Goal: Task Accomplishment & Management: Complete application form

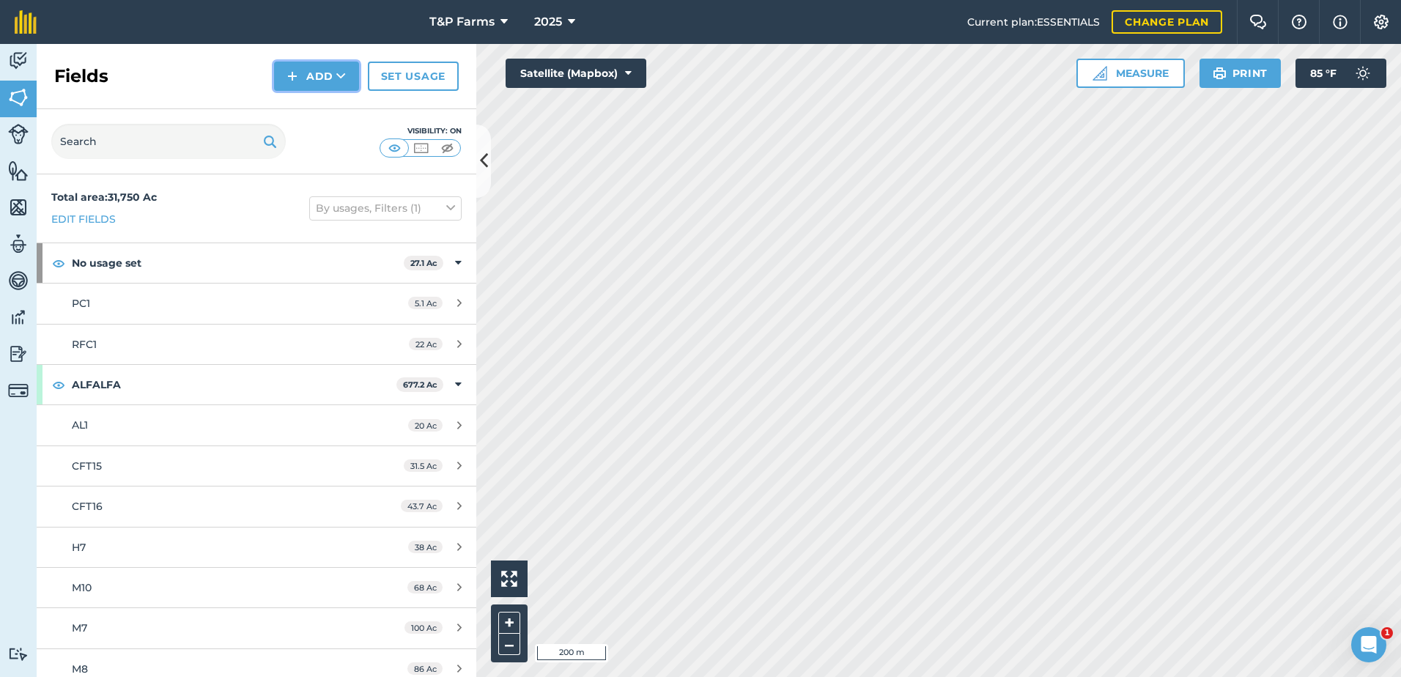
click at [320, 67] on button "Add" at bounding box center [316, 76] width 85 height 29
click at [331, 94] on link "Draw" at bounding box center [316, 109] width 81 height 32
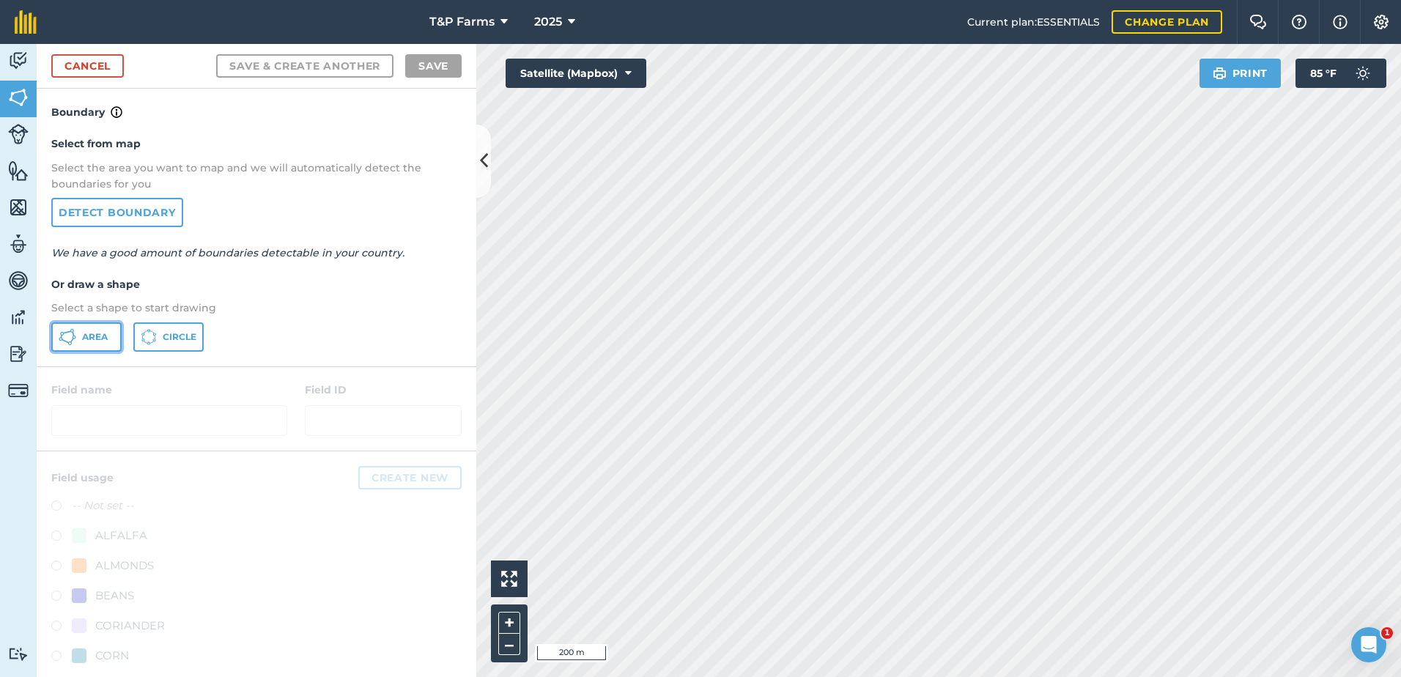
drag, startPoint x: 109, startPoint y: 331, endPoint x: 185, endPoint y: 336, distance: 75.6
click at [112, 335] on button "Area" at bounding box center [86, 337] width 70 height 29
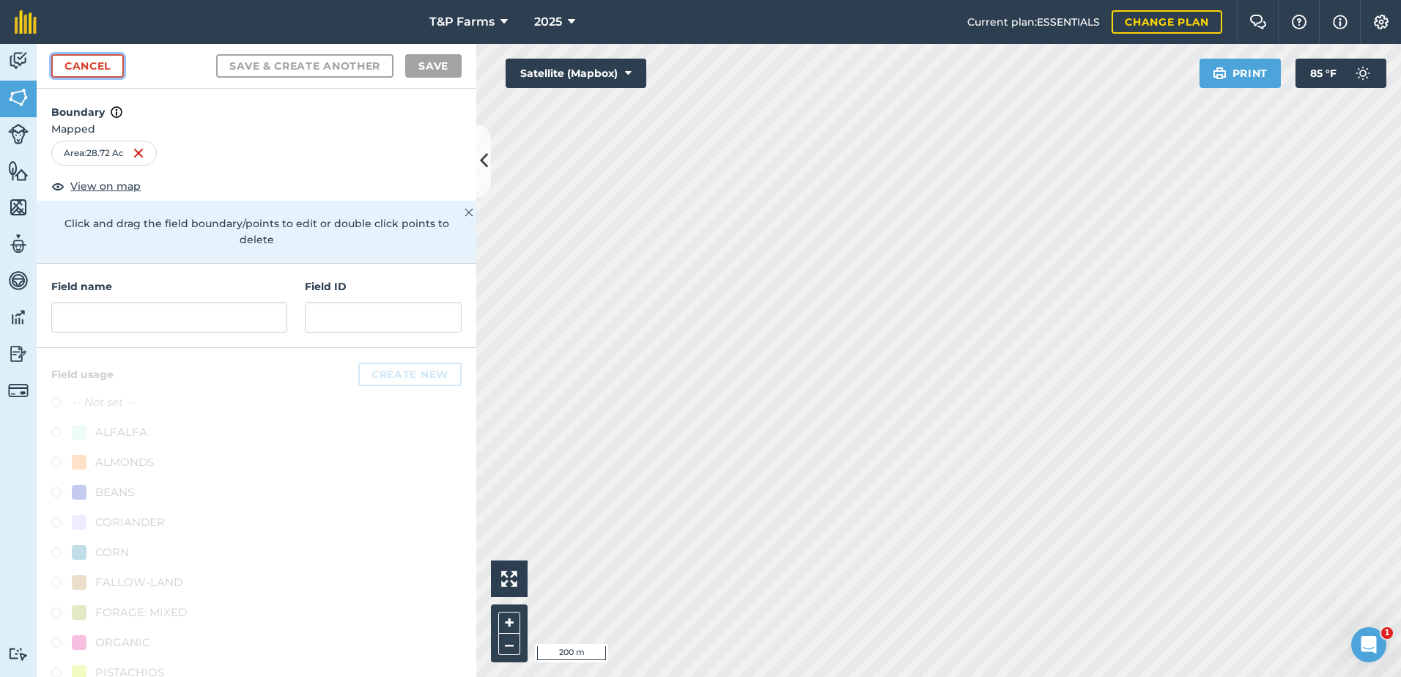
drag, startPoint x: 95, startPoint y: 76, endPoint x: 477, endPoint y: 151, distance: 389.9
click at [95, 76] on link "Cancel" at bounding box center [87, 65] width 73 height 23
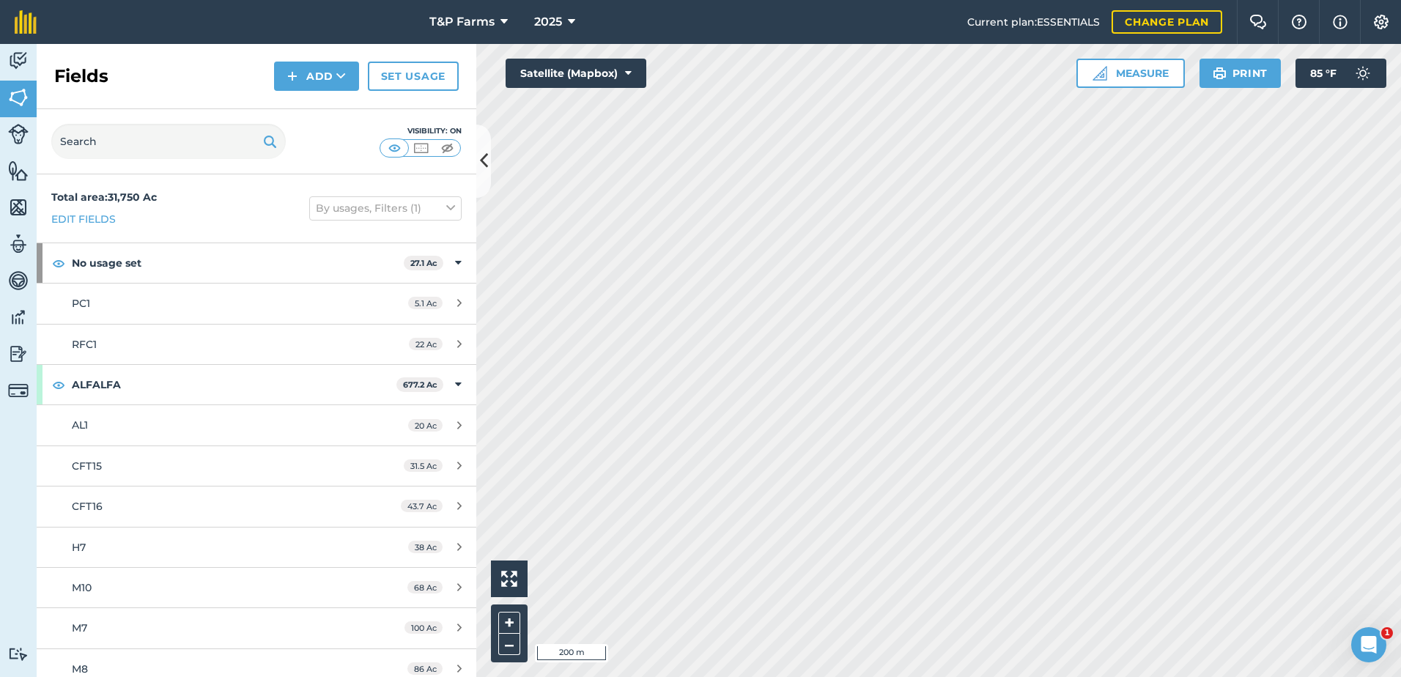
click at [338, 61] on div "Fields Add Set usage" at bounding box center [257, 76] width 440 height 65
click at [338, 71] on icon at bounding box center [341, 76] width 10 height 15
click at [313, 104] on link "Draw" at bounding box center [316, 109] width 81 height 32
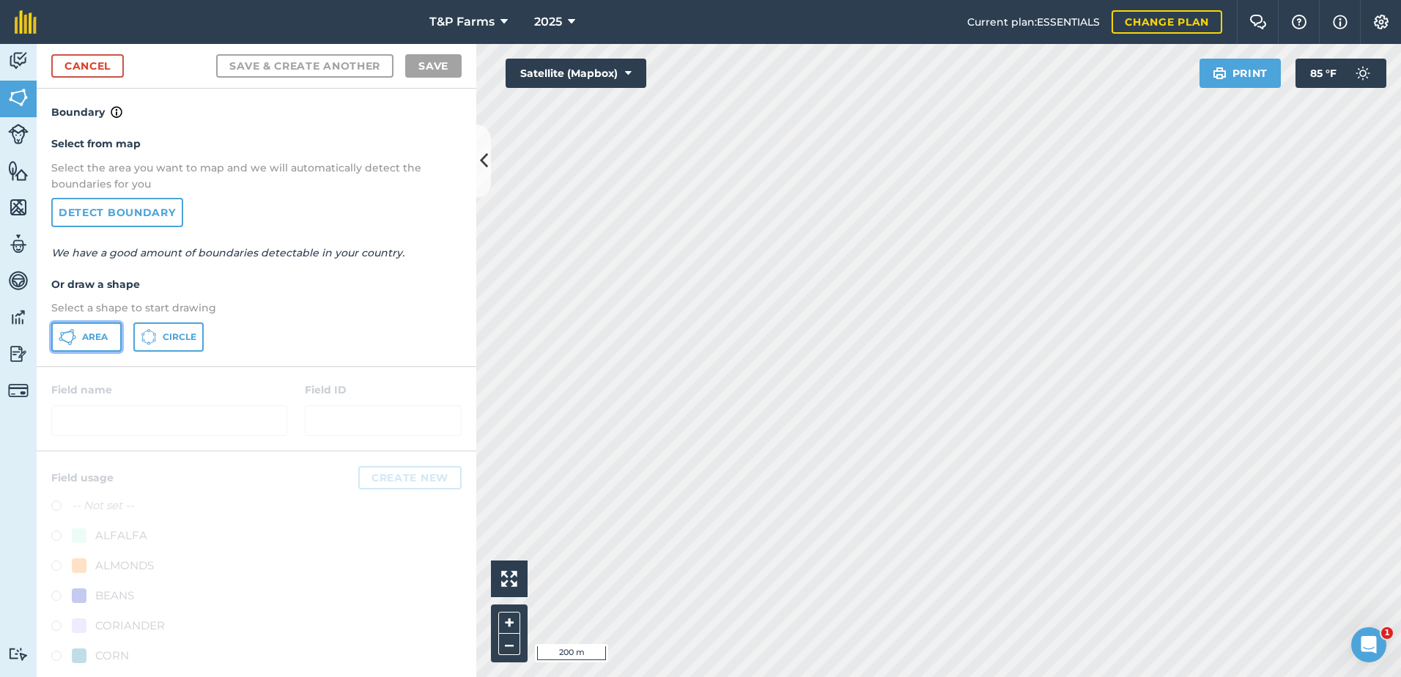
click at [94, 347] on button "Area" at bounding box center [86, 337] width 70 height 29
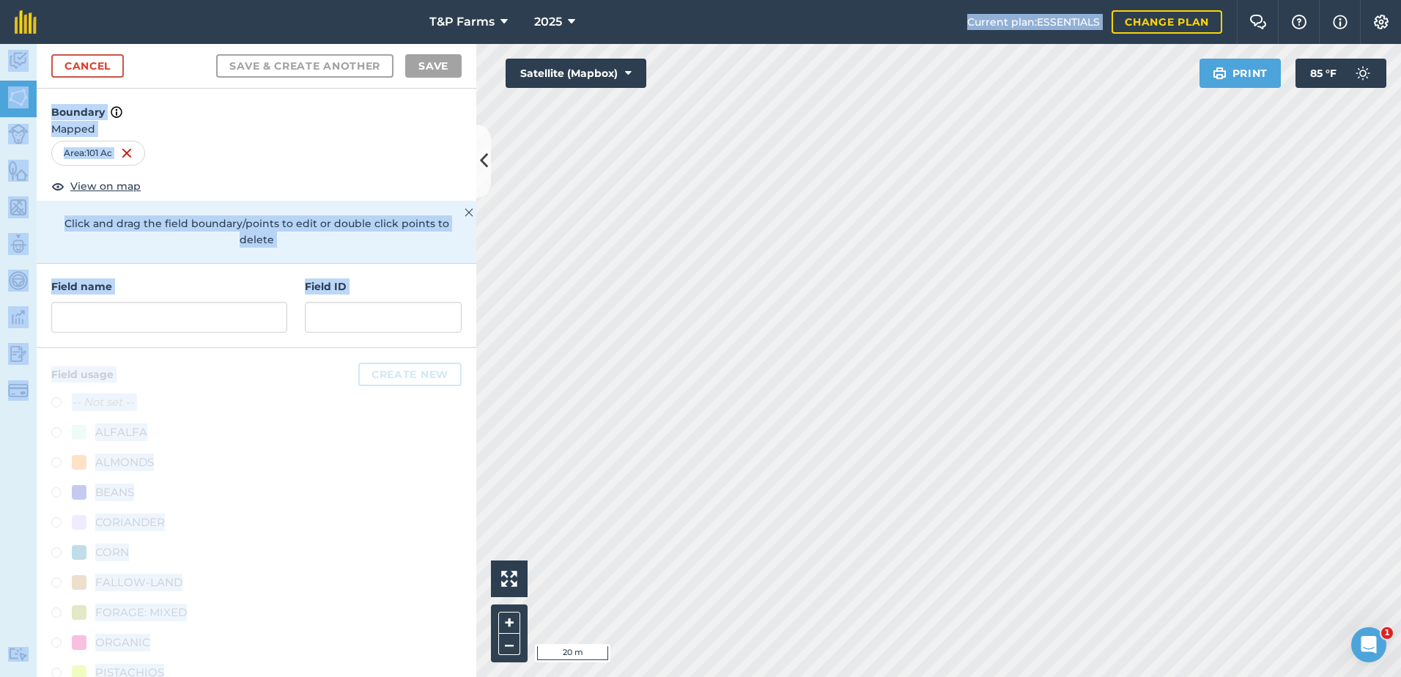
click at [995, 496] on div "T&P Farms 2025 Current plan : ESSENTIALS Change plan Farm Chat Help Info Settin…" at bounding box center [700, 338] width 1401 height 677
drag, startPoint x: 377, startPoint y: 421, endPoint x: 372, endPoint y: 141, distance: 280.0
click at [372, 141] on div "Area : 101 Ac" at bounding box center [256, 153] width 410 height 25
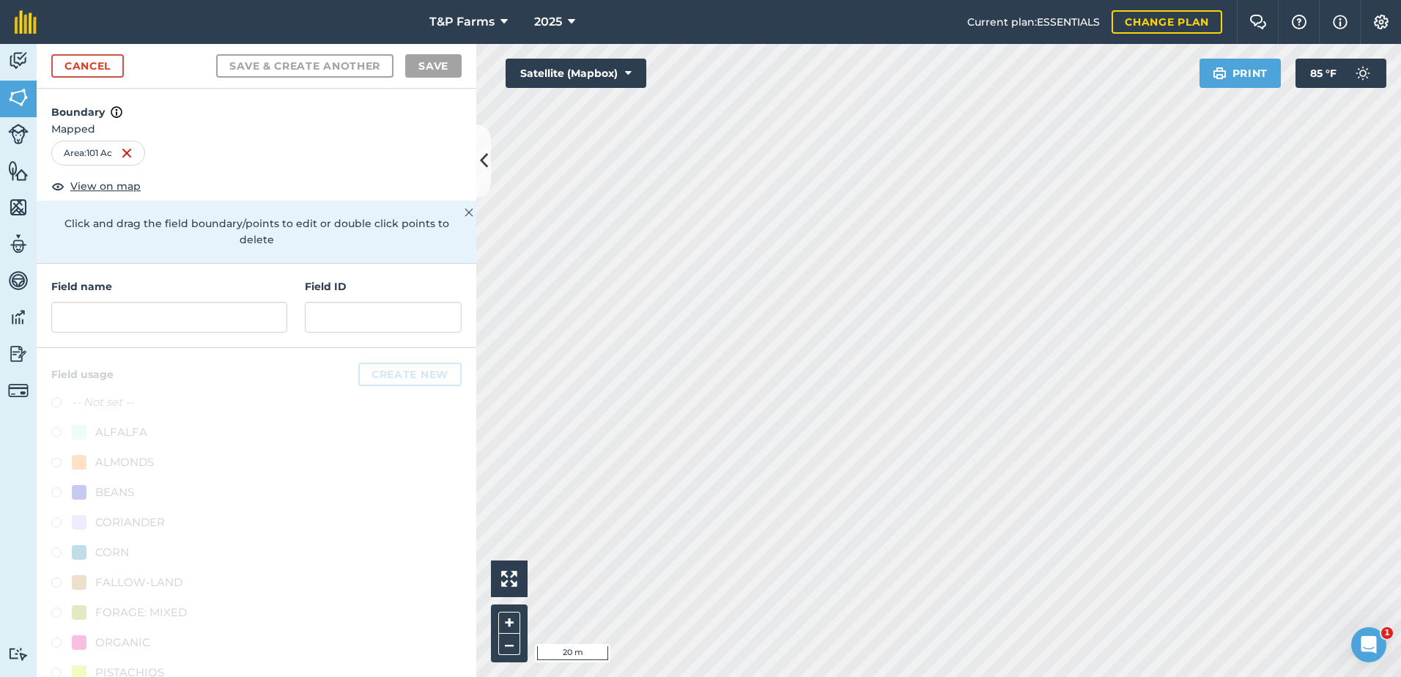
click at [1010, 677] on html "T&P Farms 2025 Current plan : ESSENTIALS Change plan Farm Chat Help Info Settin…" at bounding box center [700, 338] width 1401 height 677
click at [1155, 677] on html "T&P Farms 2025 Current plan : ESSENTIALS Change plan Farm Chat Help Info Settin…" at bounding box center [700, 338] width 1401 height 677
click at [761, 677] on html "T&P Farms 2025 Current plan : ESSENTIALS Change plan Farm Chat Help Info Settin…" at bounding box center [700, 338] width 1401 height 677
click at [561, 677] on html "T&P Farms 2025 Current plan : ESSENTIALS Change plan Farm Chat Help Info Settin…" at bounding box center [700, 338] width 1401 height 677
click at [661, 677] on html "T&P Farms 2025 Current plan : ESSENTIALS Change plan Farm Chat Help Info Settin…" at bounding box center [700, 338] width 1401 height 677
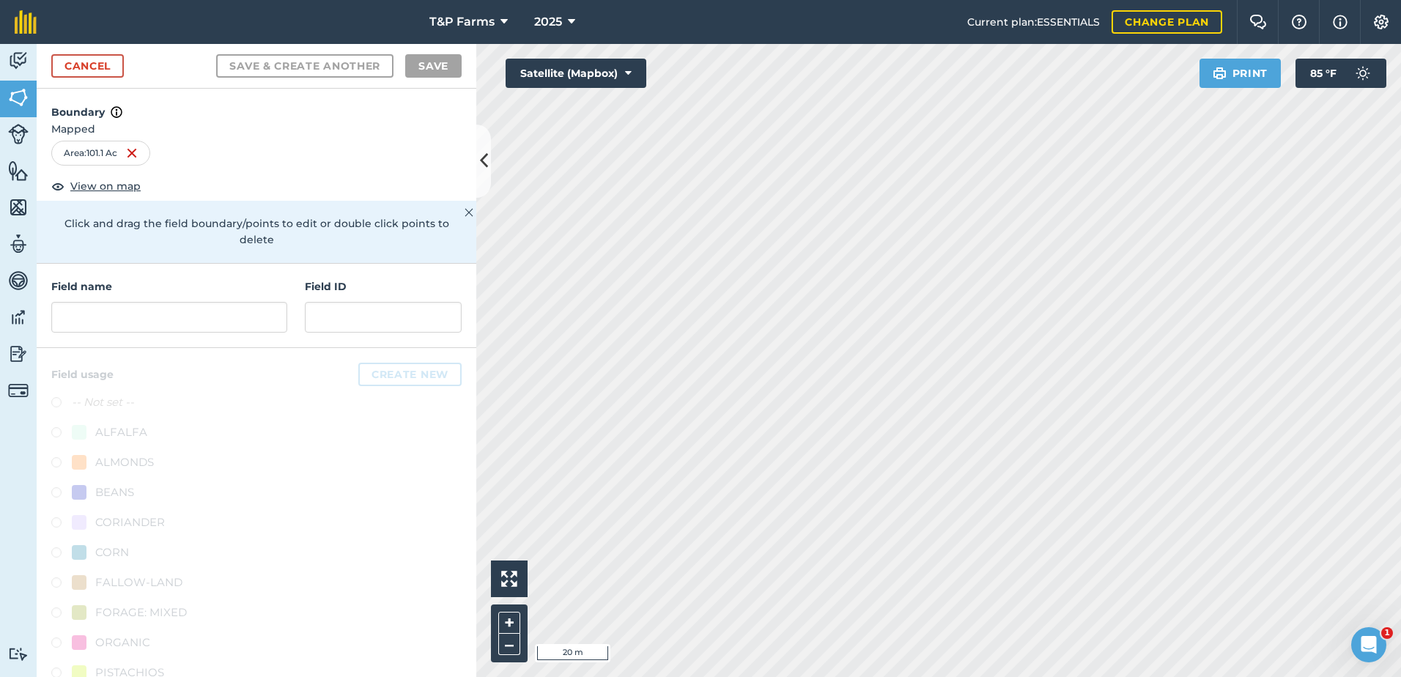
click at [678, 677] on html "T&P Farms 2025 Current plan : ESSENTIALS Change plan Farm Chat Help Info Settin…" at bounding box center [700, 338] width 1401 height 677
click at [421, 191] on div "Activity Fields Livestock Features Maps Team Vehicles Data Reporting Billing Tu…" at bounding box center [700, 360] width 1401 height 633
click at [449, 446] on div "Activity Fields Livestock Features Maps Team Vehicles Data Reporting Billing Tu…" at bounding box center [700, 360] width 1401 height 633
click at [258, 306] on input "text" at bounding box center [169, 317] width 236 height 31
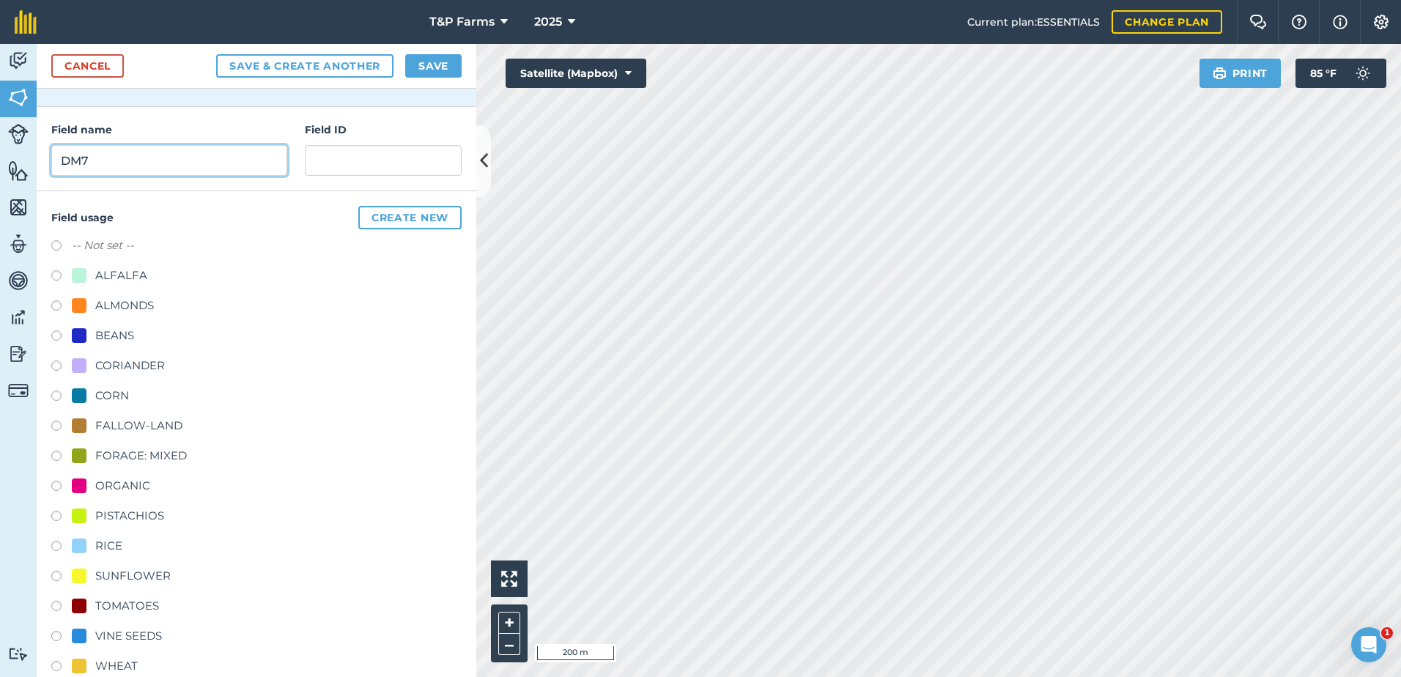
scroll to position [183, 0]
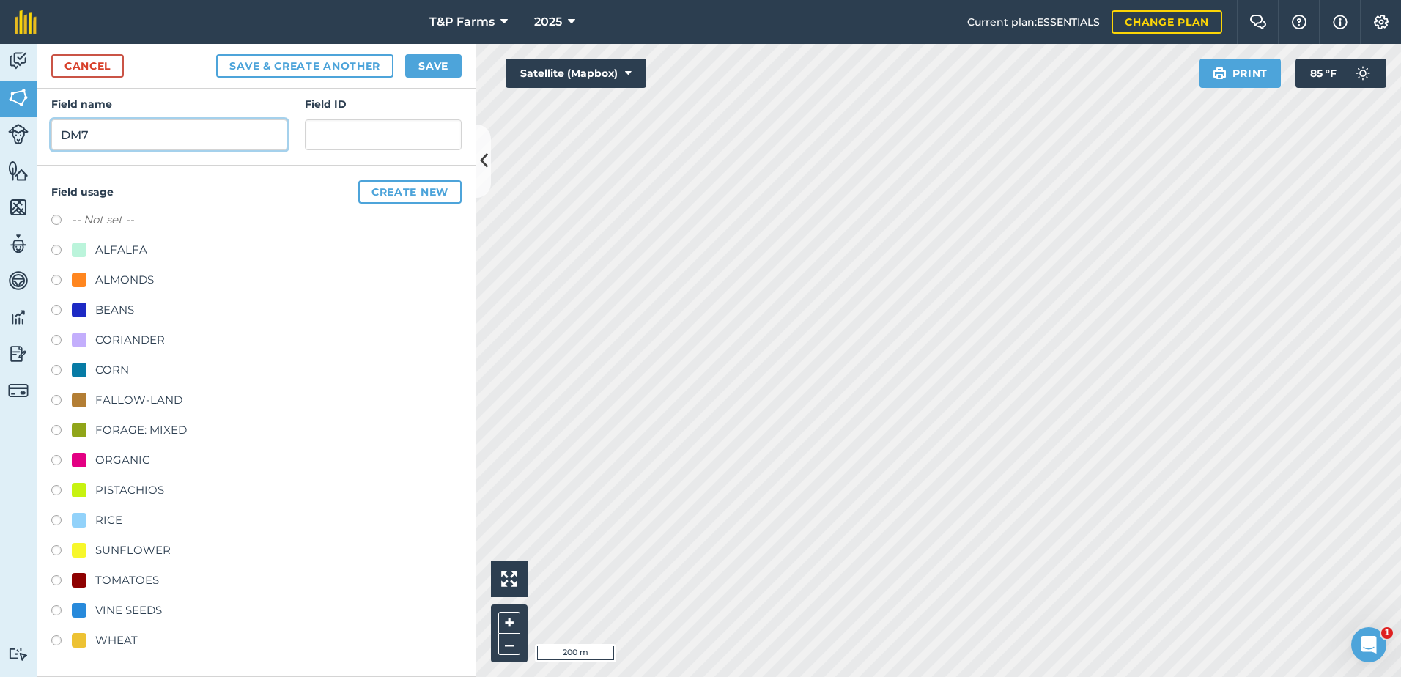
type input "DM7"
click at [129, 575] on div "TOMATOES" at bounding box center [127, 581] width 64 height 18
radio input "true"
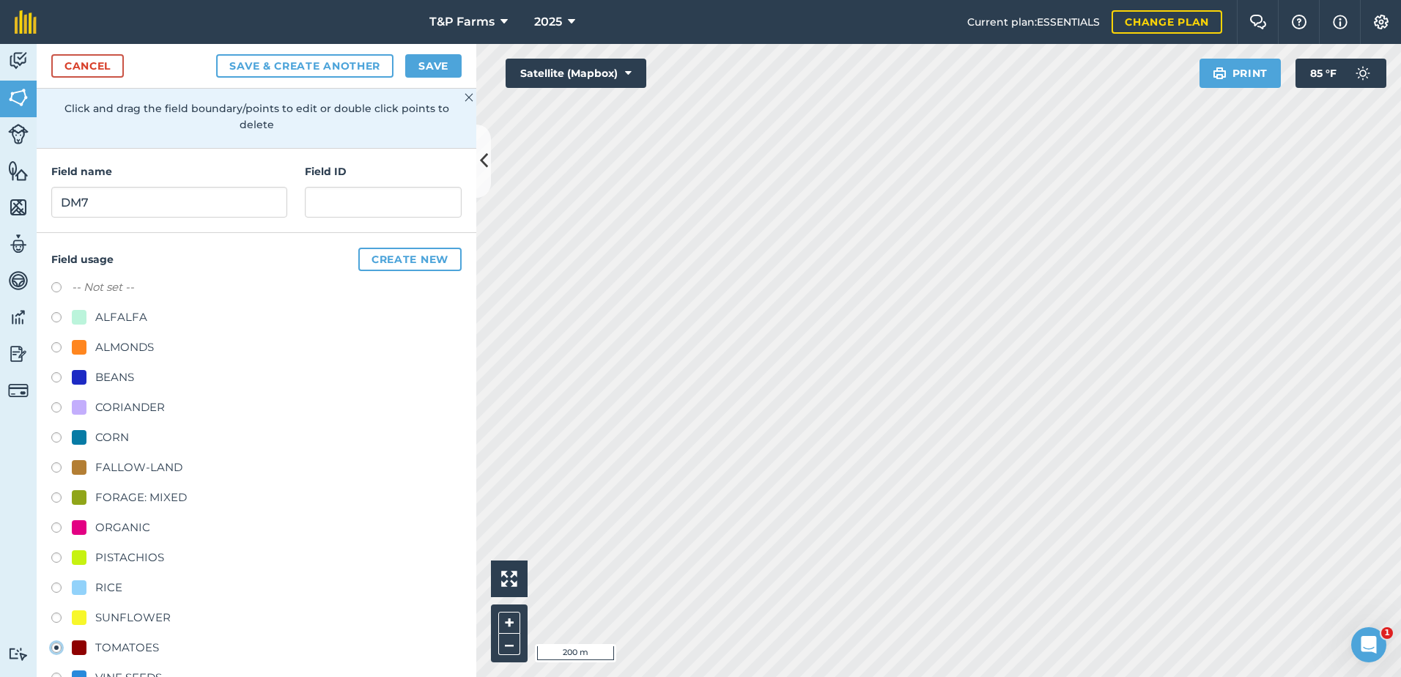
scroll to position [0, 0]
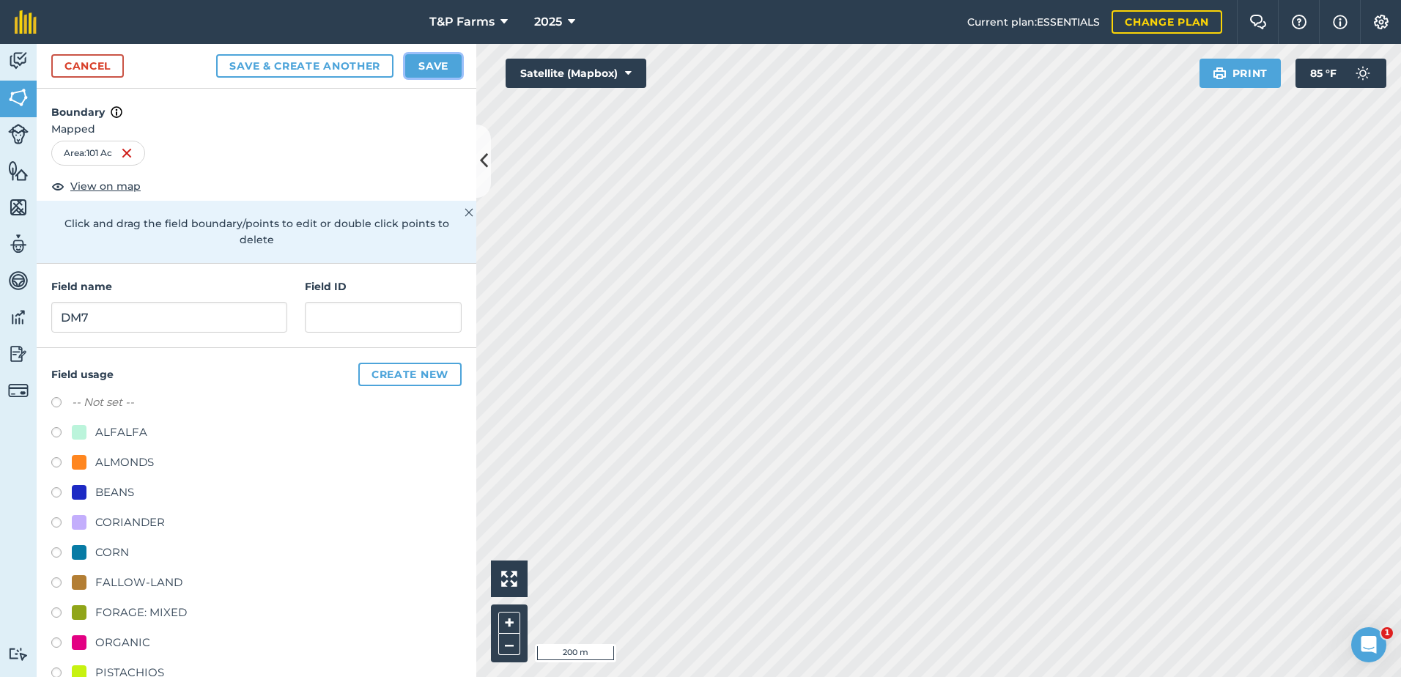
click at [443, 63] on button "Save" at bounding box center [433, 65] width 56 height 23
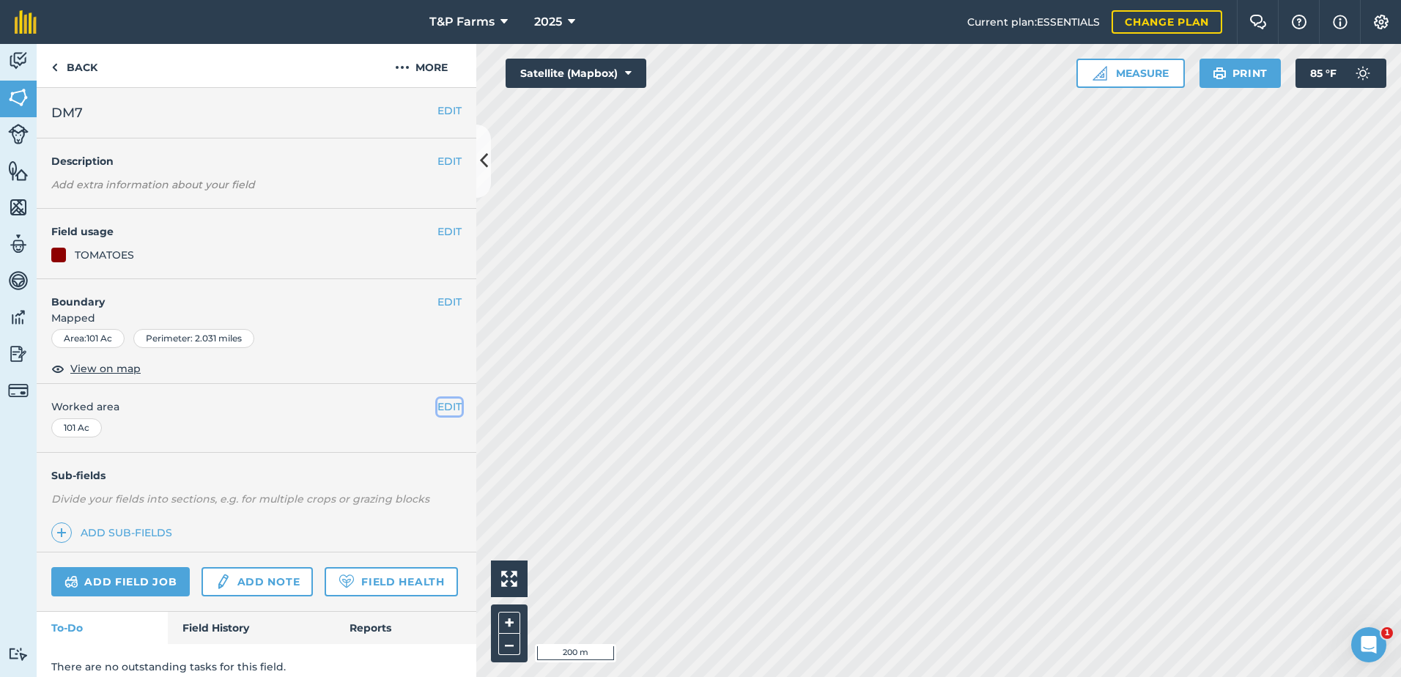
click at [438, 402] on button "EDIT" at bounding box center [450, 407] width 24 height 16
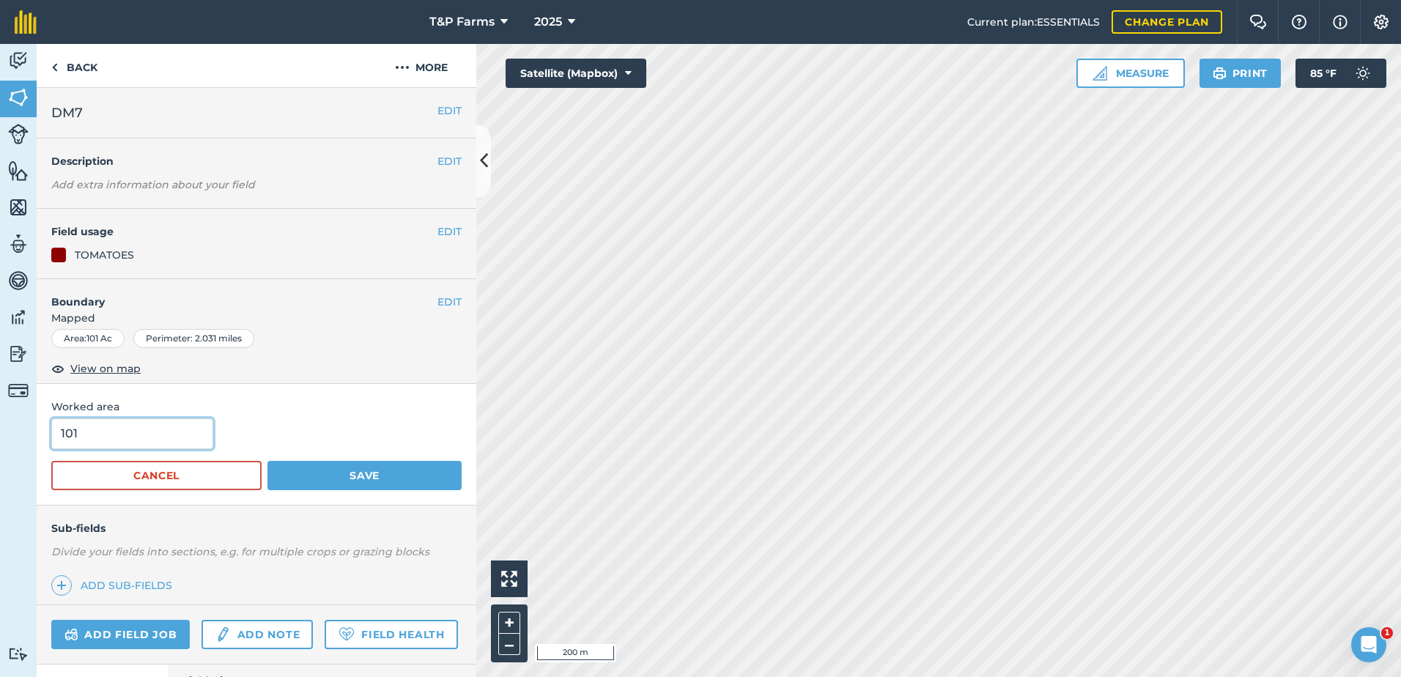
drag, startPoint x: 168, startPoint y: 429, endPoint x: -43, endPoint y: 441, distance: 211.5
click at [0, 441] on html "T&P Farms 2025 Current plan : ESSENTIALS Change plan Farm Chat Help Info Settin…" at bounding box center [700, 338] width 1401 height 677
type input "97"
click at [268, 461] on button "Save" at bounding box center [365, 475] width 194 height 29
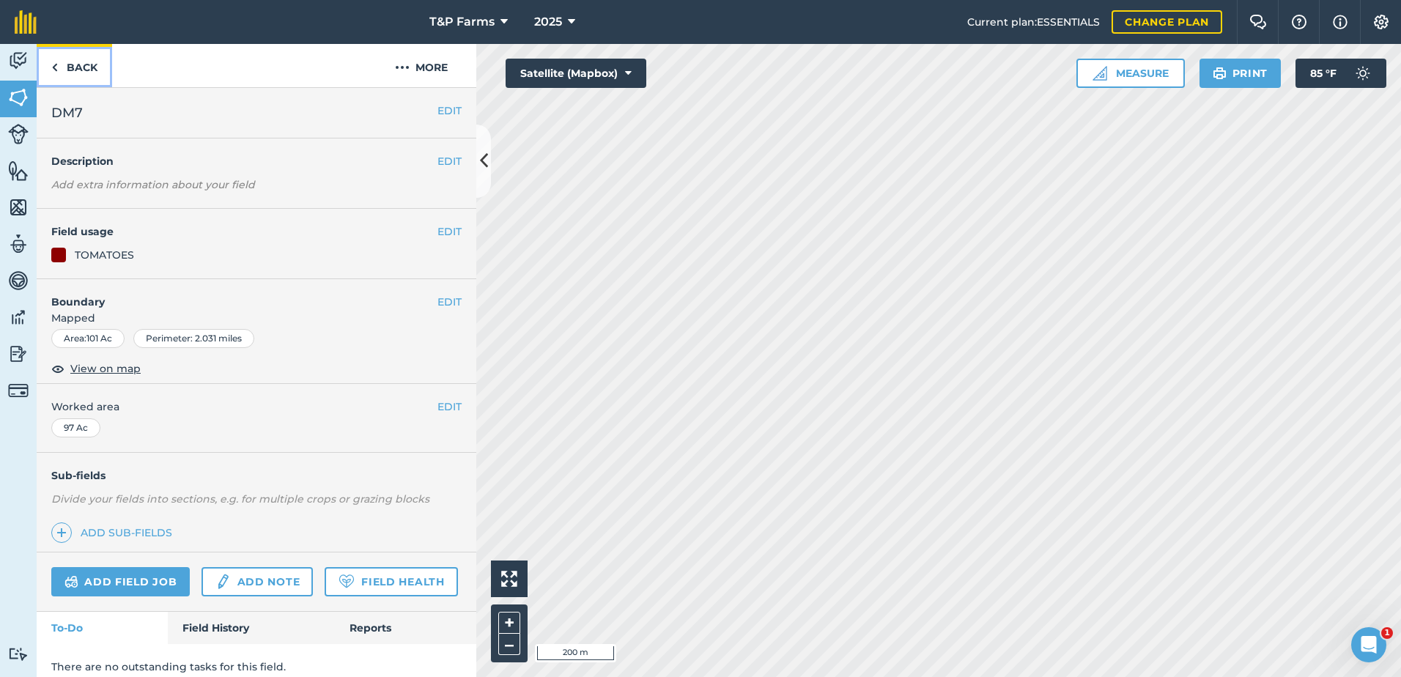
click at [62, 55] on link "Back" at bounding box center [74, 65] width 75 height 43
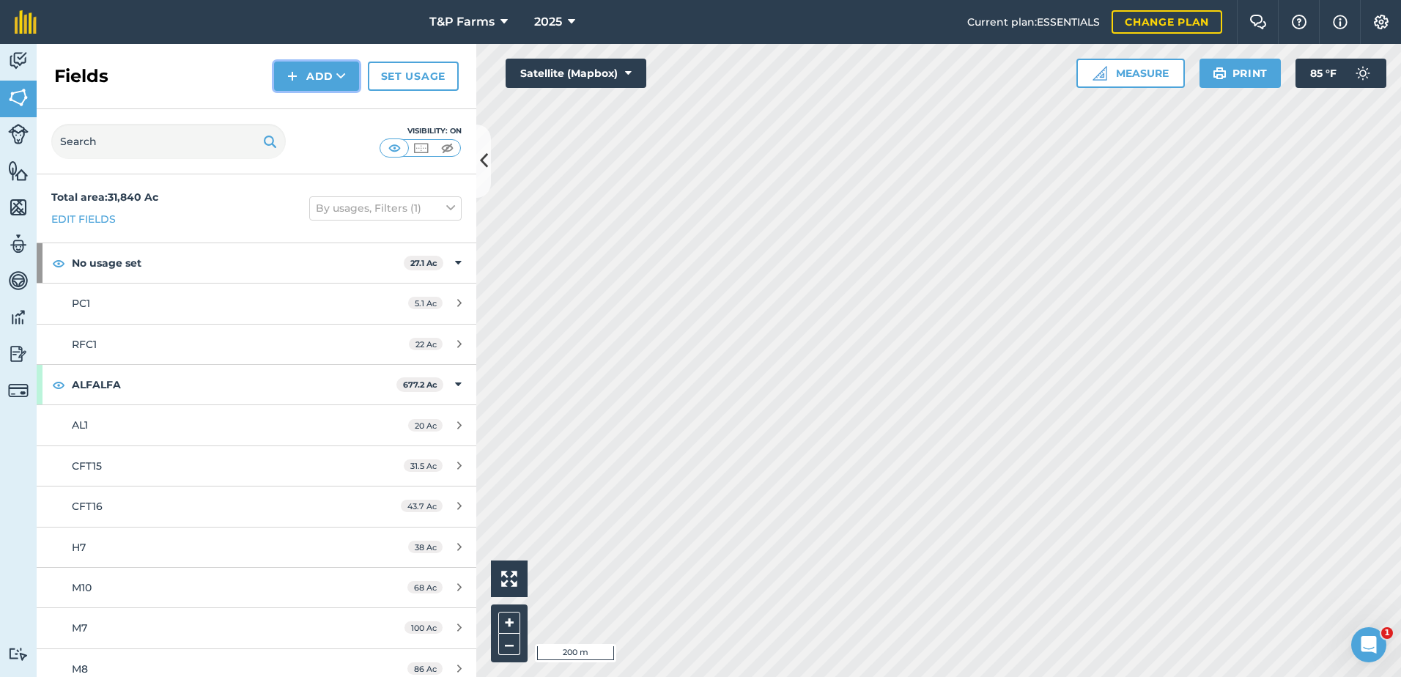
click at [357, 70] on button "Add" at bounding box center [316, 76] width 85 height 29
click at [322, 105] on link "Draw" at bounding box center [316, 109] width 81 height 32
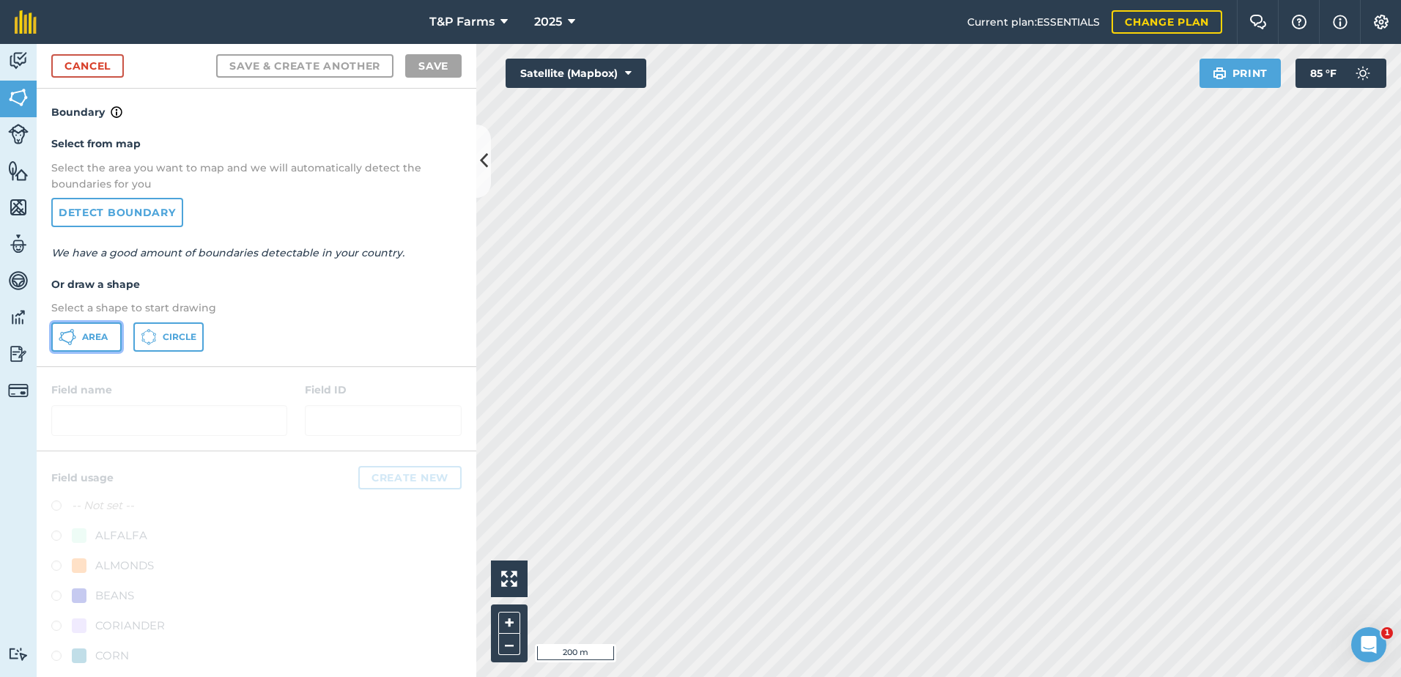
click at [95, 342] on span "Area" at bounding box center [95, 337] width 26 height 12
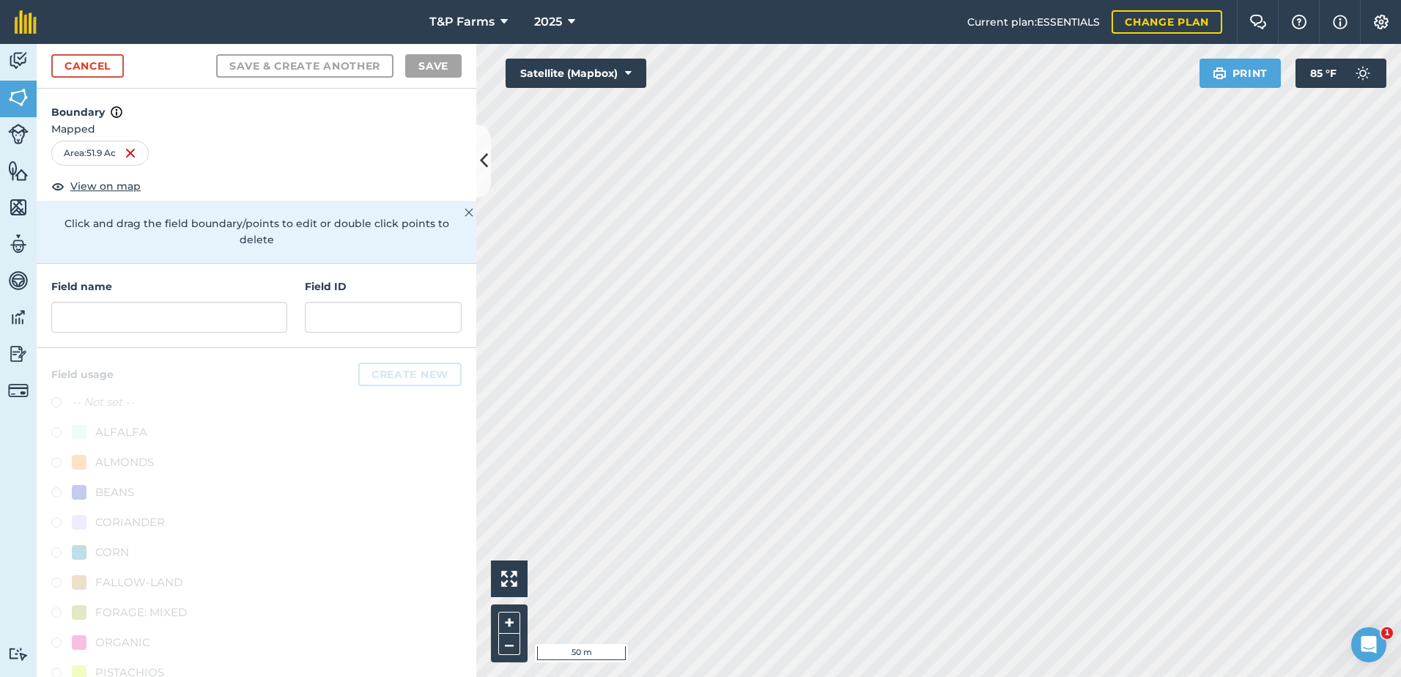
click at [1044, 0] on html "T&P Farms 2025 Current plan : ESSENTIALS Change plan Farm Chat Help Info Settin…" at bounding box center [700, 338] width 1401 height 677
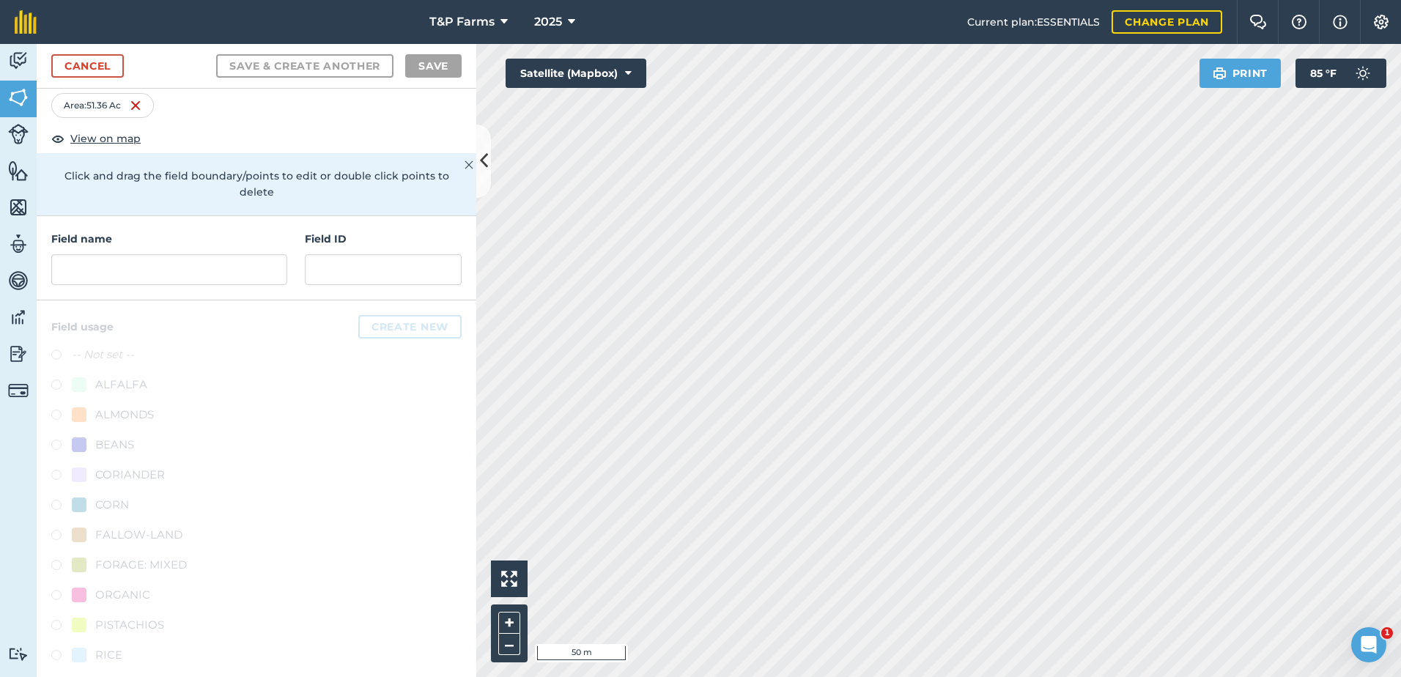
scroll to position [73, 0]
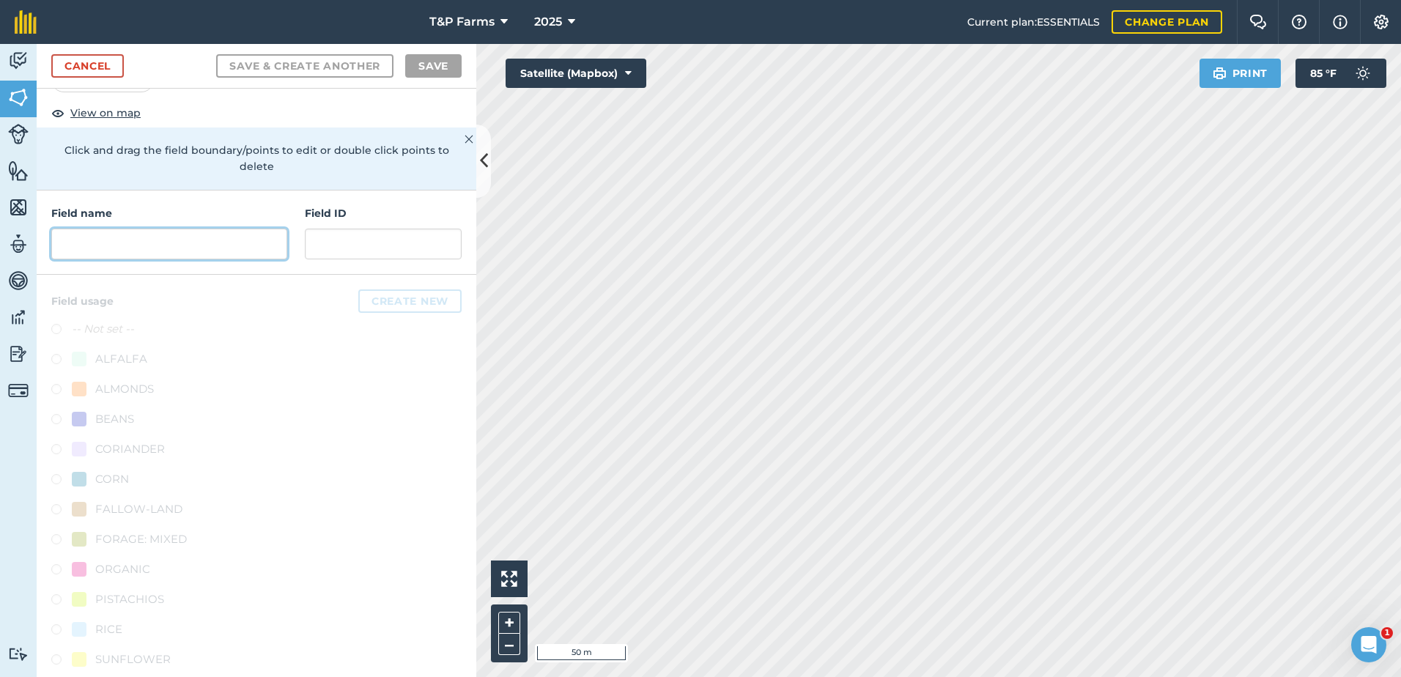
click at [223, 242] on input "text" at bounding box center [169, 244] width 236 height 31
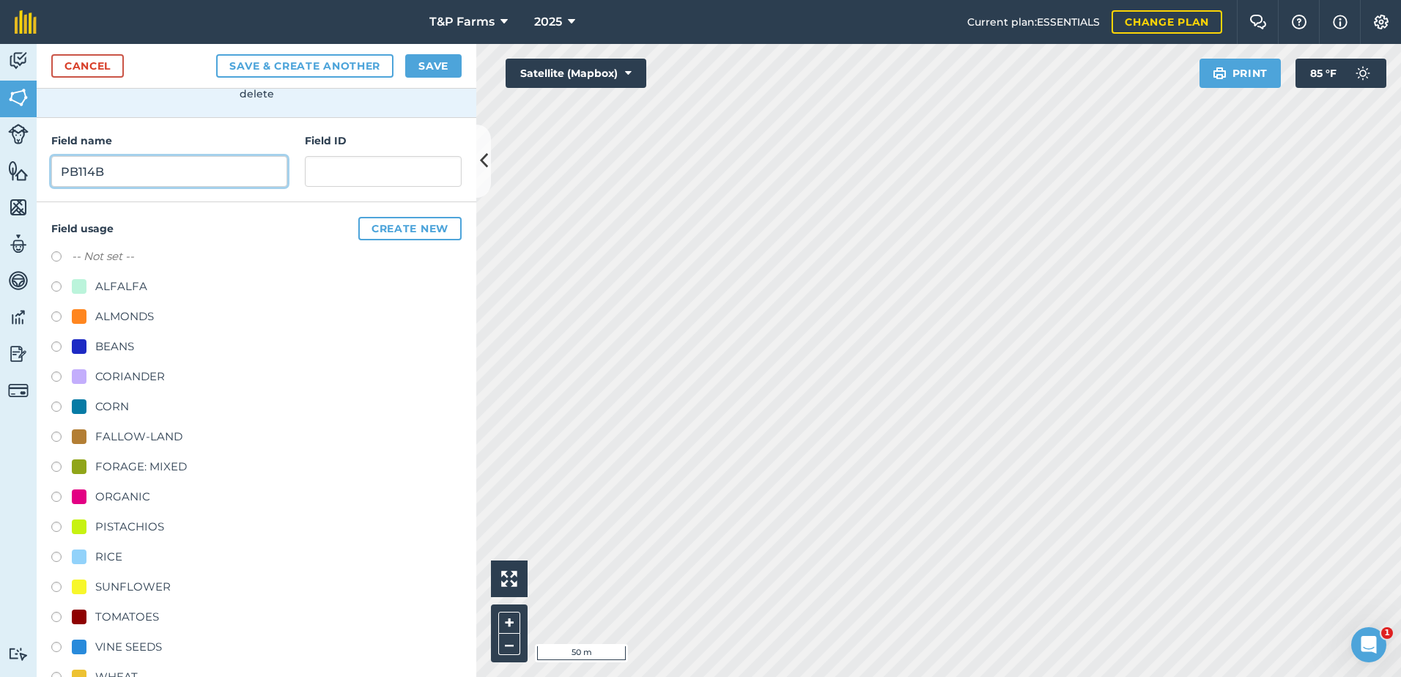
scroll to position [147, 0]
type input "PB114B"
click at [139, 639] on div "VINE SEEDS" at bounding box center [128, 647] width 67 height 18
radio input "true"
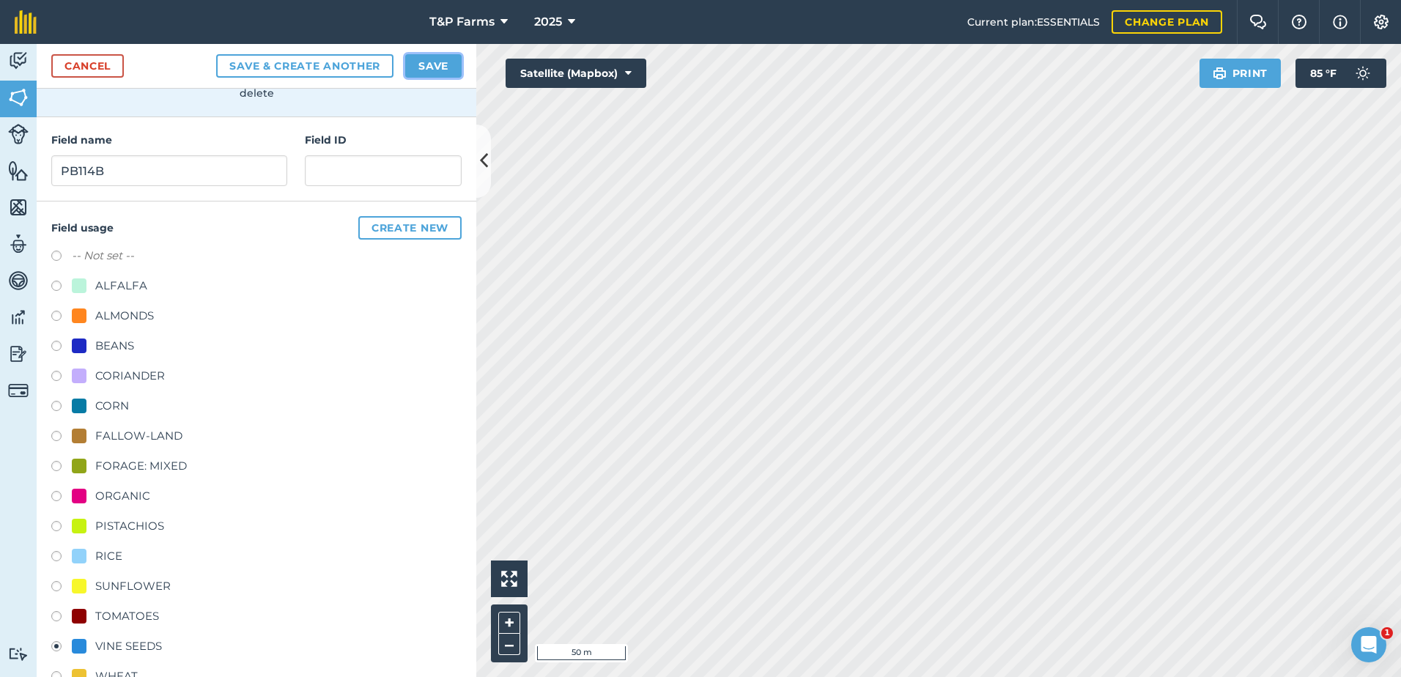
click at [435, 71] on button "Save" at bounding box center [433, 65] width 56 height 23
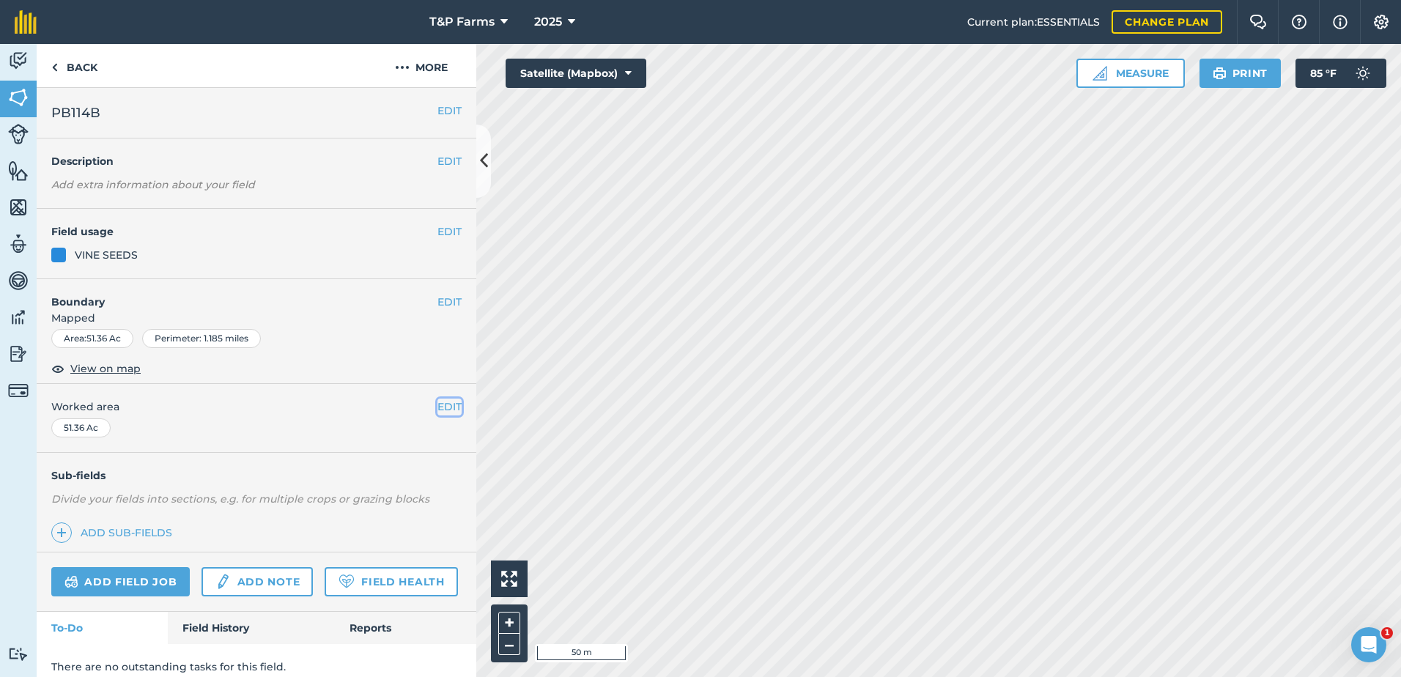
drag, startPoint x: 445, startPoint y: 399, endPoint x: 414, endPoint y: 410, distance: 32.9
click at [443, 400] on button "EDIT" at bounding box center [450, 407] width 24 height 16
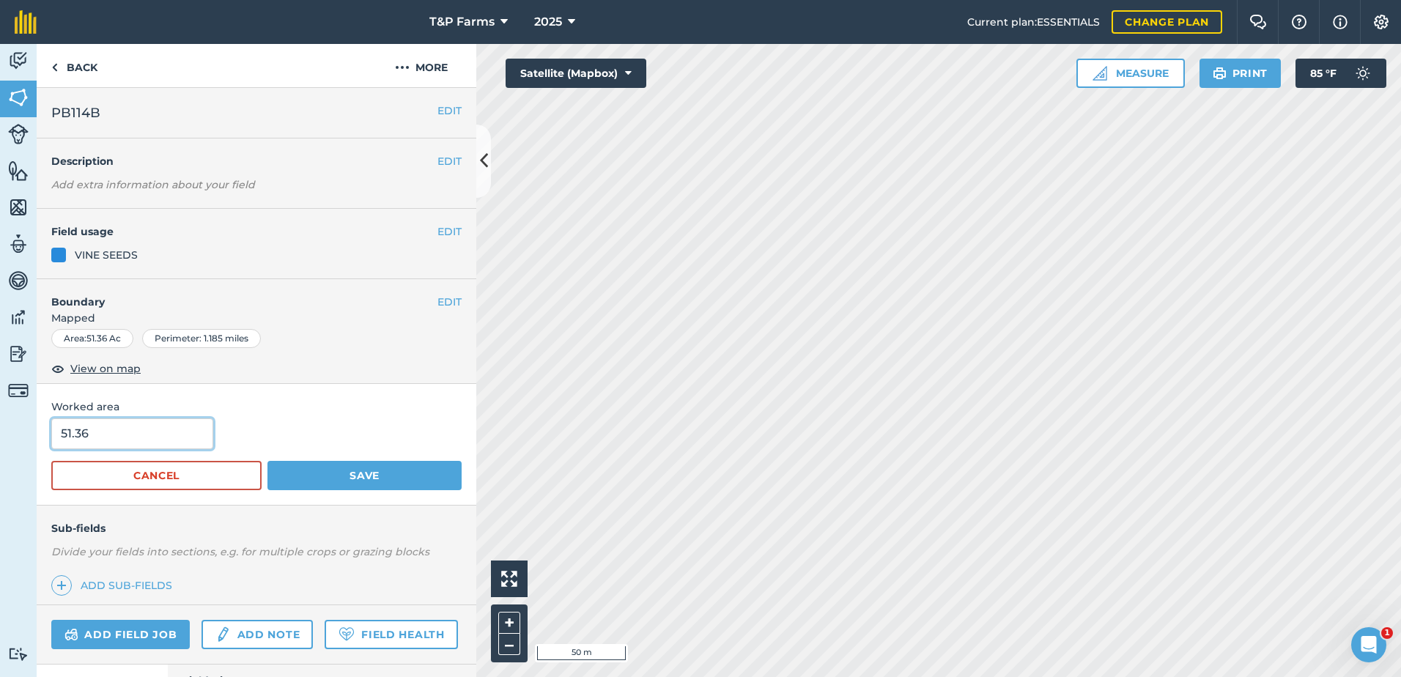
click at [161, 438] on input "51.36" at bounding box center [132, 434] width 162 height 31
type input "51.4"
click at [268, 461] on button "Save" at bounding box center [365, 475] width 194 height 29
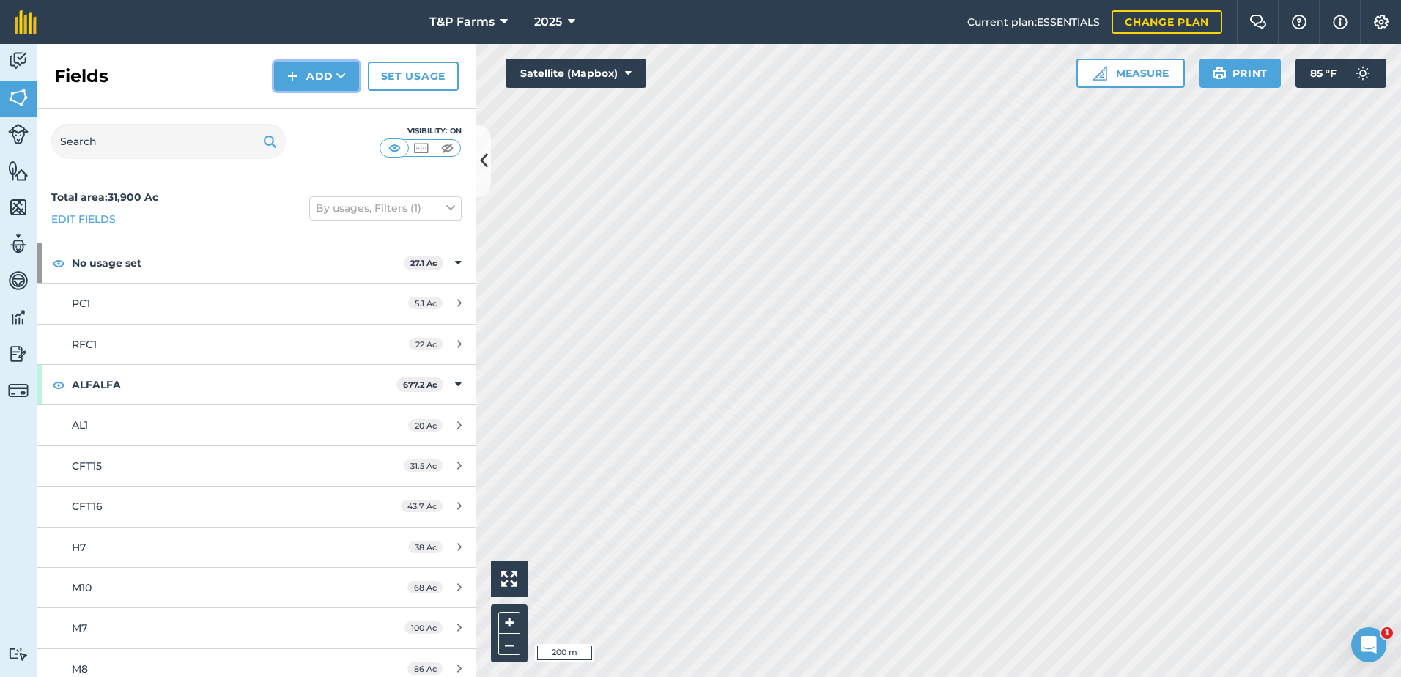
click at [328, 82] on button "Add" at bounding box center [316, 76] width 85 height 29
click at [325, 112] on link "Draw" at bounding box center [316, 109] width 81 height 32
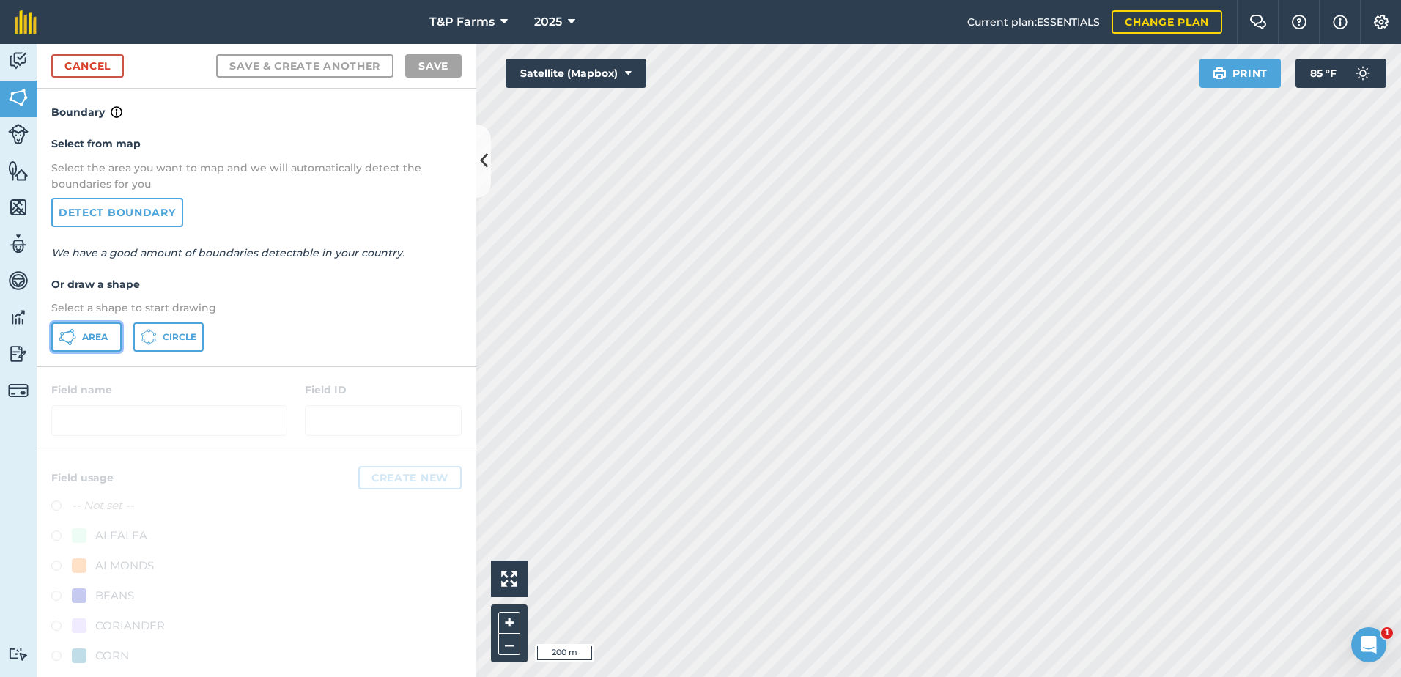
click at [77, 347] on button "Area" at bounding box center [86, 337] width 70 height 29
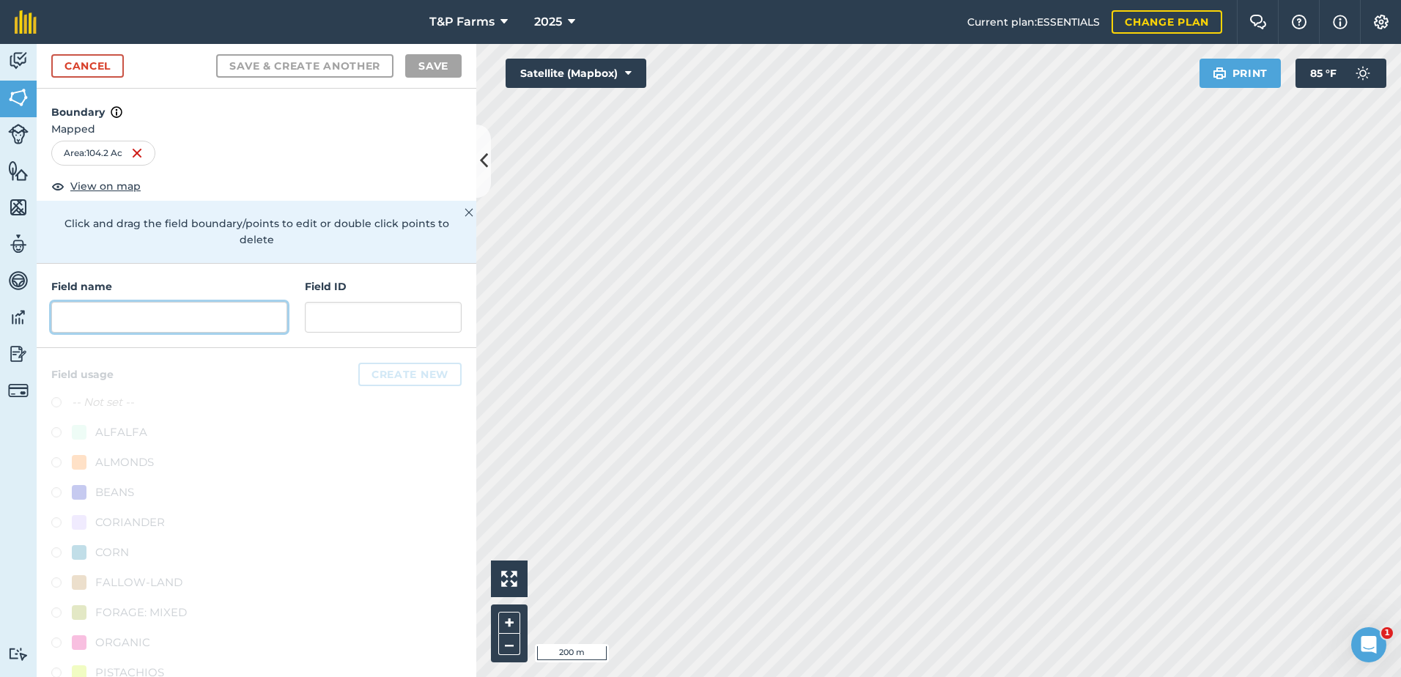
click at [224, 315] on input "text" at bounding box center [169, 317] width 236 height 31
click at [247, 322] on input "text" at bounding box center [169, 317] width 236 height 31
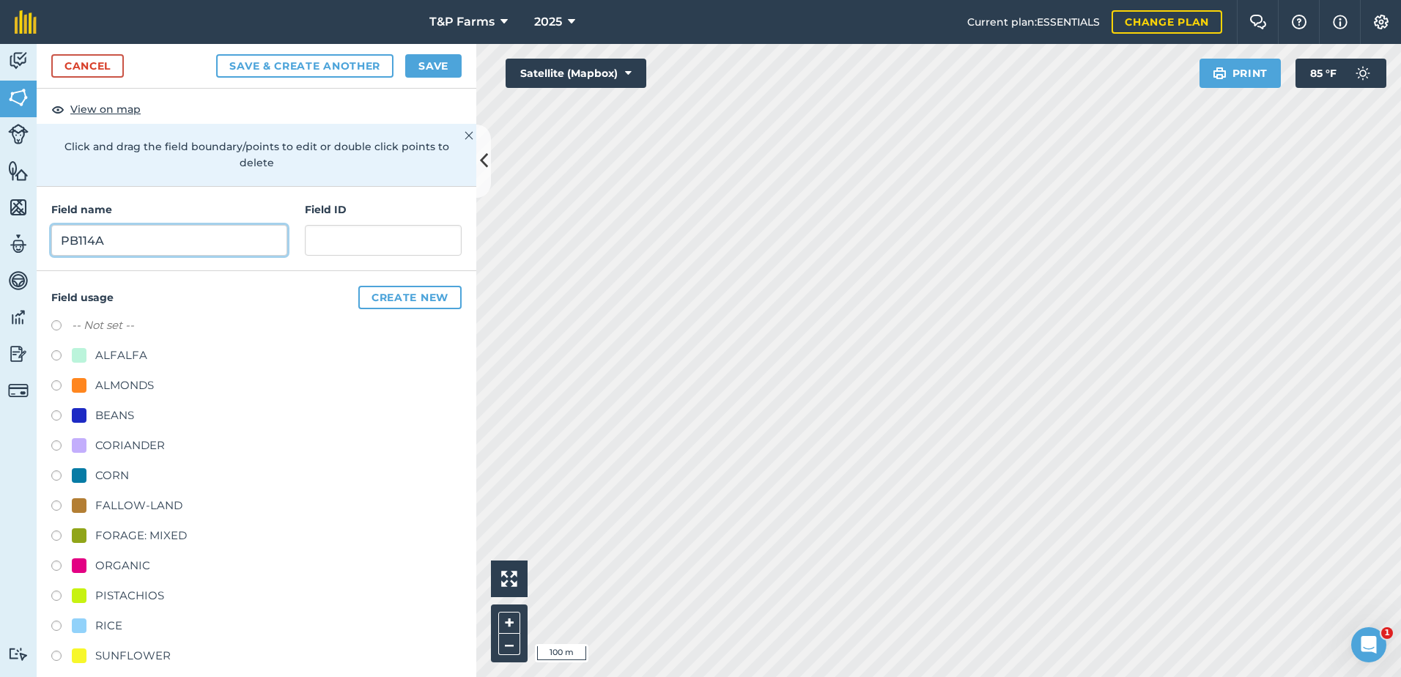
scroll to position [183, 0]
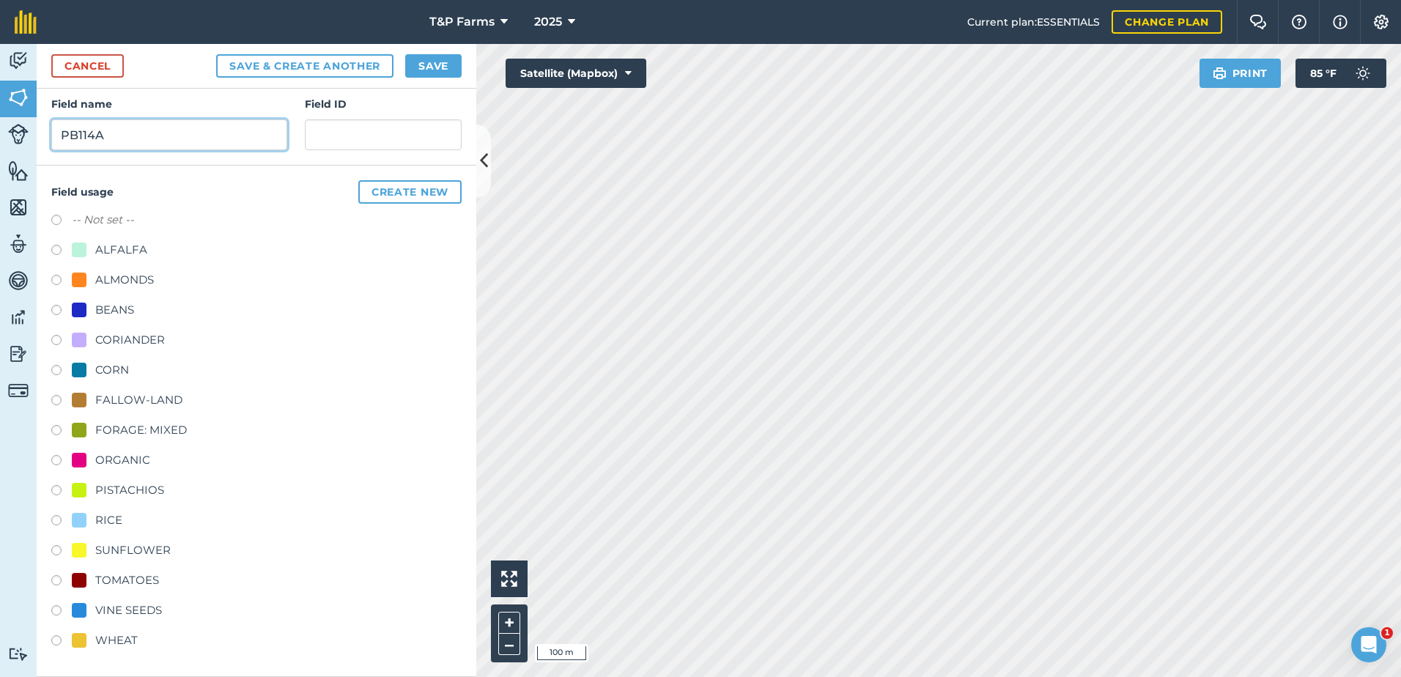
type input "PB114A"
click at [128, 589] on div "TOMATOES" at bounding box center [127, 581] width 64 height 18
radio input "true"
click at [421, 71] on button "Save" at bounding box center [433, 65] width 56 height 23
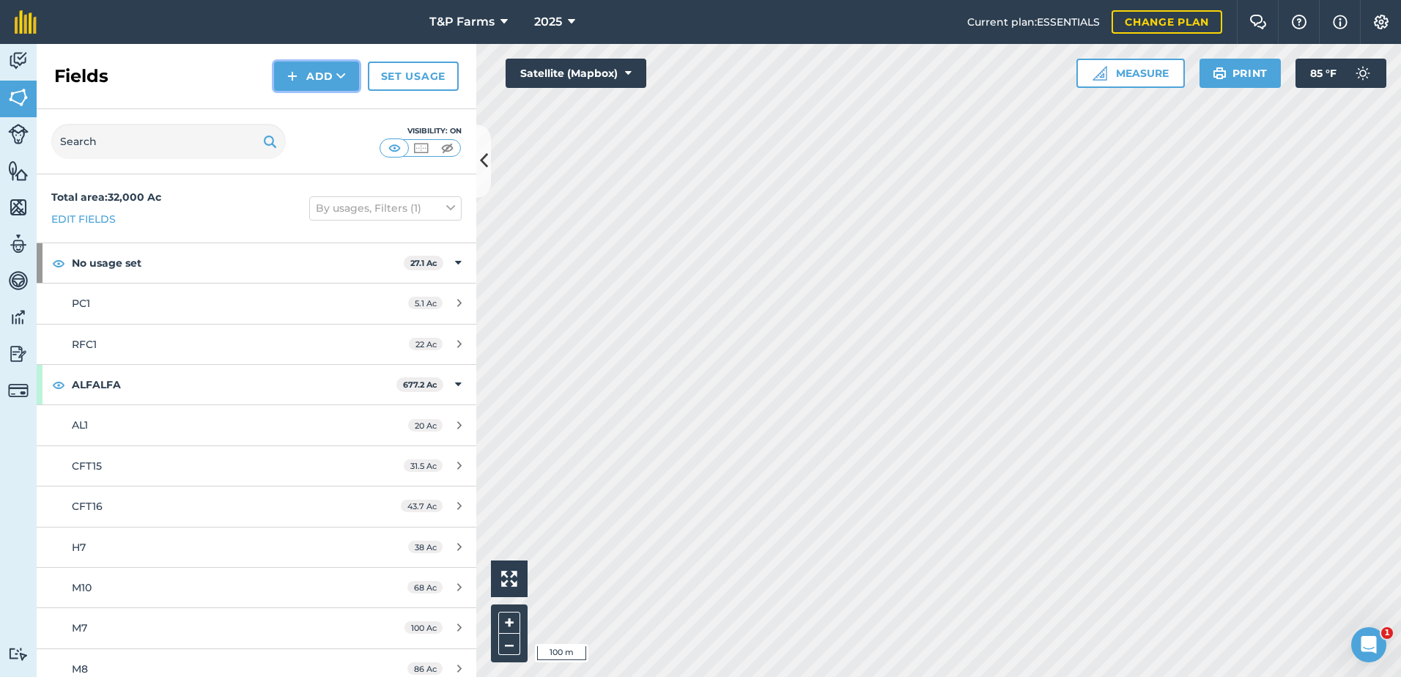
click at [288, 72] on img at bounding box center [292, 76] width 10 height 18
click at [314, 104] on link "Draw" at bounding box center [316, 109] width 81 height 32
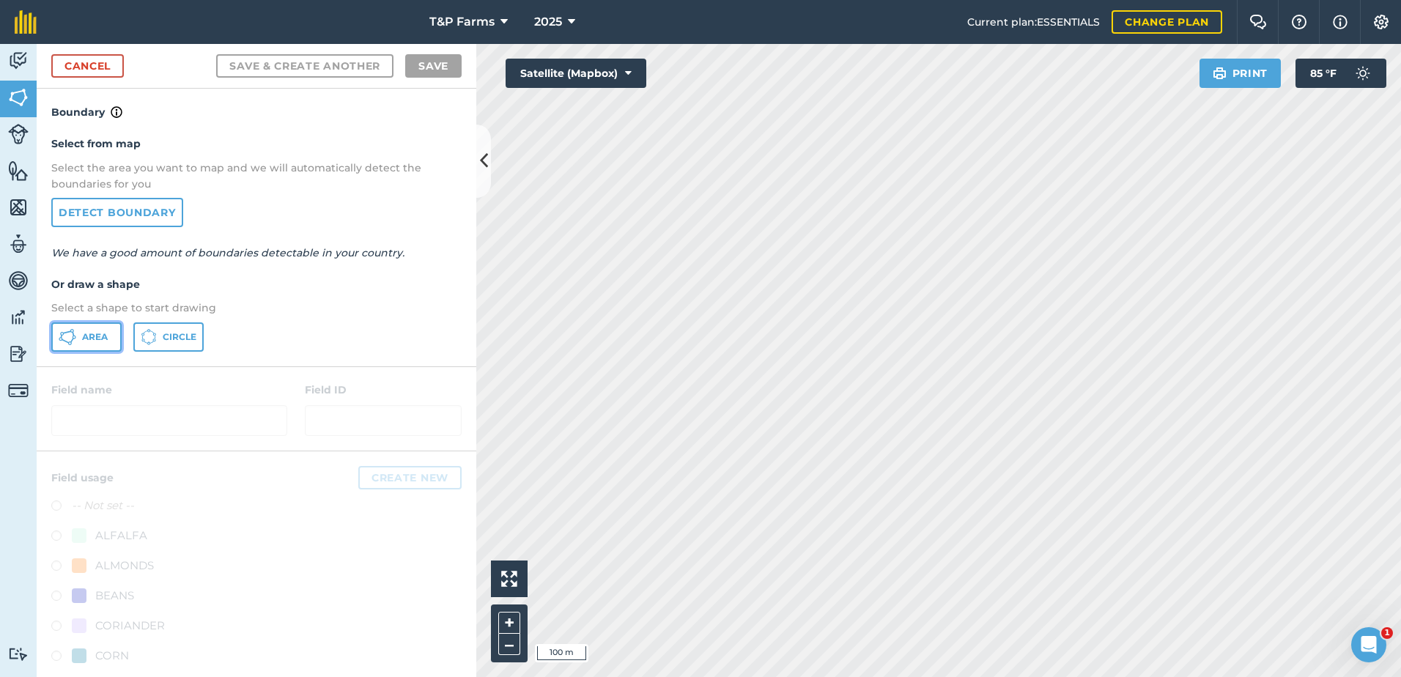
click at [95, 350] on button "Area" at bounding box center [86, 337] width 70 height 29
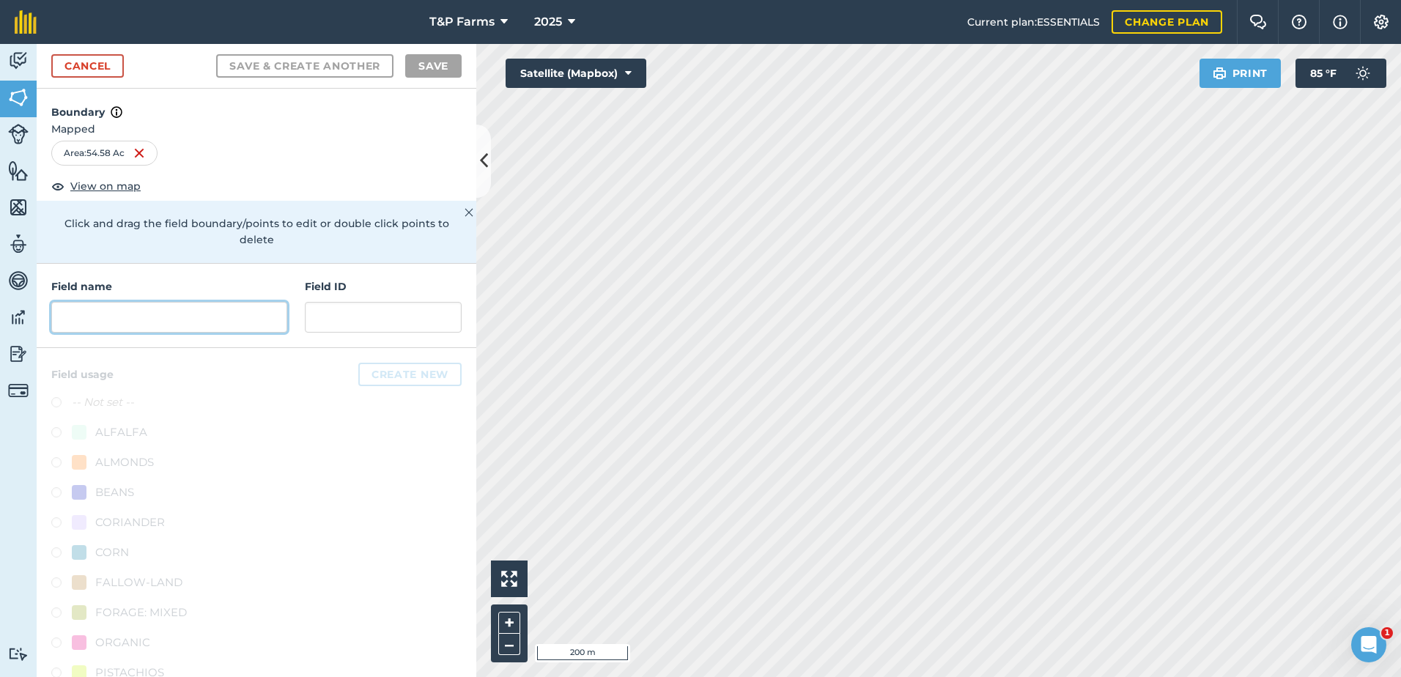
click at [234, 309] on input "text" at bounding box center [169, 317] width 236 height 31
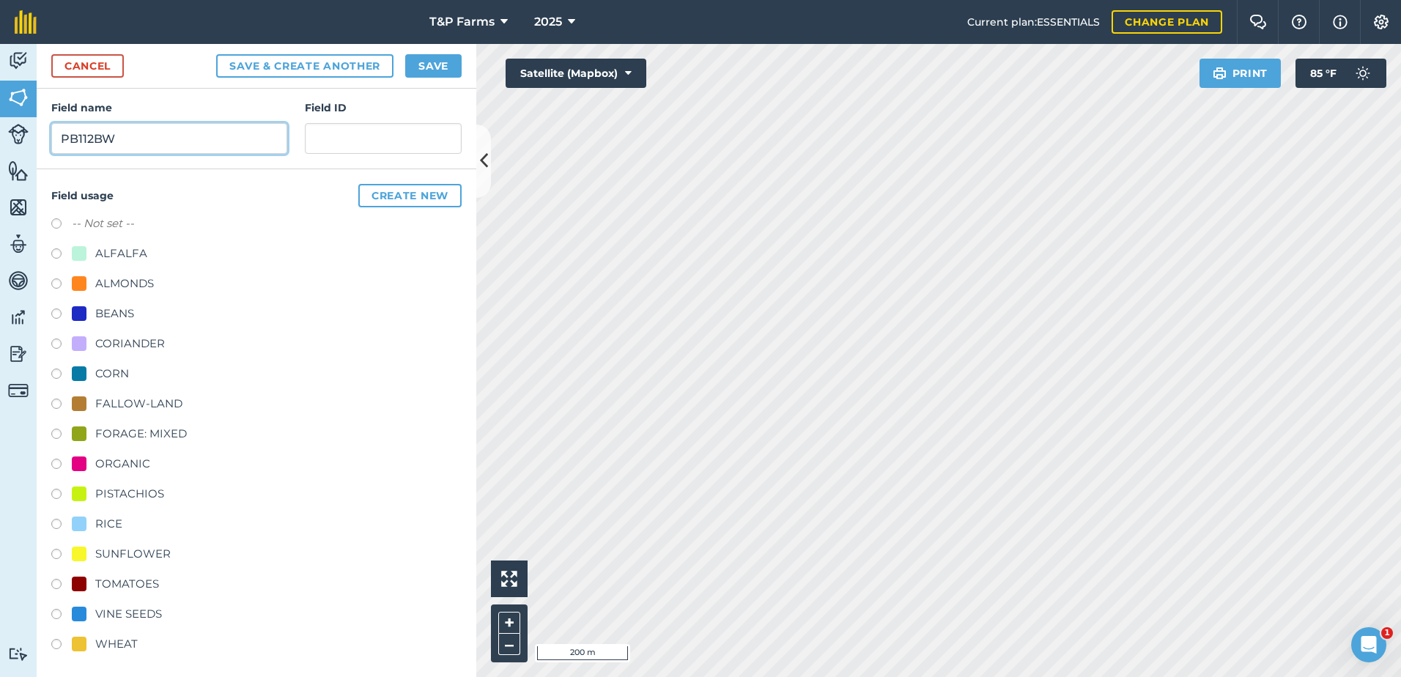
scroll to position [183, 0]
type input "PB112BW"
click at [124, 638] on div "WHEAT" at bounding box center [116, 641] width 43 height 18
radio input "true"
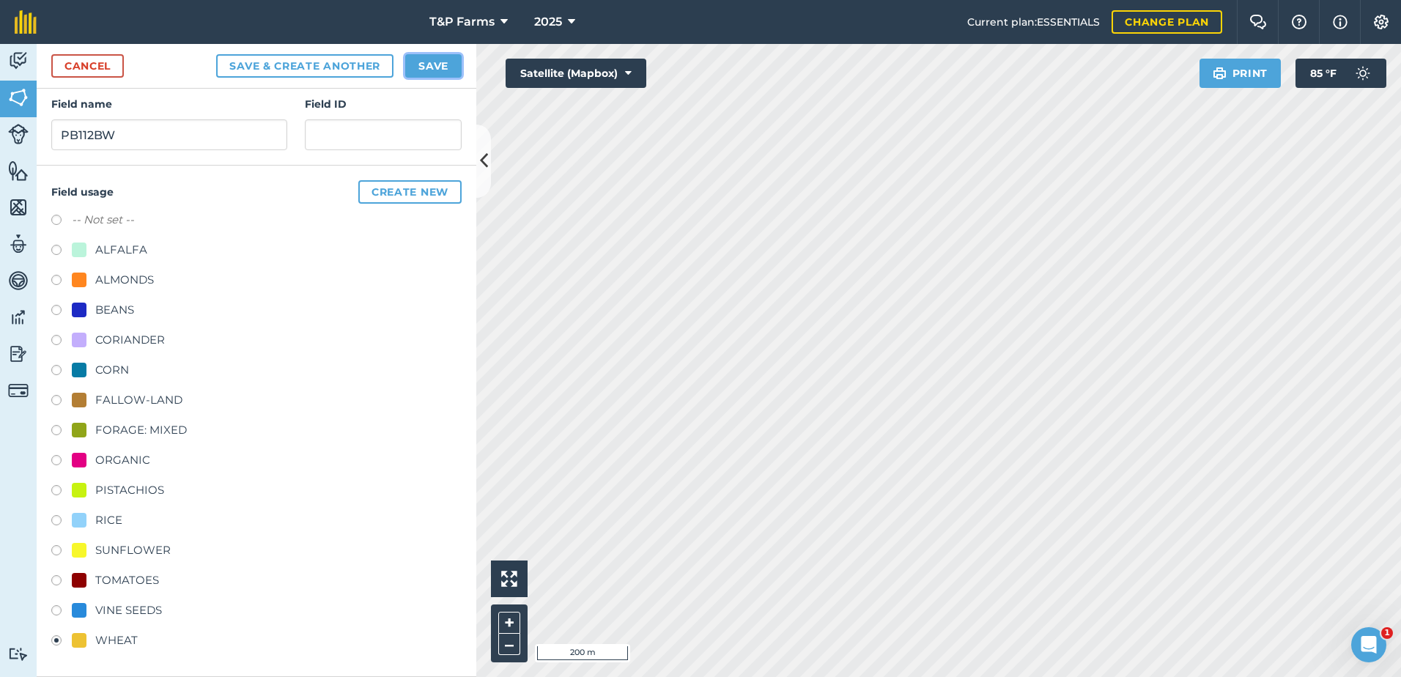
click at [447, 64] on button "Save" at bounding box center [433, 65] width 56 height 23
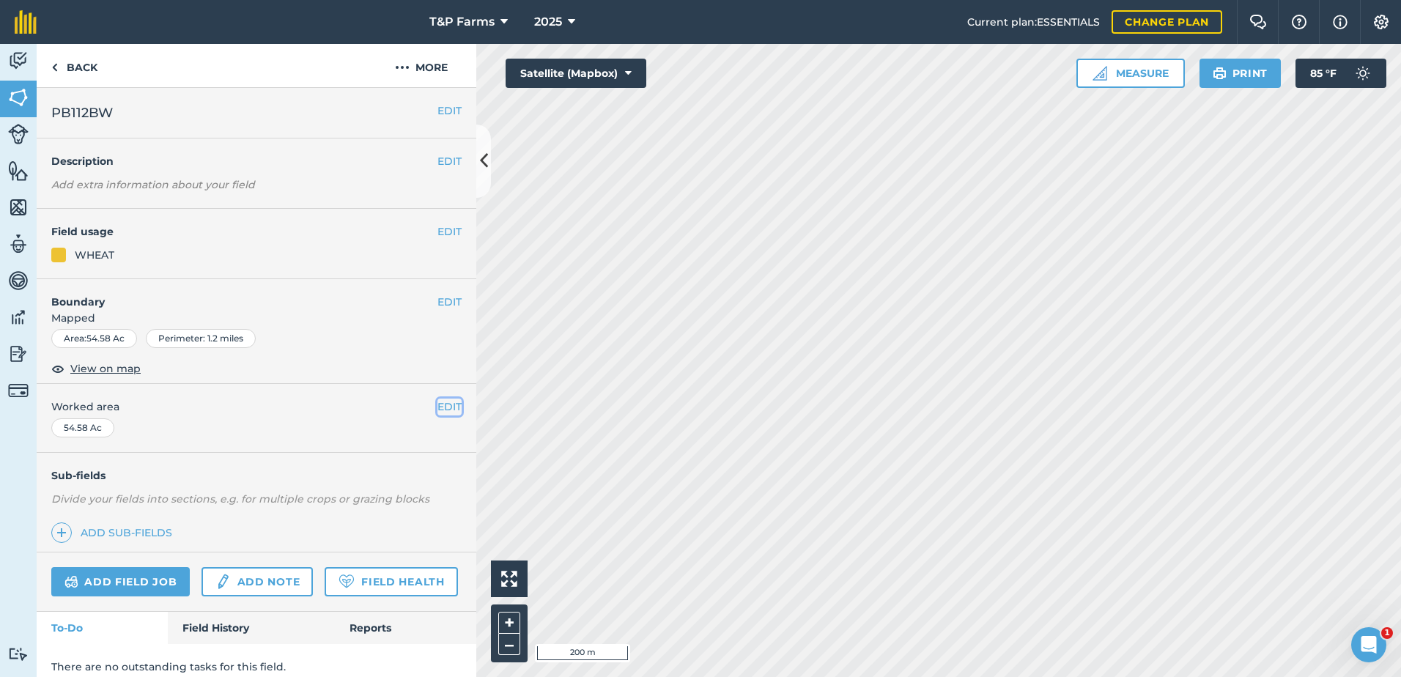
click at [438, 405] on button "EDIT" at bounding box center [450, 407] width 24 height 16
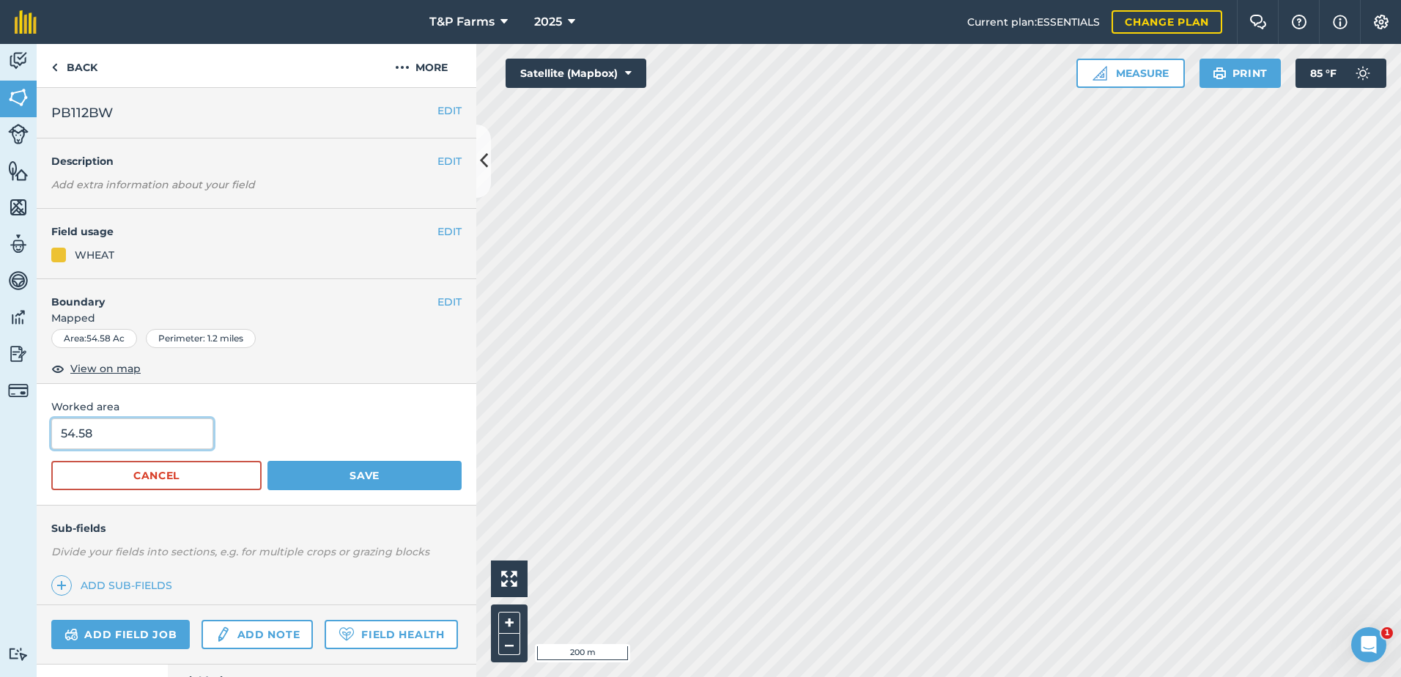
drag, startPoint x: 178, startPoint y: 433, endPoint x: -26, endPoint y: 449, distance: 204.4
click at [0, 449] on html "T&P Farms 2025 Current plan : ESSENTIALS Change plan Farm Chat Help Info Settin…" at bounding box center [700, 338] width 1401 height 677
type input "55"
click at [268, 461] on button "Save" at bounding box center [365, 475] width 194 height 29
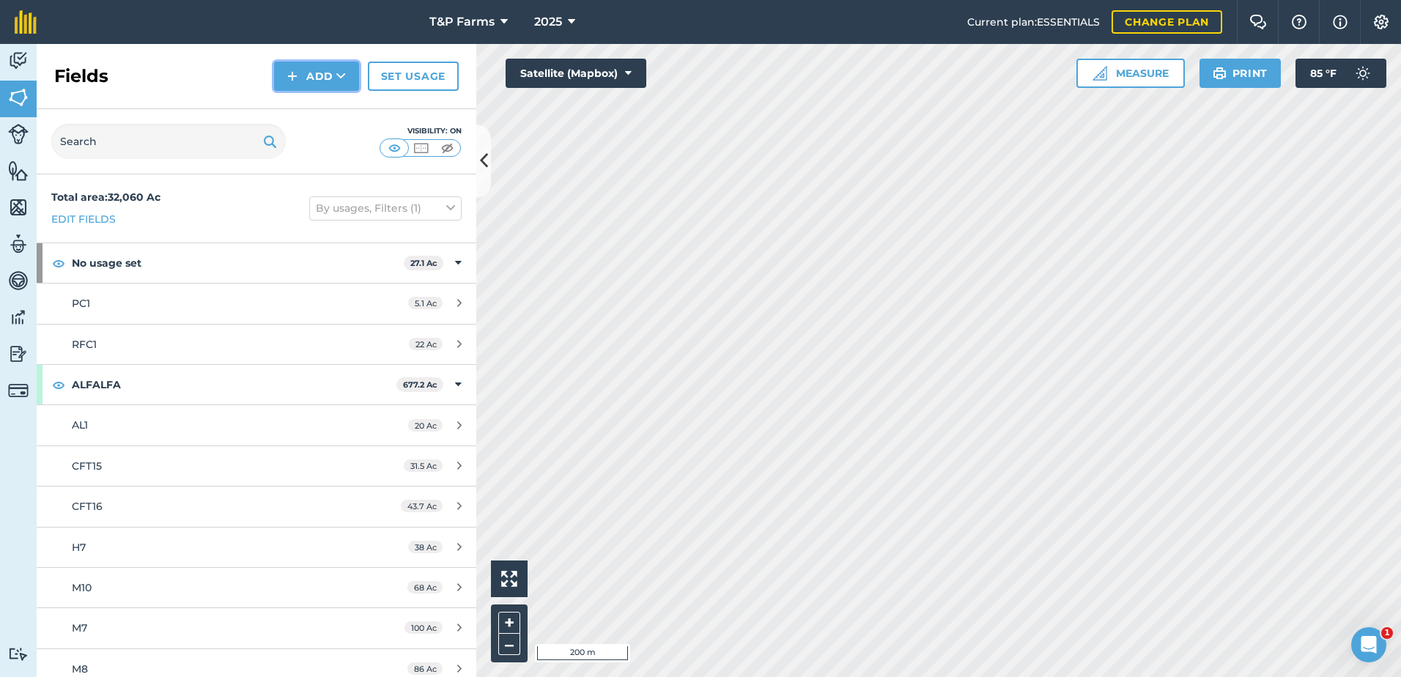
click at [335, 78] on button "Add" at bounding box center [316, 76] width 85 height 29
click at [321, 107] on link "Draw" at bounding box center [316, 109] width 81 height 32
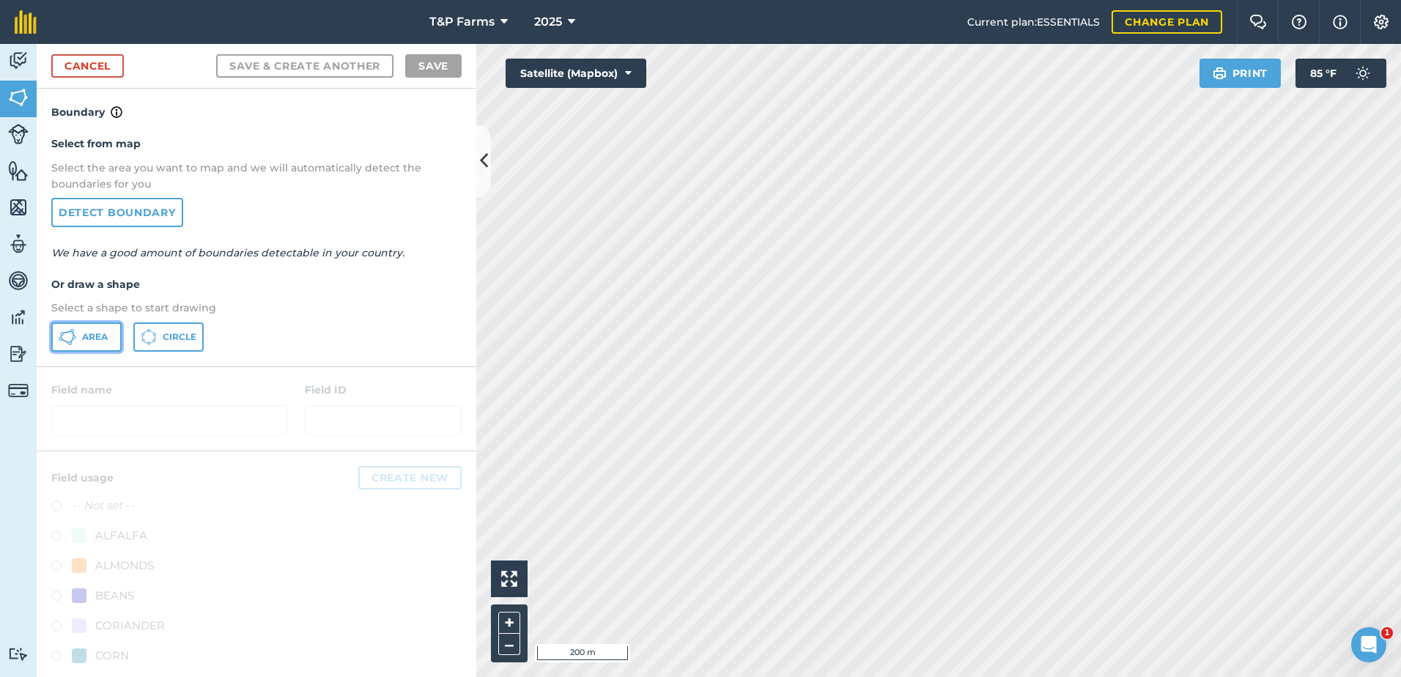
click at [66, 345] on icon at bounding box center [68, 337] width 18 height 18
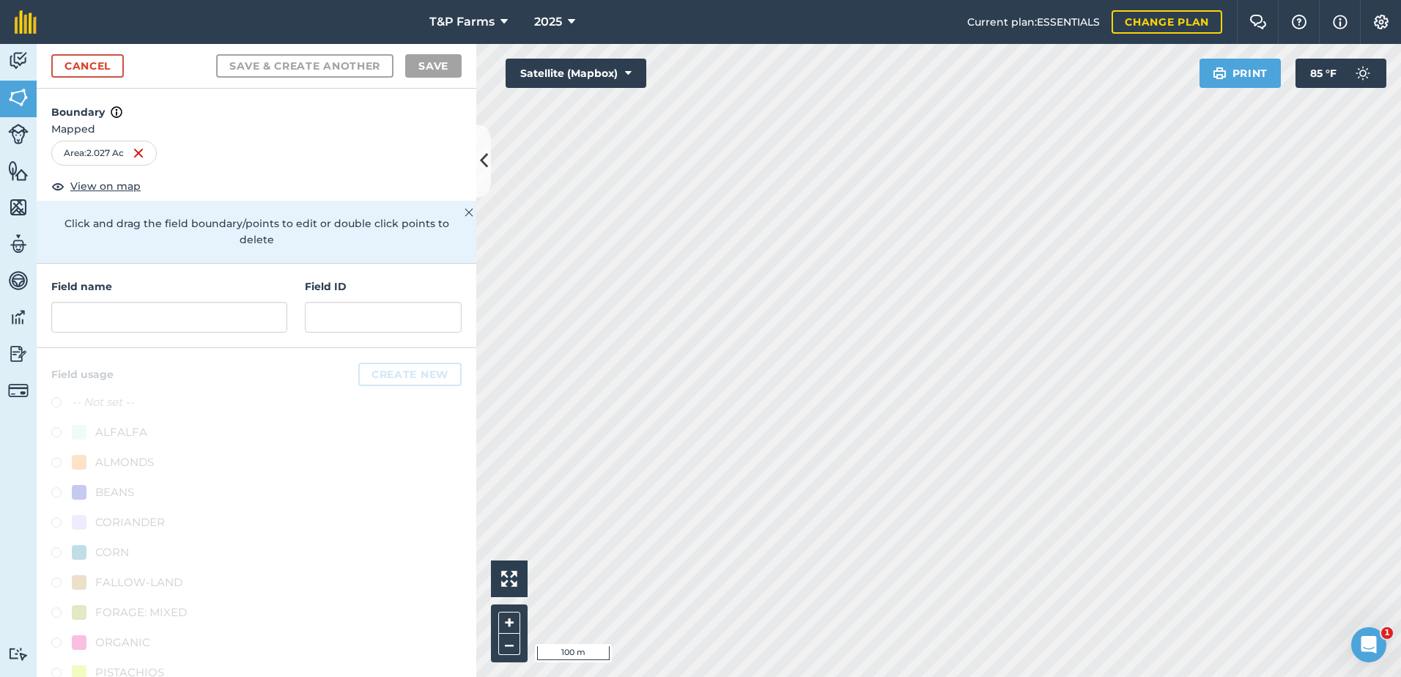
click at [594, 677] on html "T&P Farms 2025 Current plan : ESSENTIALS Change plan Farm Chat Help Info Settin…" at bounding box center [700, 338] width 1401 height 677
click at [907, 677] on html "T&P Farms 2025 Current plan : ESSENTIALS Change plan Farm Chat Help Info Settin…" at bounding box center [700, 338] width 1401 height 677
click at [143, 319] on input "text" at bounding box center [169, 317] width 236 height 31
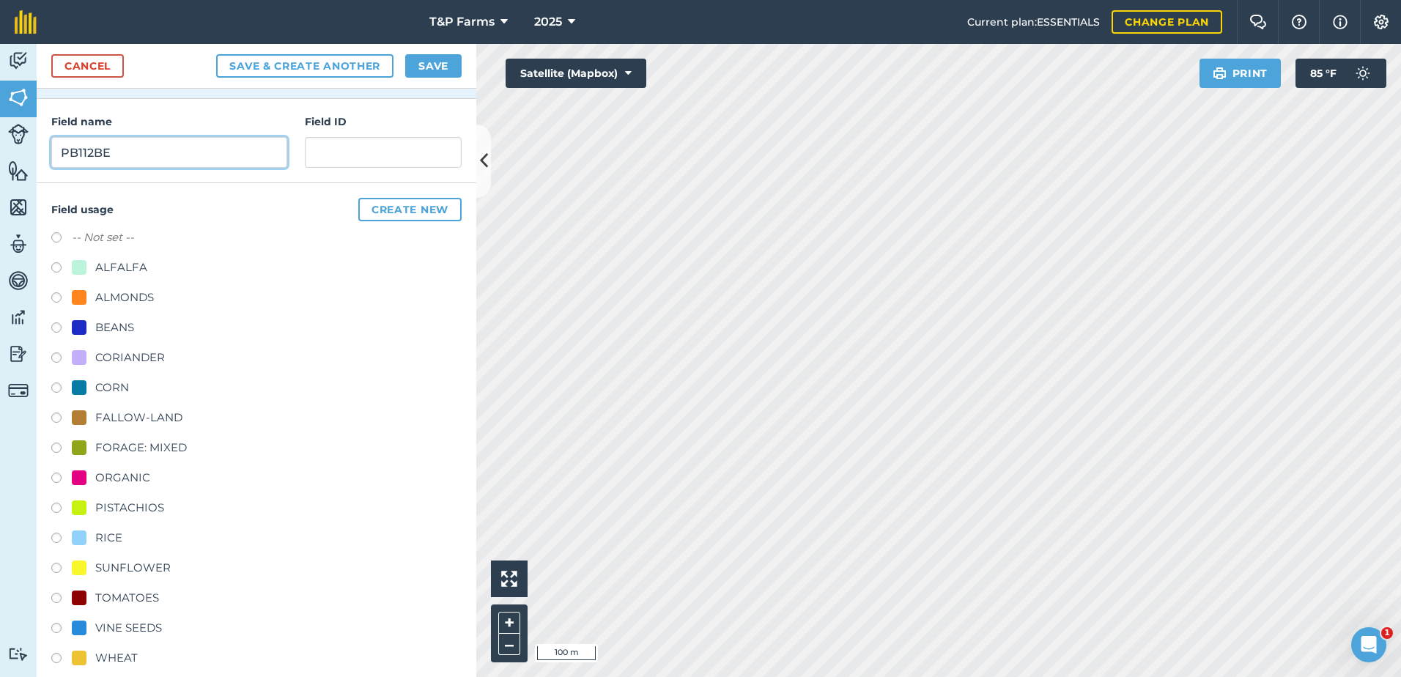
scroll to position [183, 0]
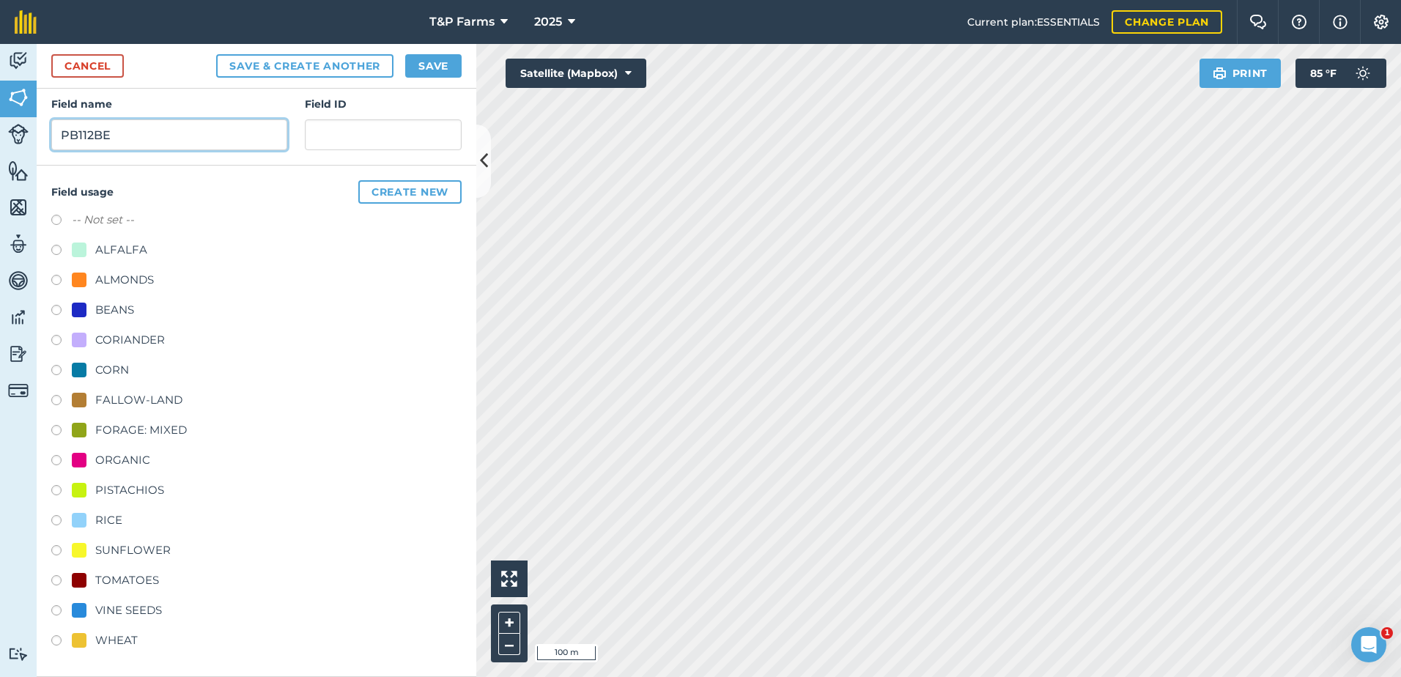
type input "PB112BE"
click at [116, 646] on div "WHEAT" at bounding box center [116, 641] width 43 height 18
radio input "true"
click at [421, 52] on div "Cancel Save & Create Another Save" at bounding box center [257, 66] width 440 height 45
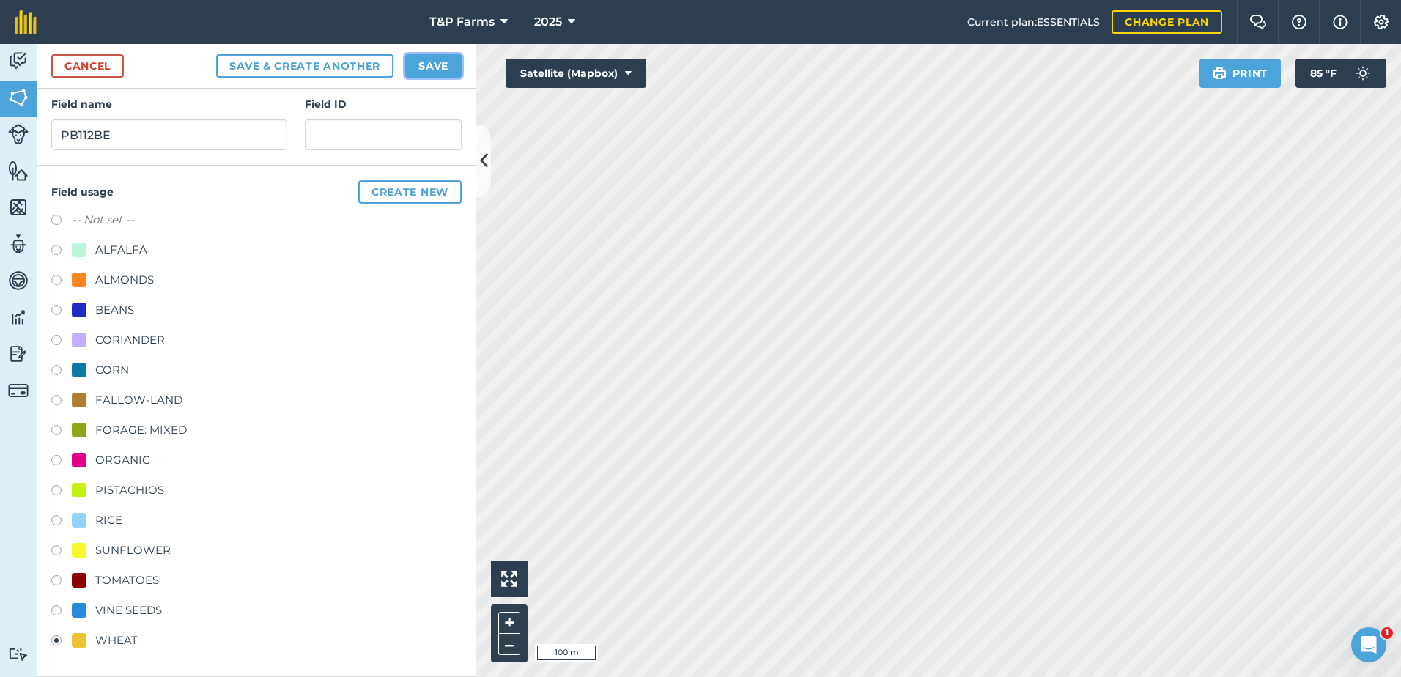
click at [427, 67] on button "Save" at bounding box center [433, 65] width 56 height 23
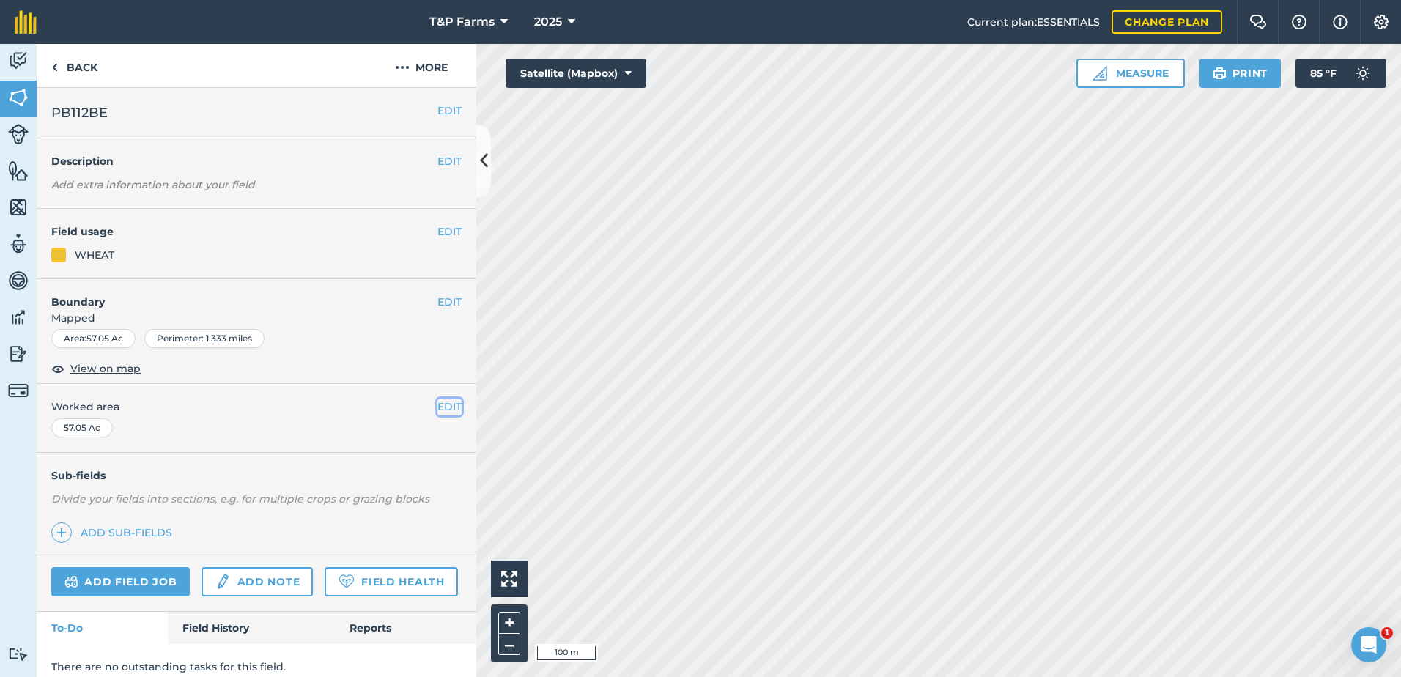
drag, startPoint x: 442, startPoint y: 413, endPoint x: 434, endPoint y: 416, distance: 8.6
click at [442, 413] on button "EDIT" at bounding box center [450, 407] width 24 height 16
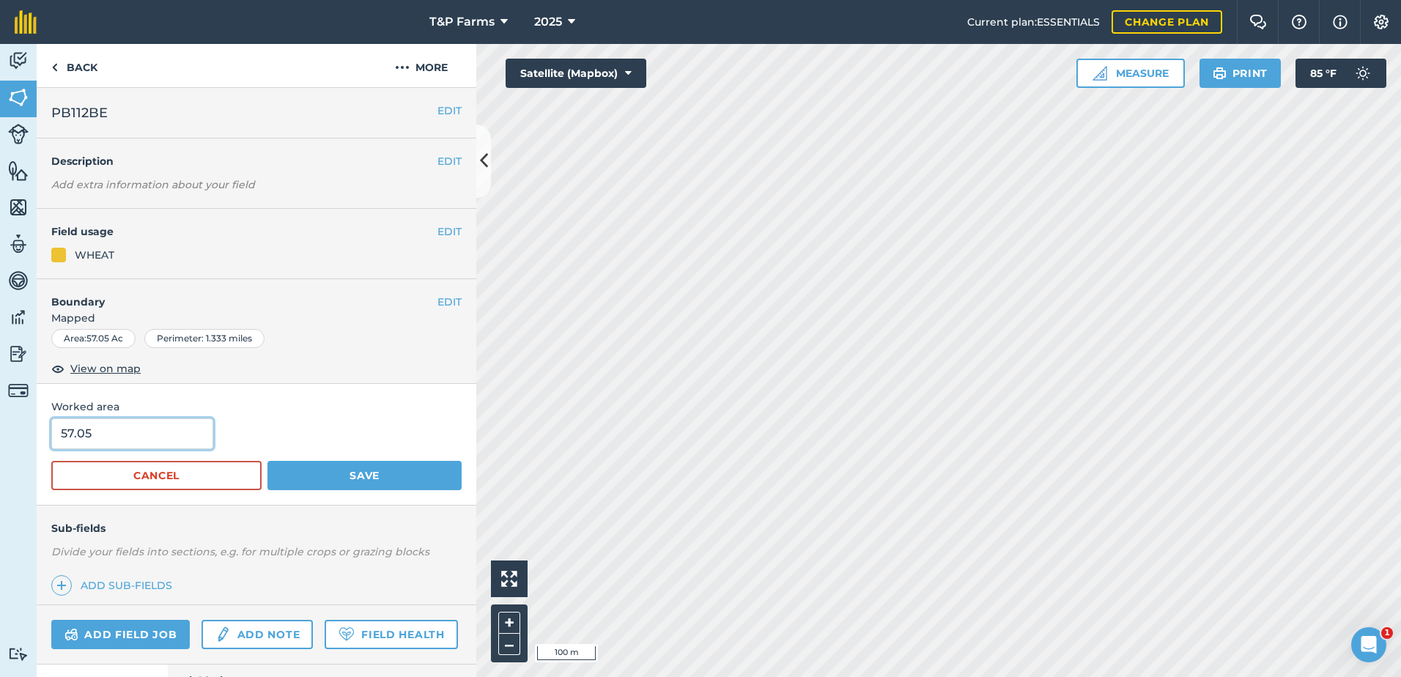
click at [168, 438] on input "57.05" at bounding box center [132, 434] width 162 height 31
type input "57"
click at [268, 461] on button "Save" at bounding box center [365, 475] width 194 height 29
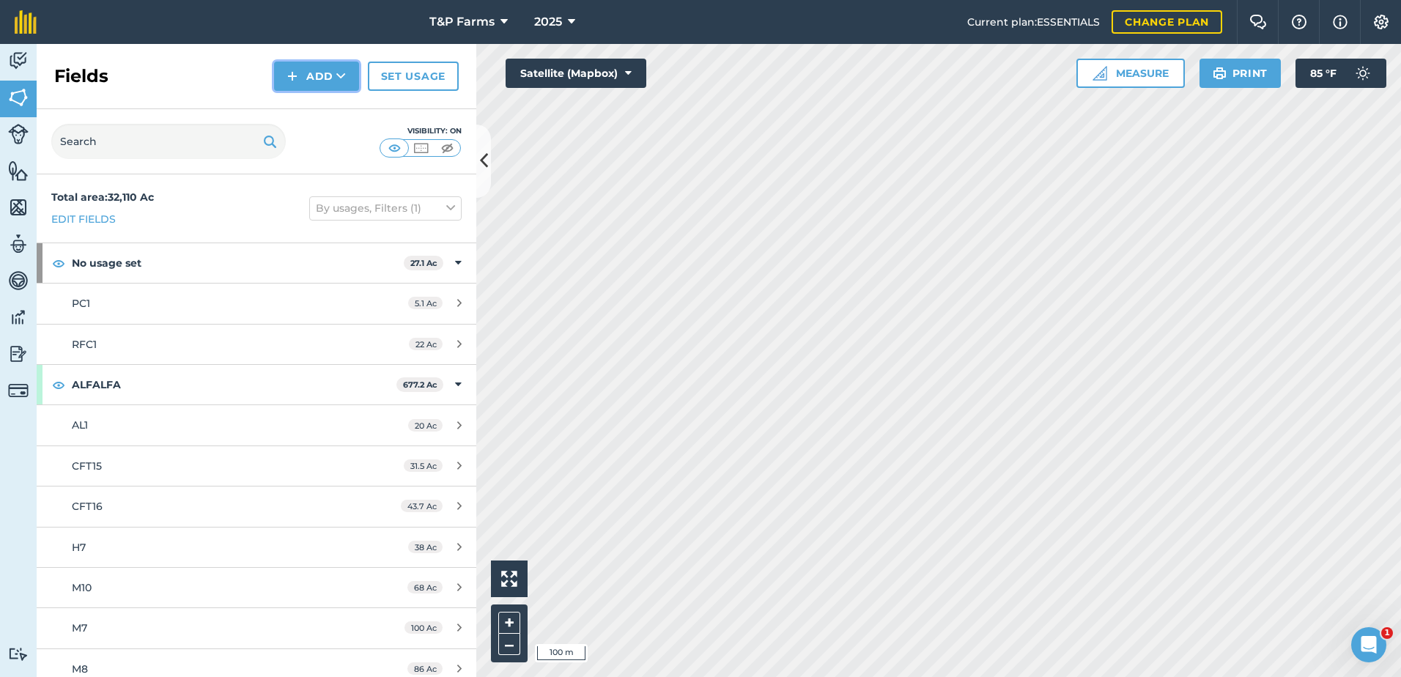
click at [287, 70] on button "Add" at bounding box center [316, 76] width 85 height 29
click at [308, 99] on link "Draw" at bounding box center [316, 109] width 81 height 32
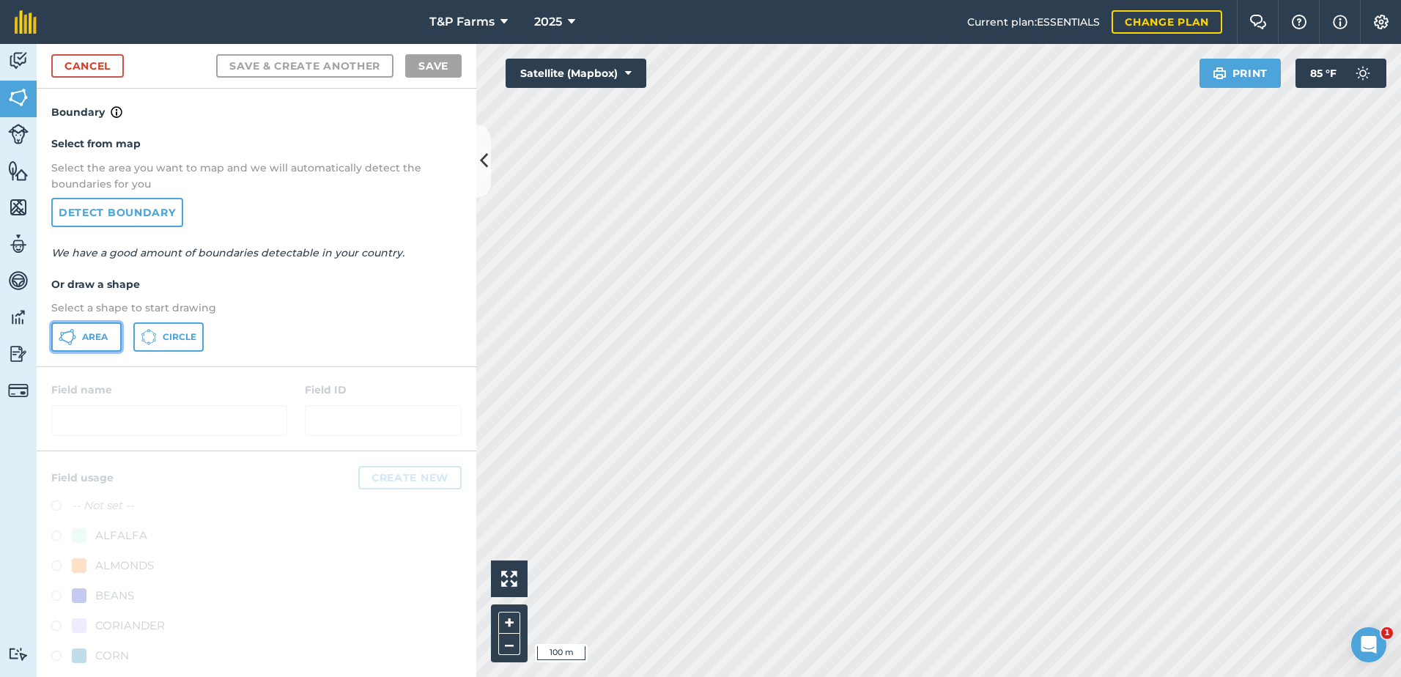
click at [106, 329] on button "Area" at bounding box center [86, 337] width 70 height 29
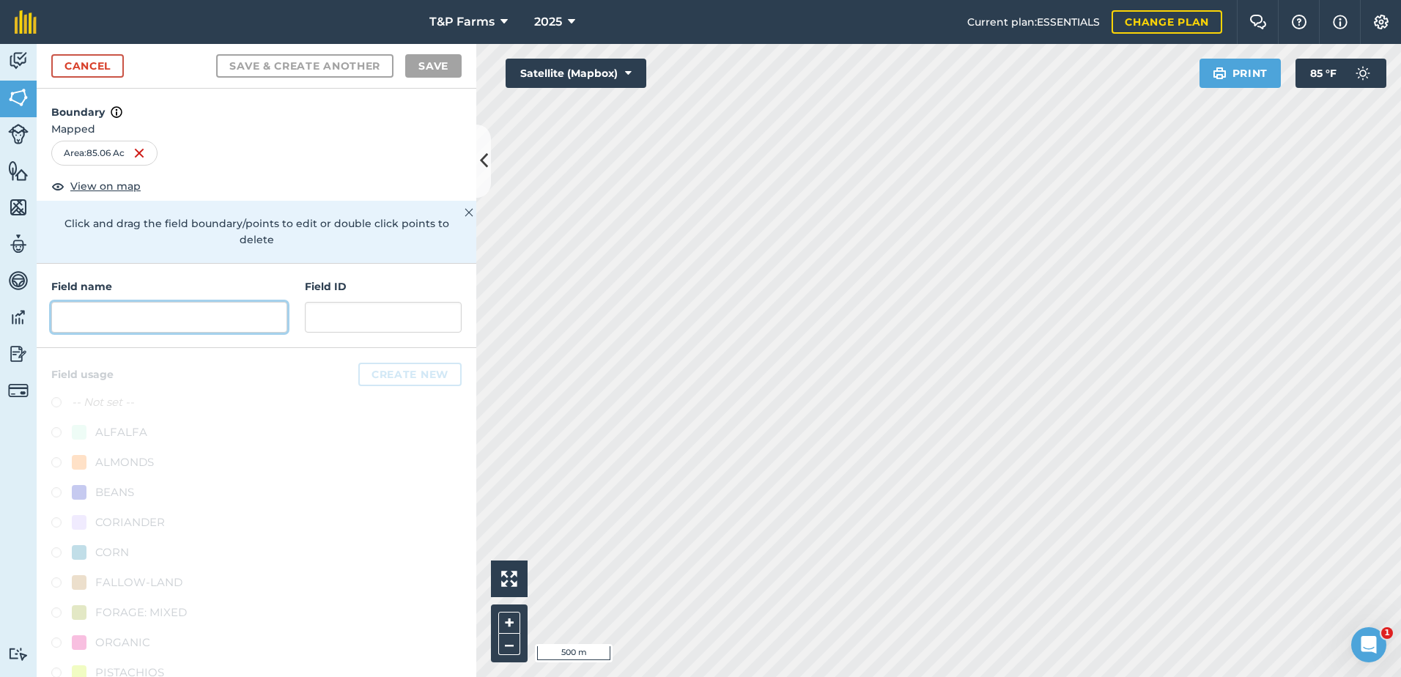
click at [96, 331] on input "text" at bounding box center [169, 317] width 236 height 31
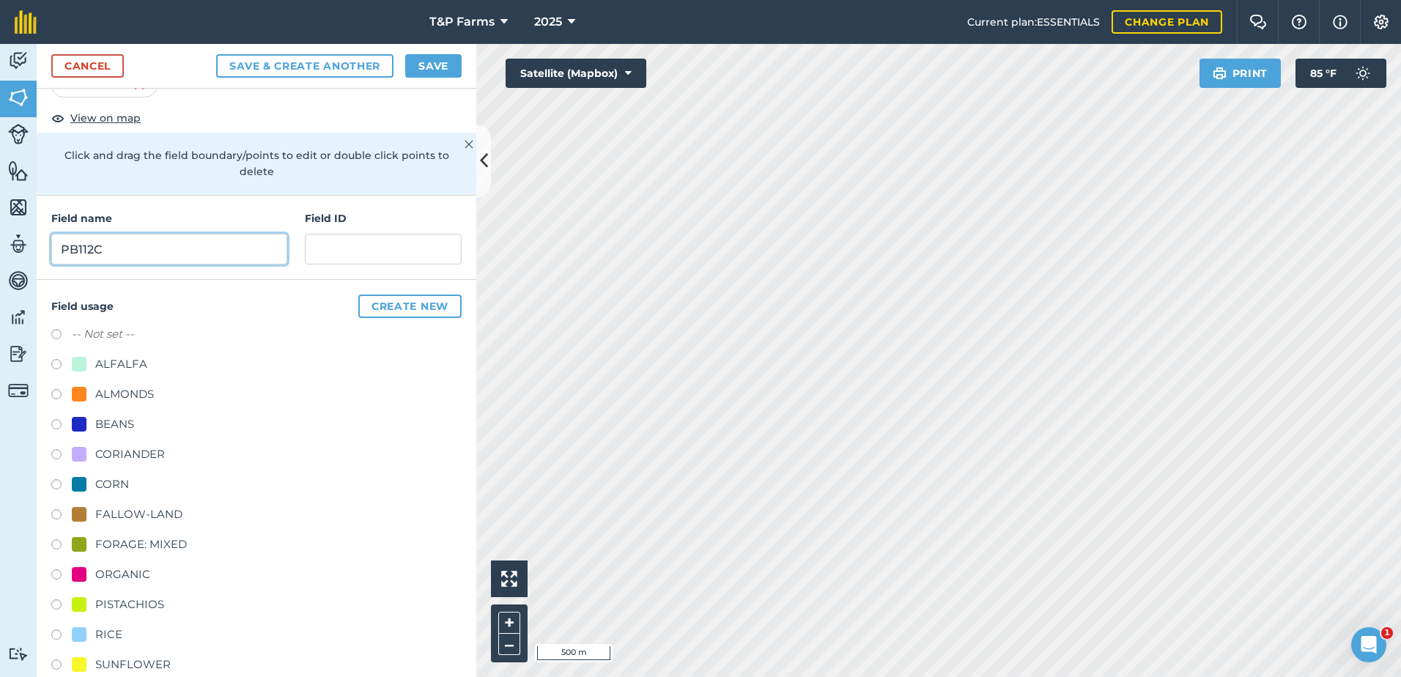
scroll to position [183, 0]
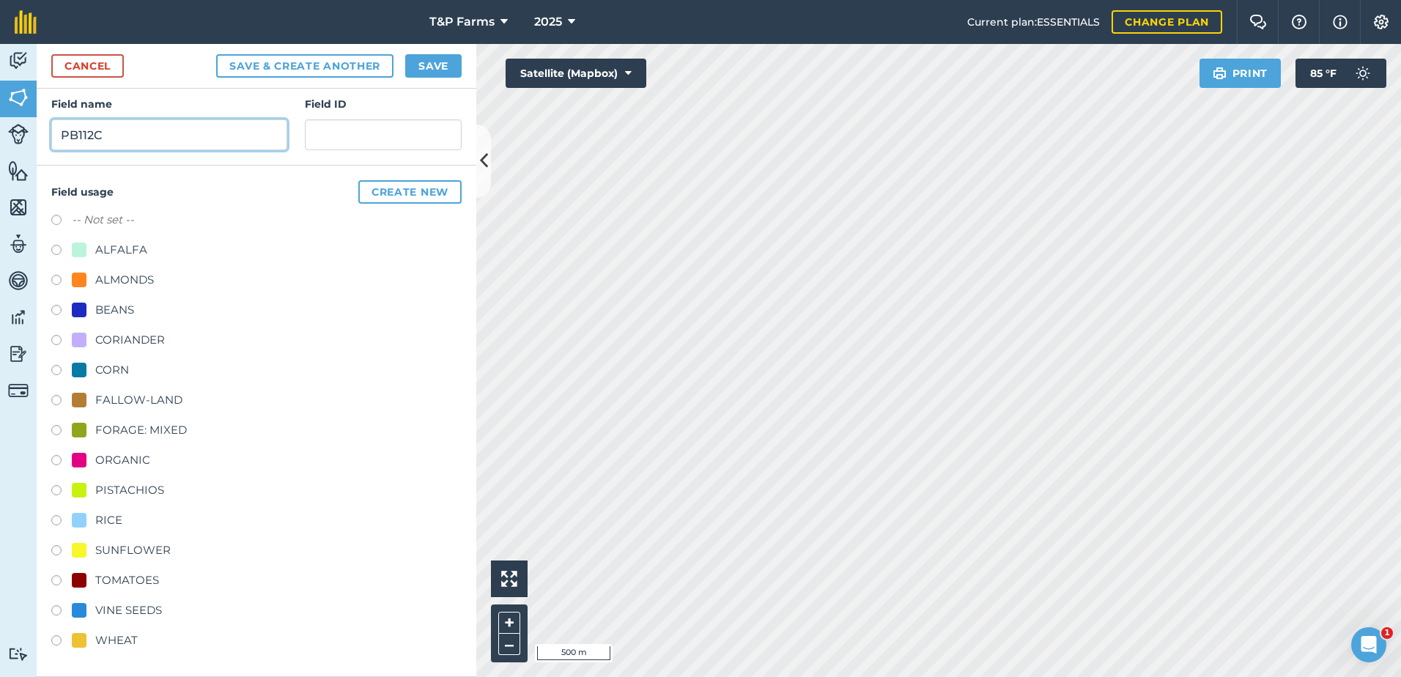
type input "PB112C"
click at [153, 578] on div "TOMATOES" at bounding box center [127, 581] width 64 height 18
radio input "true"
click at [444, 65] on button "Save" at bounding box center [433, 65] width 56 height 23
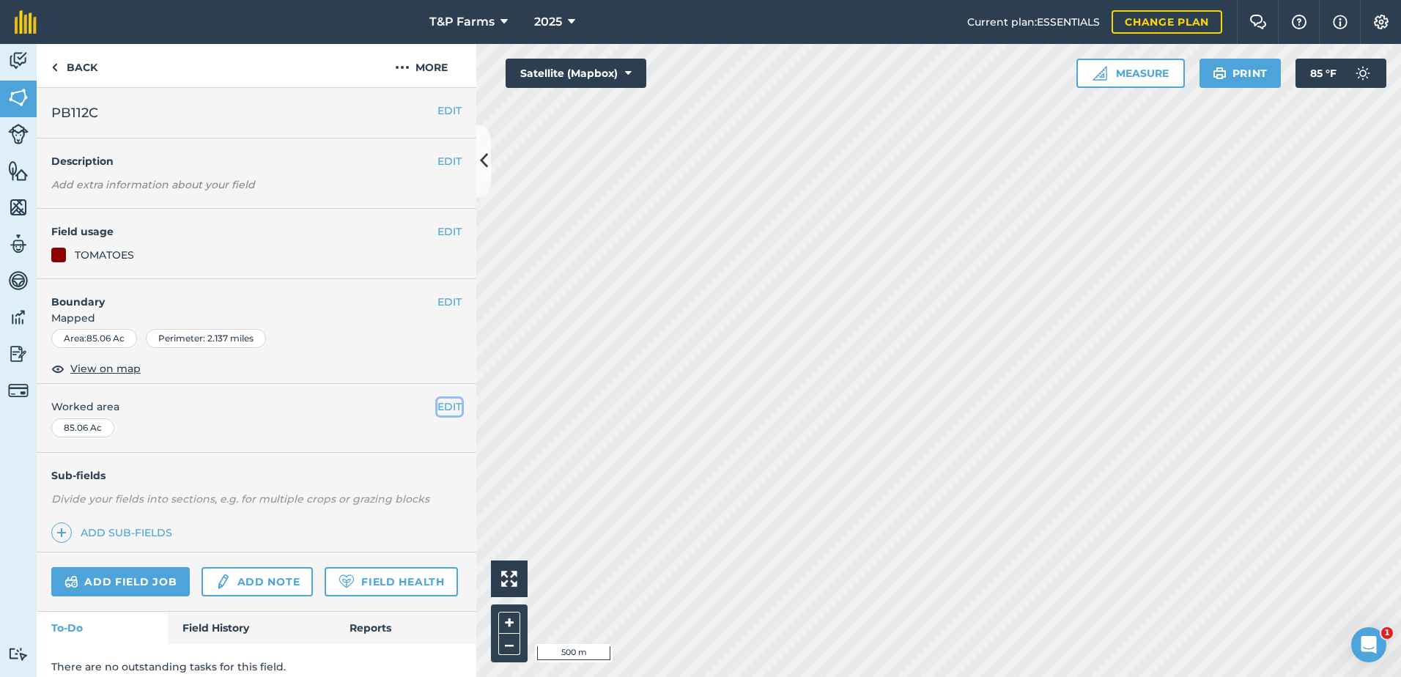
drag, startPoint x: 443, startPoint y: 401, endPoint x: 273, endPoint y: 406, distance: 170.1
click at [443, 401] on button "EDIT" at bounding box center [450, 407] width 24 height 16
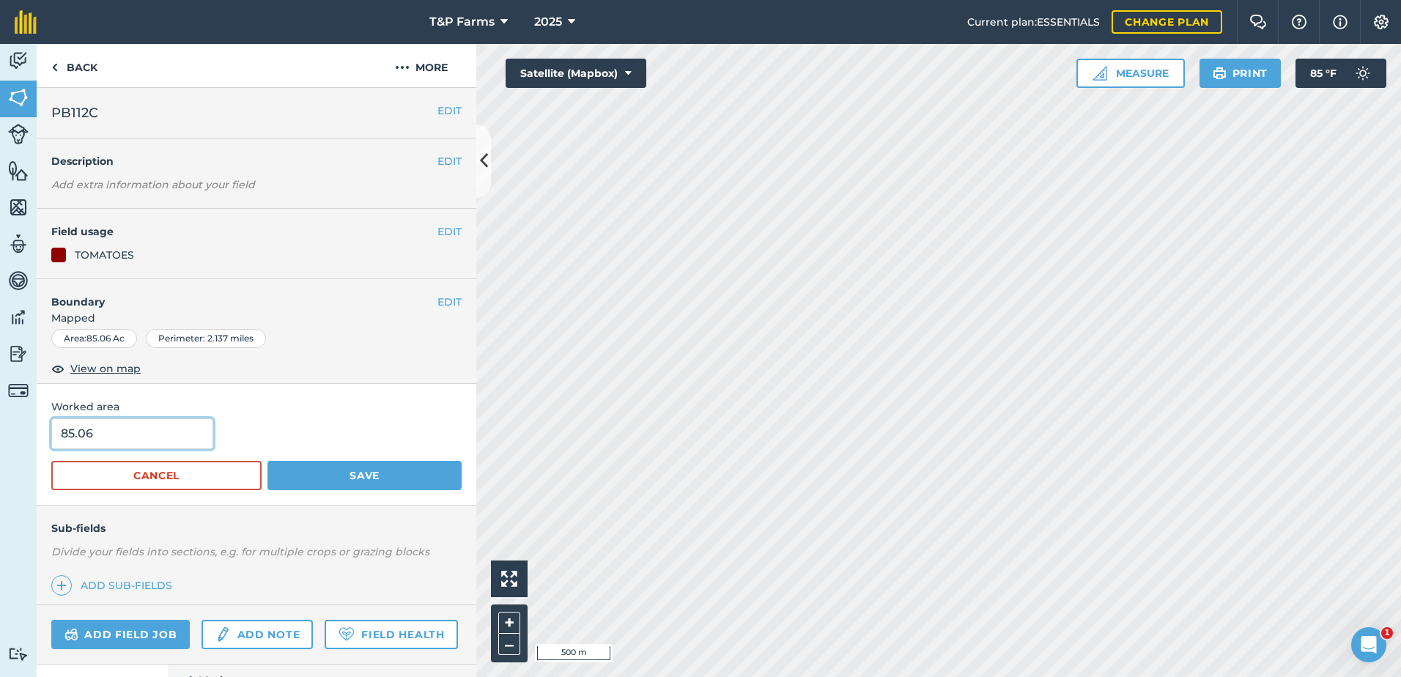
drag, startPoint x: 37, startPoint y: 437, endPoint x: -15, endPoint y: 439, distance: 51.4
click at [0, 439] on html "T&P Farms 2025 Current plan : ESSENTIALS Change plan Farm Chat Help Info Settin…" at bounding box center [700, 338] width 1401 height 677
type input "87"
click at [268, 461] on button "Save" at bounding box center [365, 475] width 194 height 29
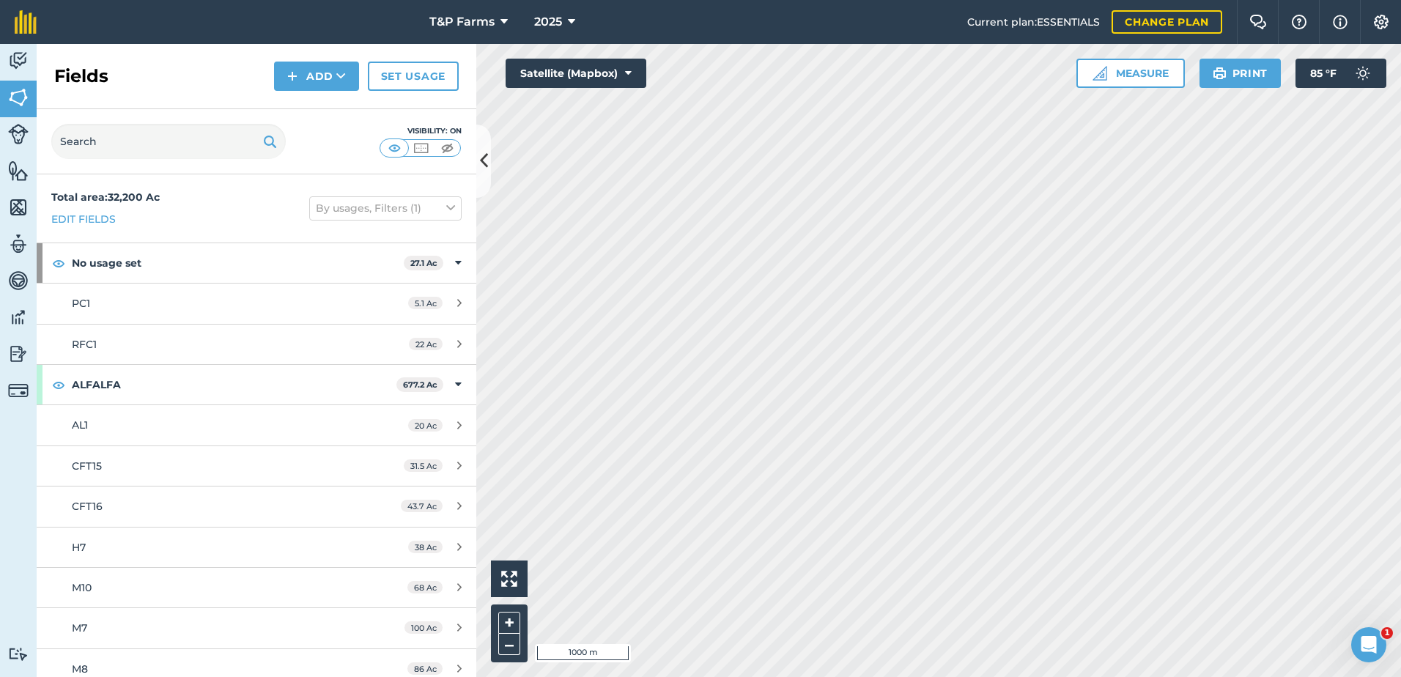
click at [787, 677] on html "T&P Farms 2025 Current plan : ESSENTIALS Change plan Farm Chat Help Info Settin…" at bounding box center [700, 338] width 1401 height 677
click at [305, 89] on button "Add" at bounding box center [316, 76] width 85 height 29
click at [306, 123] on link "Draw" at bounding box center [316, 109] width 81 height 32
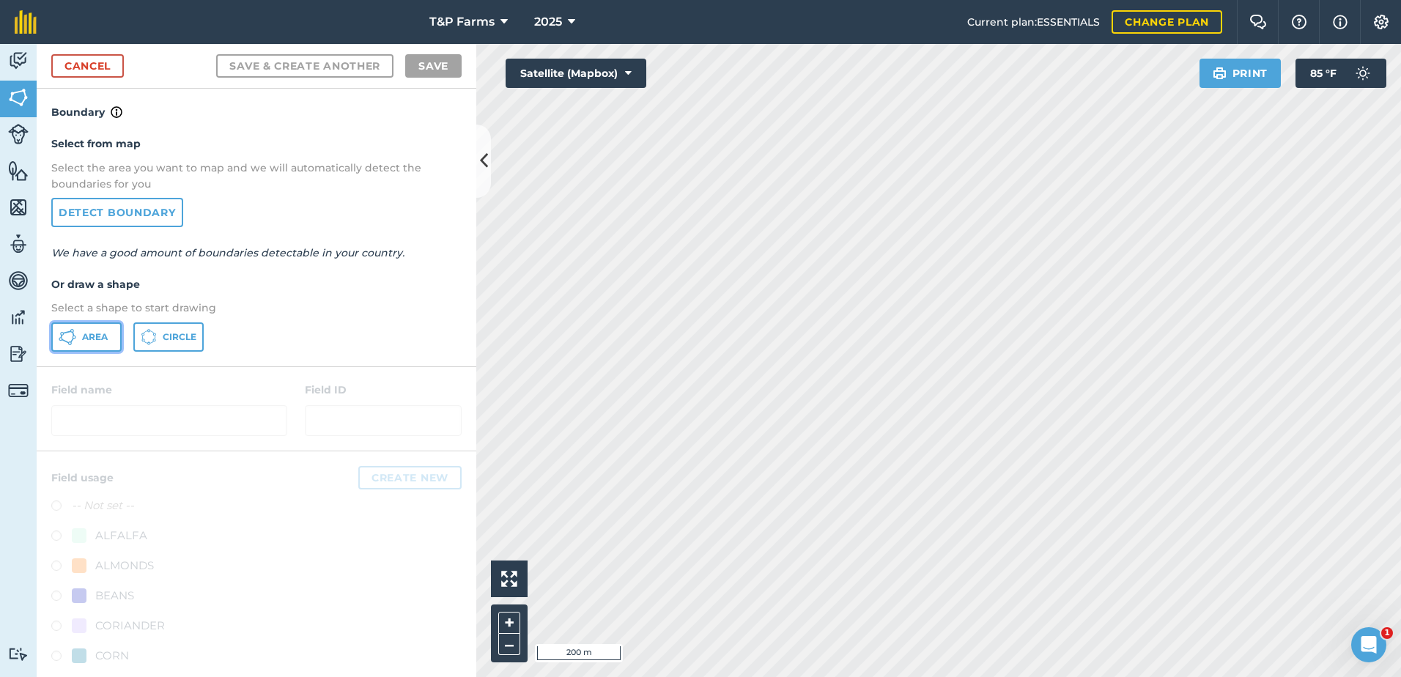
click at [103, 331] on span "Area" at bounding box center [95, 337] width 26 height 12
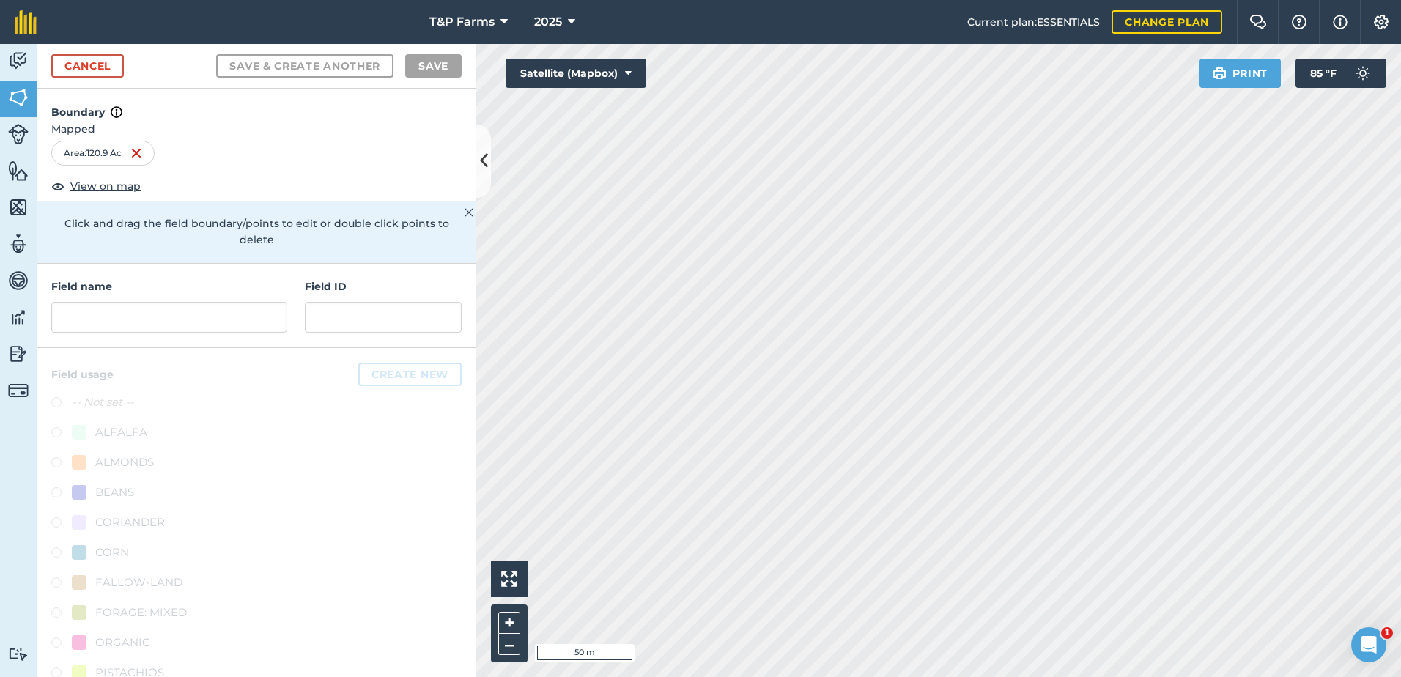
click at [961, 677] on html "T&P Farms 2025 Current plan : ESSENTIALS Change plan Farm Chat Help Info Settin…" at bounding box center [700, 338] width 1401 height 677
click at [177, 309] on input "text" at bounding box center [169, 317] width 236 height 31
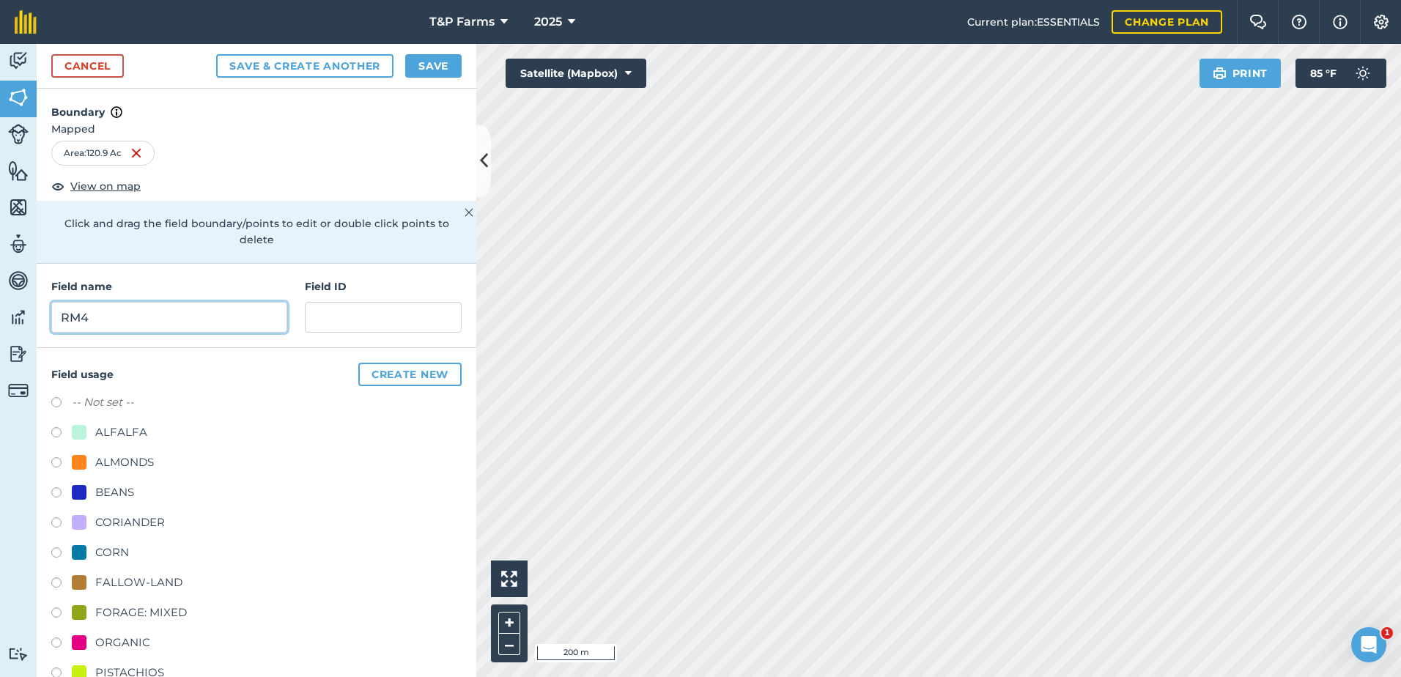
type input "RM4"
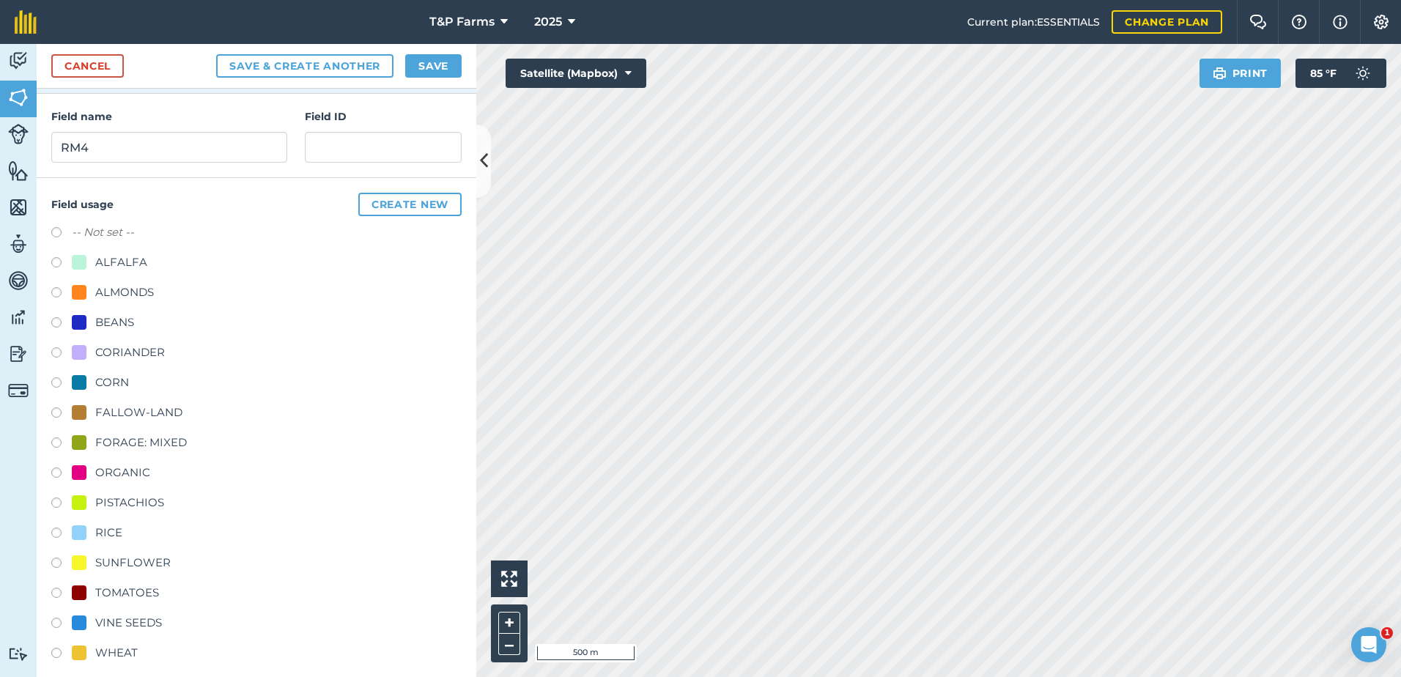
scroll to position [183, 0]
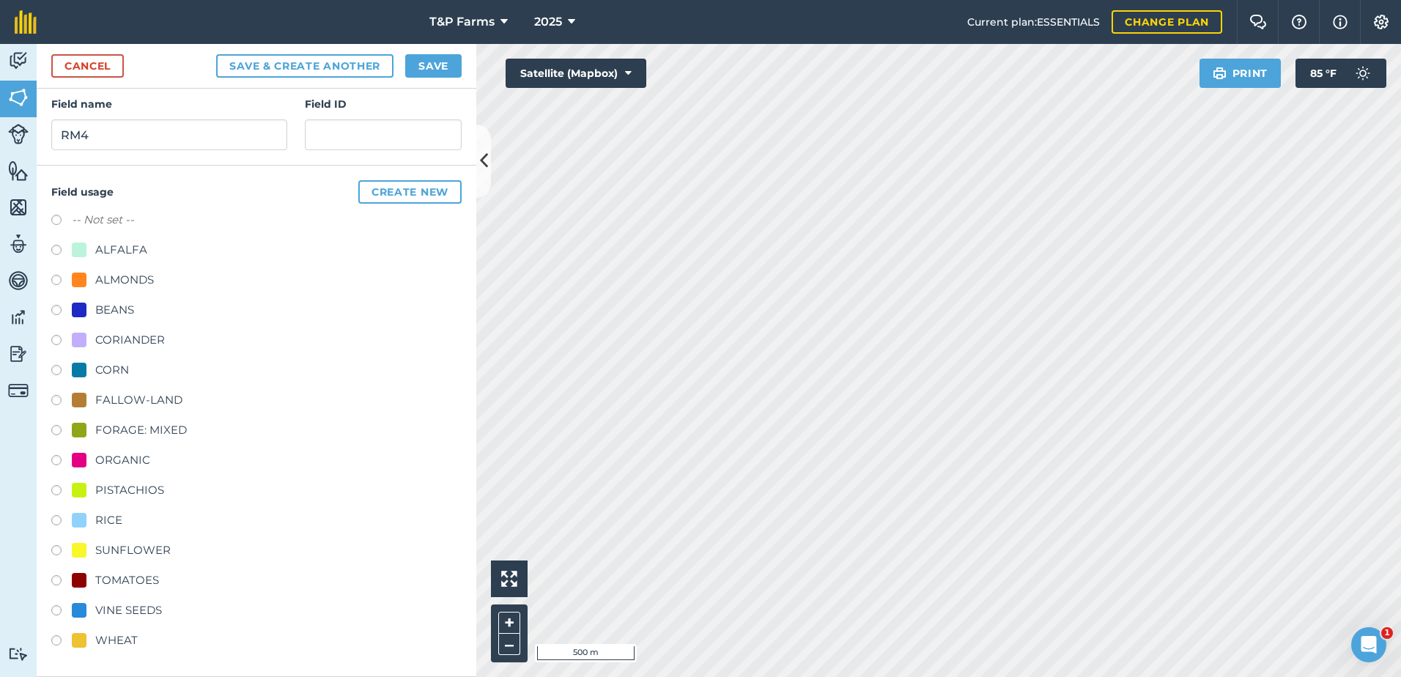
click at [114, 562] on div "SUNFLOWER" at bounding box center [256, 552] width 410 height 21
click at [117, 557] on div "SUNFLOWER" at bounding box center [132, 551] width 75 height 18
radio input "true"
click at [454, 61] on button "Save" at bounding box center [433, 65] width 56 height 23
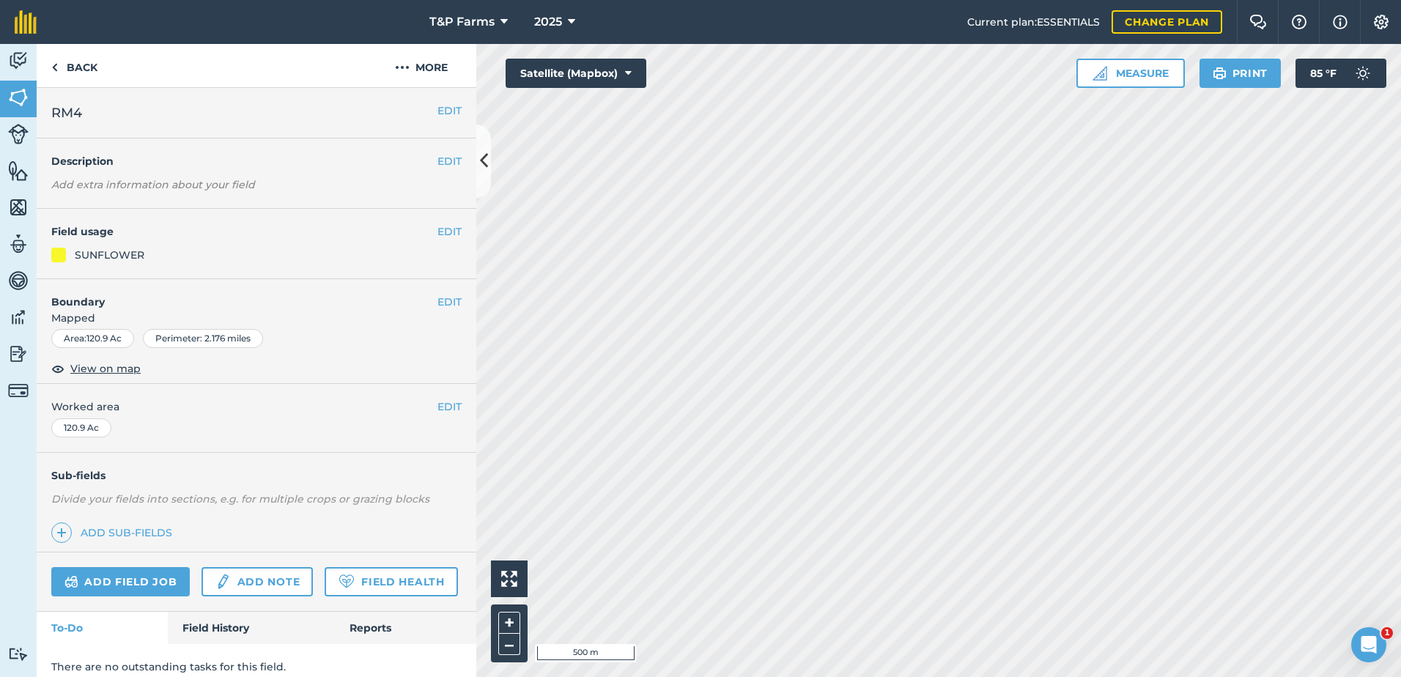
click at [424, 404] on span "Worked area" at bounding box center [256, 407] width 410 height 16
click at [438, 408] on button "EDIT" at bounding box center [450, 407] width 24 height 16
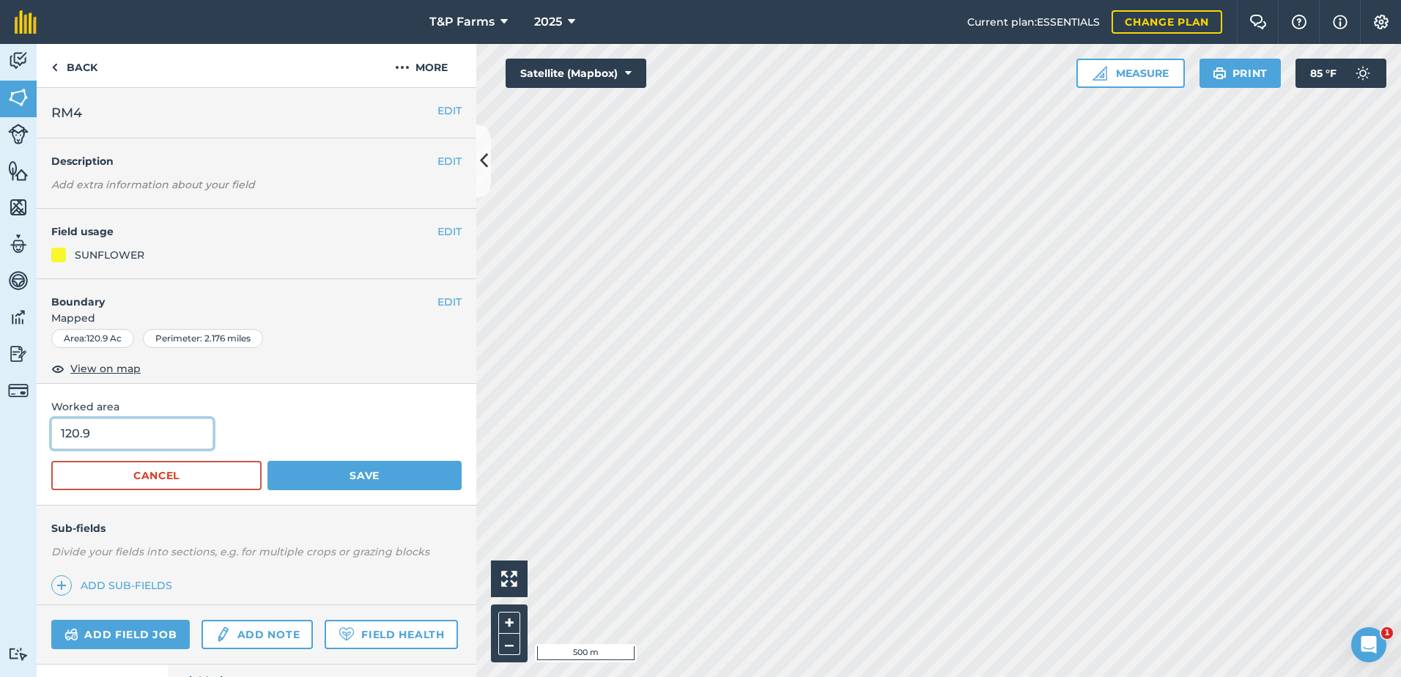
drag, startPoint x: 130, startPoint y: 454, endPoint x: -81, endPoint y: 457, distance: 211.9
click at [0, 457] on html "T&P Farms 2025 Current plan : ESSENTIALS Change plan Farm Chat Help Info Settin…" at bounding box center [700, 338] width 1401 height 677
type input "116.4"
click at [268, 461] on button "Save" at bounding box center [365, 475] width 194 height 29
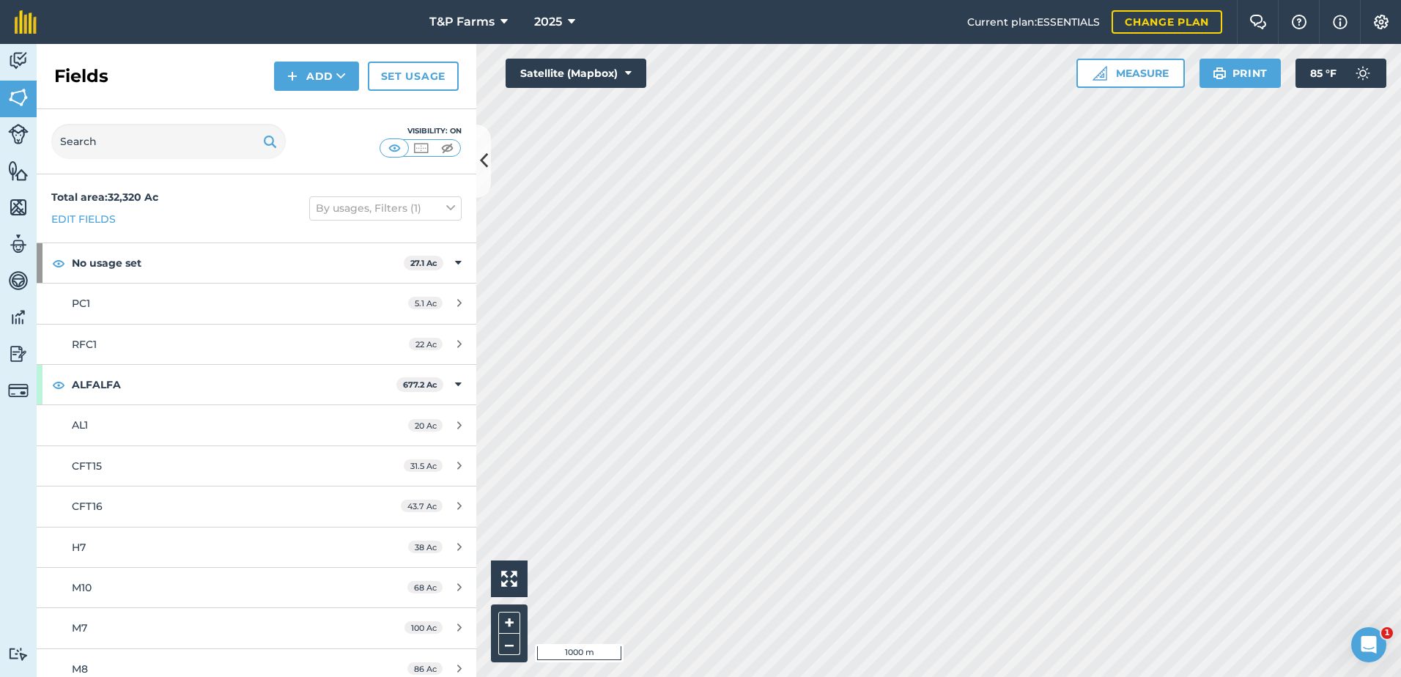
click at [806, 677] on html "T&P Farms 2025 Current plan : ESSENTIALS Change plan Farm Chat Help Info Settin…" at bounding box center [700, 338] width 1401 height 677
click at [891, 677] on html "T&P Farms 2025 Current plan : ESSENTIALS Change plan Farm Chat Help Info Settin…" at bounding box center [700, 338] width 1401 height 677
click at [836, 677] on html "T&P Farms 2025 Current plan : ESSENTIALS Change plan Farm Chat Help Info Settin…" at bounding box center [700, 338] width 1401 height 677
click at [873, 677] on html "T&P Farms 2025 Current plan : ESSENTIALS Change plan Farm Chat Help Info Settin…" at bounding box center [700, 338] width 1401 height 677
click at [884, 677] on html "T&P Farms 2025 Current plan : ESSENTIALS Change plan Farm Chat Help Info Settin…" at bounding box center [700, 338] width 1401 height 677
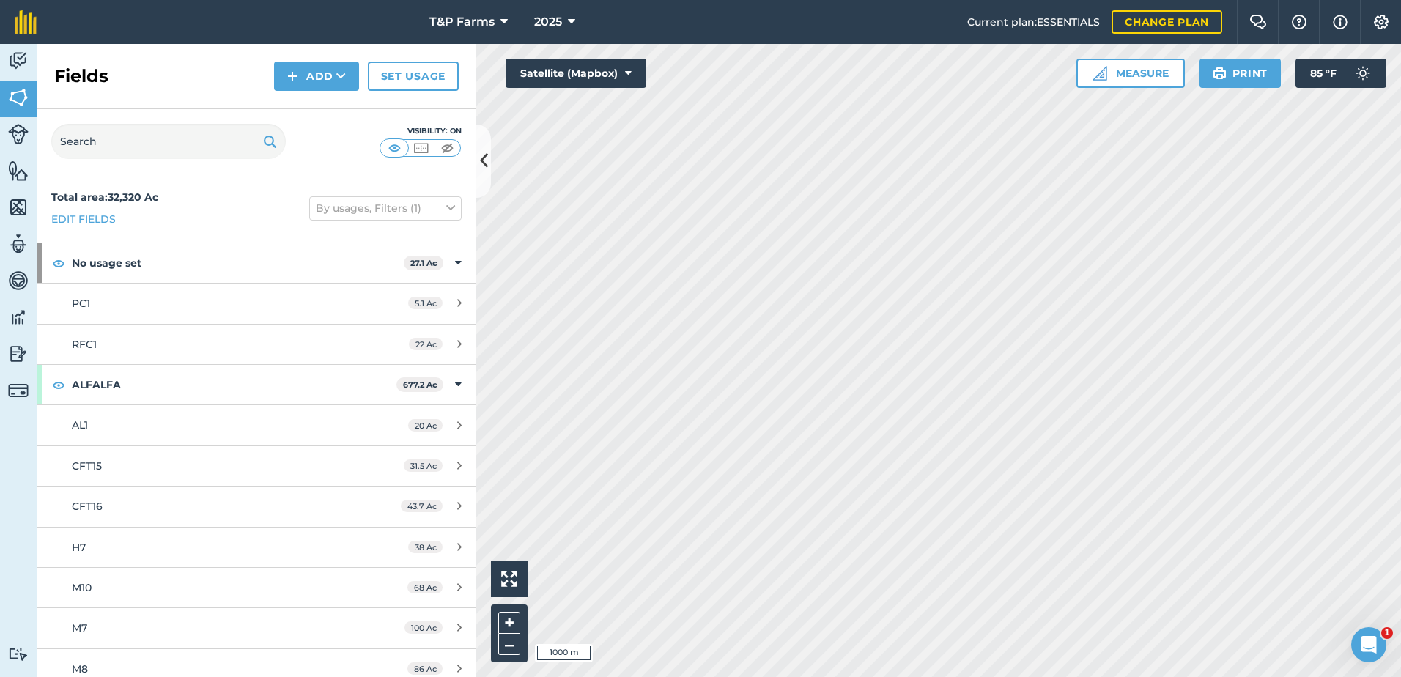
click at [862, 677] on html "T&P Farms 2025 Current plan : ESSENTIALS Change plan Farm Chat Help Info Settin…" at bounding box center [700, 338] width 1401 height 677
click at [429, 487] on div "Activity Fields Livestock Features Maps Team Vehicles Data Reporting Billing Tu…" at bounding box center [700, 360] width 1401 height 633
click at [327, 65] on button "Add" at bounding box center [316, 76] width 85 height 29
click at [326, 101] on link "Draw" at bounding box center [316, 109] width 81 height 32
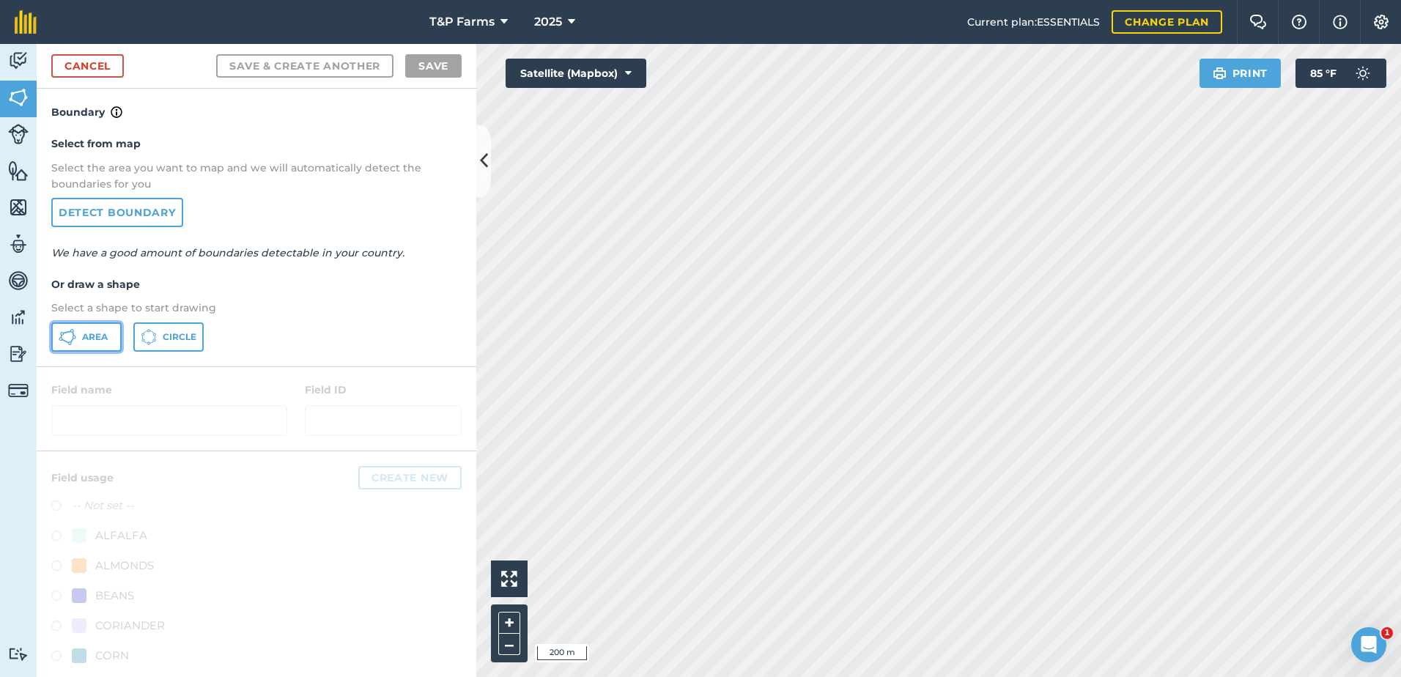
click at [96, 344] on button "Area" at bounding box center [86, 337] width 70 height 29
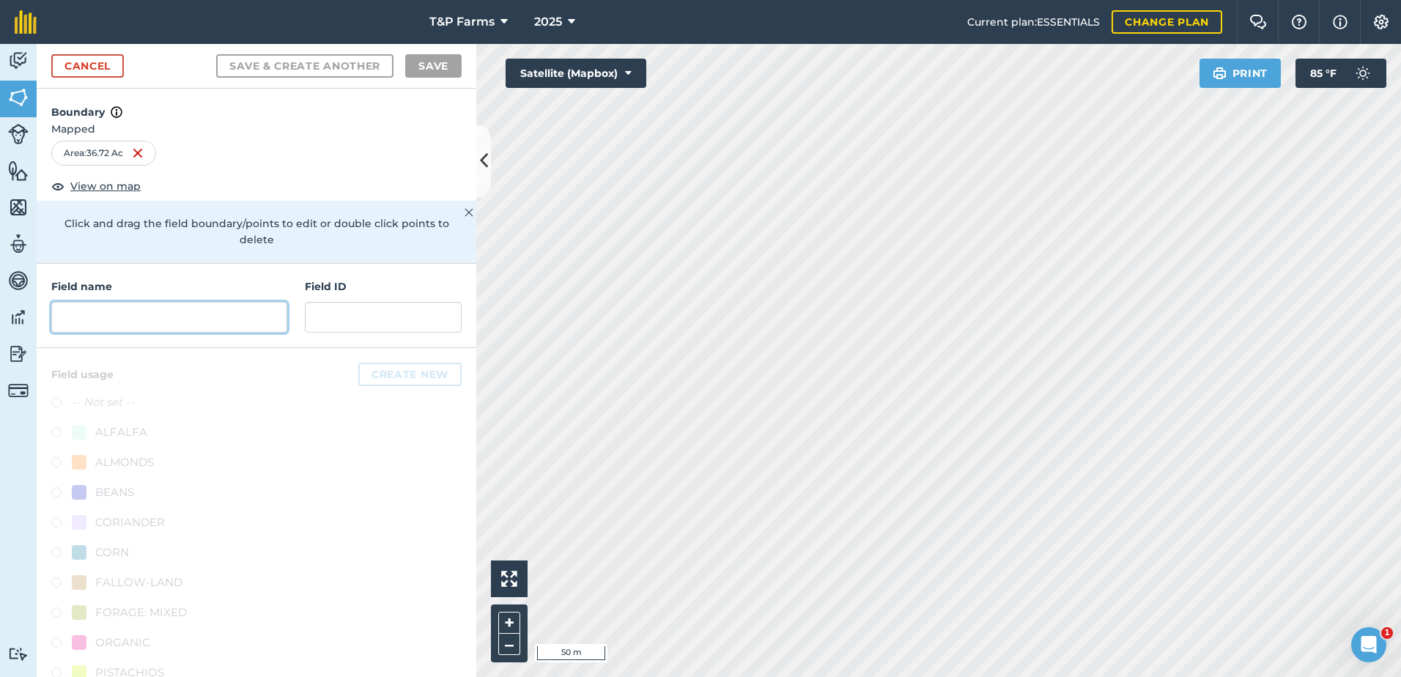
click at [262, 312] on input "text" at bounding box center [169, 317] width 236 height 31
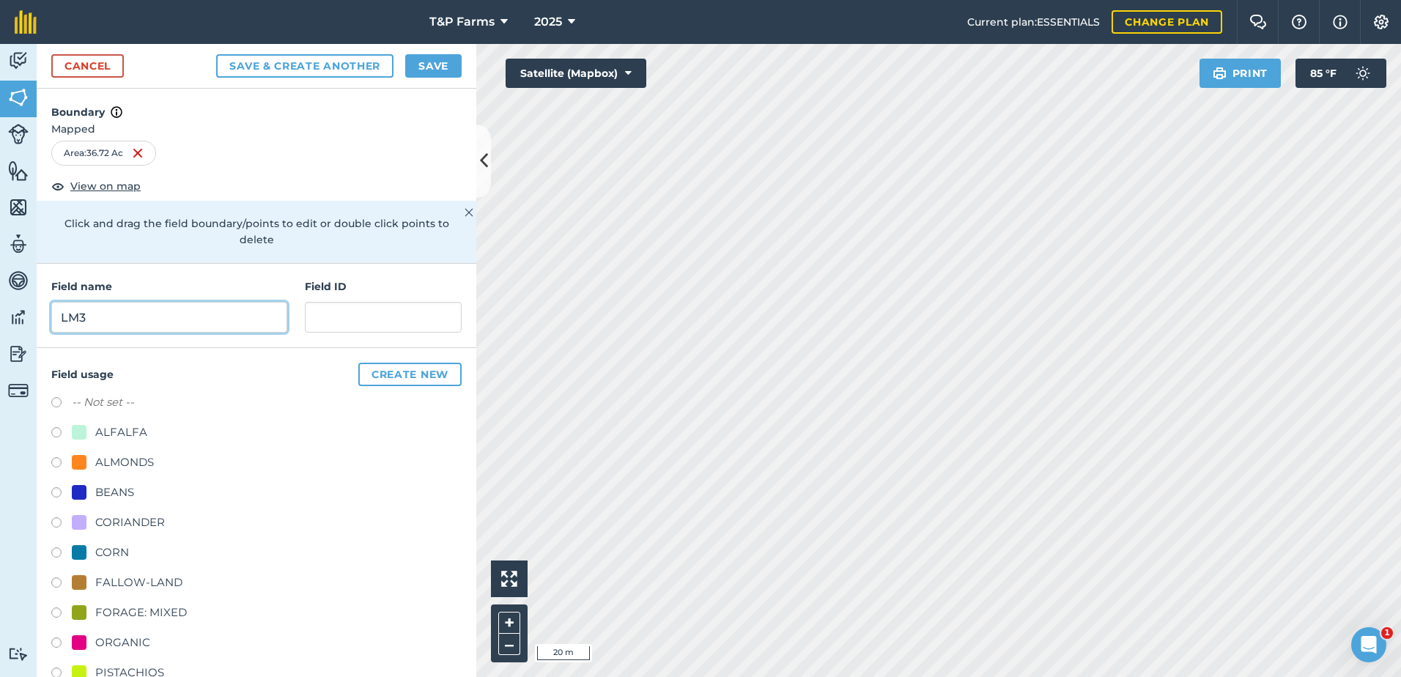
type input "LM3"
click at [1234, 677] on html "T&P Farms 2025 Current plan : ESSENTIALS Change plan Farm Chat Help Info Settin…" at bounding box center [700, 338] width 1401 height 677
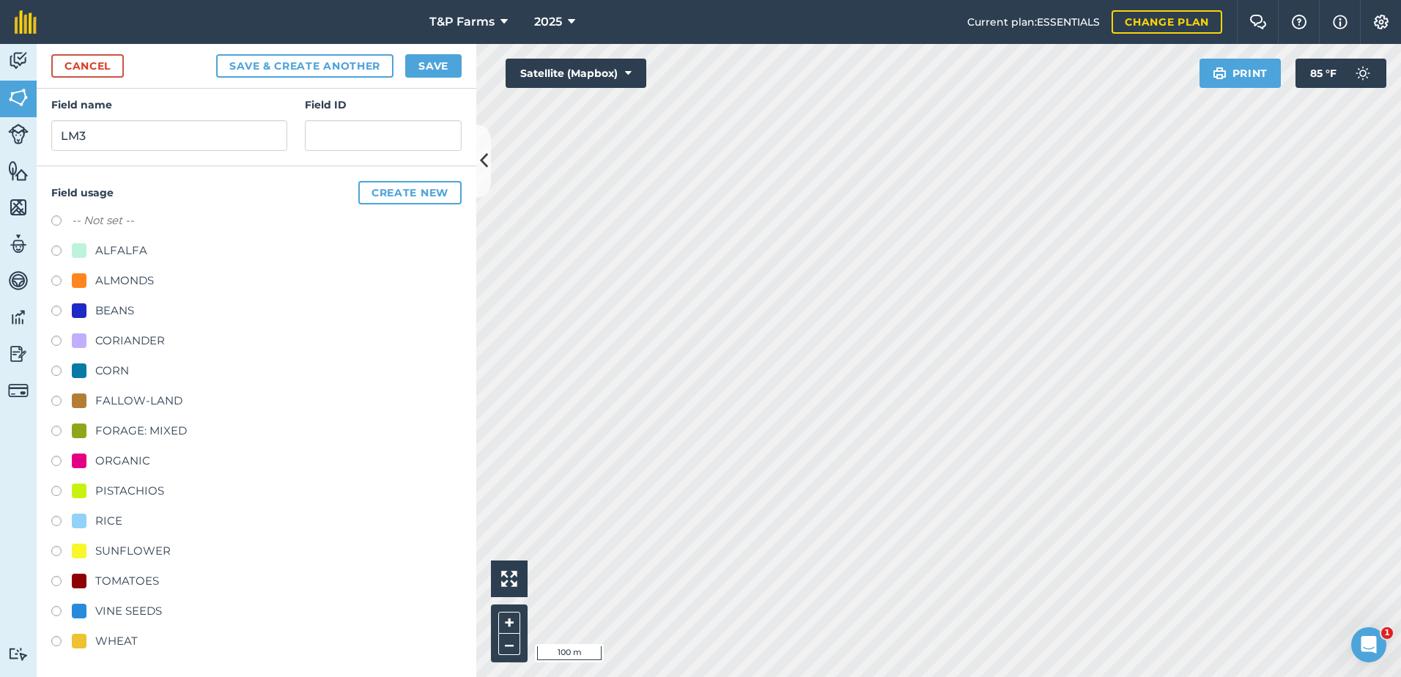
scroll to position [183, 0]
click at [130, 270] on div "-- Not set -- ALFALFA ALMONDS BEANS CORIANDER CORN FALLOW-LAND FORAGE: MIXED OR…" at bounding box center [256, 432] width 410 height 442
click at [130, 273] on div "ALMONDS" at bounding box center [124, 280] width 59 height 18
radio input "true"
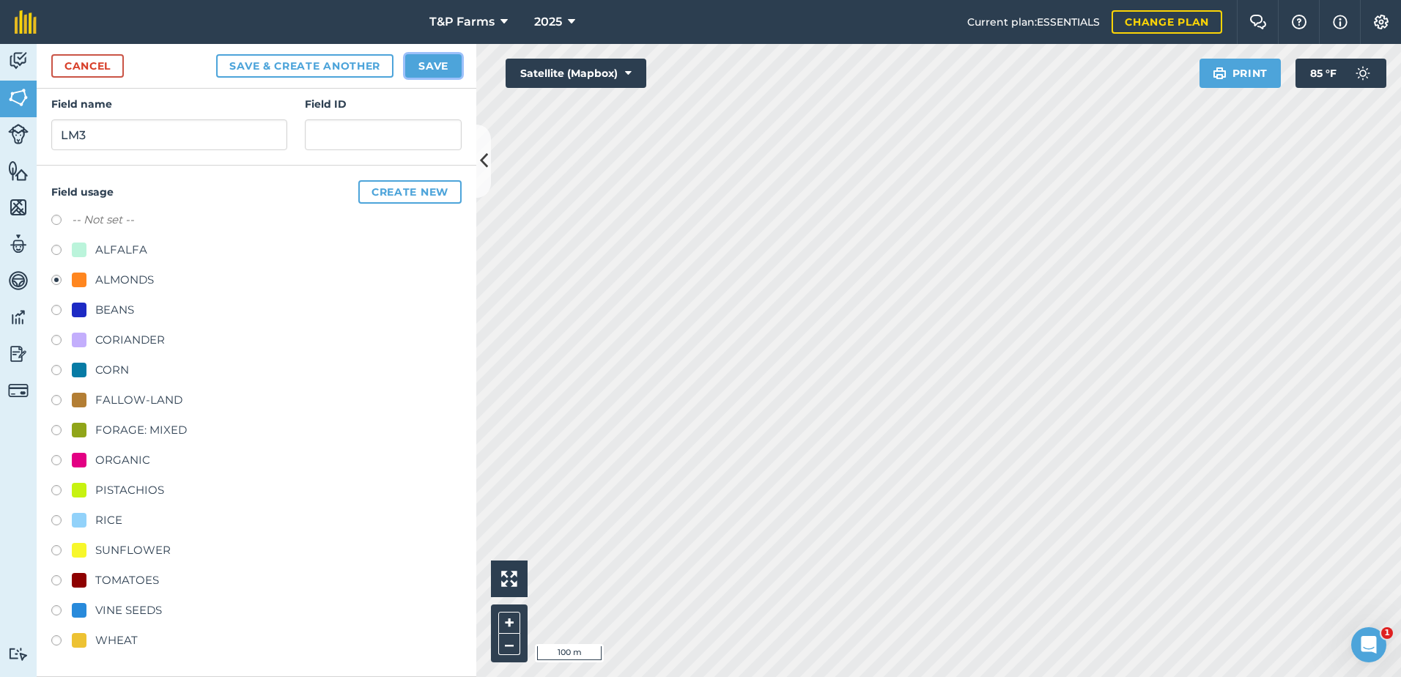
click at [439, 67] on button "Save" at bounding box center [433, 65] width 56 height 23
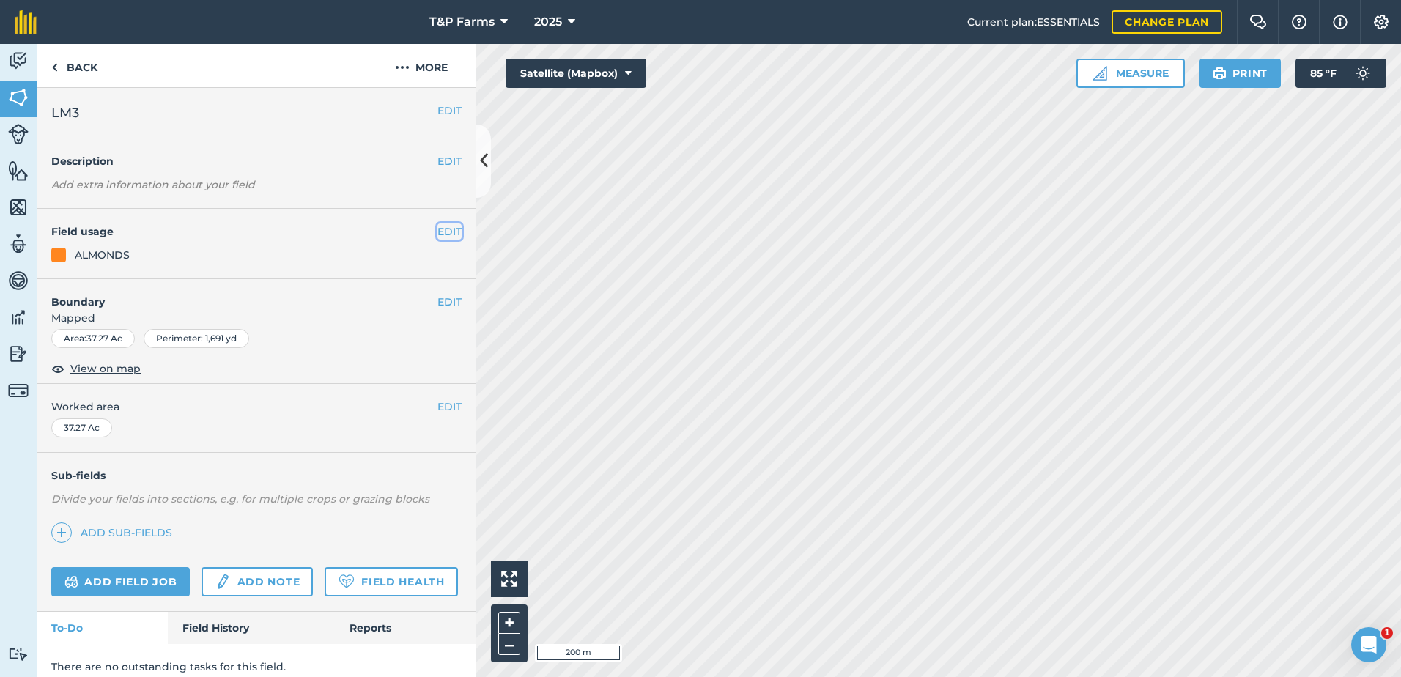
click at [447, 228] on button "EDIT" at bounding box center [450, 232] width 24 height 16
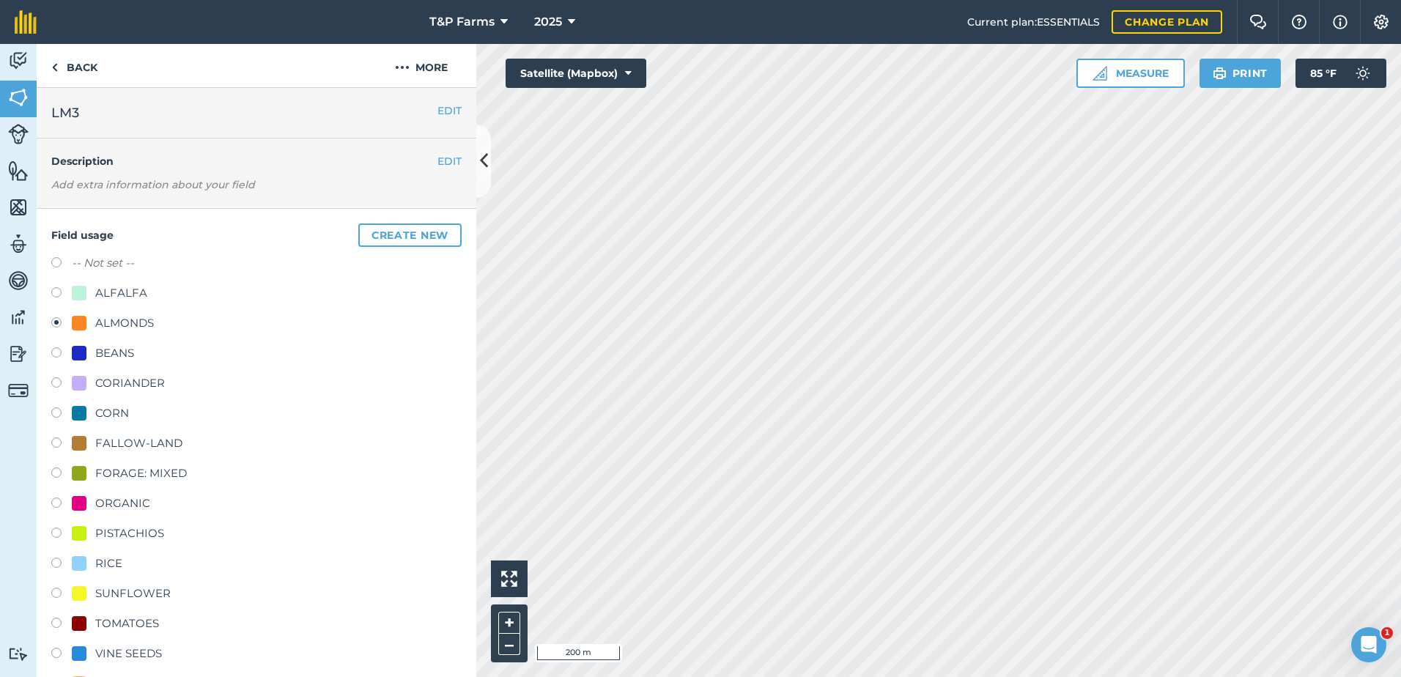
click at [147, 537] on div "PISTACHIOS" at bounding box center [129, 534] width 69 height 18
radio input "true"
radio input "false"
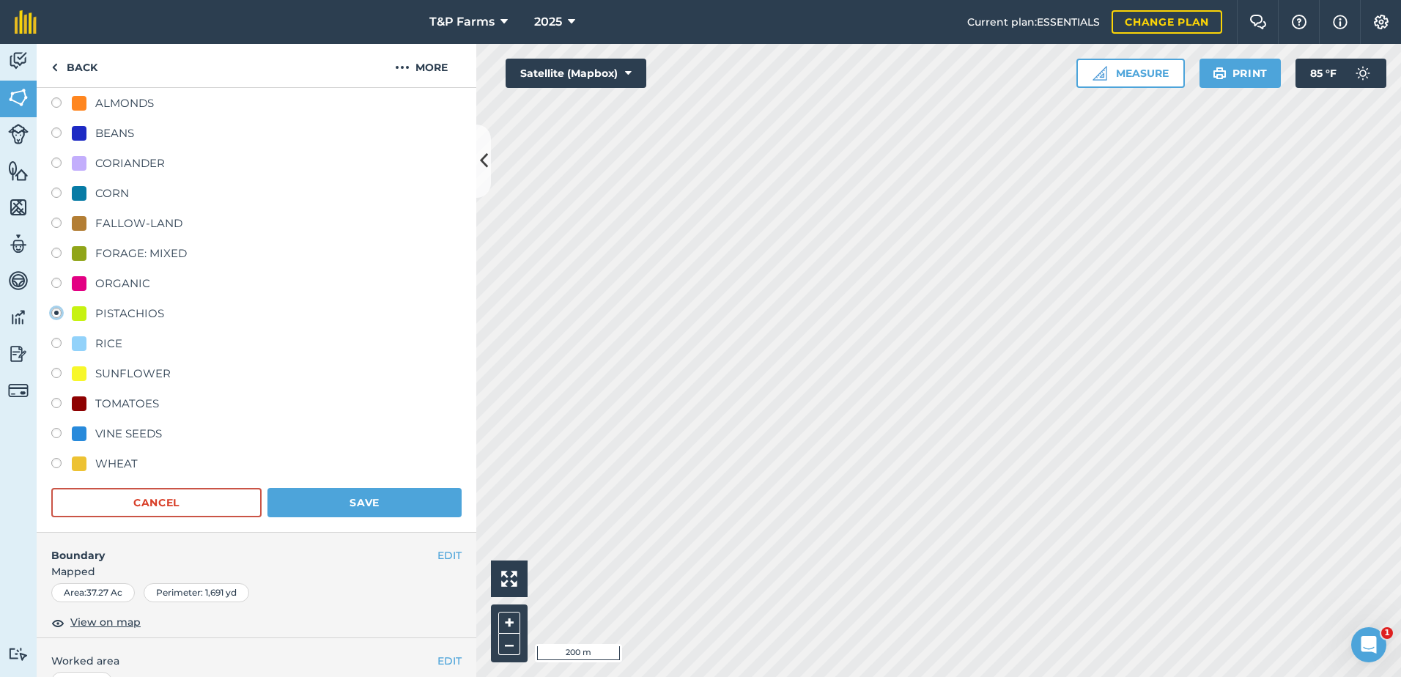
scroll to position [293, 0]
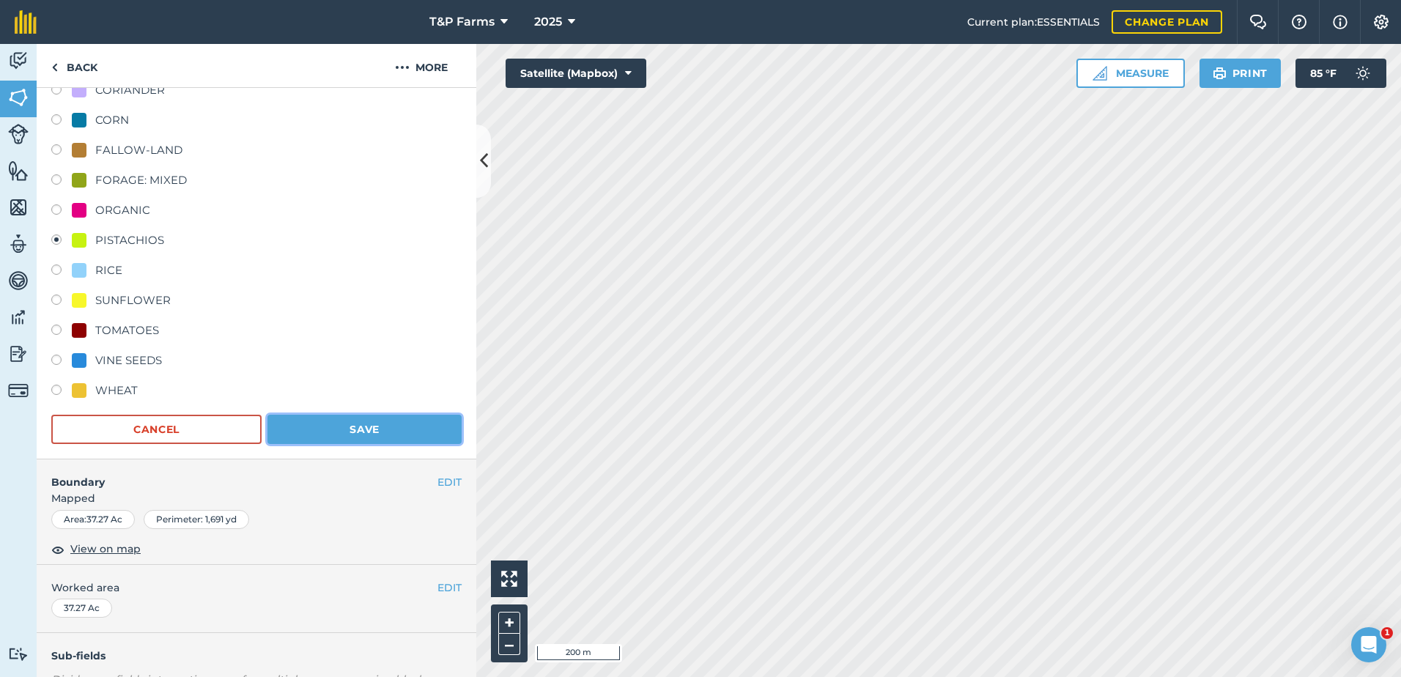
click at [397, 432] on button "Save" at bounding box center [365, 429] width 194 height 29
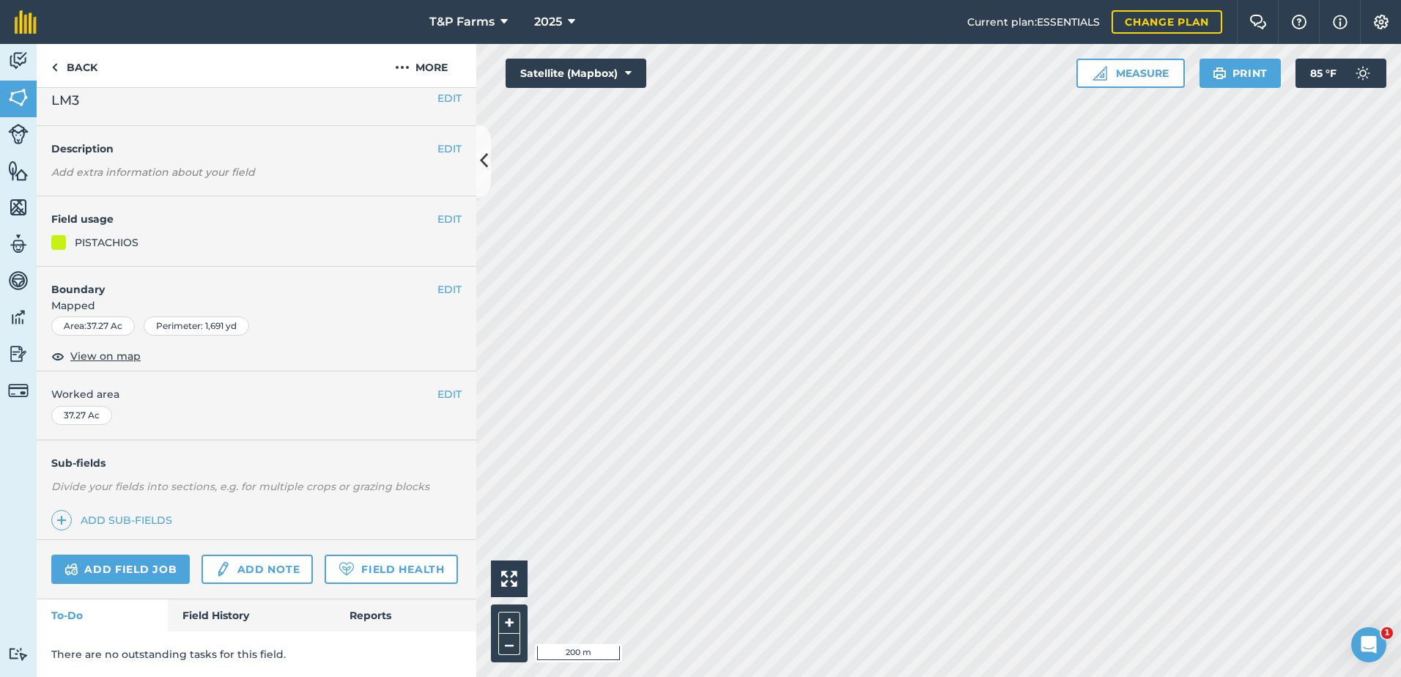
scroll to position [54, 0]
click at [438, 386] on button "EDIT" at bounding box center [450, 394] width 24 height 16
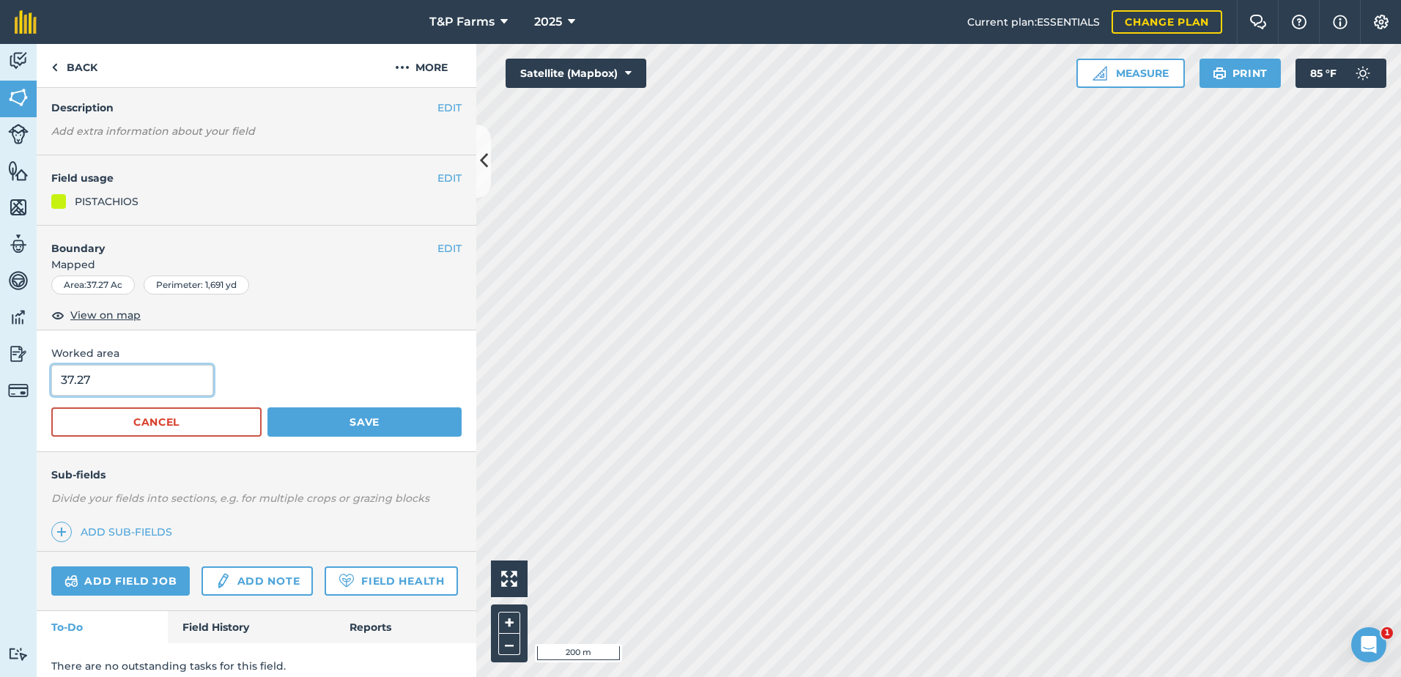
drag, startPoint x: 141, startPoint y: 379, endPoint x: 4, endPoint y: 375, distance: 137.1
click at [4, 375] on div "Activity Fields Livestock Features Maps Team Vehicles Data Reporting Billing Tu…" at bounding box center [700, 360] width 1401 height 633
type input "40"
click at [268, 408] on button "Save" at bounding box center [365, 422] width 194 height 29
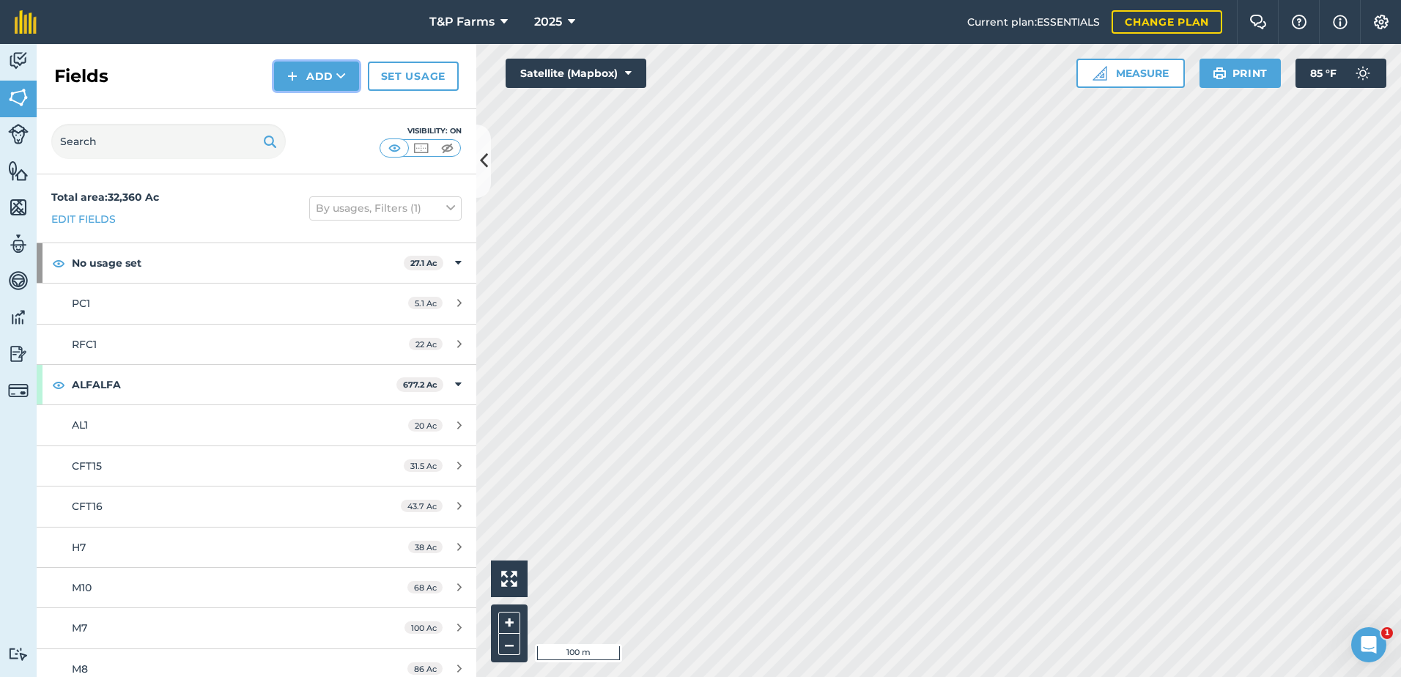
click at [327, 80] on button "Add" at bounding box center [316, 76] width 85 height 29
click at [327, 106] on link "Draw" at bounding box center [316, 109] width 81 height 32
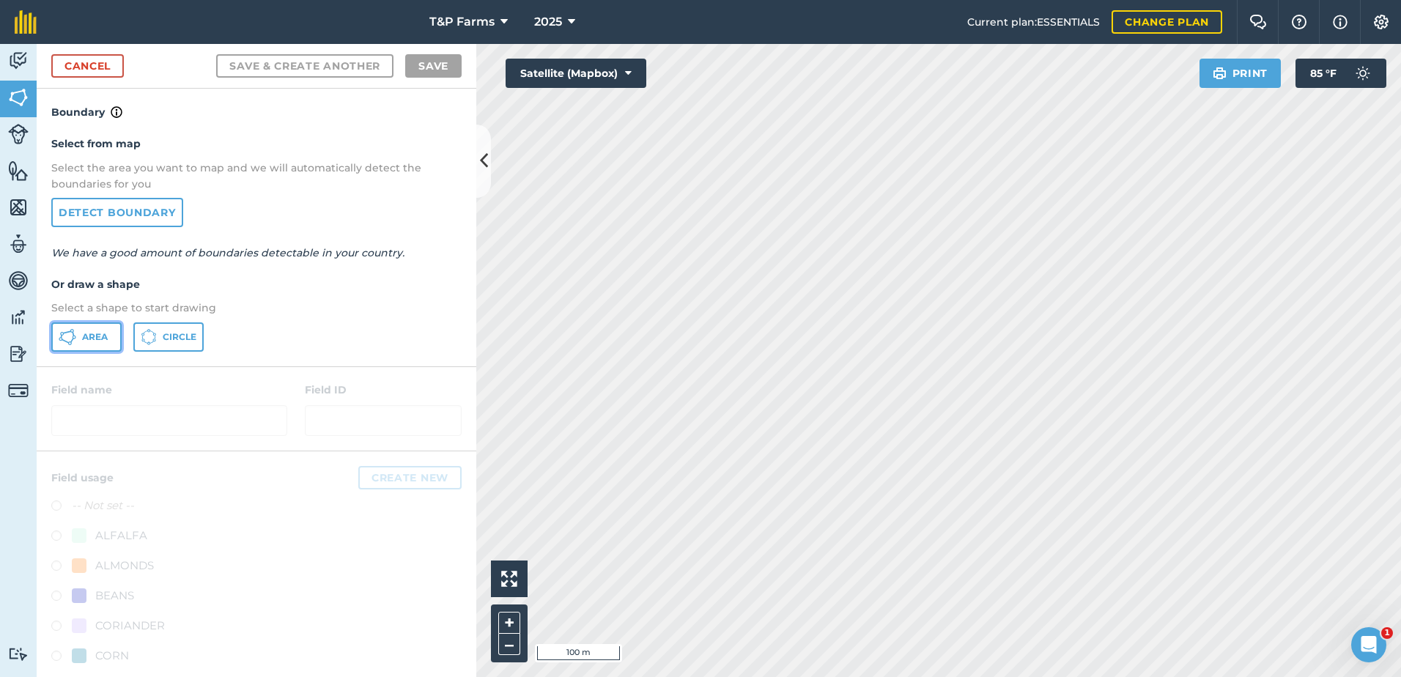
drag, startPoint x: 86, startPoint y: 342, endPoint x: 582, endPoint y: 369, distance: 496.2
click at [90, 342] on span "Area" at bounding box center [95, 337] width 26 height 12
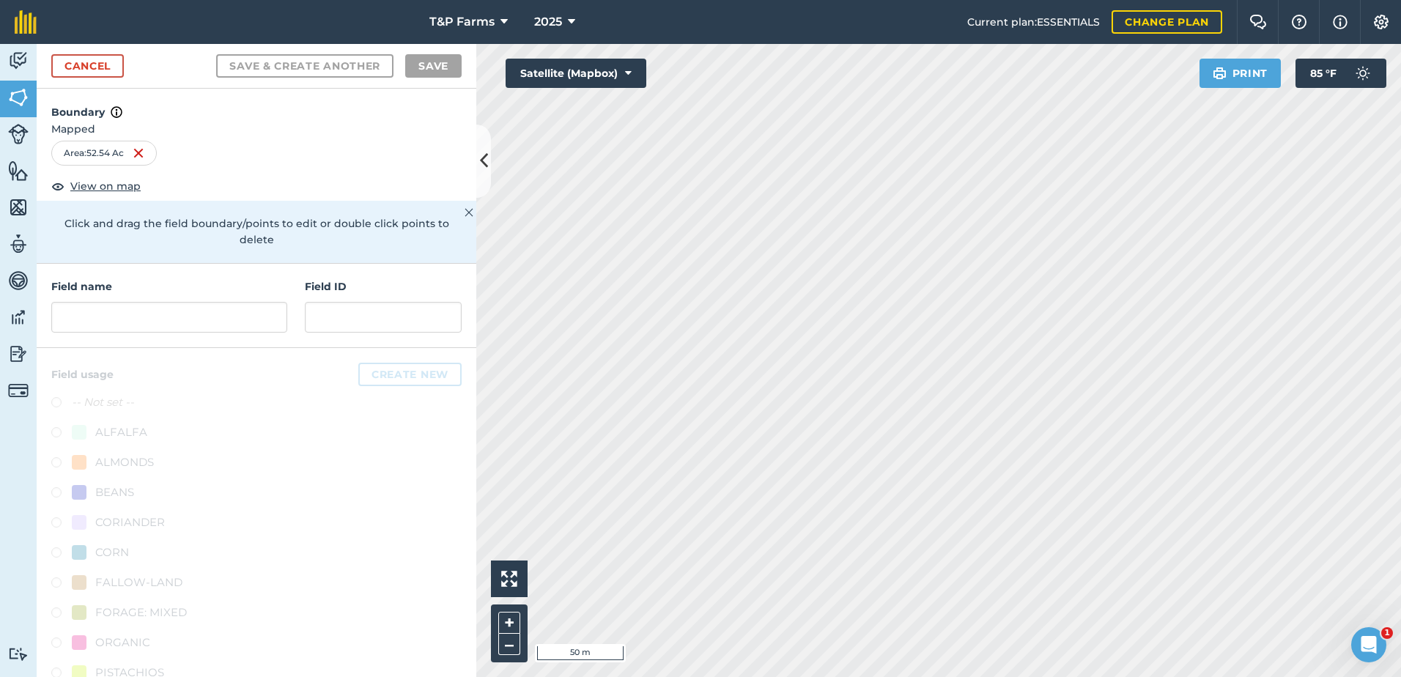
click at [834, 677] on html "T&P Farms 2025 Current plan : ESSENTIALS Change plan Farm Chat Help Info Settin…" at bounding box center [700, 338] width 1401 height 677
click at [183, 317] on input "text" at bounding box center [169, 317] width 236 height 31
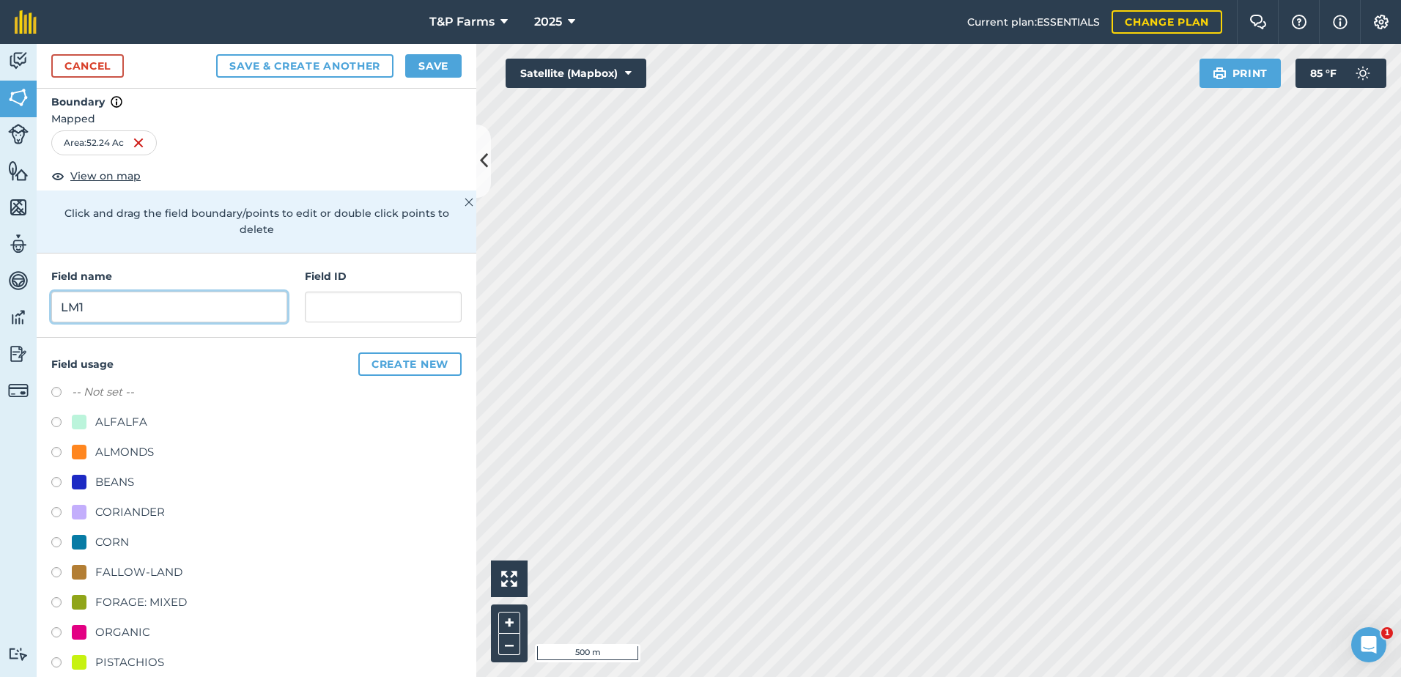
scroll to position [183, 0]
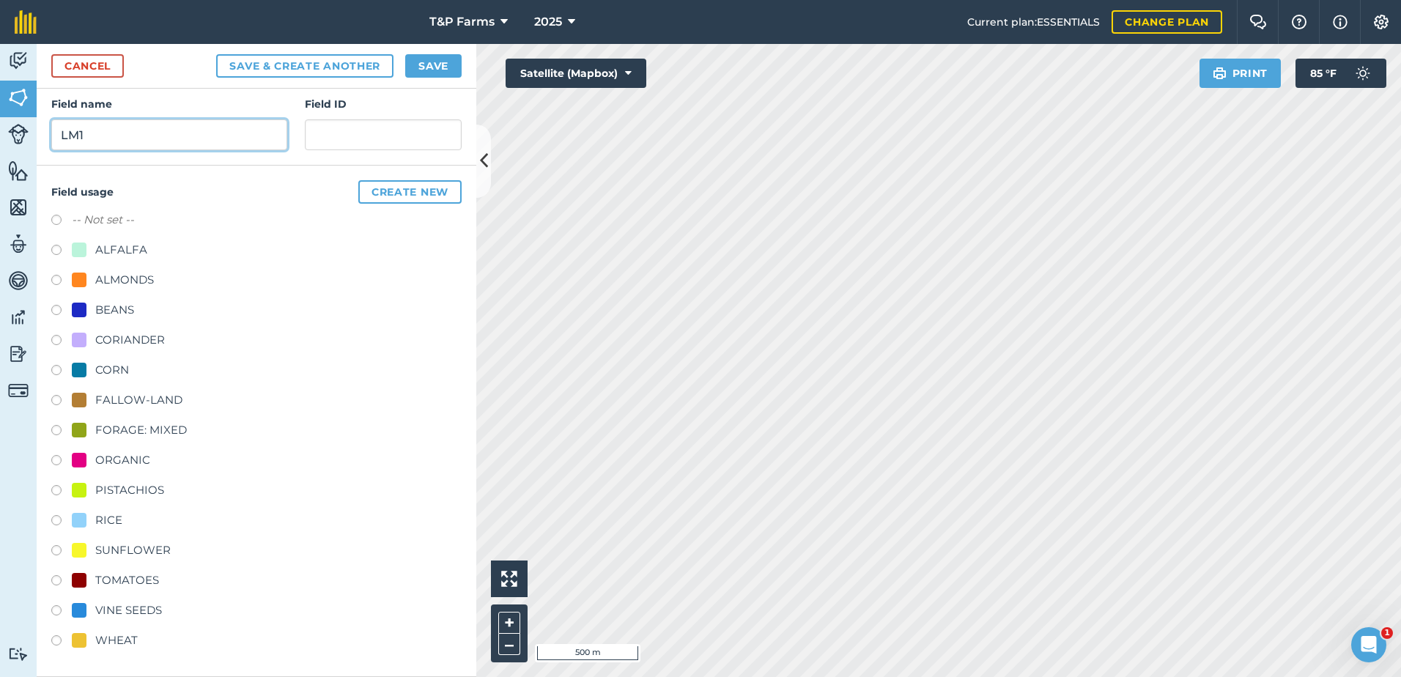
type input "LM1"
click at [109, 490] on div "PISTACHIOS" at bounding box center [129, 491] width 69 height 18
radio input "true"
click at [438, 55] on button "Save" at bounding box center [433, 65] width 56 height 23
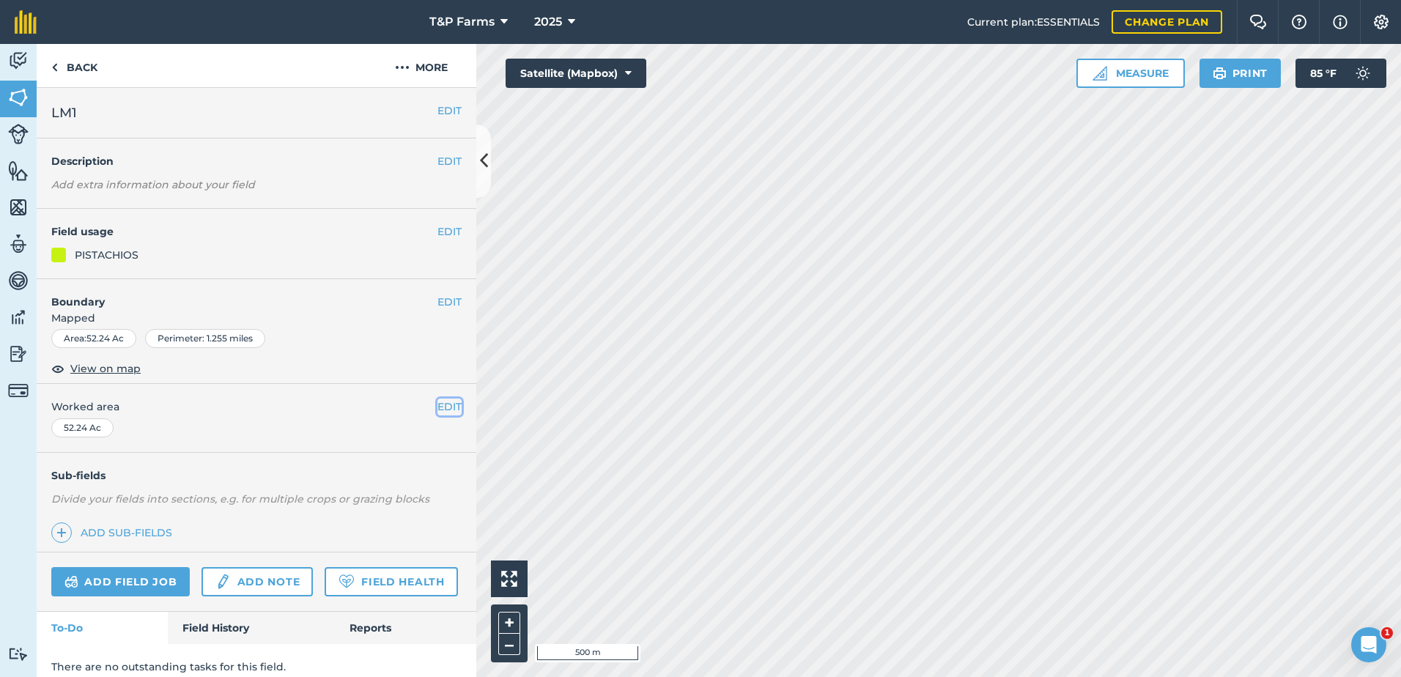
click at [438, 413] on button "EDIT" at bounding box center [450, 407] width 24 height 16
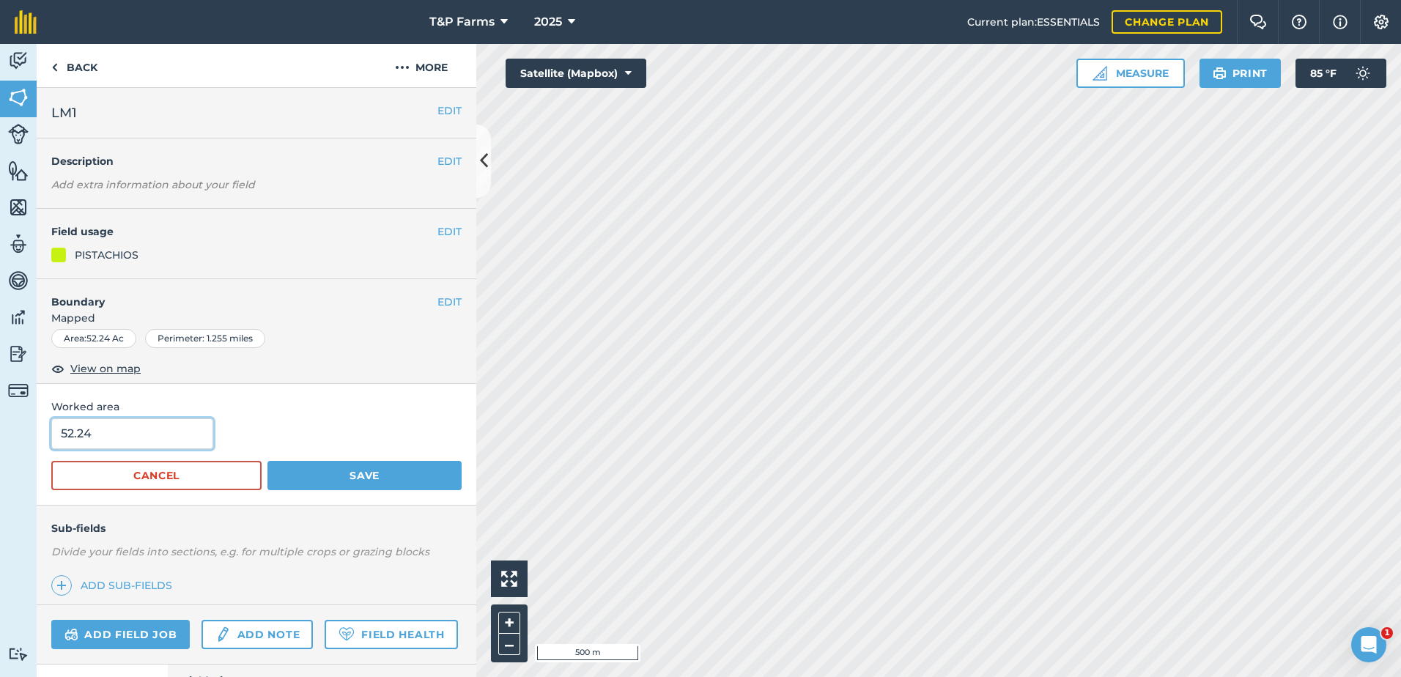
drag, startPoint x: 120, startPoint y: 422, endPoint x: 127, endPoint y: 432, distance: 12.2
click at [127, 432] on input "52.24" at bounding box center [132, 434] width 162 height 31
type input "52"
click at [352, 470] on button "Save" at bounding box center [365, 475] width 194 height 29
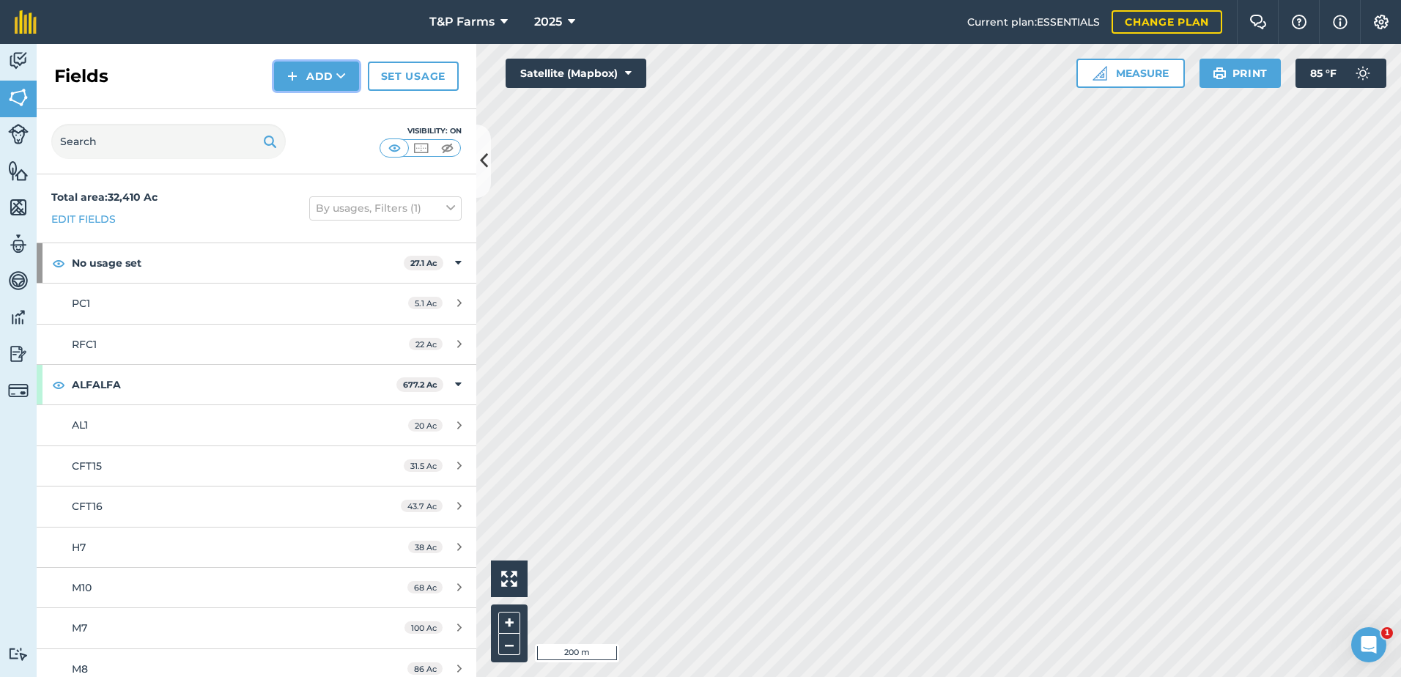
click at [321, 67] on button "Add" at bounding box center [316, 76] width 85 height 29
click at [323, 110] on link "Draw" at bounding box center [316, 109] width 81 height 32
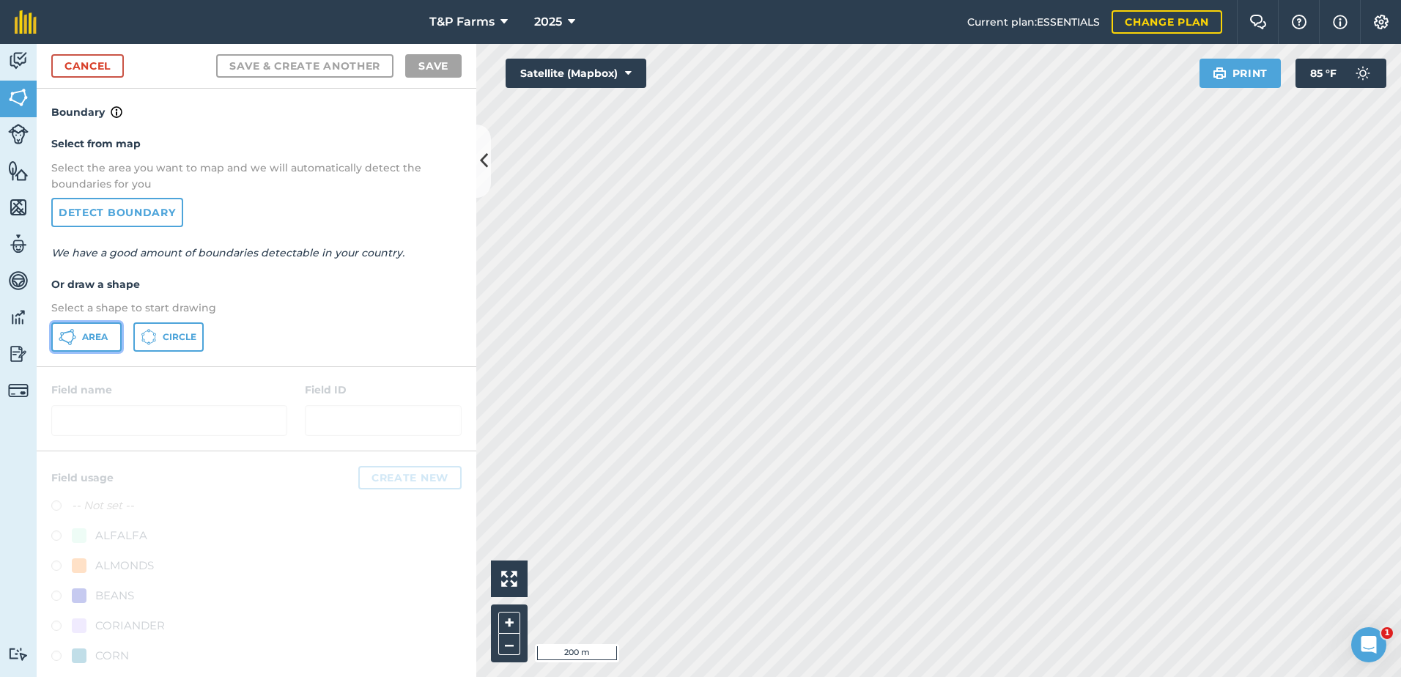
click at [97, 351] on button "Area" at bounding box center [86, 337] width 70 height 29
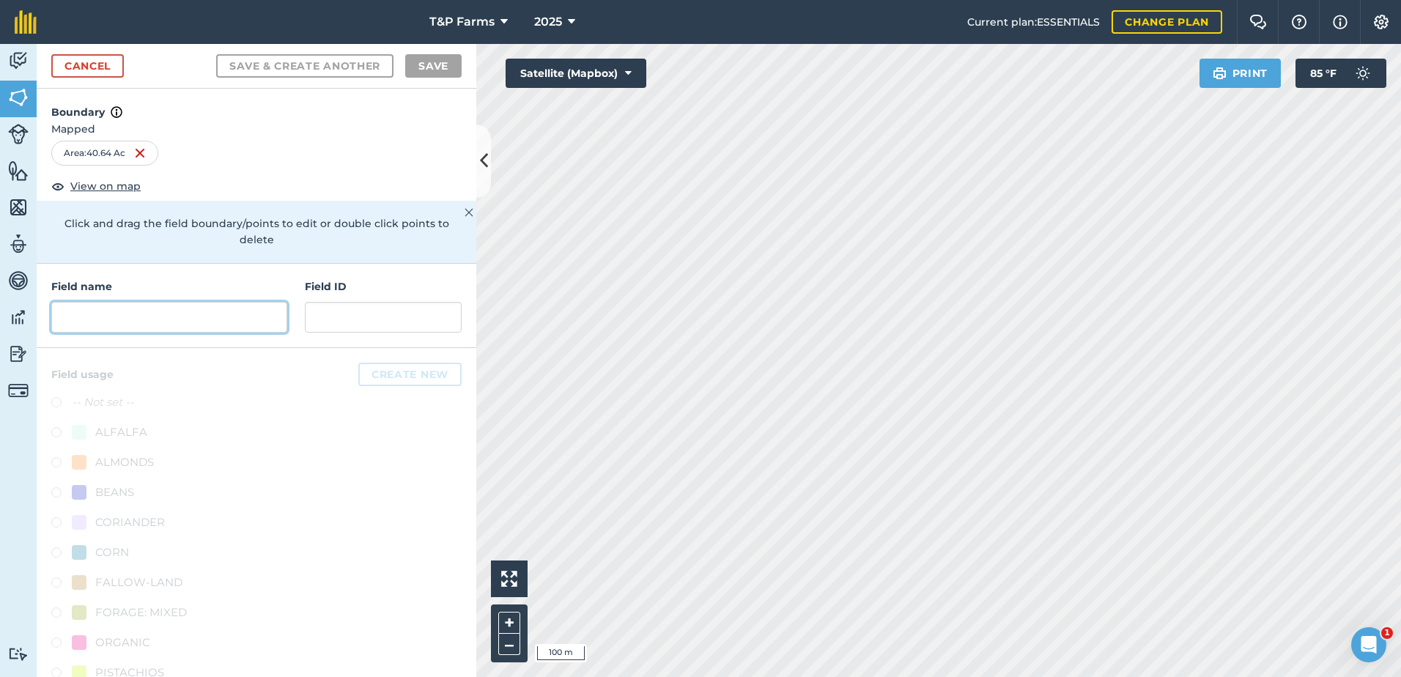
click at [251, 312] on input "text" at bounding box center [169, 317] width 236 height 31
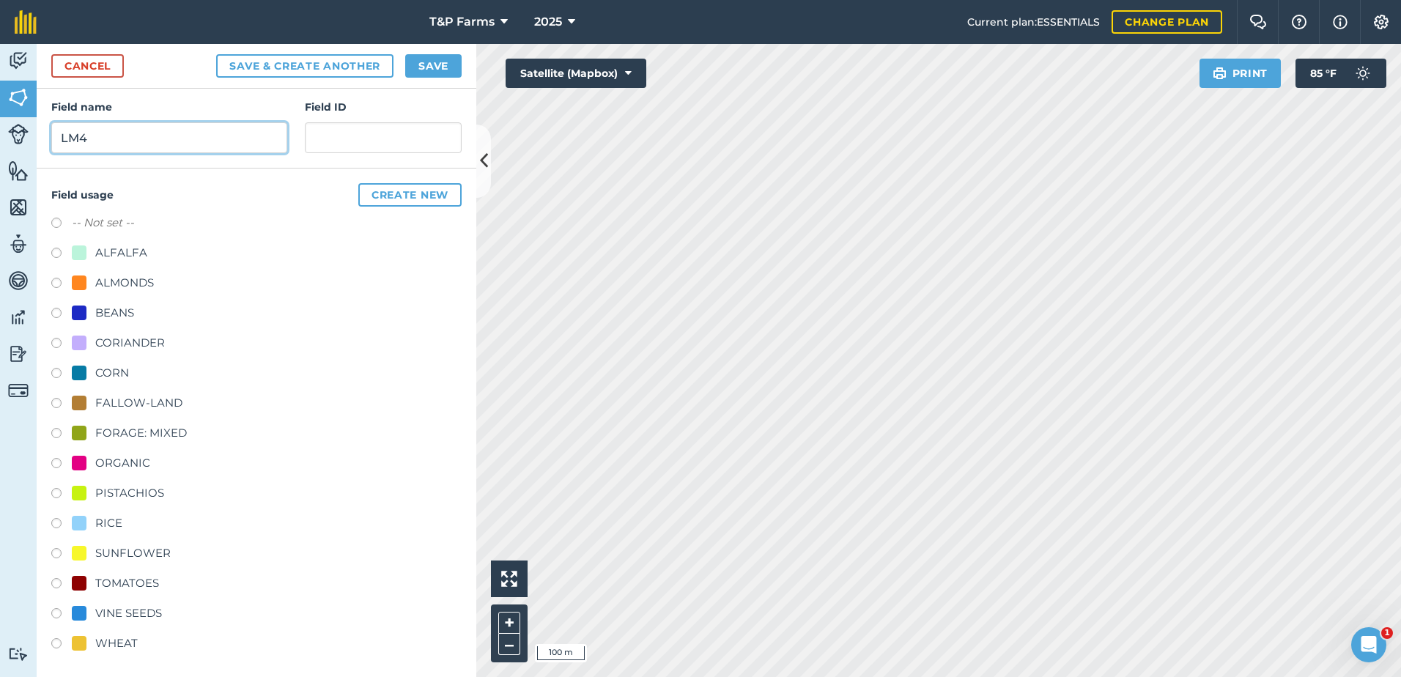
scroll to position [183, 0]
type input "LM4"
click at [141, 290] on div "ALMONDS" at bounding box center [256, 281] width 410 height 21
click at [144, 279] on div "ALMONDS" at bounding box center [124, 280] width 59 height 18
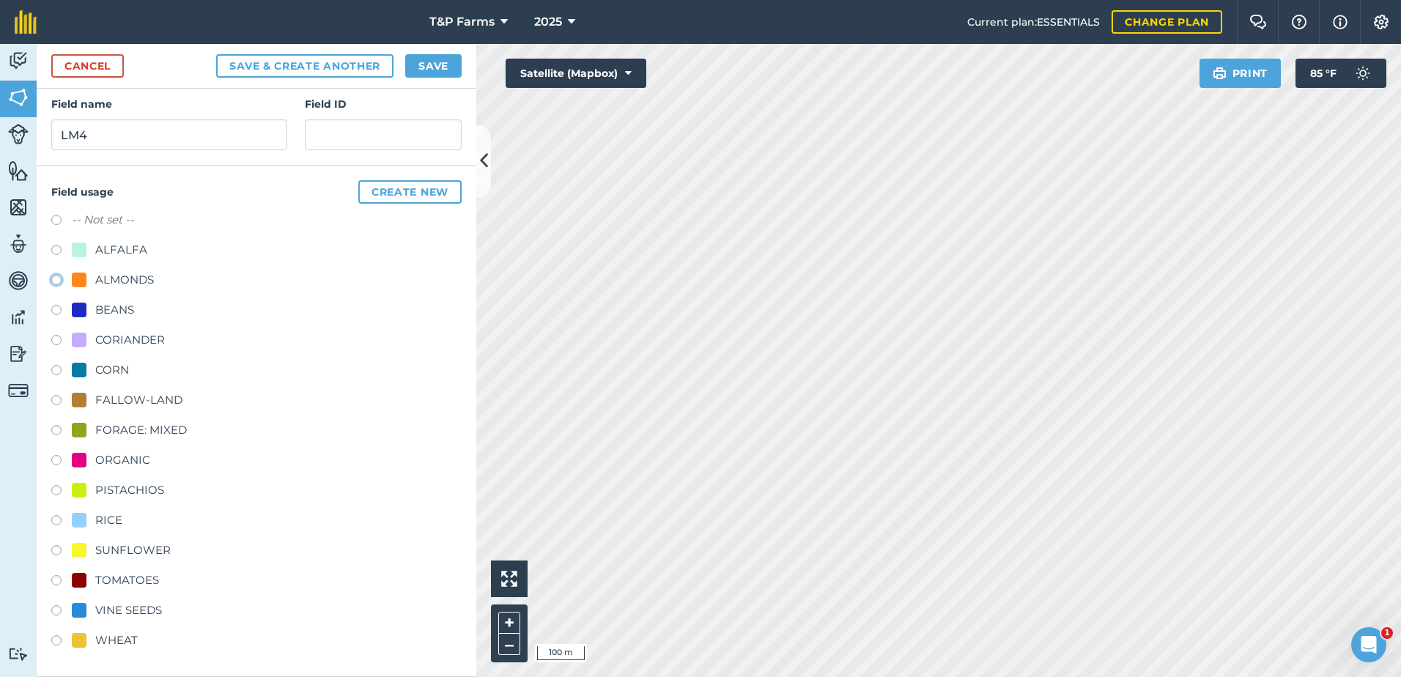
radio input "true"
click at [440, 73] on button "Save" at bounding box center [433, 65] width 56 height 23
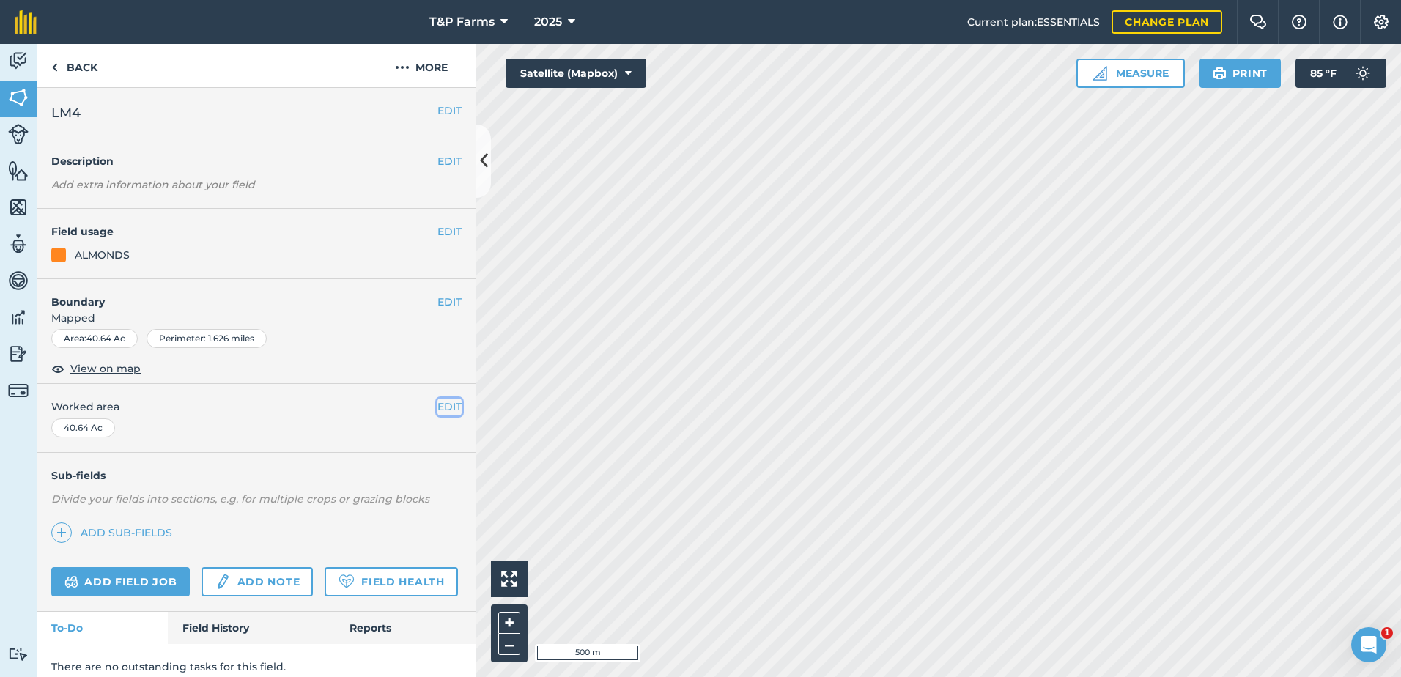
click at [438, 407] on button "EDIT" at bounding box center [450, 407] width 24 height 16
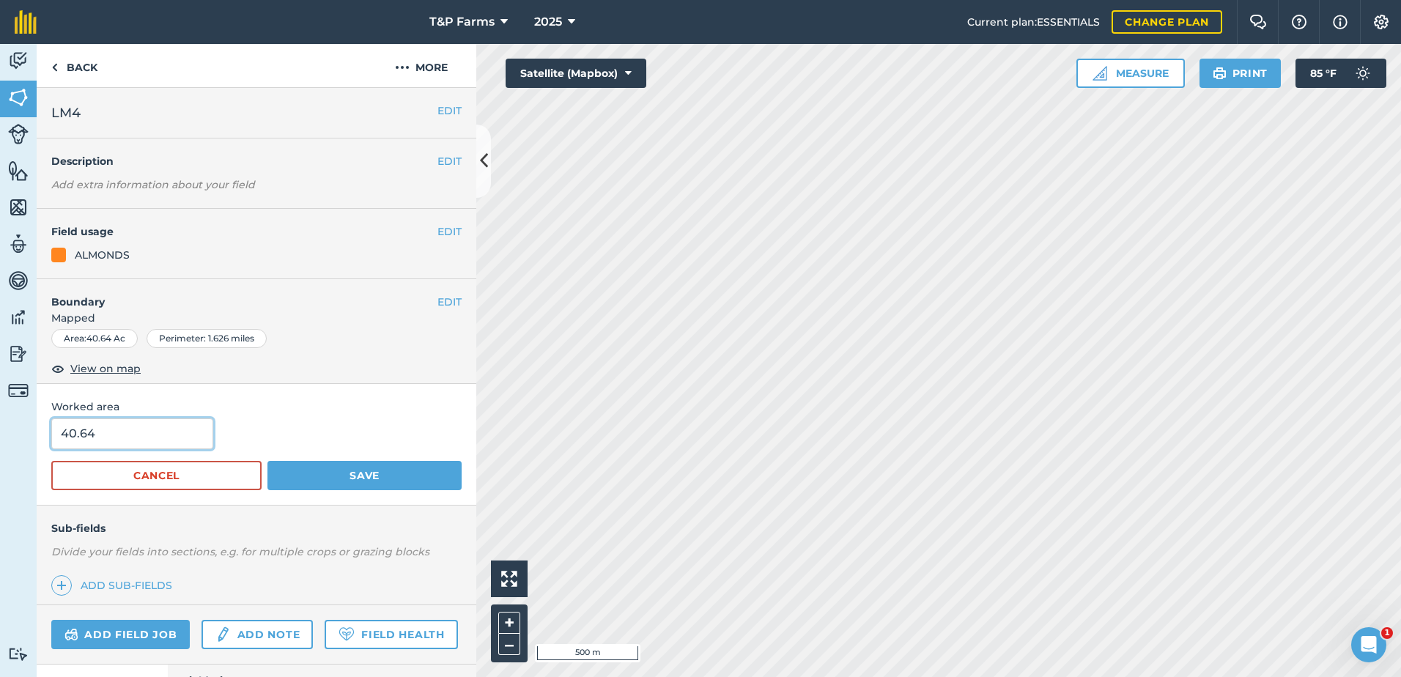
drag, startPoint x: 165, startPoint y: 431, endPoint x: -33, endPoint y: 437, distance: 198.0
click at [0, 437] on html "T&P Farms 2025 Current plan : ESSENTIALS Change plan Farm Chat Help Info Settin…" at bounding box center [700, 338] width 1401 height 677
type input "44"
click at [268, 461] on button "Save" at bounding box center [365, 475] width 194 height 29
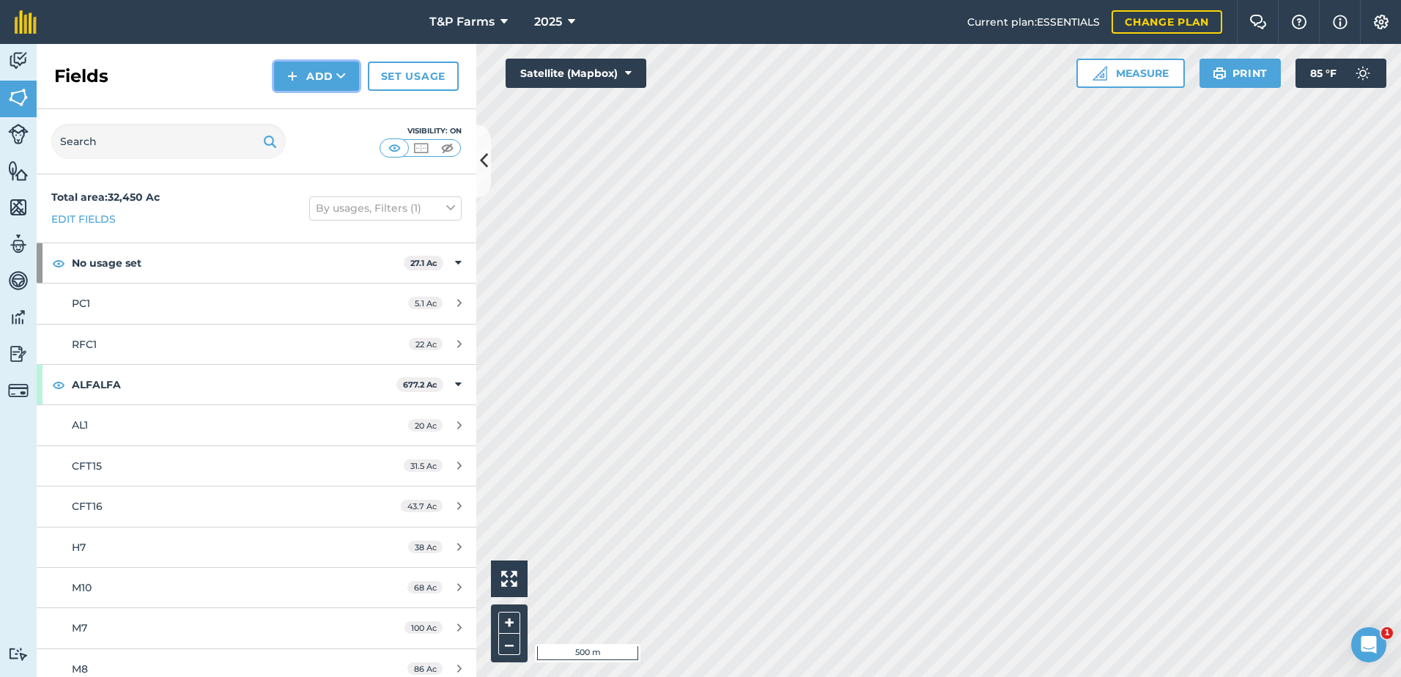
click at [282, 72] on button "Add" at bounding box center [316, 76] width 85 height 29
click at [312, 95] on link "Draw" at bounding box center [316, 109] width 81 height 32
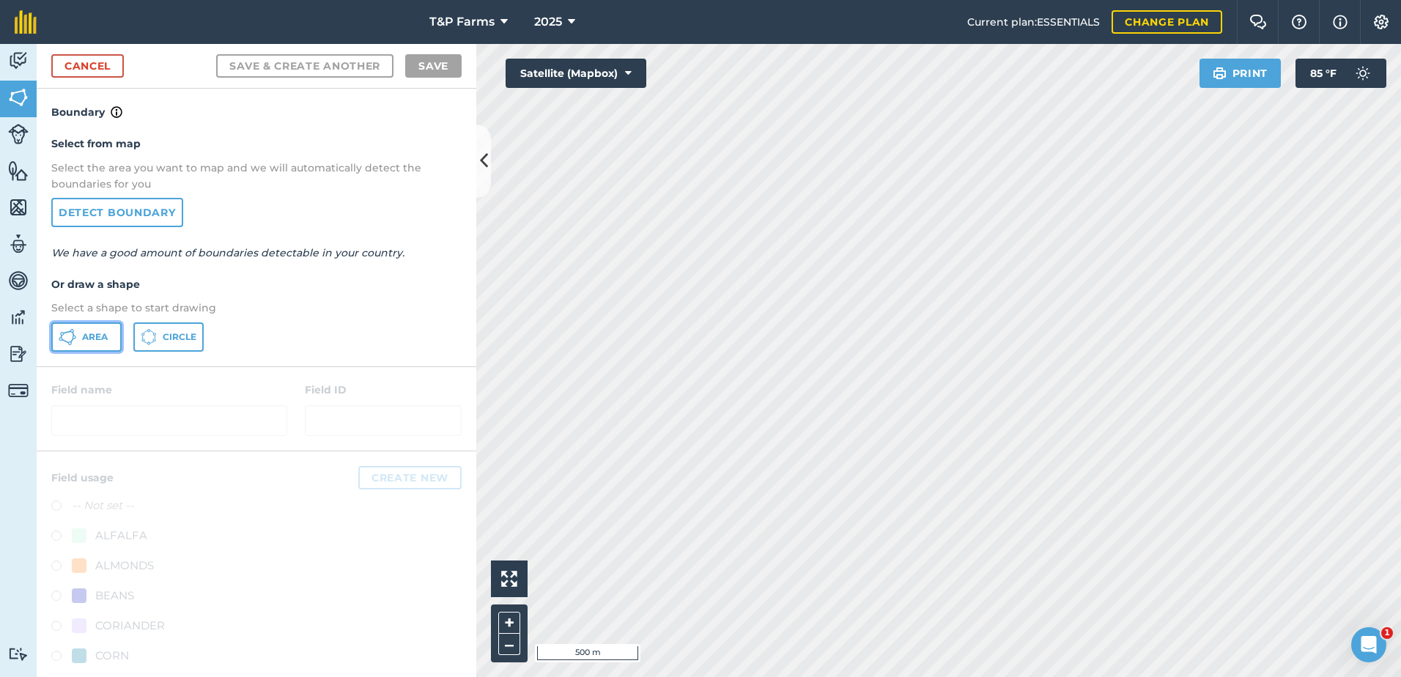
drag, startPoint x: 86, startPoint y: 345, endPoint x: 401, endPoint y: 426, distance: 325.5
click at [86, 344] on button "Area" at bounding box center [86, 337] width 70 height 29
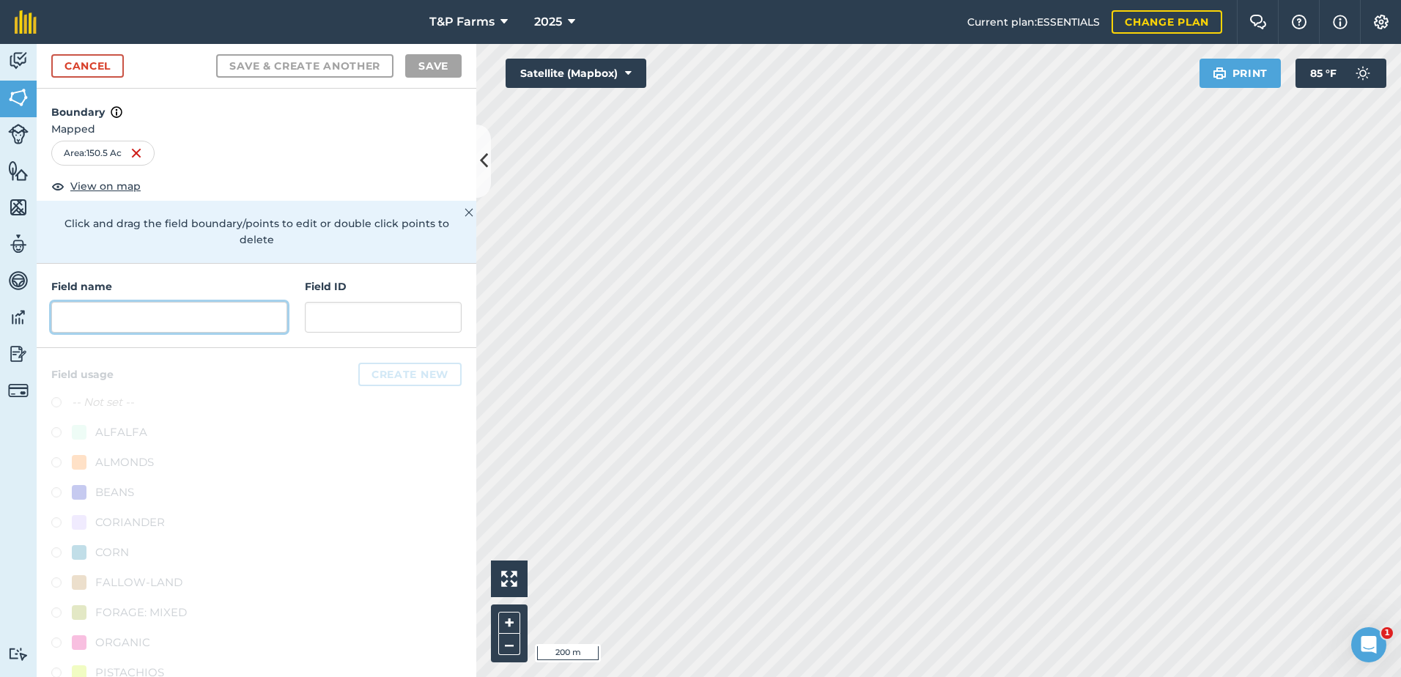
click at [166, 323] on input "text" at bounding box center [169, 317] width 236 height 31
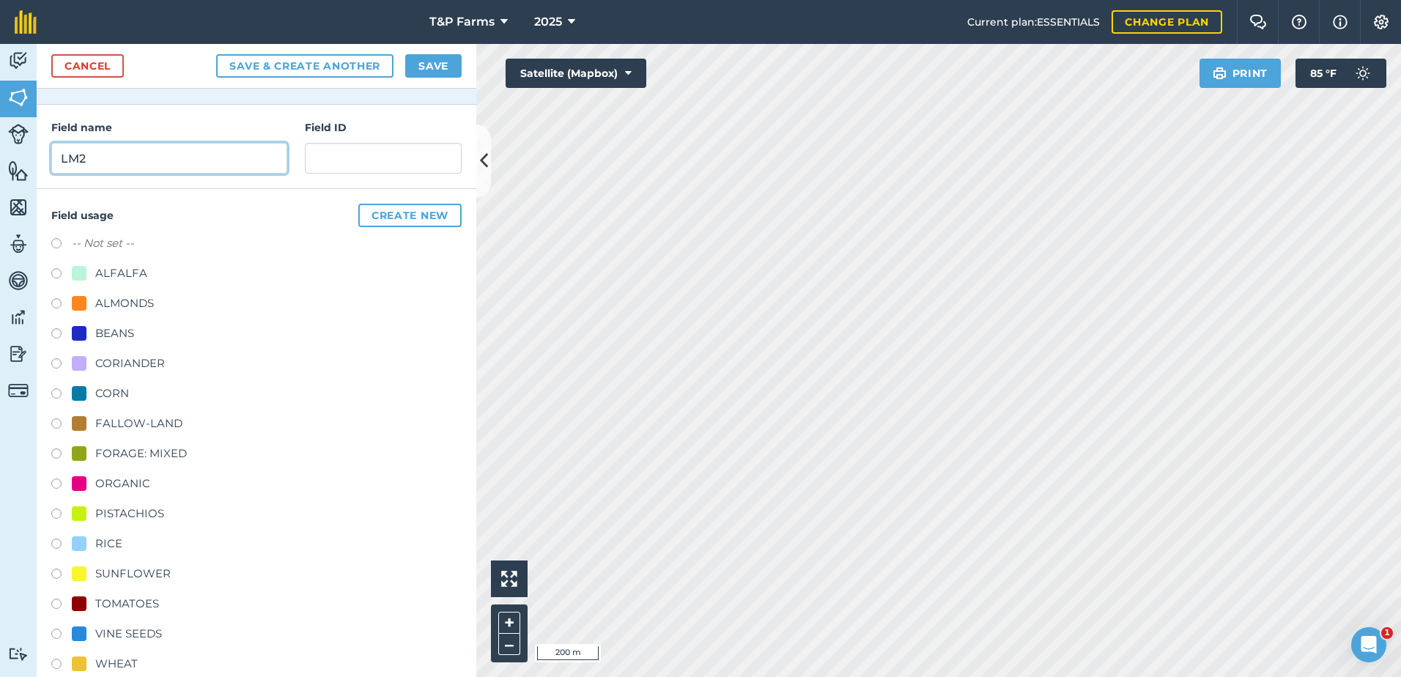
scroll to position [183, 0]
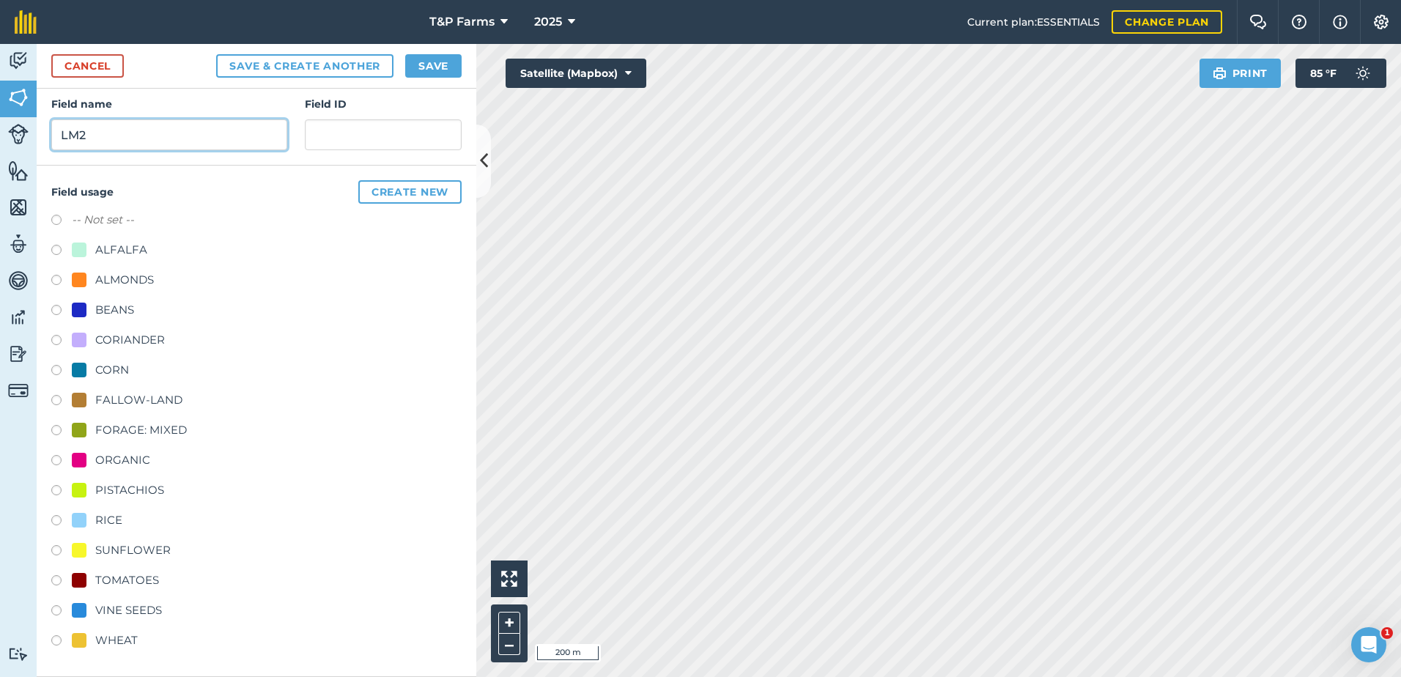
type input "LM2"
click at [113, 276] on div "ALMONDS" at bounding box center [124, 280] width 59 height 18
radio input "true"
click at [450, 67] on button "Save" at bounding box center [433, 65] width 56 height 23
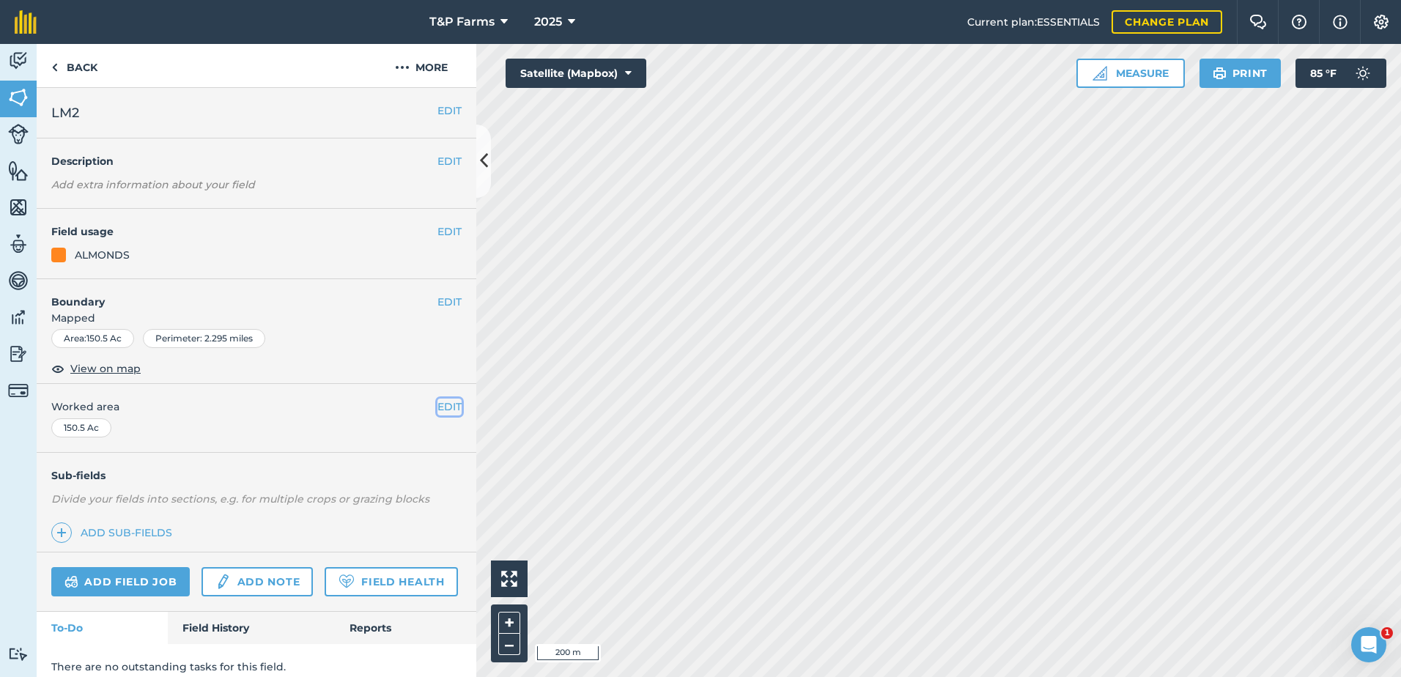
click at [440, 408] on button "EDIT" at bounding box center [450, 407] width 24 height 16
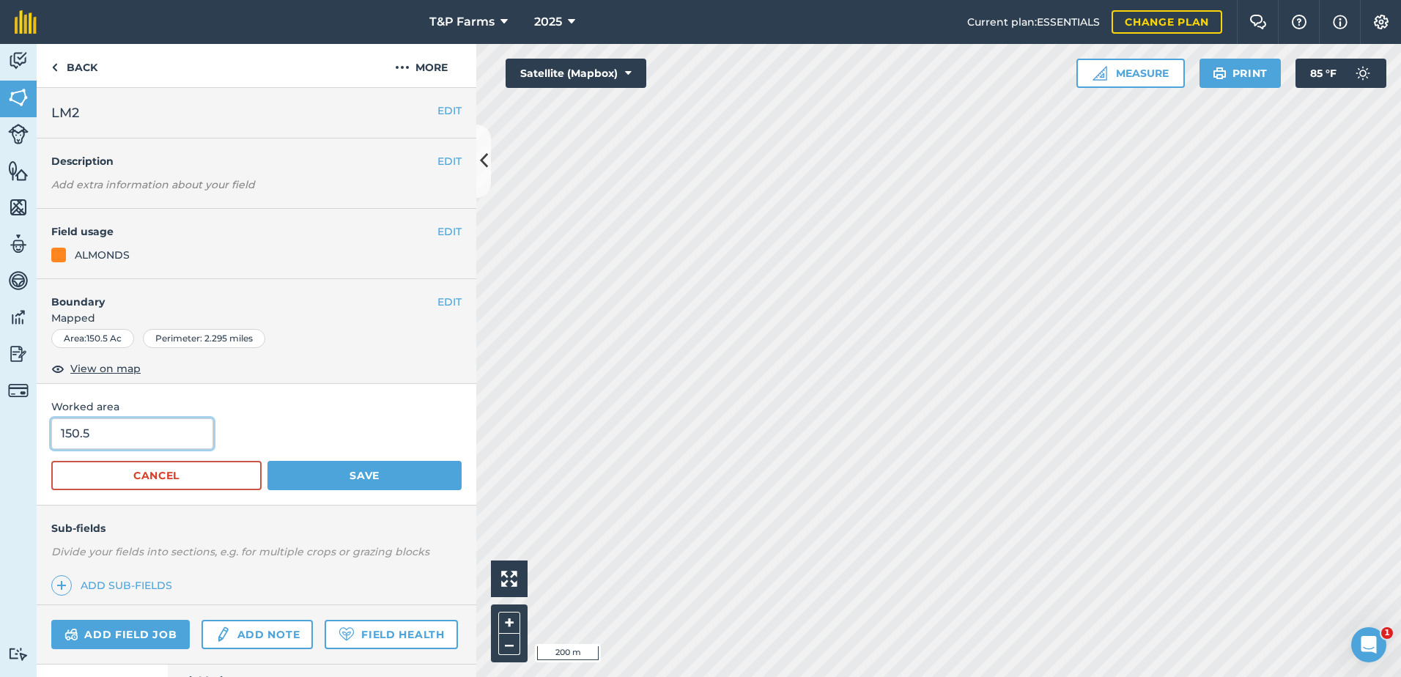
drag, startPoint x: 153, startPoint y: 435, endPoint x: -23, endPoint y: 441, distance: 176.0
click at [0, 441] on html "T&P Farms 2025 Current plan : ESSENTIALS Change plan Farm Chat Help Info Settin…" at bounding box center [700, 338] width 1401 height 677
type input "148"
click at [268, 461] on button "Save" at bounding box center [365, 475] width 194 height 29
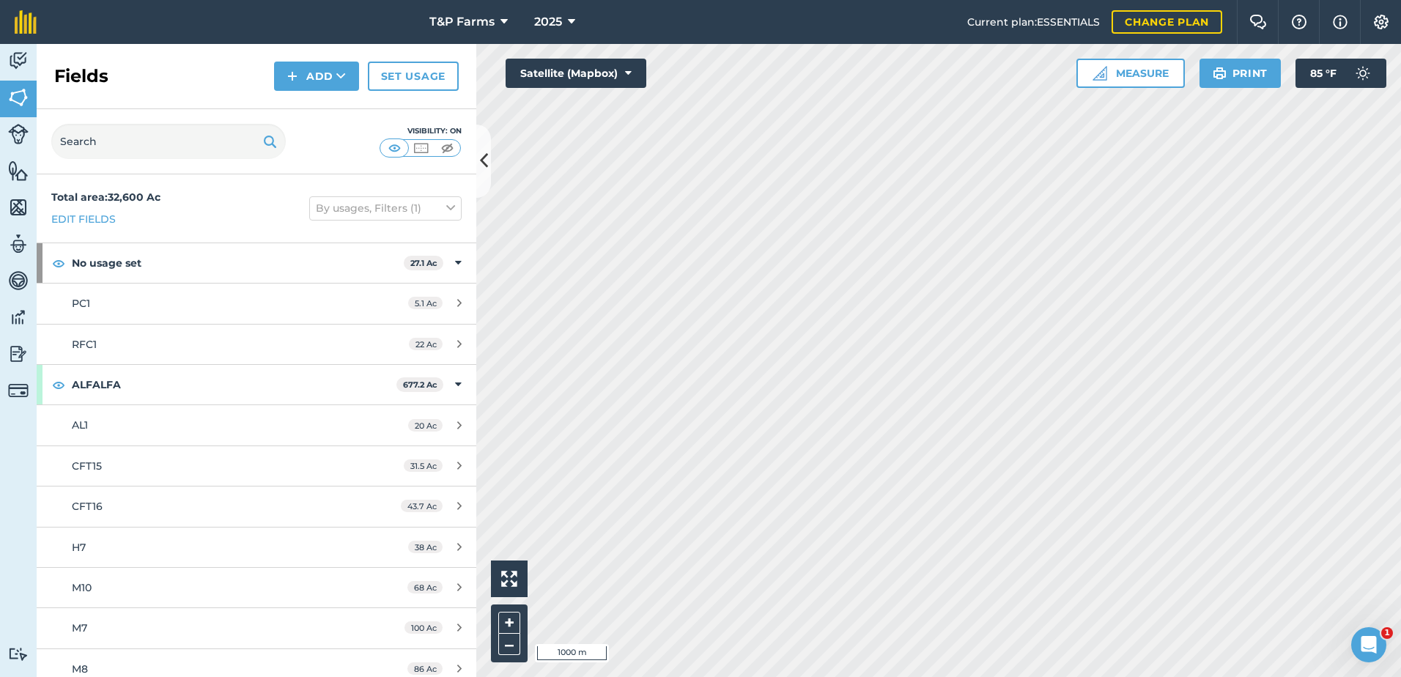
click at [920, 677] on html "T&P Farms 2025 Current plan : ESSENTIALS Change plan Farm Chat Help Info Settin…" at bounding box center [700, 338] width 1401 height 677
click at [860, 677] on html "T&P Farms 2025 Current plan : ESSENTIALS Change plan Farm Chat Help Info Settin…" at bounding box center [700, 338] width 1401 height 677
click at [303, 73] on button "Add" at bounding box center [316, 76] width 85 height 29
click at [281, 96] on link "Draw" at bounding box center [316, 109] width 81 height 32
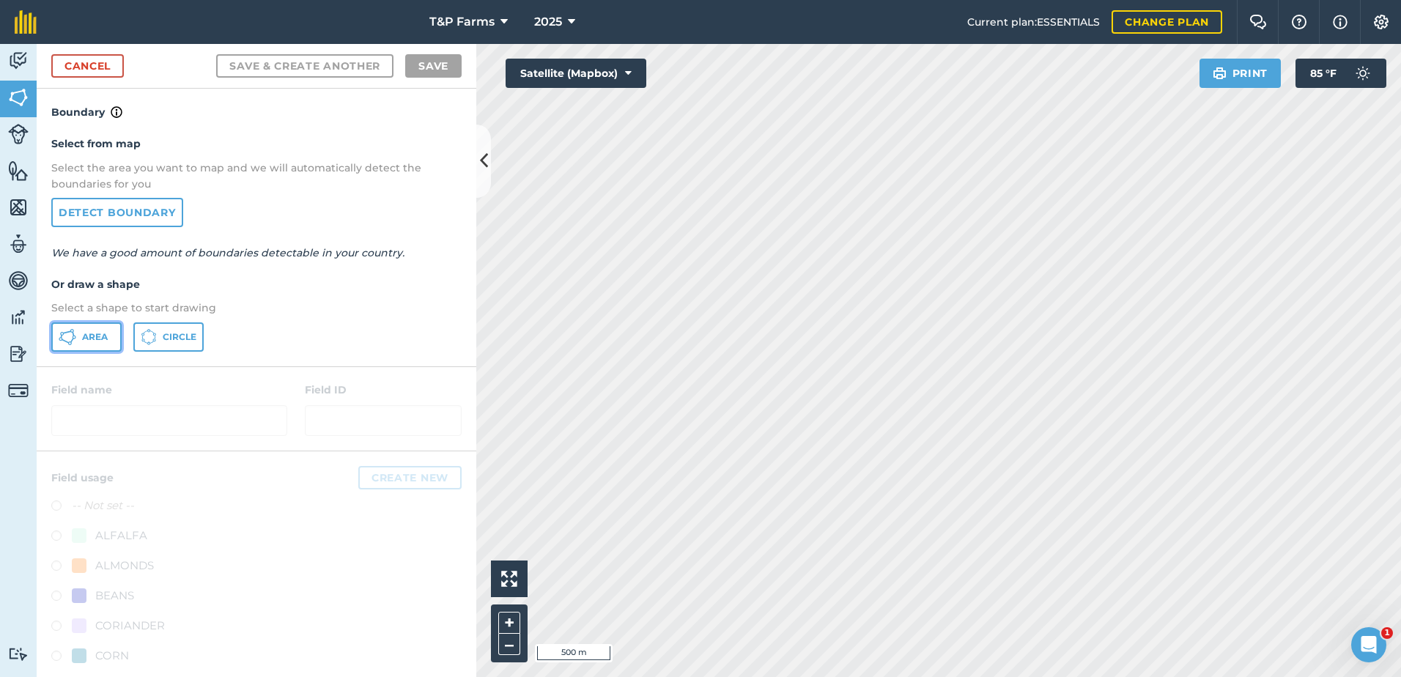
click at [78, 339] on button "Area" at bounding box center [86, 337] width 70 height 29
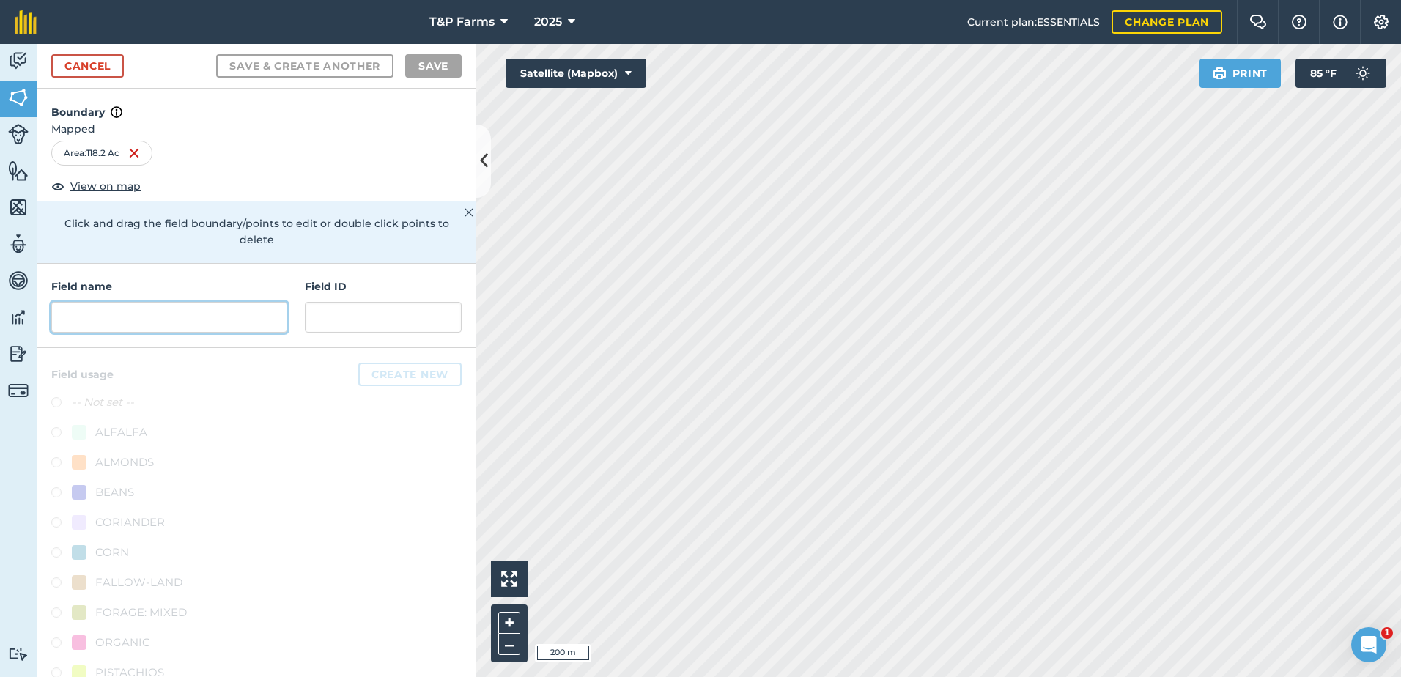
click at [155, 326] on input "text" at bounding box center [169, 317] width 236 height 31
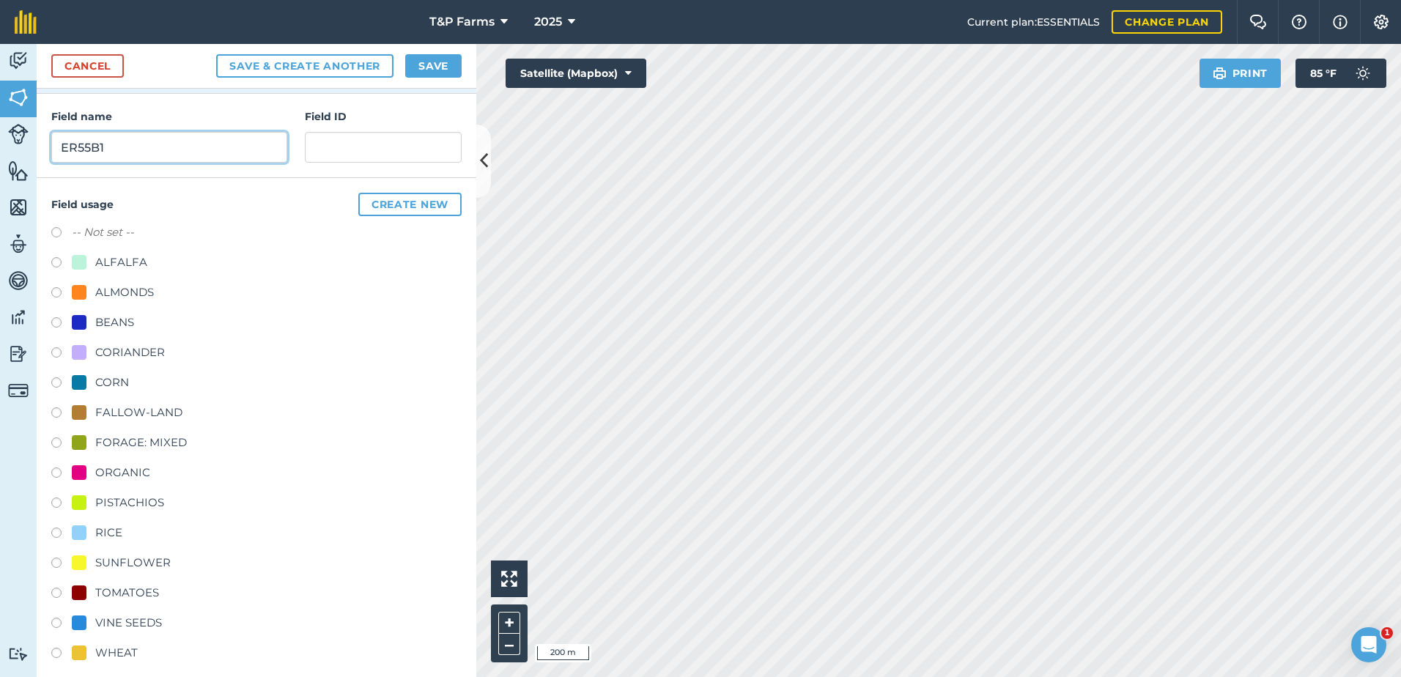
scroll to position [183, 0]
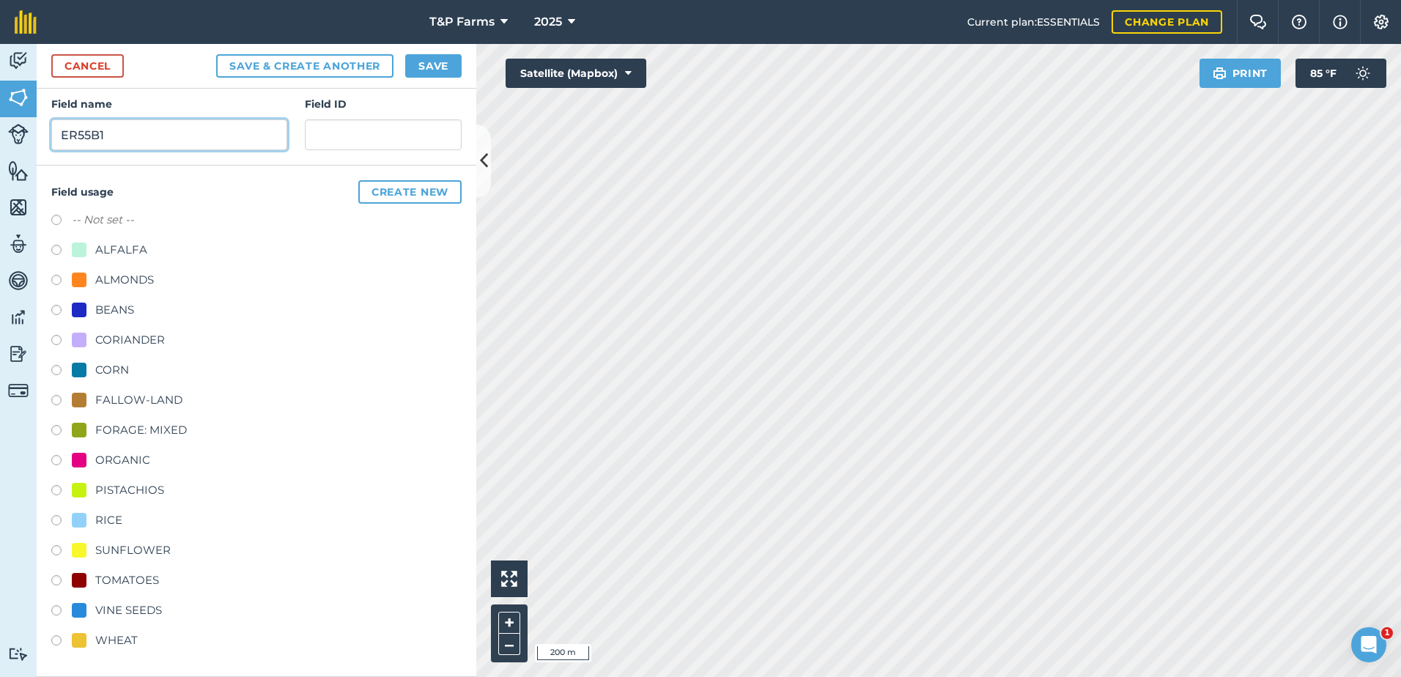
type input "ER55B1"
click at [127, 583] on div "TOMATOES" at bounding box center [127, 581] width 64 height 18
radio input "true"
click at [424, 68] on button "Save" at bounding box center [433, 65] width 56 height 23
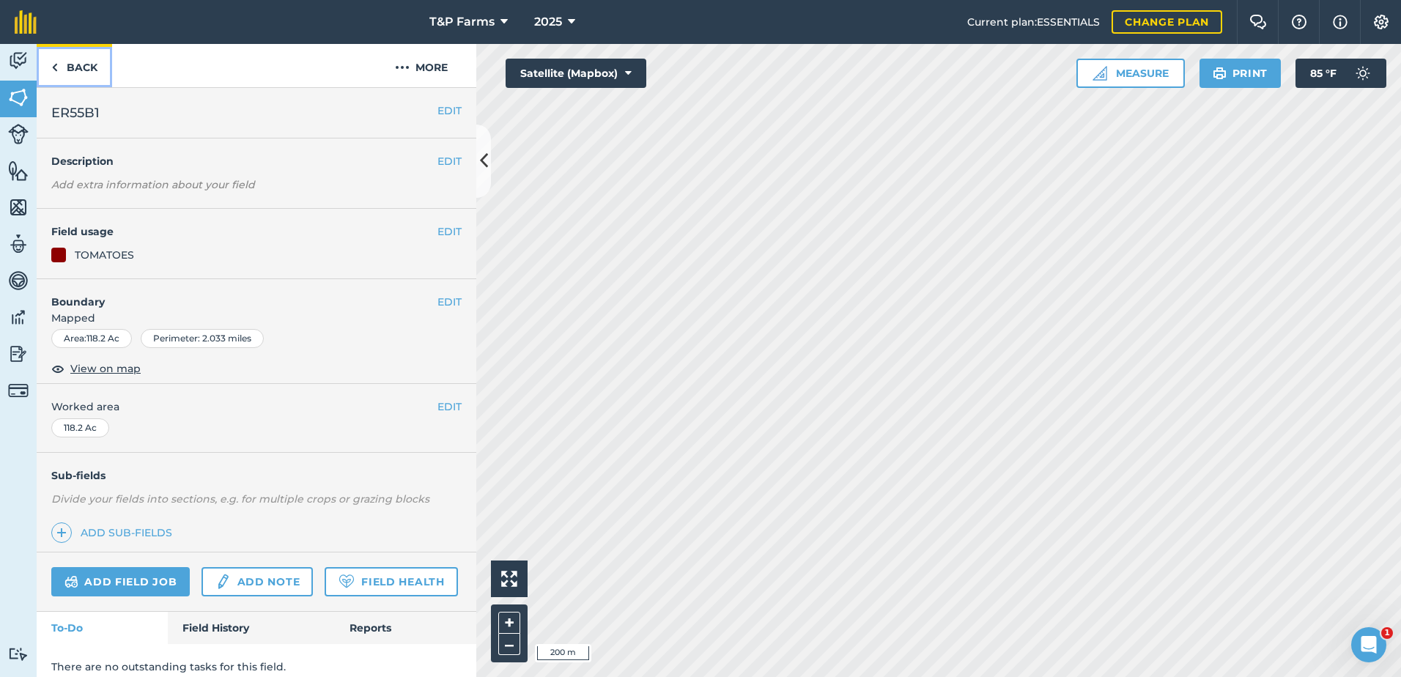
click at [86, 67] on link "Back" at bounding box center [74, 65] width 75 height 43
click at [438, 404] on button "EDIT" at bounding box center [450, 407] width 24 height 16
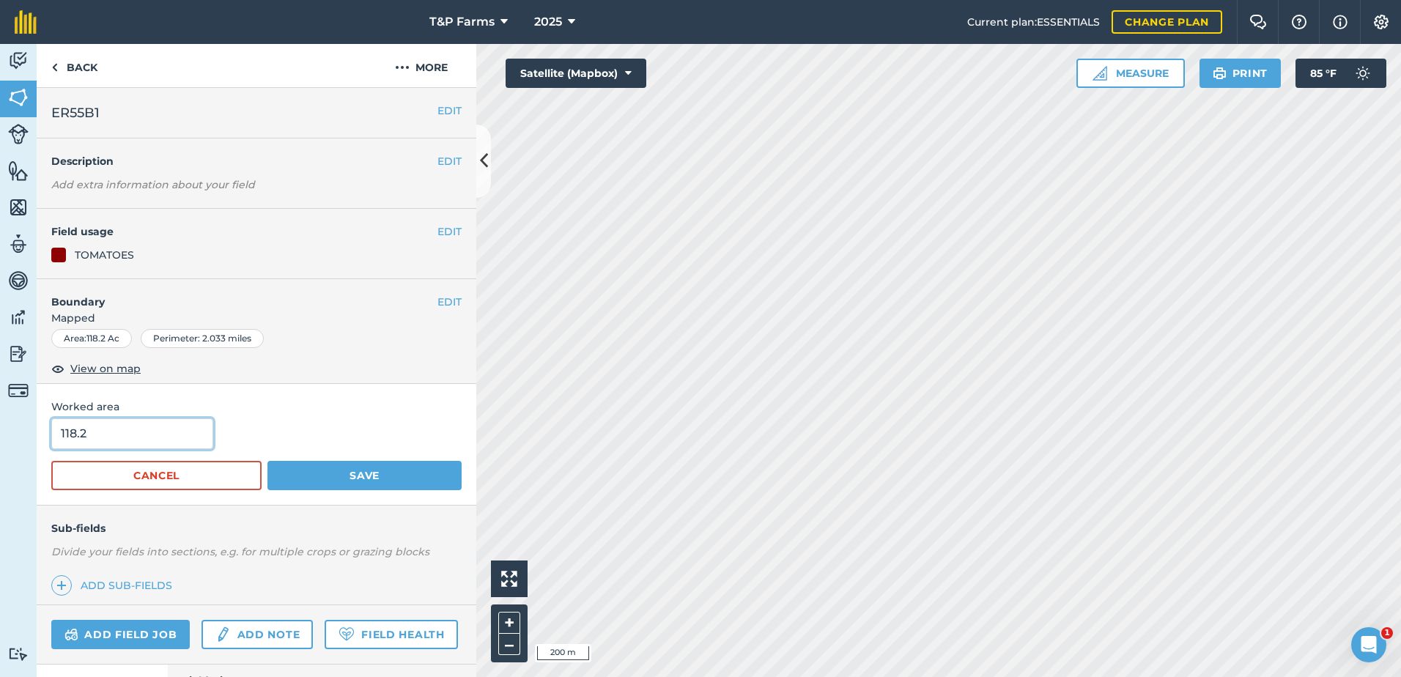
drag, startPoint x: 178, startPoint y: 426, endPoint x: 32, endPoint y: 425, distance: 146.6
click at [33, 430] on div "Activity Fields Livestock Features Maps Team Vehicles Data Reporting Billing Tu…" at bounding box center [700, 360] width 1401 height 633
type input "117"
click at [268, 461] on button "Save" at bounding box center [365, 475] width 194 height 29
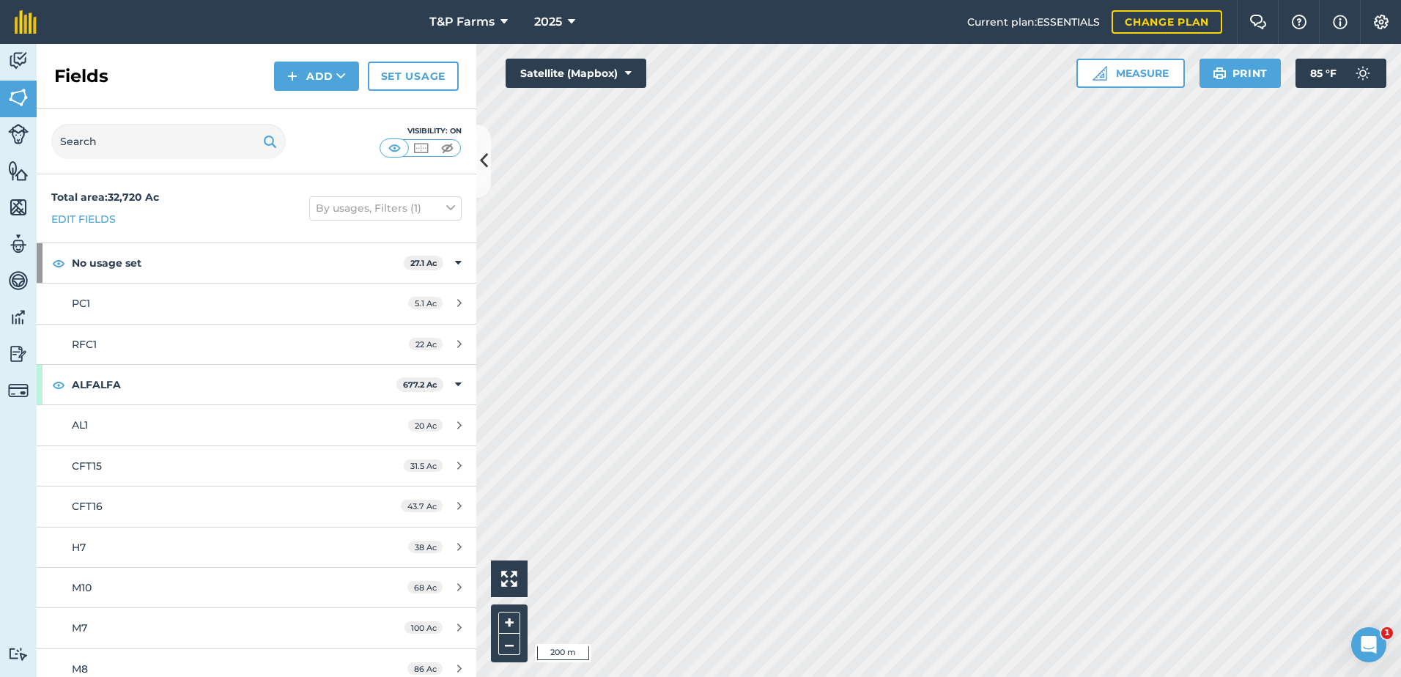
click at [321, 95] on div "Fields Add Set usage" at bounding box center [257, 76] width 440 height 65
click at [323, 81] on button "Add" at bounding box center [316, 76] width 85 height 29
click at [325, 105] on link "Draw" at bounding box center [316, 109] width 81 height 32
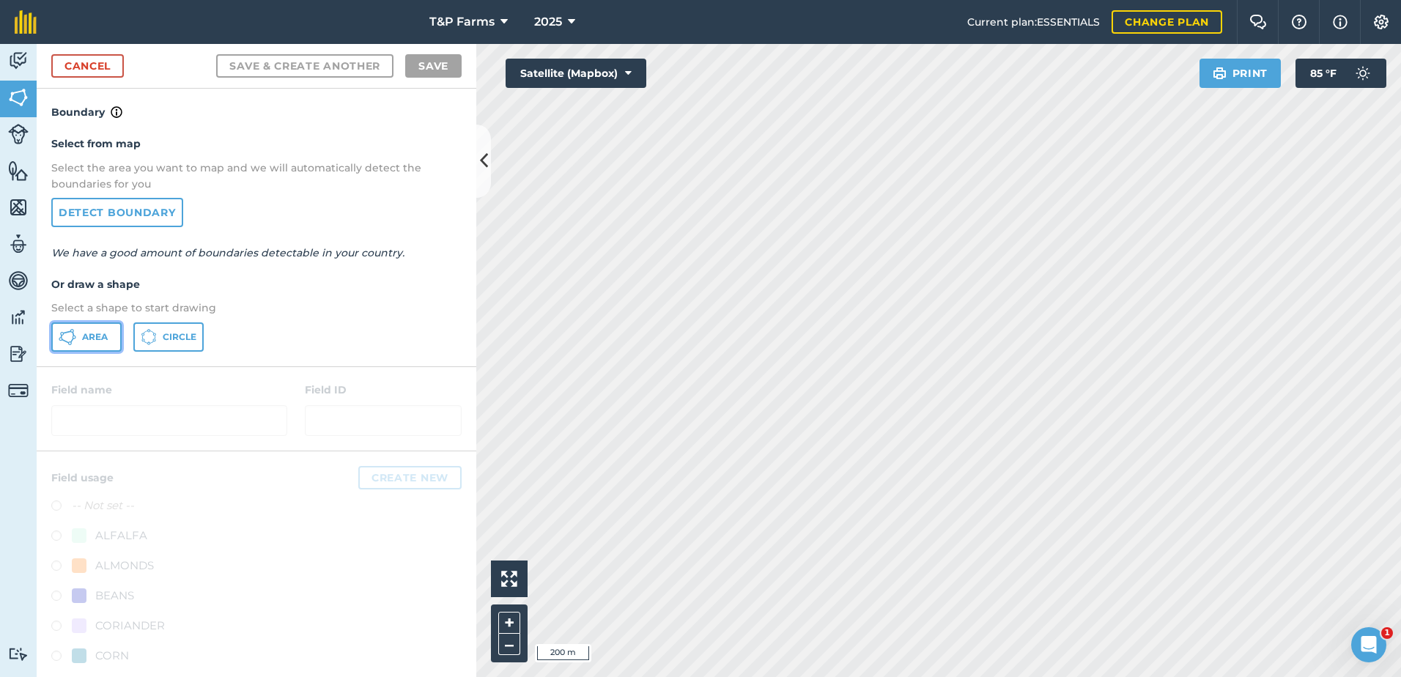
drag, startPoint x: 101, startPoint y: 336, endPoint x: 364, endPoint y: 330, distance: 263.2
click at [101, 338] on span "Area" at bounding box center [95, 337] width 26 height 12
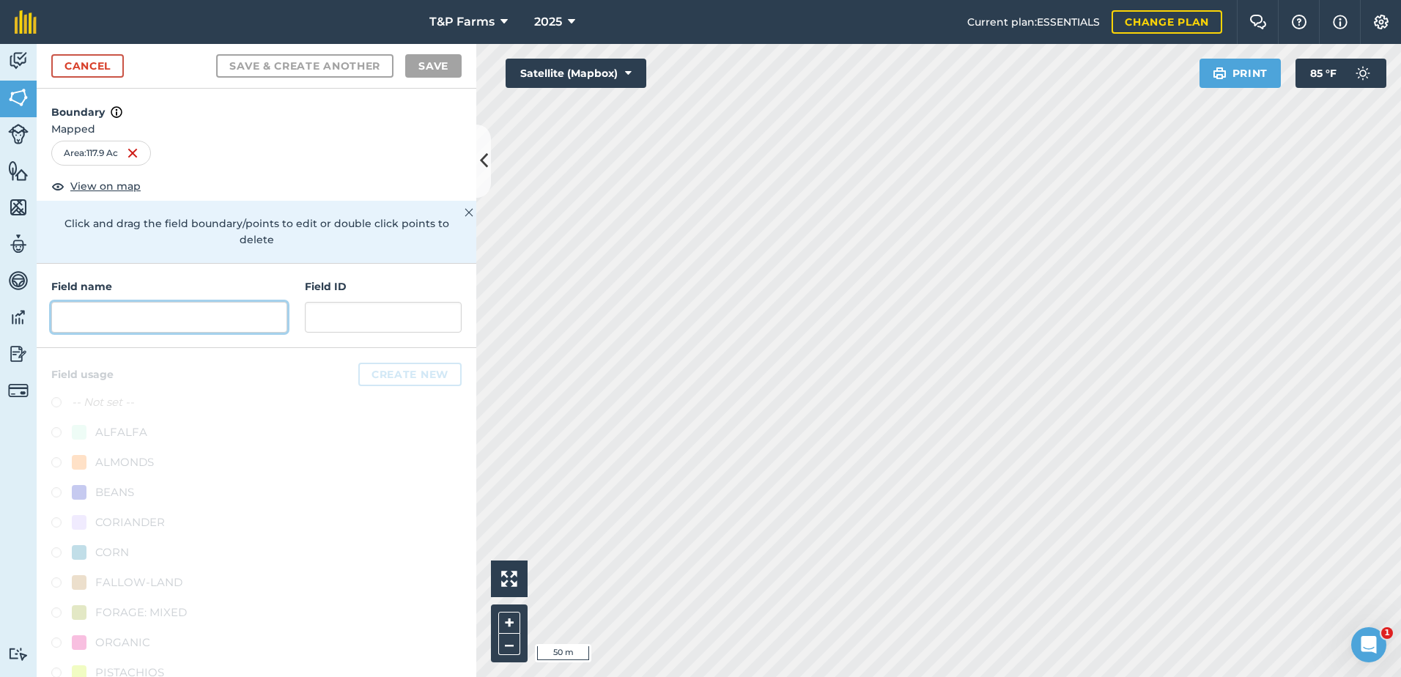
click at [74, 310] on input "text" at bounding box center [169, 317] width 236 height 31
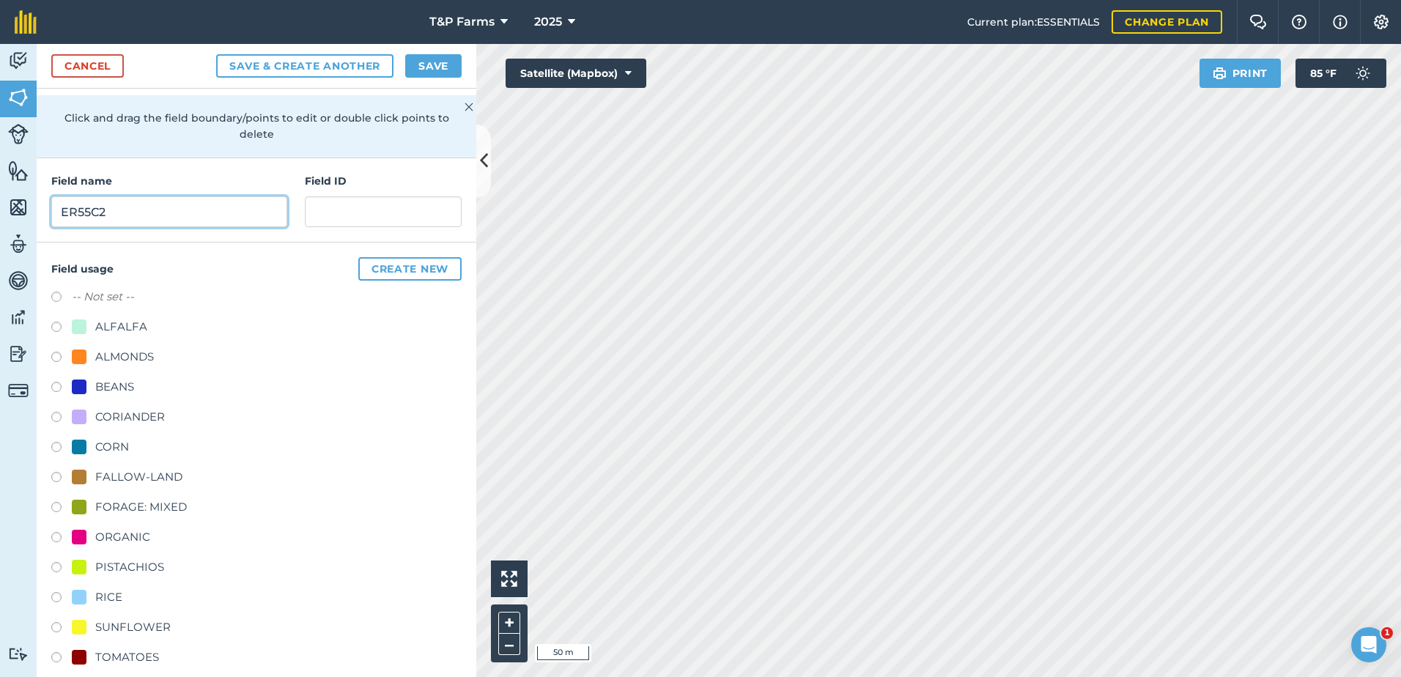
scroll to position [183, 0]
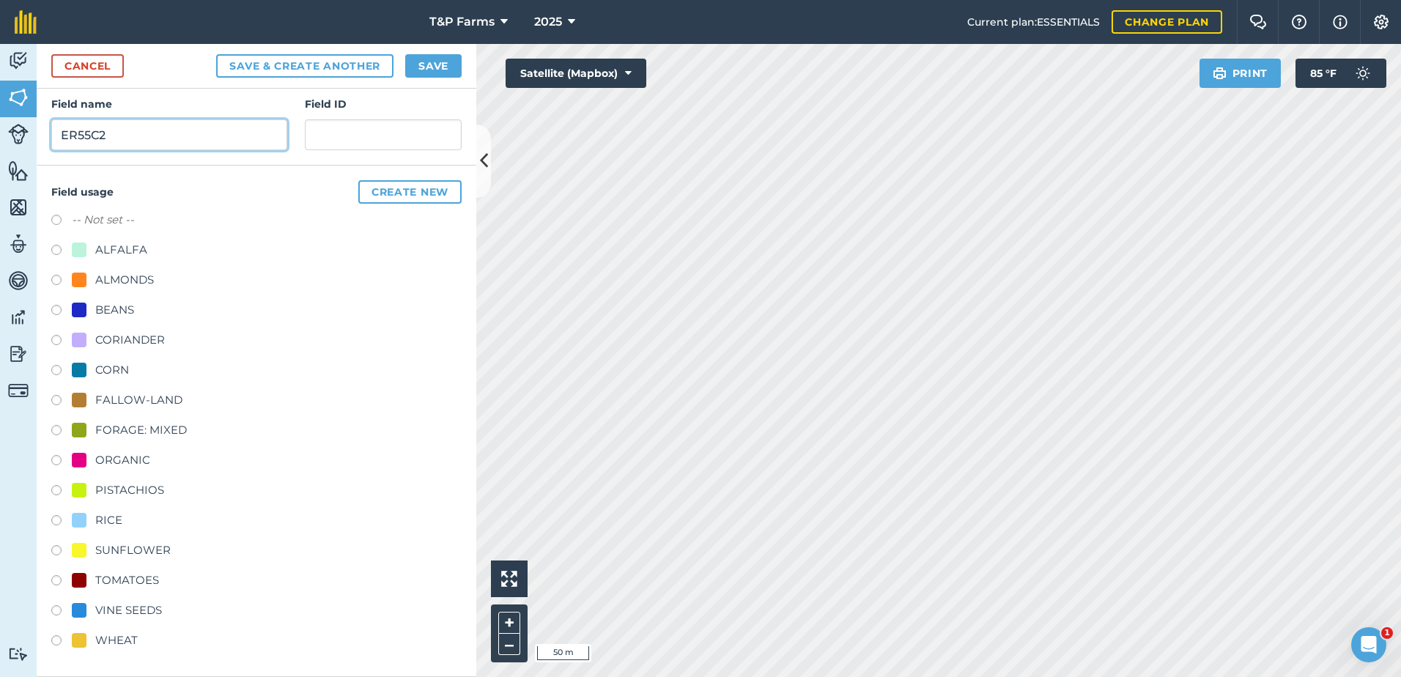
type input "ER55C2"
click at [161, 398] on div "FALLOW-LAND" at bounding box center [138, 400] width 87 height 18
radio input "true"
click at [419, 70] on button "Save" at bounding box center [433, 65] width 56 height 23
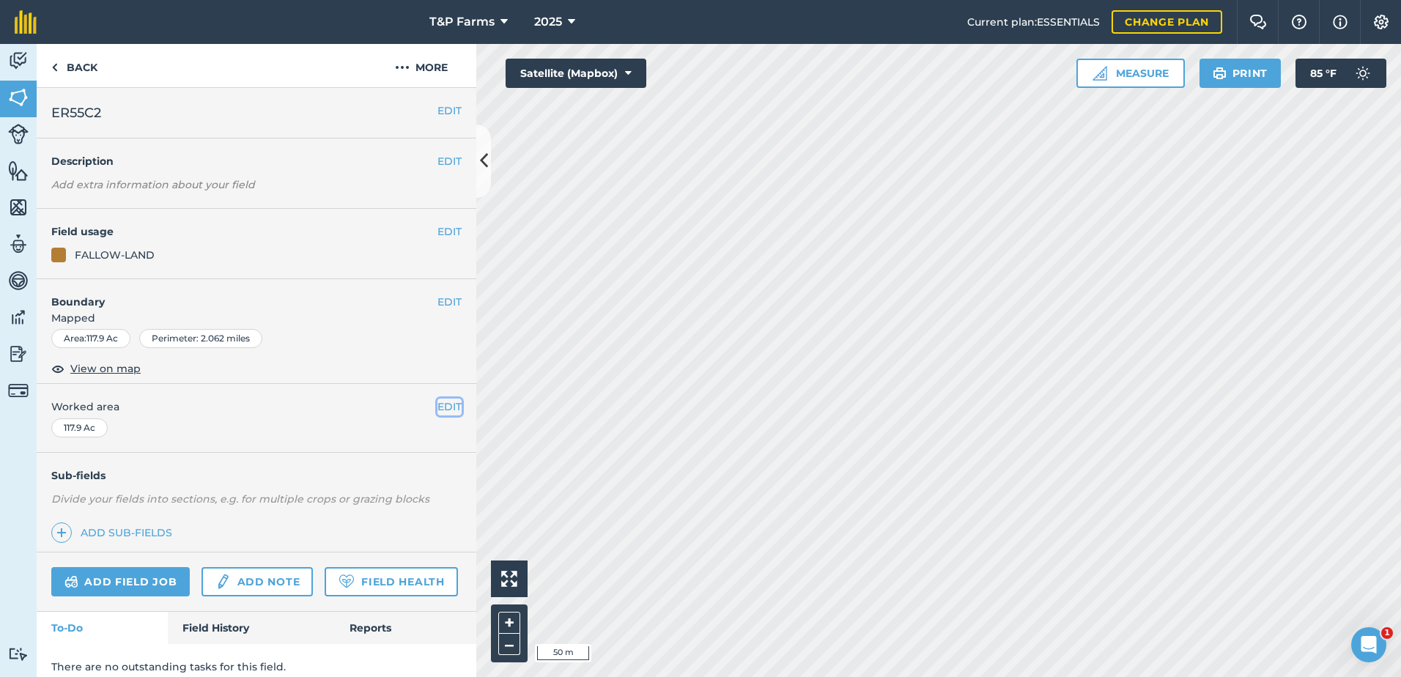
click at [440, 409] on button "EDIT" at bounding box center [450, 407] width 24 height 16
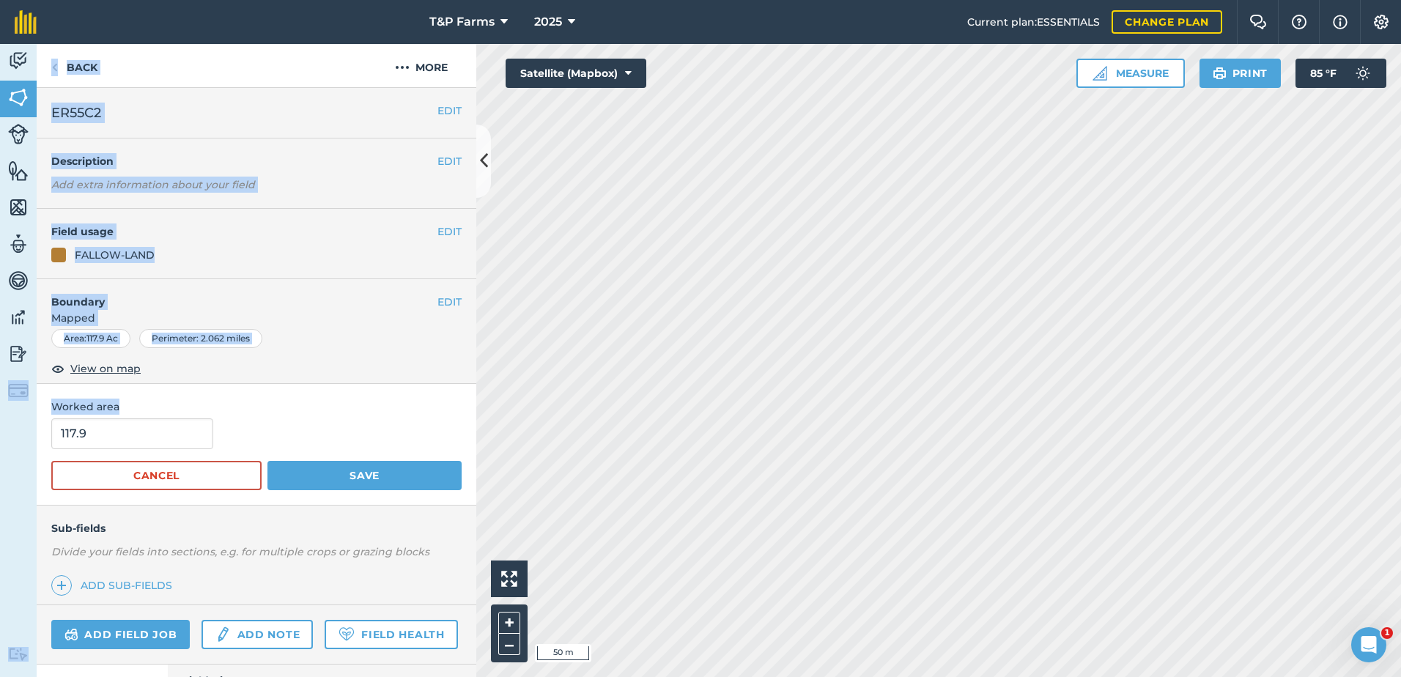
drag, startPoint x: 158, startPoint y: 416, endPoint x: 25, endPoint y: 445, distance: 135.7
click at [25, 445] on div "Activity Fields Livestock Features Maps Team Vehicles Data Reporting Billing Tu…" at bounding box center [700, 360] width 1401 height 633
drag, startPoint x: 25, startPoint y: 445, endPoint x: 195, endPoint y: 425, distance: 171.2
click at [195, 425] on input "117.9" at bounding box center [132, 434] width 162 height 31
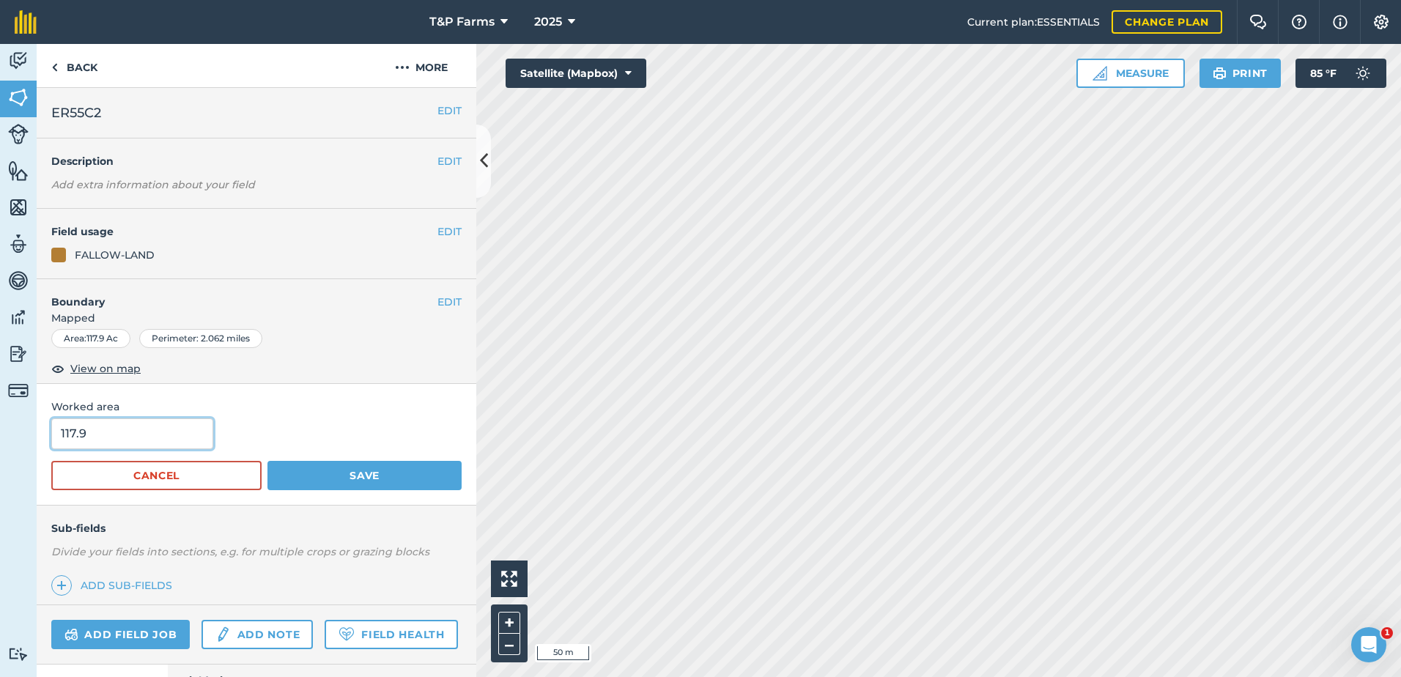
drag, startPoint x: 169, startPoint y: 430, endPoint x: -23, endPoint y: 425, distance: 192.1
click at [0, 425] on html "T&P Farms 2025 Current plan : ESSENTIALS Change plan Farm Chat Help Info Settin…" at bounding box center [700, 338] width 1401 height 677
type input "116.4"
click at [399, 479] on button "Save" at bounding box center [365, 475] width 194 height 29
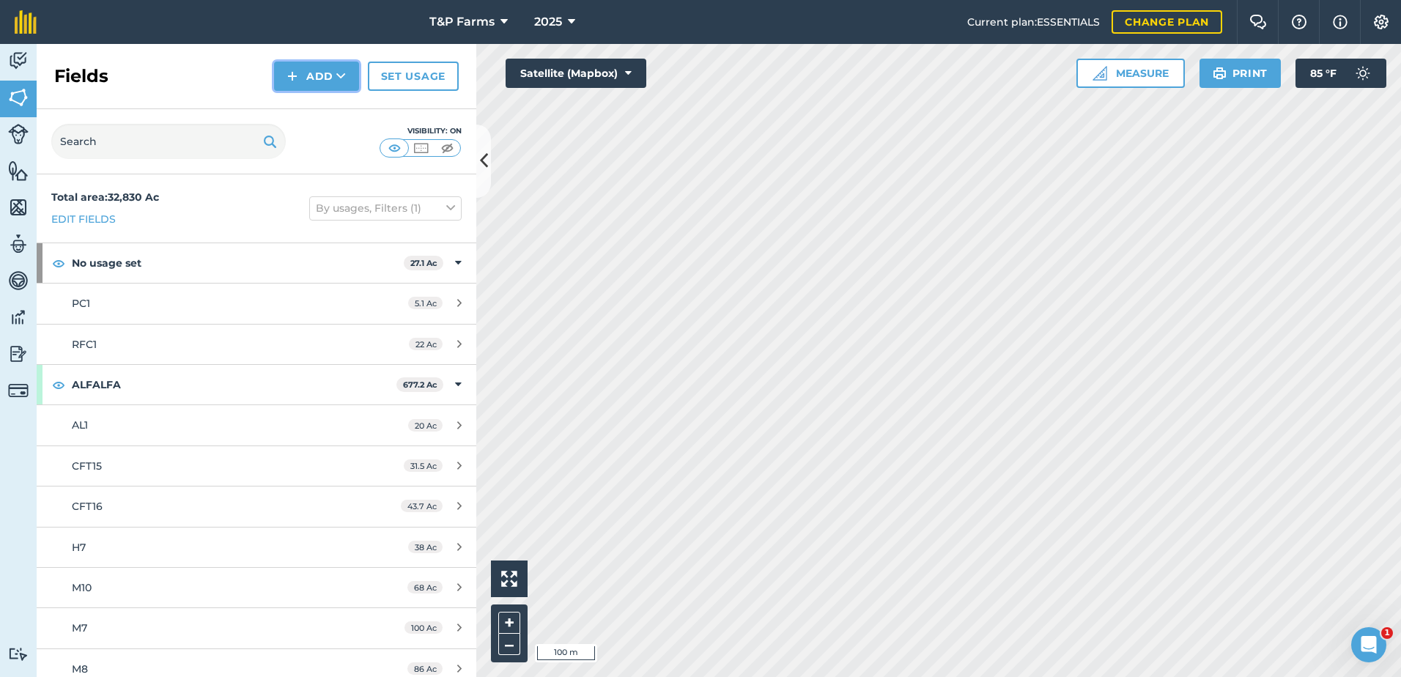
click at [335, 77] on button "Add" at bounding box center [316, 76] width 85 height 29
drag, startPoint x: 333, startPoint y: 92, endPoint x: 333, endPoint y: 107, distance: 15.4
click at [333, 107] on link "Draw" at bounding box center [316, 109] width 81 height 32
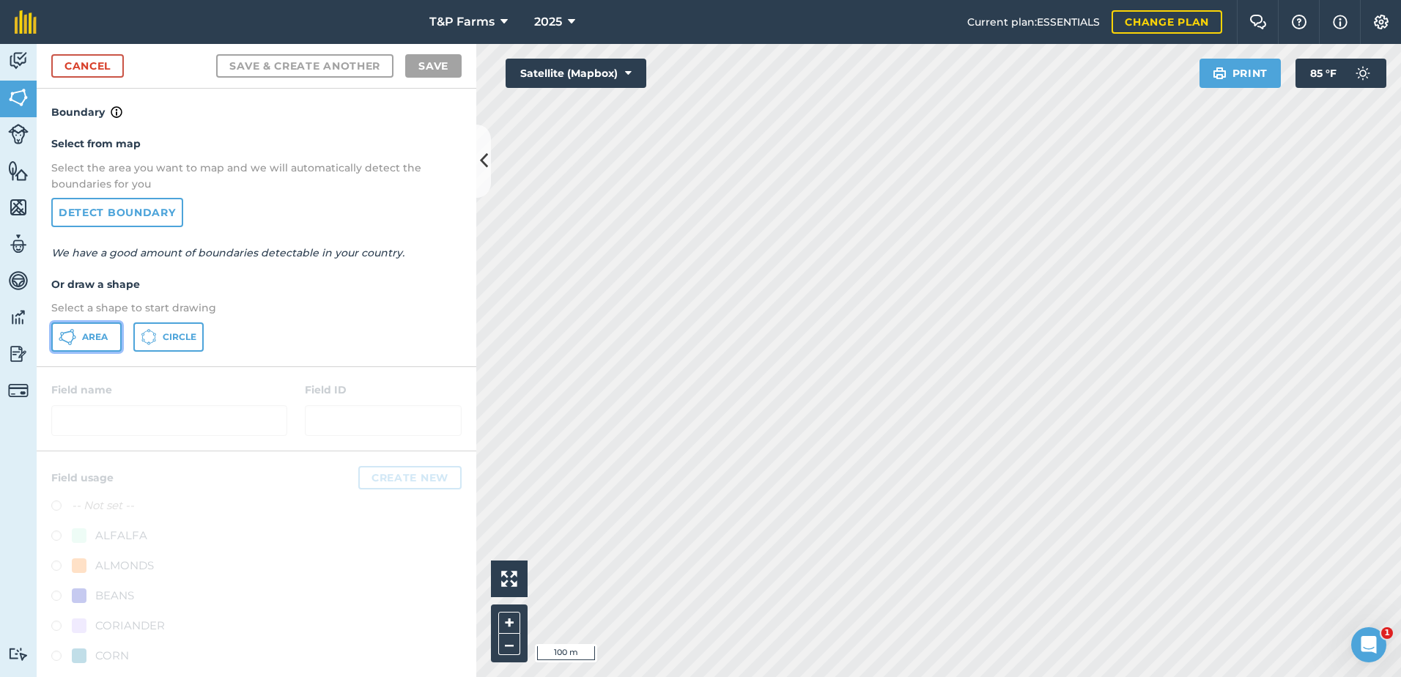
click at [89, 343] on button "Area" at bounding box center [86, 337] width 70 height 29
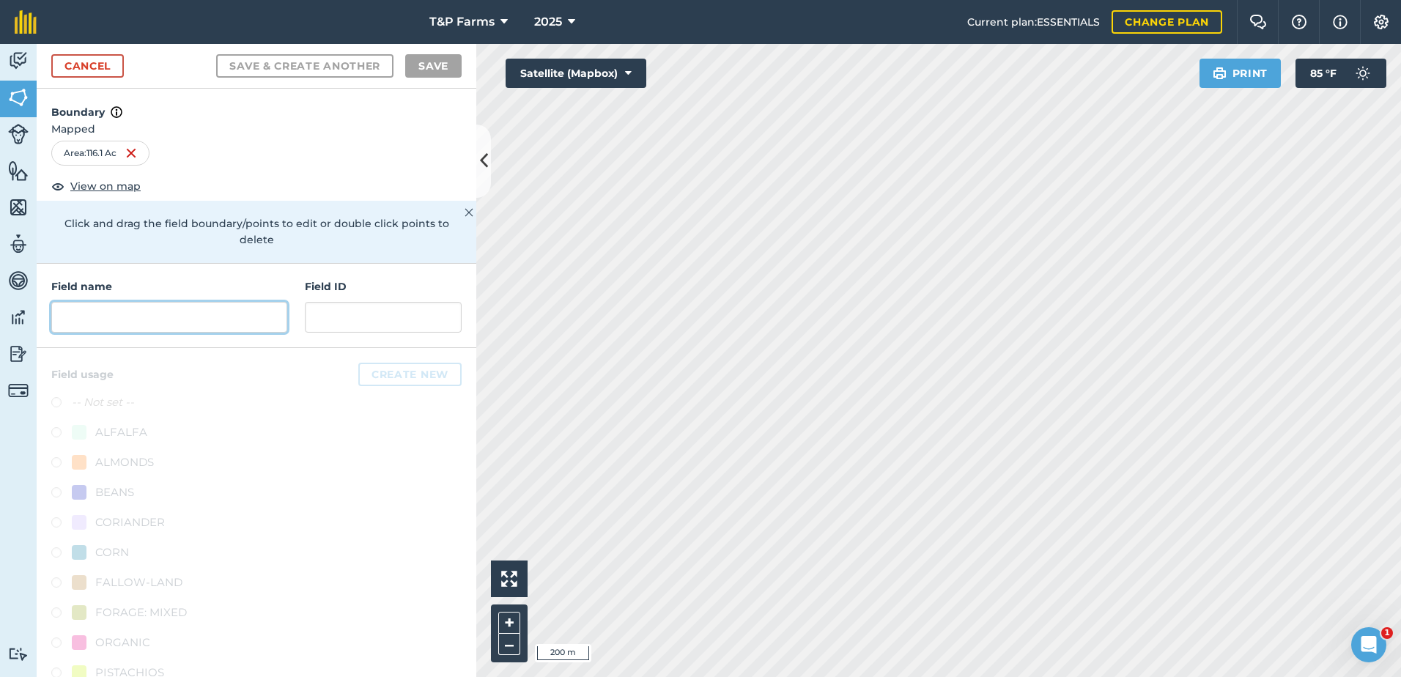
click at [215, 325] on input "text" at bounding box center [169, 317] width 236 height 31
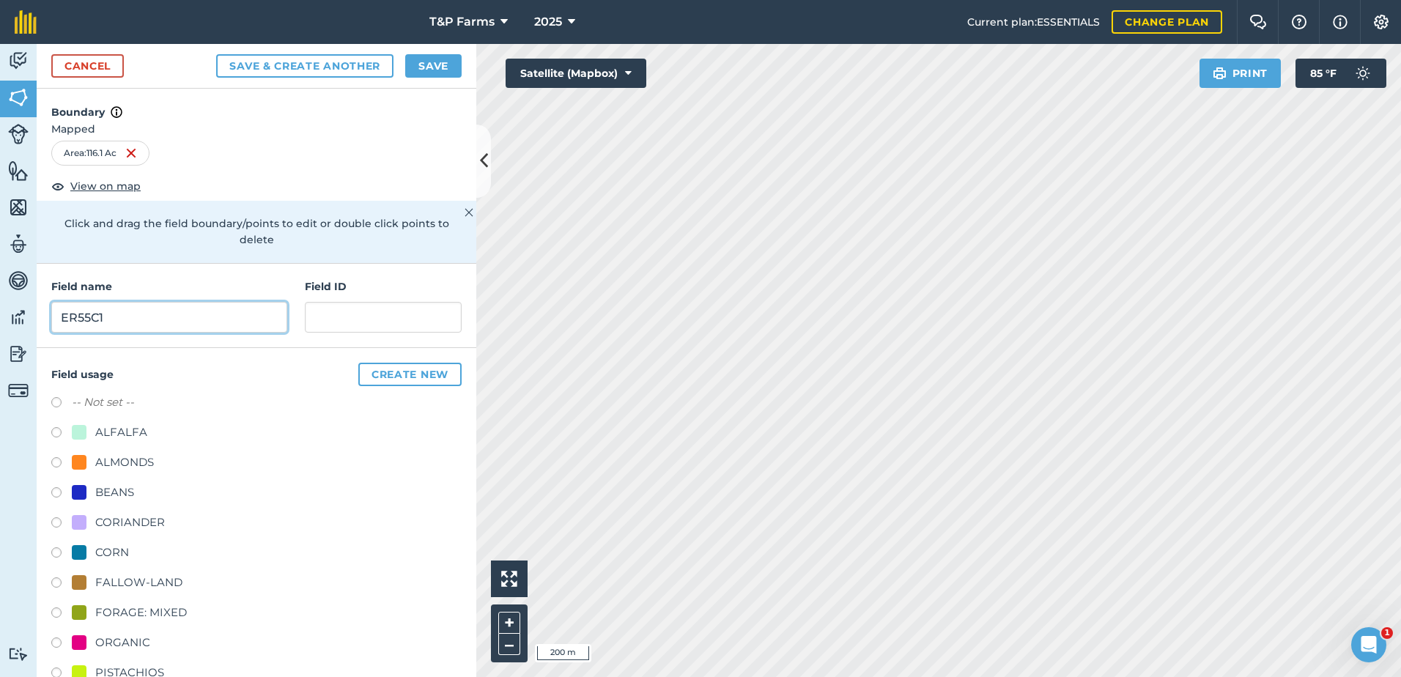
scroll to position [183, 0]
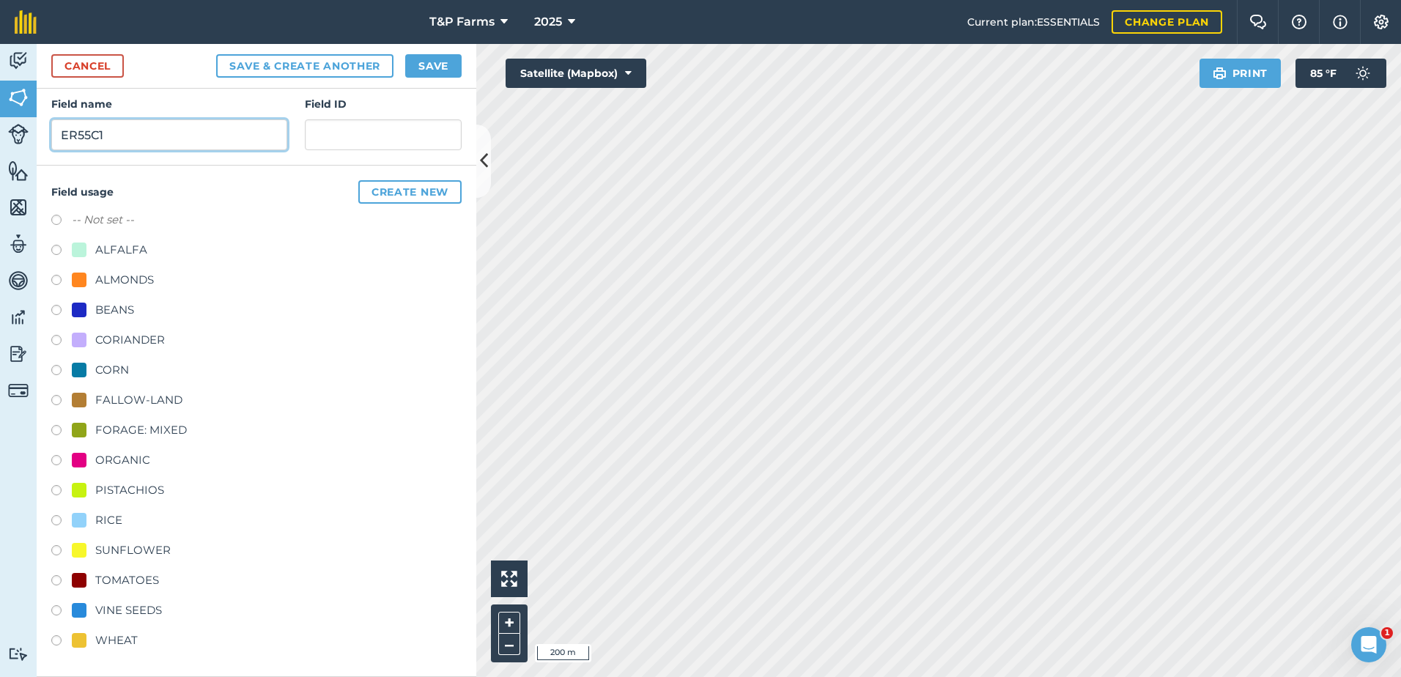
type input "ER55C1"
click at [141, 388] on div "-- Not set -- ALFALFA ALMONDS BEANS CORIANDER CORN FALLOW-LAND FORAGE: MIXED OR…" at bounding box center [256, 432] width 410 height 442
click at [142, 399] on div "FALLOW-LAND" at bounding box center [138, 400] width 87 height 18
radio input "true"
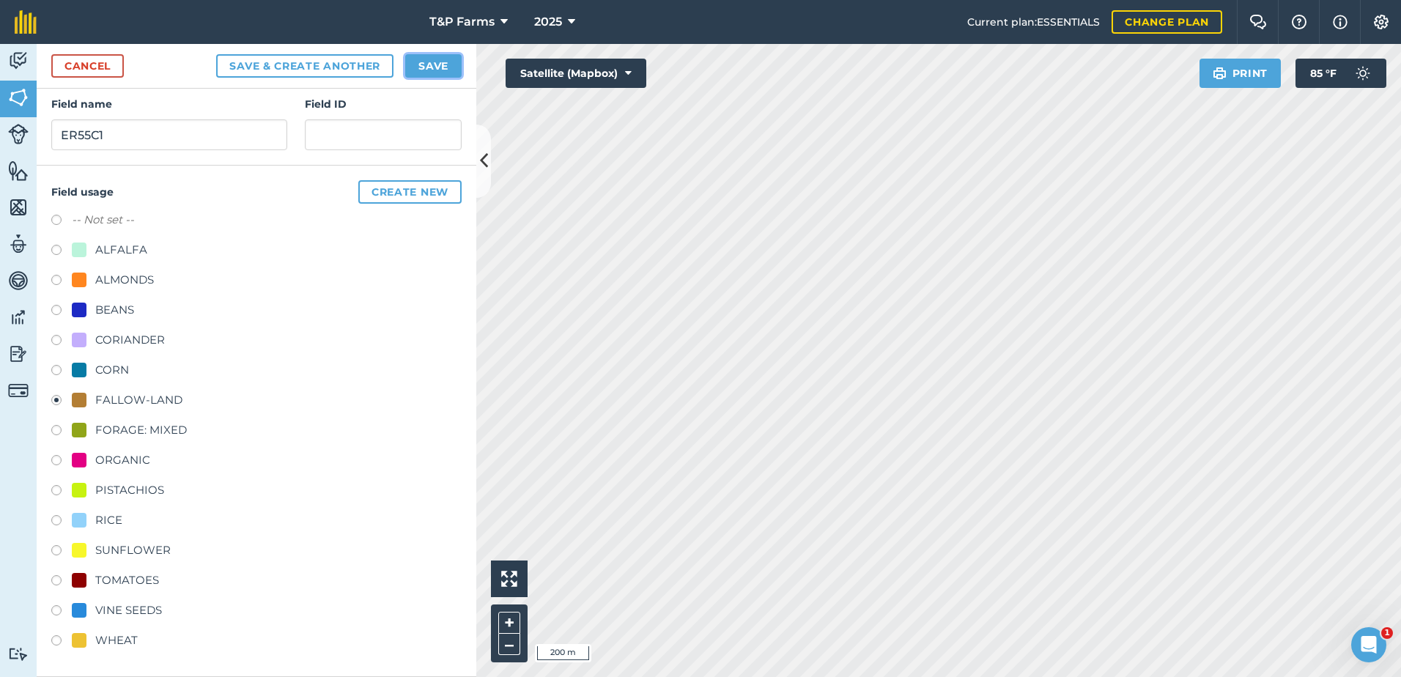
click at [447, 59] on button "Save" at bounding box center [433, 65] width 56 height 23
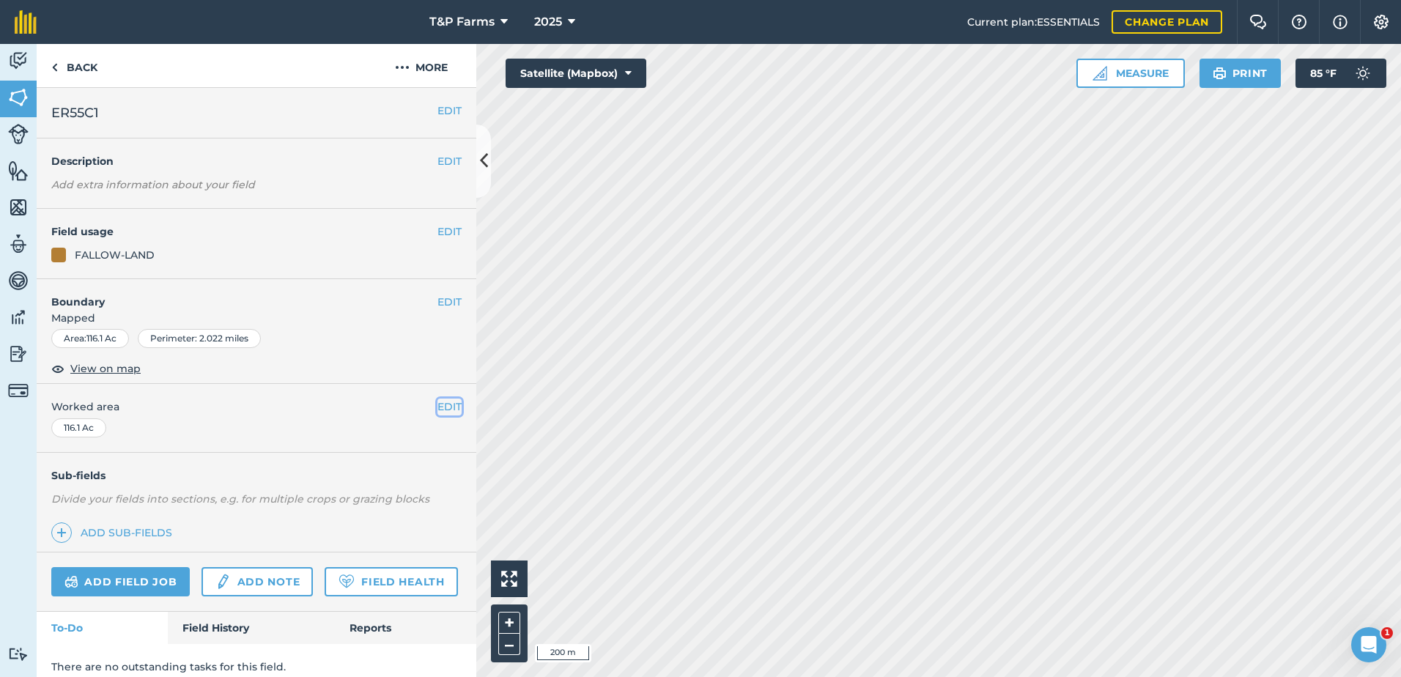
drag, startPoint x: 440, startPoint y: 402, endPoint x: 418, endPoint y: 408, distance: 23.0
click at [438, 402] on button "EDIT" at bounding box center [450, 407] width 24 height 16
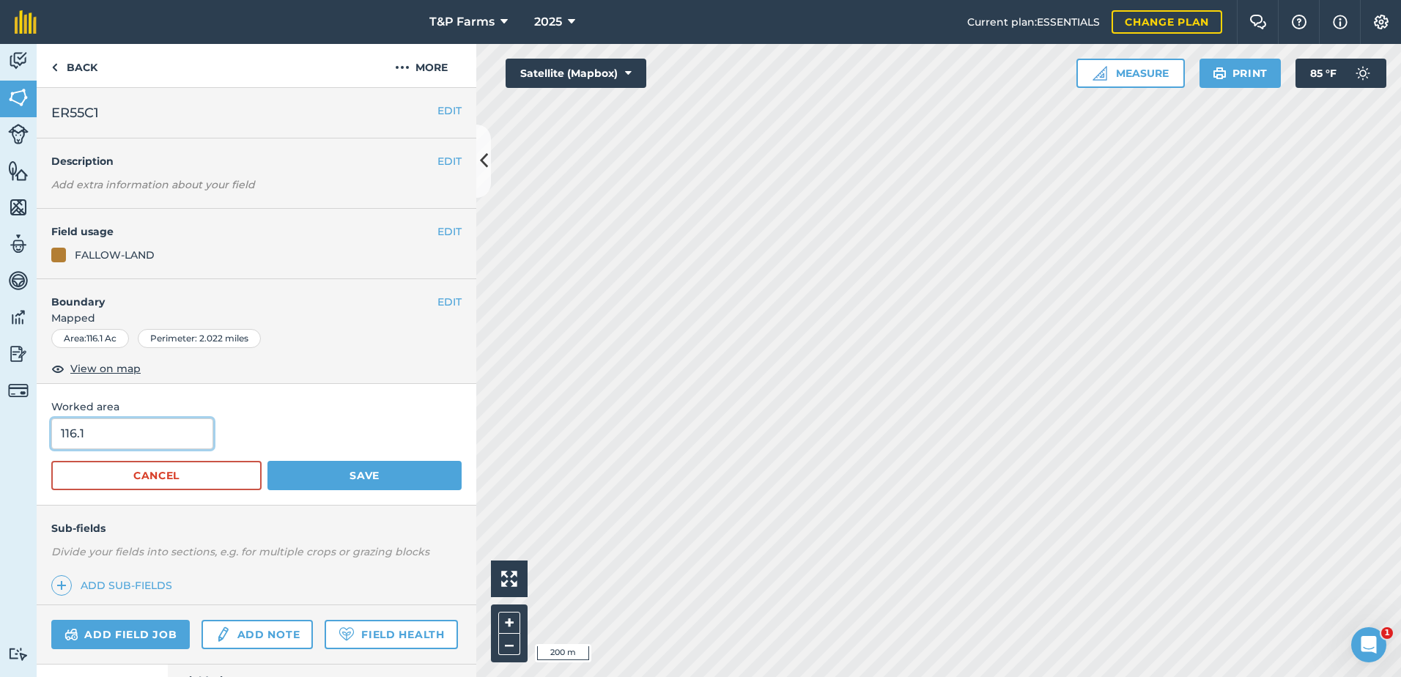
drag, startPoint x: 137, startPoint y: 442, endPoint x: -37, endPoint y: 421, distance: 174.9
click at [0, 421] on html "T&P Farms 2025 Current plan : ESSENTIALS Change plan Farm Chat Help Info Settin…" at bounding box center [700, 338] width 1401 height 677
type input "121"
click at [268, 461] on button "Save" at bounding box center [365, 475] width 194 height 29
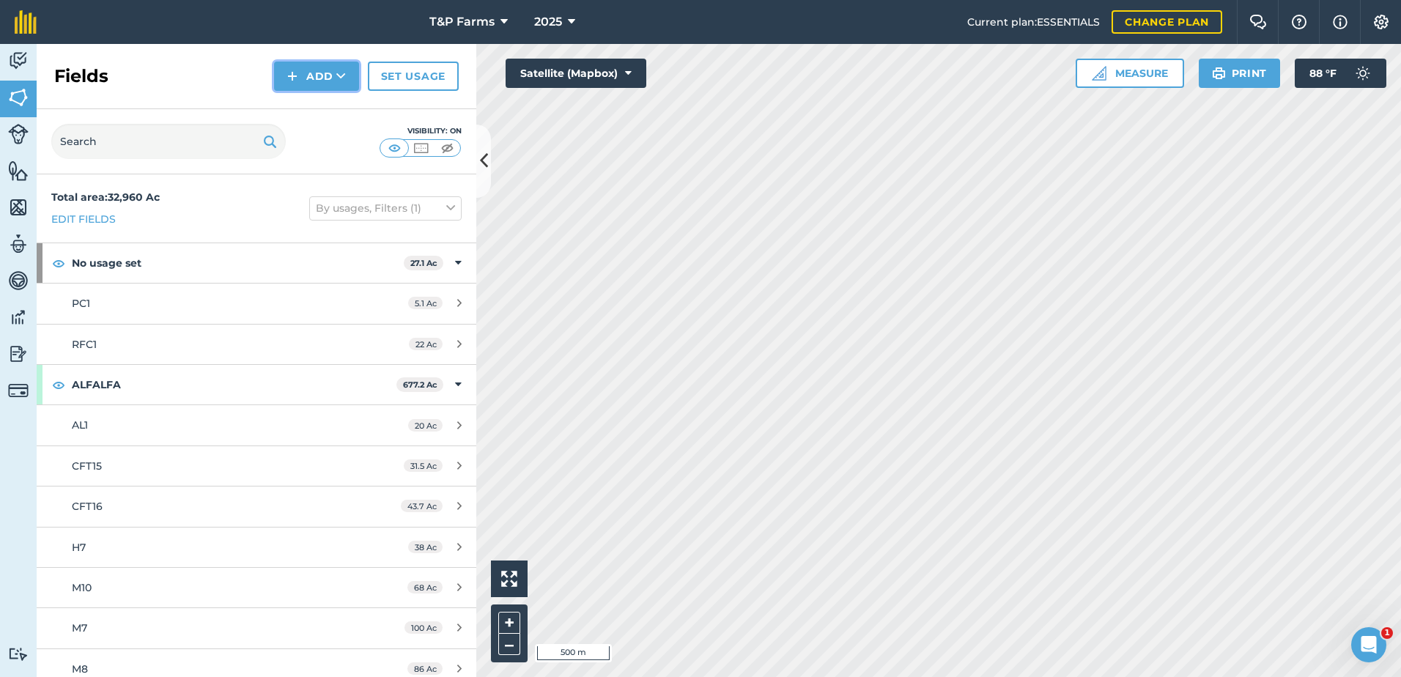
click at [320, 72] on button "Add" at bounding box center [316, 76] width 85 height 29
click at [325, 98] on link "Draw" at bounding box center [316, 109] width 81 height 32
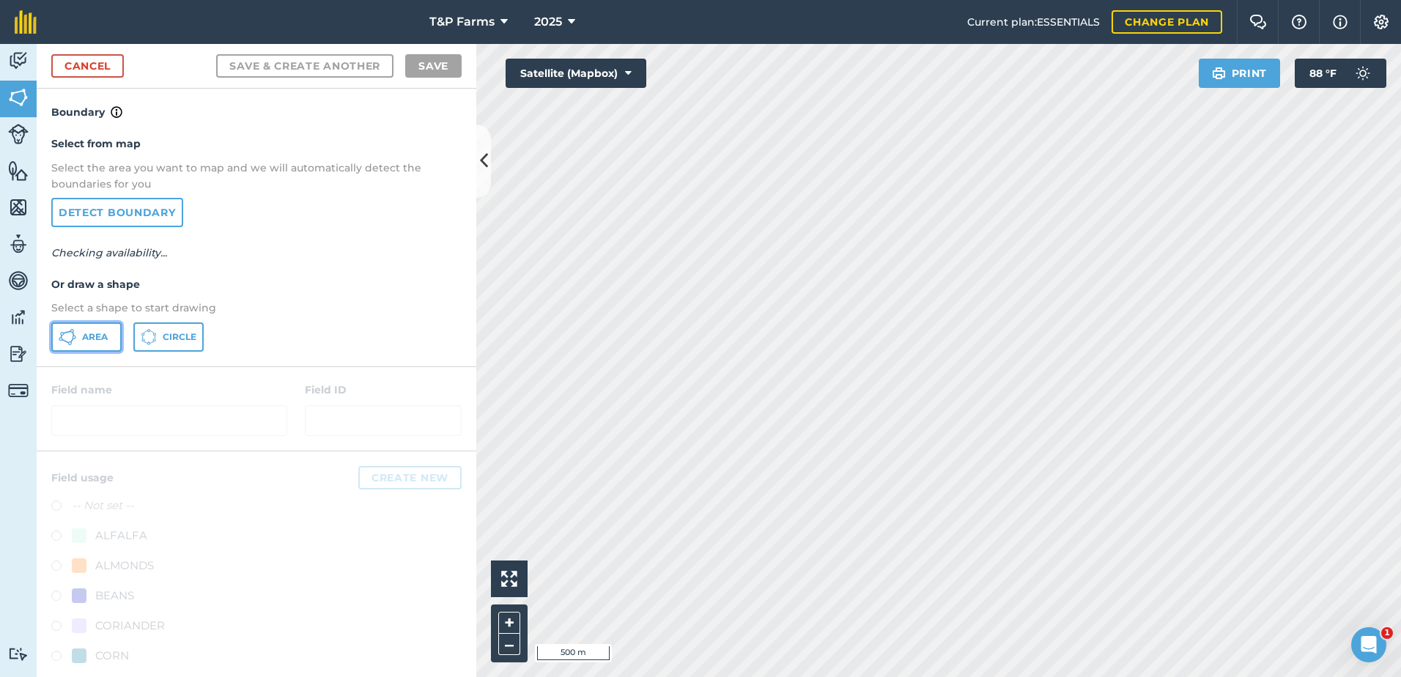
click at [89, 331] on span "Area" at bounding box center [95, 337] width 26 height 12
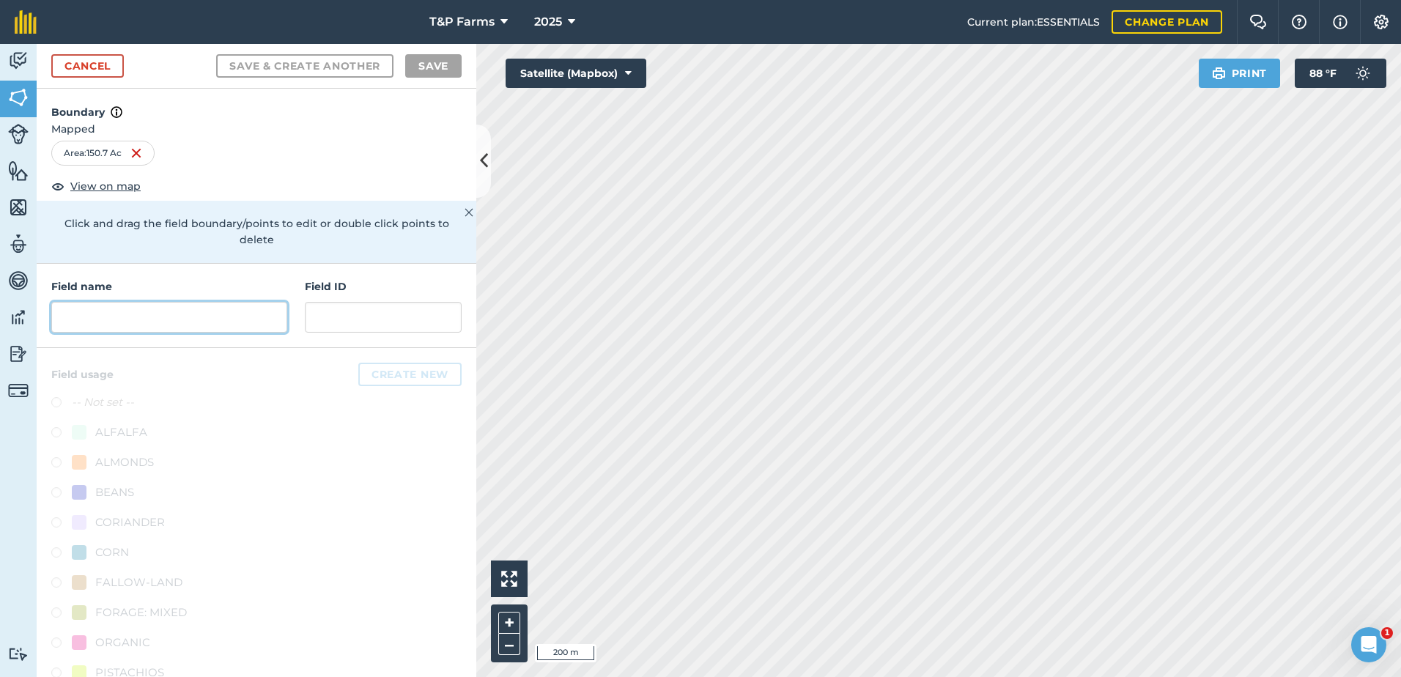
click at [235, 323] on input "text" at bounding box center [169, 317] width 236 height 31
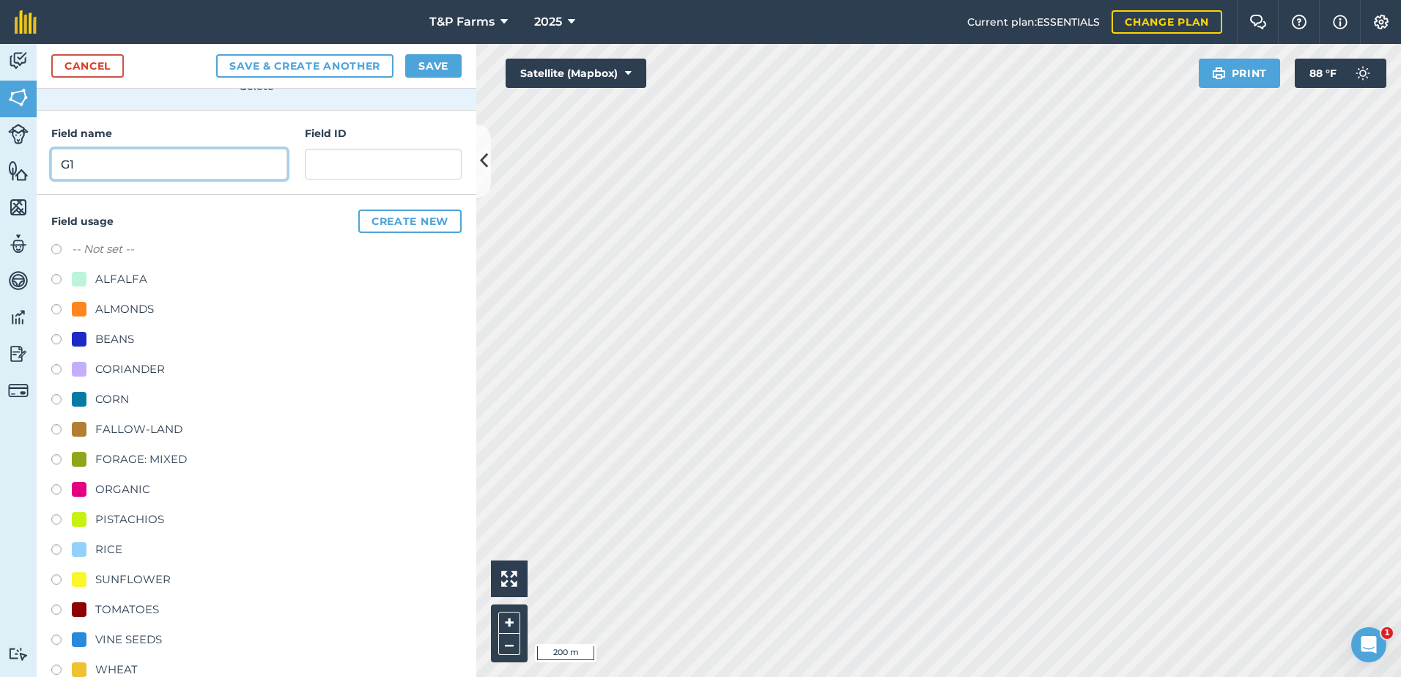
scroll to position [183, 0]
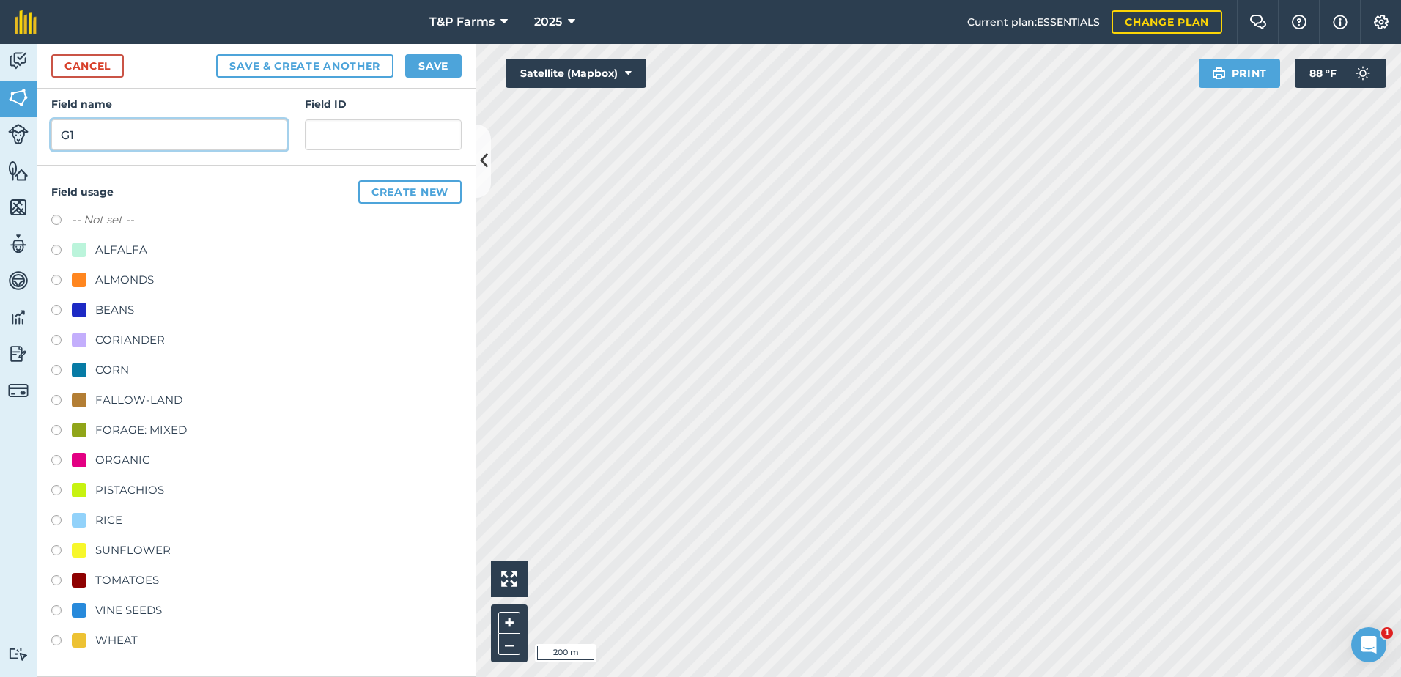
type input "G1"
click at [147, 413] on div "-- Not set -- ALFALFA ALMONDS BEANS CORIANDER CORN FALLOW-LAND FORAGE: MIXED OR…" at bounding box center [256, 432] width 410 height 442
click at [150, 406] on div "FALLOW-LAND" at bounding box center [138, 400] width 87 height 18
radio input "true"
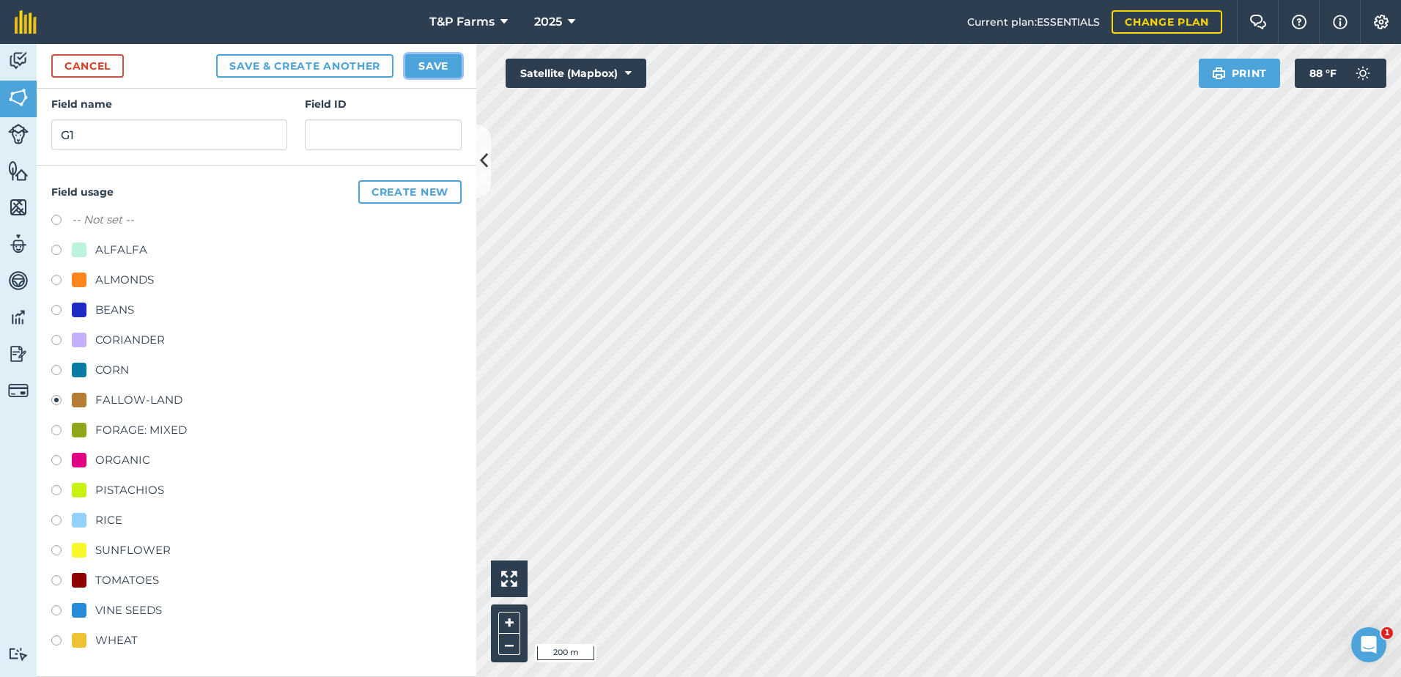
click at [454, 70] on button "Save" at bounding box center [433, 65] width 56 height 23
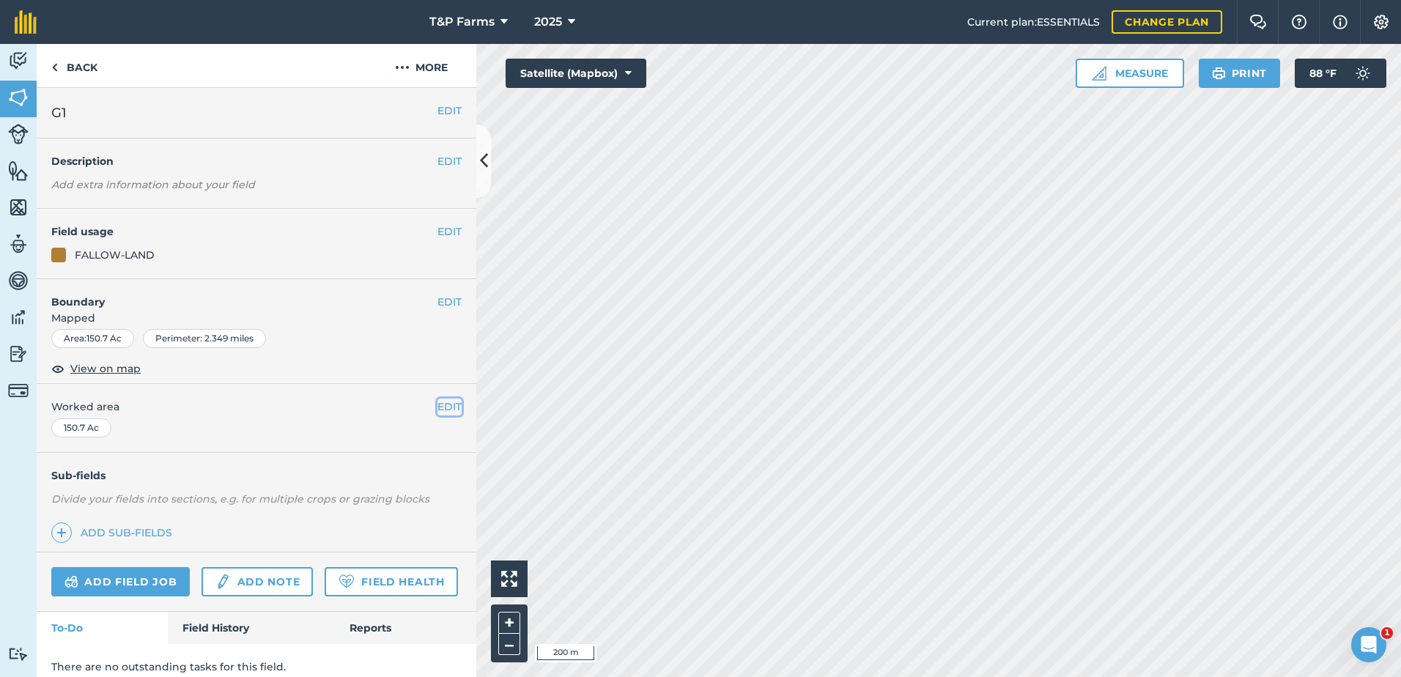
click at [438, 411] on button "EDIT" at bounding box center [450, 407] width 24 height 16
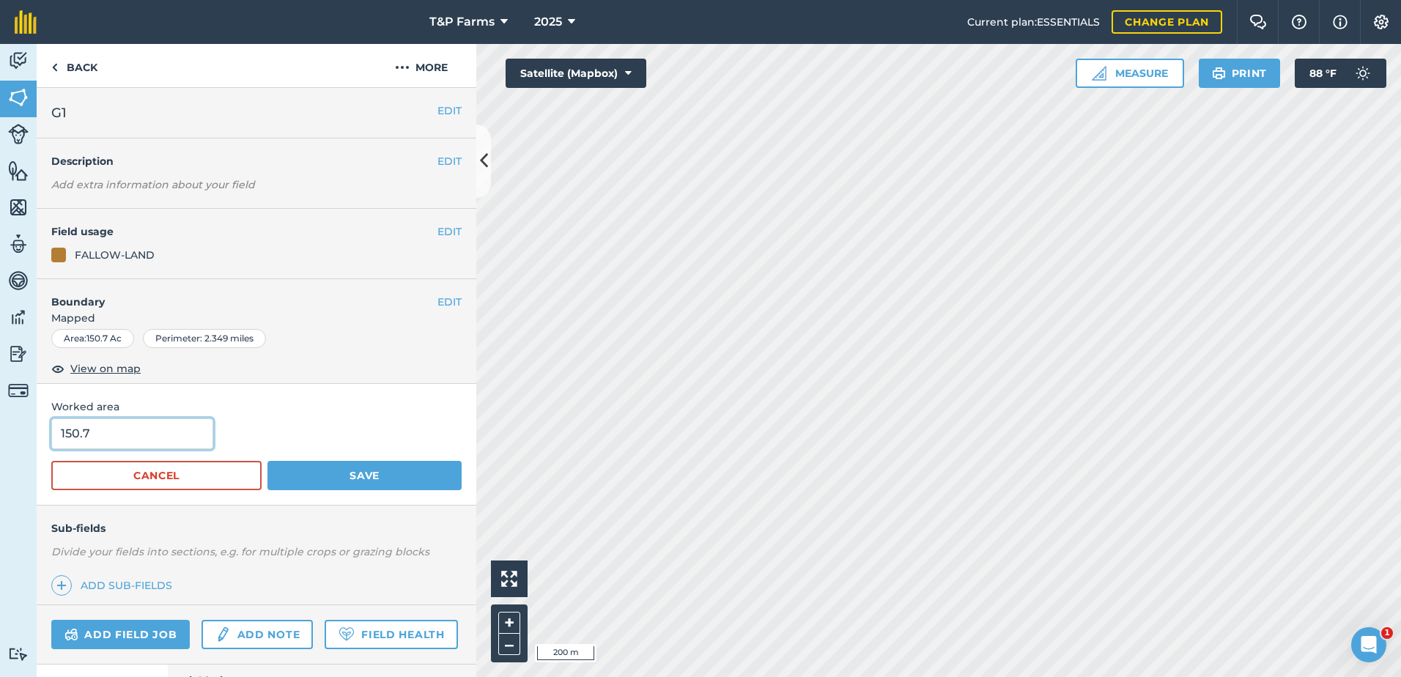
drag, startPoint x: 189, startPoint y: 427, endPoint x: -36, endPoint y: 449, distance: 226.0
click at [0, 449] on html "T&P Farms 2025 Current plan : ESSENTIALS Change plan Farm Chat Help Info Settin…" at bounding box center [700, 338] width 1401 height 677
type input "147"
click at [268, 461] on button "Save" at bounding box center [365, 475] width 194 height 29
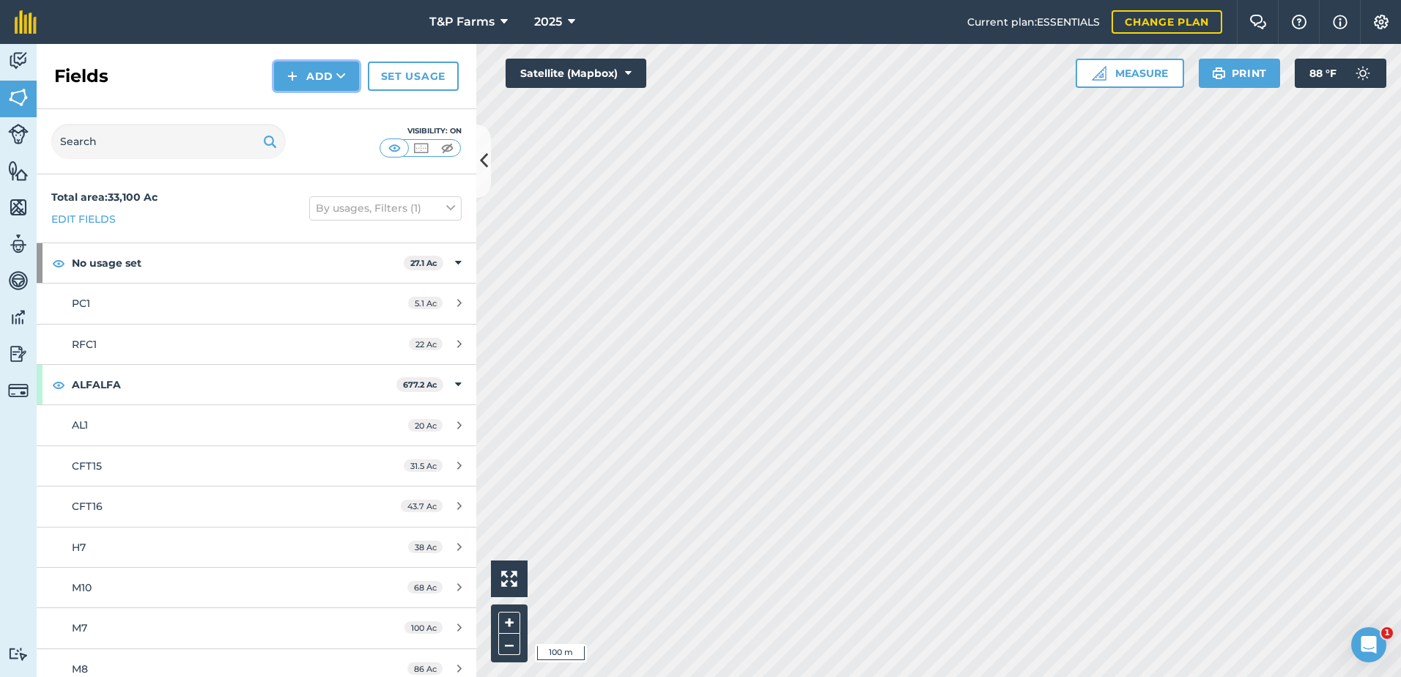
click at [320, 79] on button "Add" at bounding box center [316, 76] width 85 height 29
click at [334, 118] on link "Draw" at bounding box center [316, 109] width 81 height 32
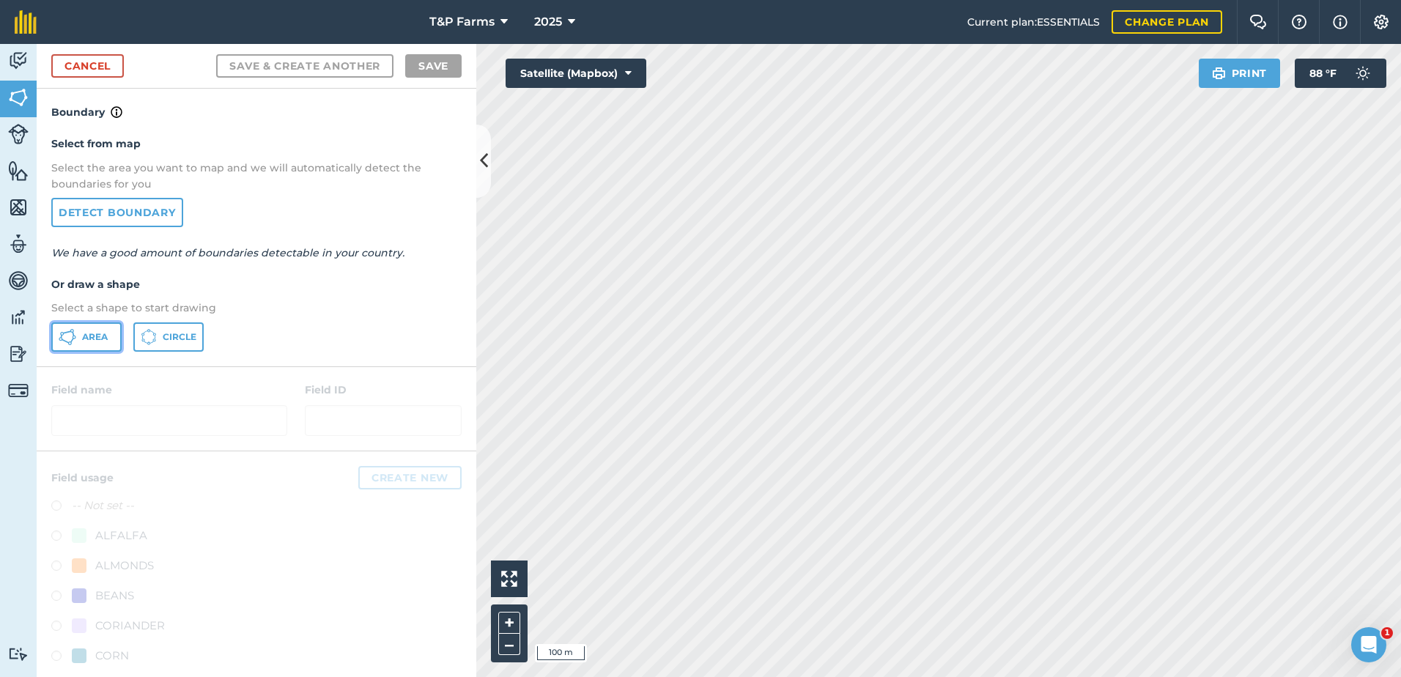
click at [102, 331] on span "Area" at bounding box center [95, 337] width 26 height 12
click at [943, 0] on html "T&P Farms 2025 Current plan : ESSENTIALS Change plan Farm Chat Help Info Settin…" at bounding box center [700, 338] width 1401 height 677
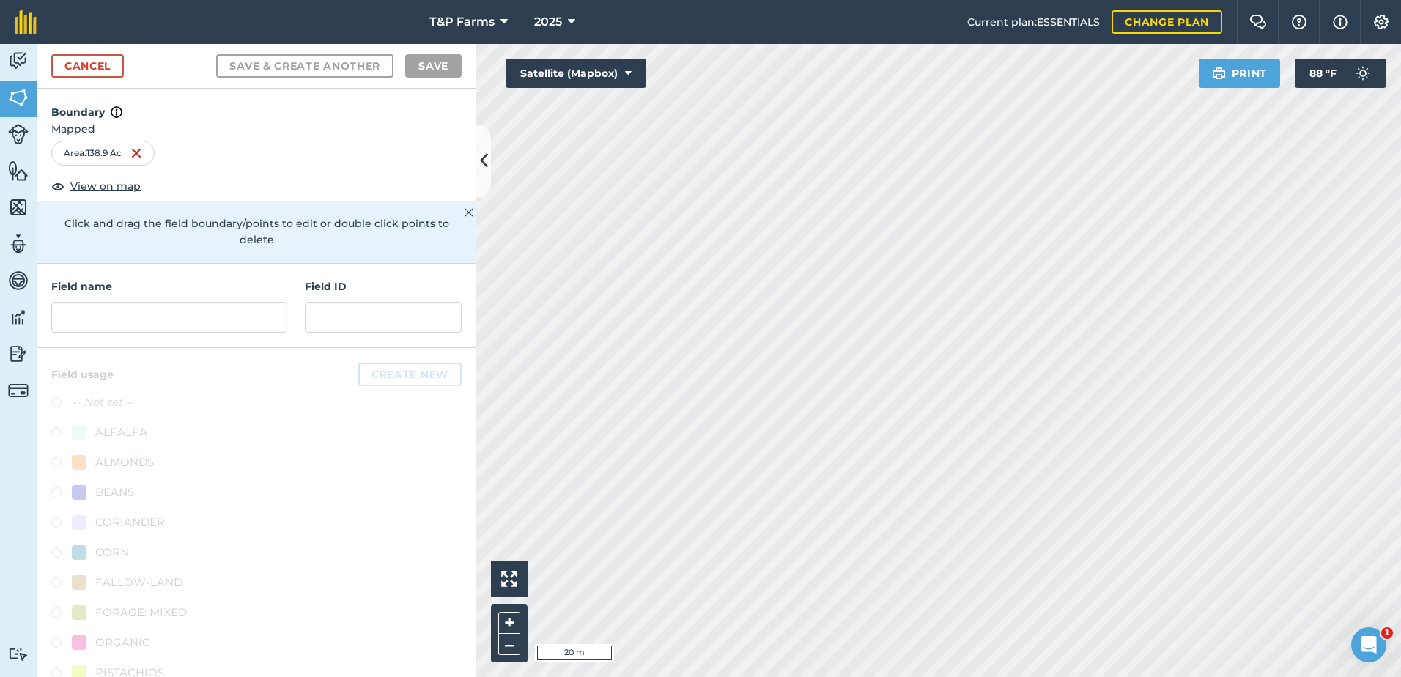
click at [896, 677] on html "T&P Farms 2025 Current plan : ESSENTIALS Change plan Farm Chat Help Info Settin…" at bounding box center [700, 338] width 1401 height 677
click at [185, 317] on input "text" at bounding box center [169, 317] width 236 height 31
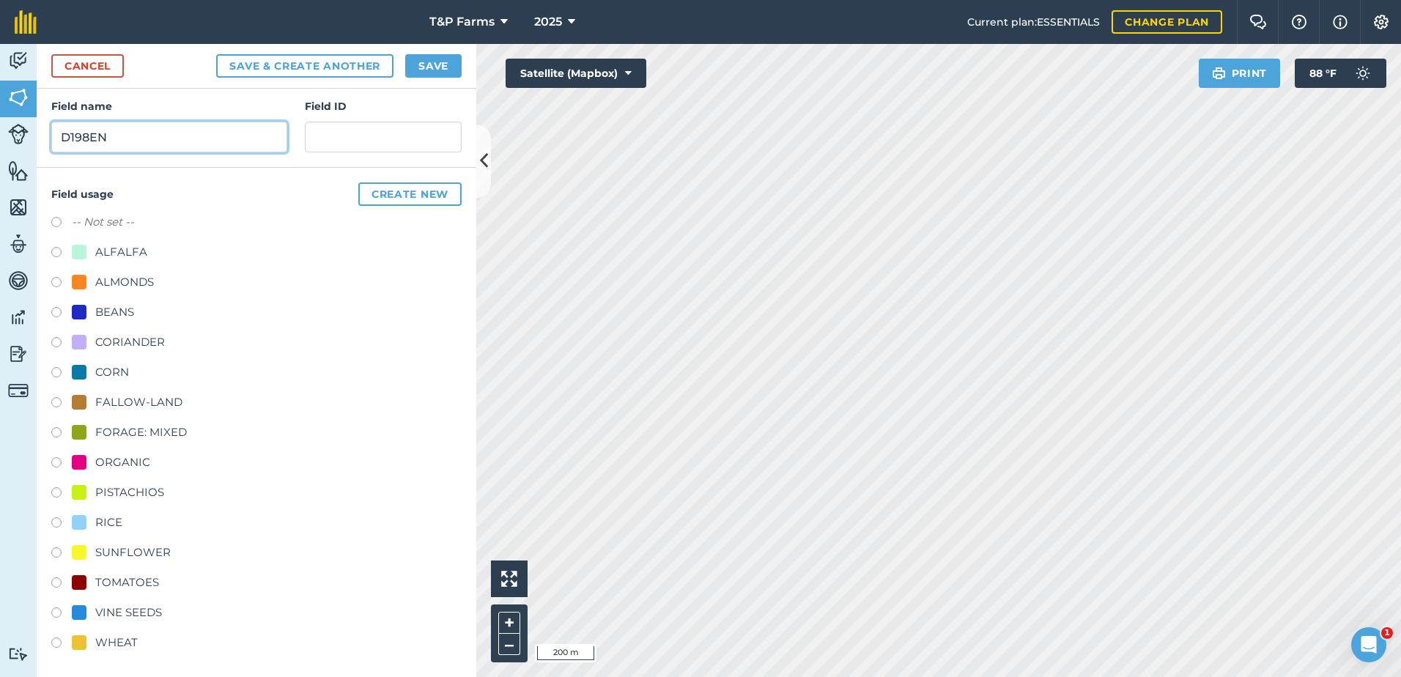
scroll to position [183, 0]
type input "D198EN"
click at [178, 394] on div "FALLOW-LAND" at bounding box center [138, 400] width 87 height 18
radio input "true"
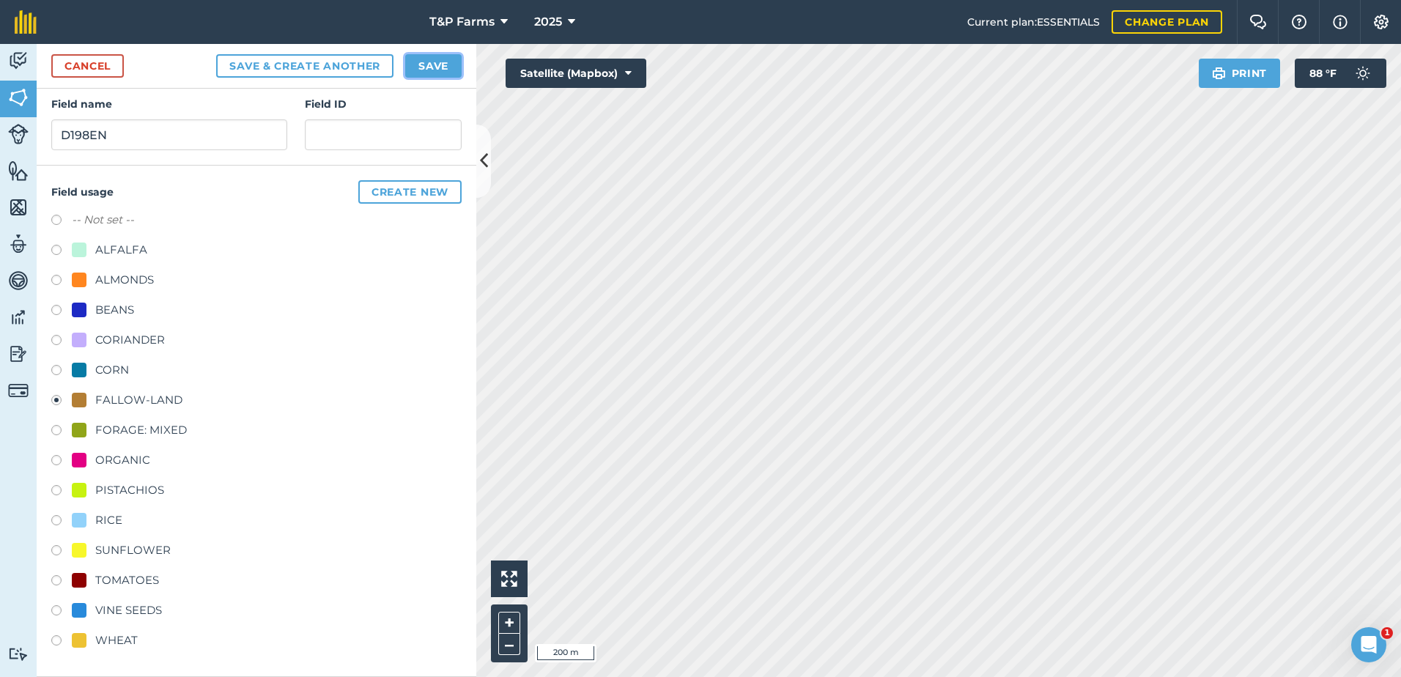
click at [457, 67] on button "Save" at bounding box center [433, 65] width 56 height 23
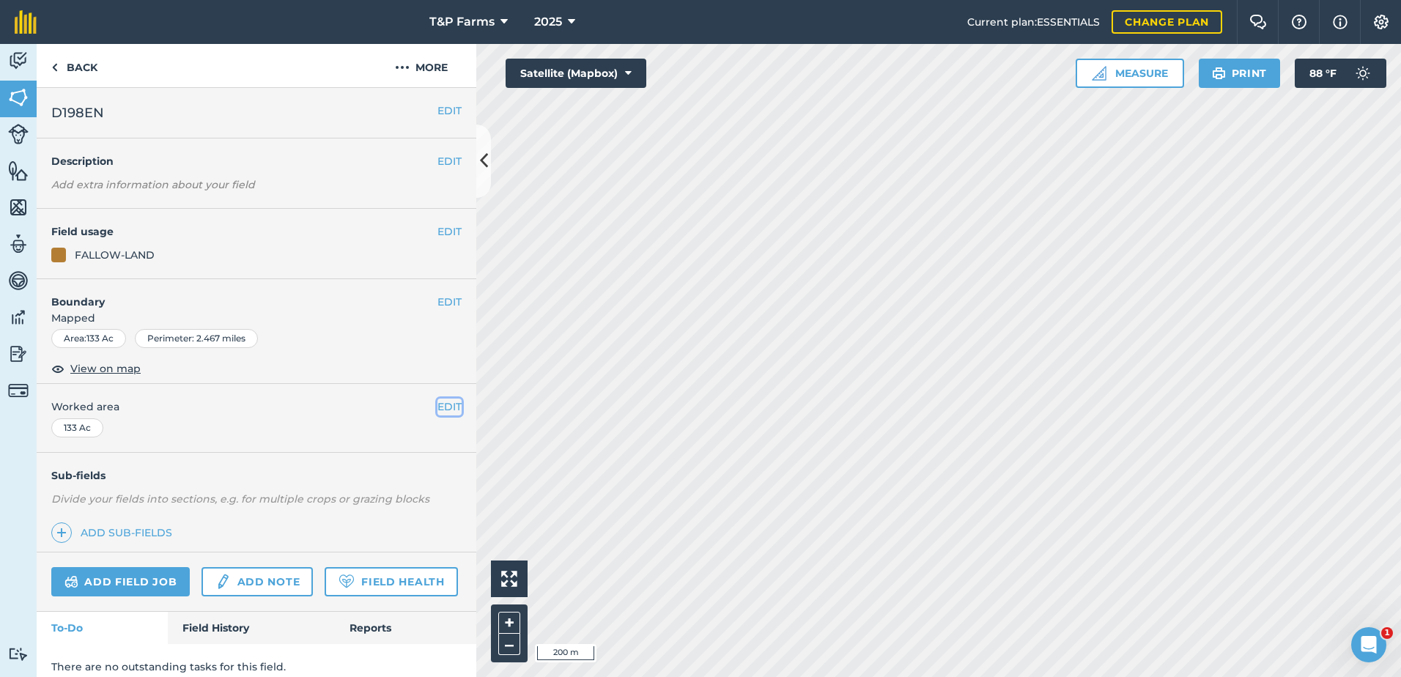
drag, startPoint x: 432, startPoint y: 405, endPoint x: 419, endPoint y: 409, distance: 13.2
click at [438, 405] on button "EDIT" at bounding box center [450, 407] width 24 height 16
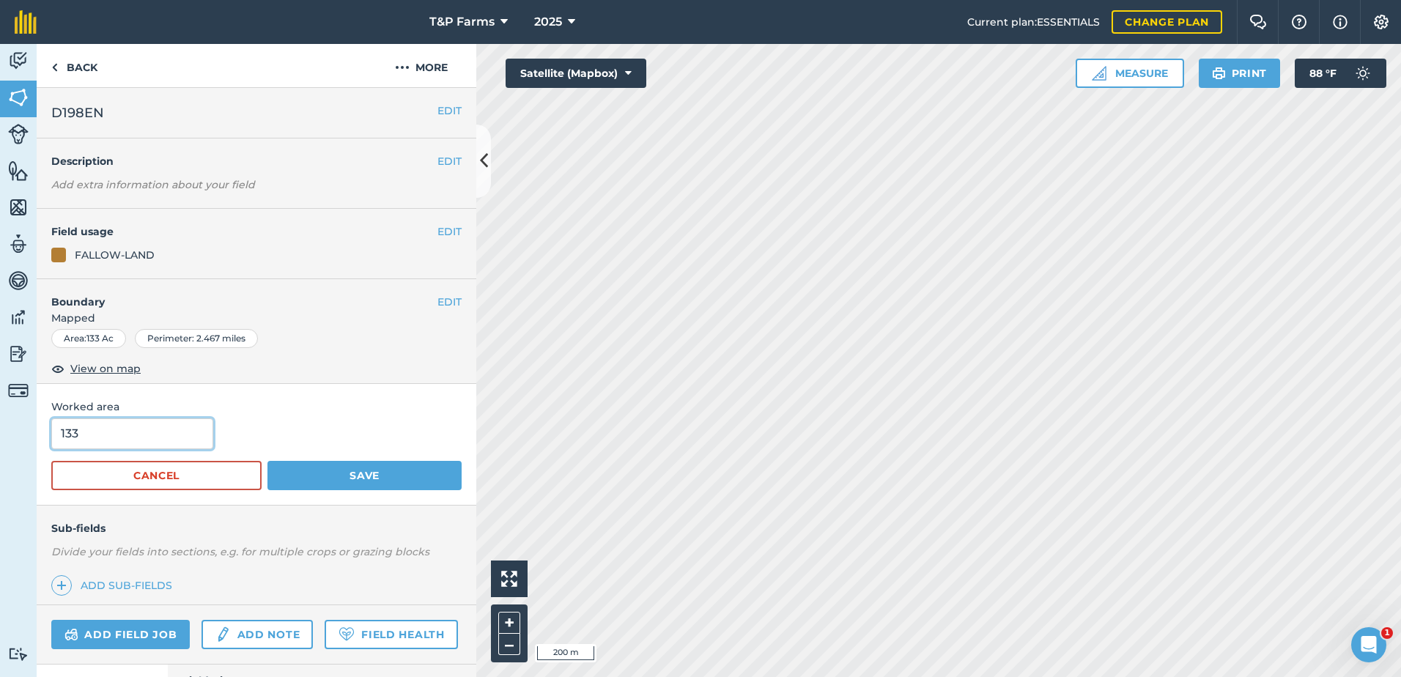
drag, startPoint x: 128, startPoint y: 431, endPoint x: 0, endPoint y: 439, distance: 127.8
click at [0, 439] on div "Activity Fields Livestock Features Maps Team Vehicles Data Reporting Billing Tu…" at bounding box center [700, 360] width 1401 height 633
type input "140"
click at [268, 461] on button "Save" at bounding box center [365, 475] width 194 height 29
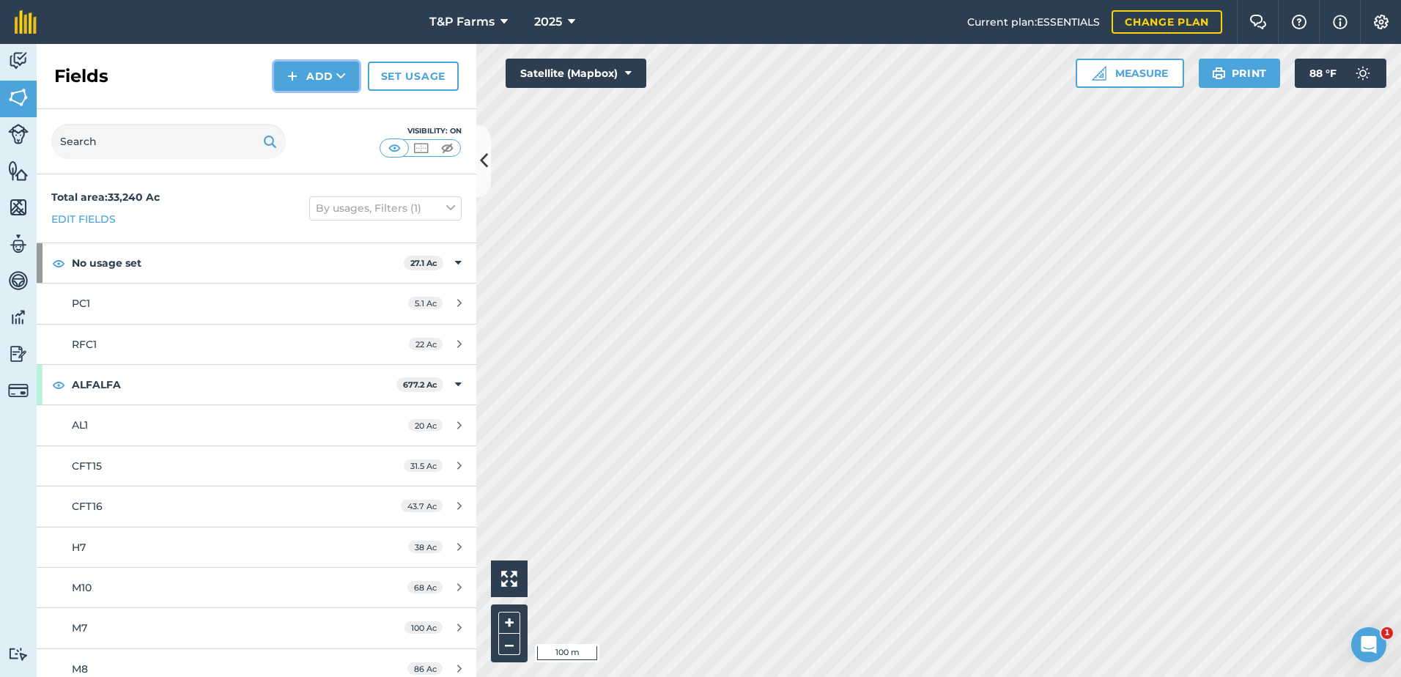
click at [341, 86] on button "Add" at bounding box center [316, 76] width 85 height 29
click at [338, 111] on link "Draw" at bounding box center [316, 109] width 81 height 32
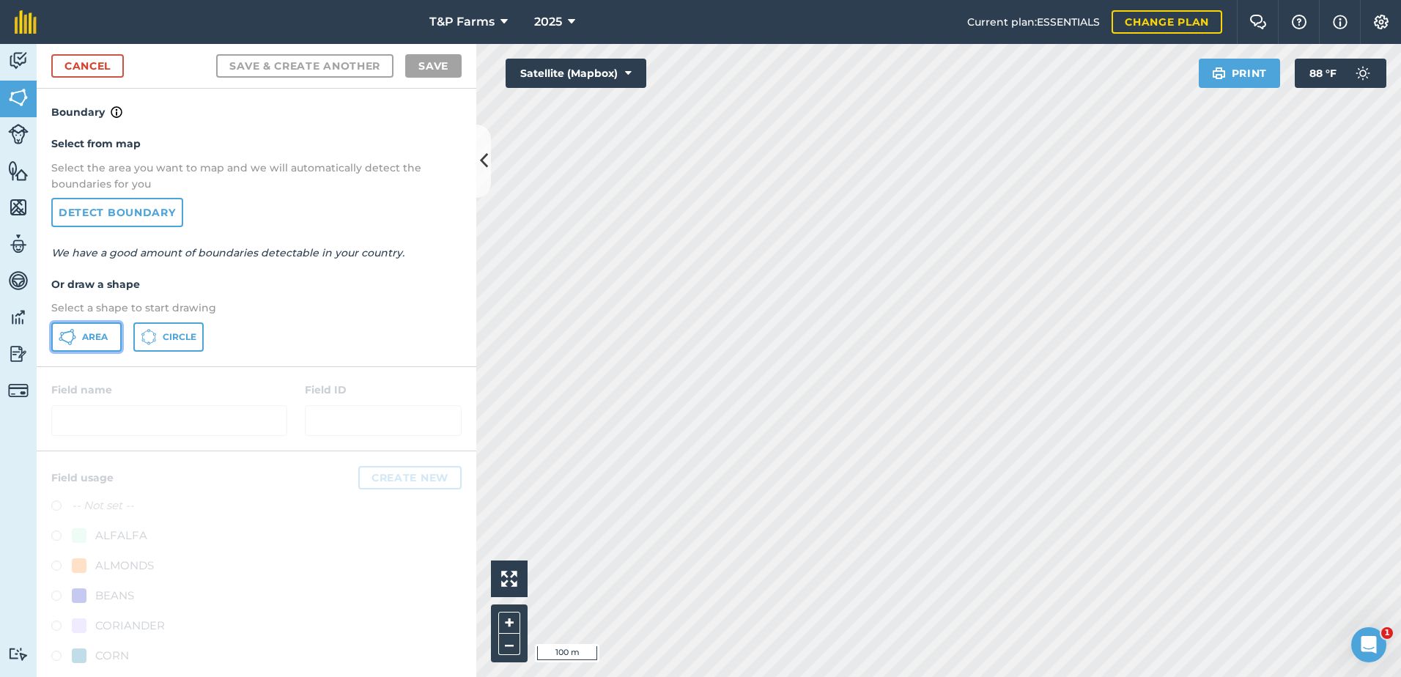
drag, startPoint x: 80, startPoint y: 339, endPoint x: 232, endPoint y: 339, distance: 152.5
click at [81, 339] on button "Area" at bounding box center [86, 337] width 70 height 29
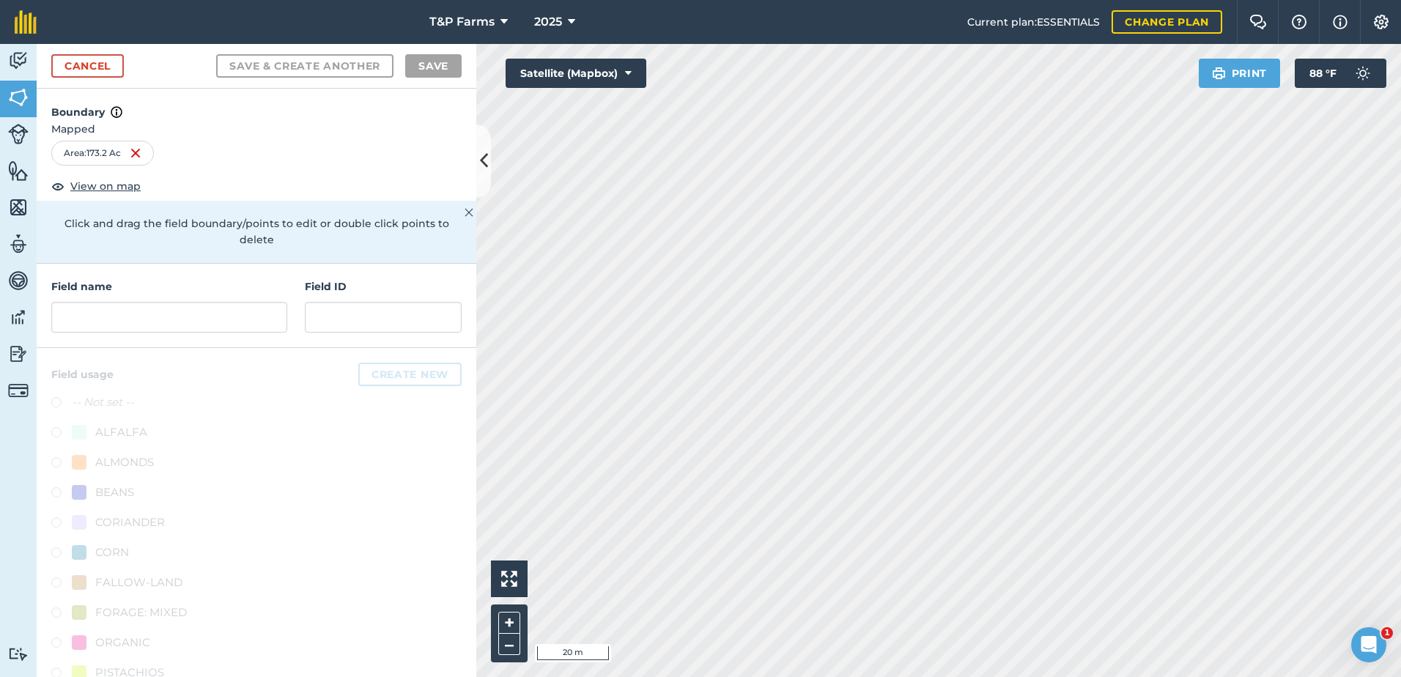
click at [644, 82] on div "Click to start drawing i 20 m + – Satellite (Mapbox) Print 88 ° F" at bounding box center [938, 360] width 925 height 633
click at [1136, 15] on div "T&P Farms 2025 Current plan : ESSENTIALS Change plan Farm Chat Help Info Settin…" at bounding box center [700, 338] width 1401 height 677
click at [1112, 2] on div "T&P Farms 2025 Current plan : ESSENTIALS Change plan Farm Chat Help Info Settin…" at bounding box center [700, 338] width 1401 height 677
click at [1179, 0] on html "T&P Farms 2025 Current plan : ESSENTIALS Change plan Farm Chat Help Info Settin…" at bounding box center [700, 338] width 1401 height 677
click at [342, 331] on div "Activity Fields Livestock Features Maps Team Vehicles Data Reporting Billing Tu…" at bounding box center [700, 360] width 1401 height 633
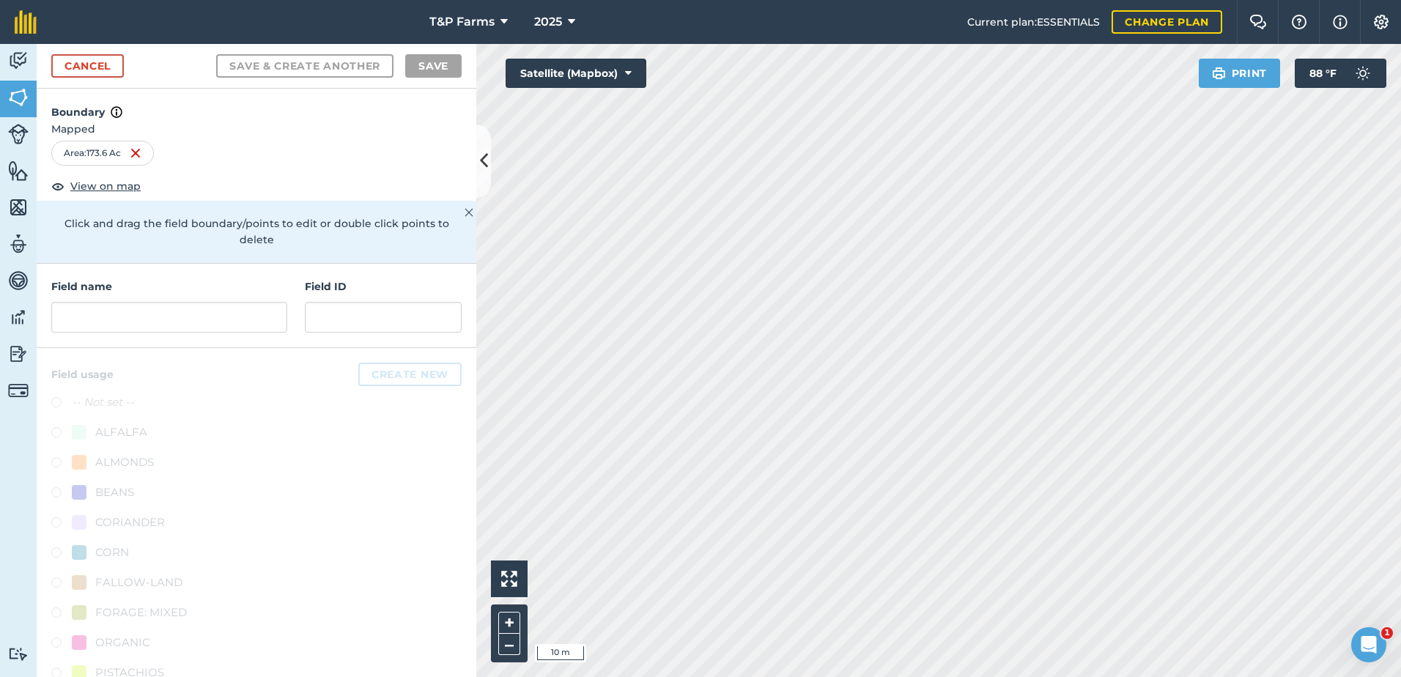
click at [789, 677] on html "T&P Farms 2025 Current plan : ESSENTIALS Change plan Farm Chat Help Info Settin…" at bounding box center [700, 338] width 1401 height 677
click at [841, 677] on html "T&P Farms 2025 Current plan : ESSENTIALS Change plan Farm Chat Help Info Settin…" at bounding box center [700, 338] width 1401 height 677
click at [902, 677] on html "T&P Farms 2025 Current plan : ESSENTIALS Change plan Farm Chat Help Info Settin…" at bounding box center [700, 338] width 1401 height 677
click at [835, 677] on html "T&P Farms 2025 Current plan : ESSENTIALS Change plan Farm Chat Help Info Settin…" at bounding box center [700, 338] width 1401 height 677
click at [241, 320] on input "text" at bounding box center [169, 317] width 236 height 31
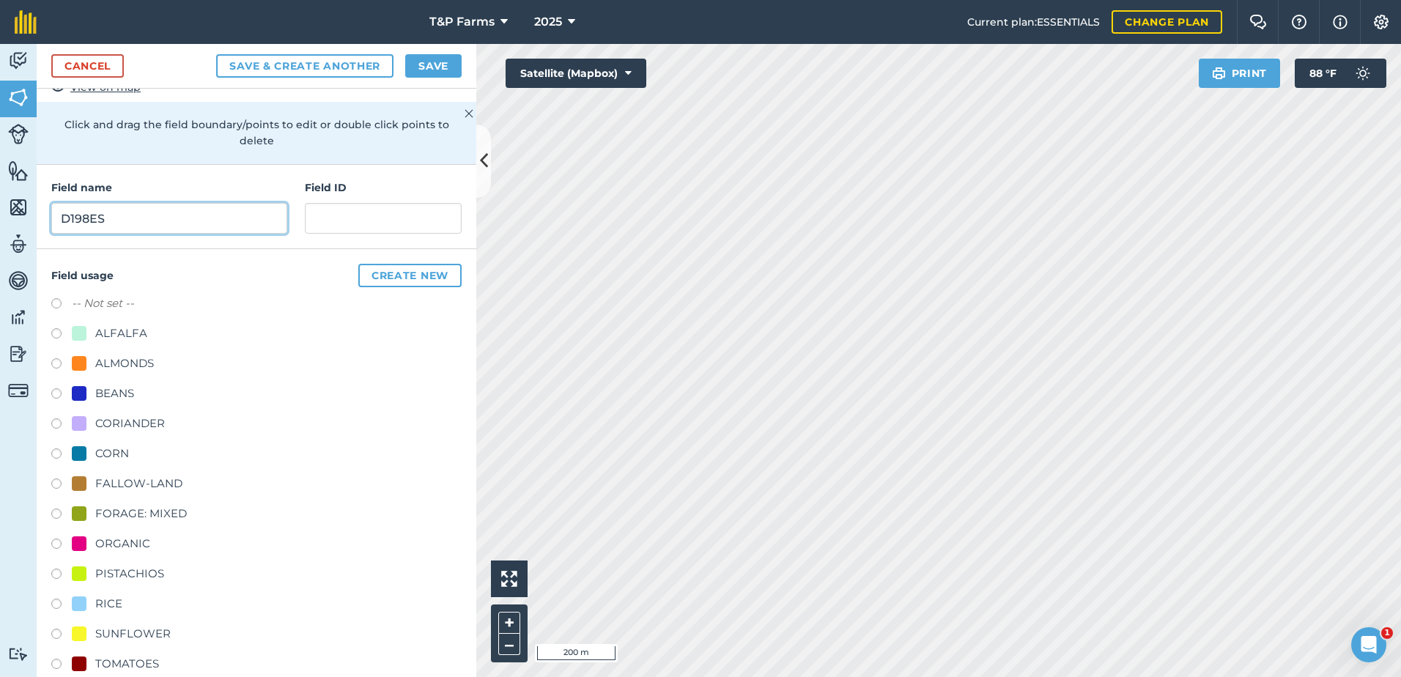
scroll to position [147, 0]
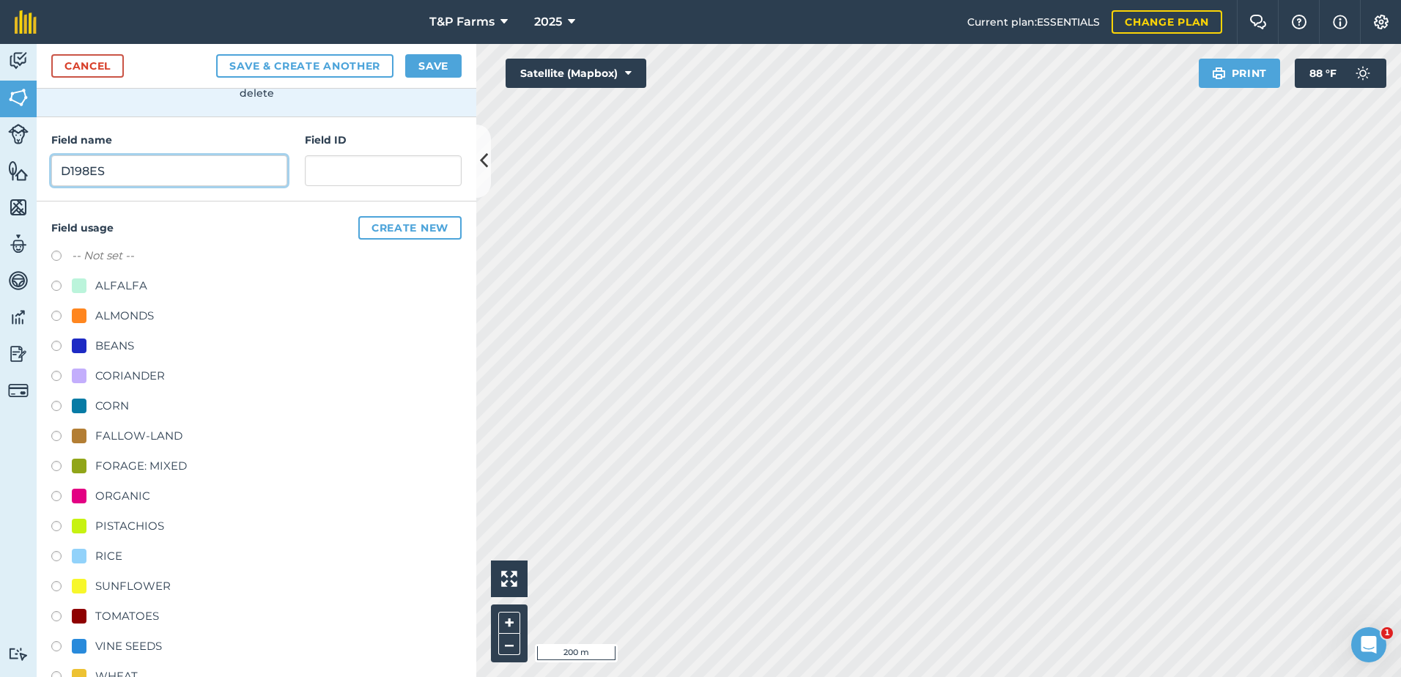
type input "D198ES"
click at [144, 435] on div "FALLOW-LAND" at bounding box center [138, 436] width 87 height 18
radio input "true"
click at [432, 51] on div "Cancel Save & Create Another Save" at bounding box center [257, 66] width 440 height 45
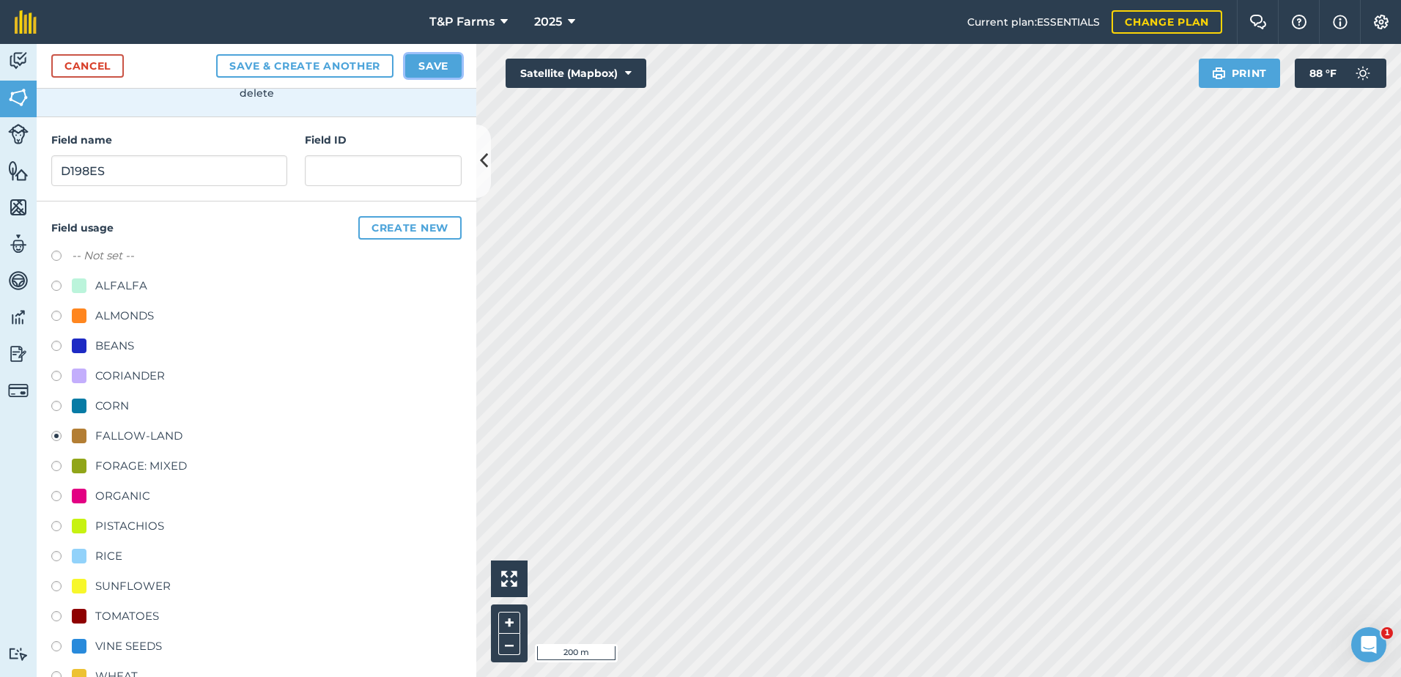
click at [432, 62] on button "Save" at bounding box center [433, 65] width 56 height 23
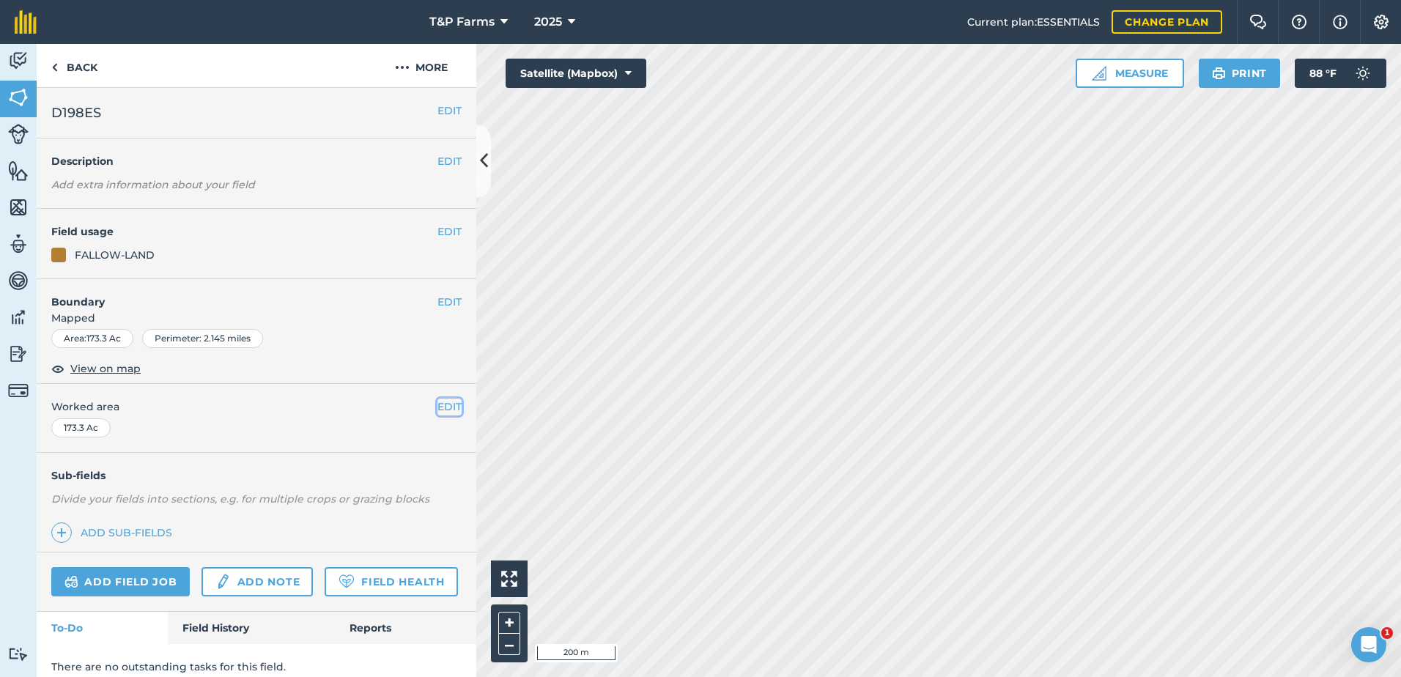
click at [439, 399] on button "EDIT" at bounding box center [450, 407] width 24 height 16
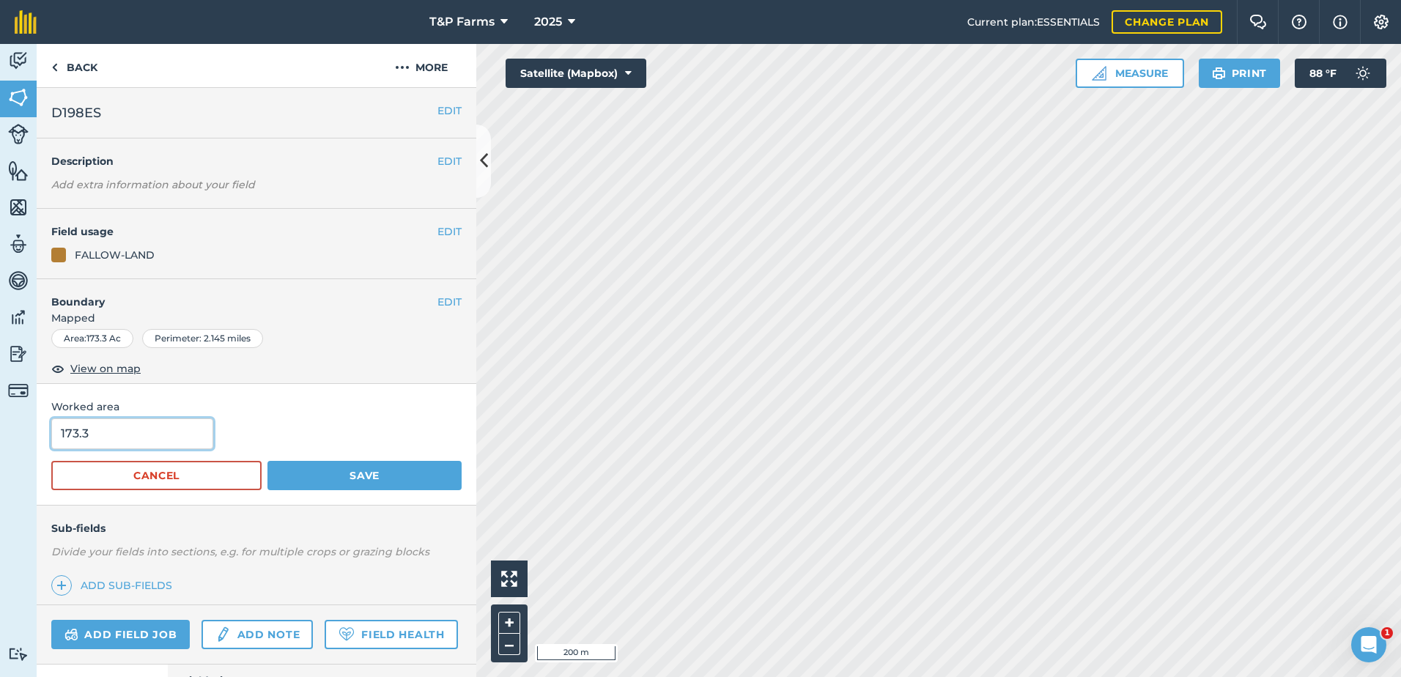
drag, startPoint x: 128, startPoint y: 421, endPoint x: 21, endPoint y: 439, distance: 108.6
click at [21, 439] on div "Activity Fields Livestock Features Maps Team Vehicles Data Reporting Billing Tu…" at bounding box center [700, 360] width 1401 height 633
type input "172"
click at [268, 461] on button "Save" at bounding box center [365, 475] width 194 height 29
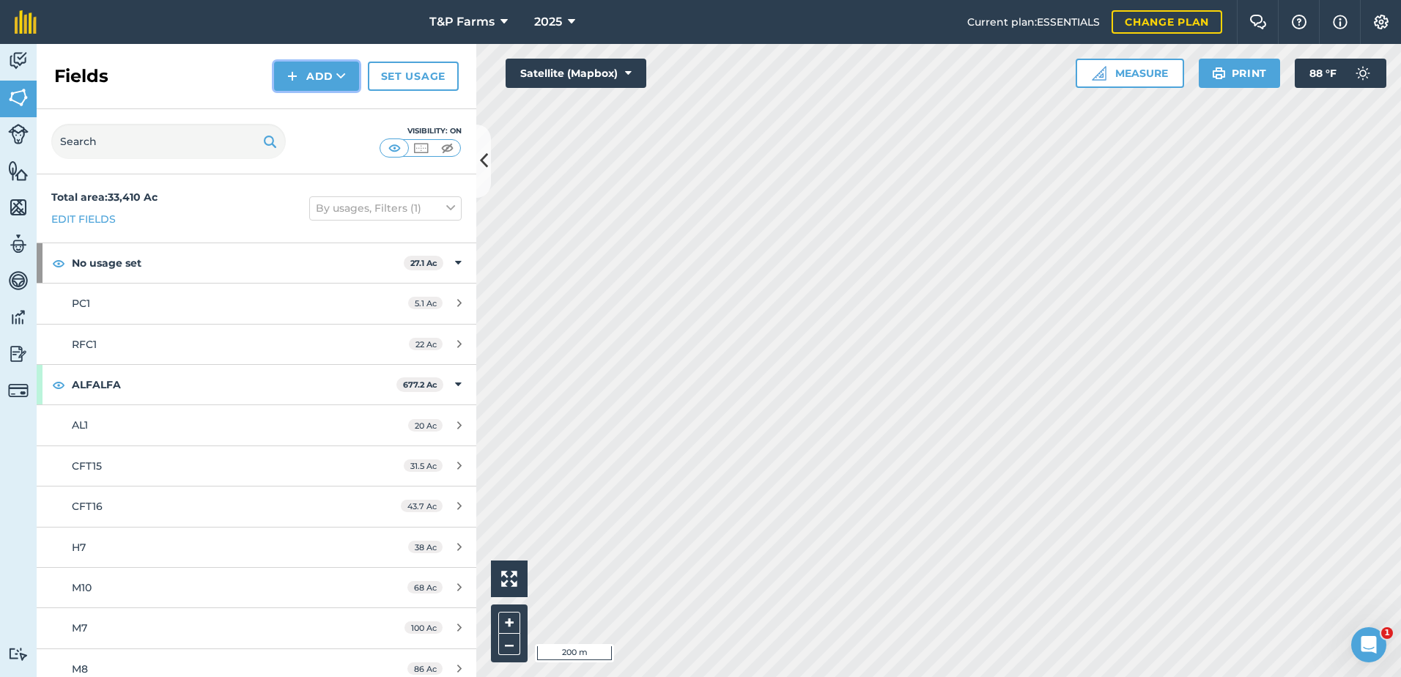
click at [335, 76] on button "Add" at bounding box center [316, 76] width 85 height 29
click at [325, 108] on link "Draw" at bounding box center [316, 109] width 81 height 32
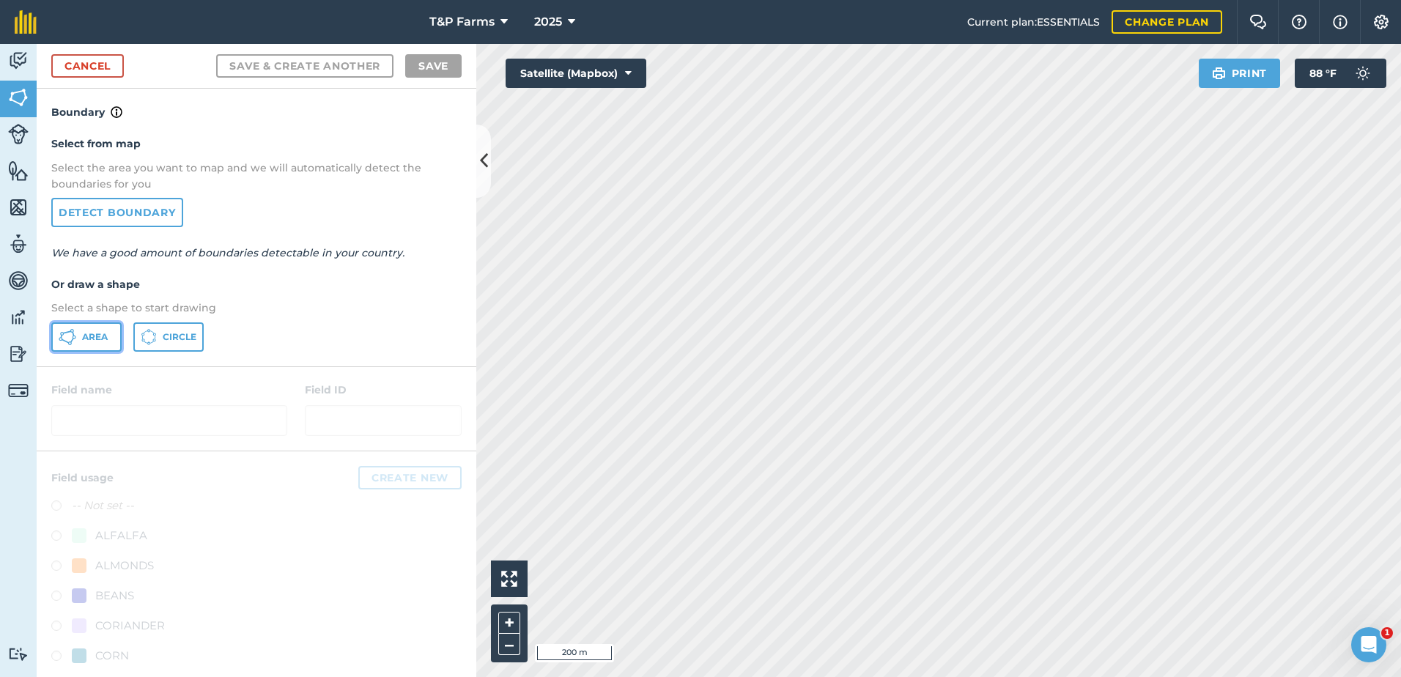
click at [101, 342] on span "Area" at bounding box center [95, 337] width 26 height 12
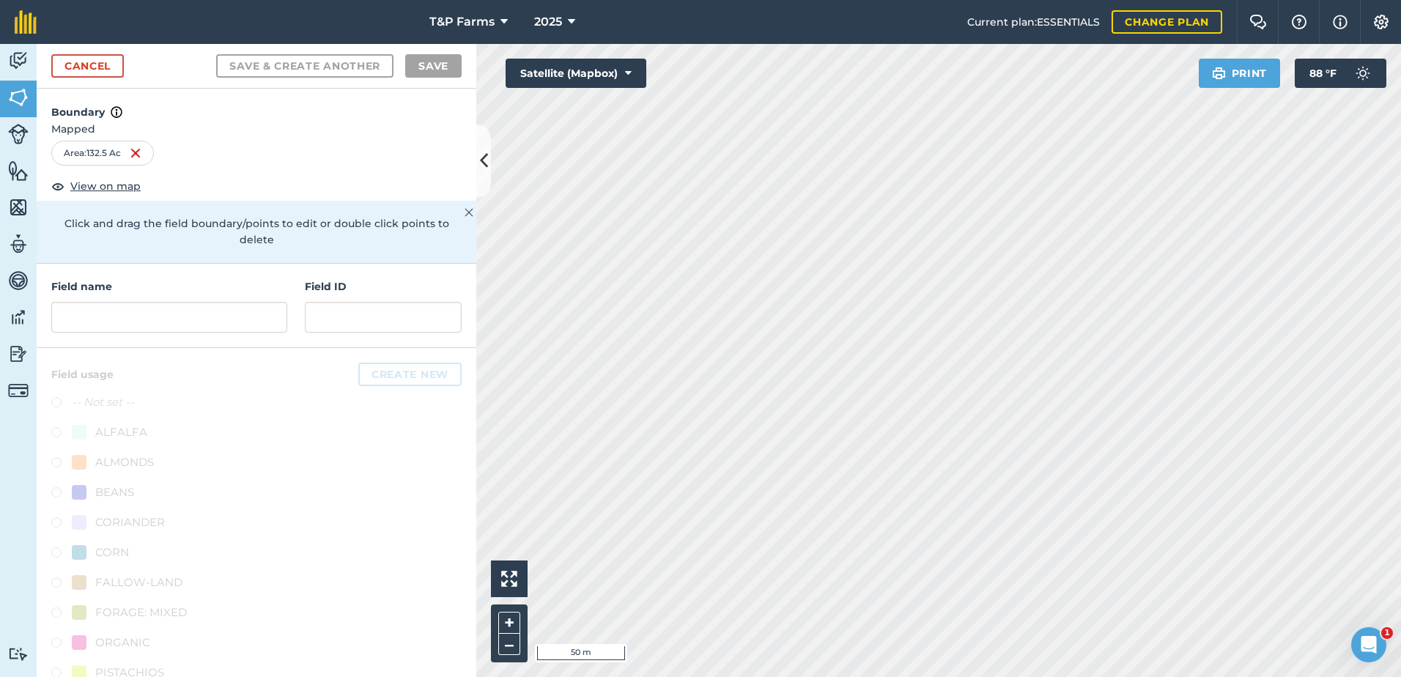
click at [466, 306] on div "Activity Fields Livestock Features Maps Team Vehicles Data Reporting Billing Tu…" at bounding box center [700, 360] width 1401 height 633
click at [96, 312] on input "text" at bounding box center [169, 317] width 236 height 31
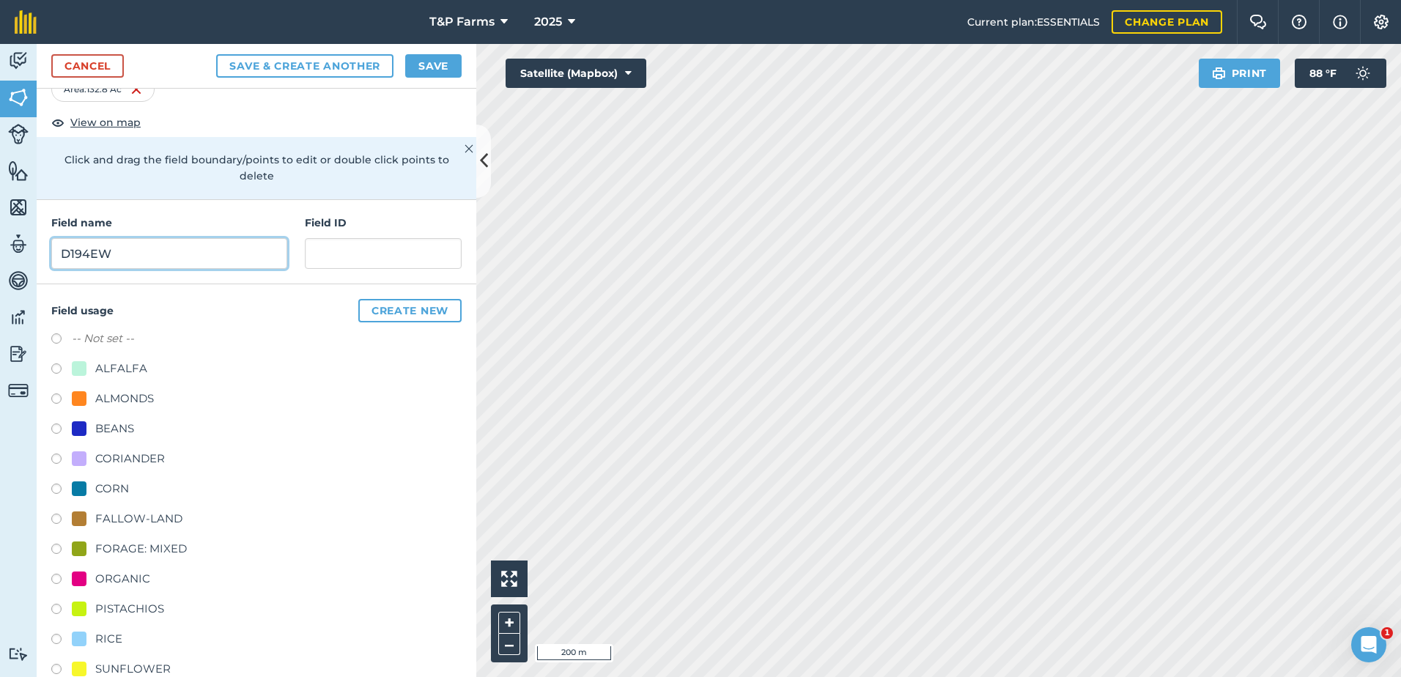
scroll to position [183, 0]
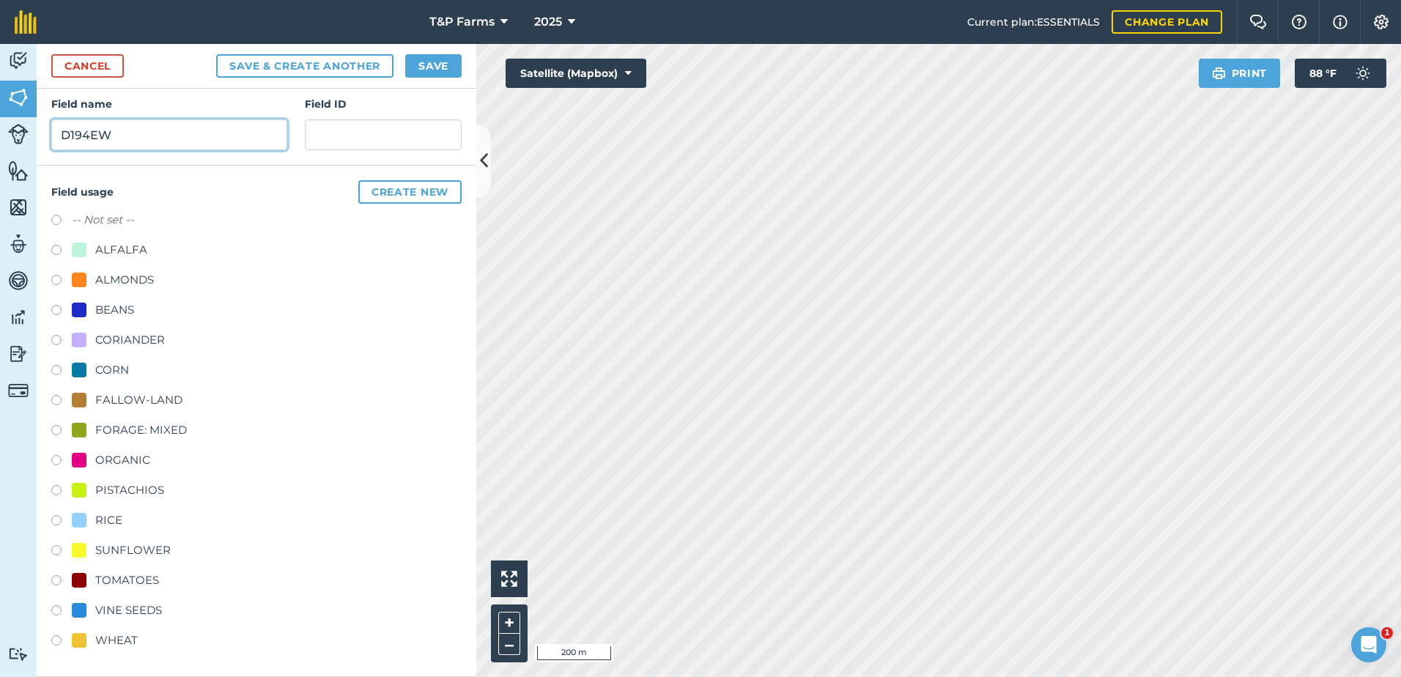
type input "D194EW"
click at [90, 513] on div "RICE" at bounding box center [97, 521] width 51 height 18
radio input "true"
click at [448, 73] on button "Save" at bounding box center [433, 65] width 56 height 23
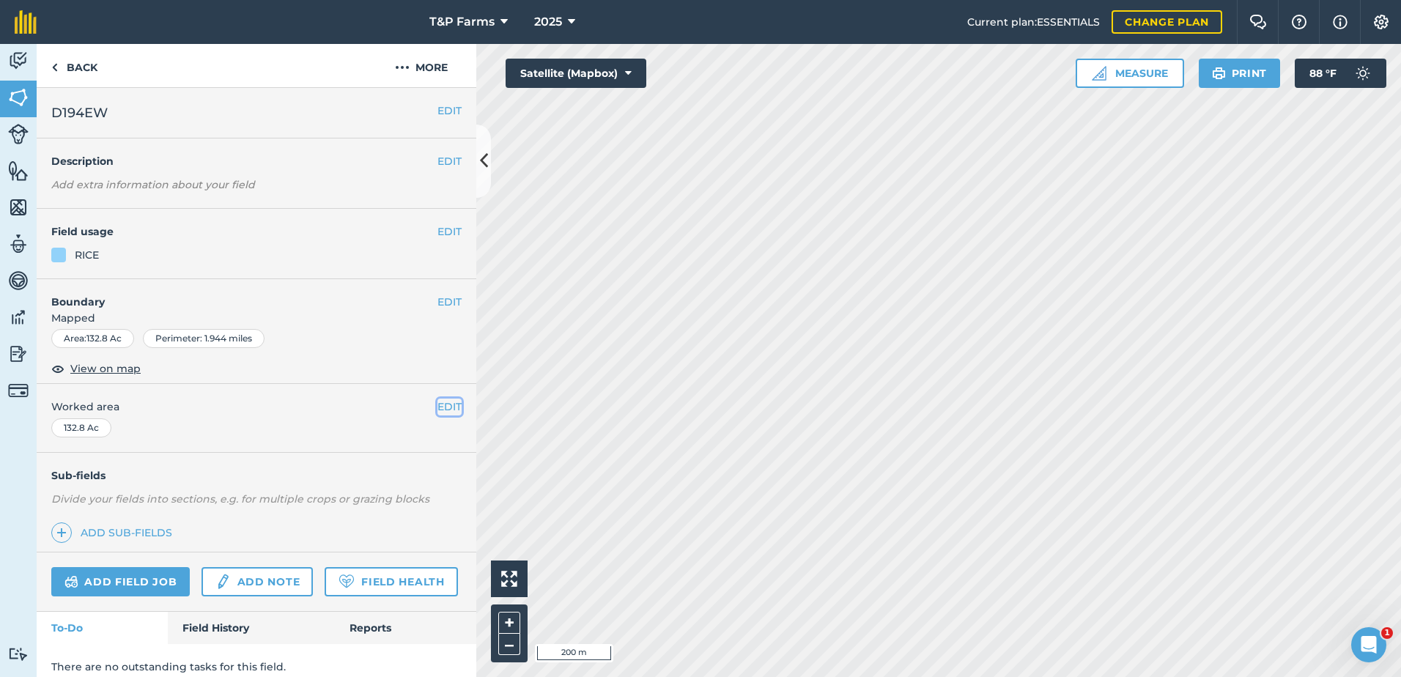
click at [443, 413] on button "EDIT" at bounding box center [450, 407] width 24 height 16
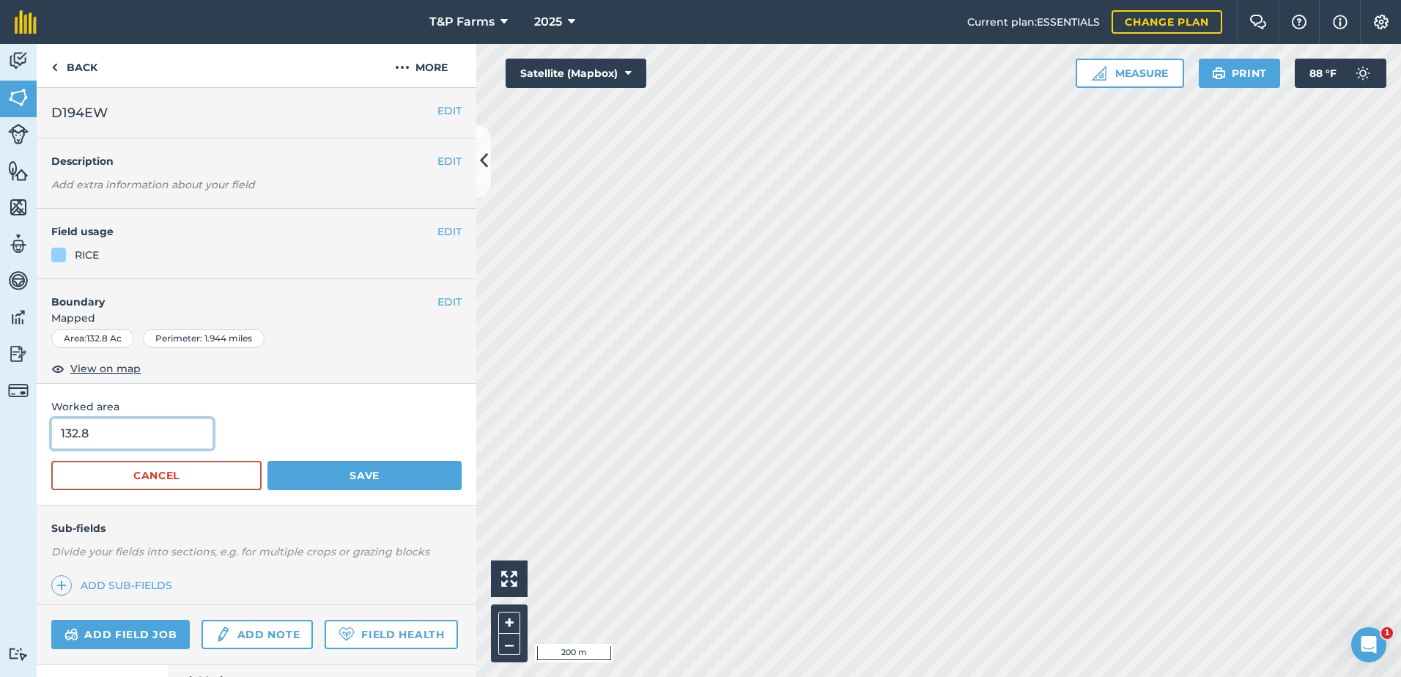
drag, startPoint x: 64, startPoint y: 447, endPoint x: -29, endPoint y: 450, distance: 92.4
click at [0, 450] on html "T&P Farms 2025 Current plan : ESSENTIALS Change plan Farm Chat Help Info Settin…" at bounding box center [700, 338] width 1401 height 677
type input "136"
click at [268, 461] on button "Save" at bounding box center [365, 475] width 194 height 29
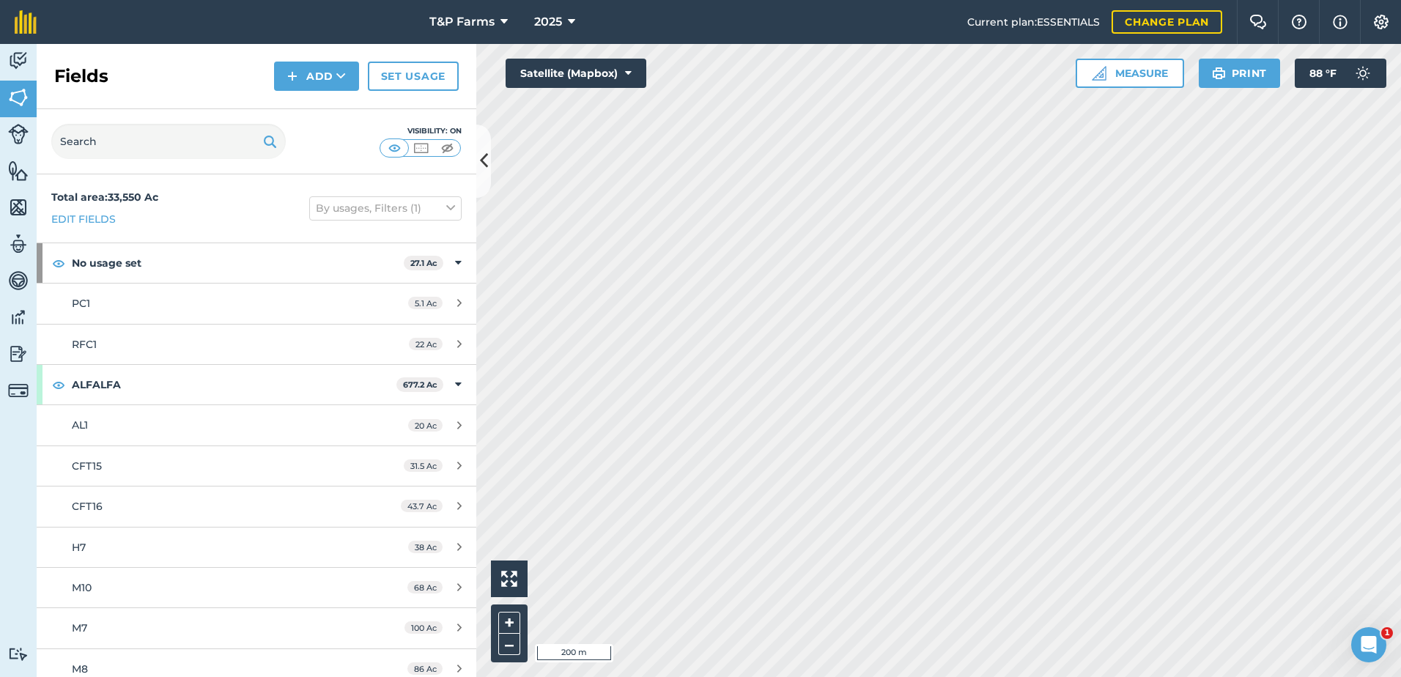
click at [405, 556] on div "Activity Fields Livestock Features Maps Team Vehicles Data Reporting Billing Tu…" at bounding box center [700, 360] width 1401 height 633
click at [303, 68] on button "Add" at bounding box center [316, 76] width 85 height 29
click at [305, 96] on link "Draw" at bounding box center [316, 109] width 81 height 32
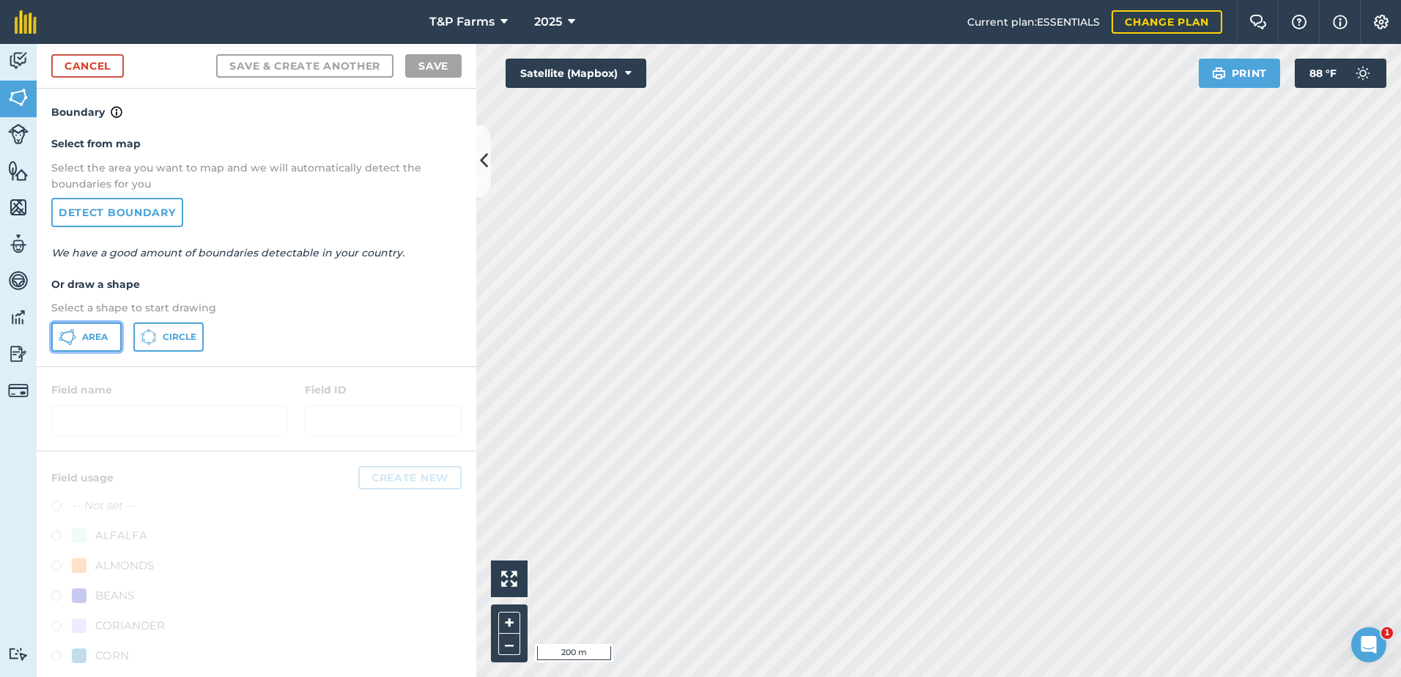
drag, startPoint x: 103, startPoint y: 340, endPoint x: 636, endPoint y: 342, distance: 532.9
click at [105, 340] on span "Area" at bounding box center [95, 337] width 26 height 12
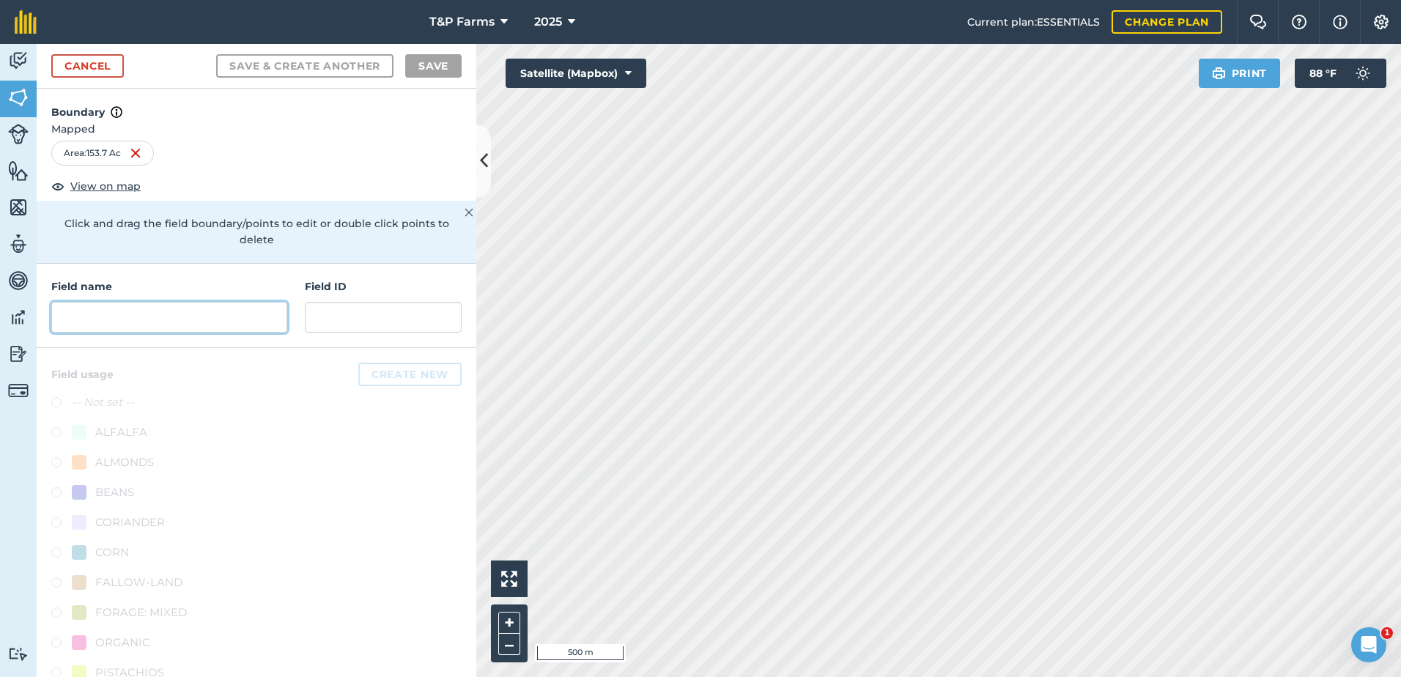
click at [229, 312] on input "text" at bounding box center [169, 317] width 236 height 31
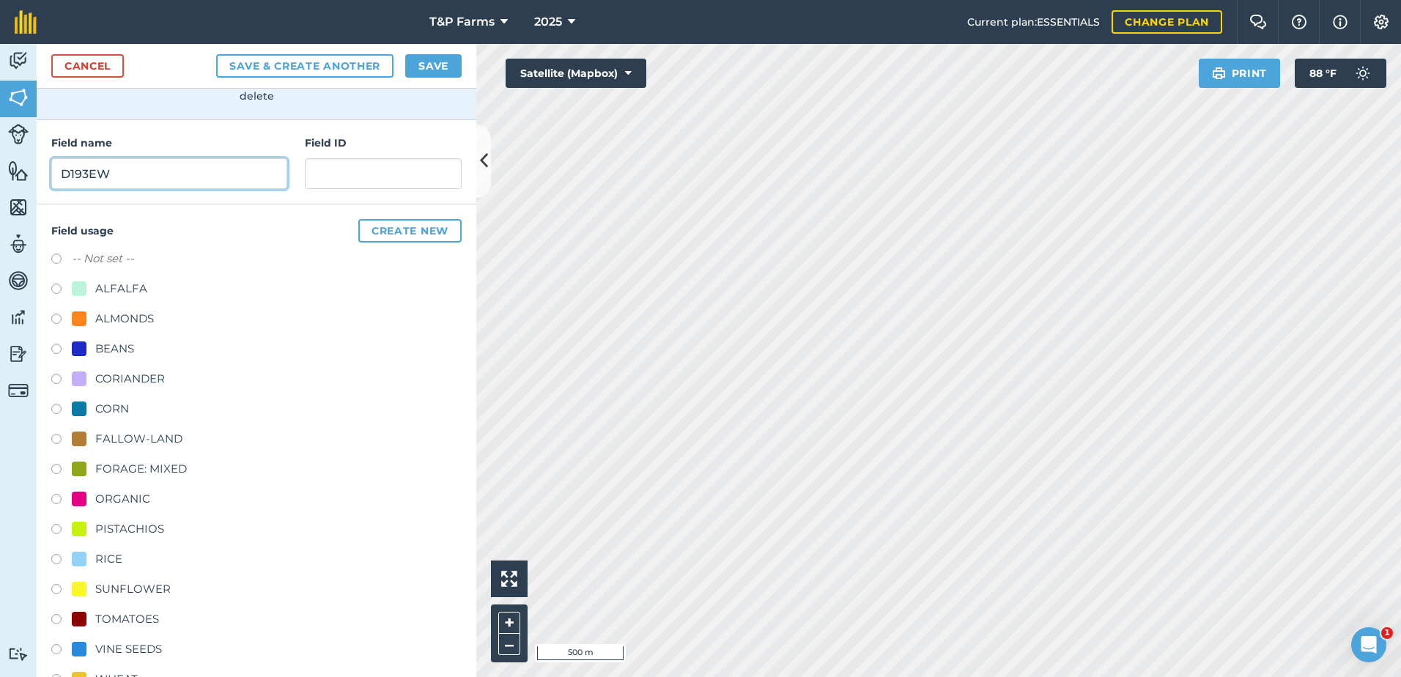
scroll to position [147, 0]
type input "D193EW"
click at [121, 558] on div "RICE" at bounding box center [108, 557] width 27 height 18
radio input "true"
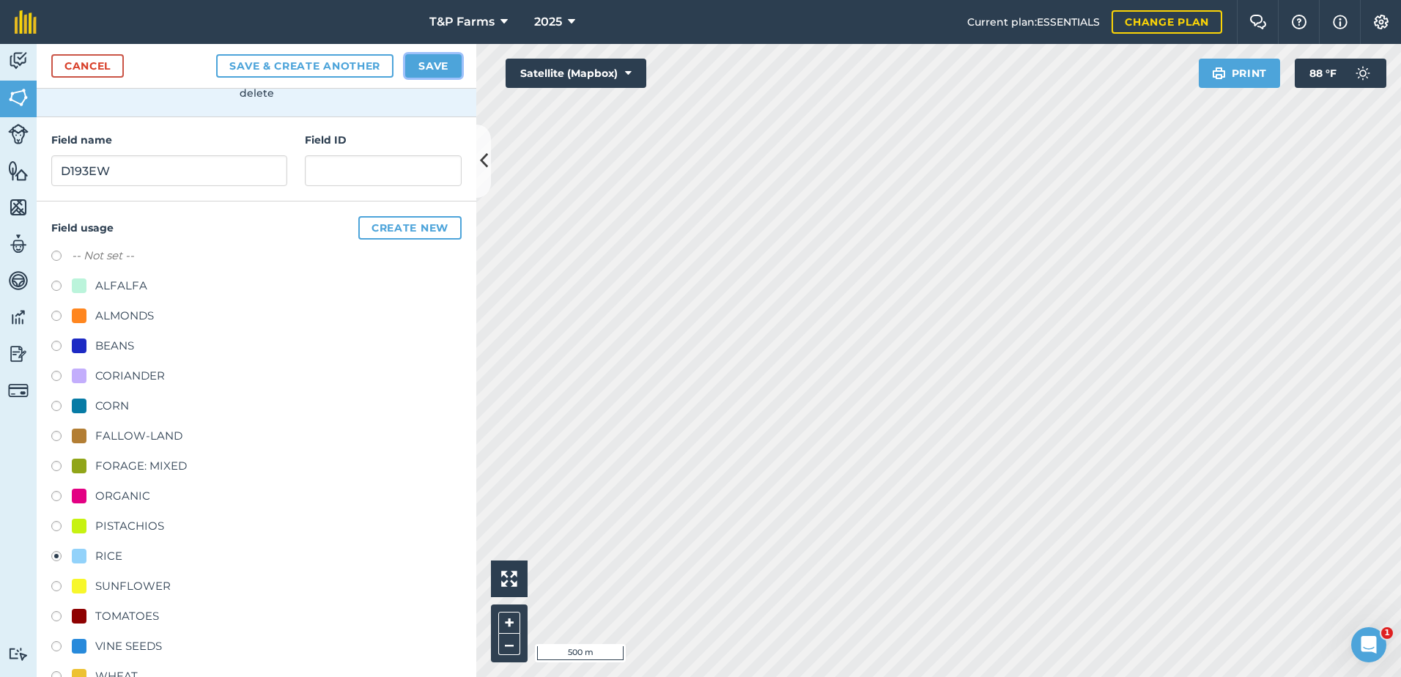
click at [452, 56] on button "Save" at bounding box center [433, 65] width 56 height 23
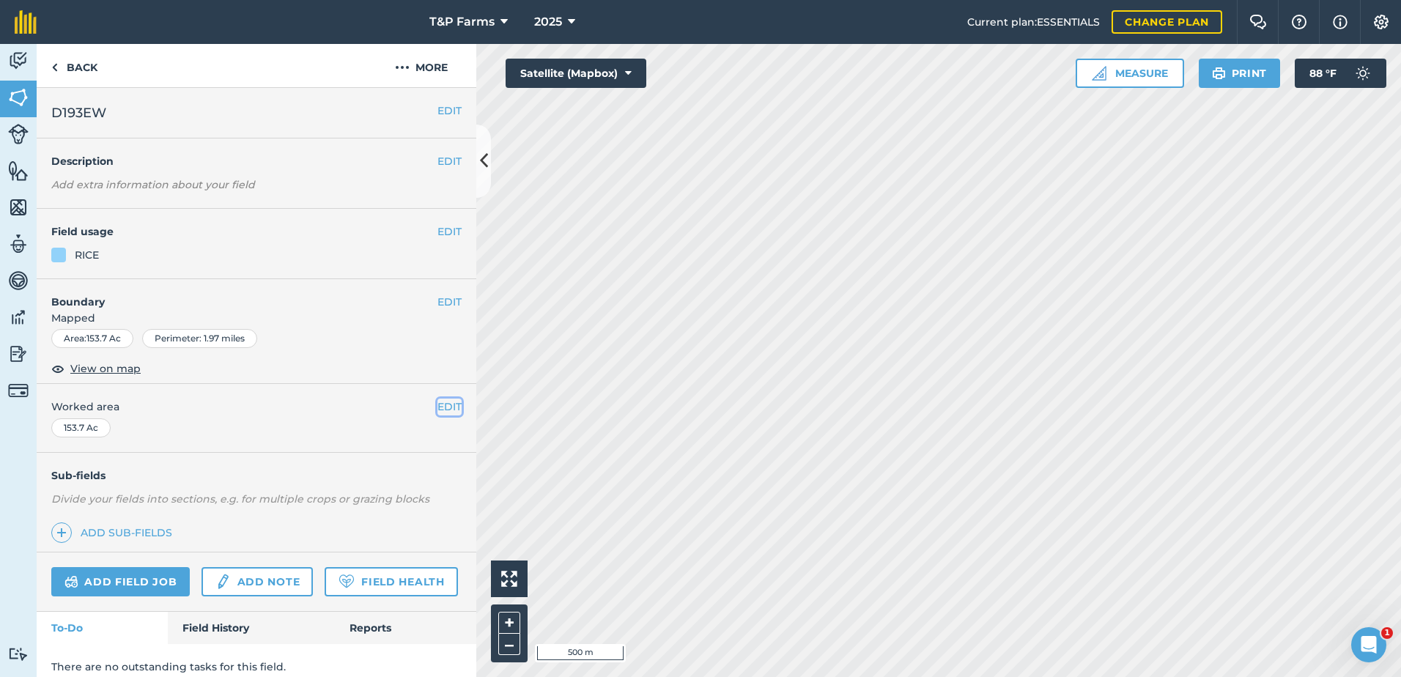
click at [439, 406] on button "EDIT" at bounding box center [450, 407] width 24 height 16
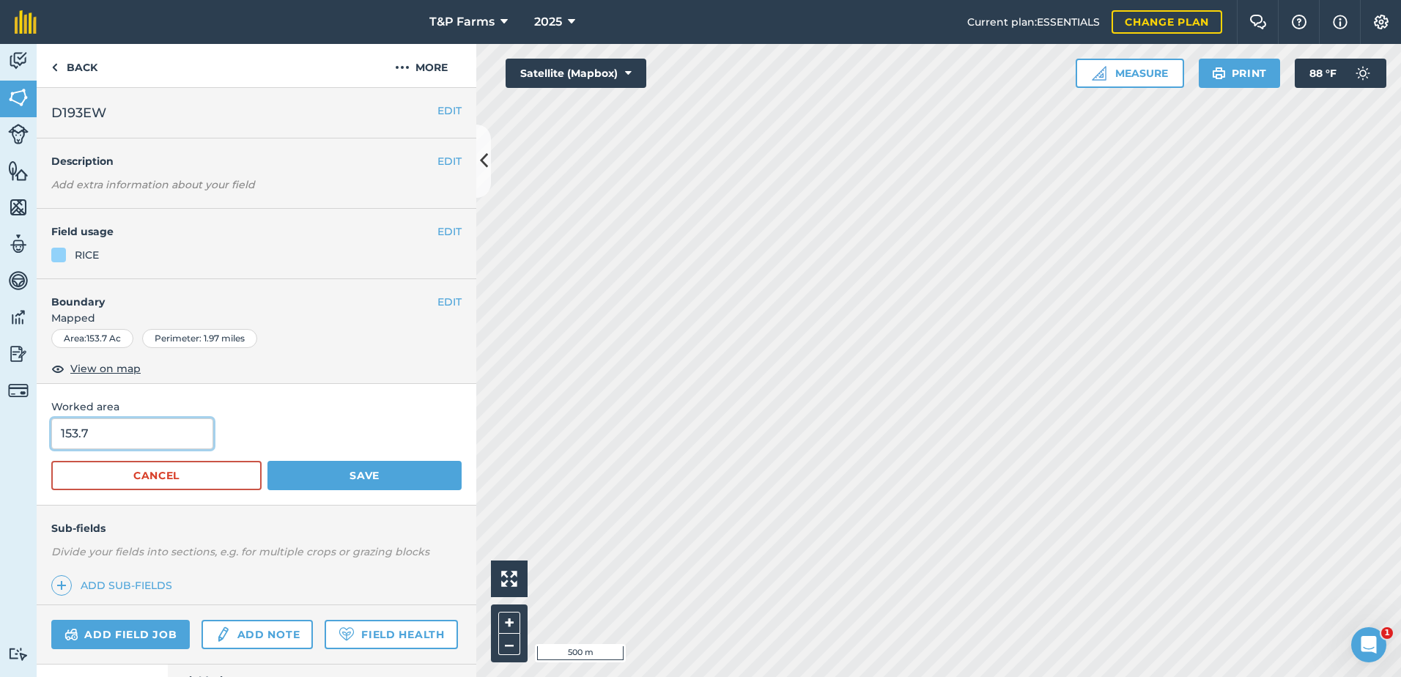
drag, startPoint x: 196, startPoint y: 429, endPoint x: -103, endPoint y: 443, distance: 300.1
click at [0, 443] on html "T&P Farms 2025 Current plan : ESSENTIALS Change plan Farm Chat Help Info Settin…" at bounding box center [700, 338] width 1401 height 677
type input "157"
click at [268, 461] on button "Save" at bounding box center [365, 475] width 194 height 29
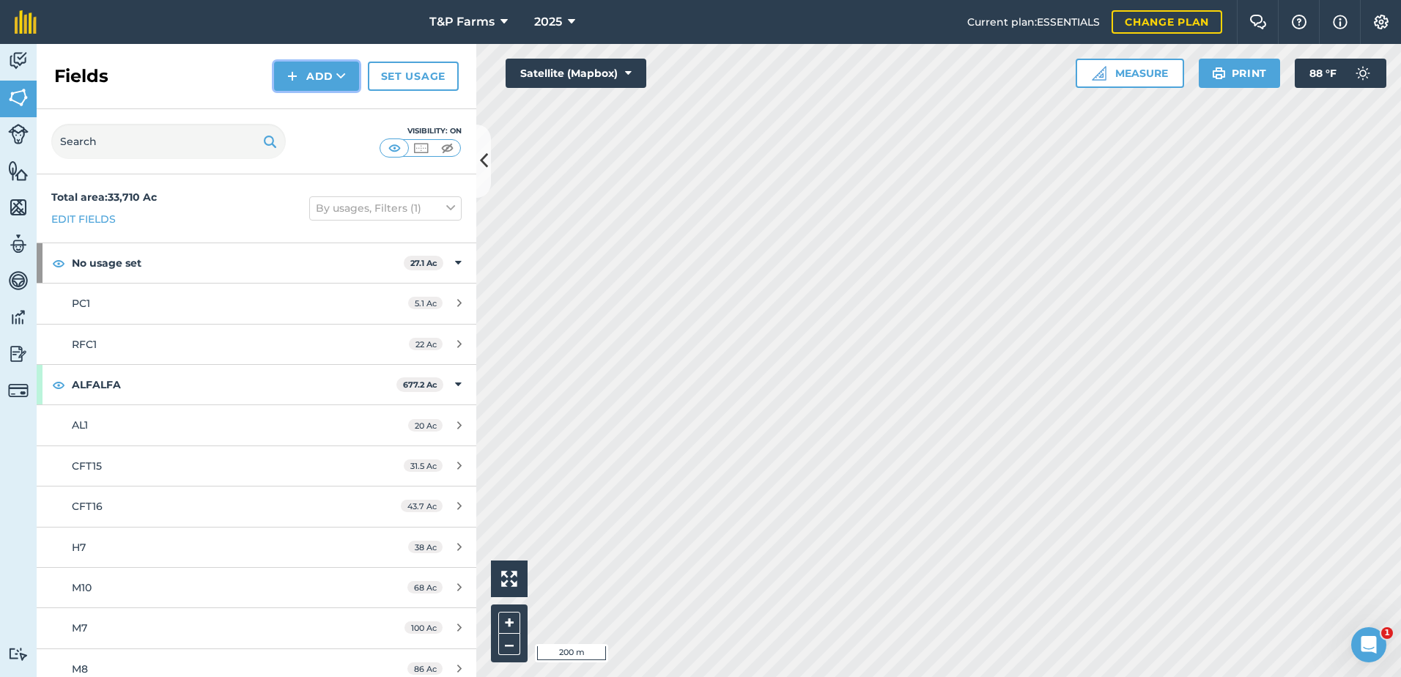
click at [297, 74] on img at bounding box center [292, 76] width 10 height 18
click at [295, 114] on link "Draw" at bounding box center [316, 109] width 81 height 32
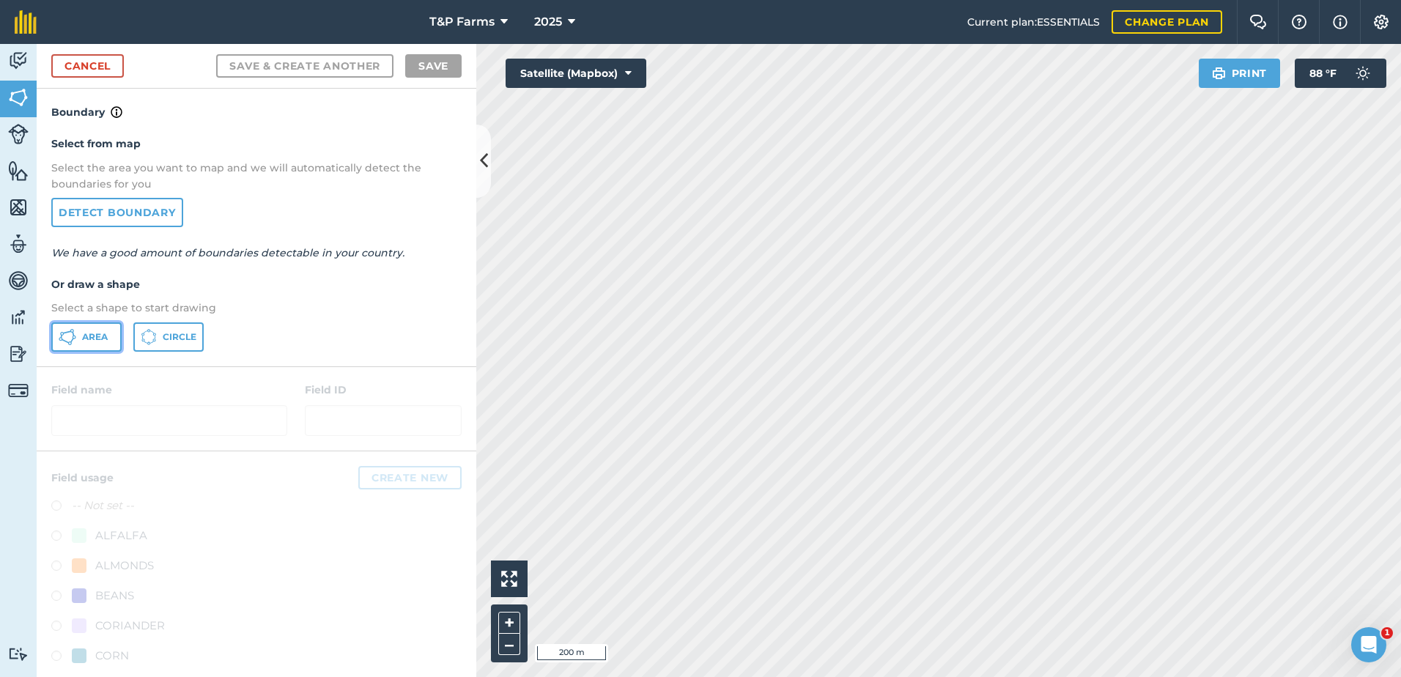
click at [75, 325] on button "Area" at bounding box center [86, 337] width 70 height 29
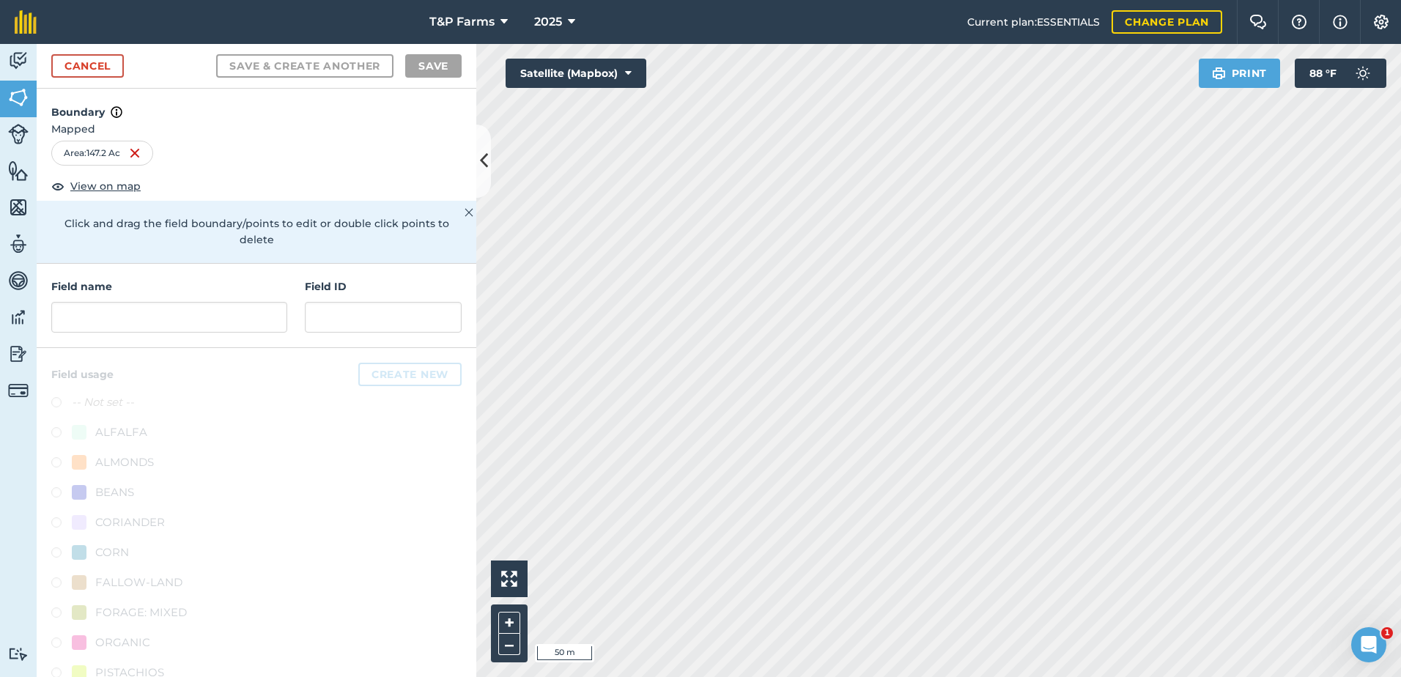
click at [726, 677] on html "T&P Farms 2025 Current plan : ESSENTIALS Change plan Farm Chat Help Info Settin…" at bounding box center [700, 338] width 1401 height 677
click at [95, 302] on input "text" at bounding box center [169, 317] width 236 height 31
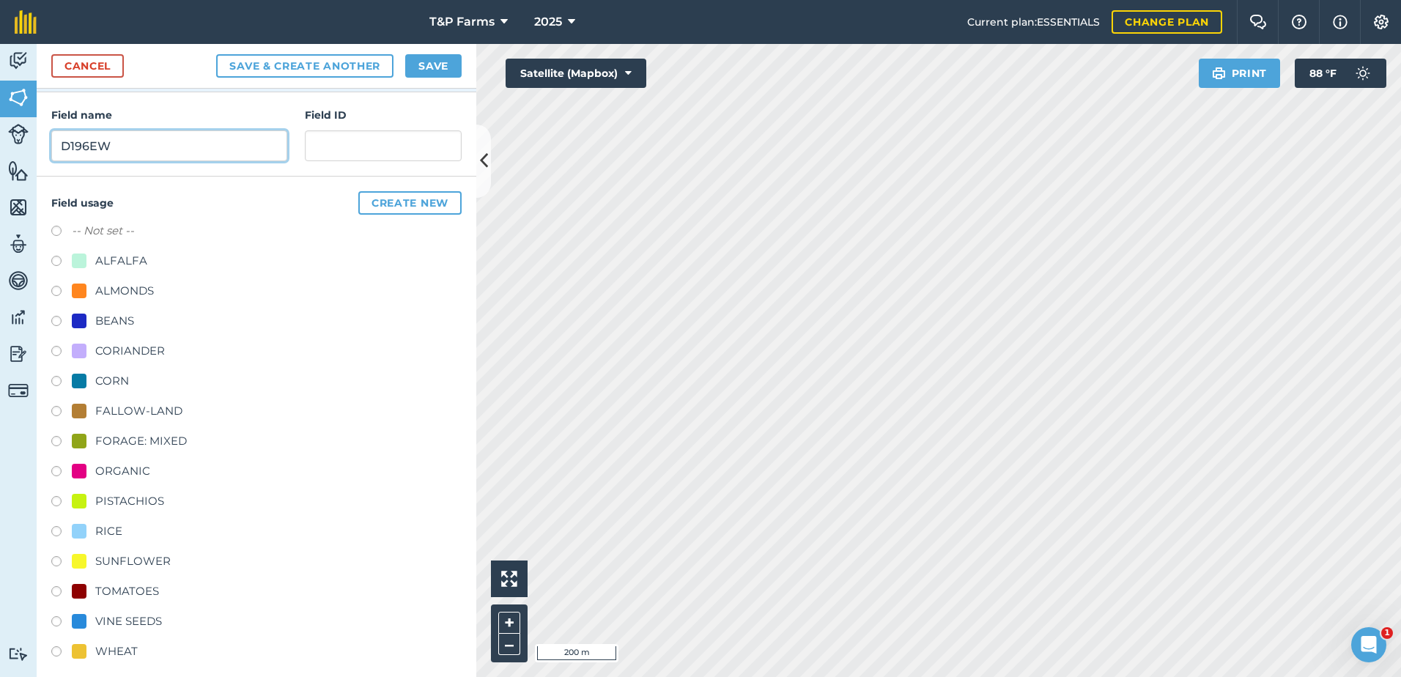
scroll to position [183, 0]
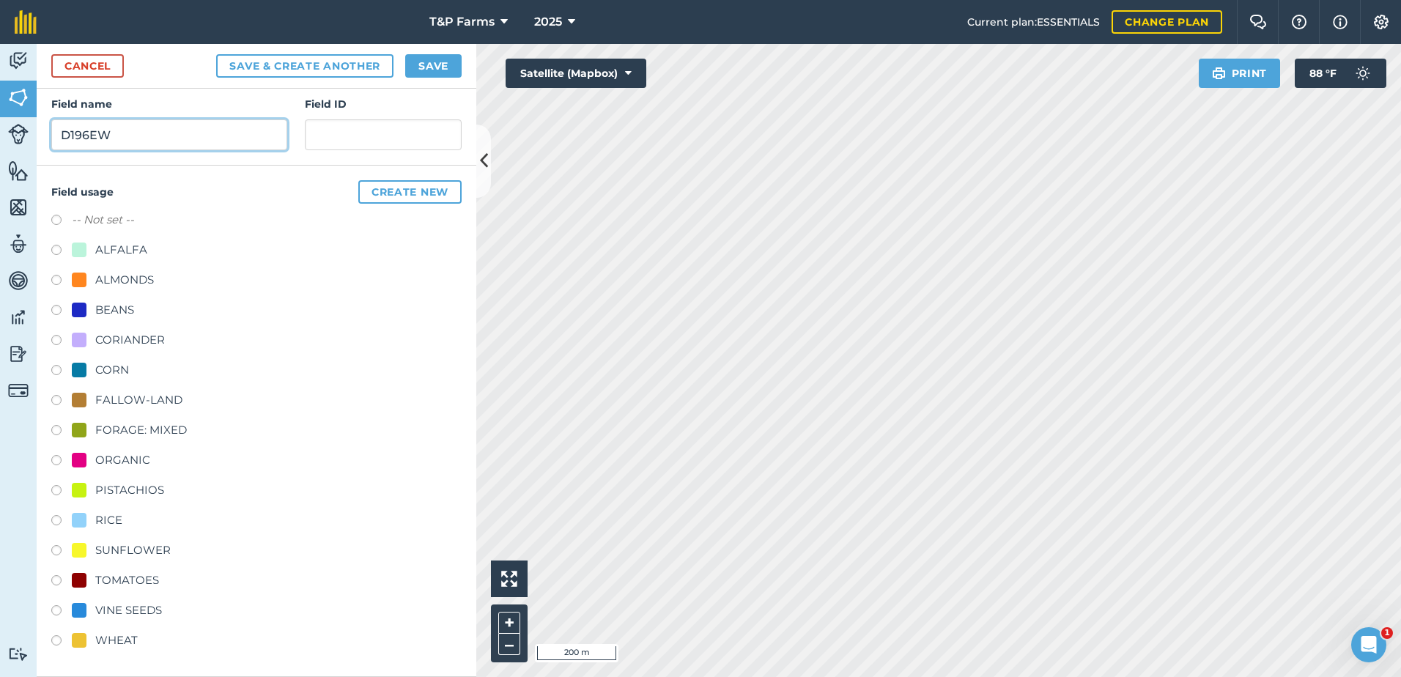
type input "D196EW"
click at [108, 526] on div "RICE" at bounding box center [108, 521] width 27 height 18
radio input "true"
click at [440, 69] on button "Save" at bounding box center [433, 65] width 56 height 23
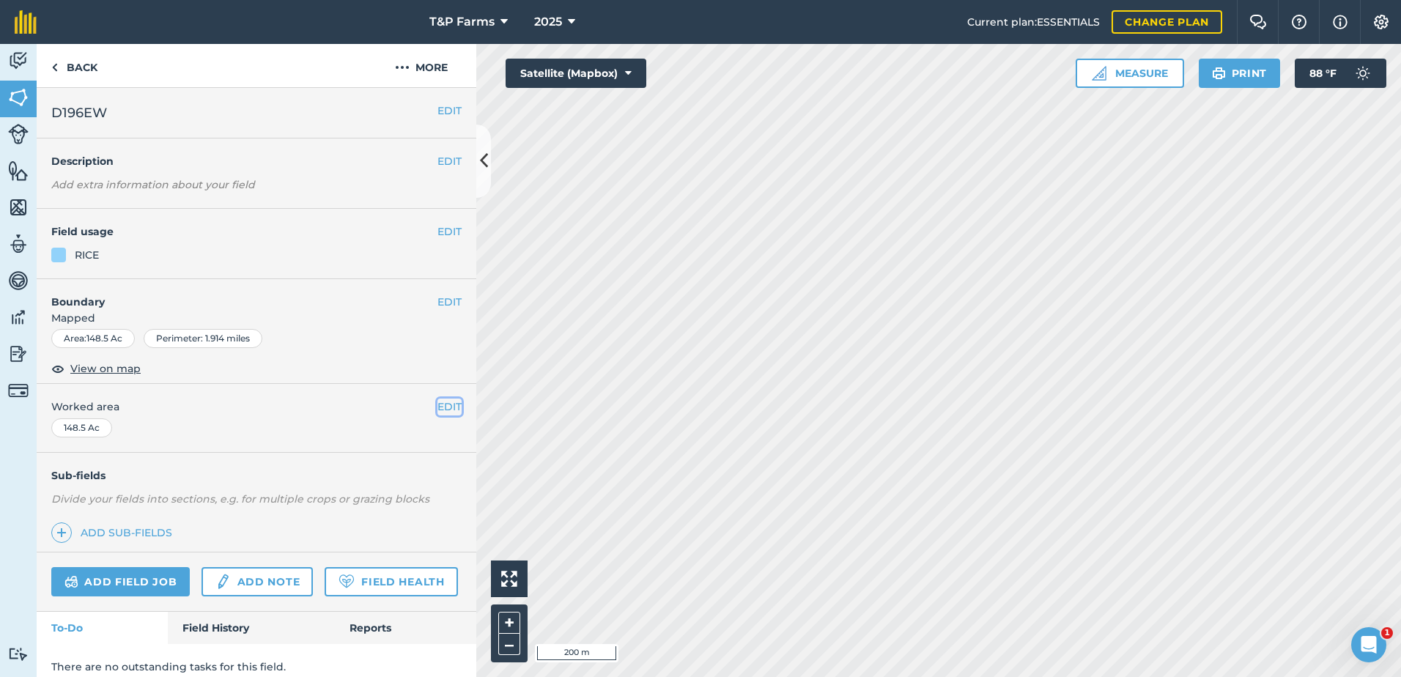
click at [438, 403] on button "EDIT" at bounding box center [450, 407] width 24 height 16
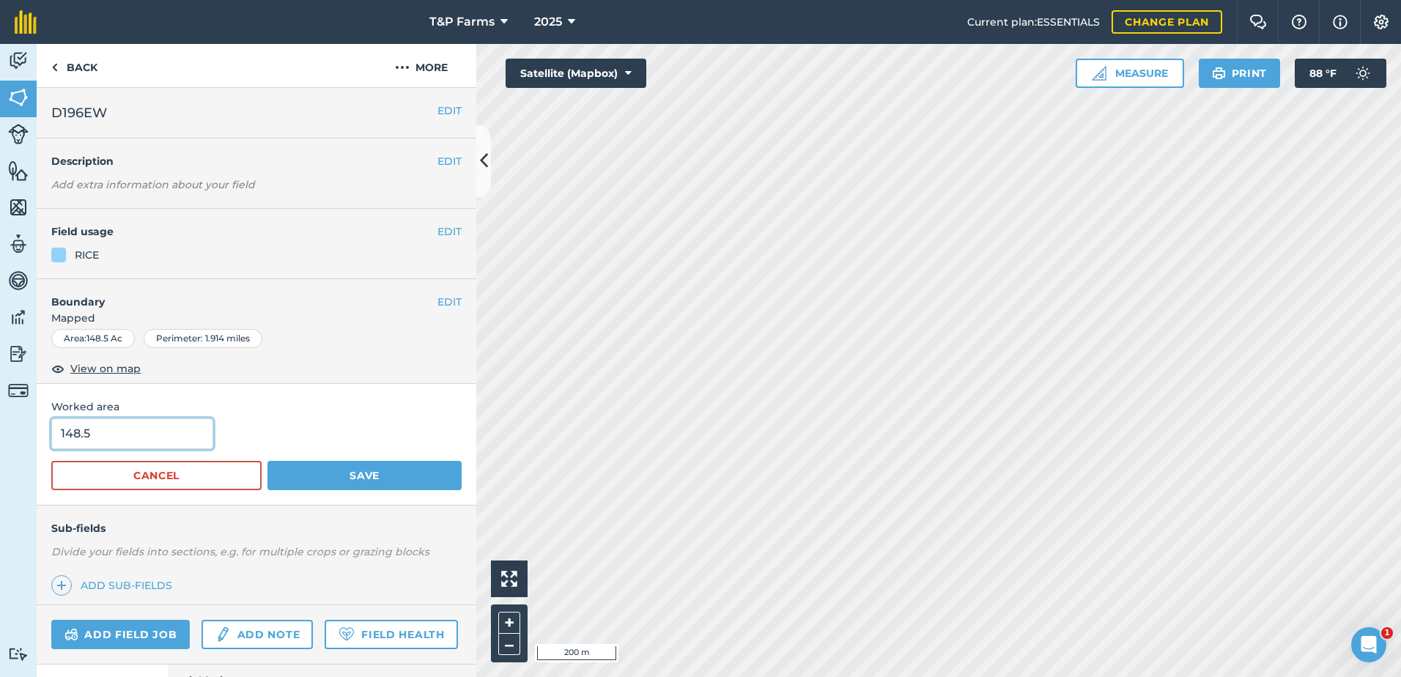
drag, startPoint x: 174, startPoint y: 428, endPoint x: -26, endPoint y: 419, distance: 199.6
click at [0, 419] on html "T&P Farms 2025 Current plan : ESSENTIALS Change plan Farm Chat Help Info Settin…" at bounding box center [700, 338] width 1401 height 677
type input "147"
click at [268, 461] on button "Save" at bounding box center [365, 475] width 194 height 29
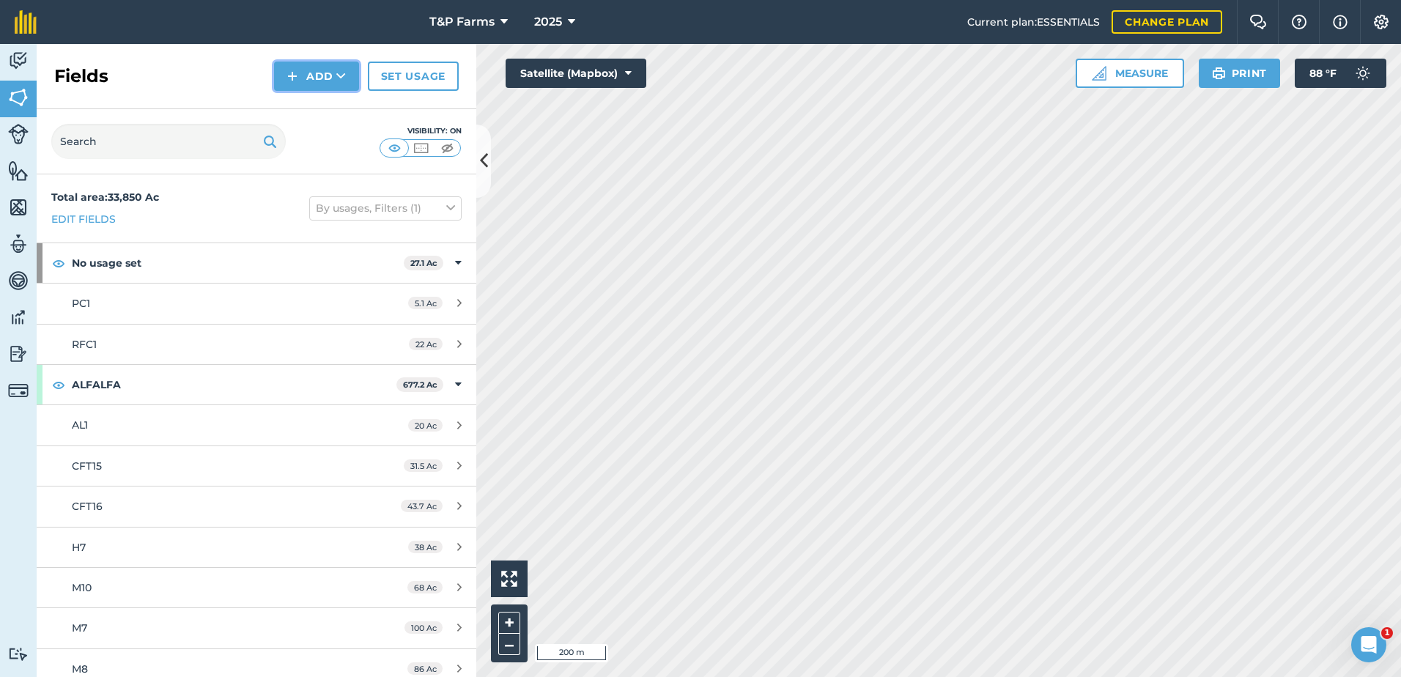
click at [335, 72] on button "Add" at bounding box center [316, 76] width 85 height 29
click at [315, 104] on link "Draw" at bounding box center [316, 109] width 81 height 32
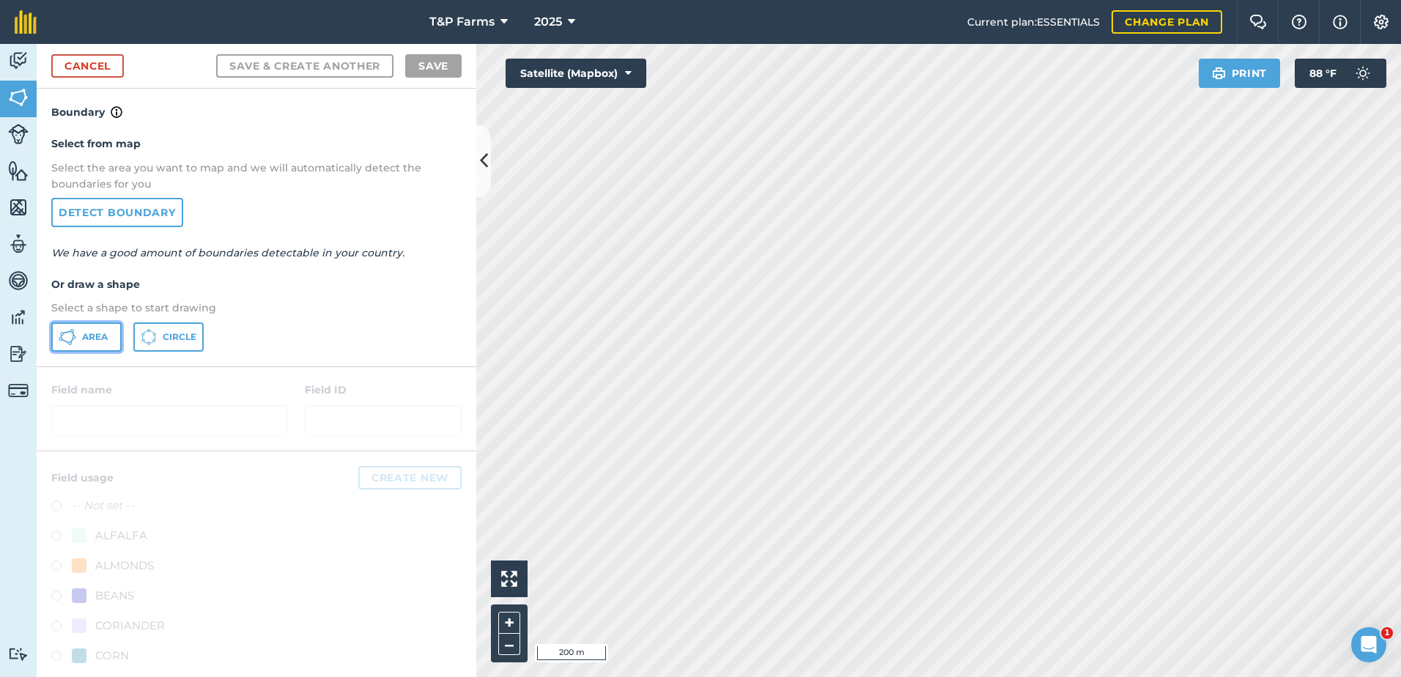
click at [94, 326] on button "Area" at bounding box center [86, 337] width 70 height 29
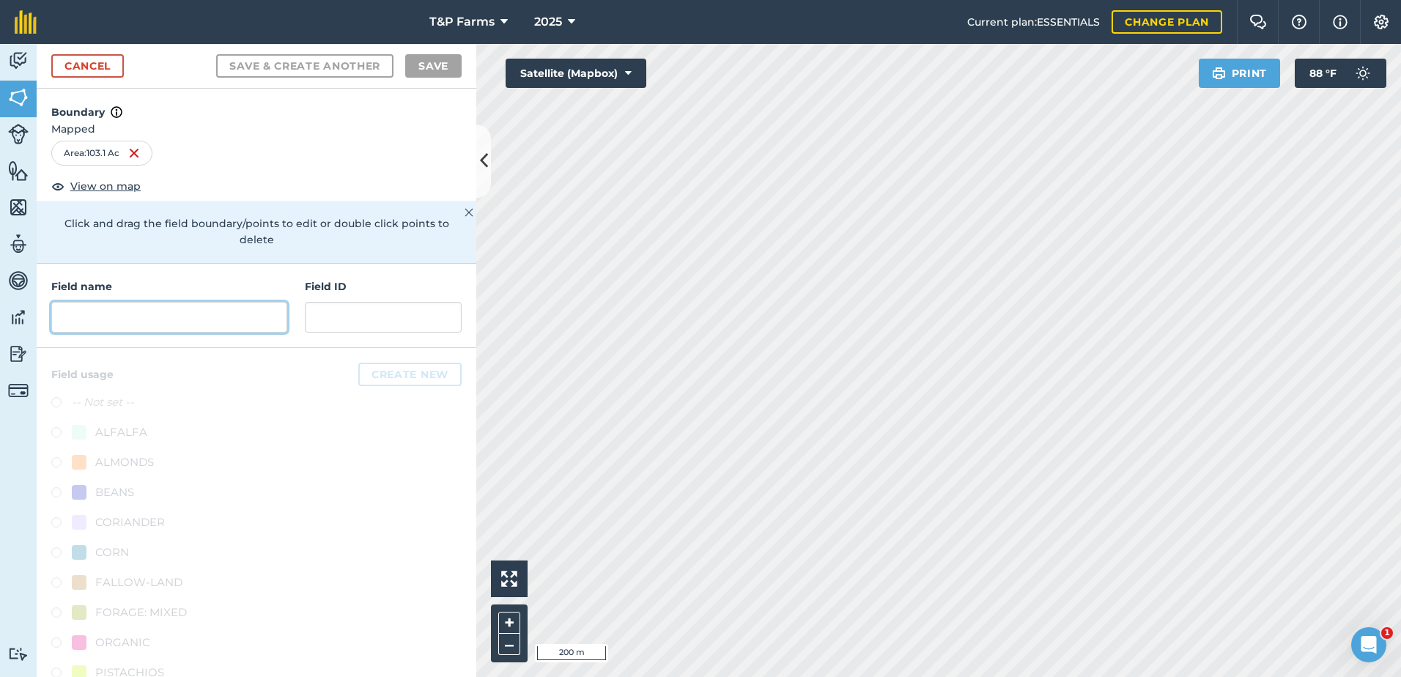
click at [169, 309] on input "text" at bounding box center [169, 317] width 236 height 31
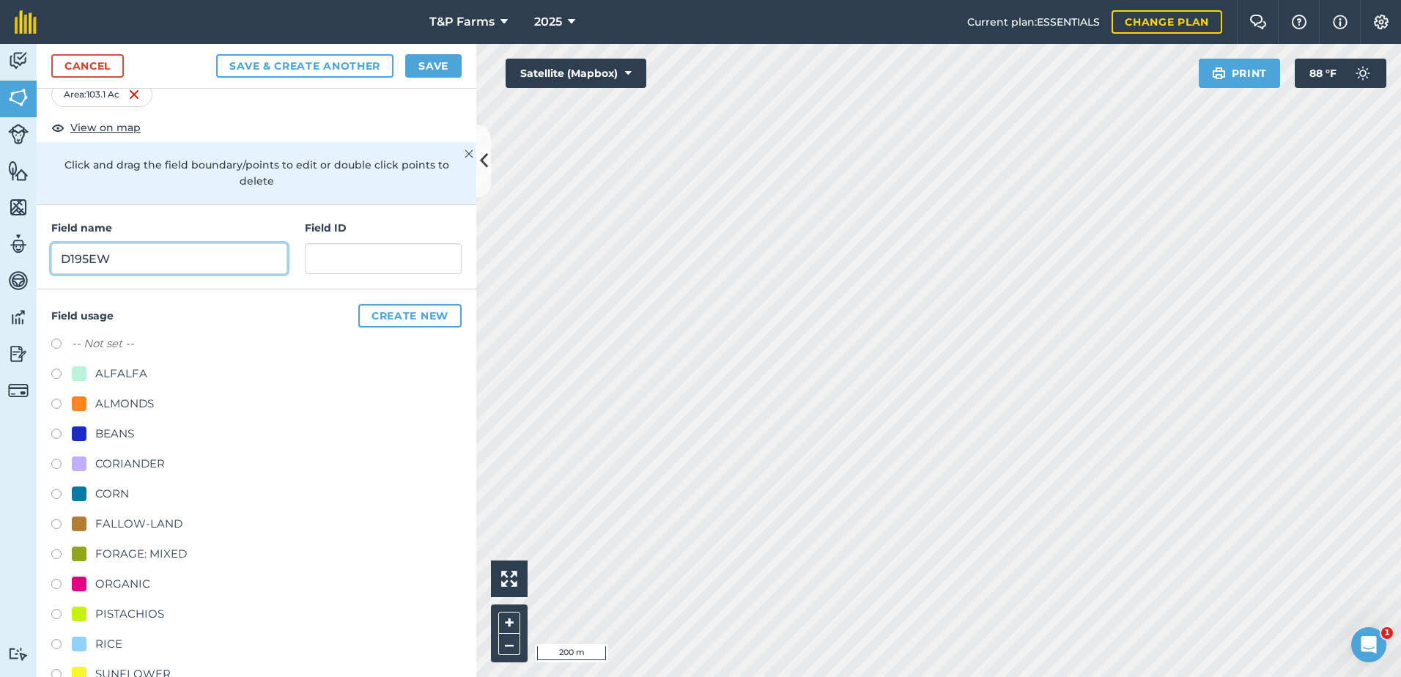
scroll to position [183, 0]
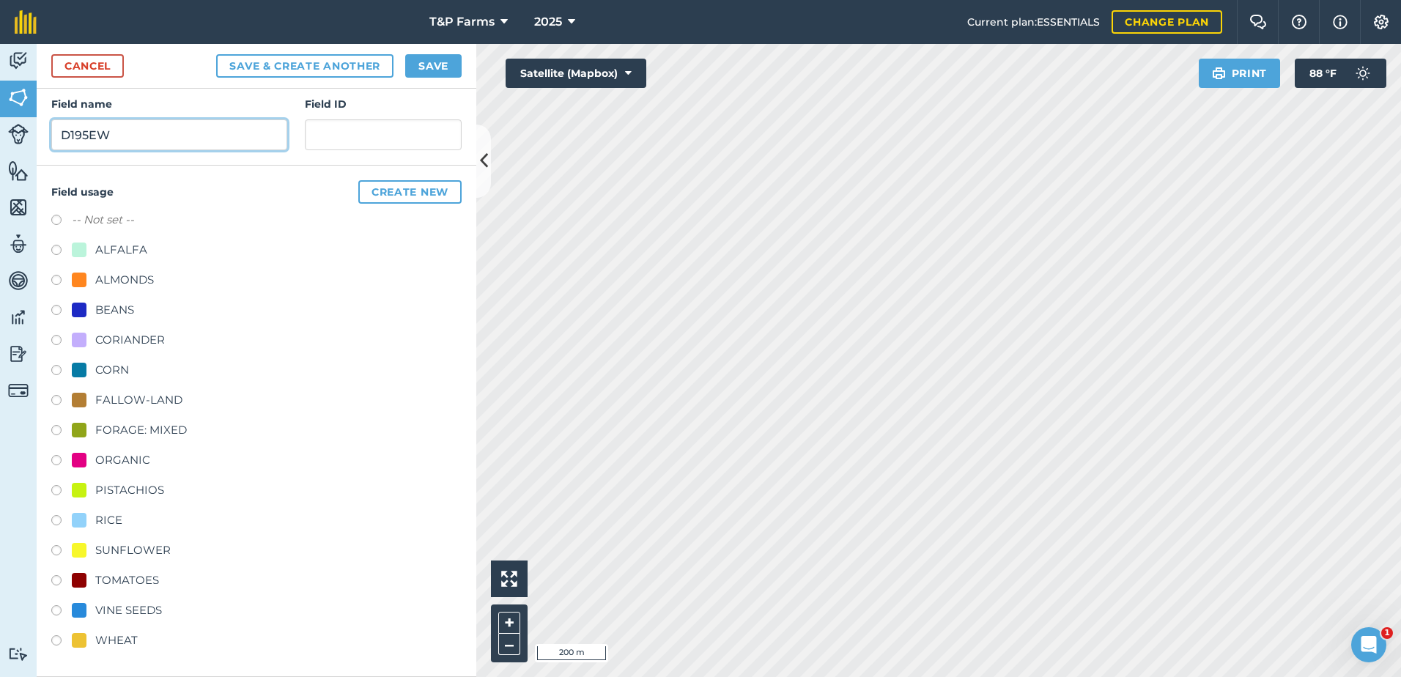
type input "D195EW"
click at [97, 518] on div "RICE" at bounding box center [108, 521] width 27 height 18
radio input "true"
click at [442, 74] on button "Save" at bounding box center [433, 65] width 56 height 23
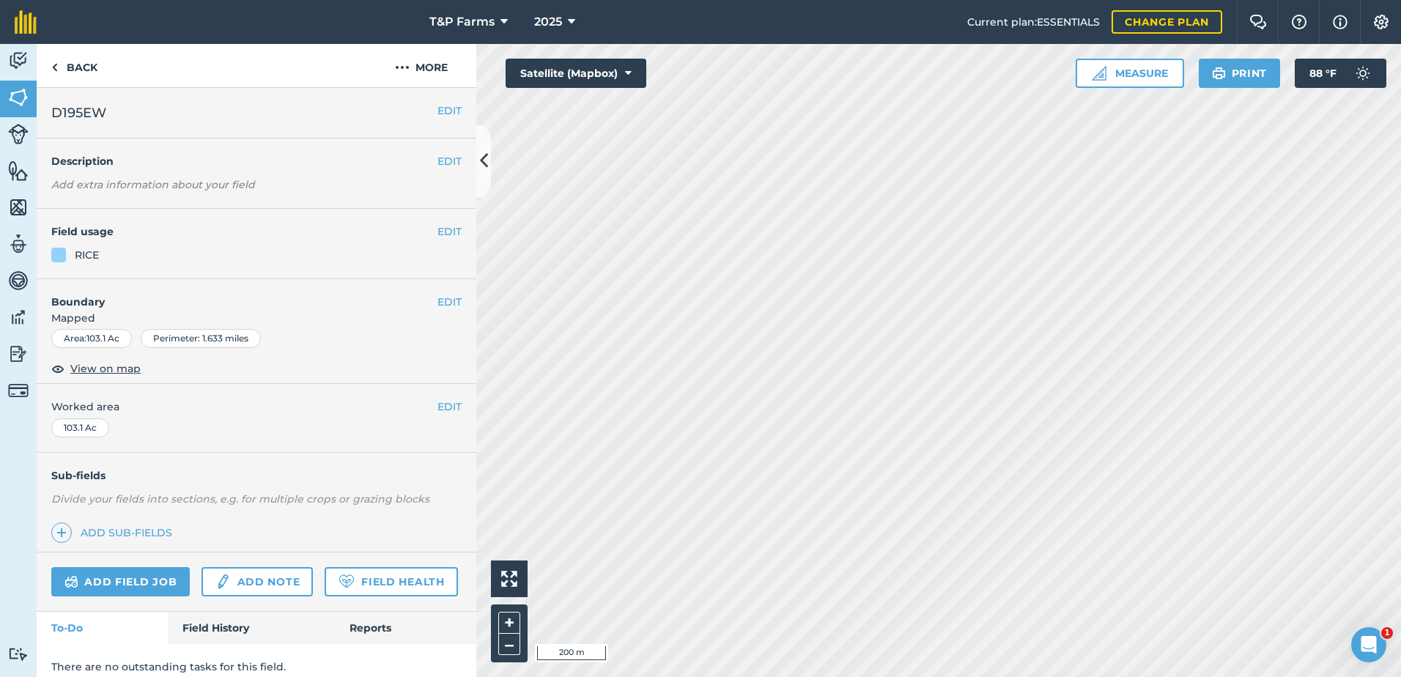
click at [455, 405] on div "EDIT Worked area 103.1 Ac" at bounding box center [257, 418] width 440 height 68
click at [438, 405] on button "EDIT" at bounding box center [450, 407] width 24 height 16
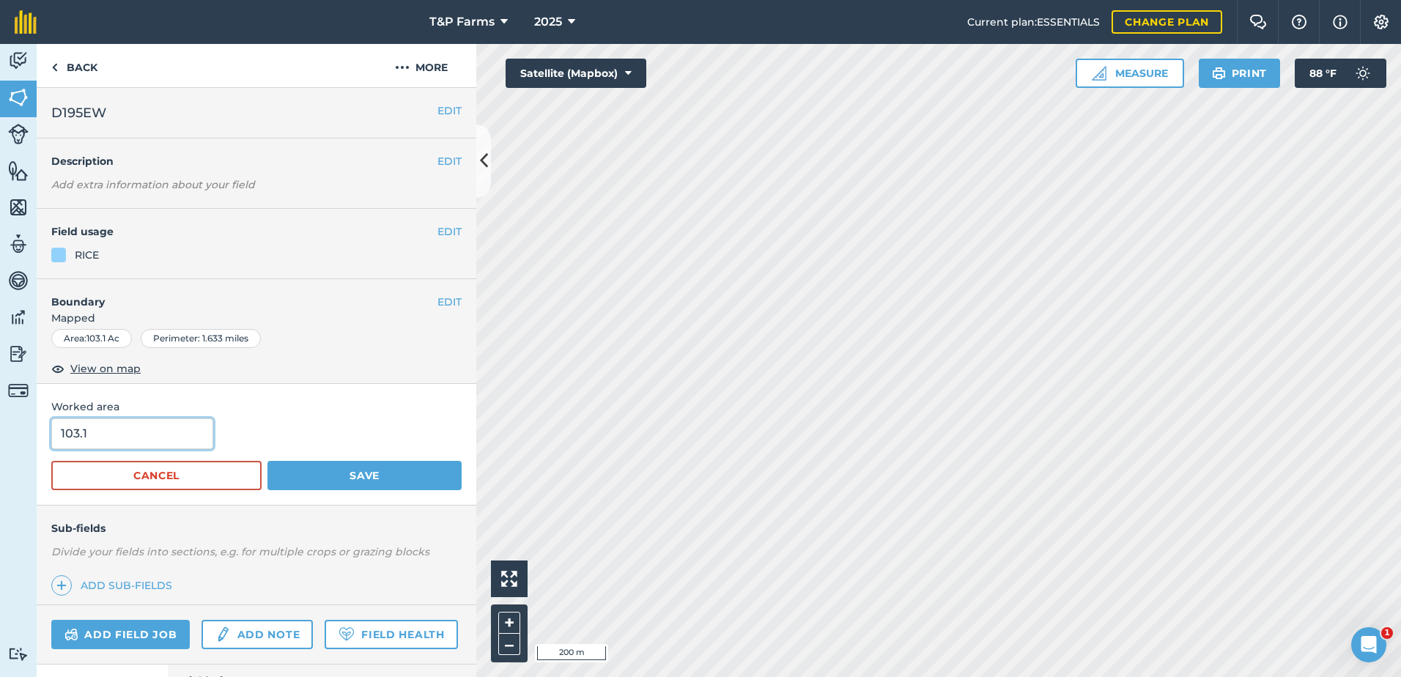
drag, startPoint x: 130, startPoint y: 442, endPoint x: -208, endPoint y: 394, distance: 341.3
click at [0, 394] on html "T&P Farms 2025 Current plan : ESSENTIALS Change plan Farm Chat Help Info Settin…" at bounding box center [700, 338] width 1401 height 677
type input "105"
click at [268, 461] on button "Save" at bounding box center [365, 475] width 194 height 29
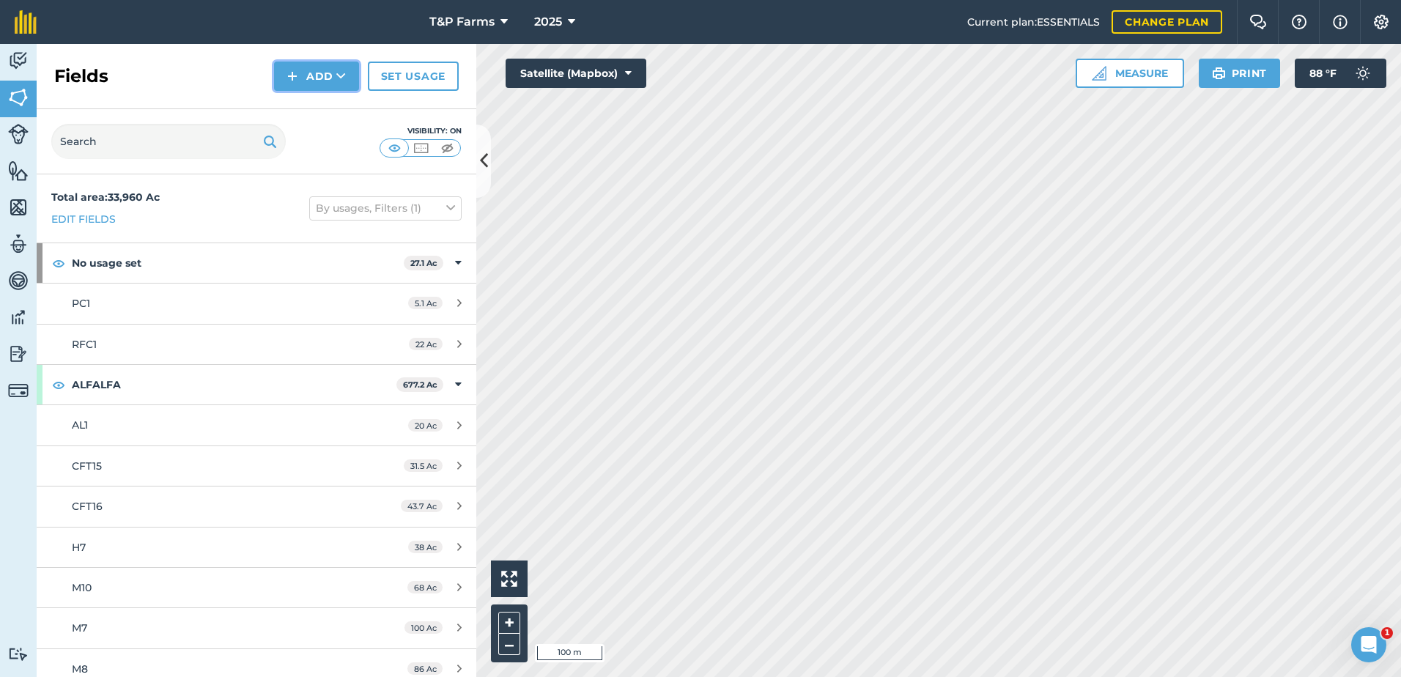
click at [301, 73] on button "Add" at bounding box center [316, 76] width 85 height 29
click at [314, 106] on link "Draw" at bounding box center [316, 109] width 81 height 32
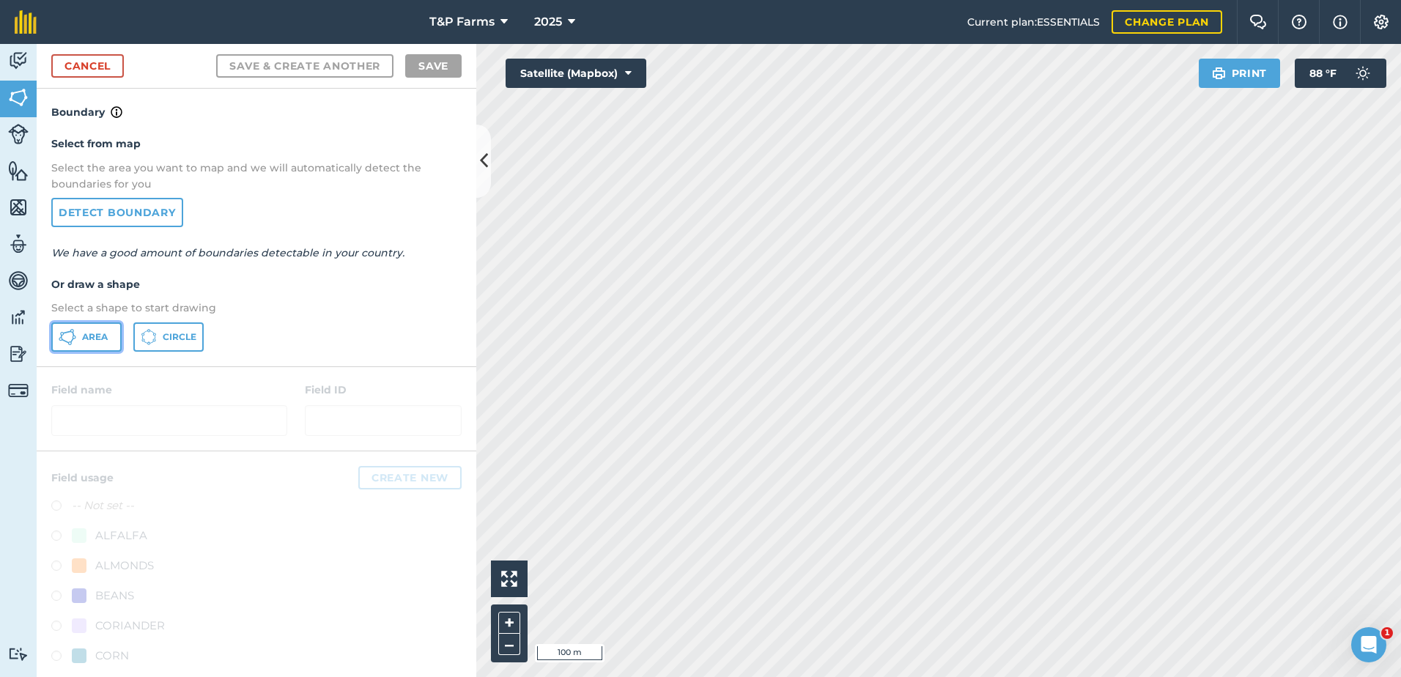
drag, startPoint x: 96, startPoint y: 342, endPoint x: 593, endPoint y: 274, distance: 501.6
click at [96, 343] on button "Area" at bounding box center [86, 337] width 70 height 29
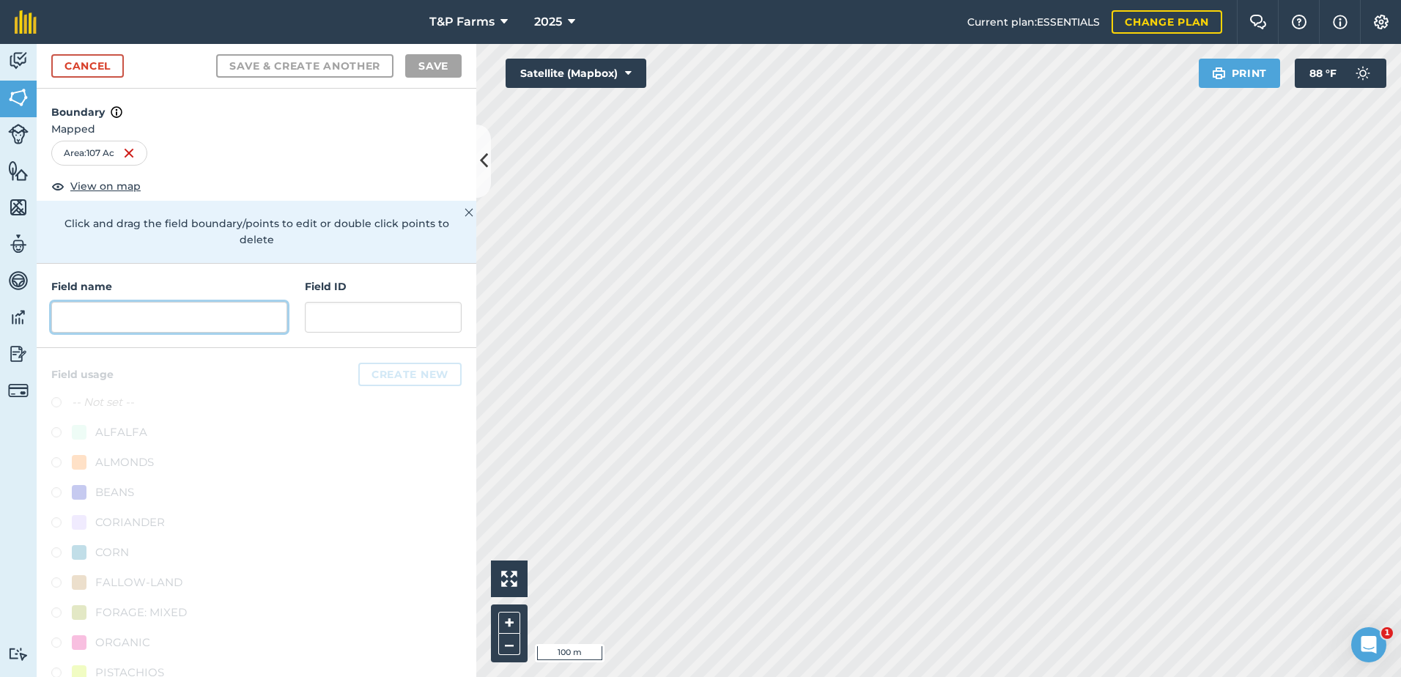
click at [193, 309] on input "text" at bounding box center [169, 317] width 236 height 31
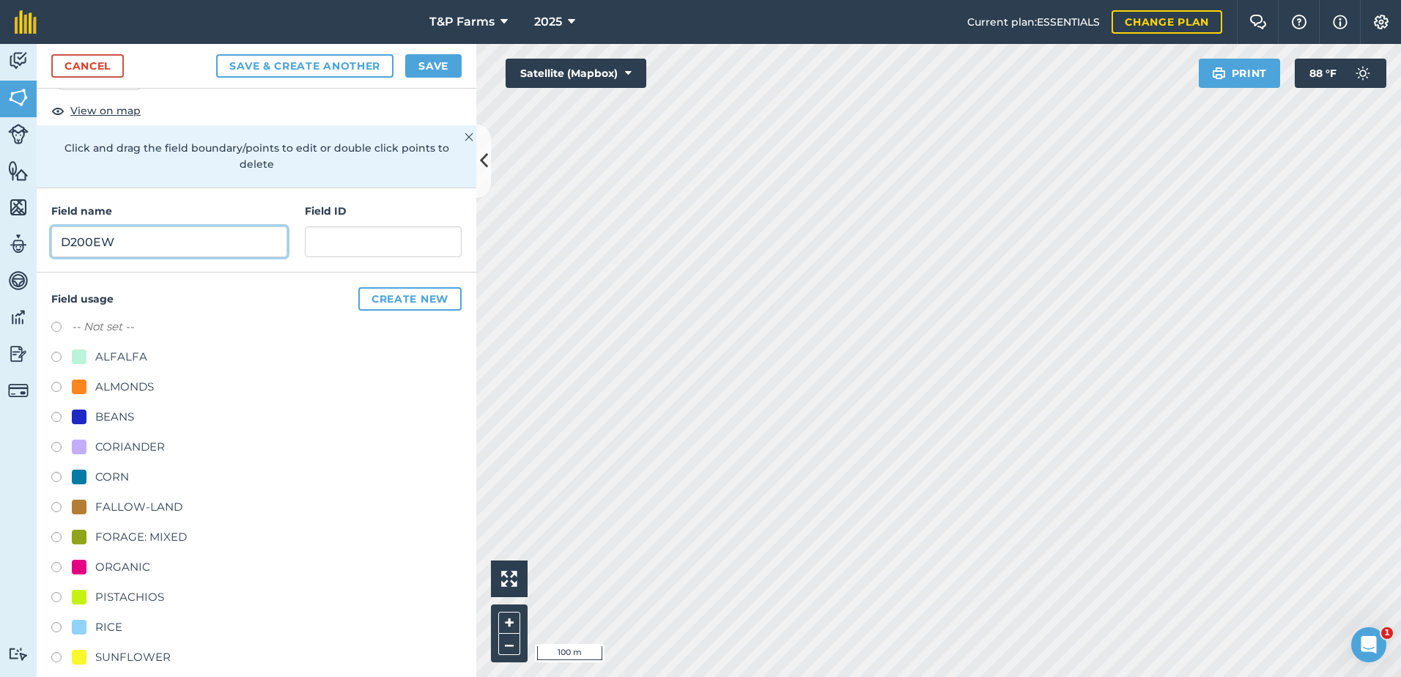
scroll to position [183, 0]
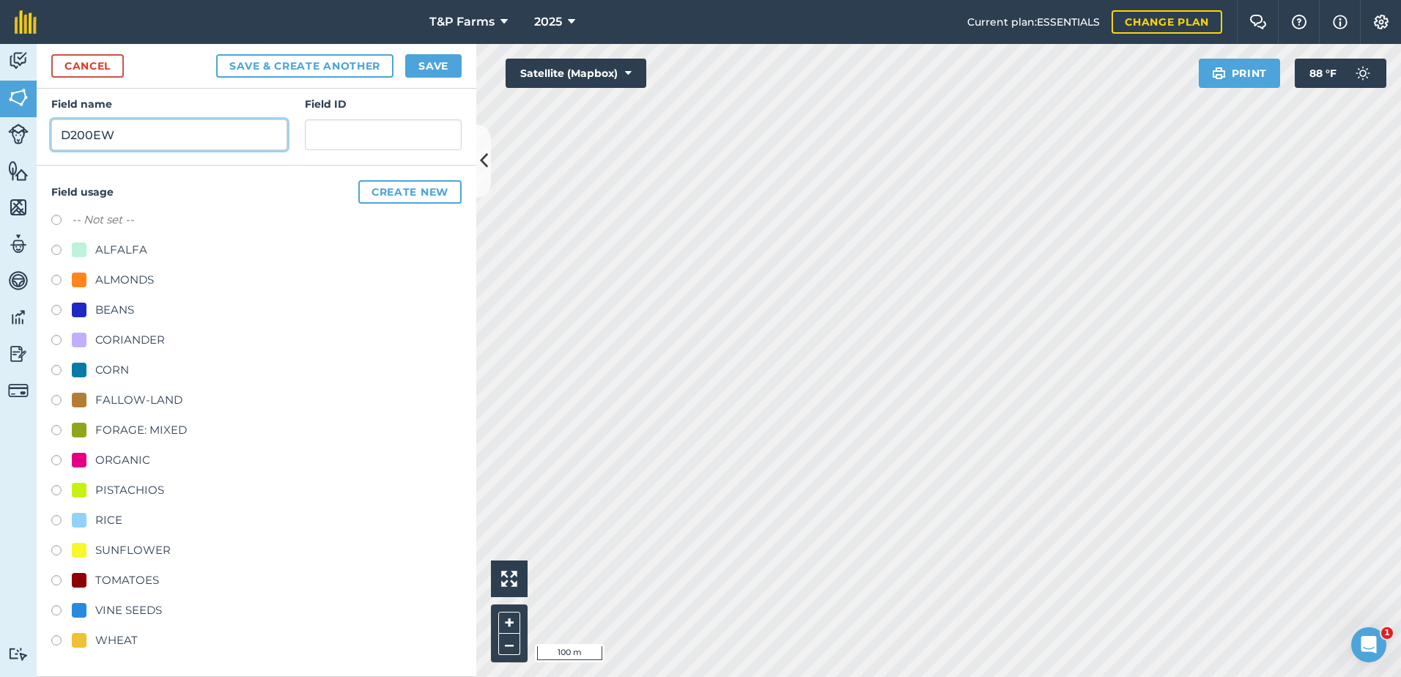
type input "D200EW"
click at [95, 528] on div "RICE" at bounding box center [97, 521] width 51 height 18
radio input "true"
click at [451, 65] on button "Save" at bounding box center [433, 65] width 56 height 23
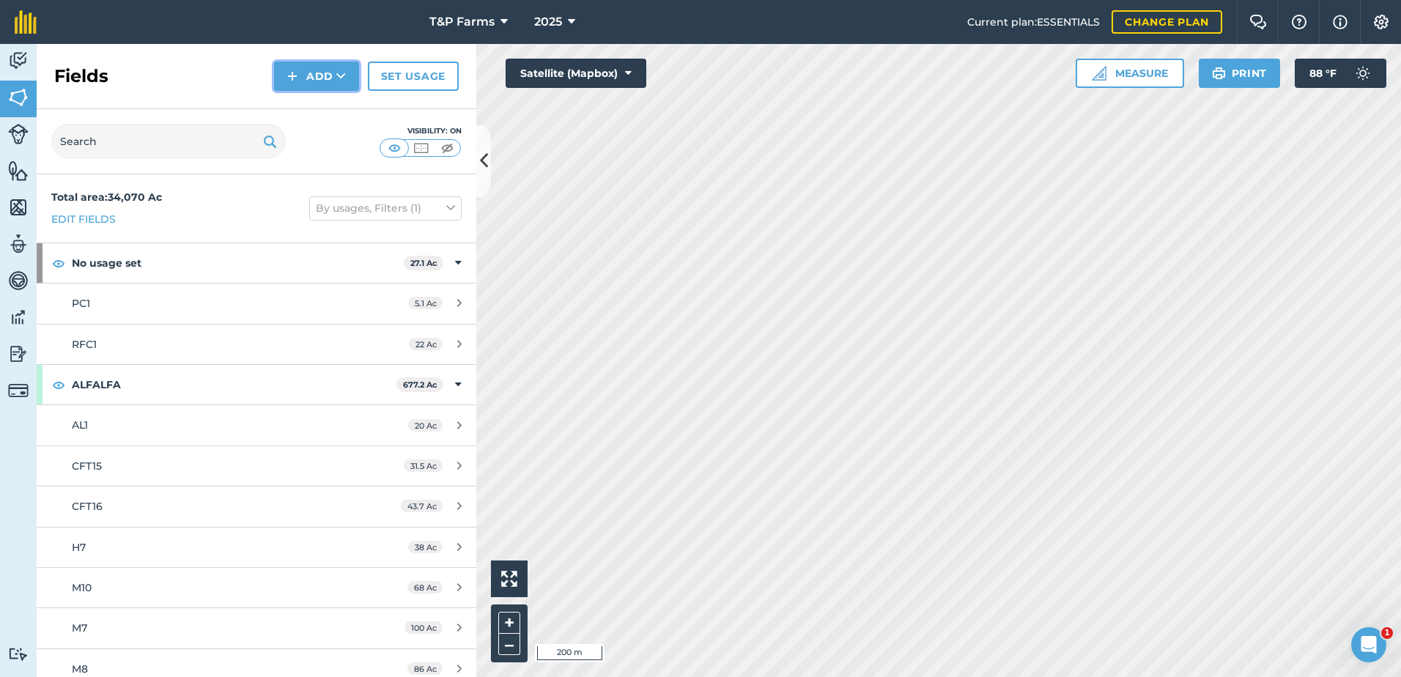
click at [342, 73] on icon at bounding box center [341, 76] width 10 height 15
click at [323, 108] on link "Draw" at bounding box center [316, 109] width 81 height 32
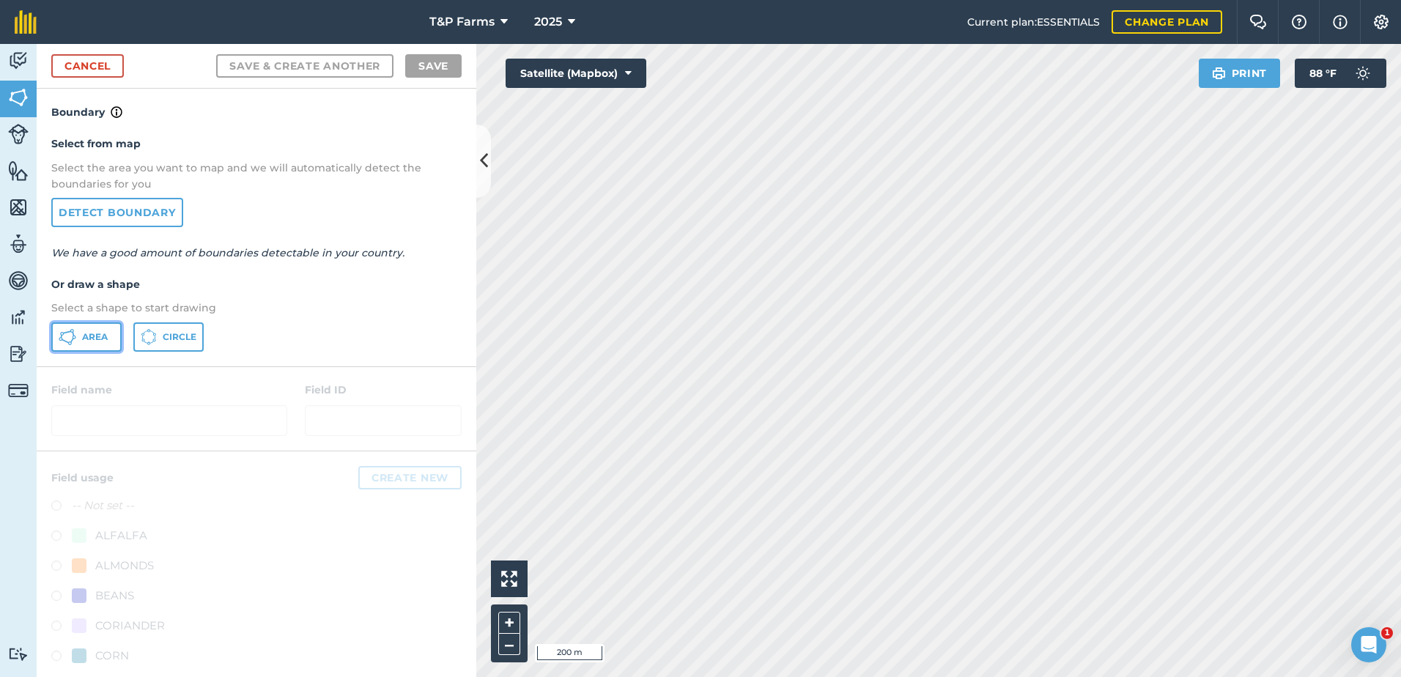
click at [76, 345] on button "Area" at bounding box center [86, 337] width 70 height 29
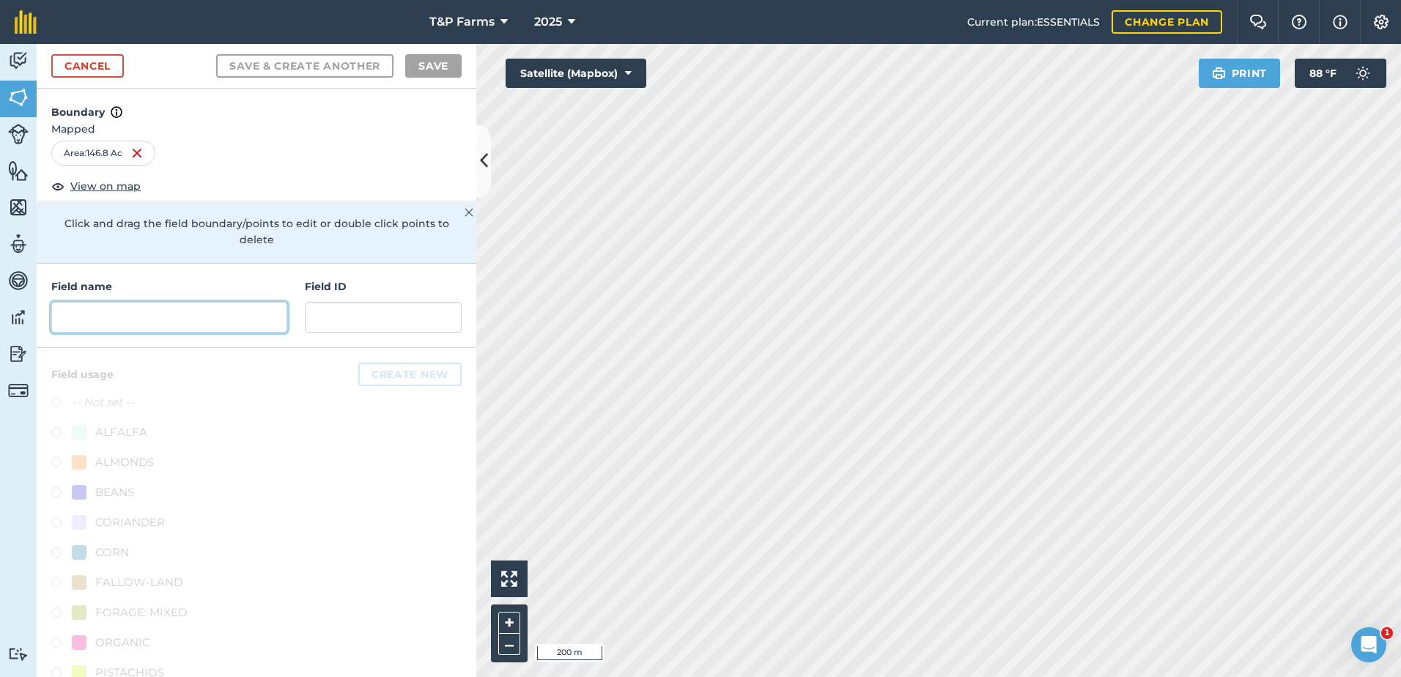
click at [245, 320] on input "text" at bounding box center [169, 317] width 236 height 31
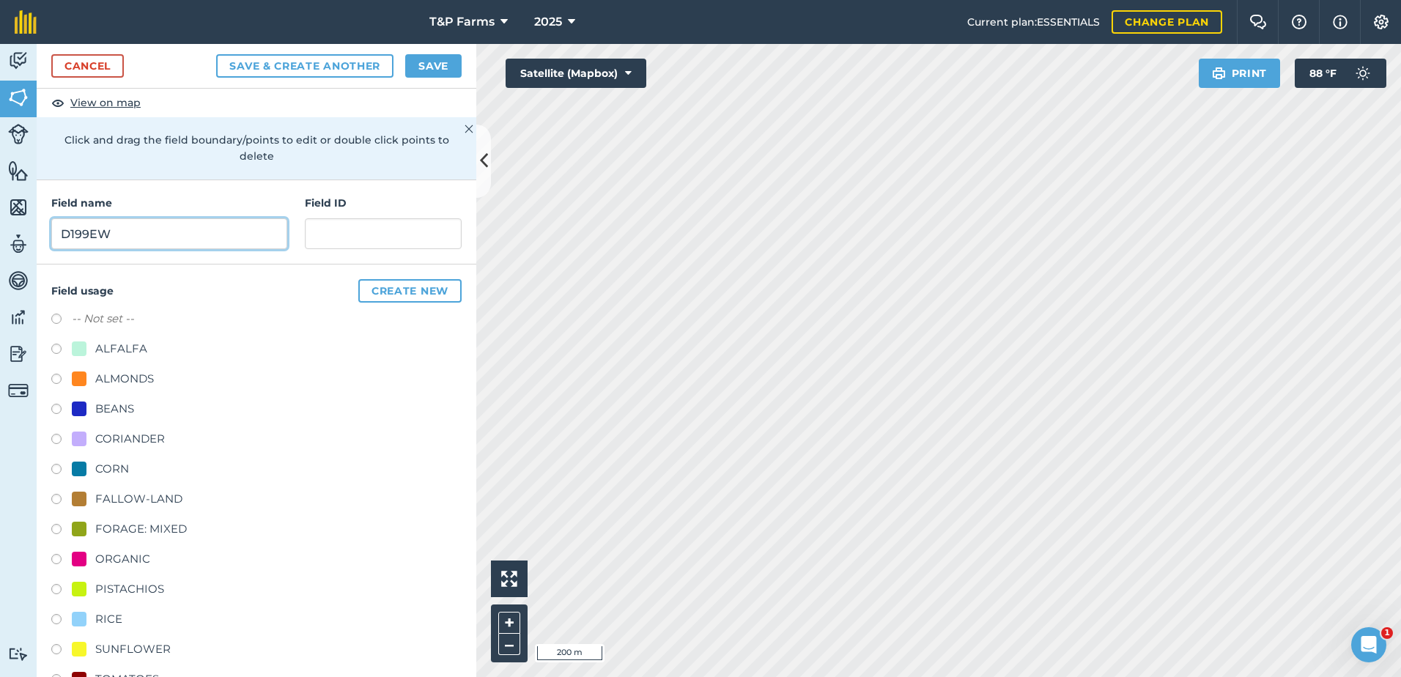
scroll to position [183, 0]
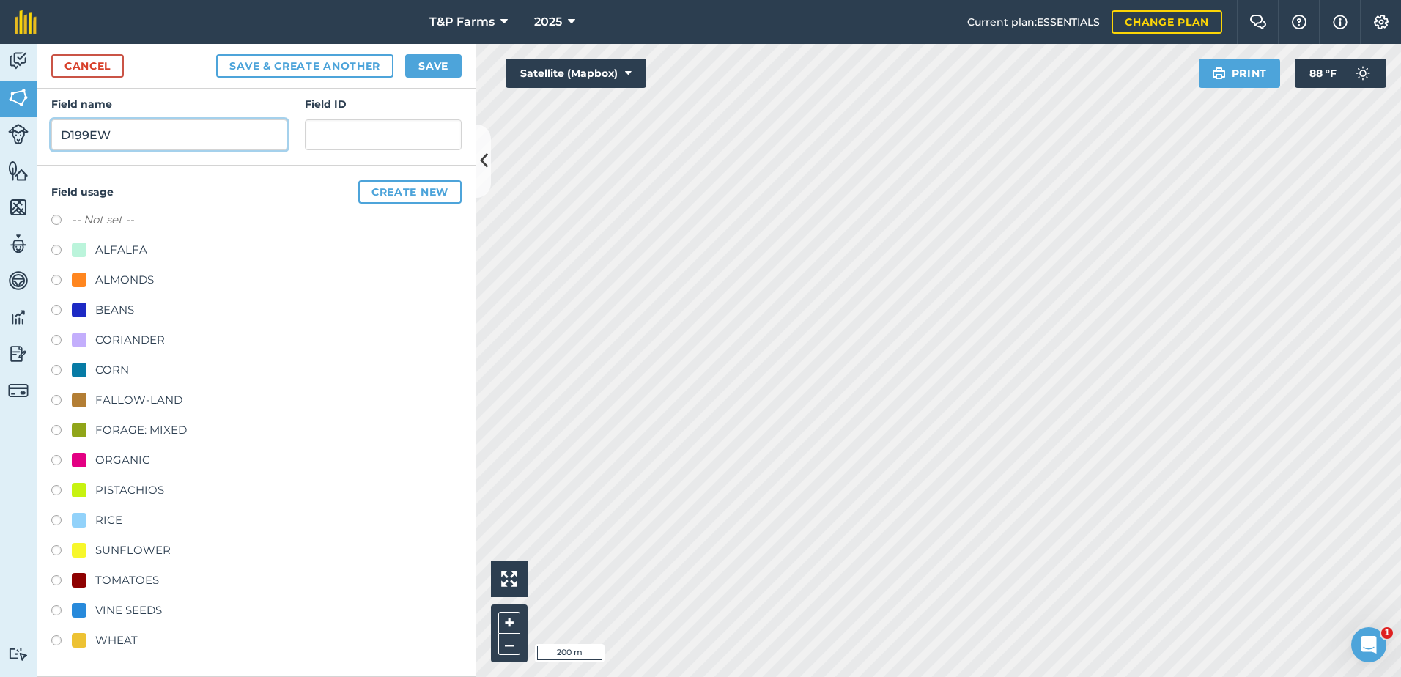
type input "D199EW"
click at [75, 523] on div at bounding box center [79, 520] width 15 height 15
radio input "true"
click at [427, 71] on button "Save" at bounding box center [433, 65] width 56 height 23
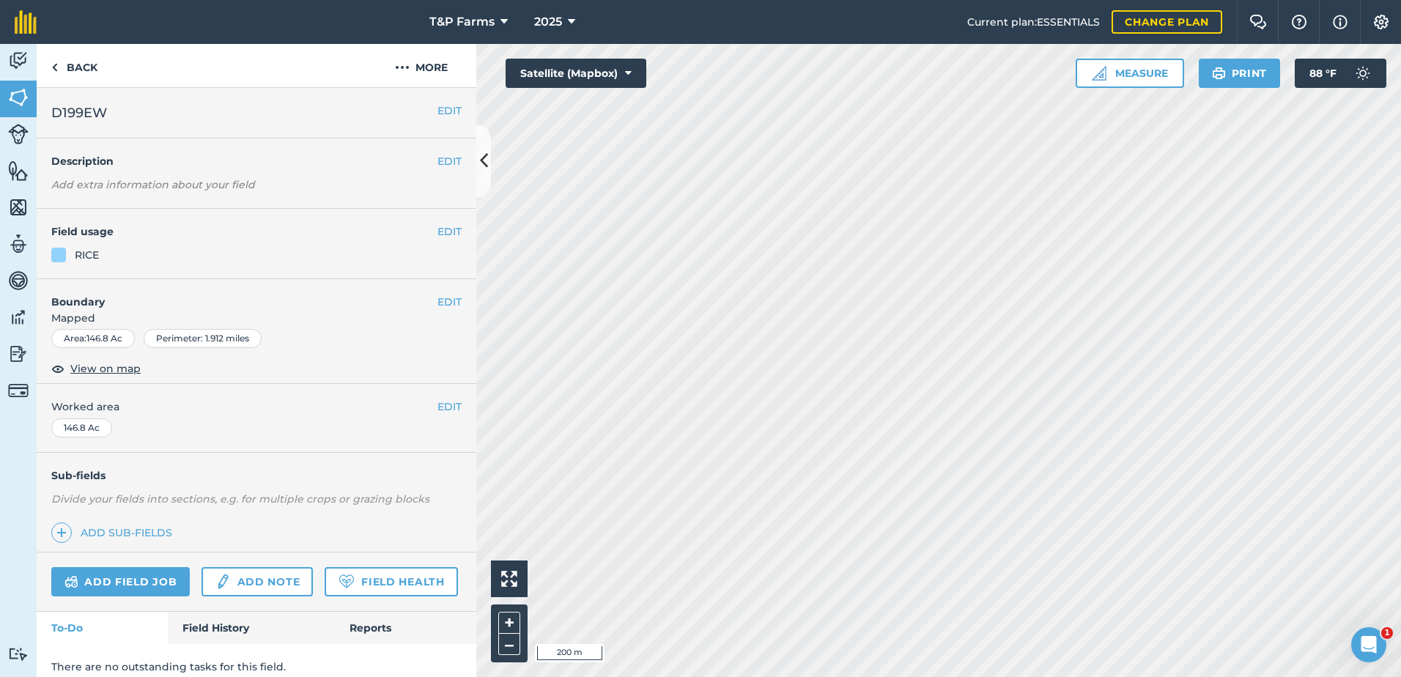
click at [423, 408] on span "Worked area" at bounding box center [256, 407] width 410 height 16
click at [438, 408] on button "EDIT" at bounding box center [450, 407] width 24 height 16
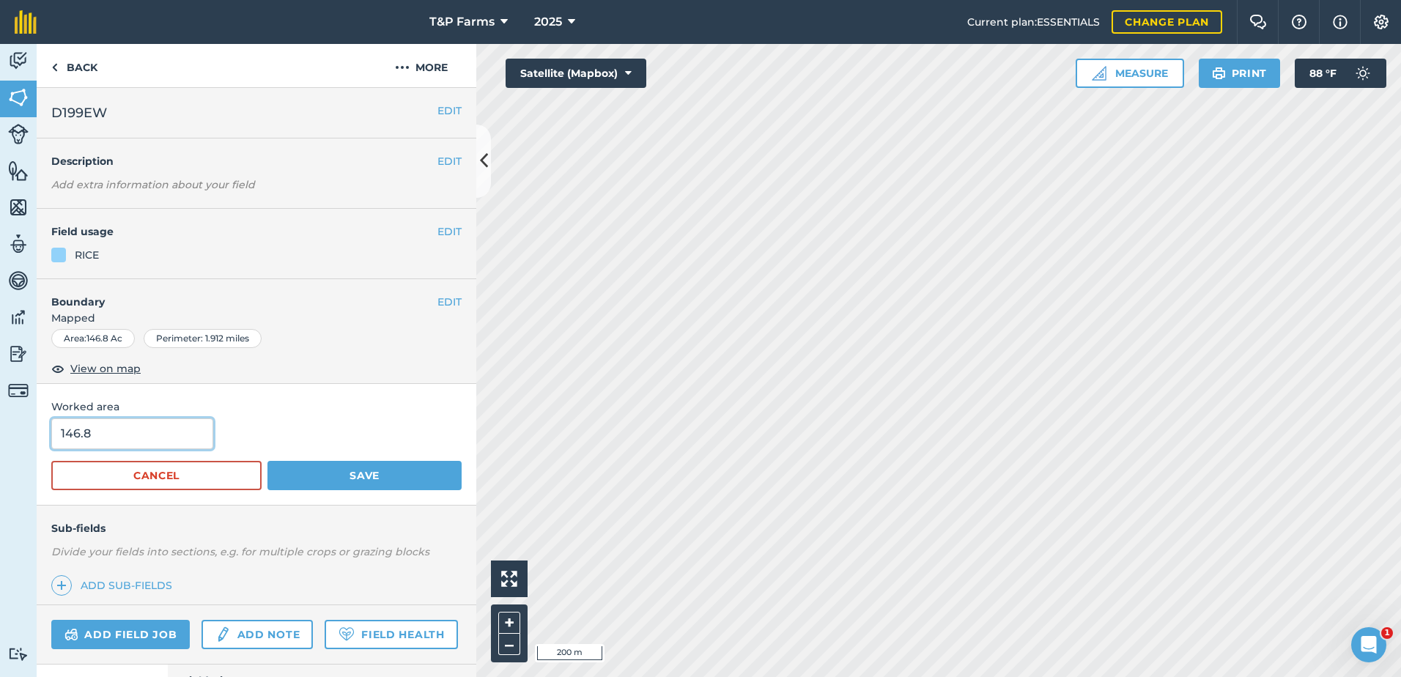
drag, startPoint x: 194, startPoint y: 436, endPoint x: 15, endPoint y: 449, distance: 179.3
click at [15, 449] on div "Activity Fields Livestock Features Maps Team Vehicles Data Reporting Billing Tu…" at bounding box center [700, 360] width 1401 height 633
type input "149"
click at [268, 461] on button "Save" at bounding box center [365, 475] width 194 height 29
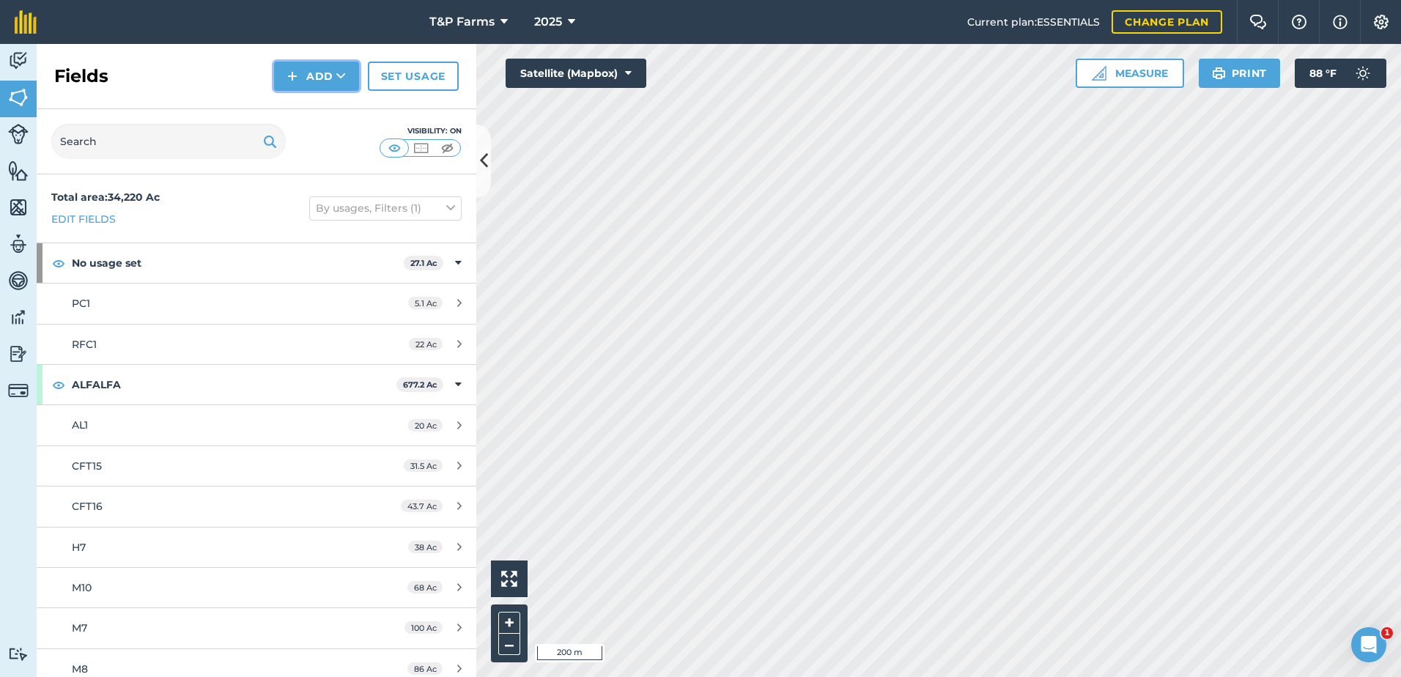
click at [313, 75] on button "Add" at bounding box center [316, 76] width 85 height 29
drag, startPoint x: 309, startPoint y: 89, endPoint x: 303, endPoint y: 111, distance: 22.8
click at [303, 111] on link "Draw" at bounding box center [316, 109] width 81 height 32
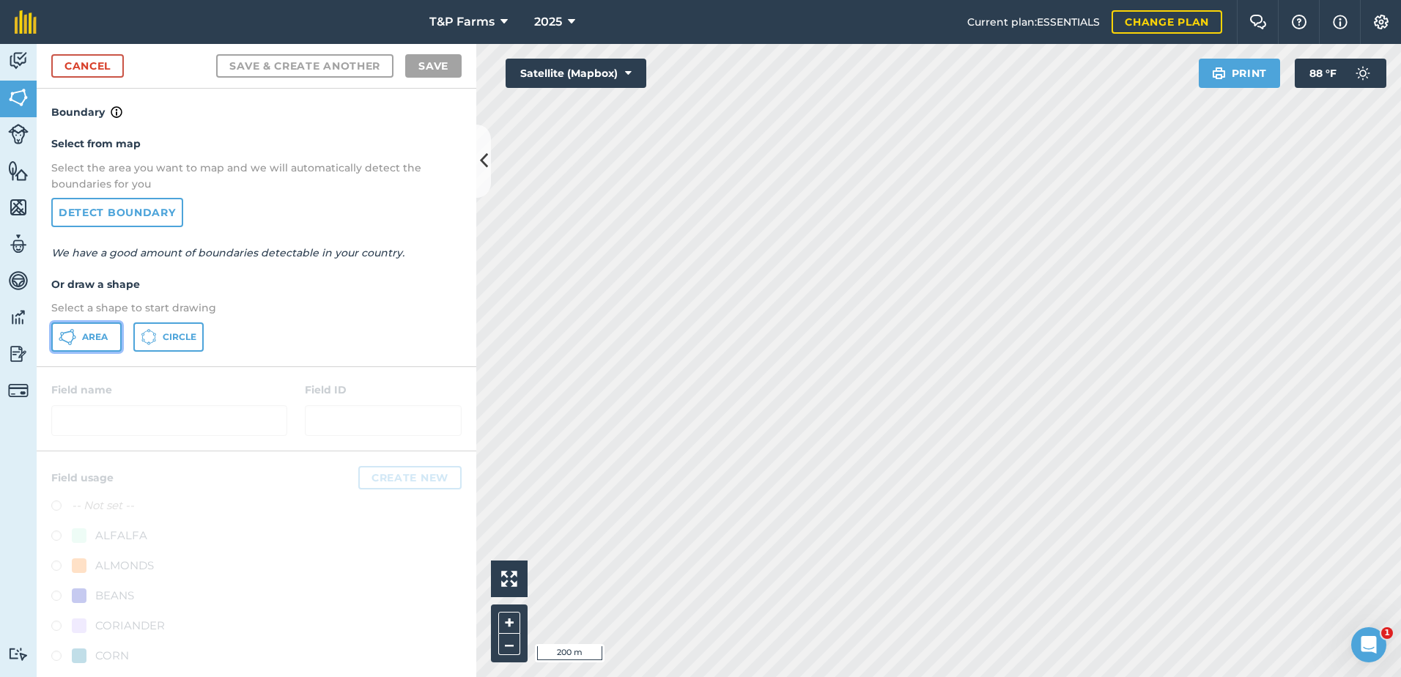
click at [112, 347] on button "Area" at bounding box center [86, 337] width 70 height 29
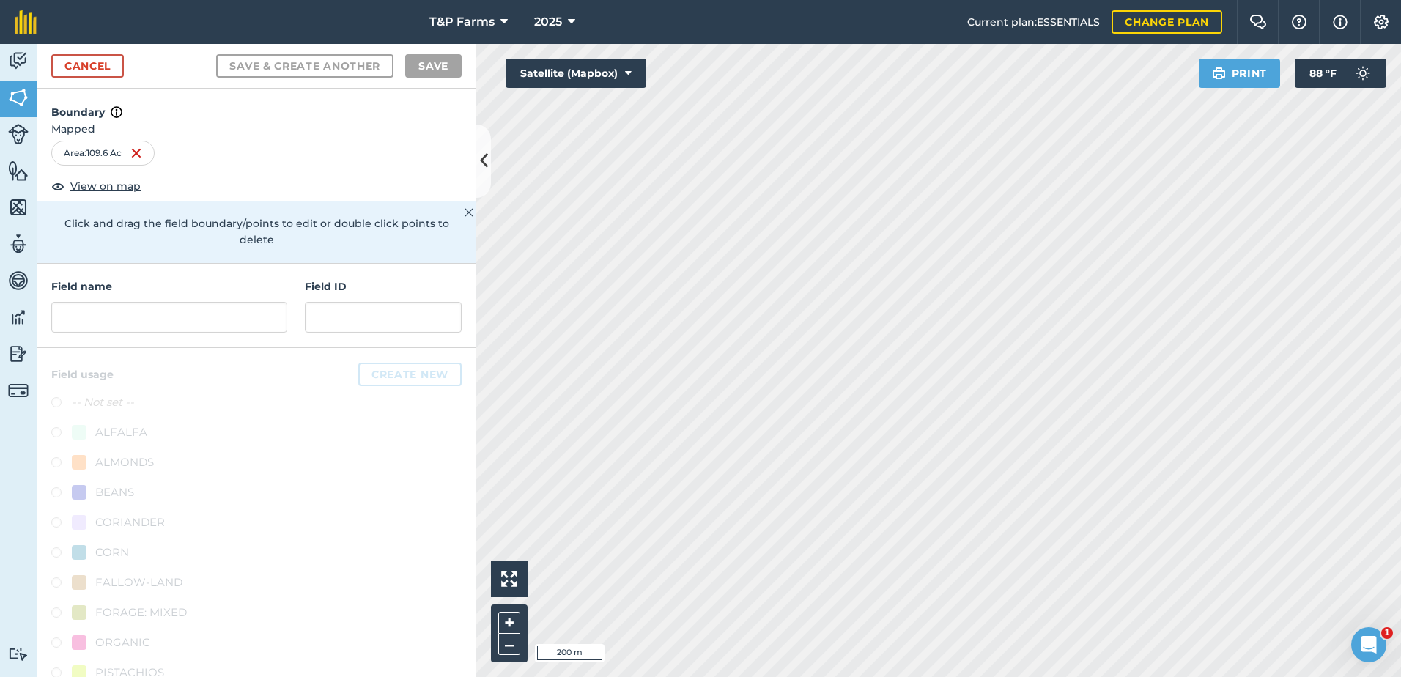
click at [205, 334] on div "Field name Field ID" at bounding box center [257, 306] width 440 height 84
click at [210, 322] on input "text" at bounding box center [169, 317] width 236 height 31
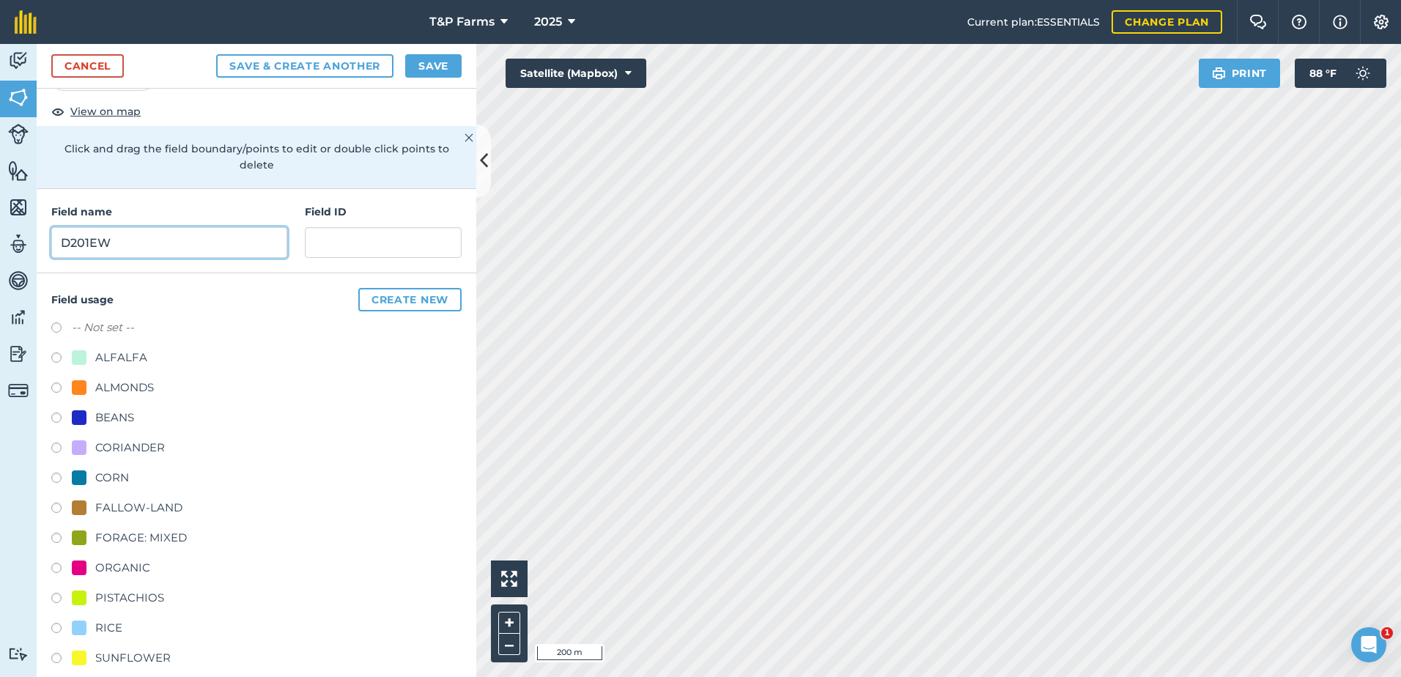
scroll to position [183, 0]
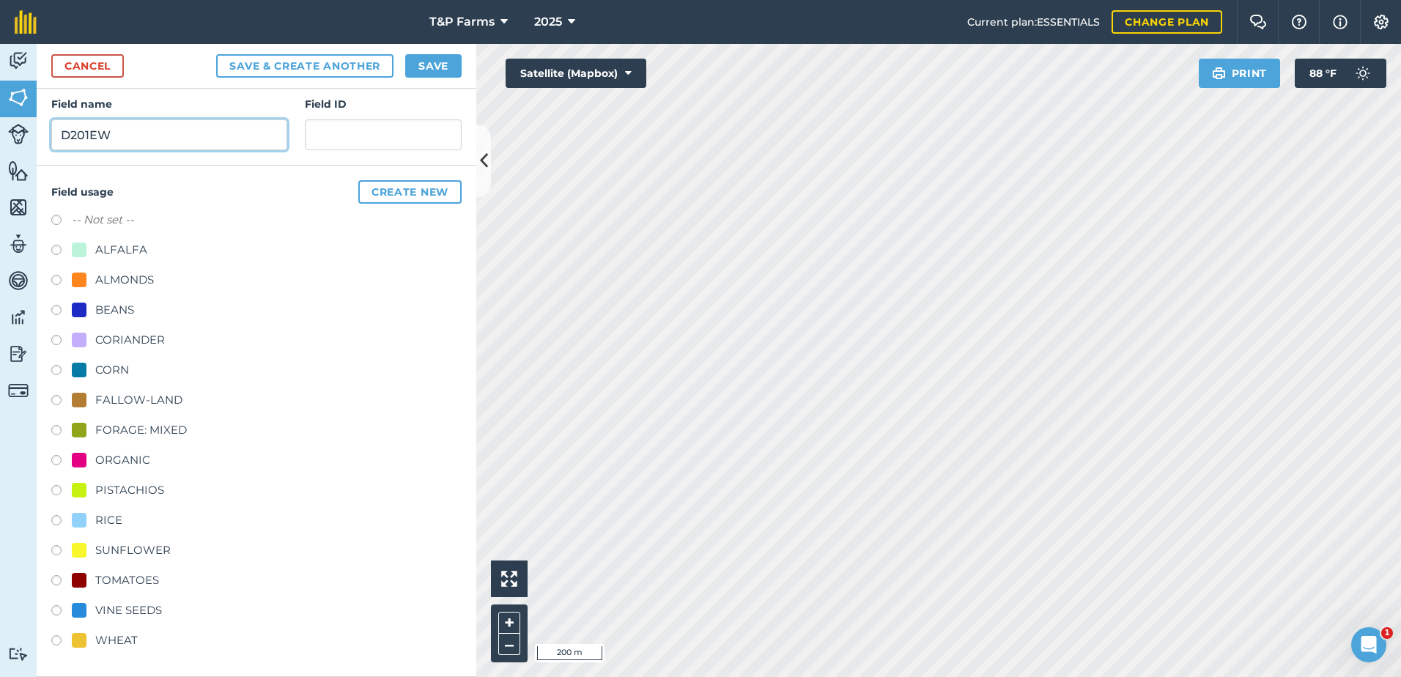
type input "D201EW"
click at [71, 528] on label at bounding box center [61, 522] width 21 height 15
radio input "true"
click at [434, 65] on button "Save" at bounding box center [433, 65] width 56 height 23
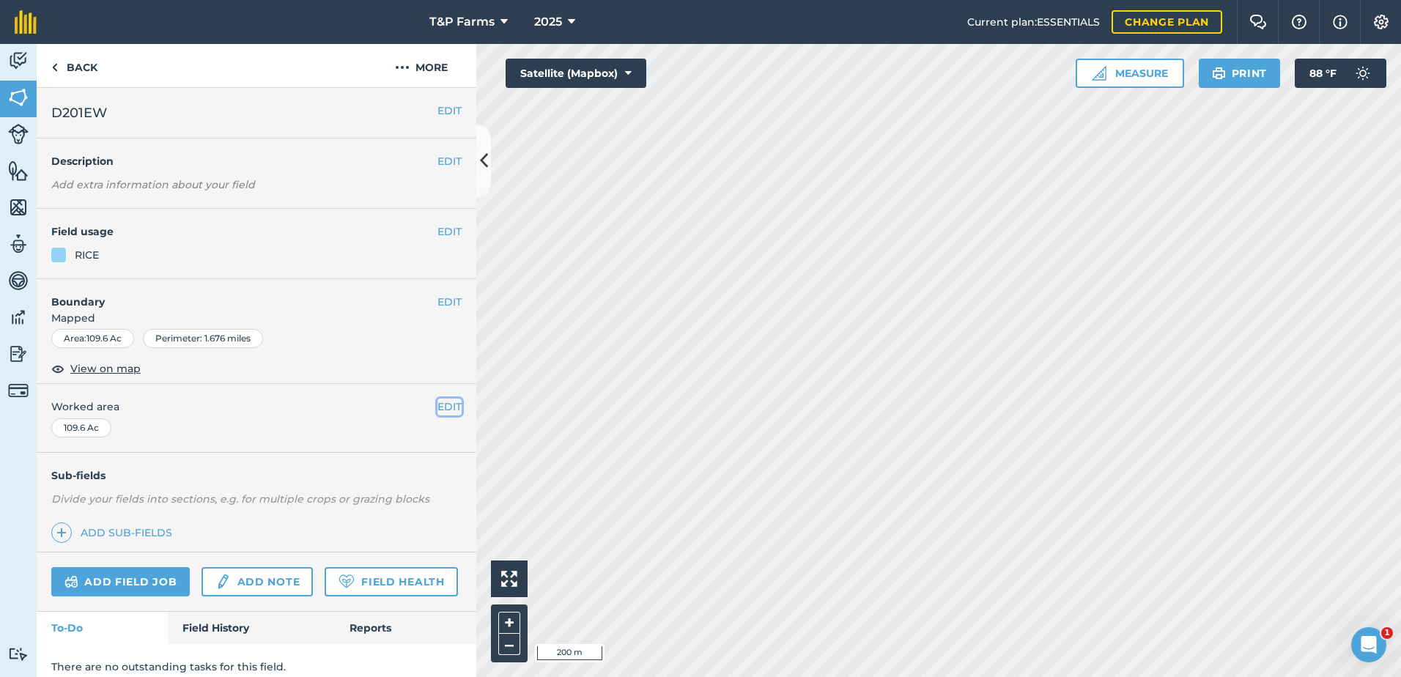
click at [438, 411] on button "EDIT" at bounding box center [450, 407] width 24 height 16
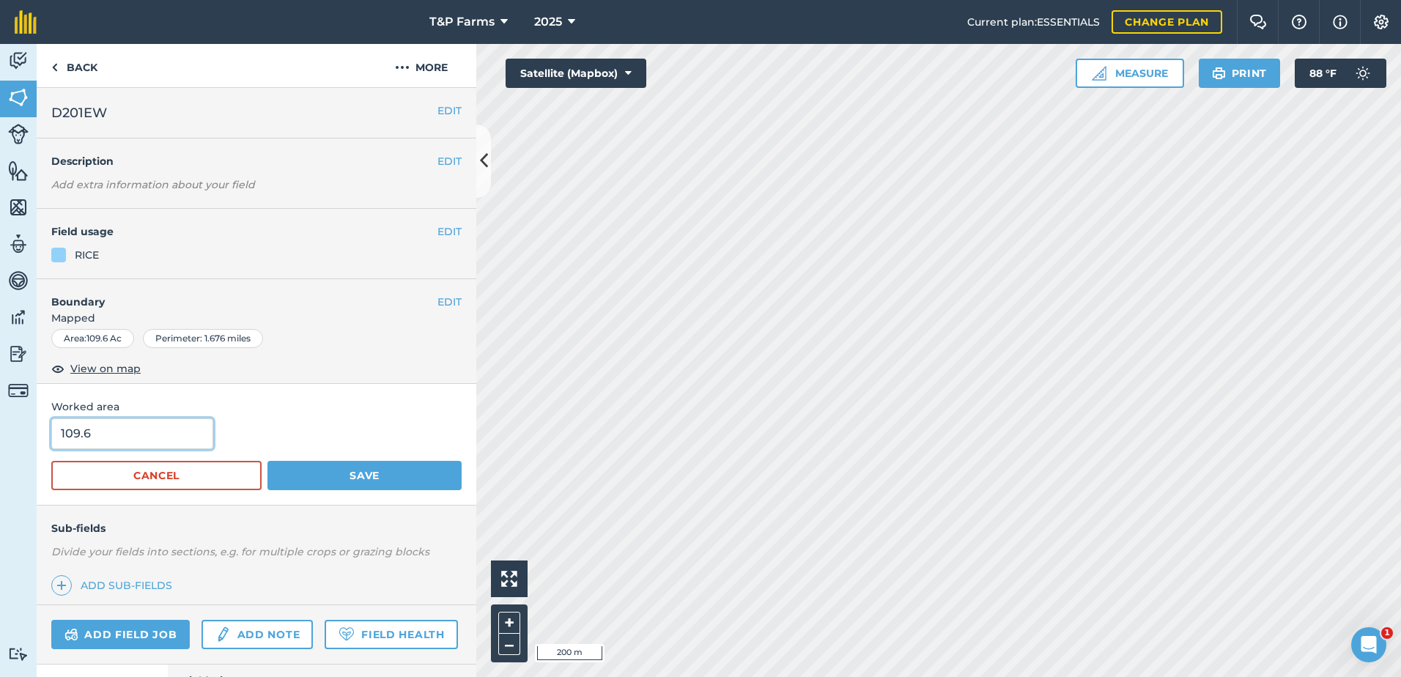
drag, startPoint x: 180, startPoint y: 430, endPoint x: -49, endPoint y: 430, distance: 228.7
click at [0, 430] on html "T&P Farms 2025 Current plan : ESSENTIALS Change plan Farm Chat Help Info Settin…" at bounding box center [700, 338] width 1401 height 677
type input "110"
click at [268, 461] on button "Save" at bounding box center [365, 475] width 194 height 29
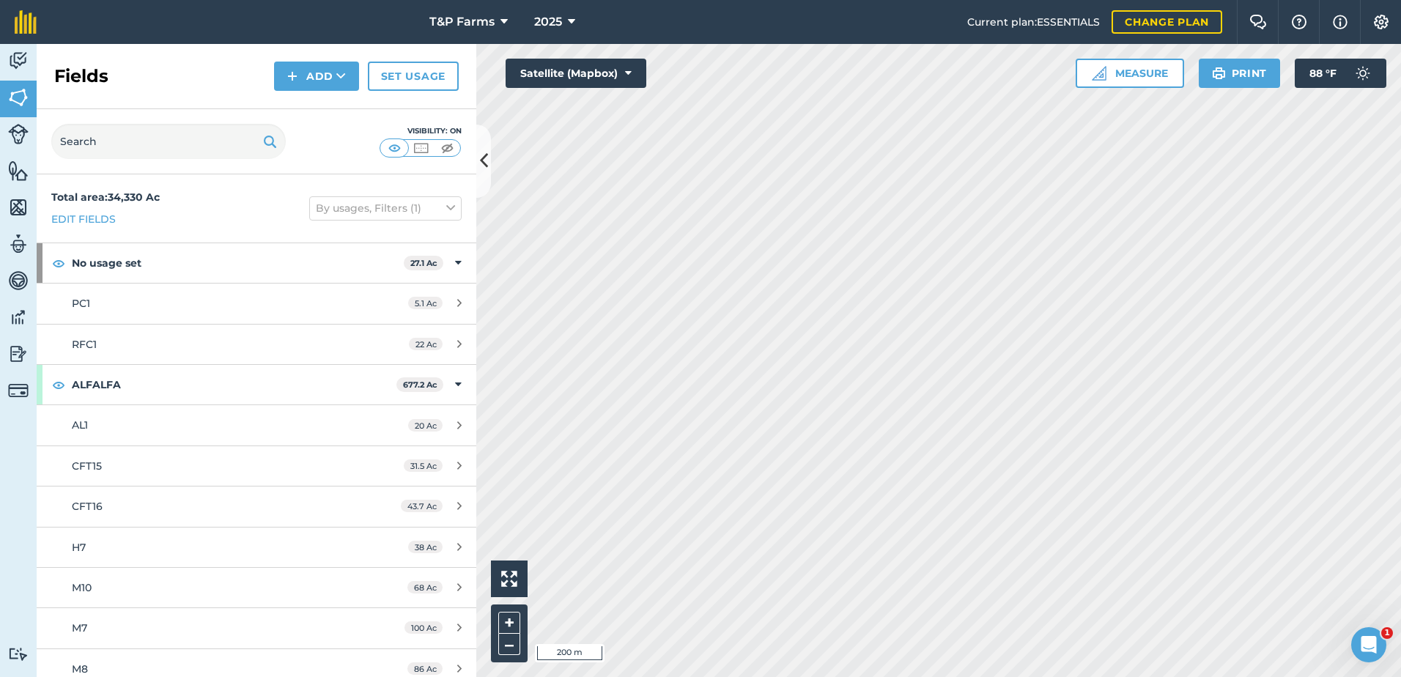
click at [270, 67] on div "Fields Add Set usage" at bounding box center [257, 76] width 440 height 65
click at [310, 81] on button "Add" at bounding box center [316, 76] width 85 height 29
click at [309, 117] on link "Draw" at bounding box center [316, 109] width 81 height 32
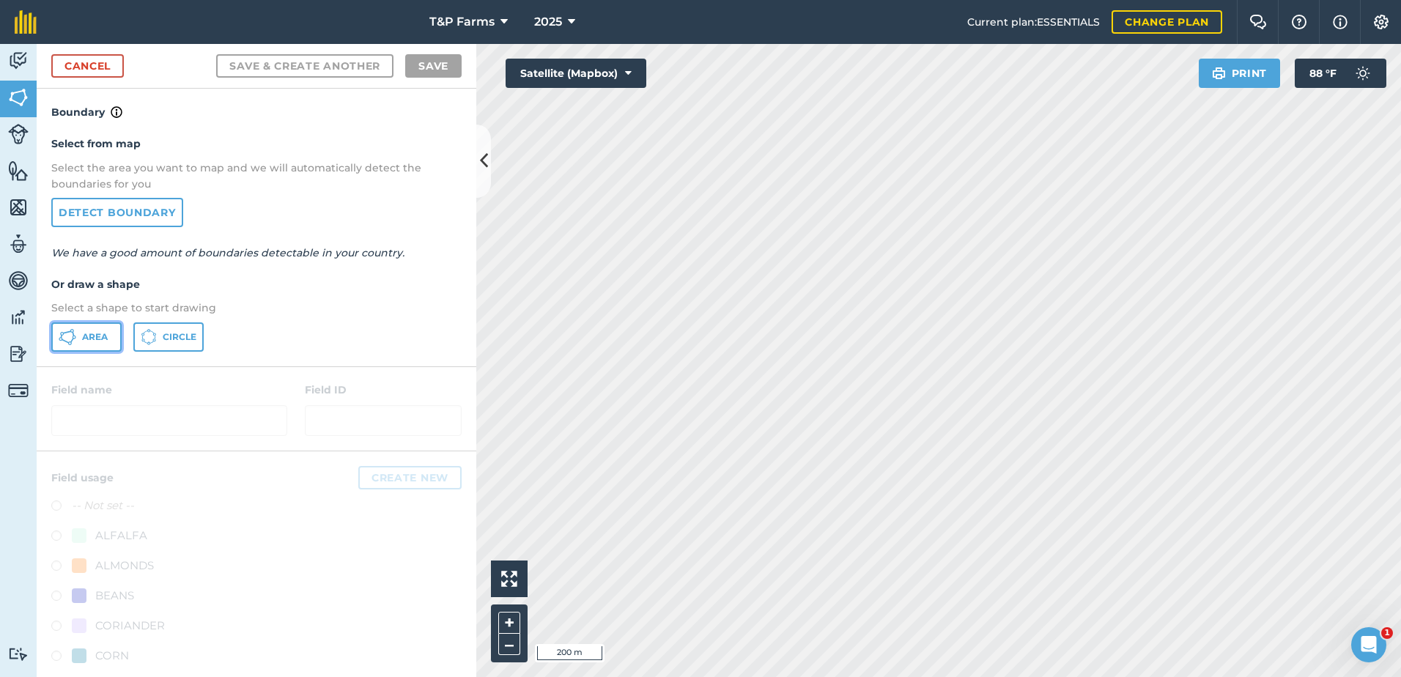
drag, startPoint x: 105, startPoint y: 338, endPoint x: 206, endPoint y: 336, distance: 101.2
click at [128, 341] on div "Area Circle" at bounding box center [256, 337] width 410 height 29
drag, startPoint x: 101, startPoint y: 342, endPoint x: 432, endPoint y: 312, distance: 332.7
click at [101, 344] on button "Area" at bounding box center [86, 337] width 70 height 29
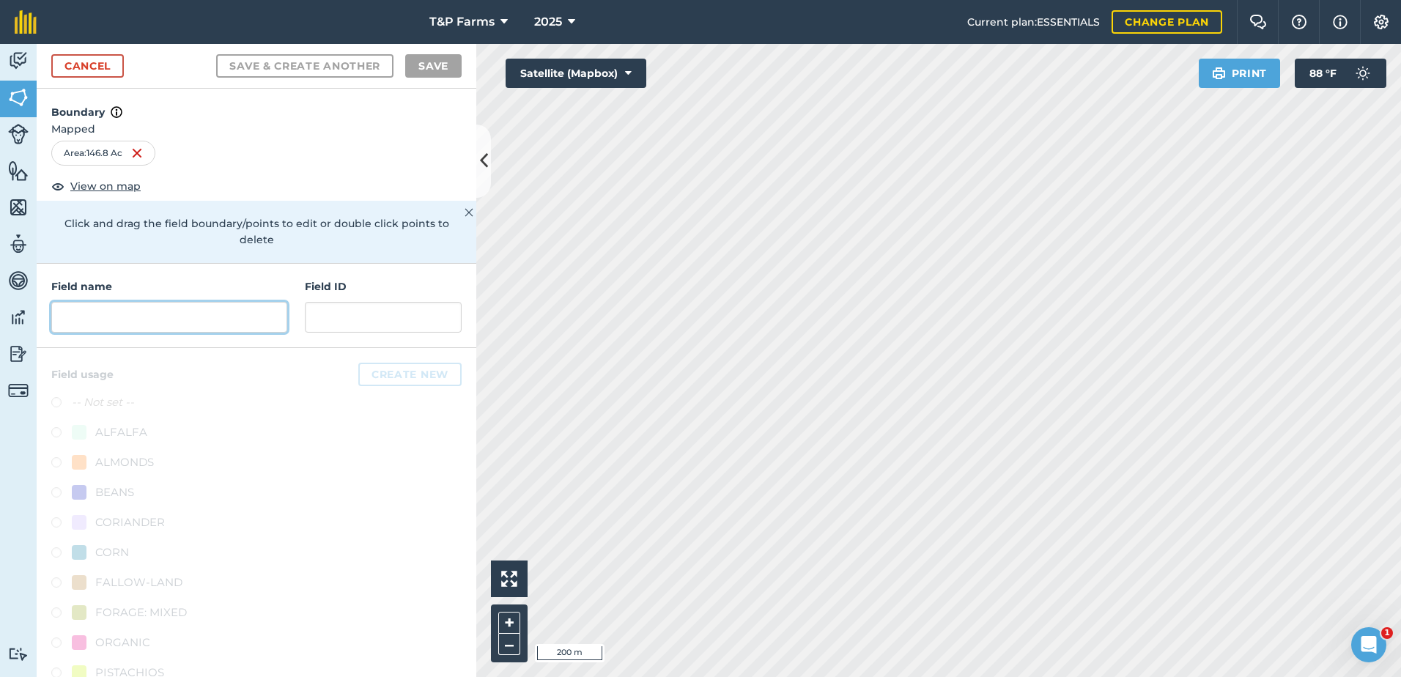
click at [163, 317] on input "text" at bounding box center [169, 317] width 236 height 31
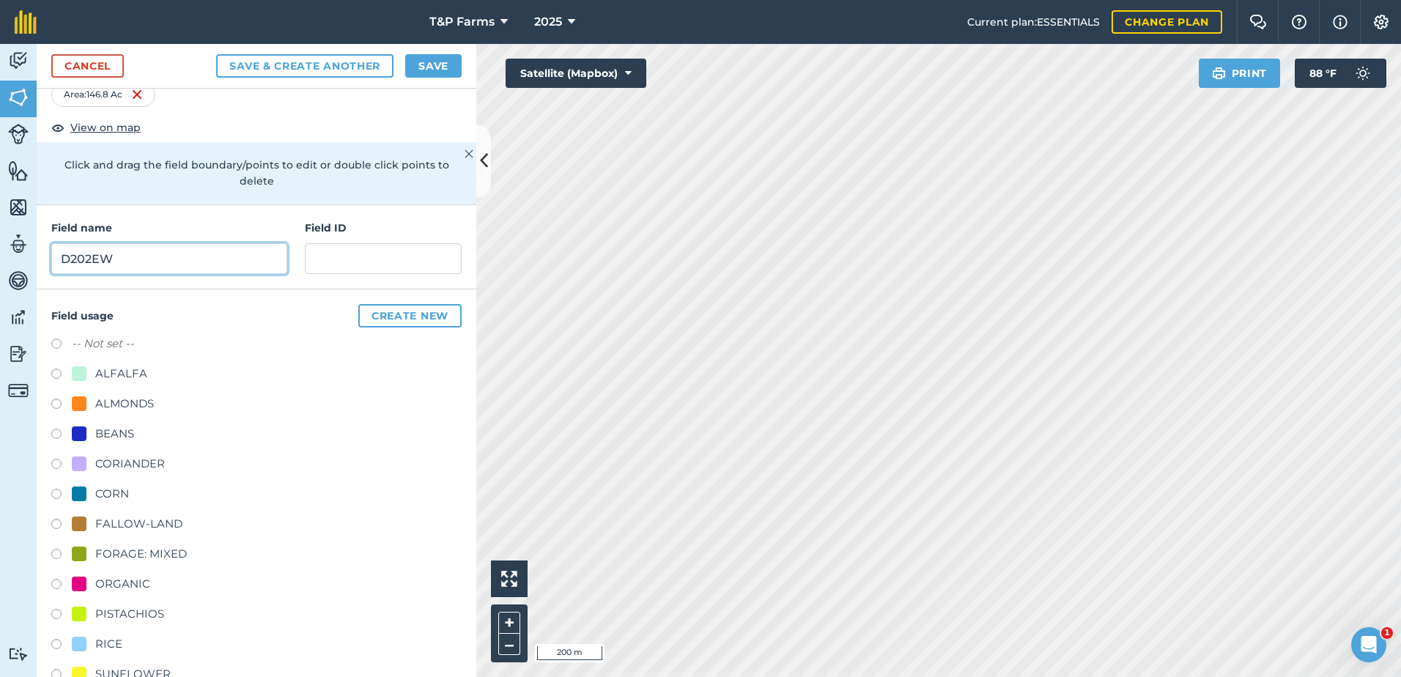
scroll to position [183, 0]
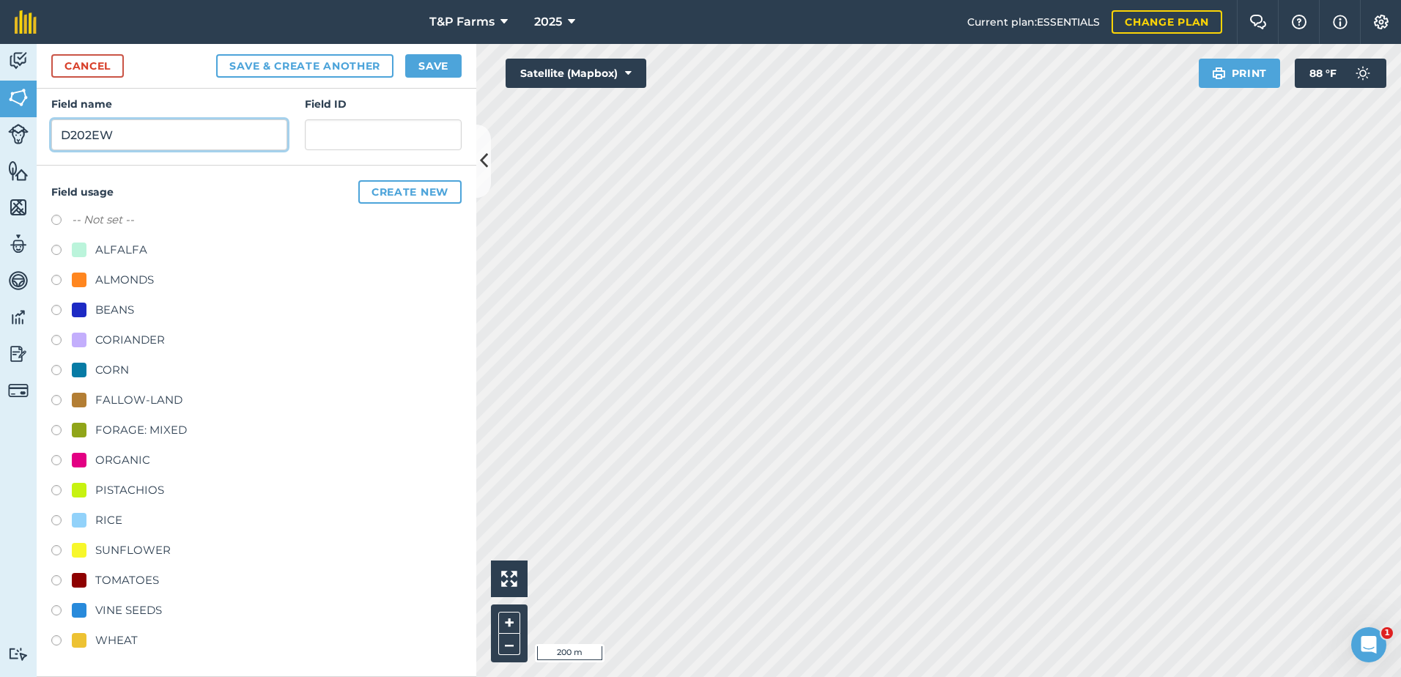
type input "D202EW"
click at [70, 516] on label at bounding box center [61, 522] width 21 height 15
radio input "true"
click at [424, 70] on button "Save" at bounding box center [433, 65] width 56 height 23
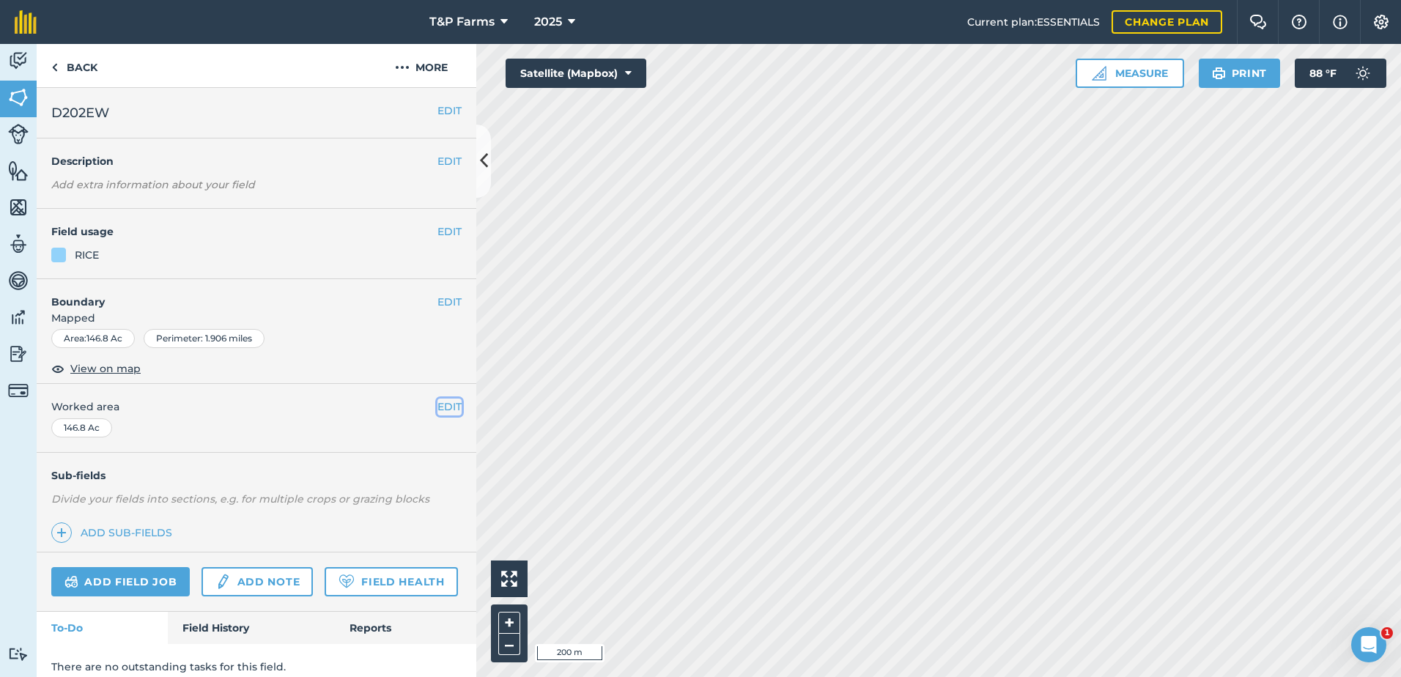
click at [438, 415] on button "EDIT" at bounding box center [450, 407] width 24 height 16
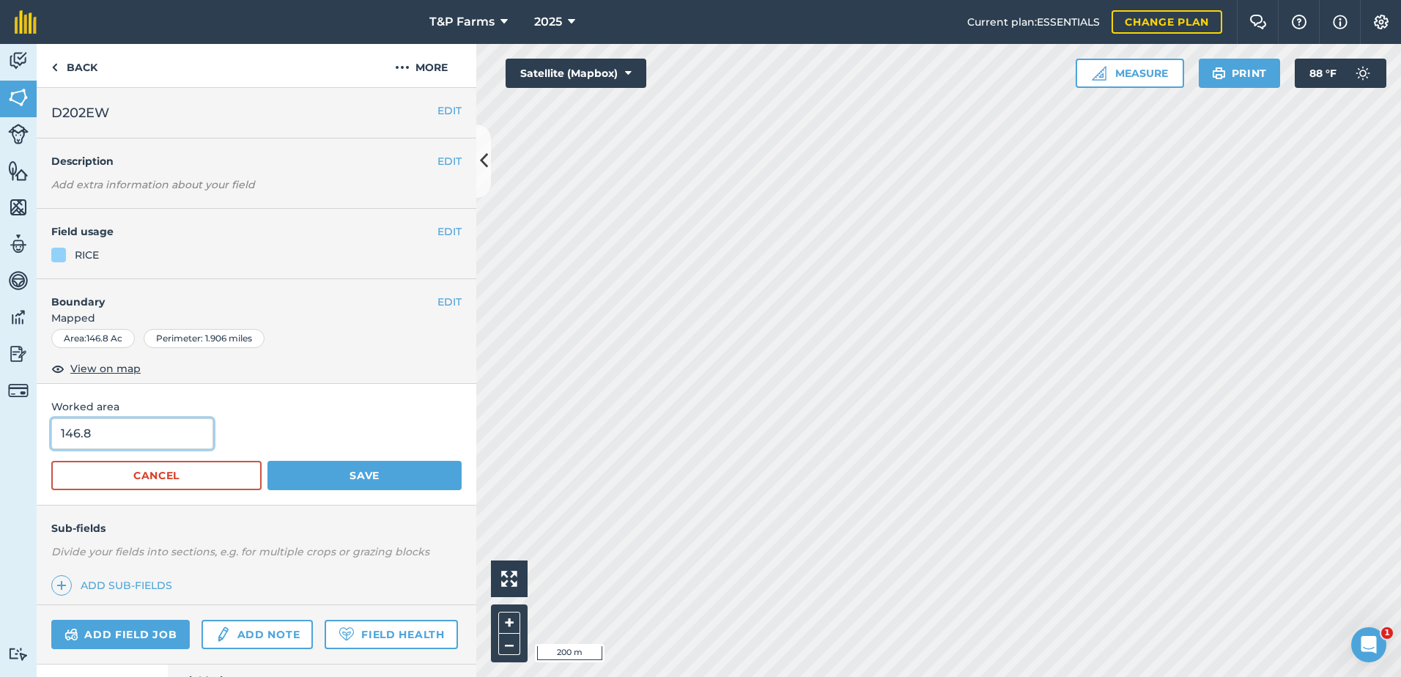
drag, startPoint x: 85, startPoint y: 426, endPoint x: -47, endPoint y: 428, distance: 132.0
click at [0, 428] on html "T&P Farms 2025 Current plan : ESSENTIALS Change plan Farm Chat Help Info Settin…" at bounding box center [700, 338] width 1401 height 677
click at [139, 421] on input "146.8" at bounding box center [132, 434] width 162 height 31
drag, startPoint x: 124, startPoint y: 428, endPoint x: -20, endPoint y: 424, distance: 143.7
click at [0, 424] on html "T&P Farms 2025 Current plan : ESSENTIALS Change plan Farm Chat Help Info Settin…" at bounding box center [700, 338] width 1401 height 677
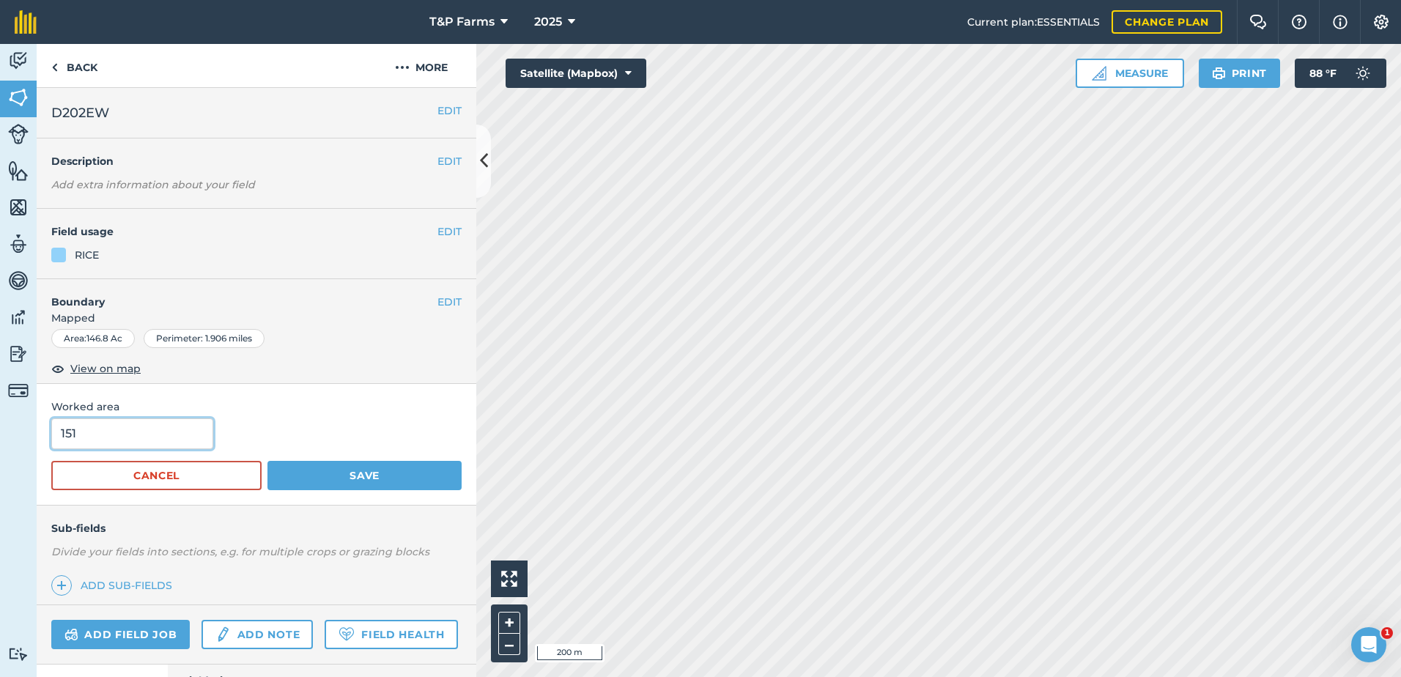
type input "151"
click at [268, 461] on button "Save" at bounding box center [365, 475] width 194 height 29
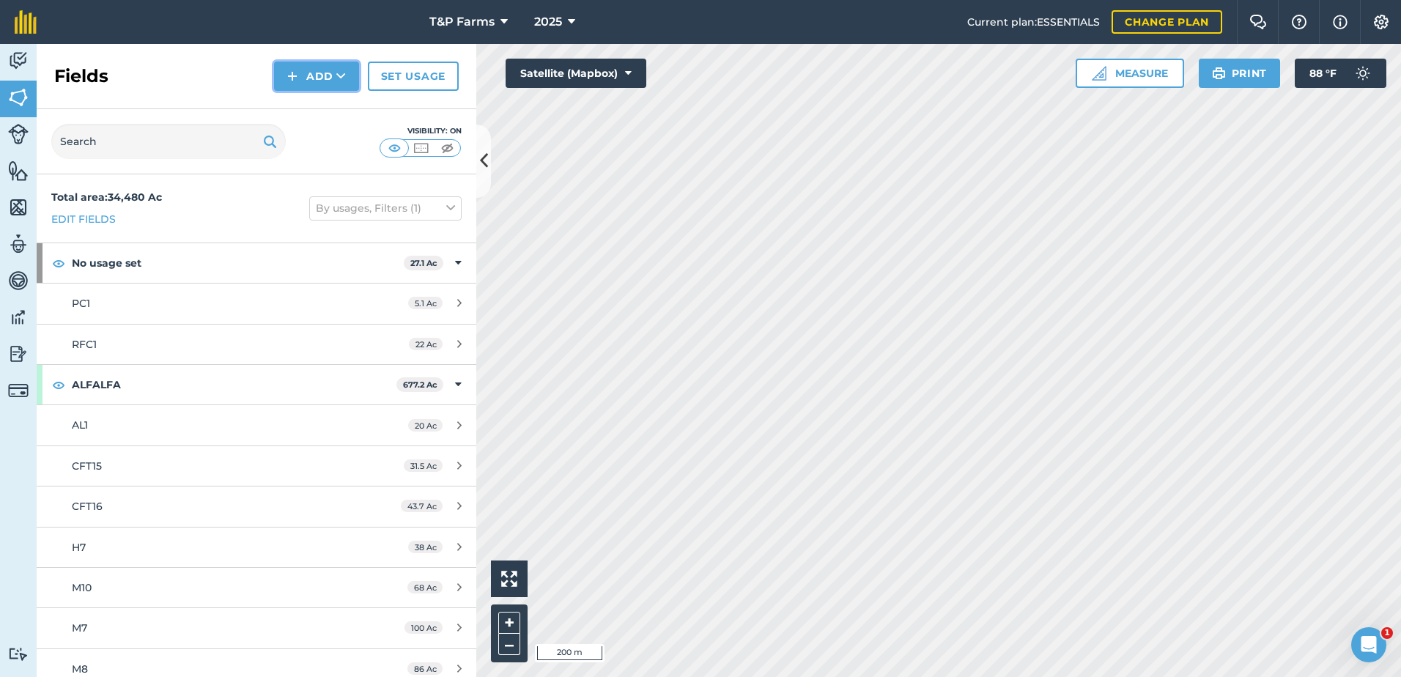
click at [336, 86] on button "Add" at bounding box center [316, 76] width 85 height 29
click at [331, 103] on link "Draw" at bounding box center [316, 109] width 81 height 32
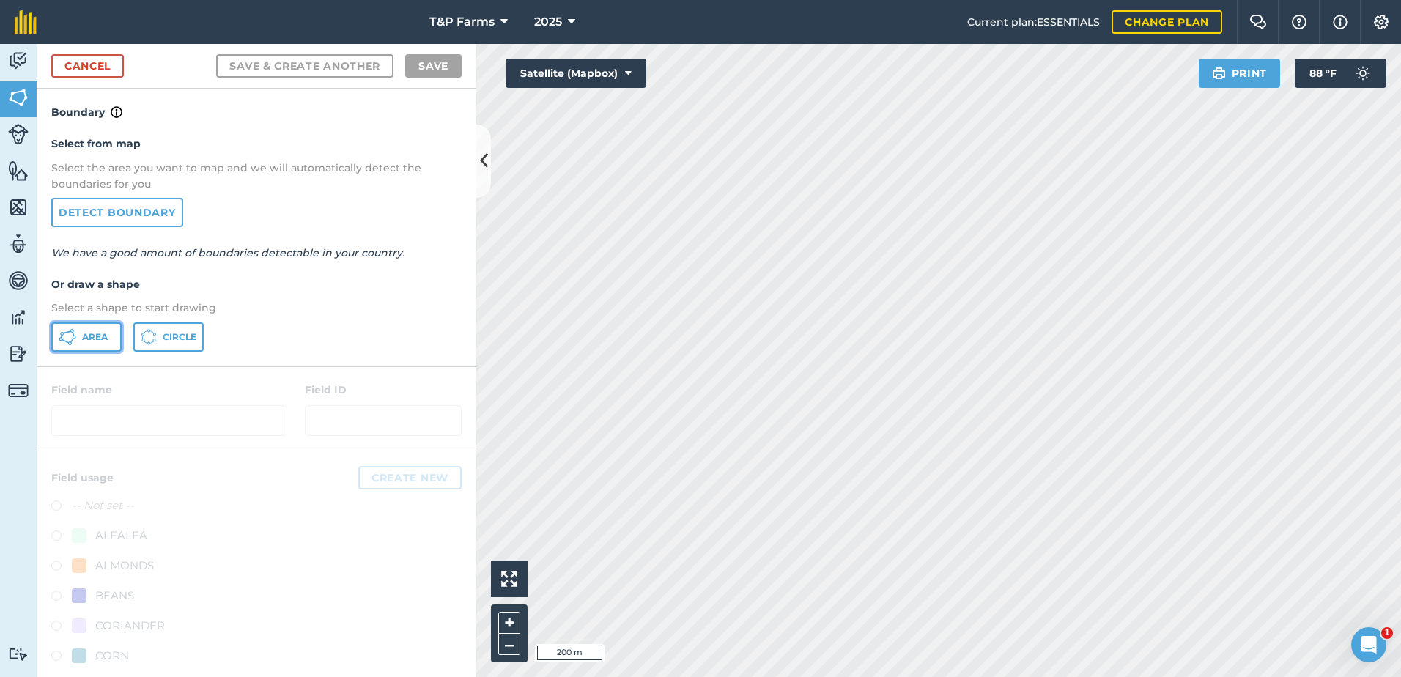
click at [87, 325] on button "Area" at bounding box center [86, 337] width 70 height 29
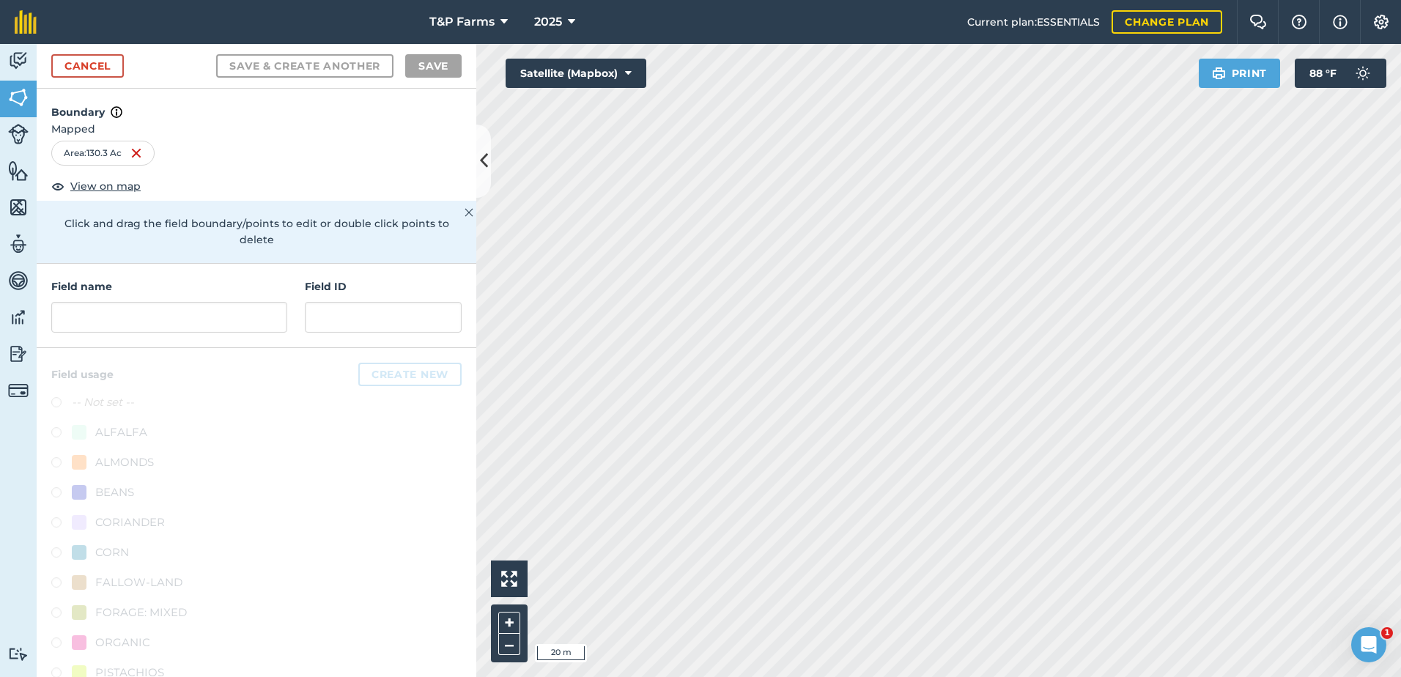
click at [1077, 1] on div "T&P Farms 2025 Current plan : ESSENTIALS Change plan Farm Chat Help Info Settin…" at bounding box center [700, 338] width 1401 height 677
click at [456, 245] on div "Activity Fields Livestock Features Maps Team Vehicles Data Reporting Billing Tu…" at bounding box center [700, 360] width 1401 height 633
click at [226, 319] on input "text" at bounding box center [169, 317] width 236 height 31
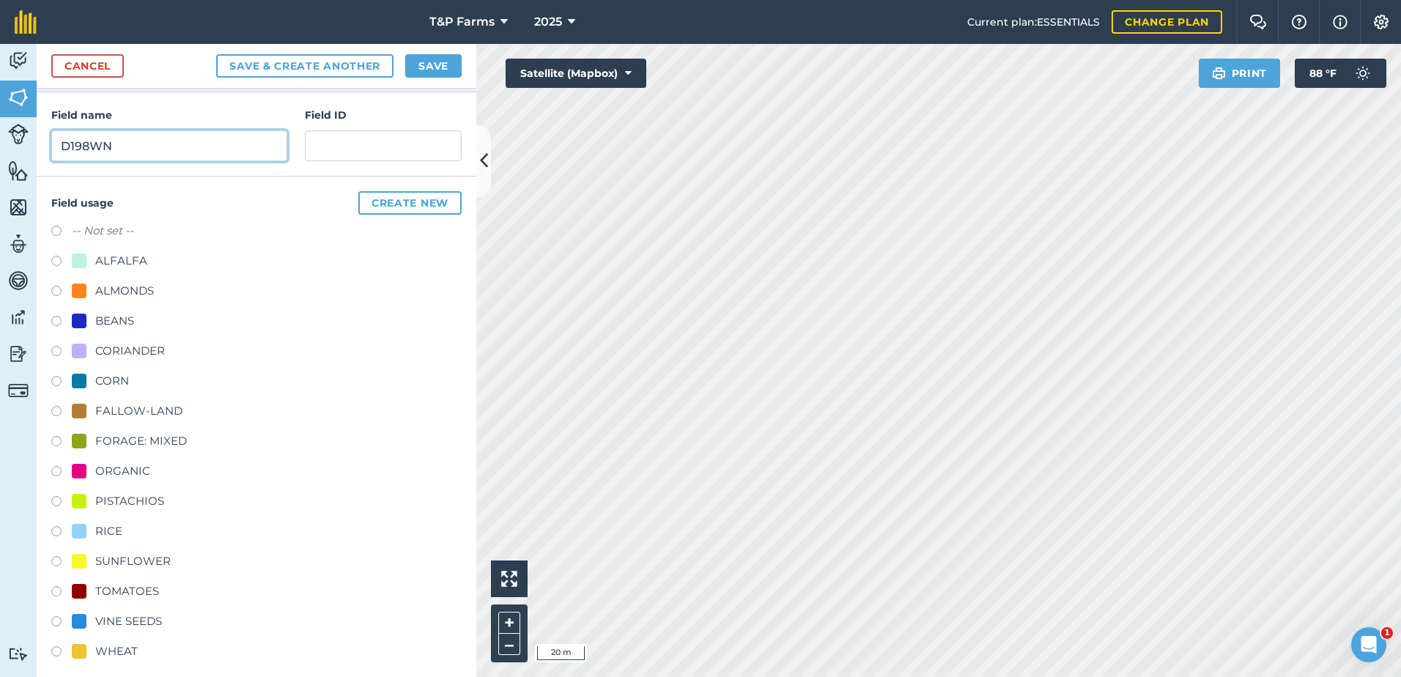
scroll to position [183, 0]
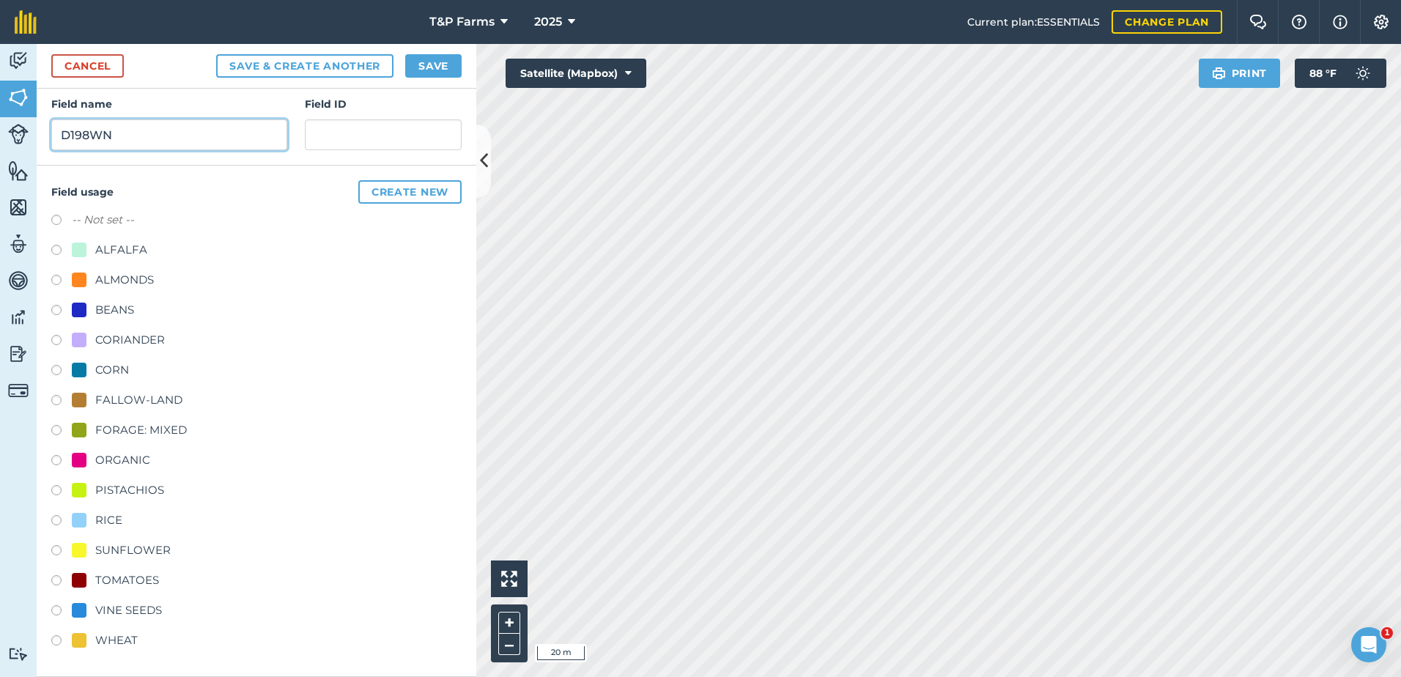
type input "D198WN"
click at [95, 525] on div "RICE" at bounding box center [97, 521] width 51 height 18
radio input "true"
click at [447, 64] on button "Save" at bounding box center [433, 65] width 56 height 23
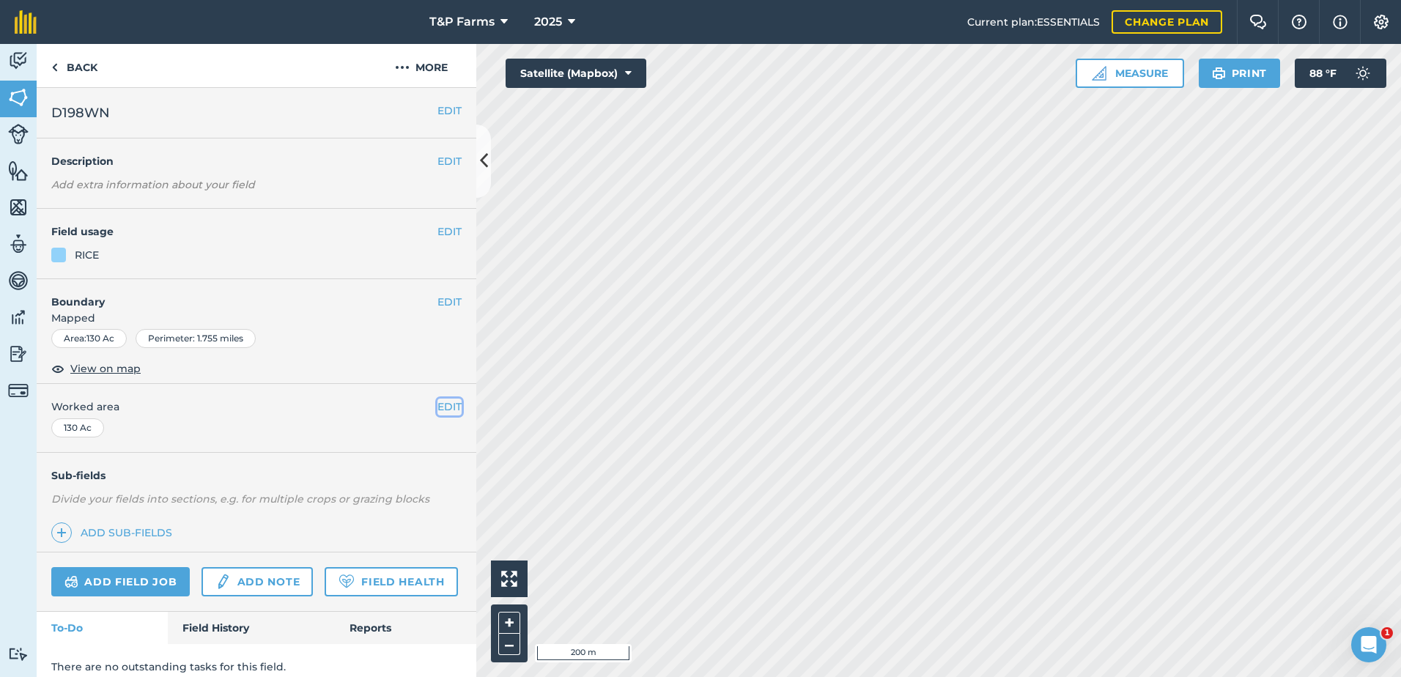
drag, startPoint x: 440, startPoint y: 413, endPoint x: 405, endPoint y: 417, distance: 34.6
click at [438, 413] on button "EDIT" at bounding box center [450, 407] width 24 height 16
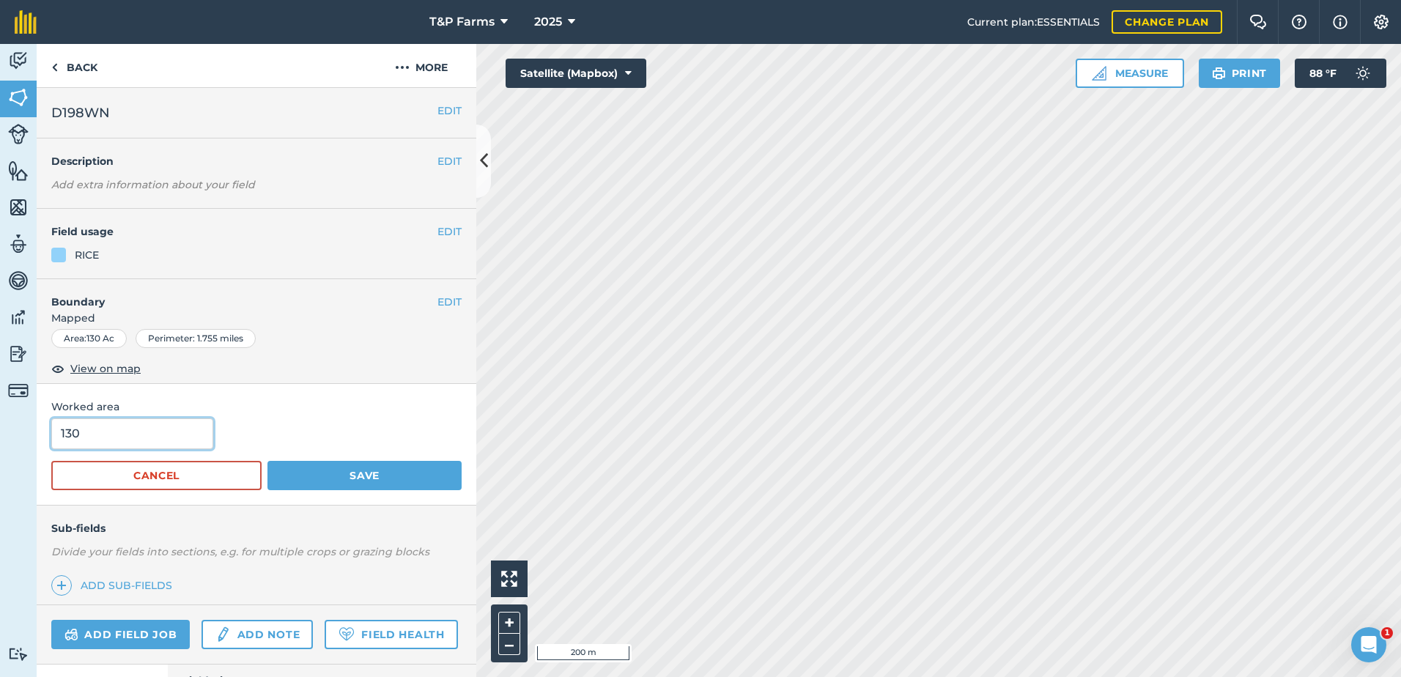
drag, startPoint x: 157, startPoint y: 432, endPoint x: -73, endPoint y: 449, distance: 230.7
click at [0, 449] on html "T&P Farms 2025 Current plan : ESSENTIALS Change plan Farm Chat Help Info Settin…" at bounding box center [700, 338] width 1401 height 677
type input "125"
click at [268, 461] on button "Save" at bounding box center [365, 475] width 194 height 29
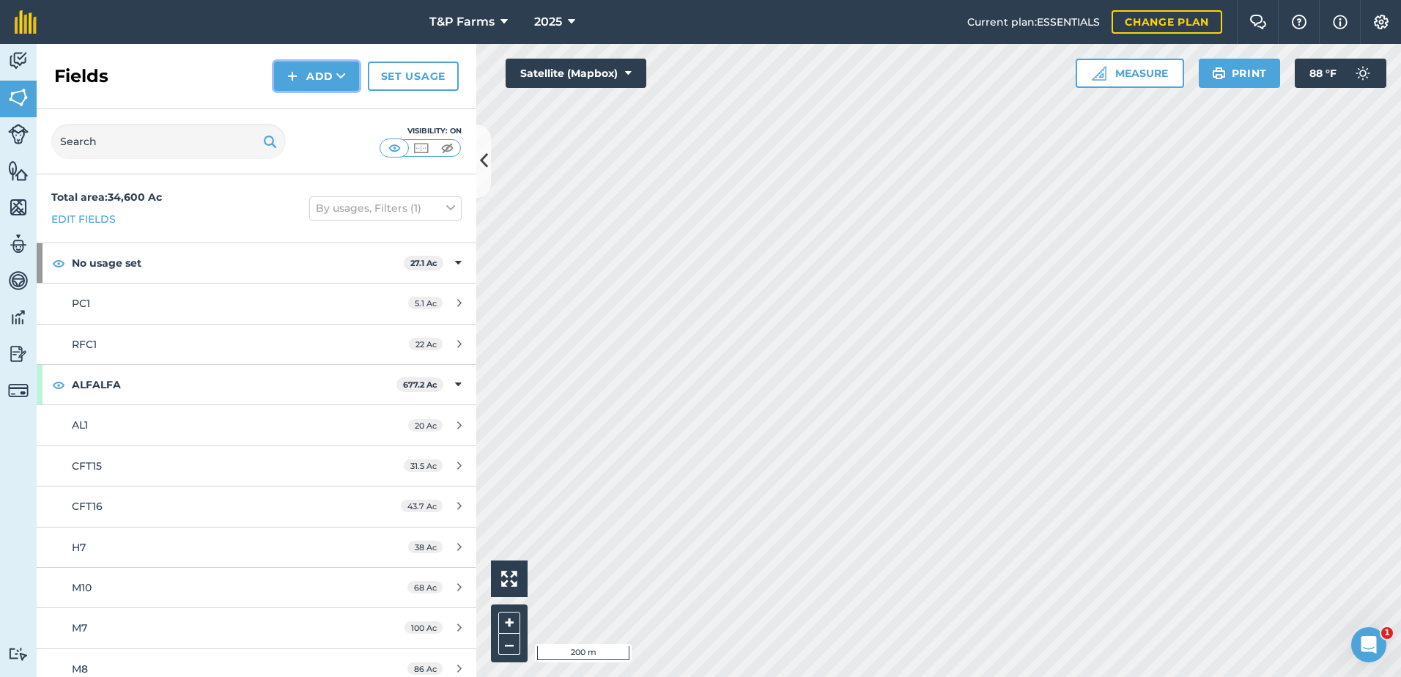
click at [339, 84] on button "Add" at bounding box center [316, 76] width 85 height 29
click at [309, 108] on link "Draw" at bounding box center [316, 109] width 81 height 32
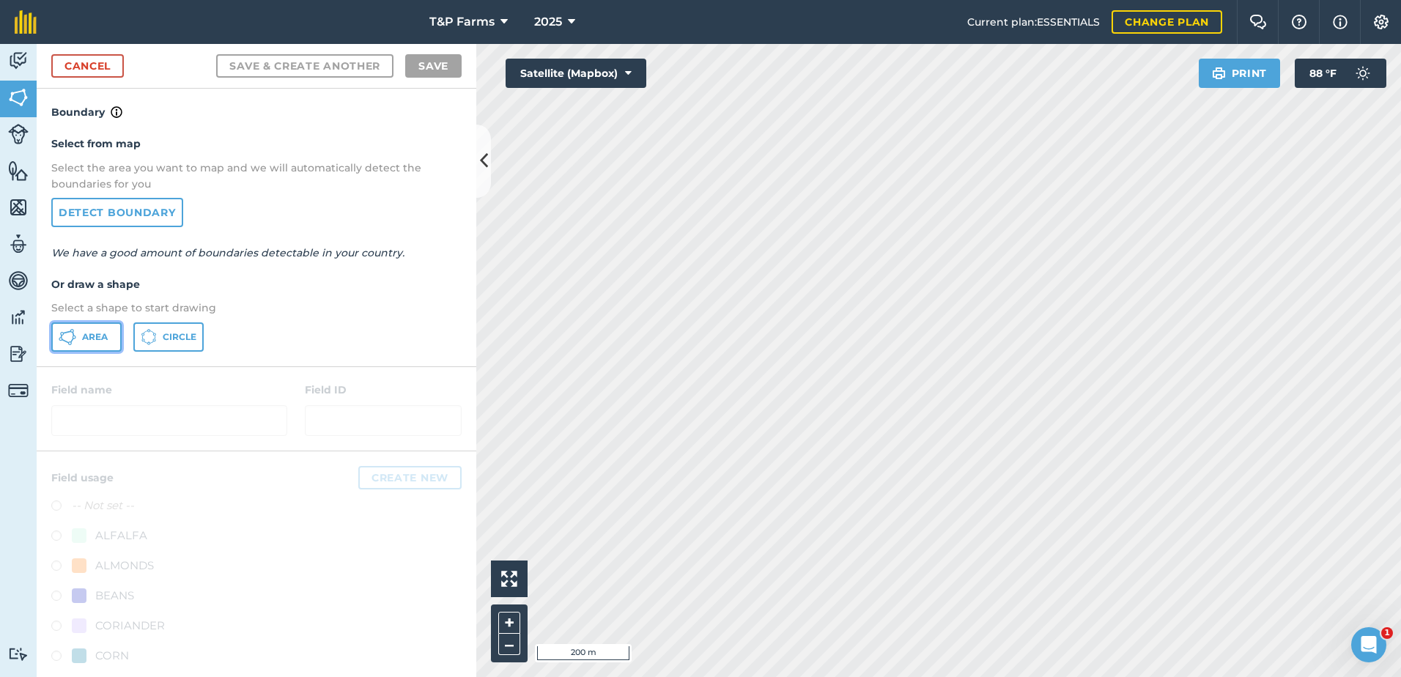
drag, startPoint x: 115, startPoint y: 339, endPoint x: 706, endPoint y: 321, distance: 591.1
click at [121, 336] on button "Area" at bounding box center [86, 337] width 70 height 29
click at [937, 677] on html "T&P Farms 2025 Current plan : ESSENTIALS Change plan Farm Chat Help Info Settin…" at bounding box center [700, 338] width 1401 height 677
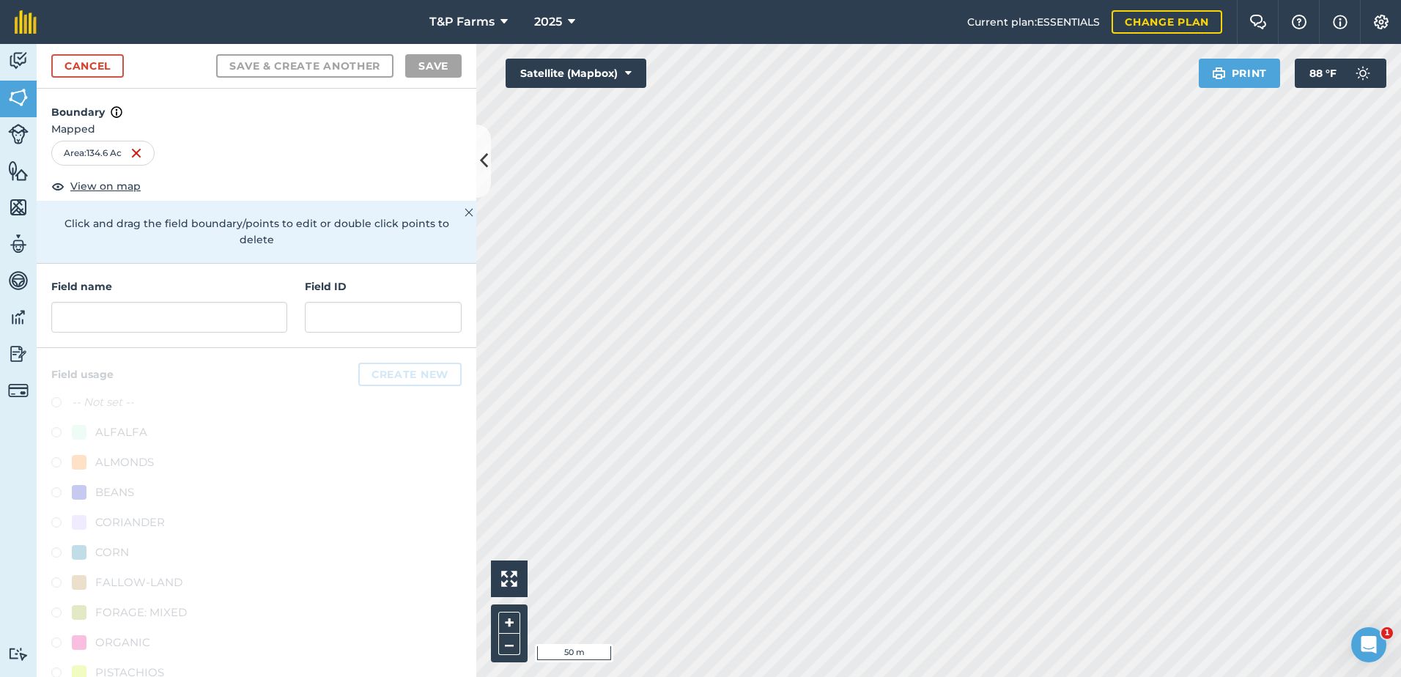
click at [1066, 0] on html "T&P Farms 2025 Current plan : ESSENTIALS Change plan Farm Chat Help Info Settin…" at bounding box center [700, 338] width 1401 height 677
click at [269, 320] on input "text" at bounding box center [169, 317] width 236 height 31
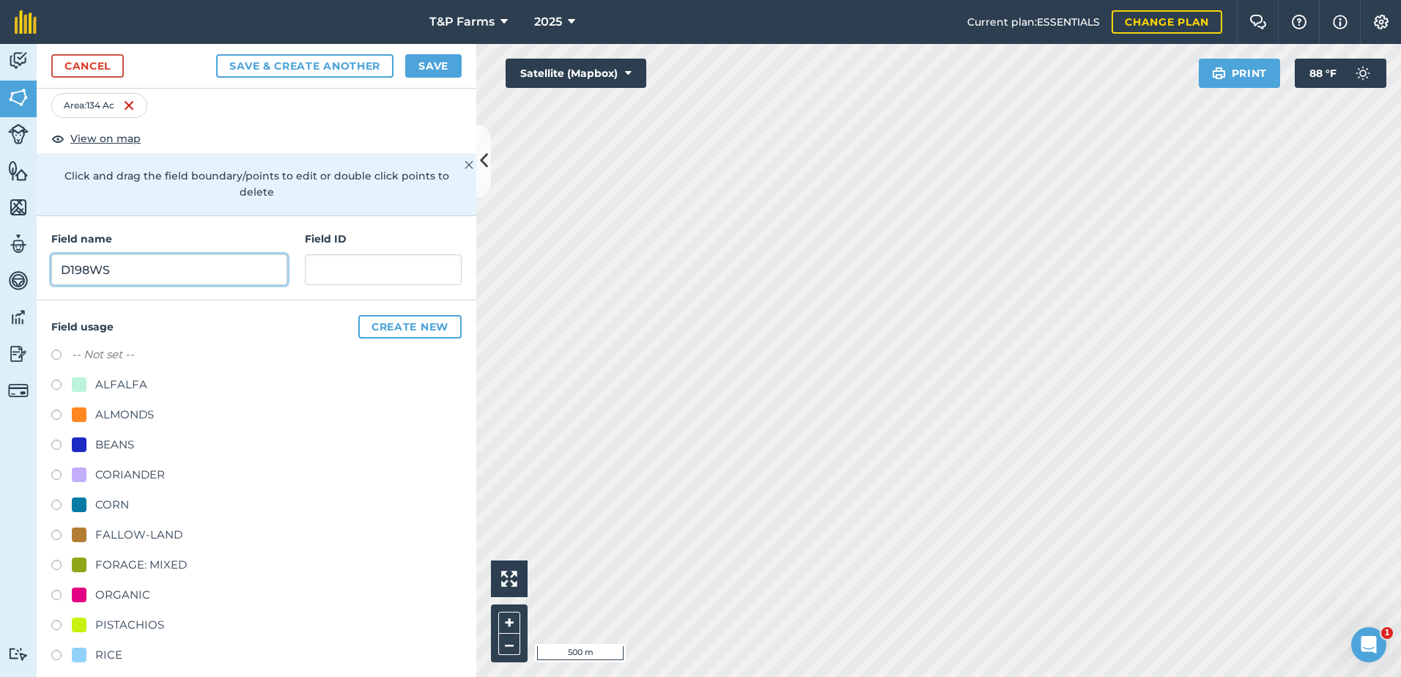
scroll to position [73, 0]
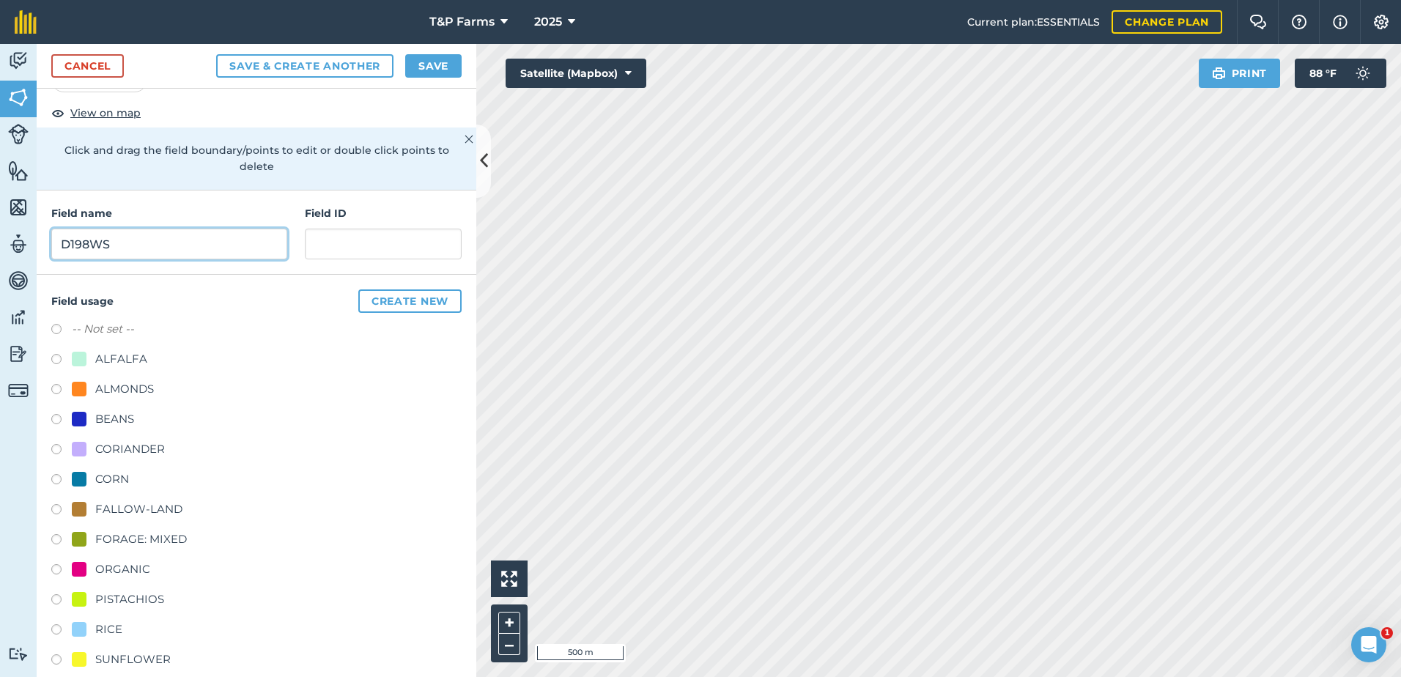
type input "D198WS"
click at [111, 626] on div "RICE" at bounding box center [108, 630] width 27 height 18
radio input "true"
click at [441, 64] on button "Save" at bounding box center [433, 65] width 56 height 23
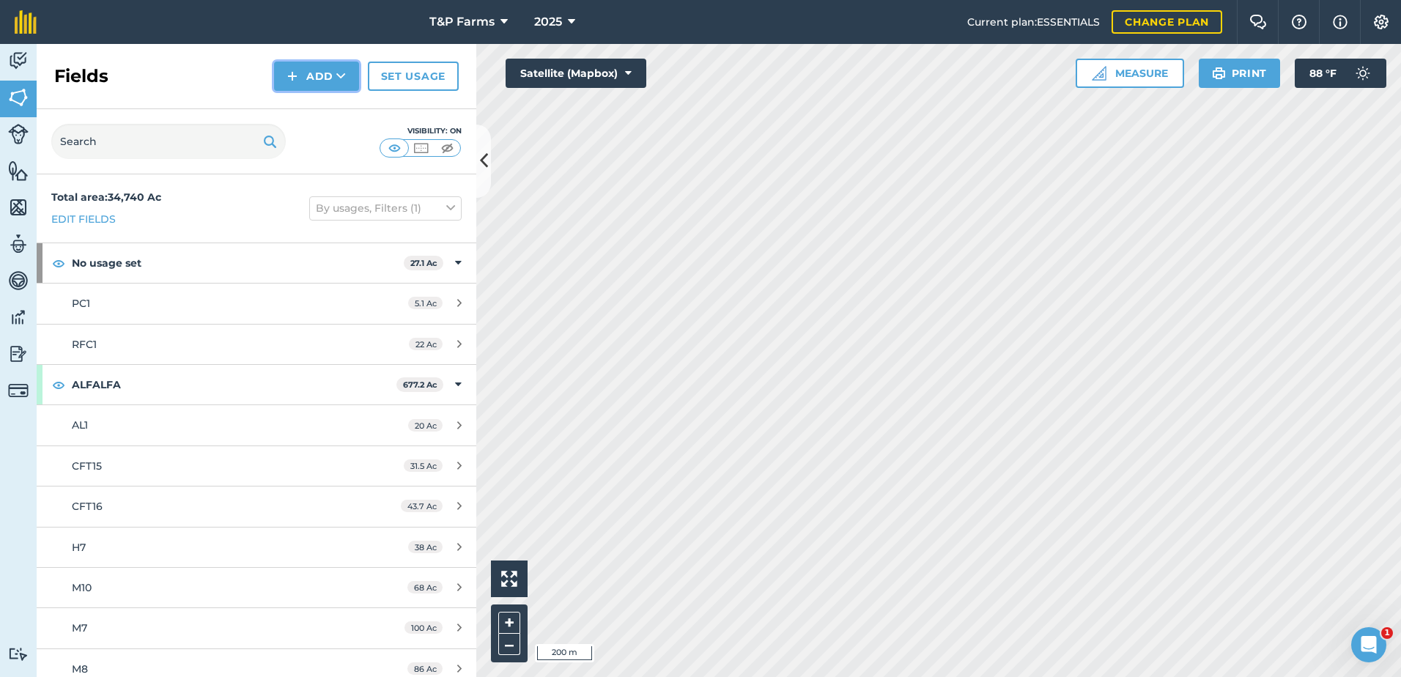
drag, startPoint x: 324, startPoint y: 75, endPoint x: 326, endPoint y: 90, distance: 14.8
click at [324, 76] on button "Add" at bounding box center [316, 76] width 85 height 29
click at [331, 117] on link "Draw" at bounding box center [316, 109] width 81 height 32
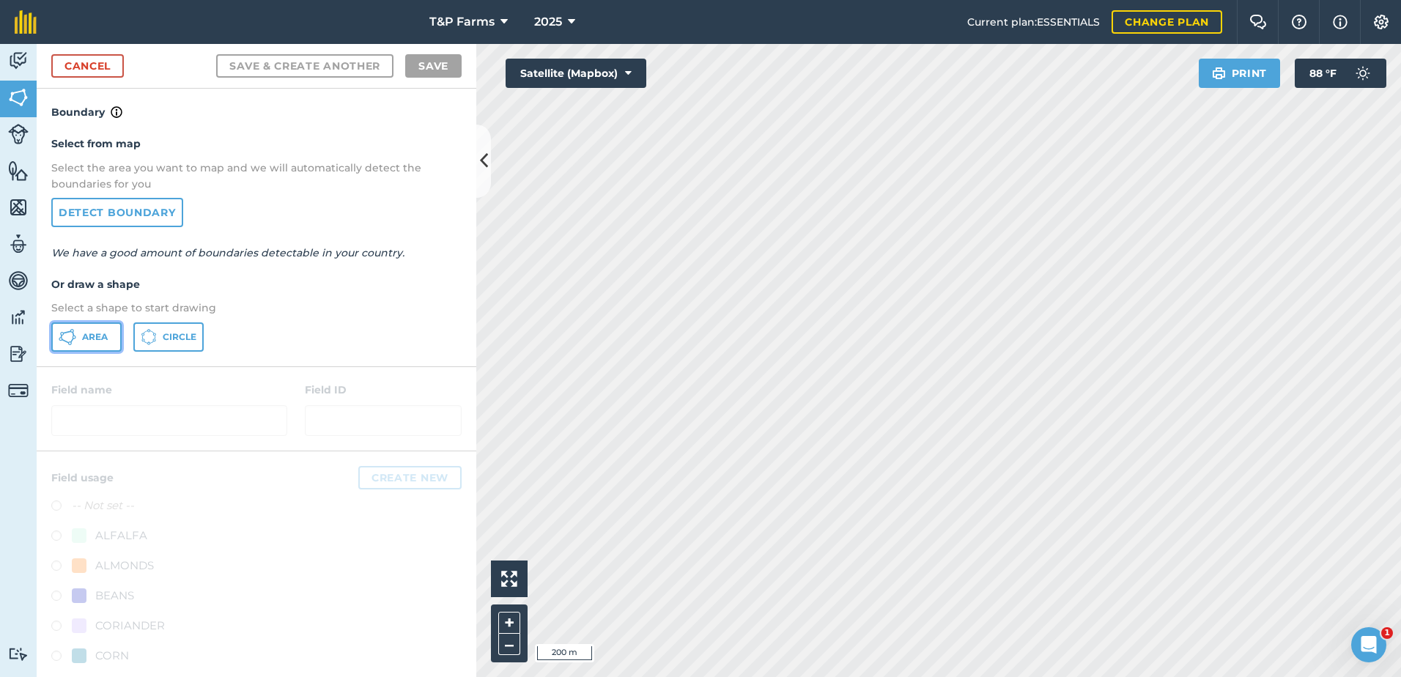
drag, startPoint x: 95, startPoint y: 339, endPoint x: 342, endPoint y: 282, distance: 253.4
click at [97, 339] on span "Area" at bounding box center [95, 337] width 26 height 12
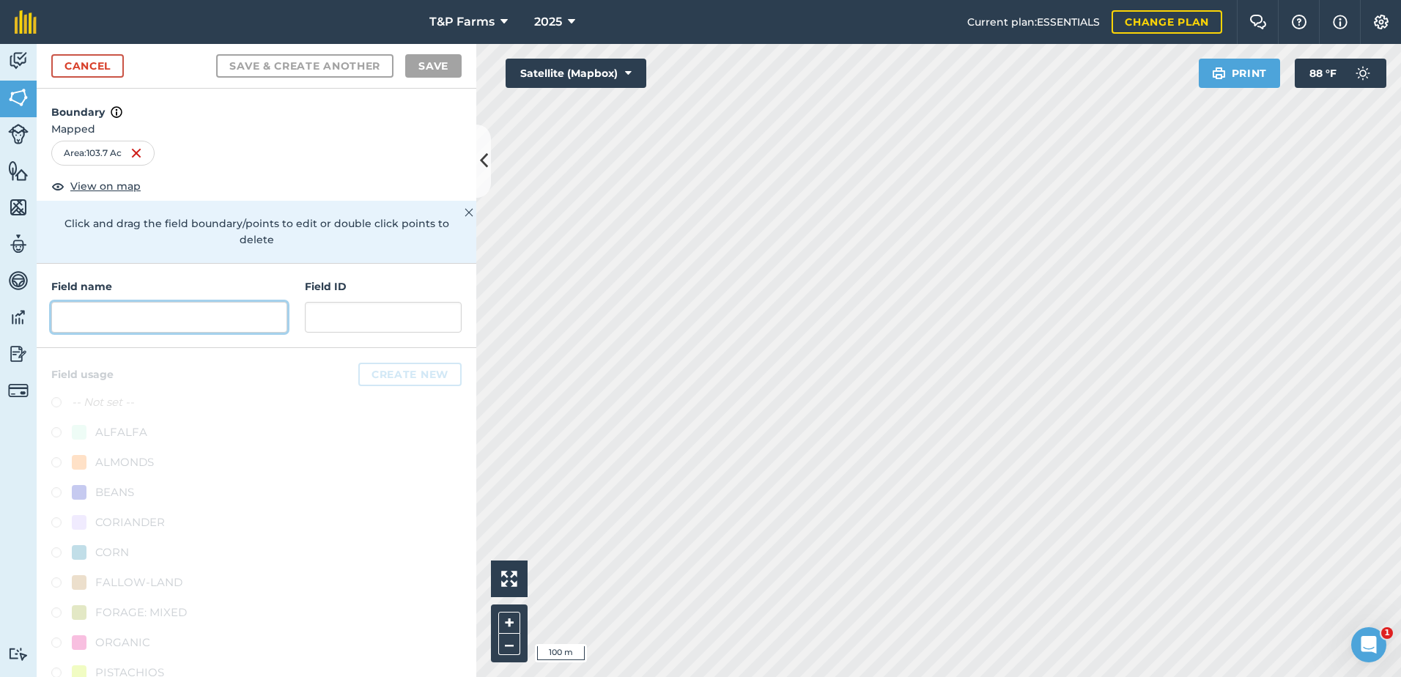
click at [224, 312] on input "text" at bounding box center [169, 317] width 236 height 31
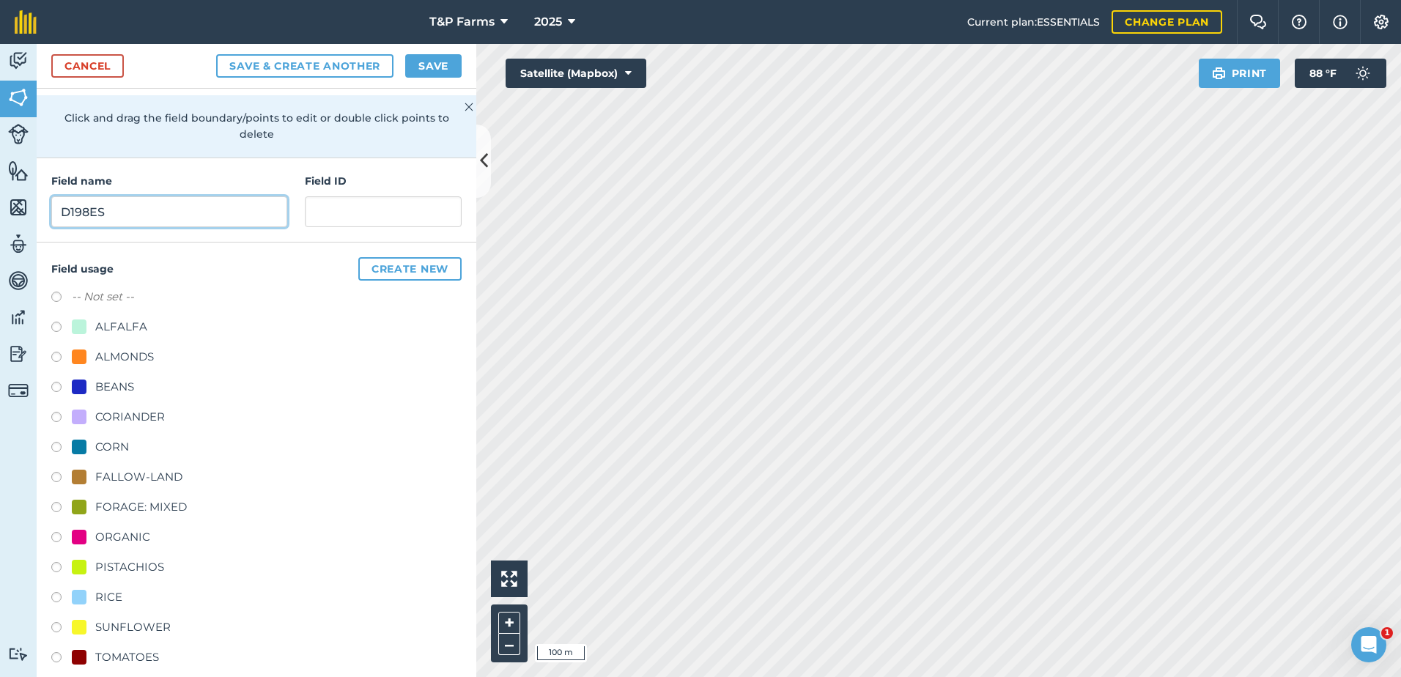
scroll to position [183, 0]
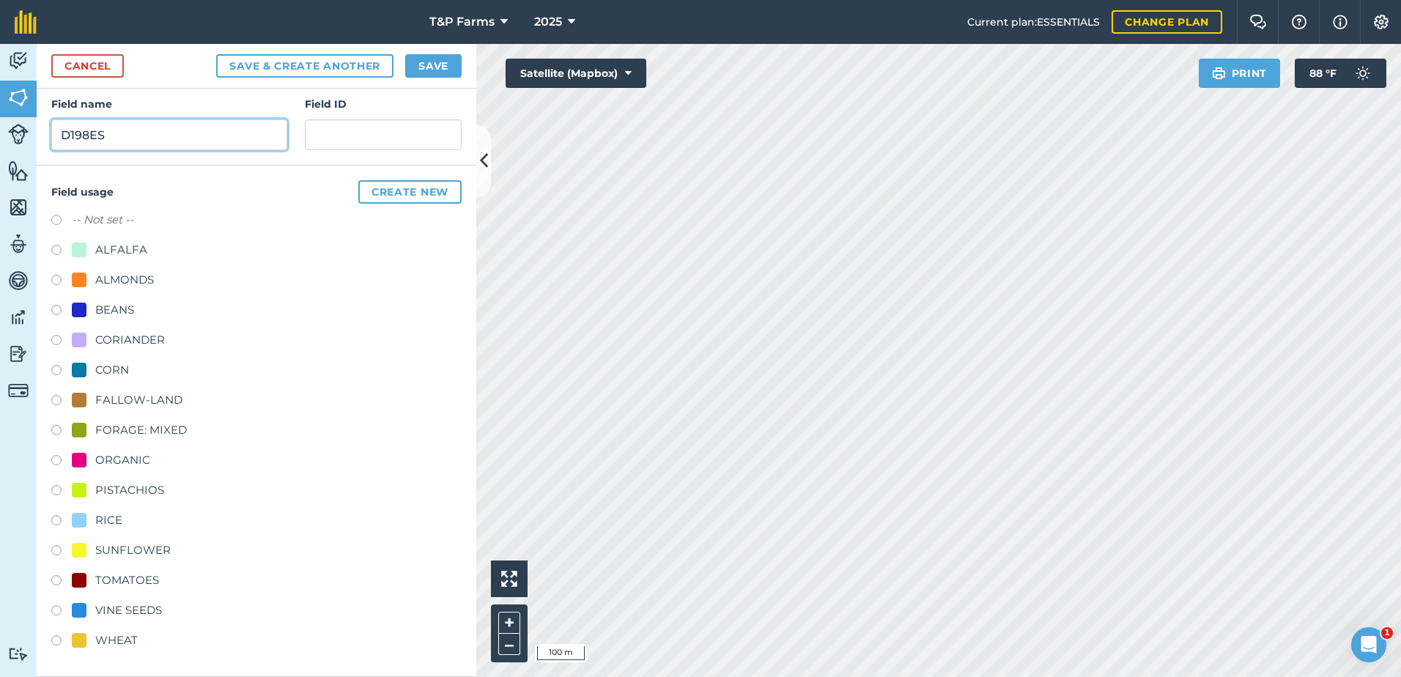
type input "D198ES"
click at [115, 512] on div "RICE" at bounding box center [108, 521] width 27 height 18
radio input "true"
click at [225, 130] on input "D198ES" at bounding box center [169, 134] width 236 height 31
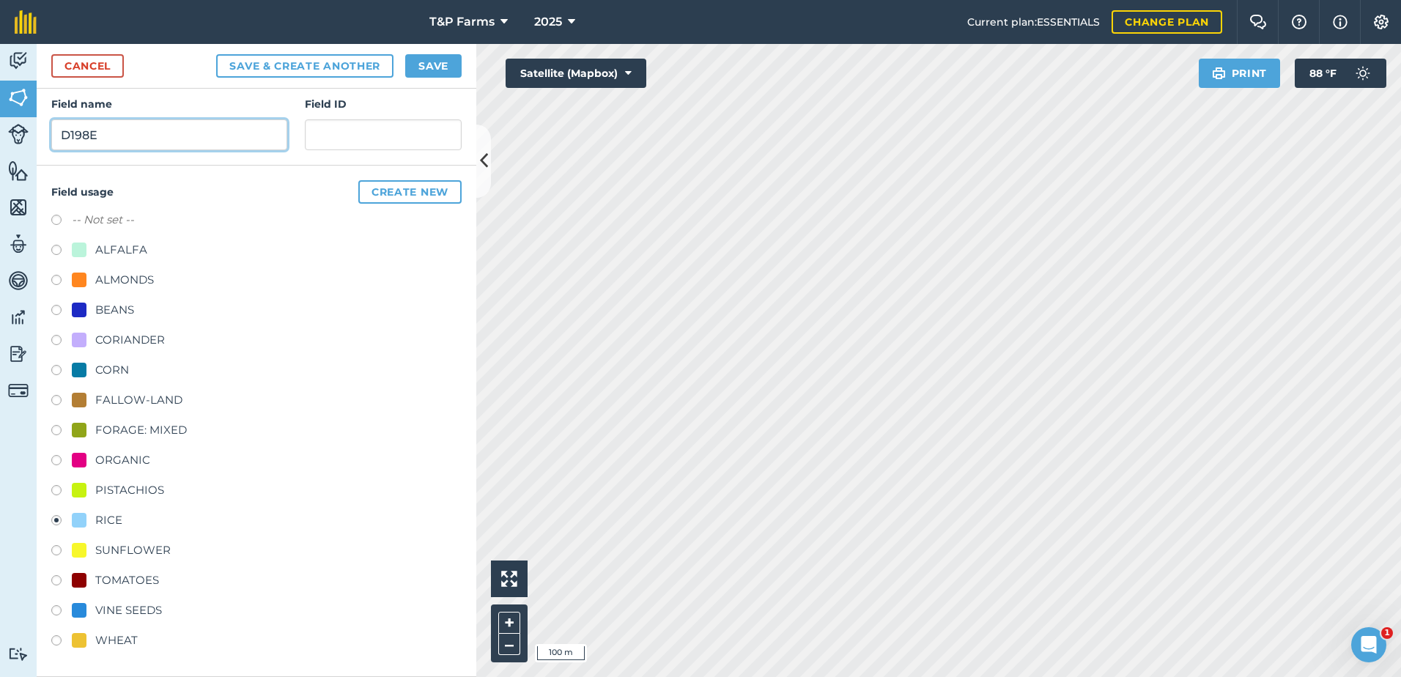
type input "D198ES"
click at [429, 60] on button "Save" at bounding box center [433, 65] width 56 height 23
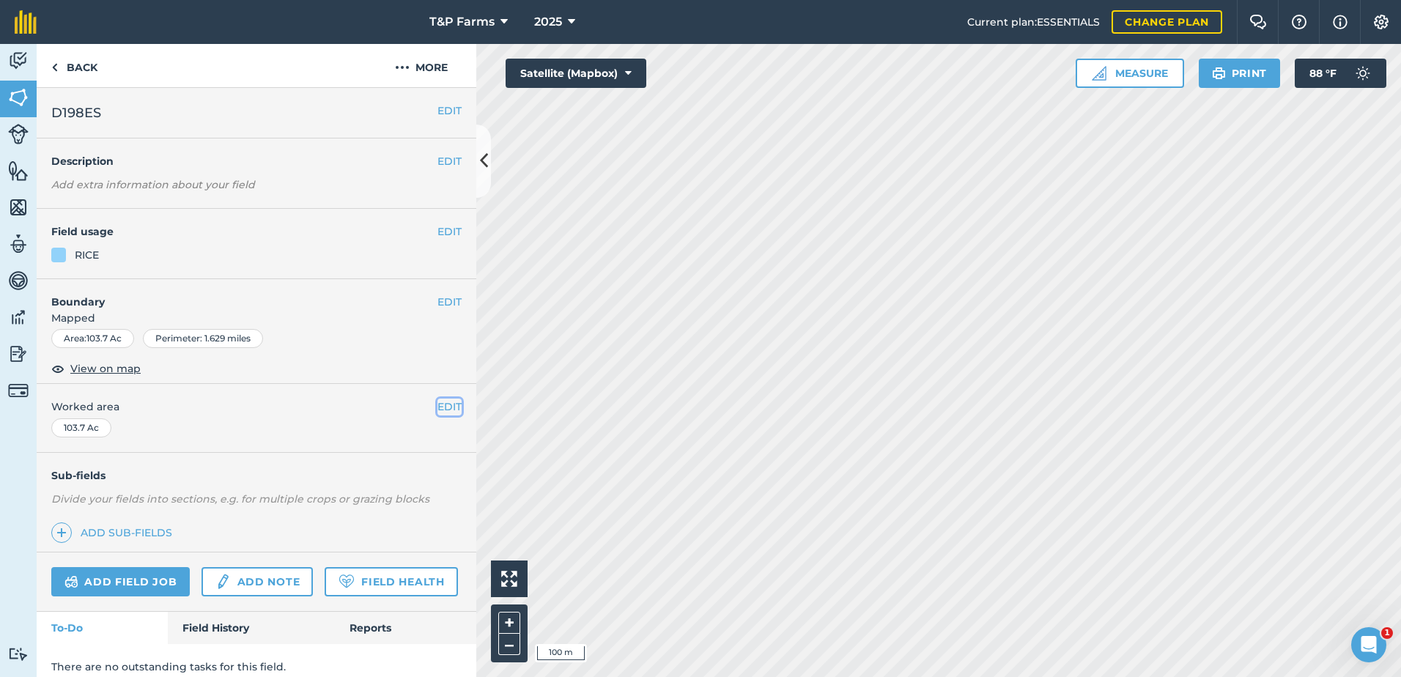
click at [438, 409] on button "EDIT" at bounding box center [450, 407] width 24 height 16
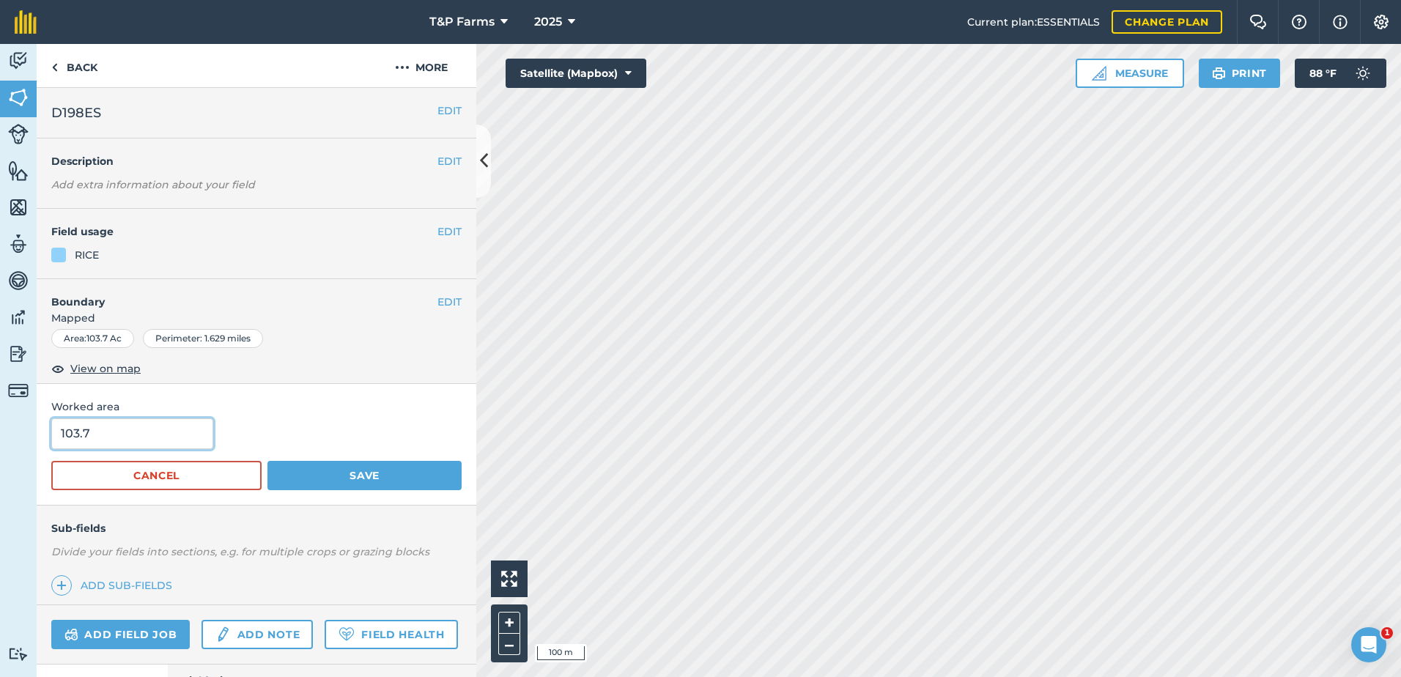
drag, startPoint x: 146, startPoint y: 444, endPoint x: -46, endPoint y: 445, distance: 192.0
click at [0, 445] on html "T&P Farms 2025 Current plan : ESSENTIALS Change plan Farm Chat Help Info Settin…" at bounding box center [700, 338] width 1401 height 677
type input "99"
click at [268, 461] on button "Save" at bounding box center [365, 475] width 194 height 29
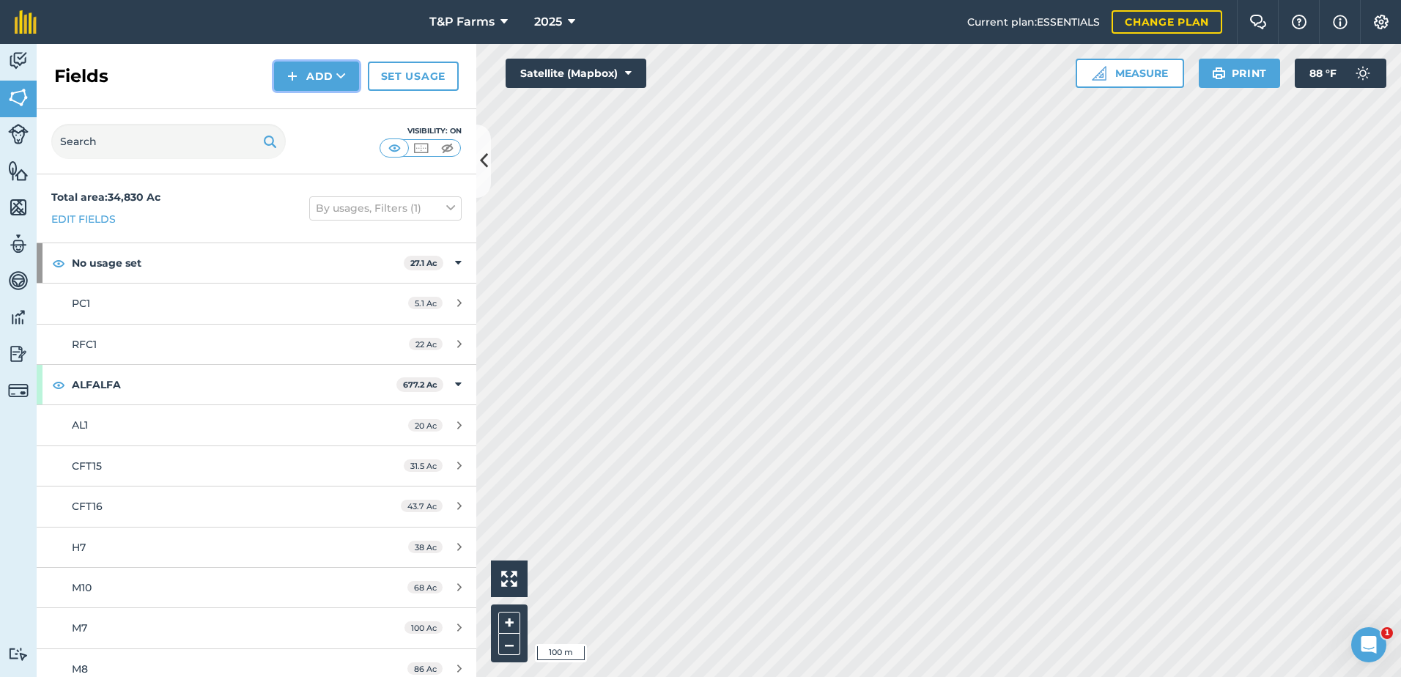
click at [327, 81] on button "Add" at bounding box center [316, 76] width 85 height 29
click at [309, 102] on link "Draw" at bounding box center [316, 109] width 81 height 32
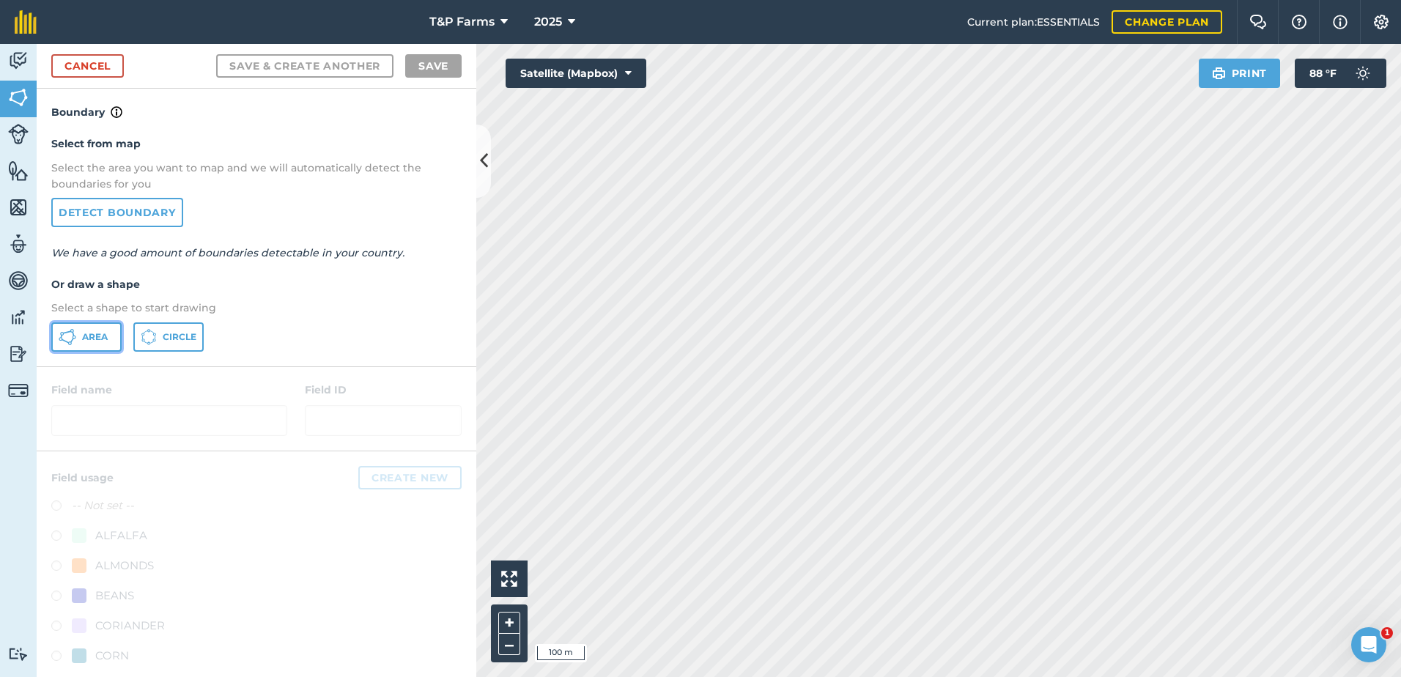
drag, startPoint x: 82, startPoint y: 338, endPoint x: 328, endPoint y: 330, distance: 246.4
click at [86, 339] on span "Area" at bounding box center [95, 337] width 26 height 12
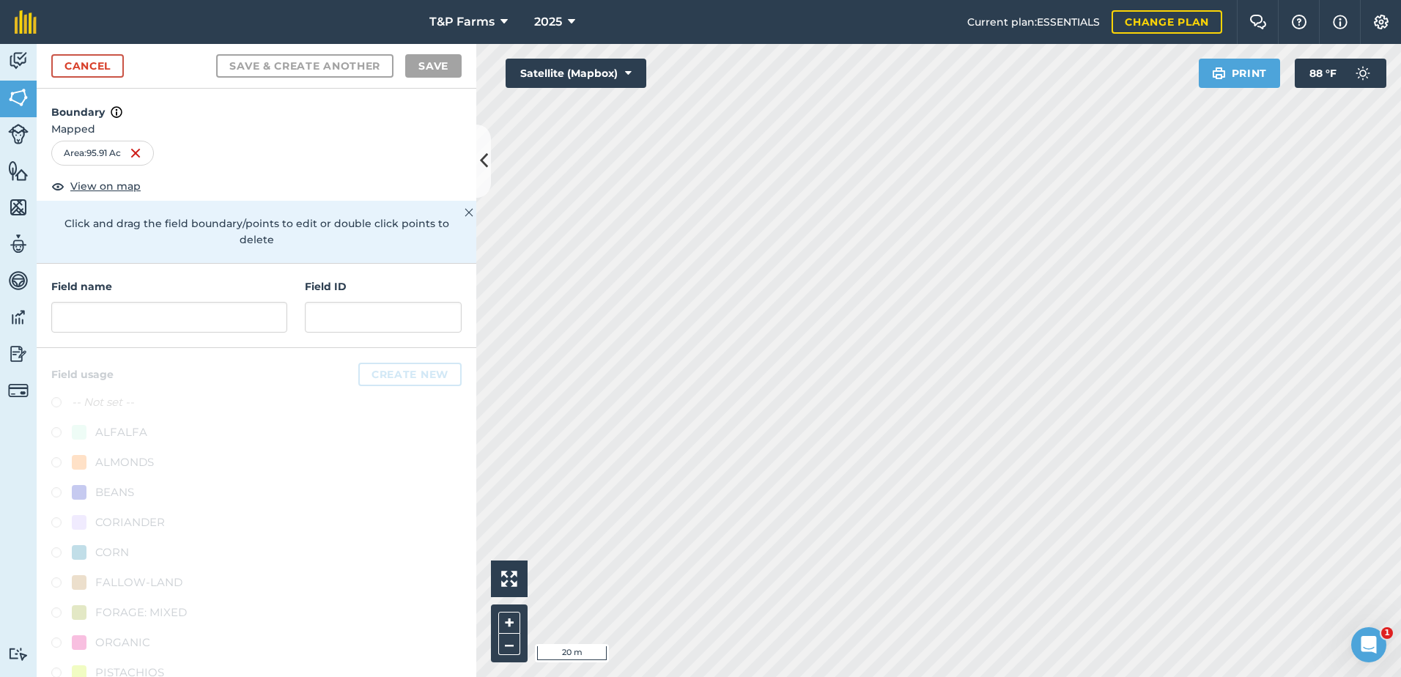
click at [831, 677] on html "T&P Farms 2025 Current plan : ESSENTIALS Change plan Farm Chat Help Info Settin…" at bounding box center [700, 338] width 1401 height 677
click at [140, 311] on input "text" at bounding box center [169, 317] width 236 height 31
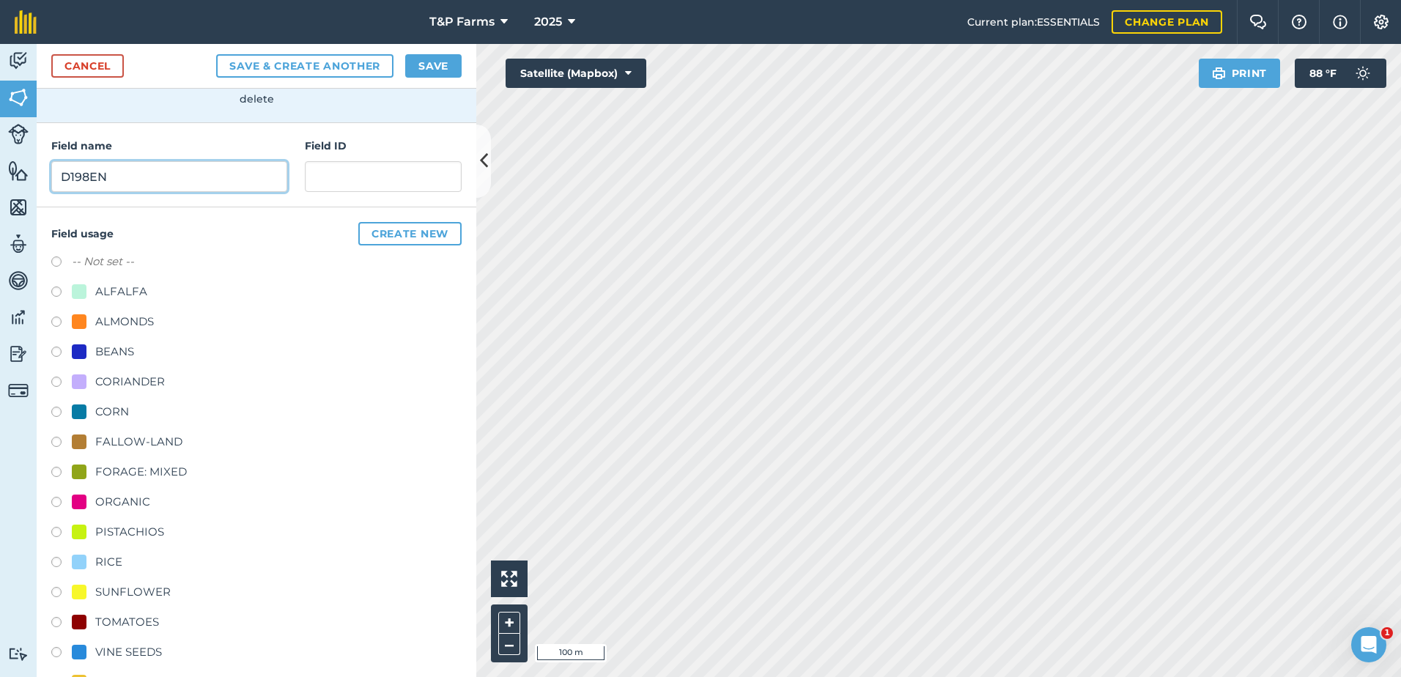
scroll to position [147, 0]
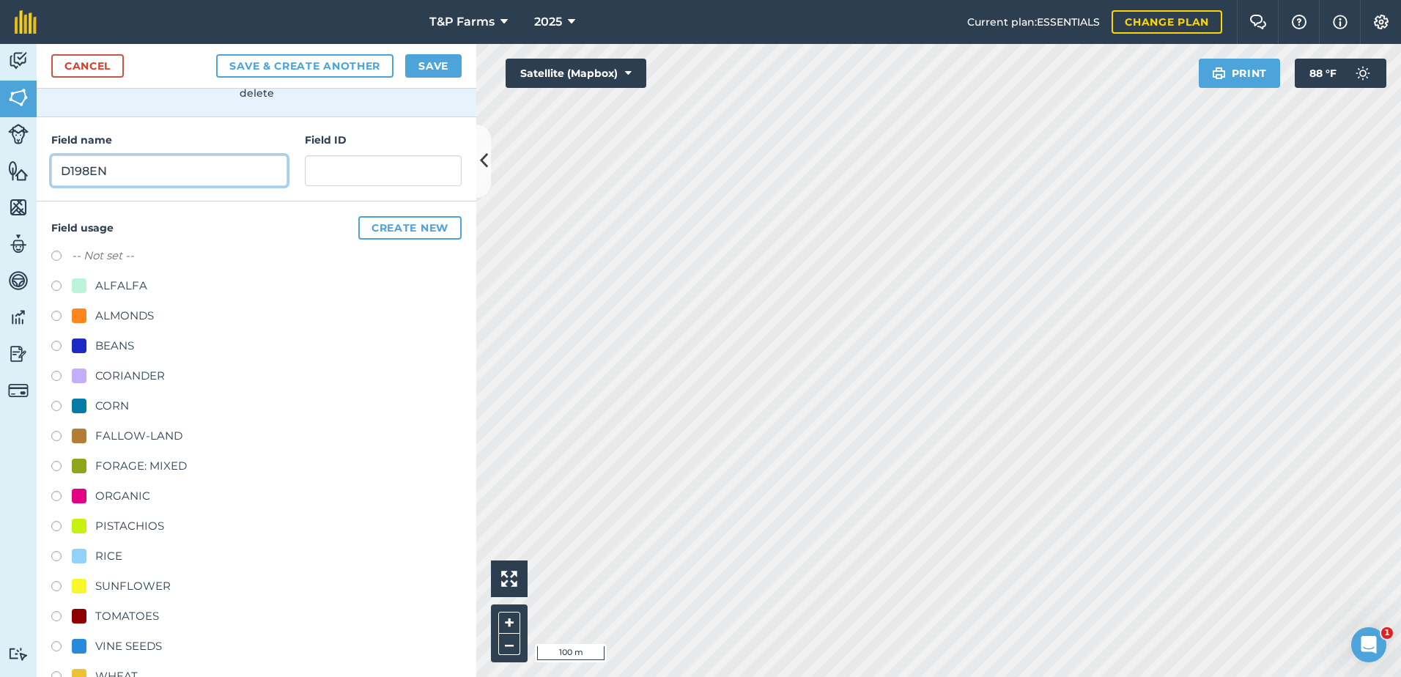
type input "D198EN"
click at [103, 537] on div "PISTACHIOS" at bounding box center [256, 527] width 410 height 21
click at [103, 555] on div "RICE" at bounding box center [108, 557] width 27 height 18
radio input "true"
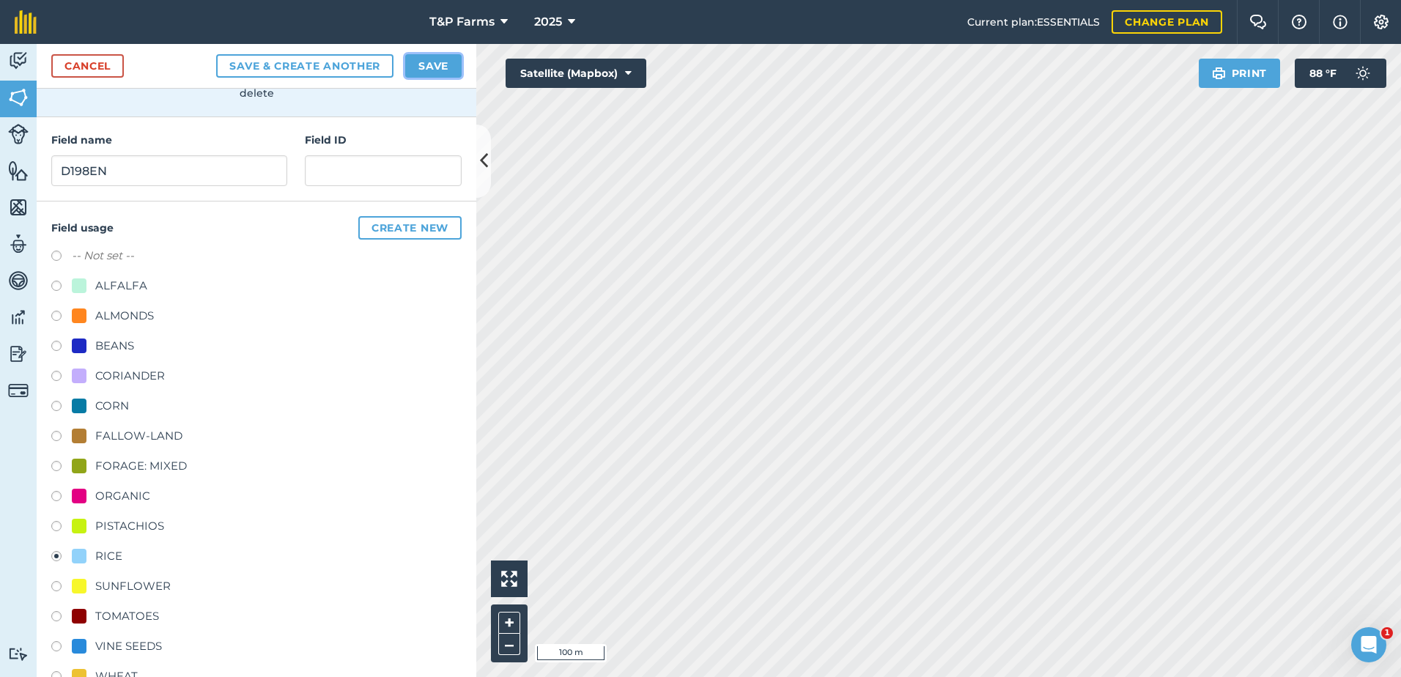
click at [415, 65] on button "Save" at bounding box center [433, 65] width 56 height 23
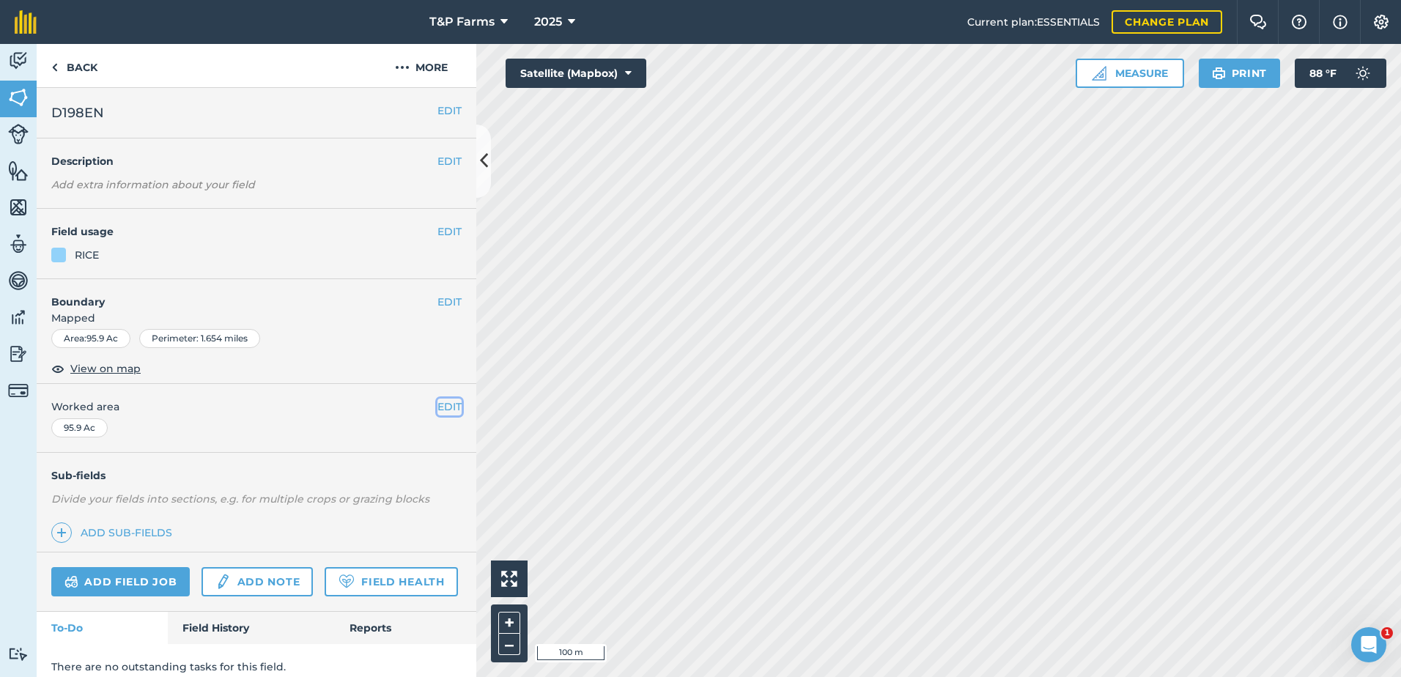
click at [438, 410] on button "EDIT" at bounding box center [450, 407] width 24 height 16
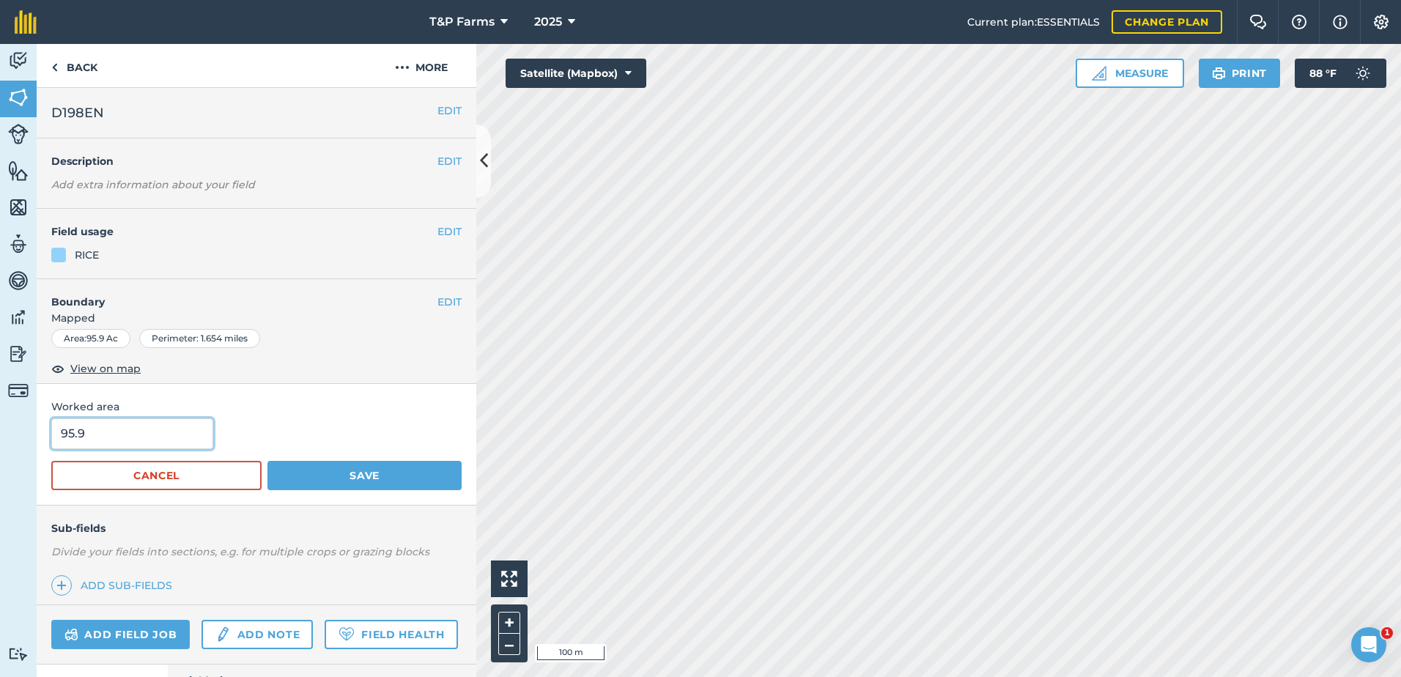
drag, startPoint x: 166, startPoint y: 432, endPoint x: 18, endPoint y: 435, distance: 148.1
click at [18, 435] on div "Activity Fields Livestock Features Maps Team Vehicles Data Reporting Billing Tu…" at bounding box center [700, 360] width 1401 height 633
type input "93"
click at [268, 461] on button "Save" at bounding box center [365, 475] width 194 height 29
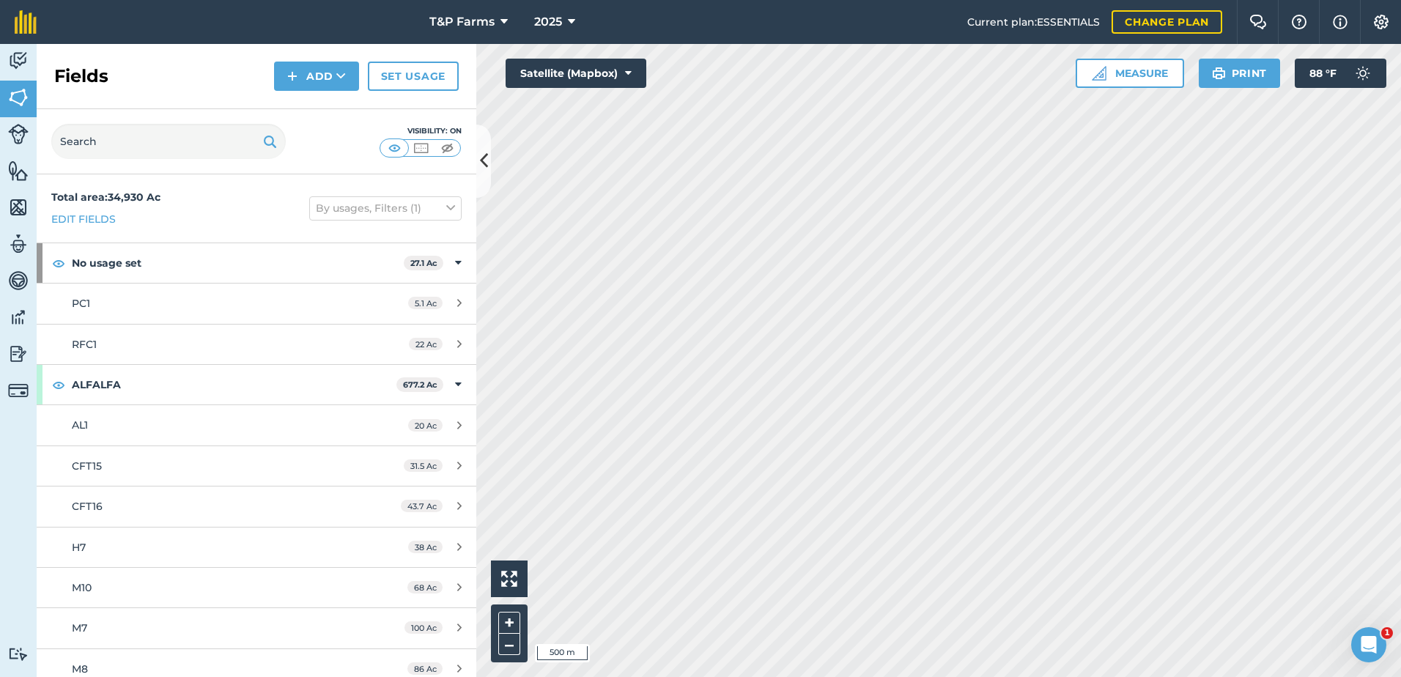
click at [449, 232] on div "Activity Fields Livestock Features Maps Team Vehicles Data Reporting Billing Tu…" at bounding box center [700, 360] width 1401 height 633
click at [472, 10] on div "T&P Farms 2025 Current plan : ESSENTIALS Change plan Farm Chat Help Info Settin…" at bounding box center [700, 338] width 1401 height 677
click at [819, 677] on html "T&P Farms 2025 Current plan : ESSENTIALS Change plan Farm Chat Help Info Settin…" at bounding box center [700, 338] width 1401 height 677
click at [317, 72] on button "Add" at bounding box center [316, 76] width 85 height 29
click at [321, 103] on link "Draw" at bounding box center [316, 109] width 81 height 32
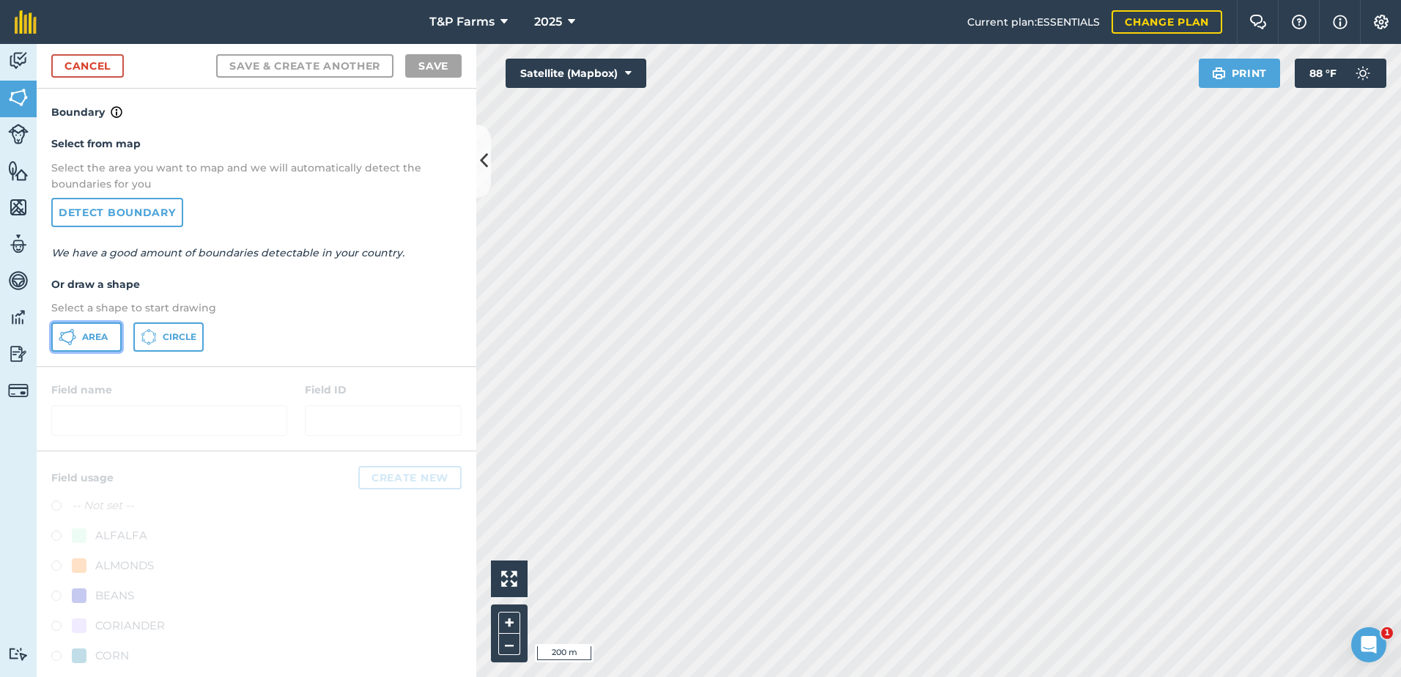
click at [68, 330] on icon at bounding box center [68, 337] width 18 height 18
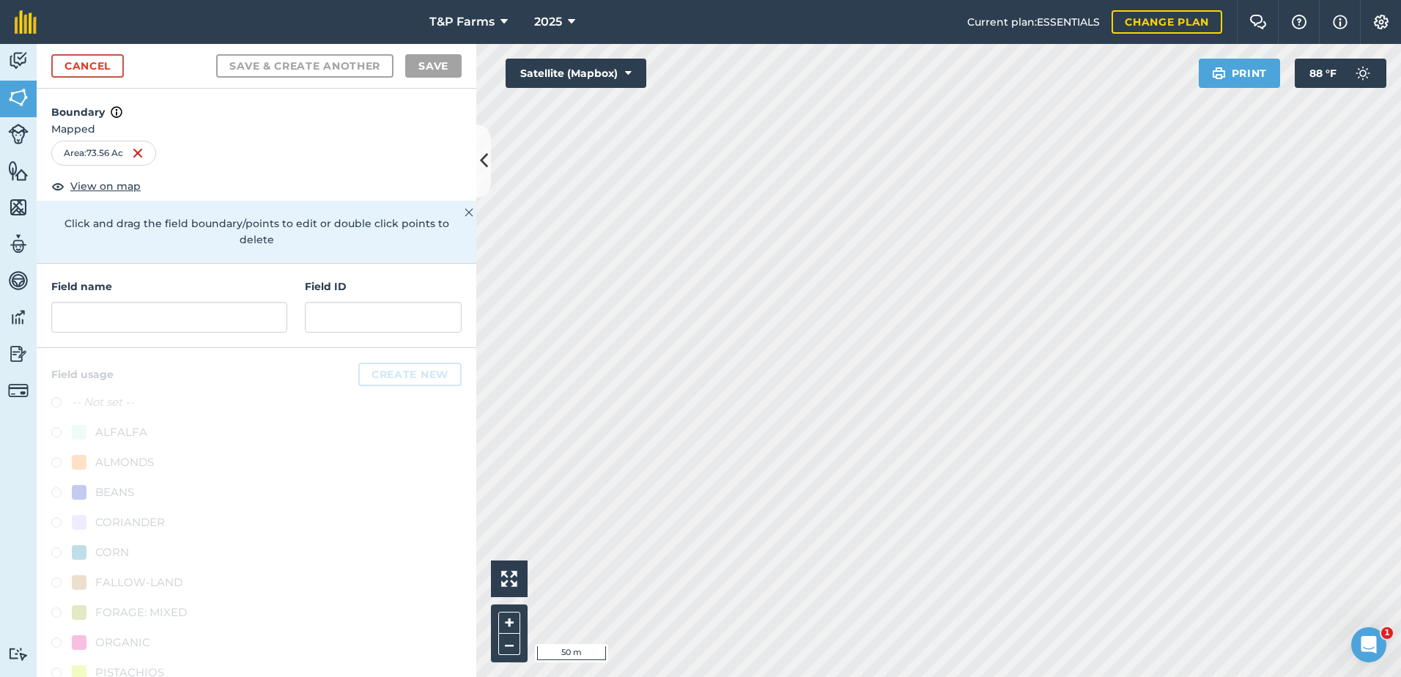
click at [955, 677] on html "T&P Farms 2025 Current plan : ESSENTIALS Change plan Farm Chat Help Info Settin…" at bounding box center [700, 338] width 1401 height 677
click at [156, 342] on div "Field name Field ID" at bounding box center [257, 306] width 440 height 84
click at [160, 333] on input "text" at bounding box center [169, 317] width 236 height 31
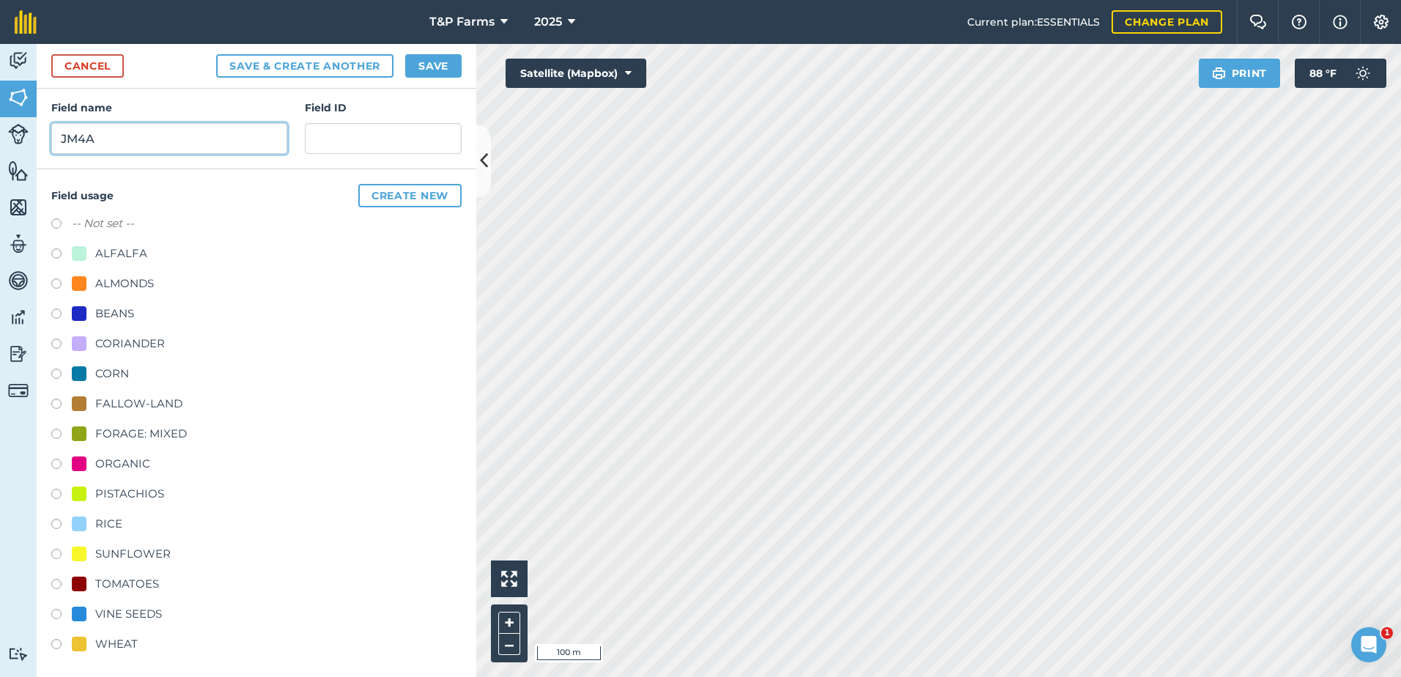
scroll to position [183, 0]
type input "JM4A"
click at [138, 539] on div "-- Not set -- ALFALFA ALMONDS BEANS CORIANDER CORN FALLOW-LAND FORAGE: MIXED OR…" at bounding box center [256, 432] width 410 height 442
click at [139, 544] on div "SUNFLOWER" at bounding box center [132, 551] width 75 height 18
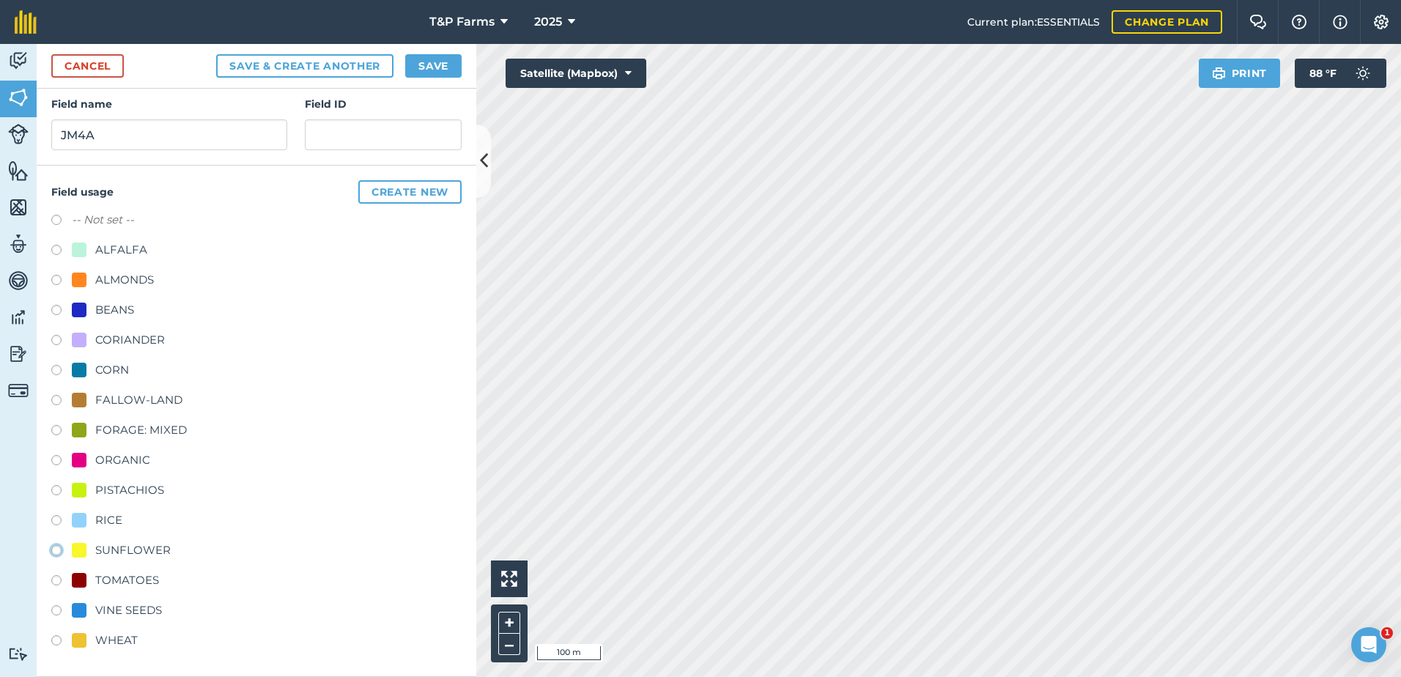
radio input "true"
click at [444, 65] on button "Save" at bounding box center [433, 65] width 56 height 23
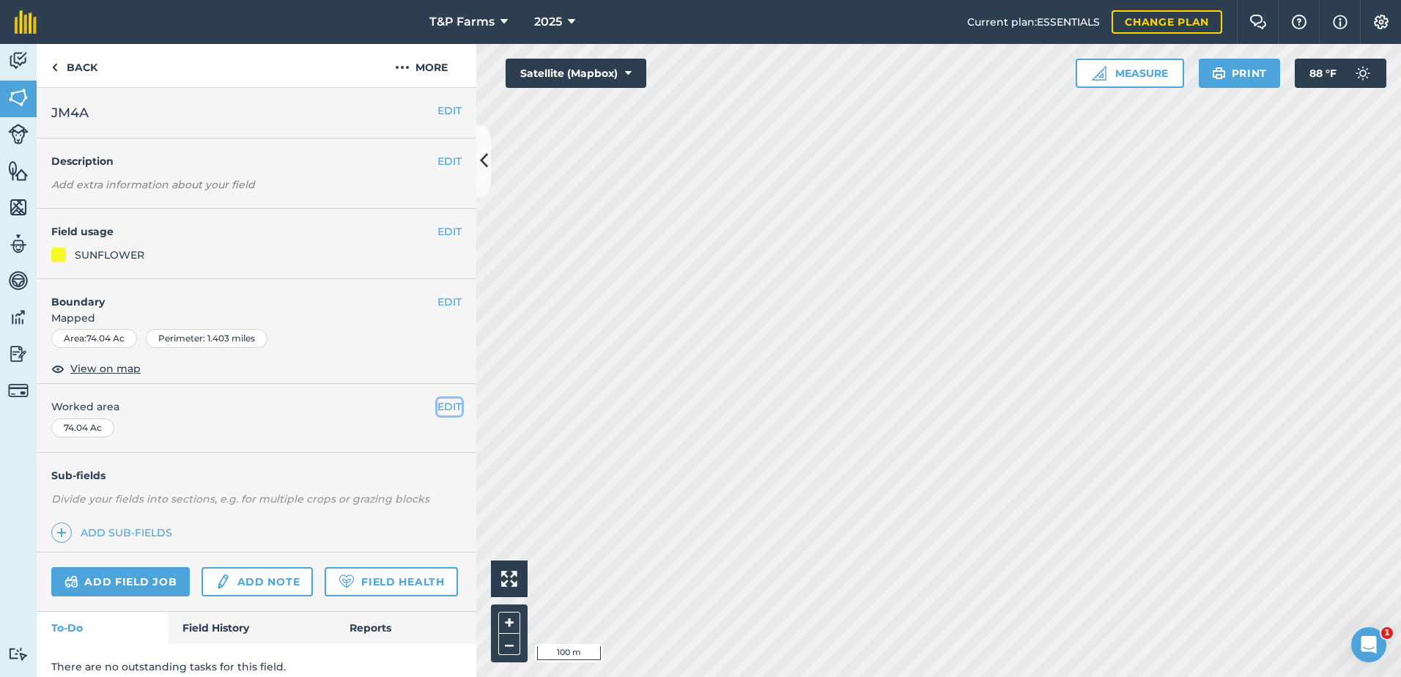
click at [438, 408] on button "EDIT" at bounding box center [450, 407] width 24 height 16
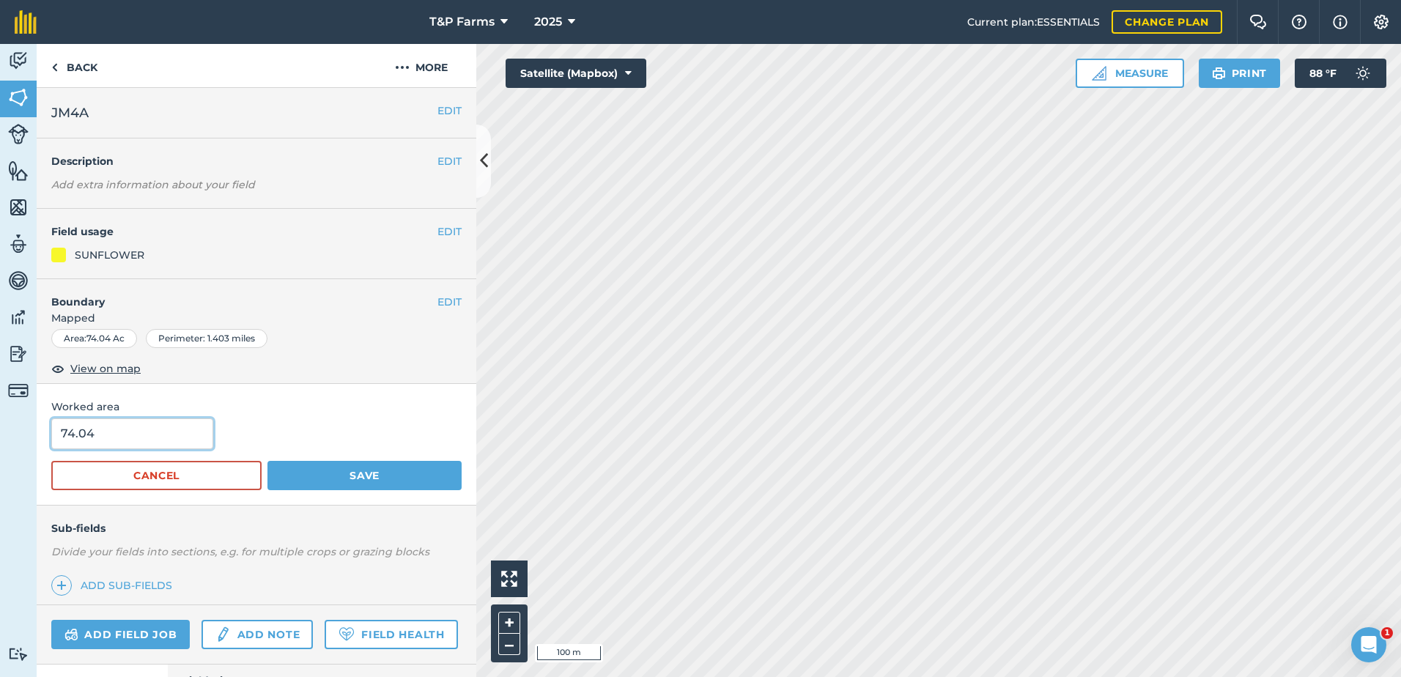
drag, startPoint x: 107, startPoint y: 439, endPoint x: -47, endPoint y: 418, distance: 155.4
click at [0, 418] on html "T&P Farms 2025 Current plan : ESSENTIALS Change plan Farm Chat Help Info Settin…" at bounding box center [700, 338] width 1401 height 677
type input "70.8"
click at [268, 461] on button "Save" at bounding box center [365, 475] width 194 height 29
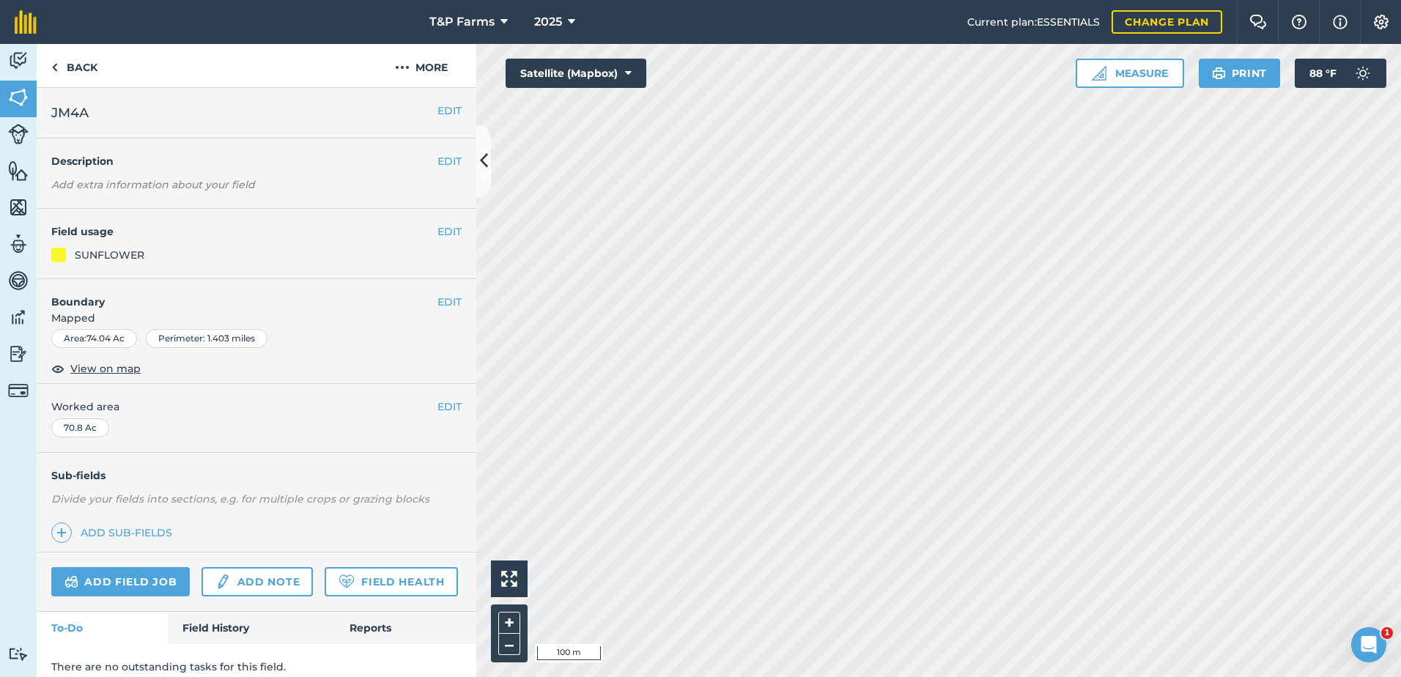
click at [421, 290] on h4 "Boundary" at bounding box center [237, 294] width 401 height 31
click at [438, 297] on button "EDIT" at bounding box center [450, 302] width 24 height 16
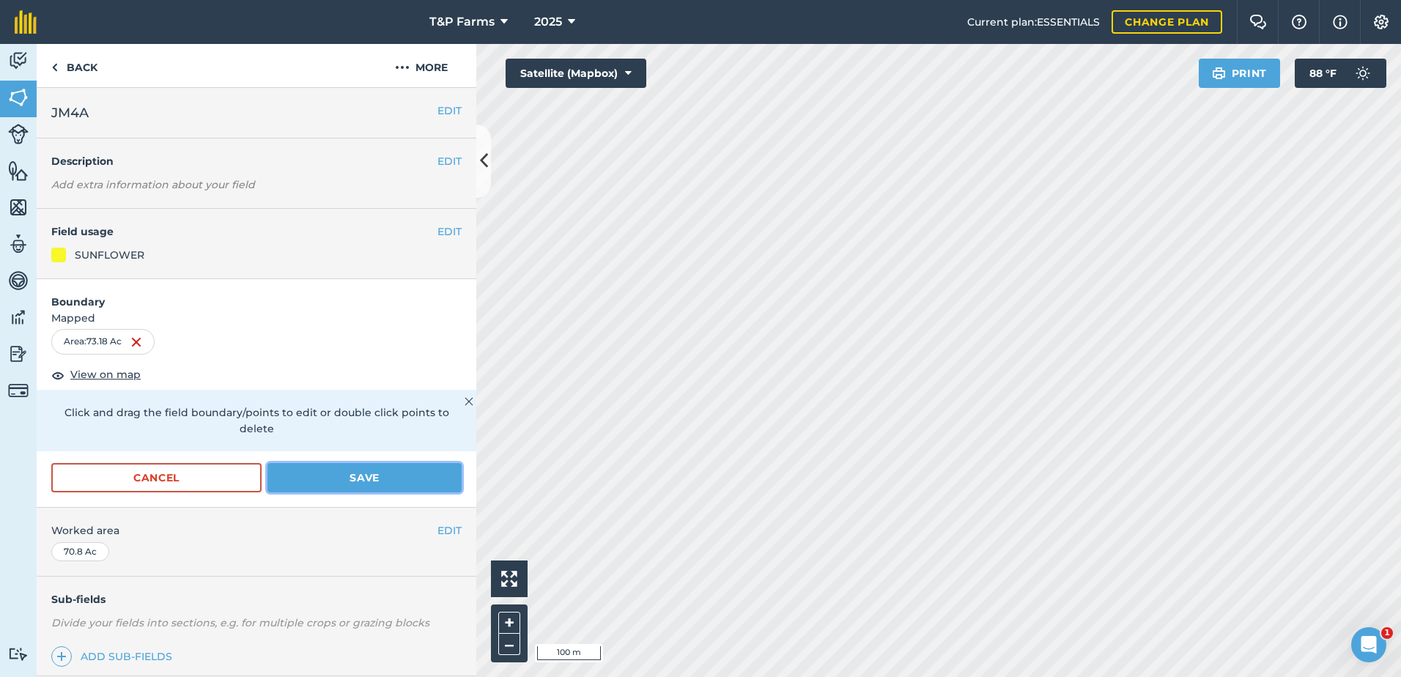
click at [380, 481] on button "Save" at bounding box center [365, 477] width 194 height 29
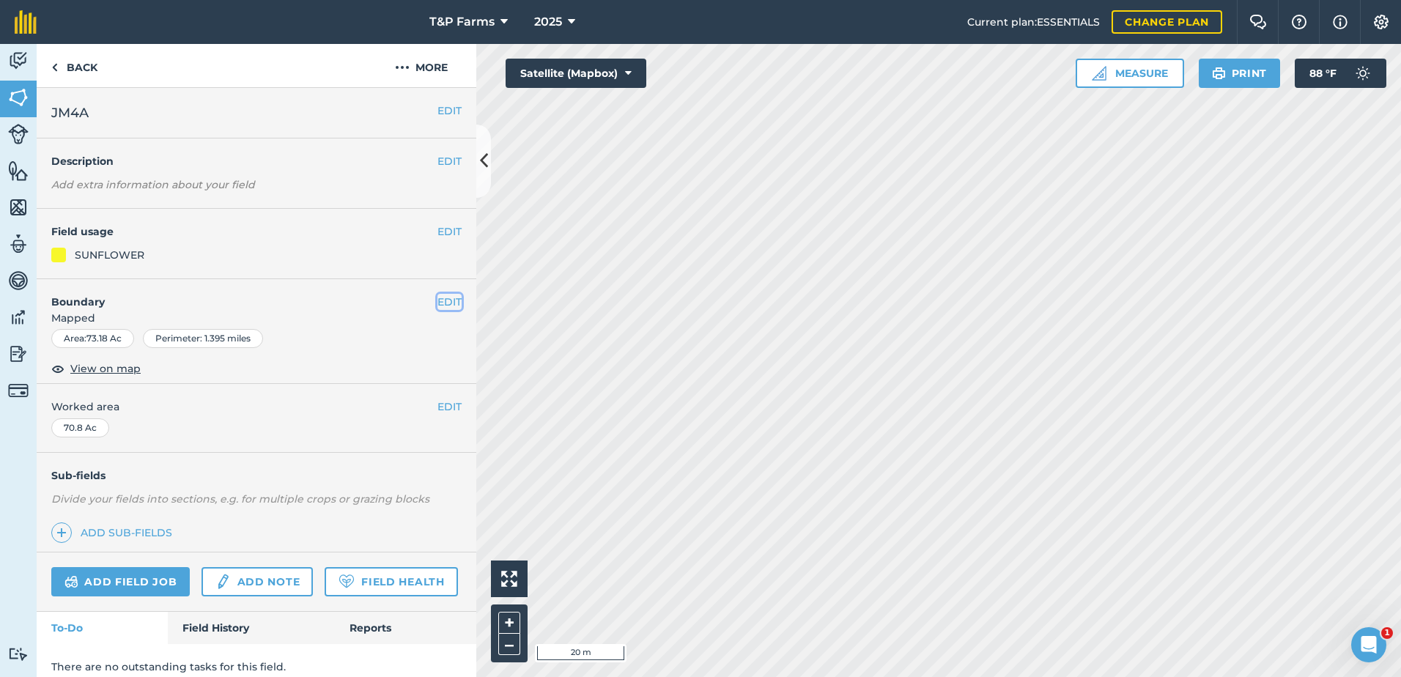
click at [441, 306] on button "EDIT" at bounding box center [450, 302] width 24 height 16
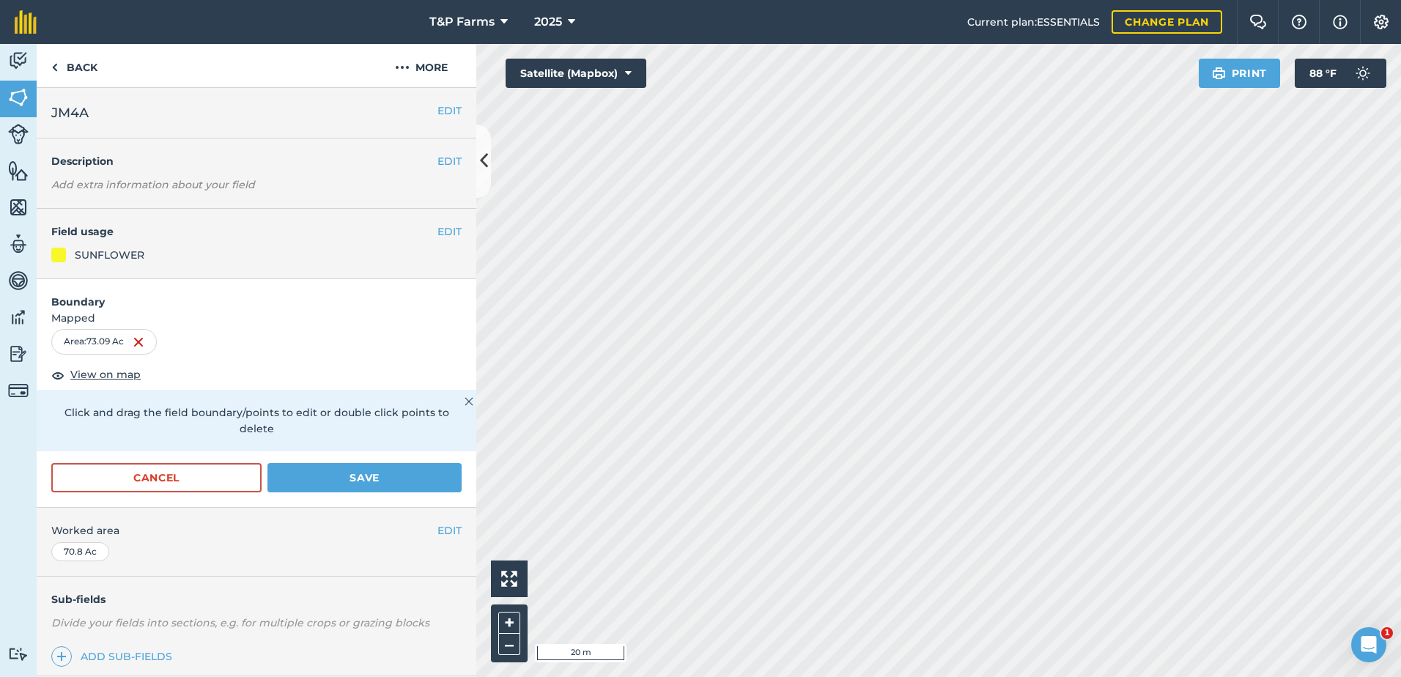
click at [1057, 677] on html "T&P Farms 2025 Current plan : ESSENTIALS Change plan Farm Chat Help Info Settin…" at bounding box center [700, 338] width 1401 height 677
click at [1130, 677] on html "T&P Farms 2025 Current plan : ESSENTIALS Change plan Farm Chat Help Info Settin…" at bounding box center [700, 338] width 1401 height 677
click at [965, 677] on html "T&P Farms 2025 Current plan : ESSENTIALS Change plan Farm Chat Help Info Settin…" at bounding box center [700, 338] width 1401 height 677
click at [301, 481] on button "Save" at bounding box center [365, 477] width 194 height 29
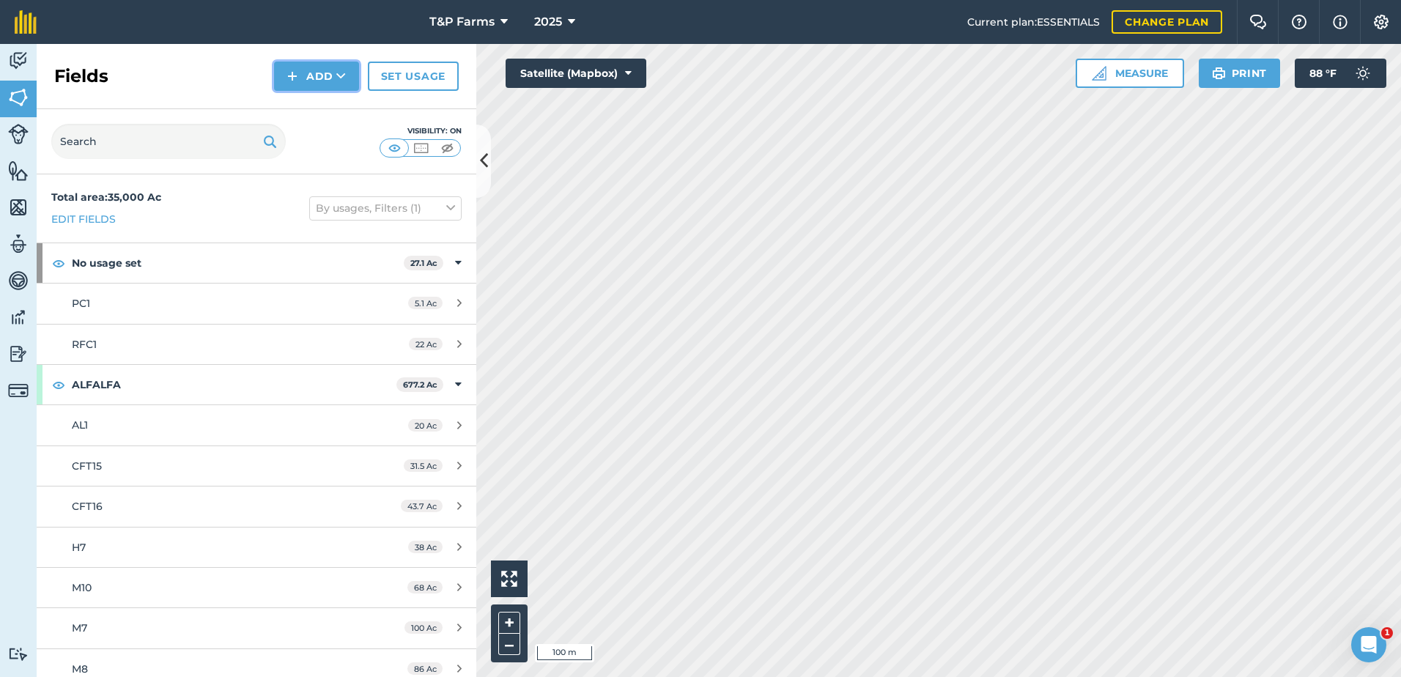
click at [293, 73] on img at bounding box center [292, 76] width 10 height 18
click at [290, 122] on link "Draw" at bounding box center [316, 109] width 81 height 32
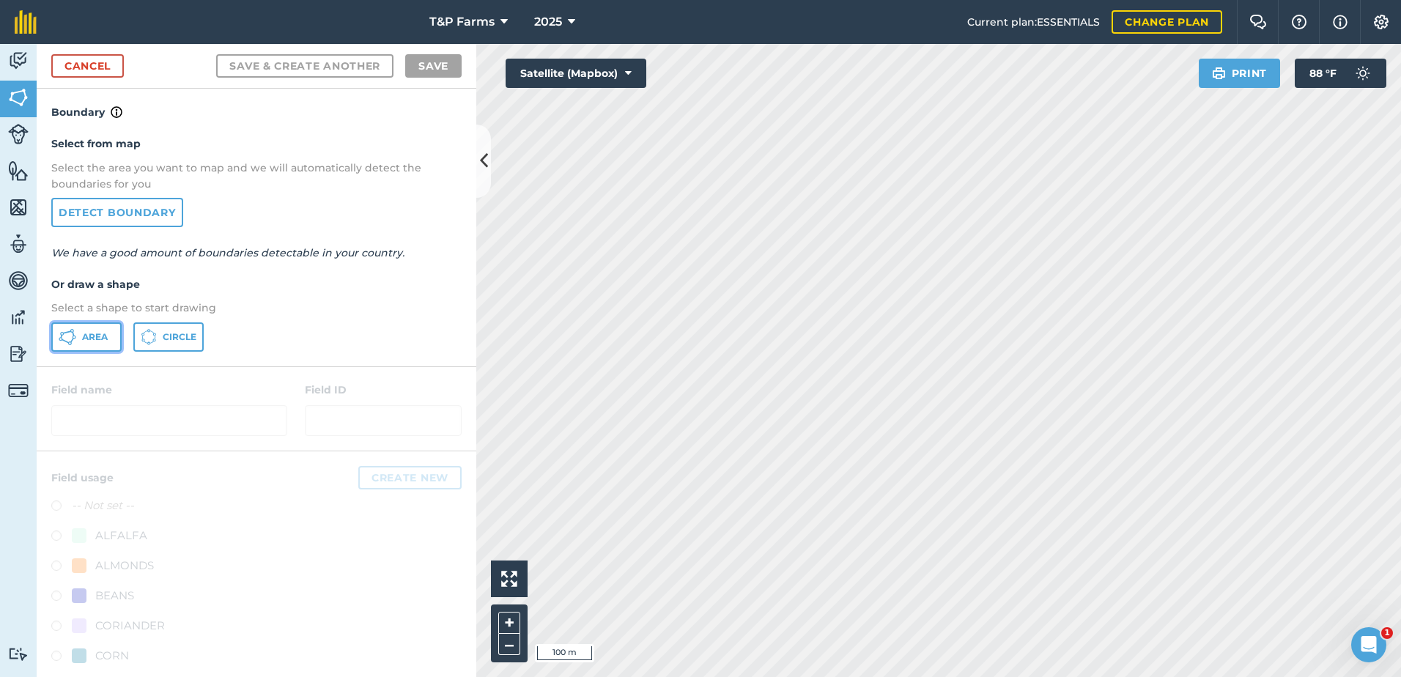
drag, startPoint x: 91, startPoint y: 329, endPoint x: 371, endPoint y: 335, distance: 280.1
click at [97, 329] on button "Area" at bounding box center [86, 337] width 70 height 29
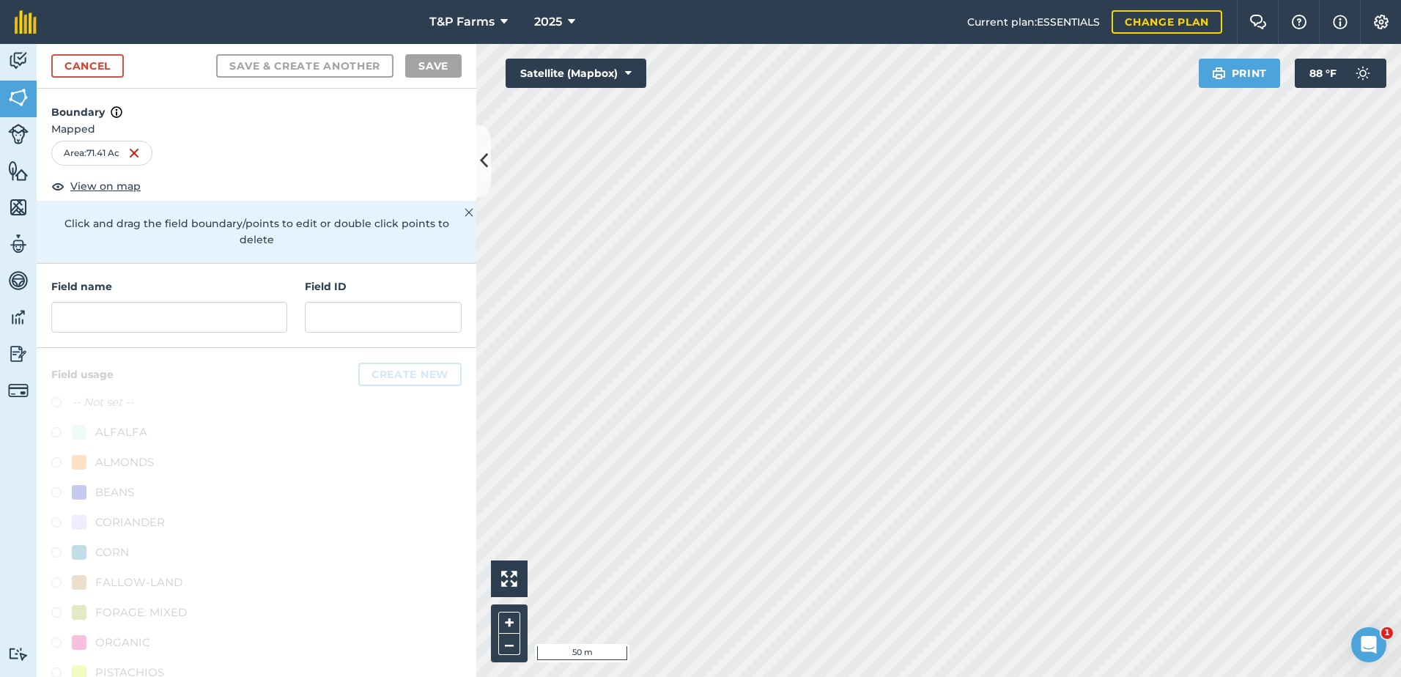
click at [1113, 677] on html "T&P Farms 2025 Current plan : ESSENTIALS Change plan Farm Chat Help Info Settin…" at bounding box center [700, 338] width 1401 height 677
click at [980, 677] on html "T&P Farms 2025 Current plan : ESSENTIALS Change plan Farm Chat Help Info Settin…" at bounding box center [700, 338] width 1401 height 677
click at [200, 296] on div "Field name" at bounding box center [169, 306] width 236 height 54
click at [207, 325] on input "text" at bounding box center [169, 317] width 236 height 31
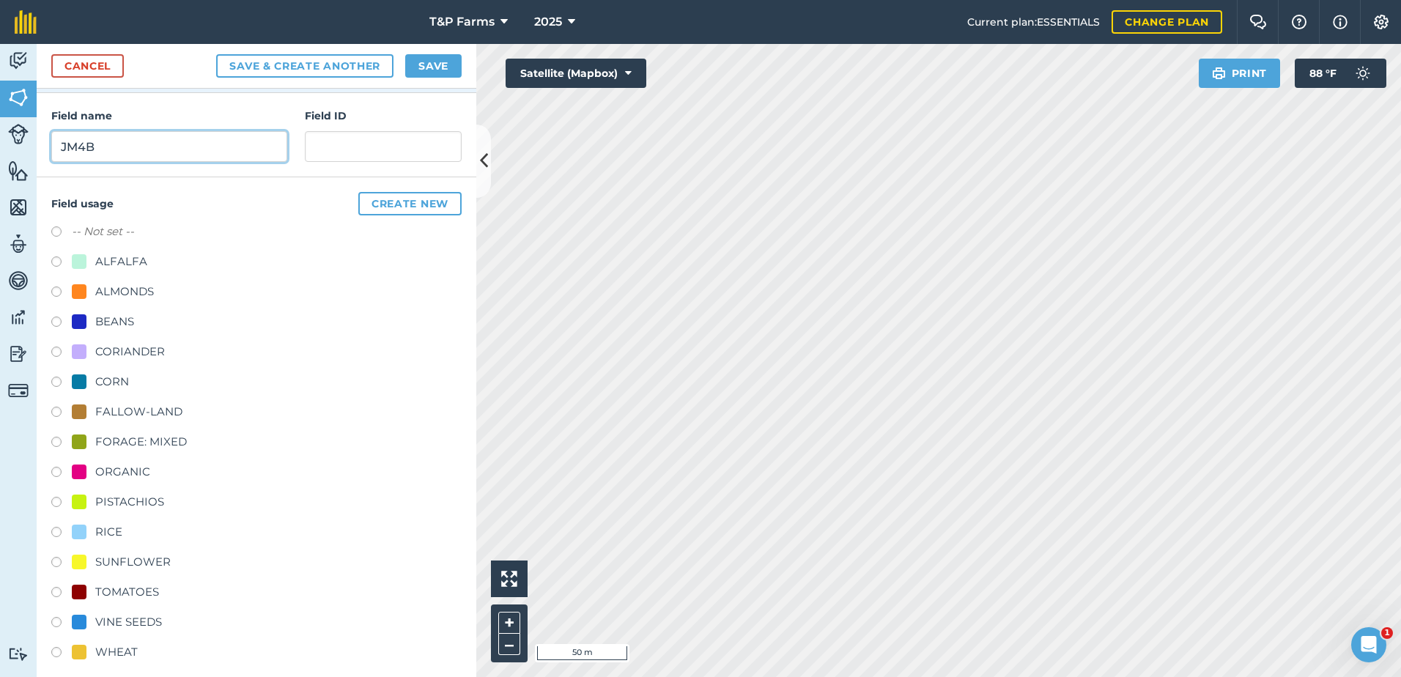
scroll to position [183, 0]
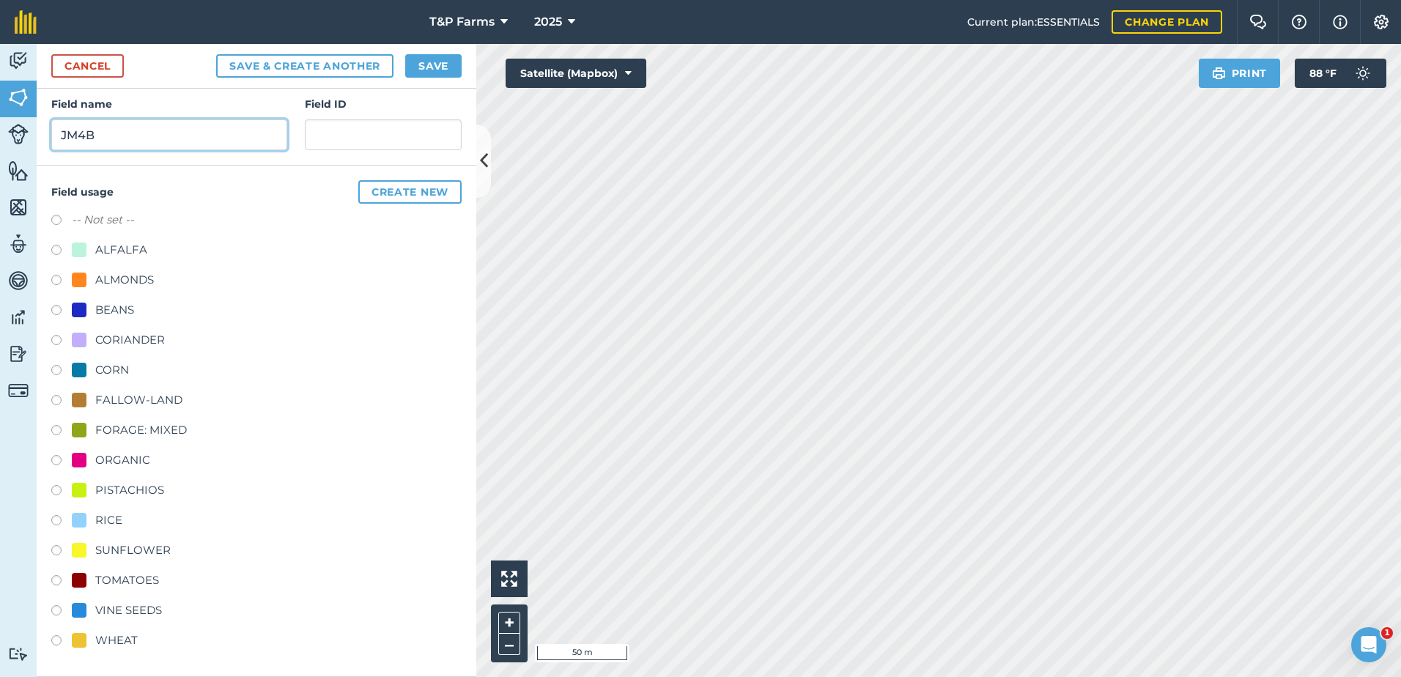
type input "JM4B"
click at [116, 601] on div "-- Not set -- ALFALFA ALMONDS BEANS CORIANDER CORN FALLOW-LAND FORAGE: MIXED OR…" at bounding box center [256, 432] width 410 height 442
click at [122, 611] on div "VINE SEEDS" at bounding box center [128, 611] width 67 height 18
radio input "true"
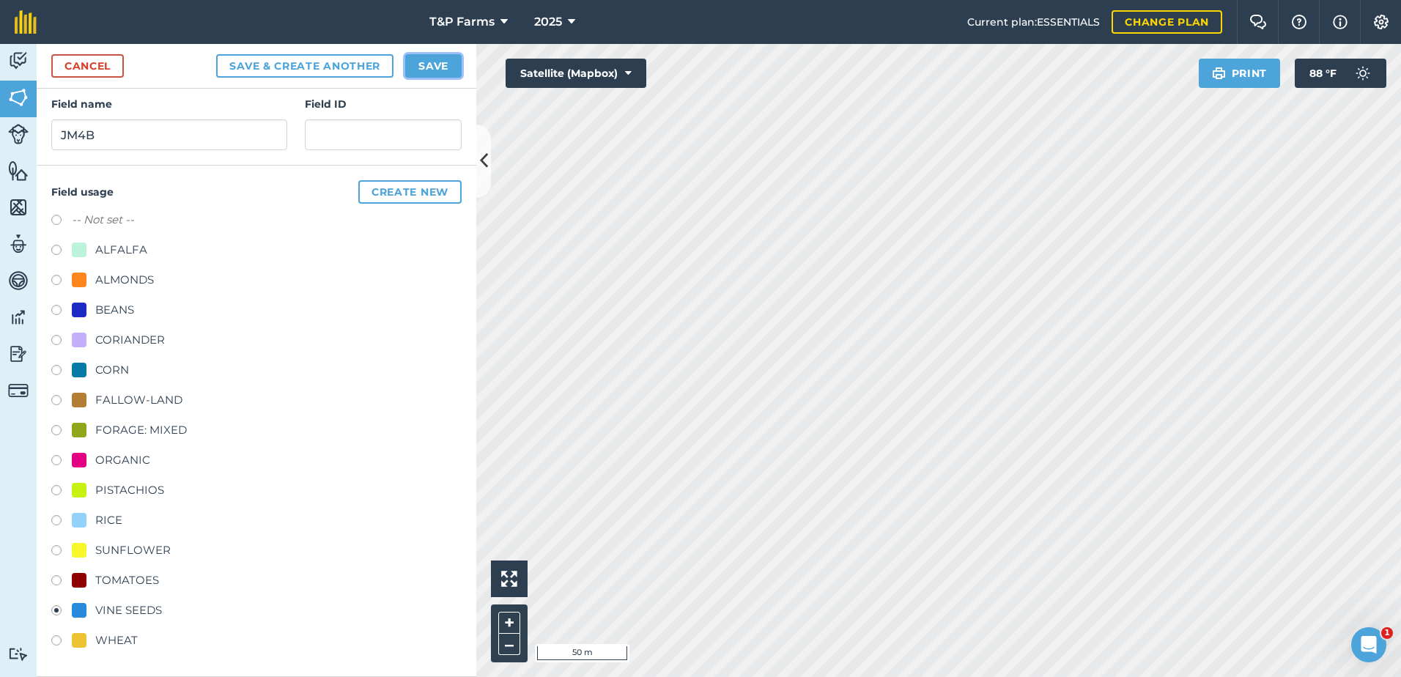
click at [413, 69] on button "Save" at bounding box center [433, 65] width 56 height 23
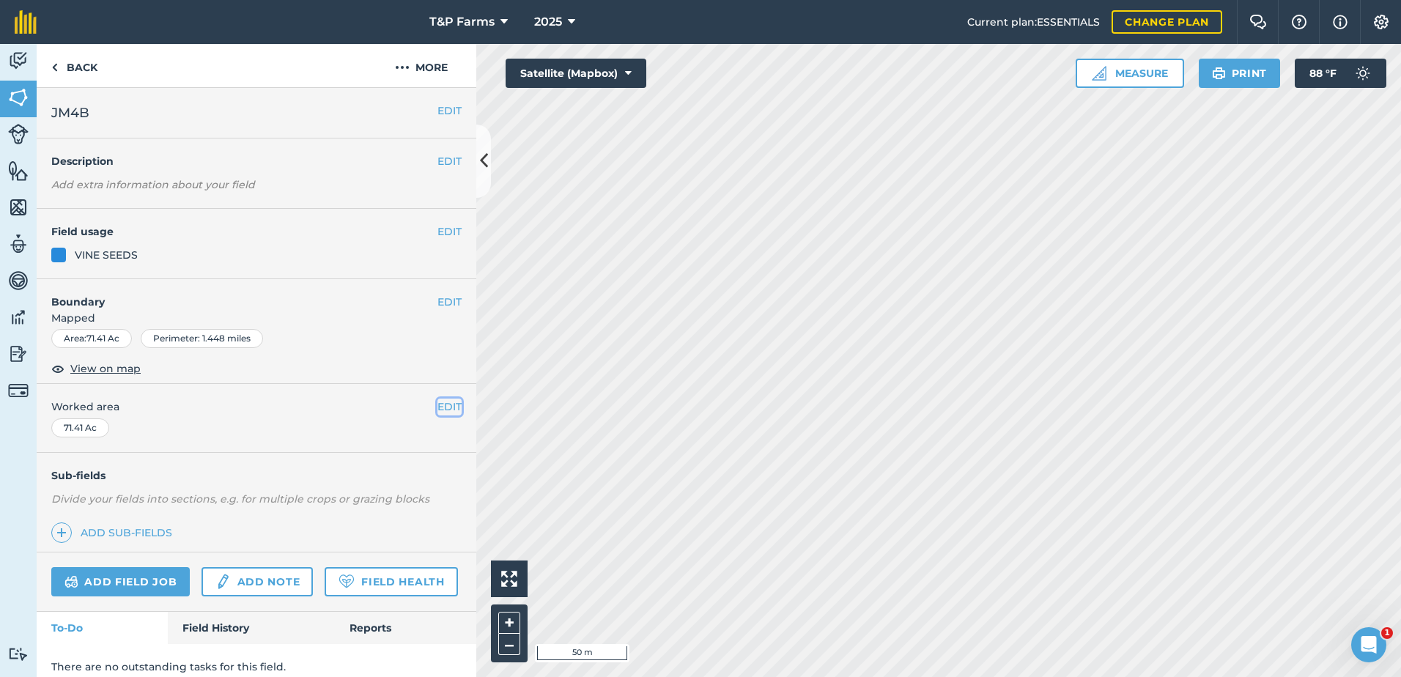
click at [438, 405] on button "EDIT" at bounding box center [450, 407] width 24 height 16
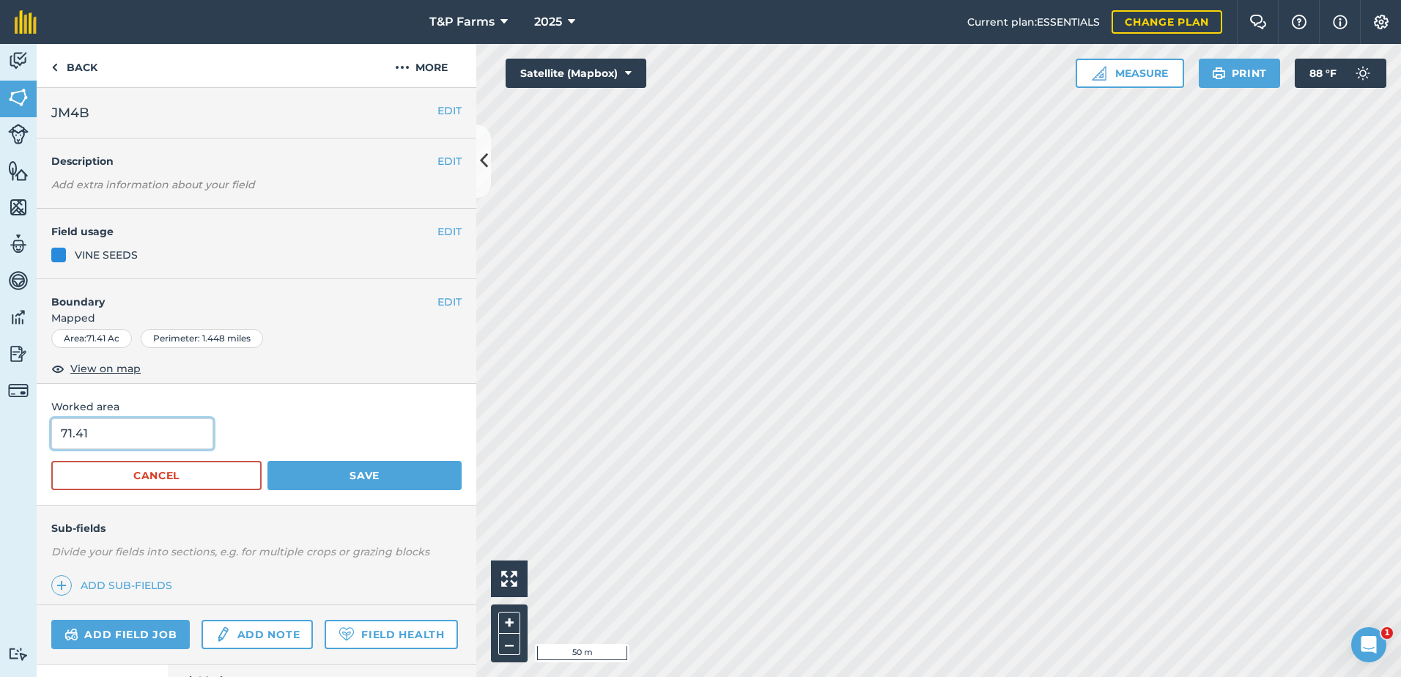
drag, startPoint x: 148, startPoint y: 445, endPoint x: -75, endPoint y: 454, distance: 223.0
click at [0, 454] on html "T&P Farms 2025 Current plan : ESSENTIALS Change plan Farm Chat Help Info Settin…" at bounding box center [700, 338] width 1401 height 677
type input "72"
click at [268, 461] on button "Save" at bounding box center [365, 475] width 194 height 29
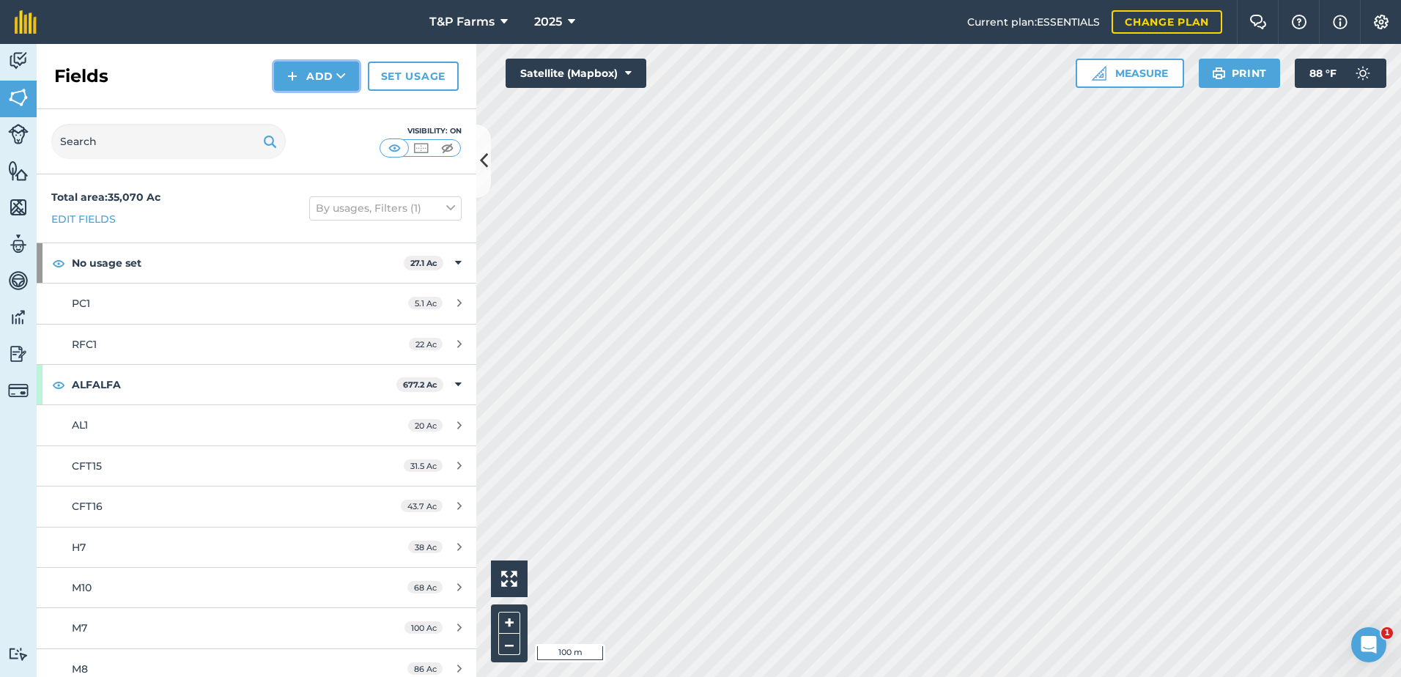
click at [307, 86] on button "Add" at bounding box center [316, 76] width 85 height 29
click at [319, 100] on link "Draw" at bounding box center [316, 109] width 81 height 32
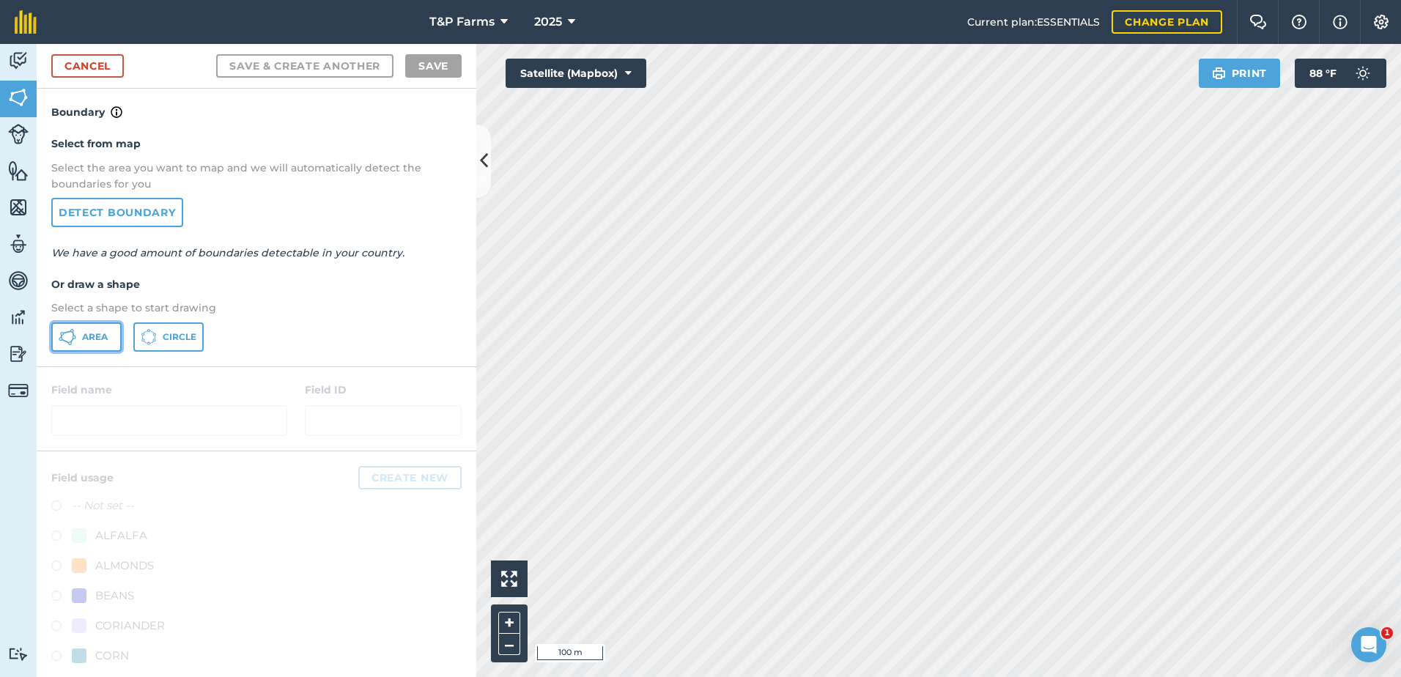
drag, startPoint x: 106, startPoint y: 341, endPoint x: 424, endPoint y: 340, distance: 318.1
click at [138, 340] on div "Area Circle" at bounding box center [256, 337] width 410 height 29
click at [92, 350] on button "Area" at bounding box center [86, 337] width 70 height 29
click at [1122, 11] on div "T&P Farms 2025 Current plan : ESSENTIALS Change plan Farm Chat Help Info Settin…" at bounding box center [700, 338] width 1401 height 677
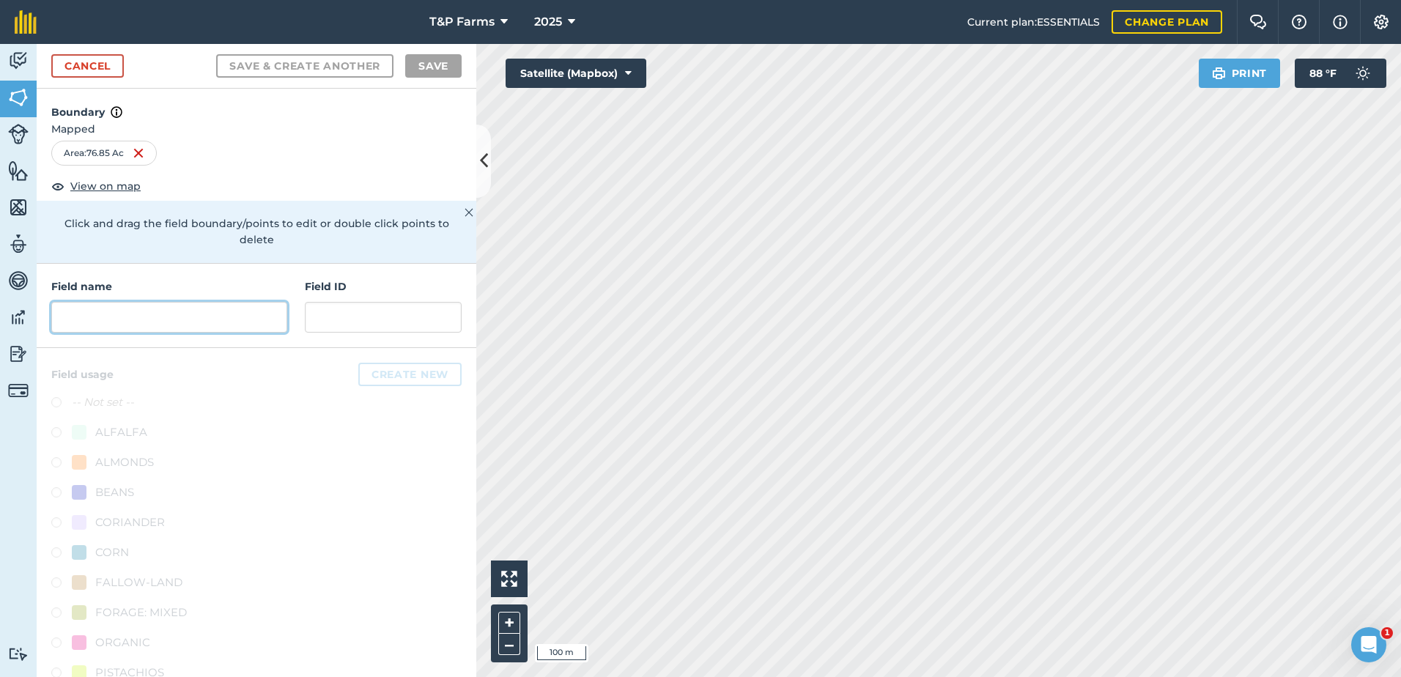
click at [249, 314] on input "text" at bounding box center [169, 317] width 236 height 31
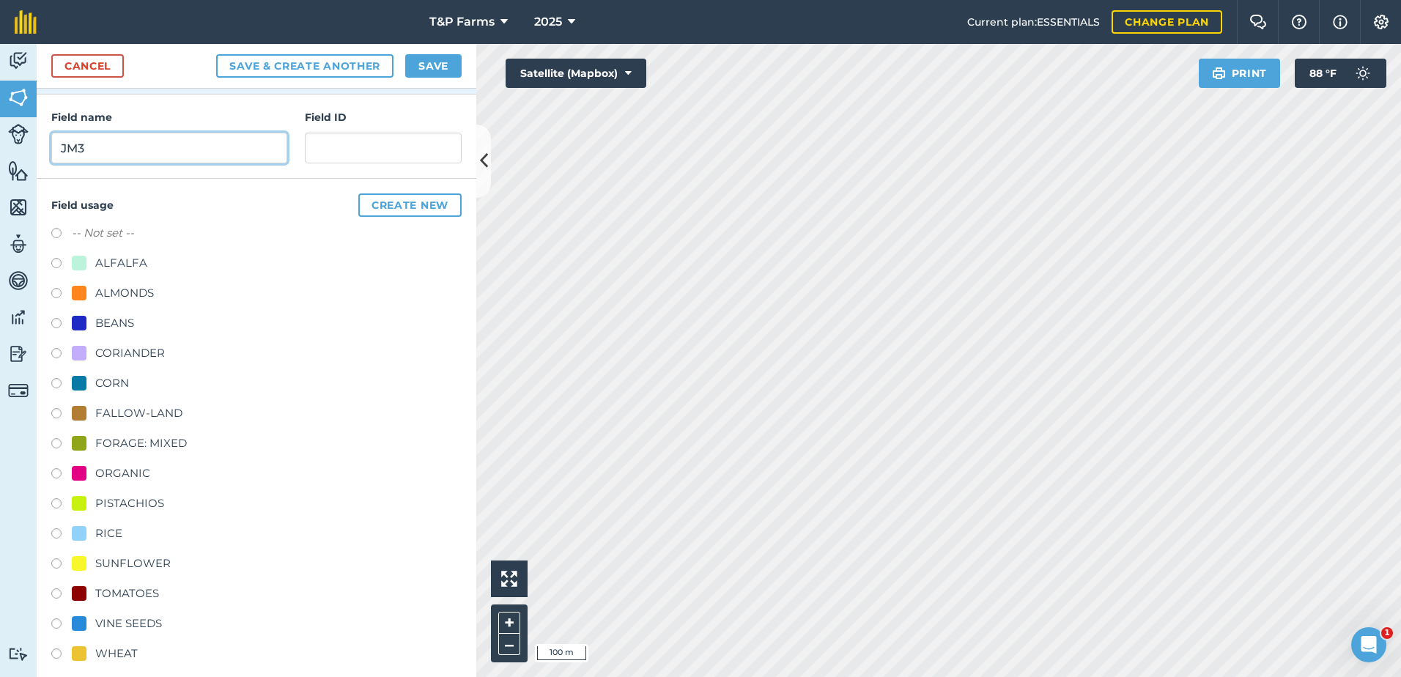
scroll to position [183, 0]
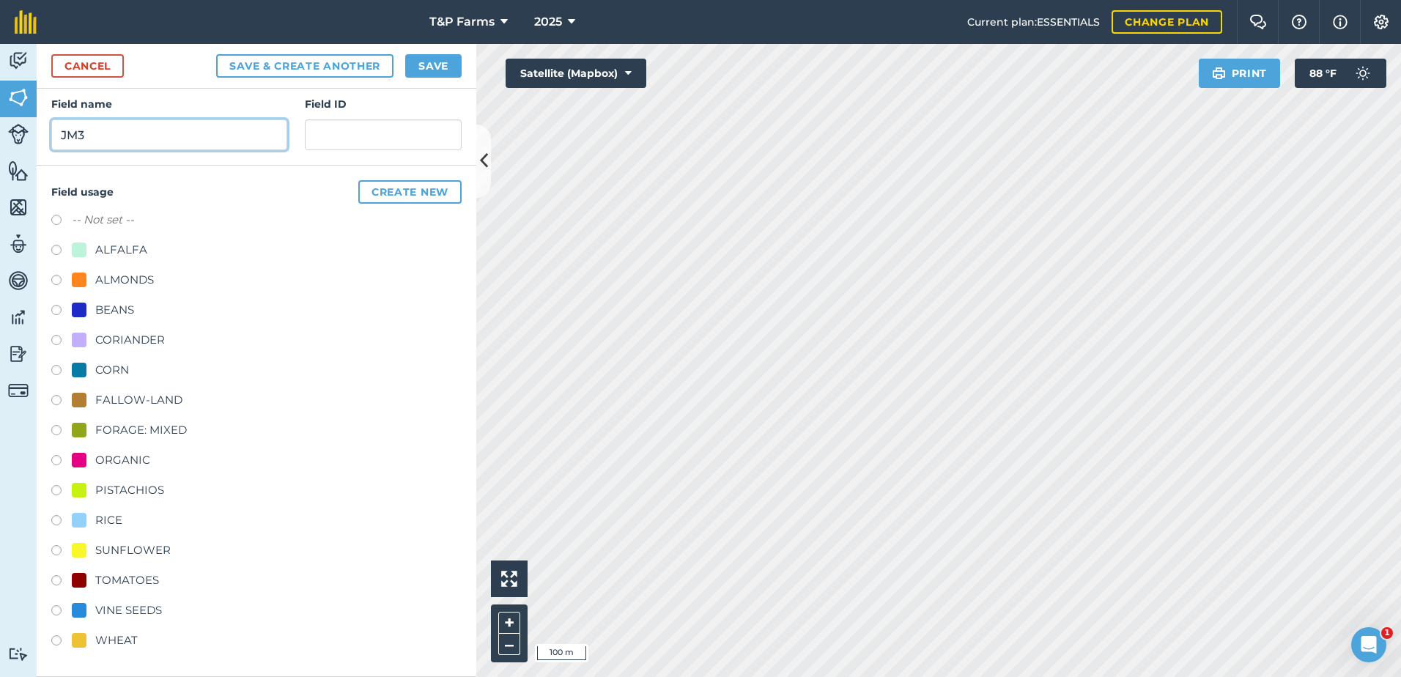
type input "JM3"
click at [138, 555] on div "SUNFLOWER" at bounding box center [132, 551] width 75 height 18
radio input "true"
click at [438, 59] on button "Save" at bounding box center [433, 65] width 56 height 23
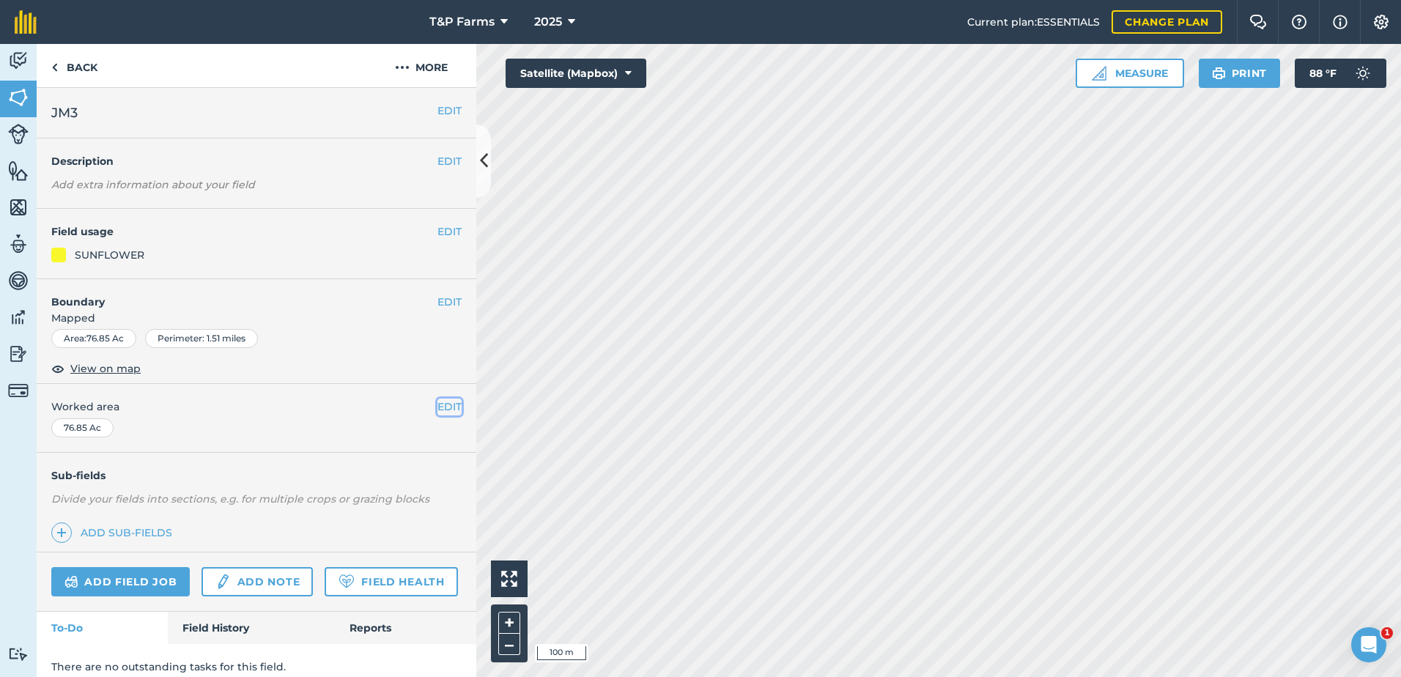
click at [438, 404] on button "EDIT" at bounding box center [450, 407] width 24 height 16
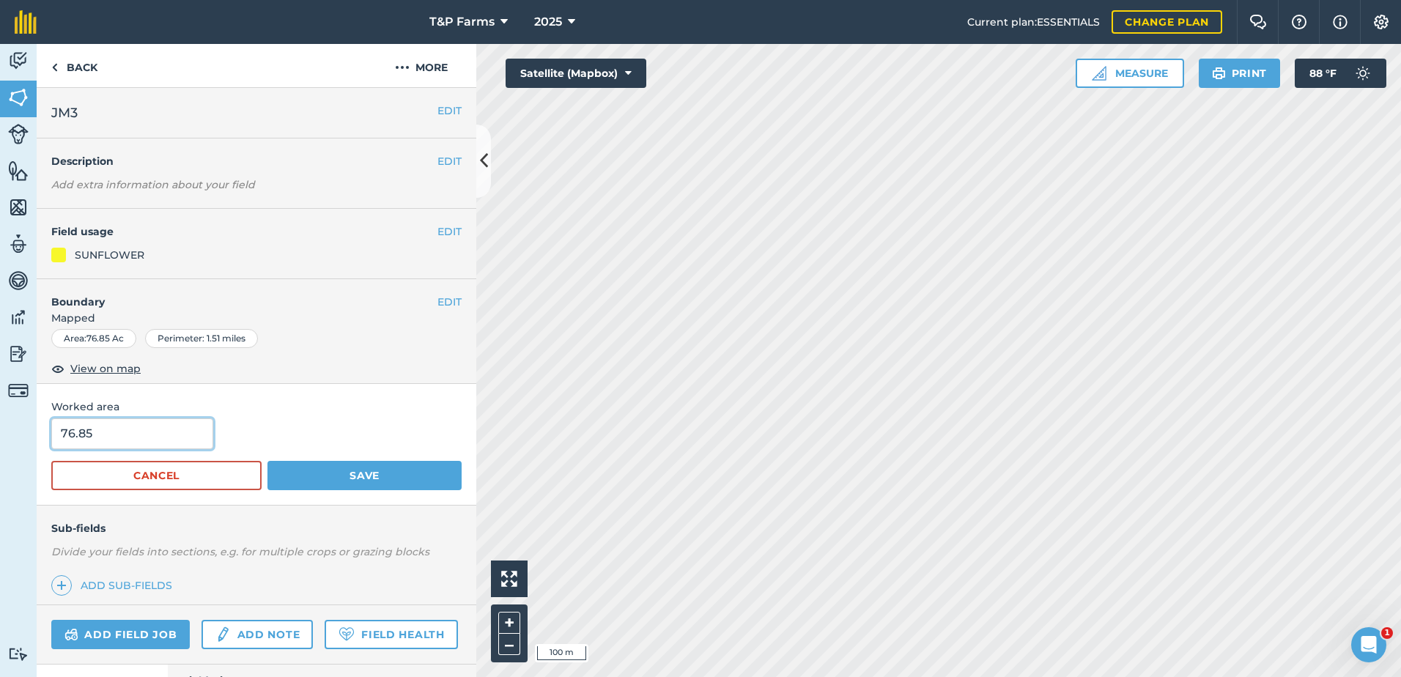
drag, startPoint x: 129, startPoint y: 415, endPoint x: -40, endPoint y: 442, distance: 171.5
click at [0, 442] on html "T&P Farms 2025 Current plan : ESSENTIALS Change plan Farm Chat Help Info Settin…" at bounding box center [700, 338] width 1401 height 677
drag, startPoint x: 104, startPoint y: 435, endPoint x: -1, endPoint y: 429, distance: 105.0
click at [0, 429] on html "T&P Farms 2025 Current plan : ESSENTIALS Change plan Farm Chat Help Info Settin…" at bounding box center [700, 338] width 1401 height 677
type input "75"
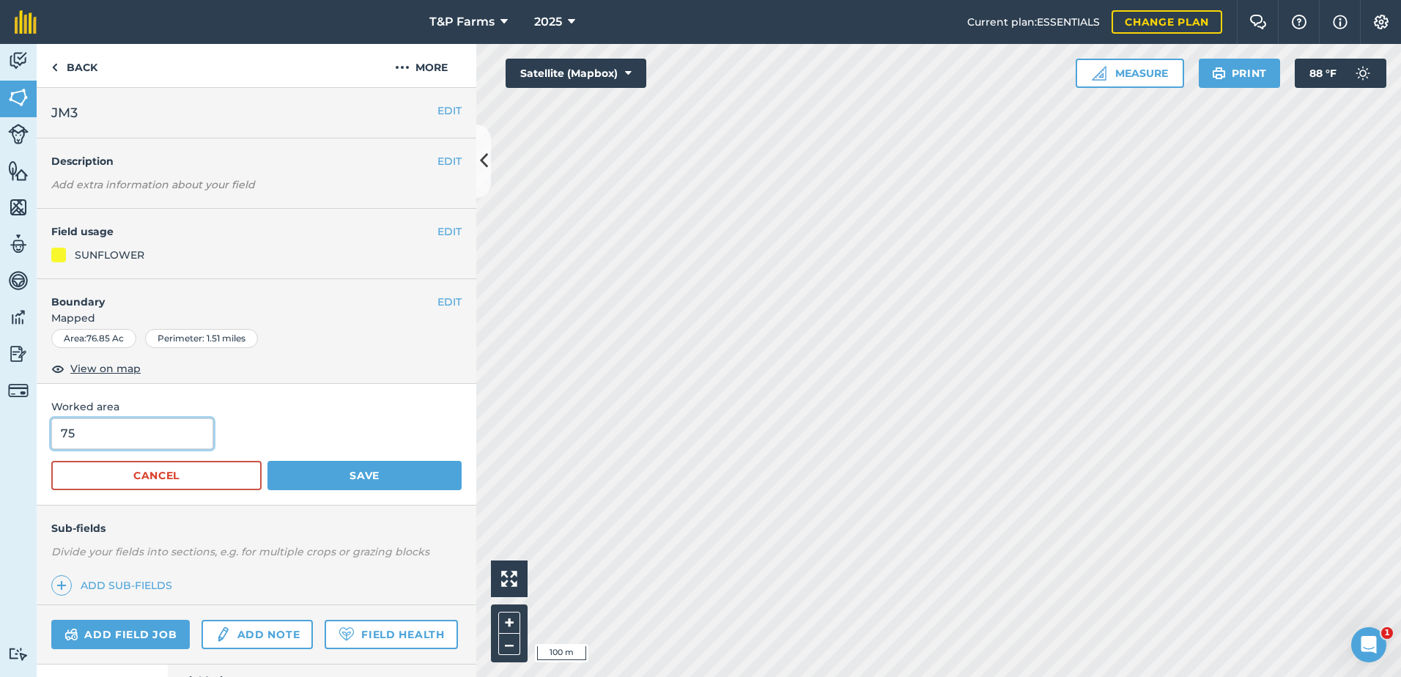
click at [268, 461] on button "Save" at bounding box center [365, 475] width 194 height 29
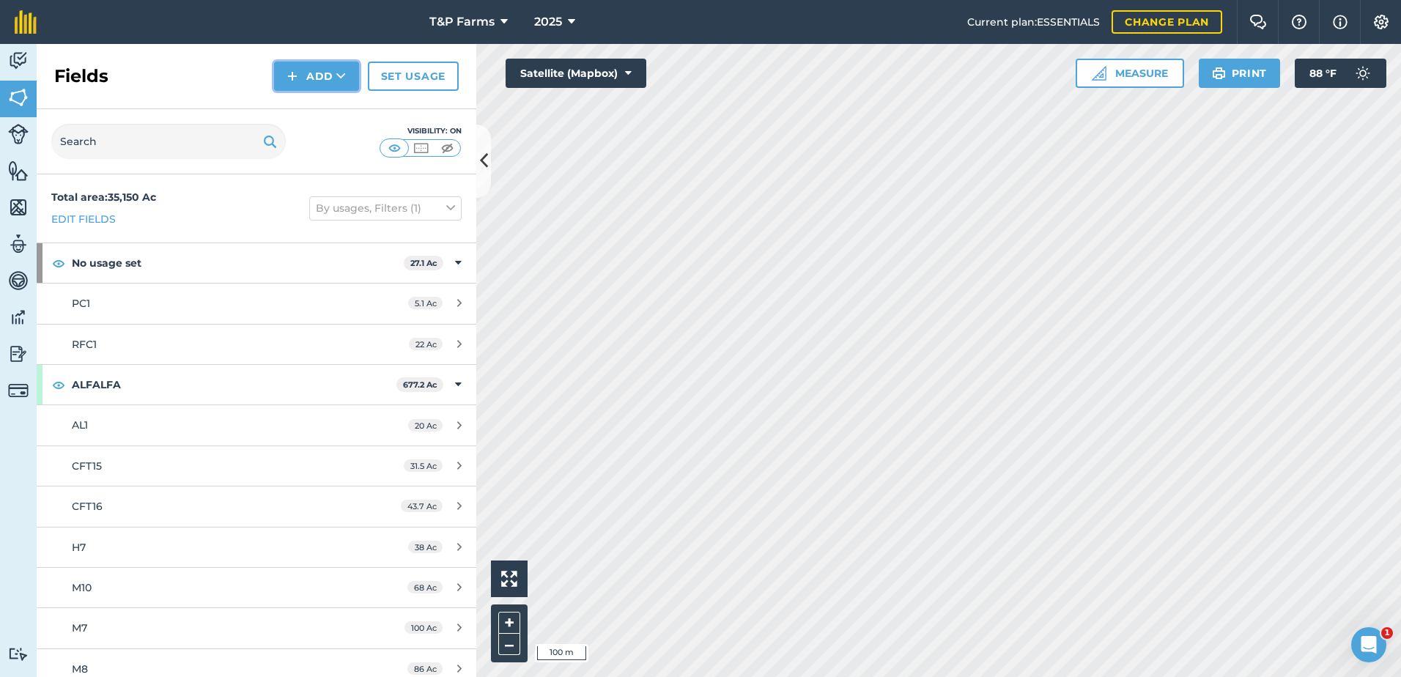
click at [323, 82] on button "Add" at bounding box center [316, 76] width 85 height 29
click at [323, 114] on link "Draw" at bounding box center [316, 109] width 81 height 32
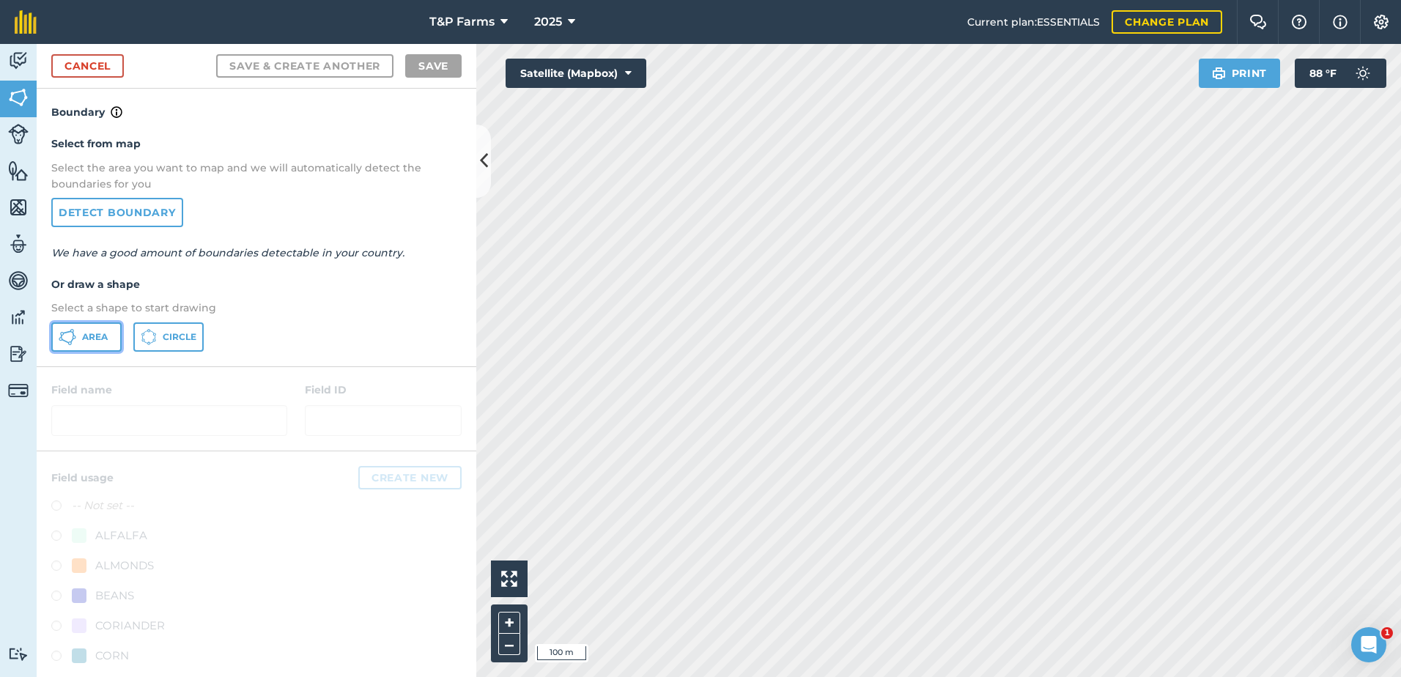
click at [103, 339] on span "Area" at bounding box center [95, 337] width 26 height 12
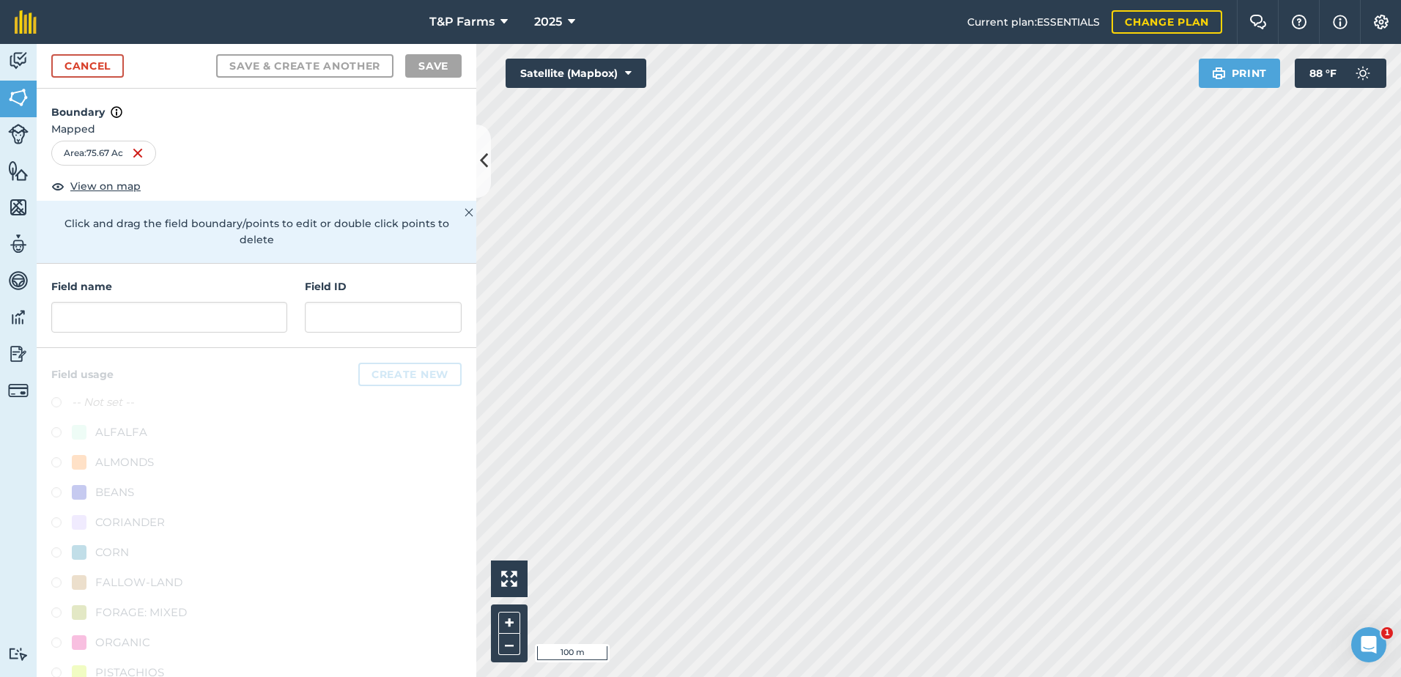
click at [641, 677] on html "T&P Farms 2025 Current plan : ESSENTIALS Change plan Farm Chat Help Info Settin…" at bounding box center [700, 338] width 1401 height 677
click at [189, 320] on input "text" at bounding box center [169, 317] width 236 height 31
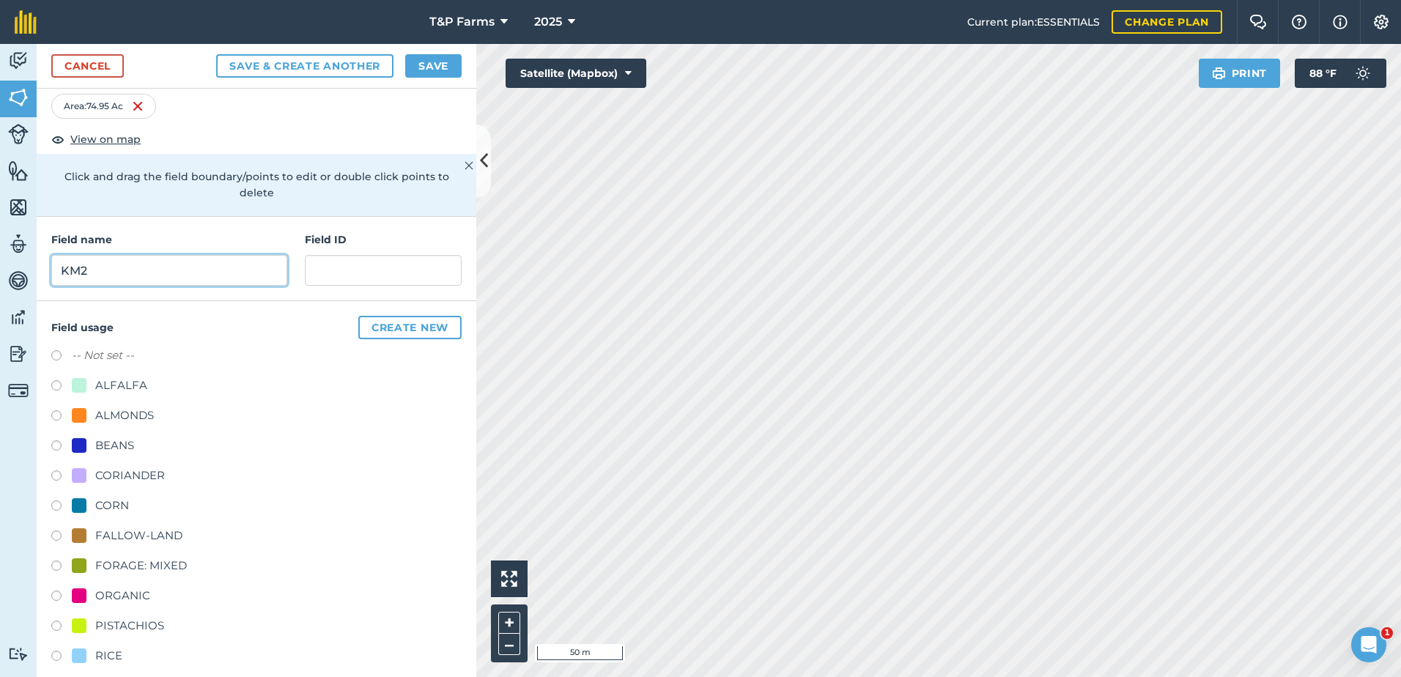
scroll to position [73, 0]
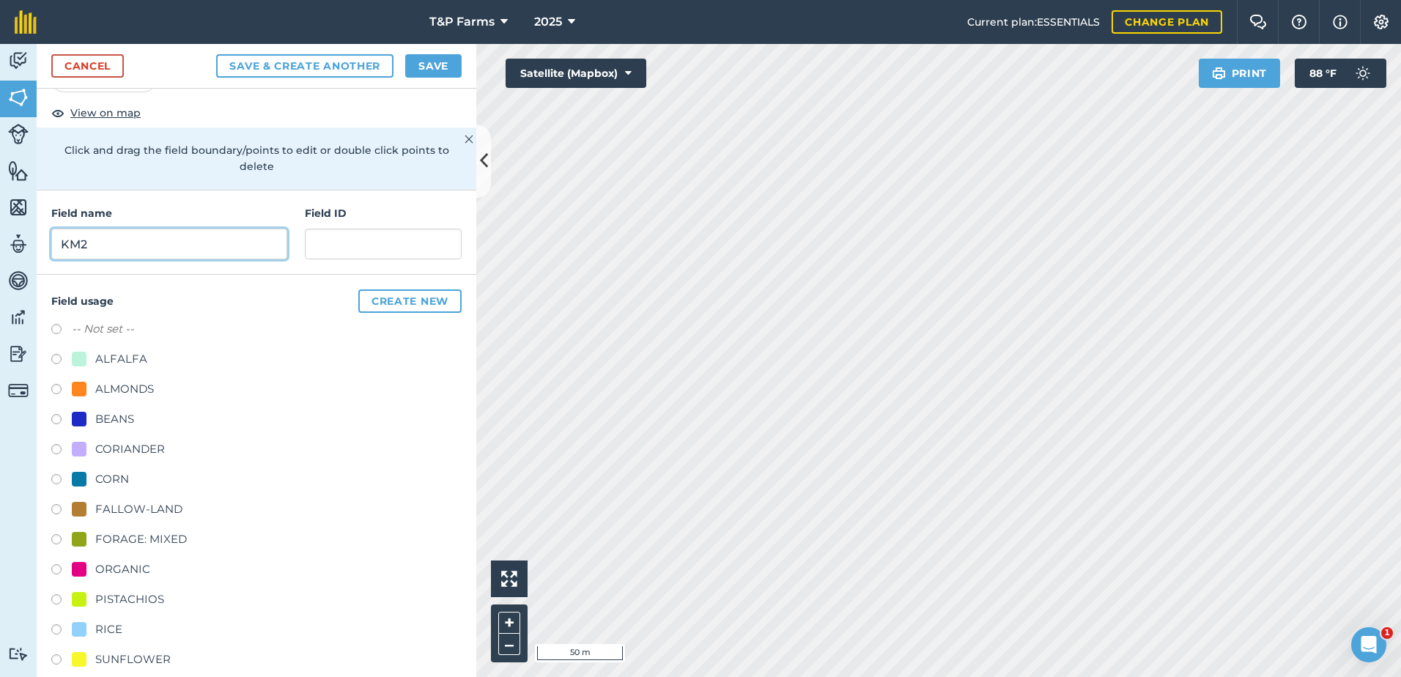
drag, startPoint x: 134, startPoint y: 246, endPoint x: 14, endPoint y: 246, distance: 120.2
click at [14, 246] on div "Activity Fields Livestock Features Maps Team Vehicles Data Reporting Billing Tu…" at bounding box center [700, 360] width 1401 height 633
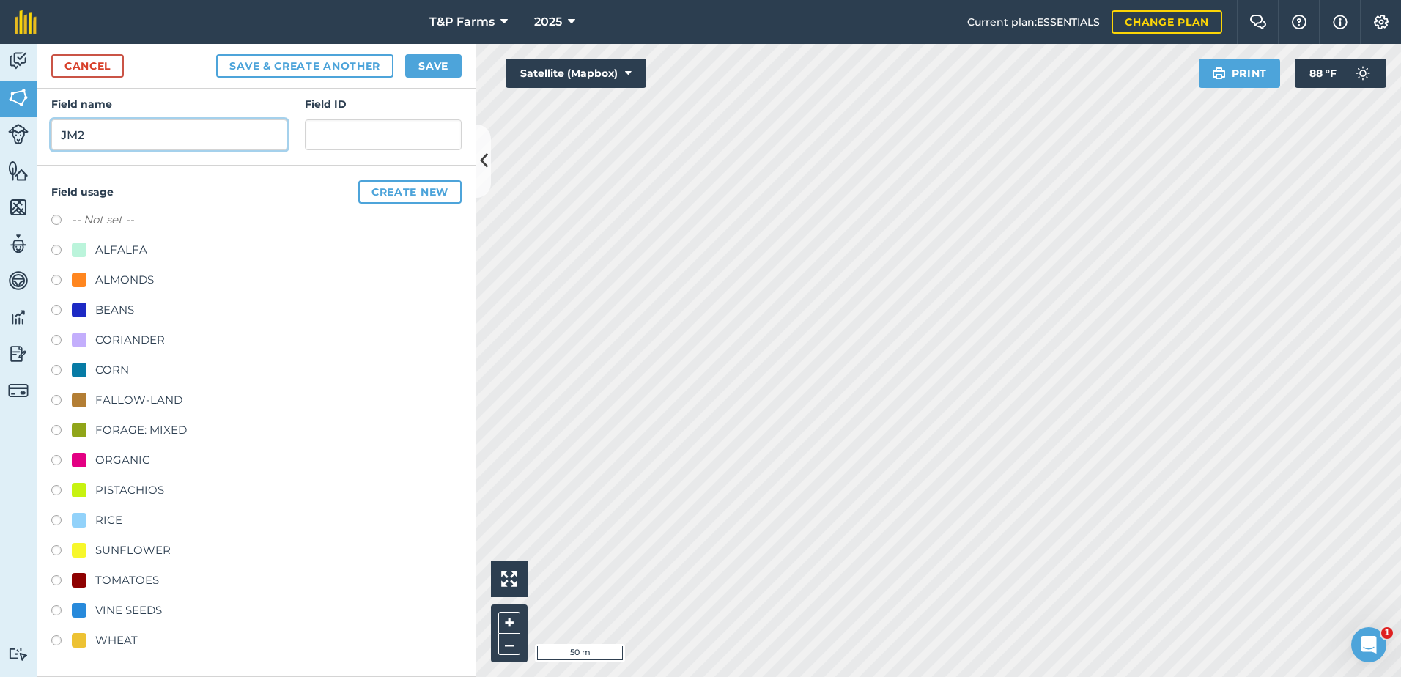
type input "JM2"
click at [147, 608] on div "VINE SEEDS" at bounding box center [128, 611] width 67 height 18
radio input "true"
click at [446, 65] on button "Save" at bounding box center [433, 65] width 56 height 23
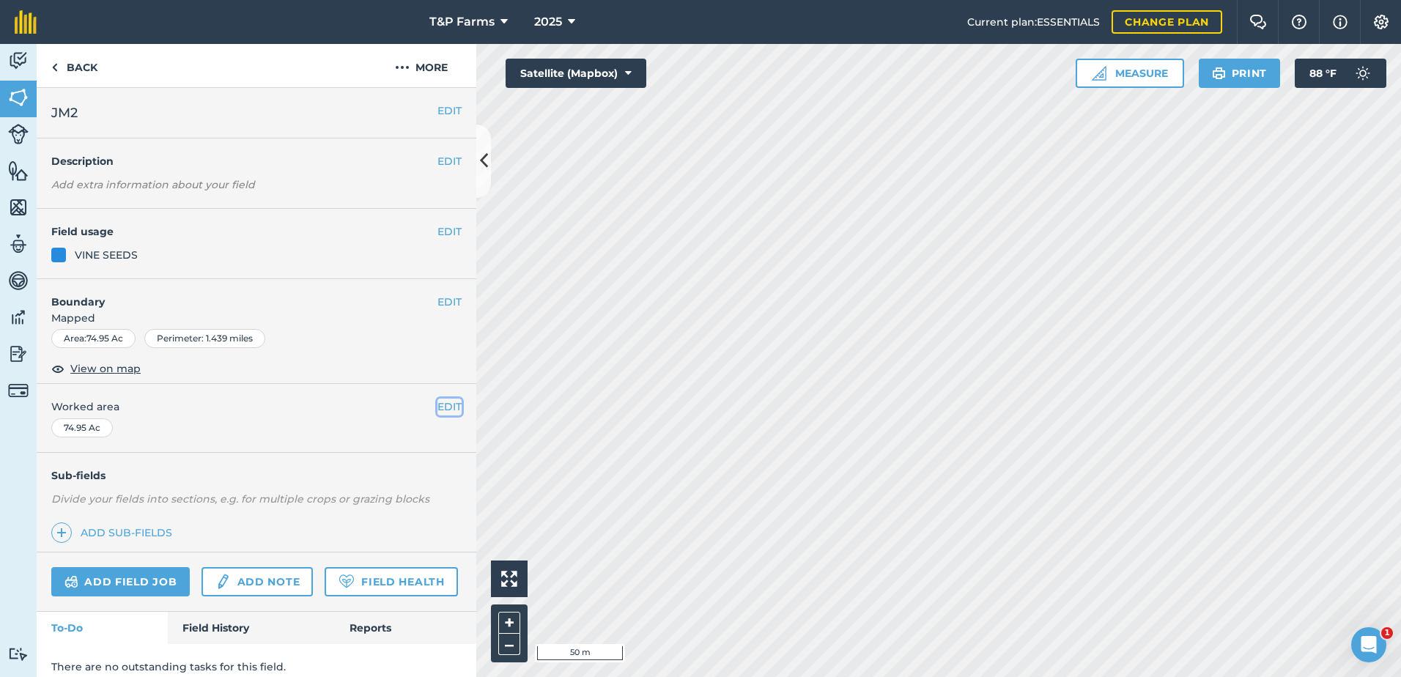
click at [441, 402] on button "EDIT" at bounding box center [450, 407] width 24 height 16
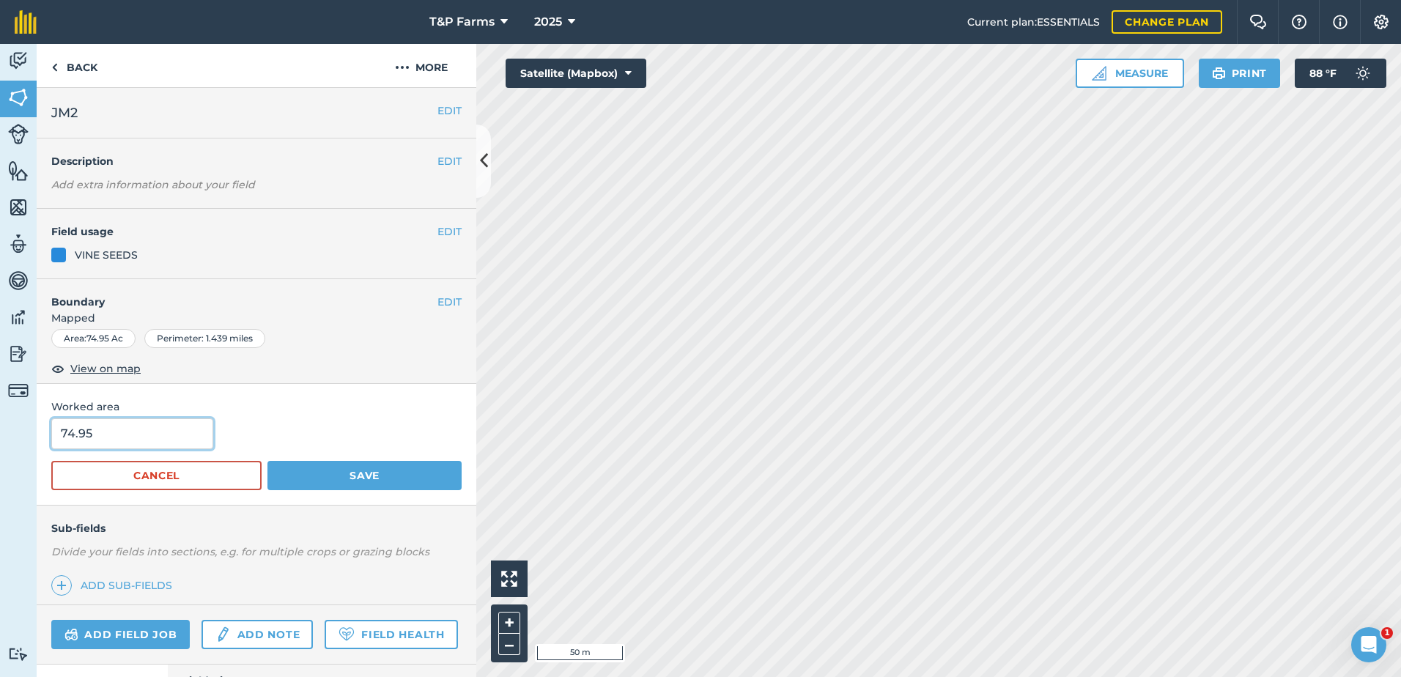
drag, startPoint x: 31, startPoint y: 419, endPoint x: -95, endPoint y: 434, distance: 127.0
click at [0, 434] on html "T&P Farms 2025 Current plan : ESSENTIALS Change plan Farm Chat Help Info Settin…" at bounding box center [700, 338] width 1401 height 677
type input "75"
click at [268, 461] on button "Save" at bounding box center [365, 475] width 194 height 29
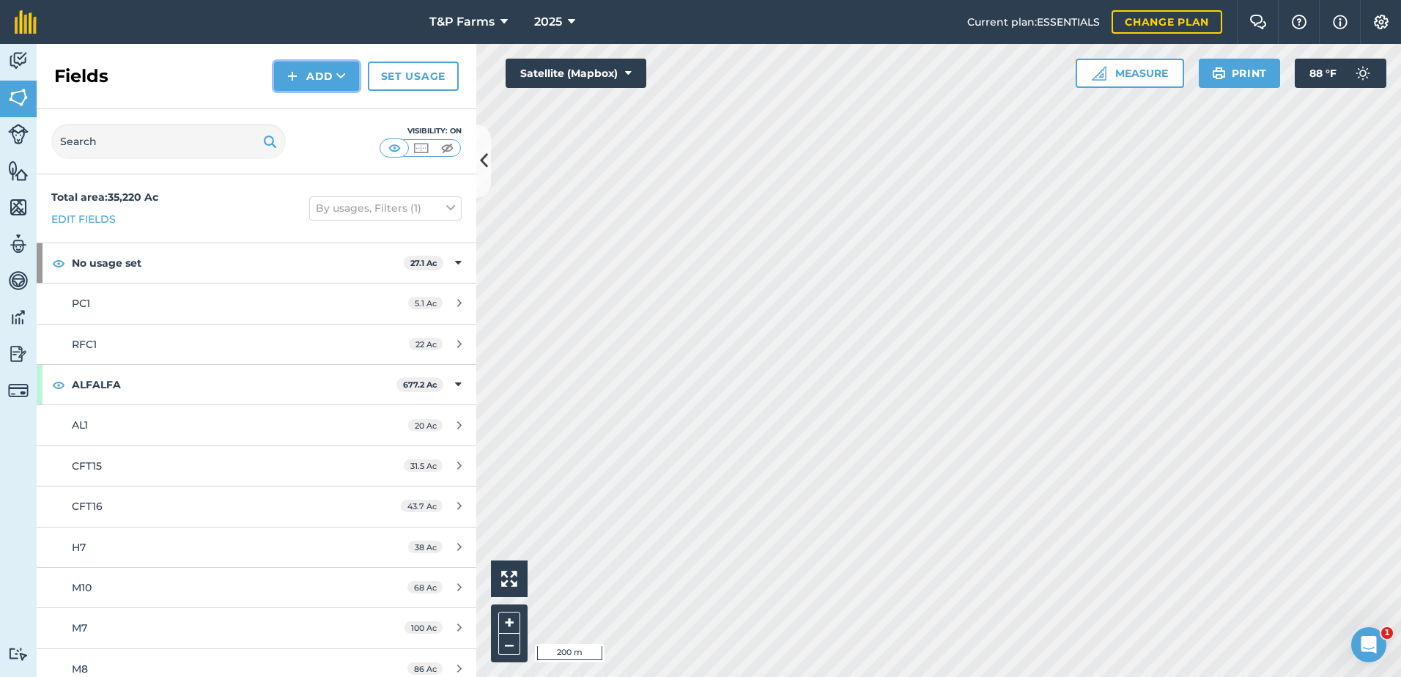
click at [309, 62] on button "Add" at bounding box center [316, 76] width 85 height 29
click at [311, 109] on link "Draw" at bounding box center [316, 109] width 81 height 32
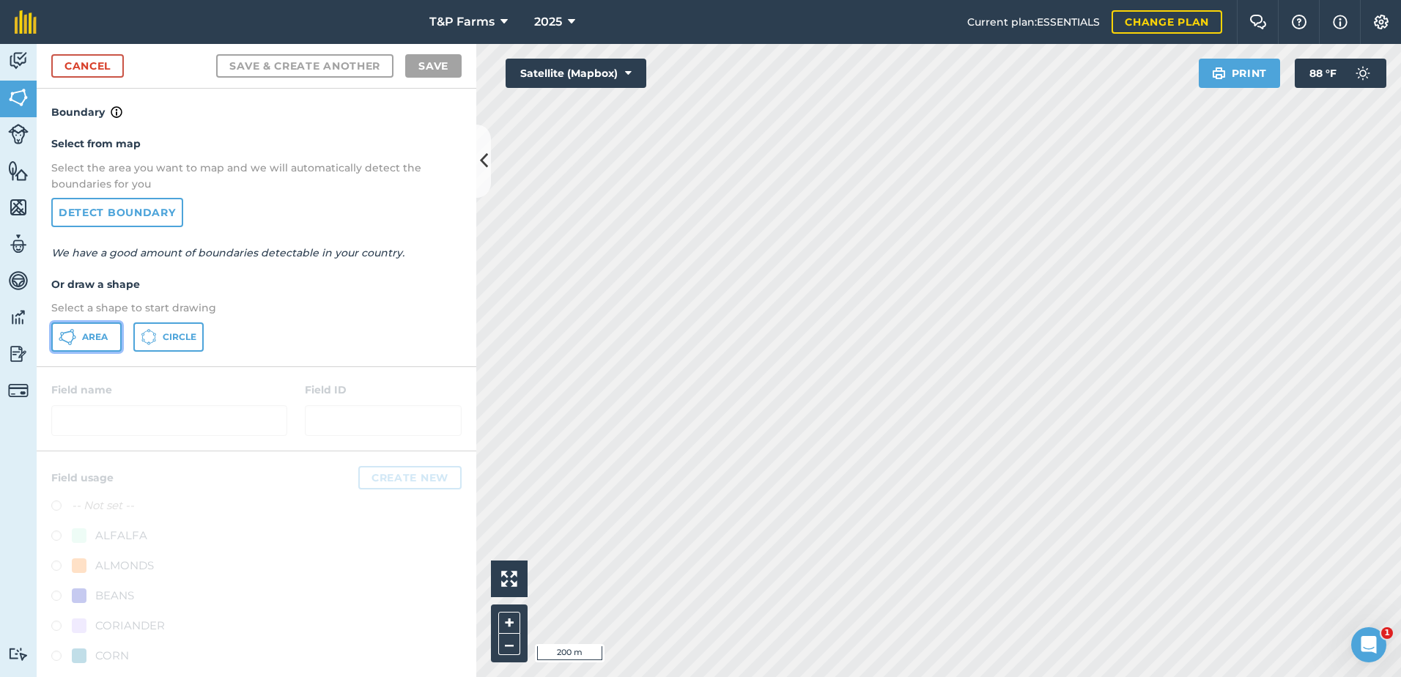
click at [94, 337] on span "Area" at bounding box center [95, 337] width 26 height 12
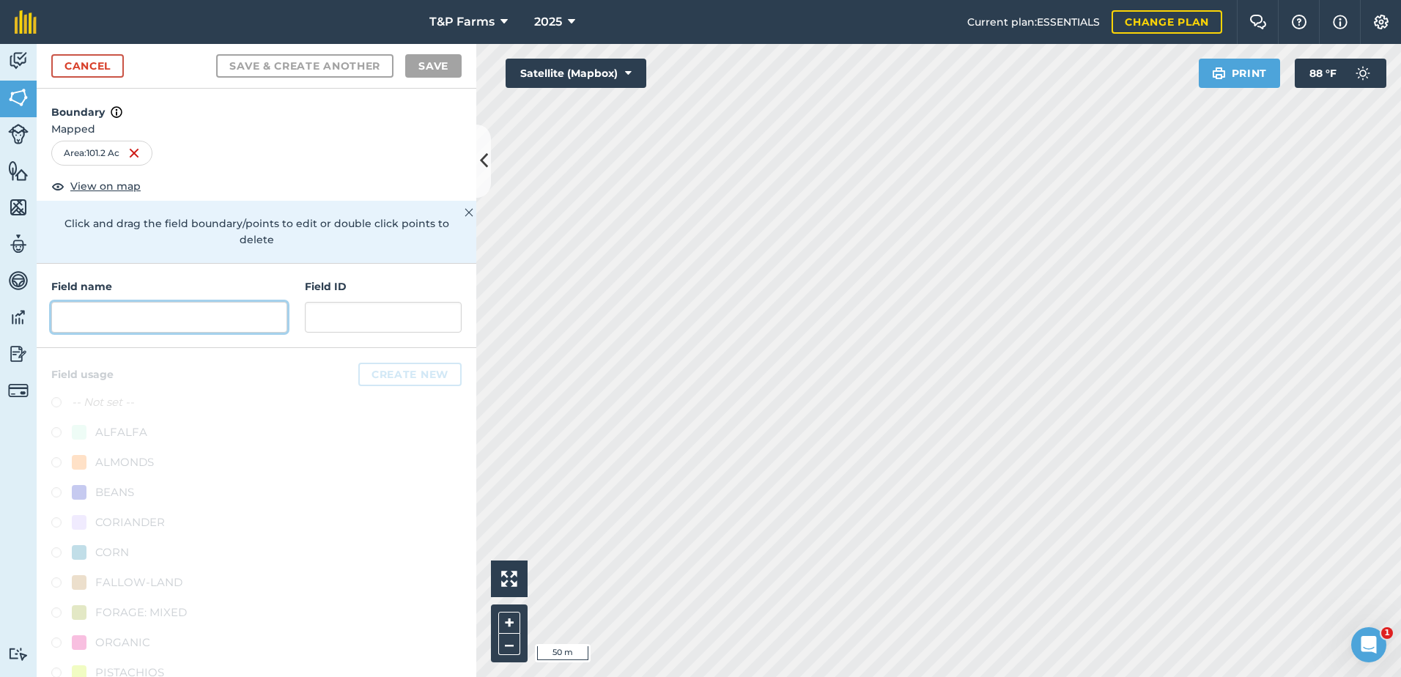
click at [123, 327] on input "text" at bounding box center [169, 317] width 236 height 31
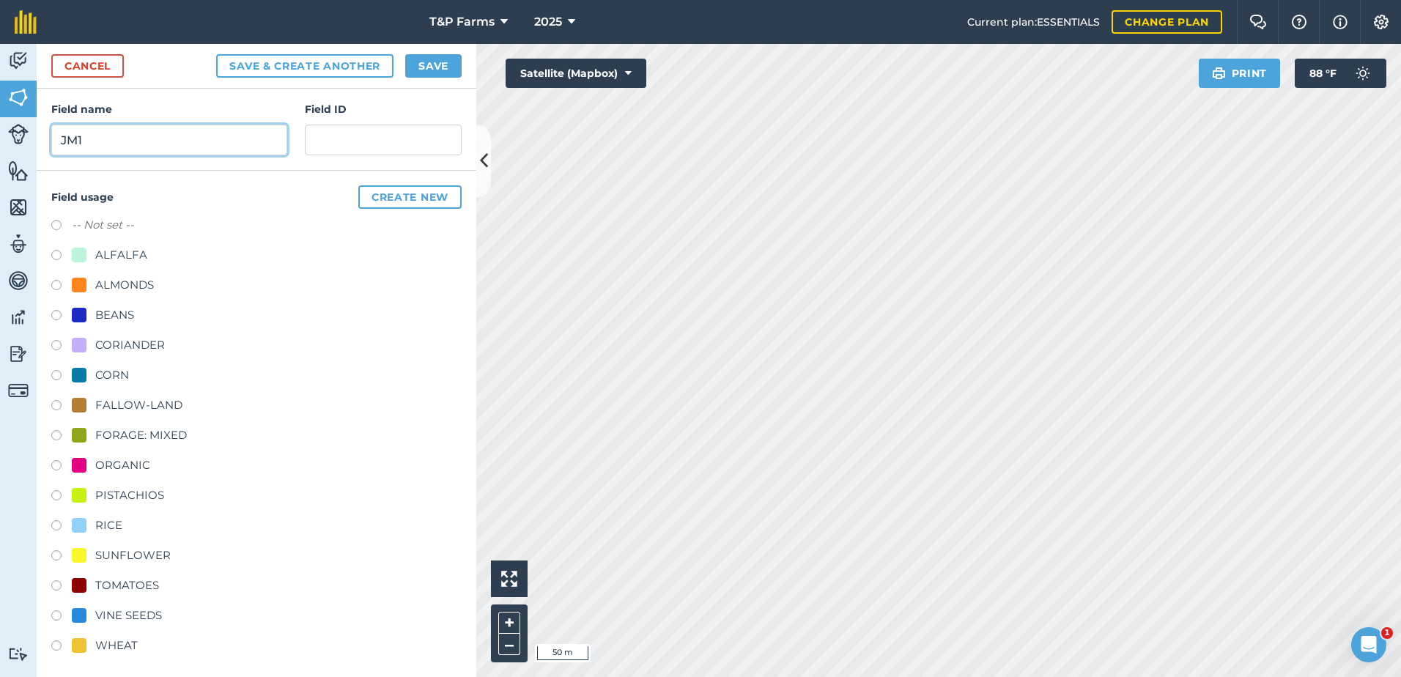
scroll to position [183, 0]
type input "JM1"
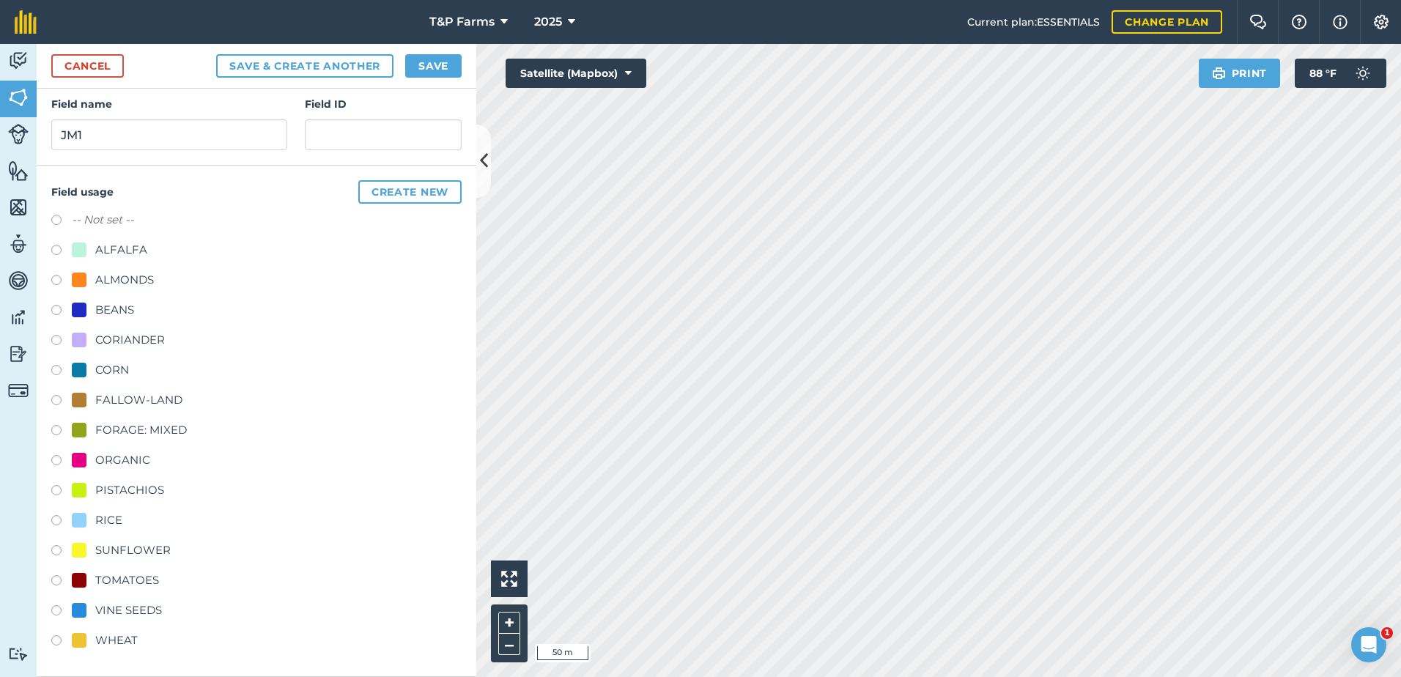
click at [132, 627] on div "-- Not set -- ALFALFA ALMONDS BEANS CORIANDER CORN FALLOW-LAND FORAGE: MIXED OR…" at bounding box center [256, 432] width 410 height 442
click at [127, 636] on div "WHEAT" at bounding box center [116, 641] width 43 height 18
radio input "true"
drag, startPoint x: 451, startPoint y: 63, endPoint x: 435, endPoint y: 100, distance: 39.8
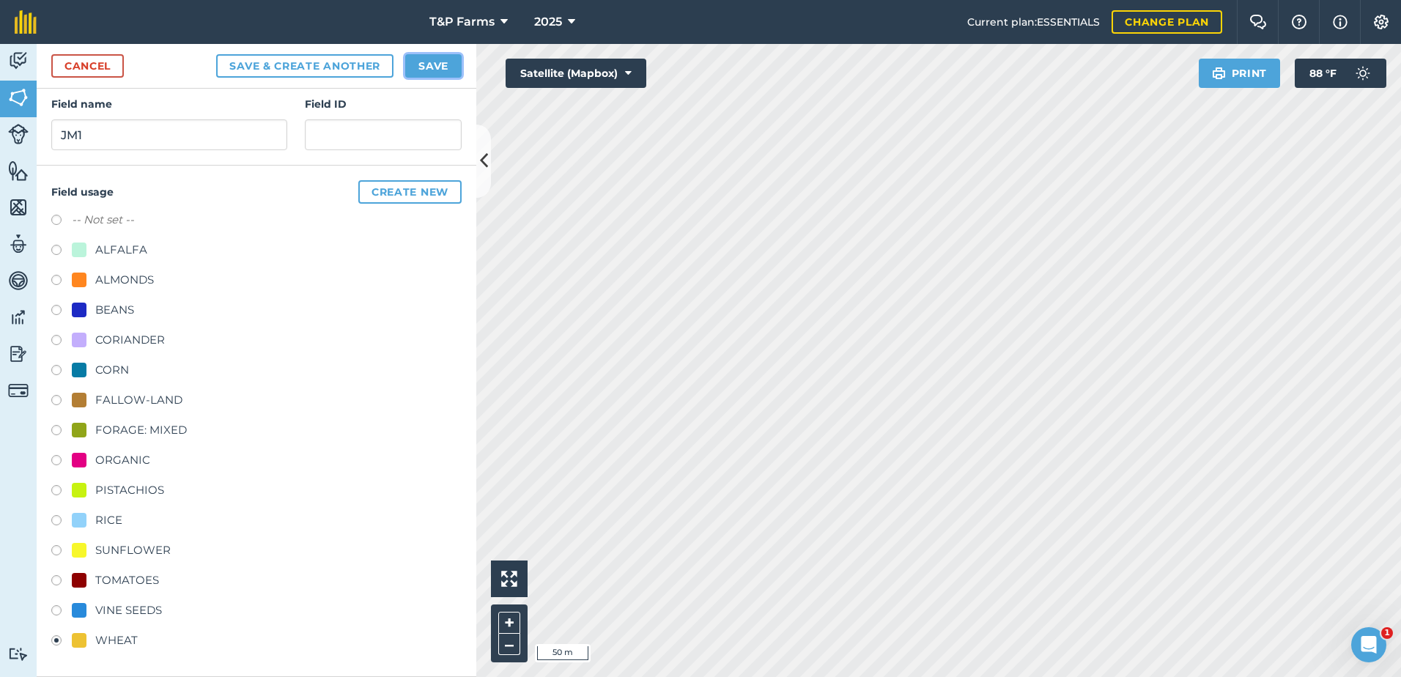
click at [450, 65] on button "Save" at bounding box center [433, 65] width 56 height 23
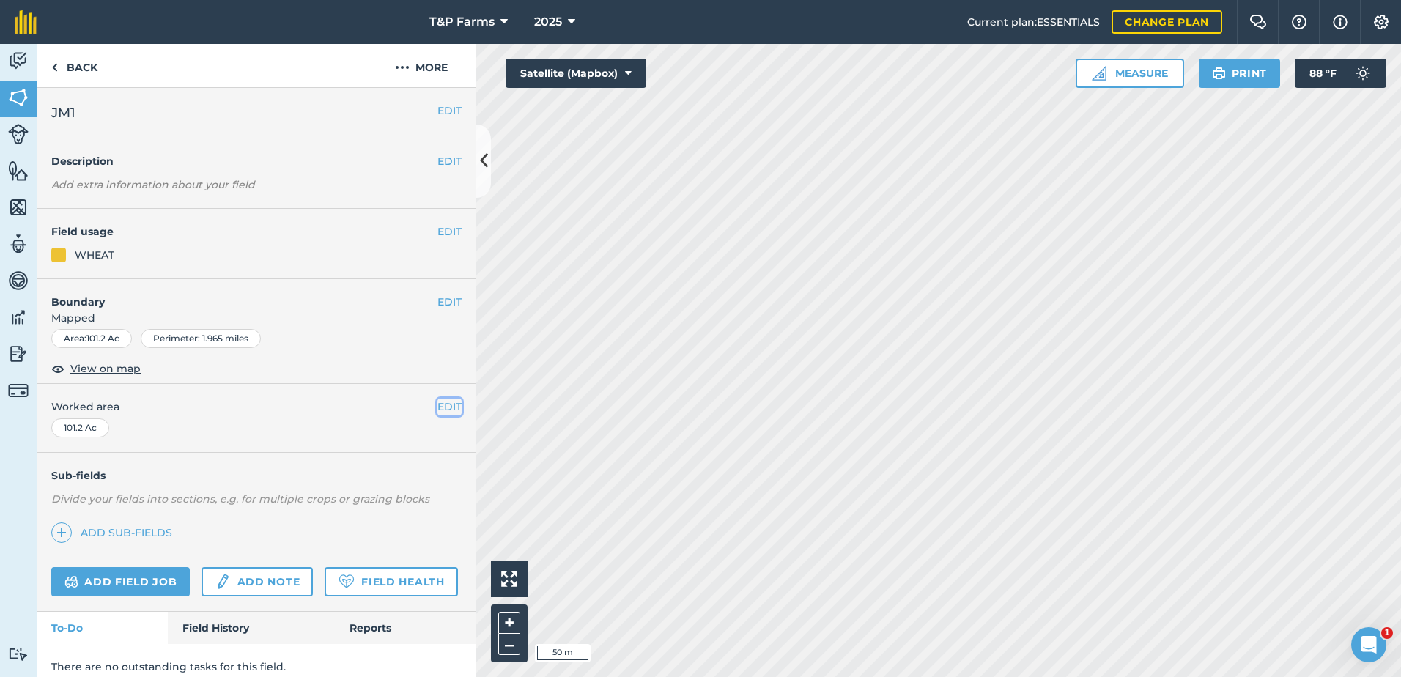
click at [441, 408] on button "EDIT" at bounding box center [450, 407] width 24 height 16
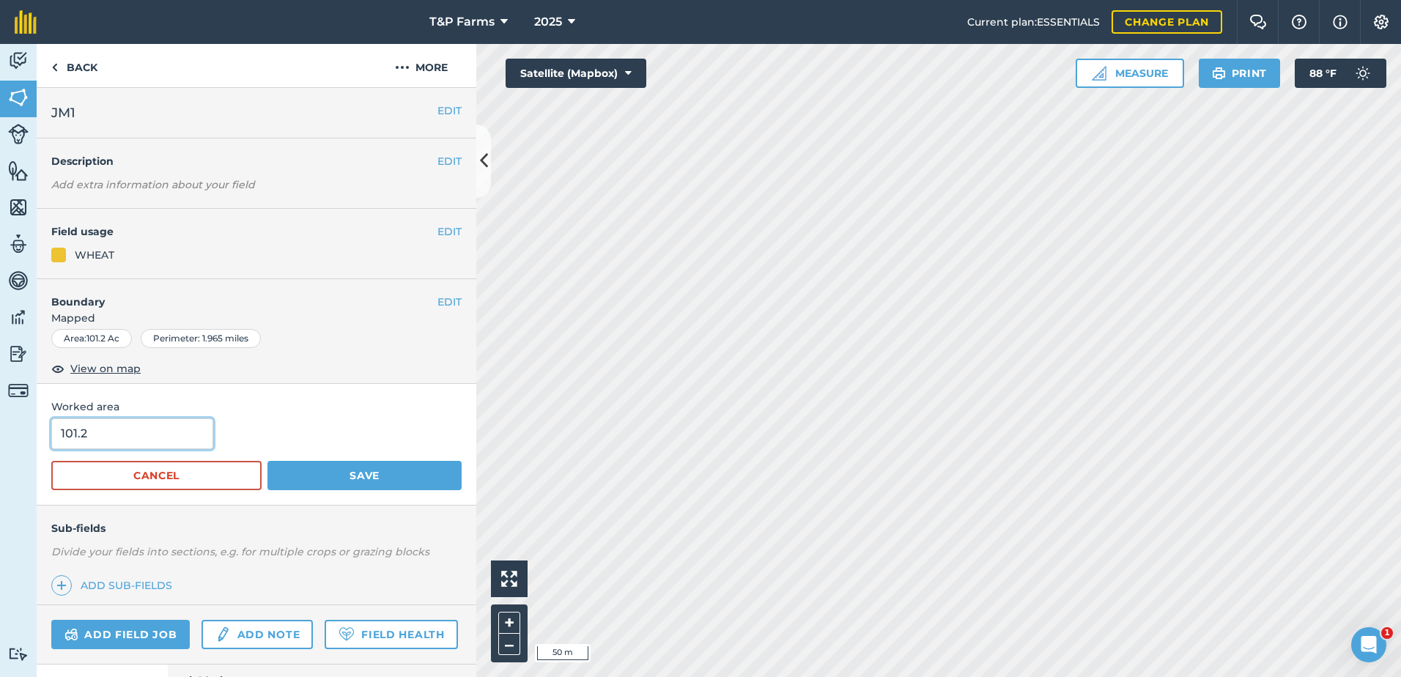
drag, startPoint x: 180, startPoint y: 429, endPoint x: -25, endPoint y: 432, distance: 204.5
click at [0, 432] on html "T&P Farms 2025 Current plan : ESSENTIALS Change plan Farm Chat Help Info Settin…" at bounding box center [700, 338] width 1401 height 677
type input "99"
click at [268, 461] on button "Save" at bounding box center [365, 475] width 194 height 29
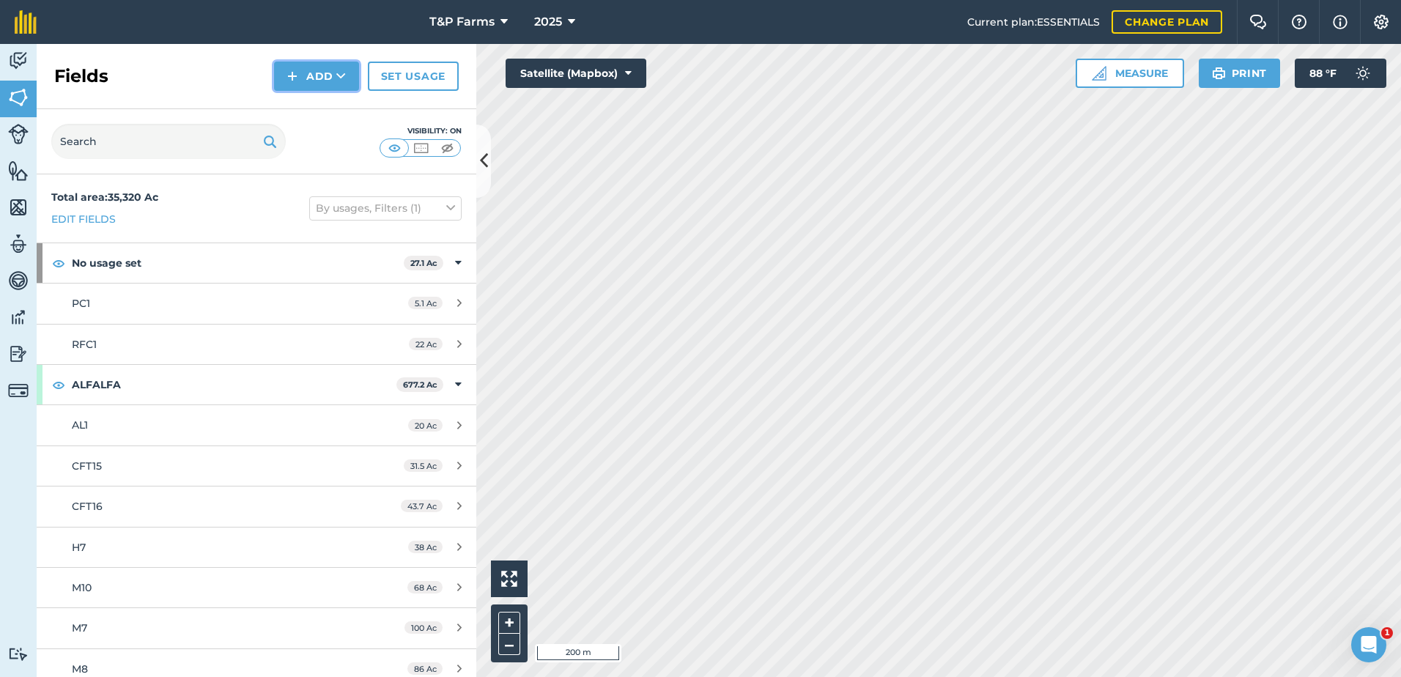
click at [301, 81] on button "Add" at bounding box center [316, 76] width 85 height 29
click at [305, 92] on div "Fields Add Draw Import Set usage" at bounding box center [257, 76] width 440 height 65
click at [316, 68] on button "Add" at bounding box center [316, 76] width 85 height 29
click at [326, 105] on link "Draw" at bounding box center [316, 109] width 81 height 32
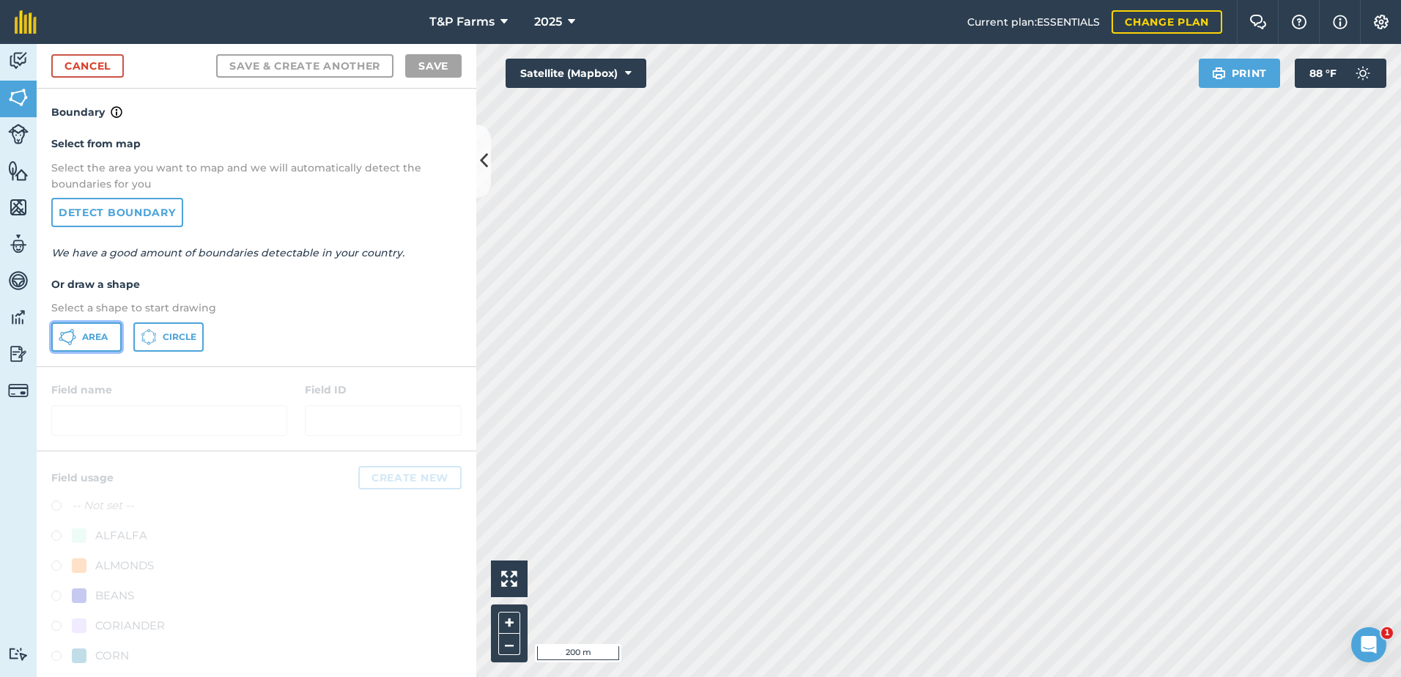
click at [97, 335] on span "Area" at bounding box center [95, 337] width 26 height 12
click at [605, 677] on html "T&P Farms 2025 Current plan : ESSENTIALS Change plan Farm Chat Help Info Settin…" at bounding box center [700, 338] width 1401 height 677
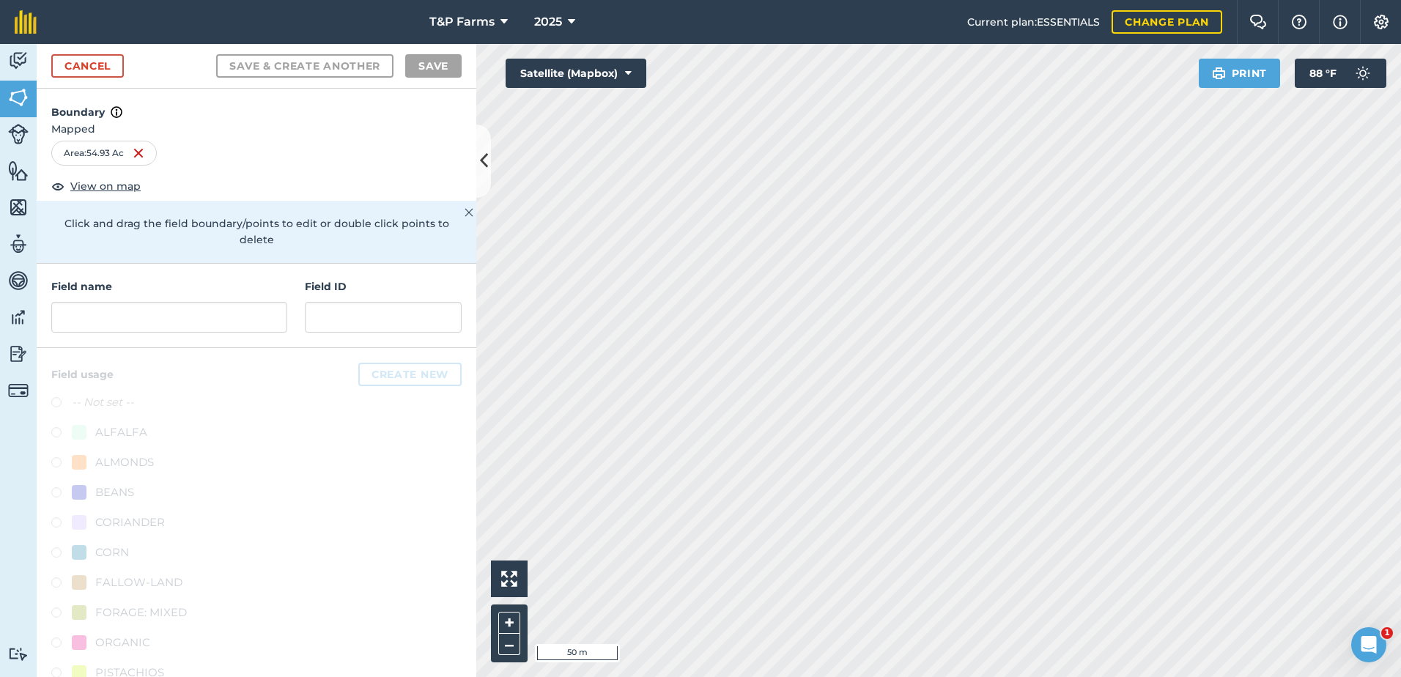
click at [710, 677] on html "T&P Farms 2025 Current plan : ESSENTIALS Change plan Farm Chat Help Info Settin…" at bounding box center [700, 338] width 1401 height 677
click at [212, 301] on div "Field name" at bounding box center [169, 306] width 236 height 54
click at [210, 316] on input "text" at bounding box center [169, 317] width 236 height 31
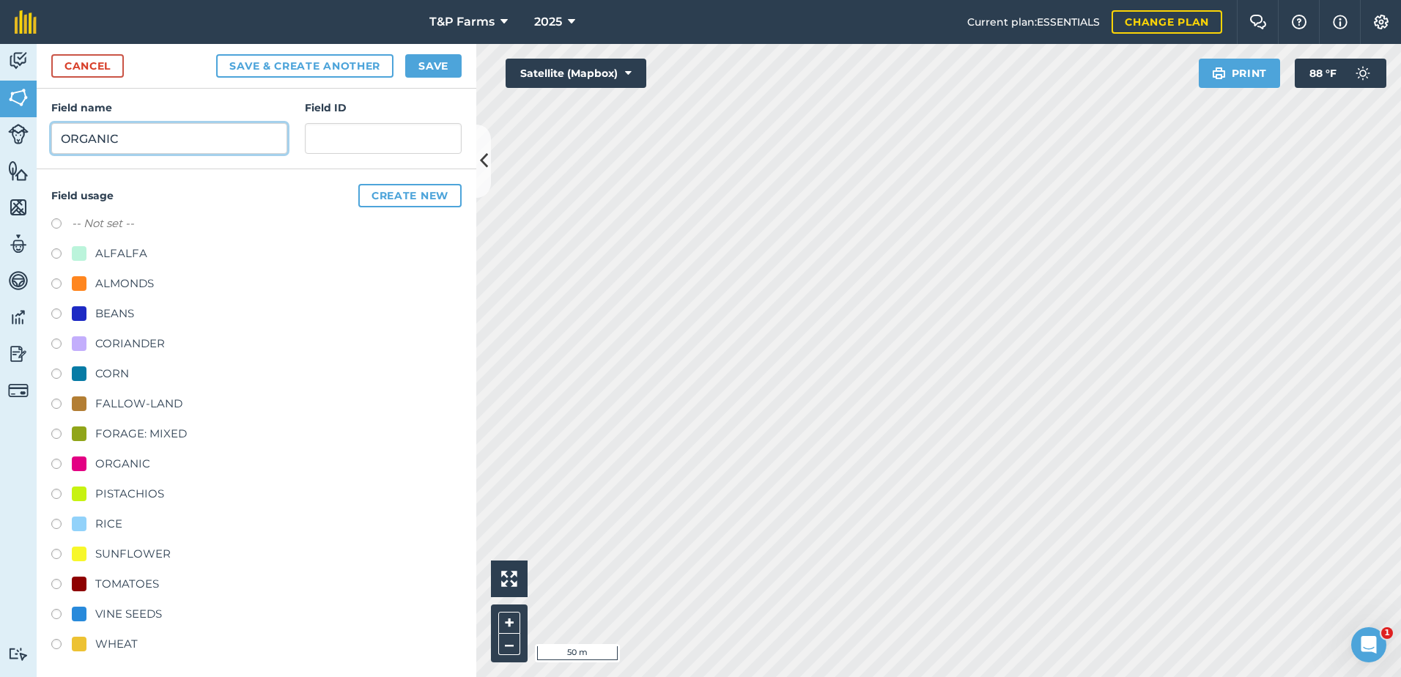
scroll to position [183, 0]
type input "ORGANIC"
click at [135, 457] on div "ORGANIC" at bounding box center [122, 461] width 55 height 18
radio input "true"
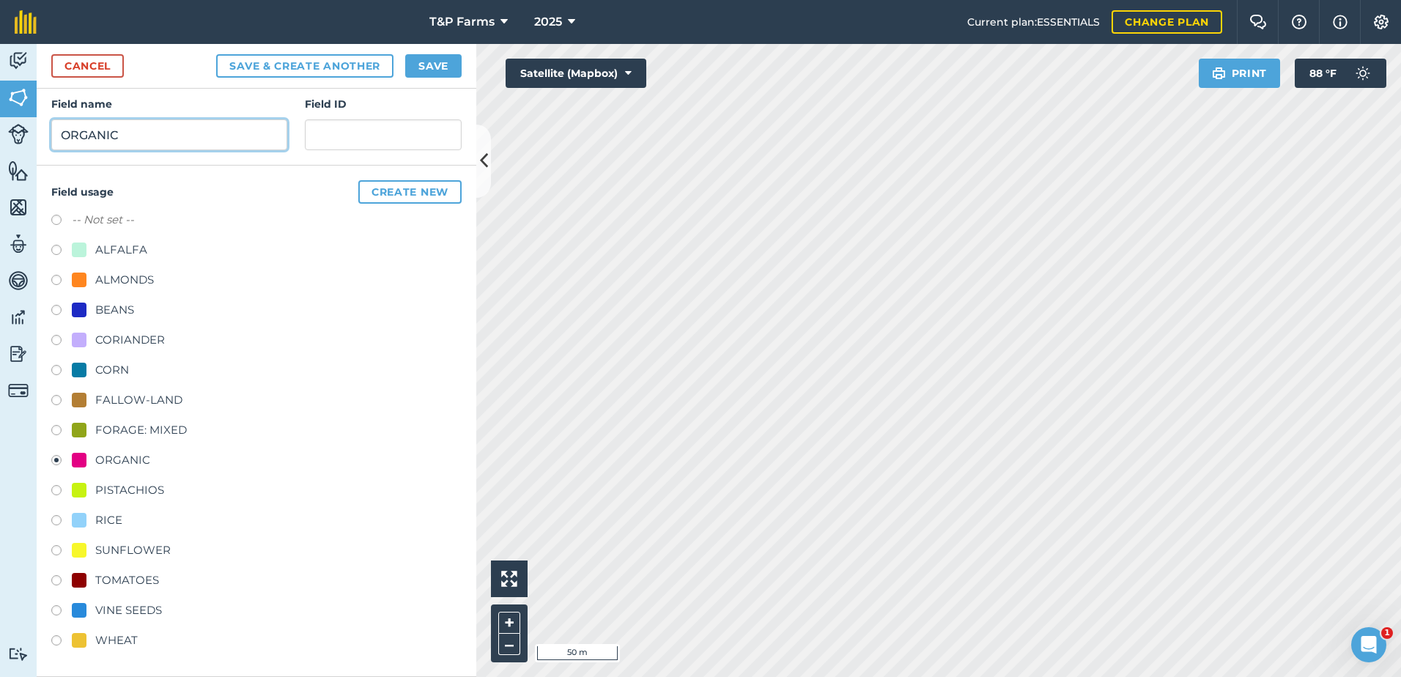
click at [172, 139] on input "ORGANIC" at bounding box center [169, 134] width 236 height 31
type input "ORGANIC (ME4)"
click at [431, 62] on button "Save" at bounding box center [433, 65] width 56 height 23
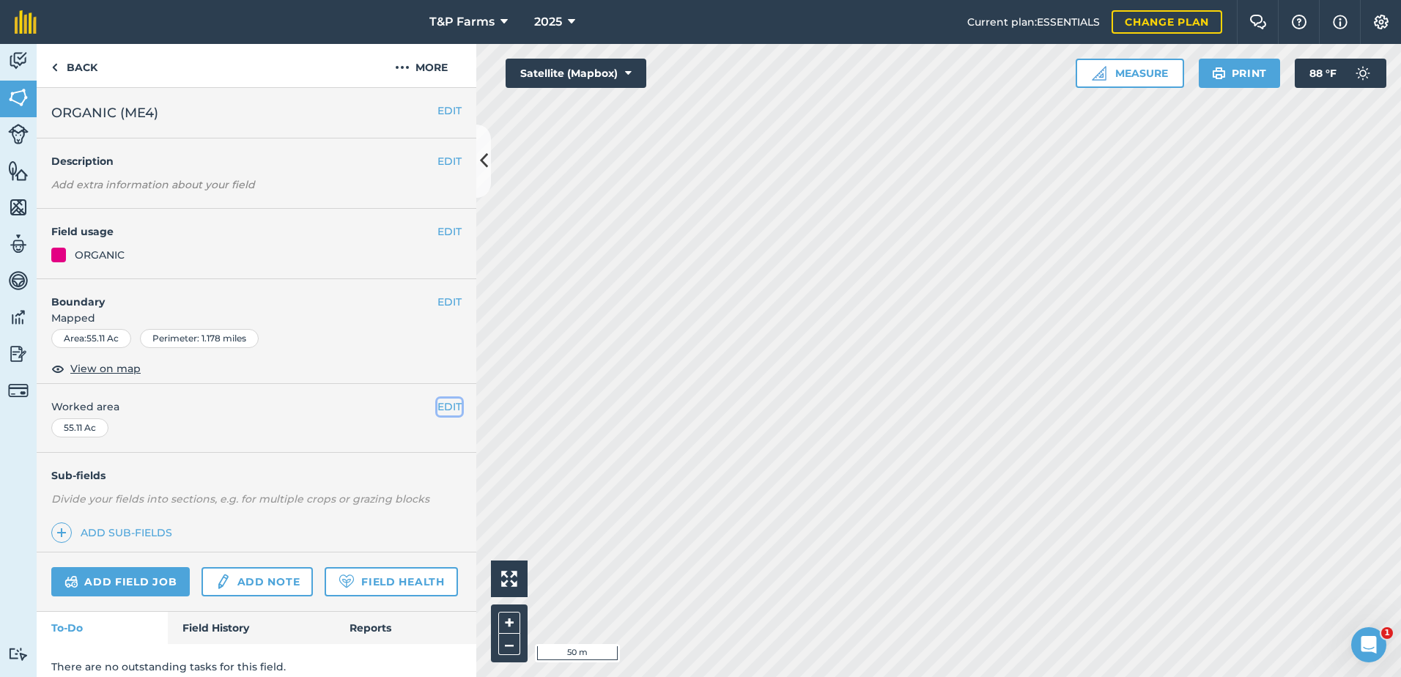
click at [438, 407] on button "EDIT" at bounding box center [450, 407] width 24 height 16
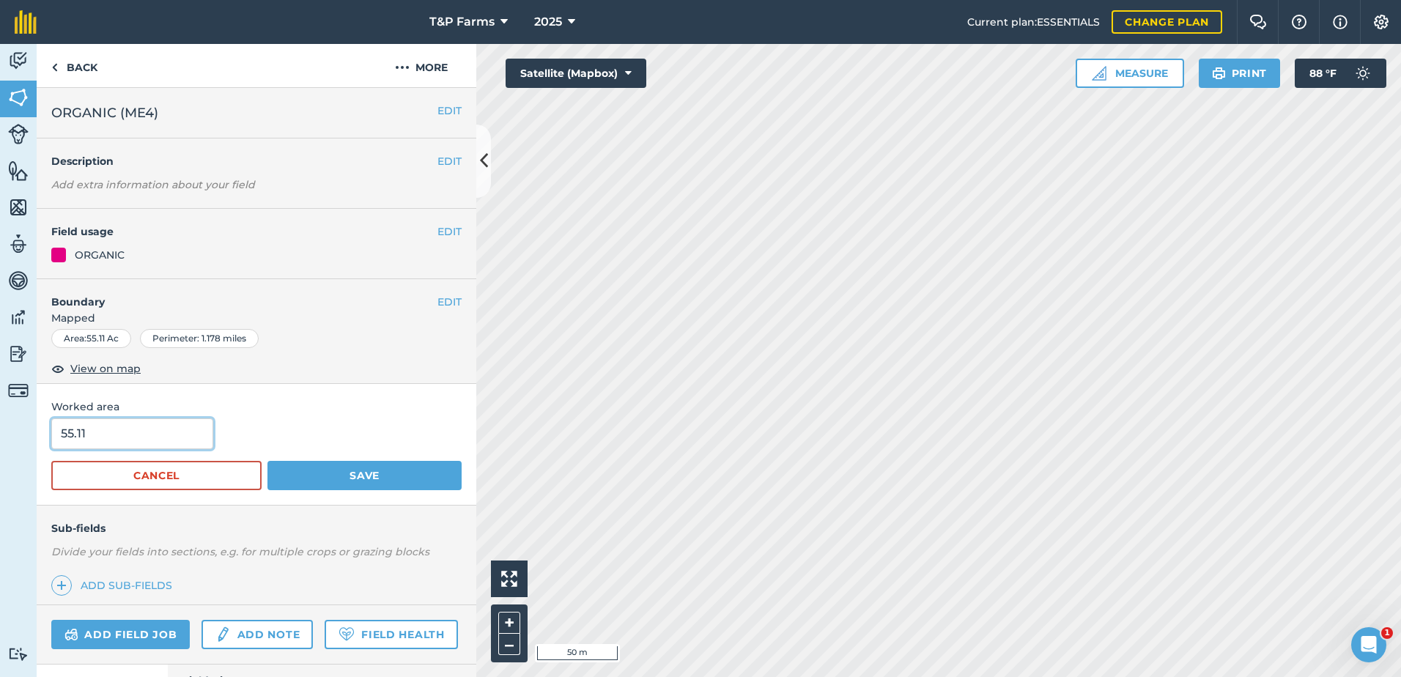
drag, startPoint x: 78, startPoint y: 449, endPoint x: 7, endPoint y: 463, distance: 72.3
click at [7, 463] on div "Activity Fields Livestock Features Maps Team Vehicles Data Reporting Billing Tu…" at bounding box center [700, 360] width 1401 height 633
type input "55"
click at [268, 461] on button "Save" at bounding box center [365, 475] width 194 height 29
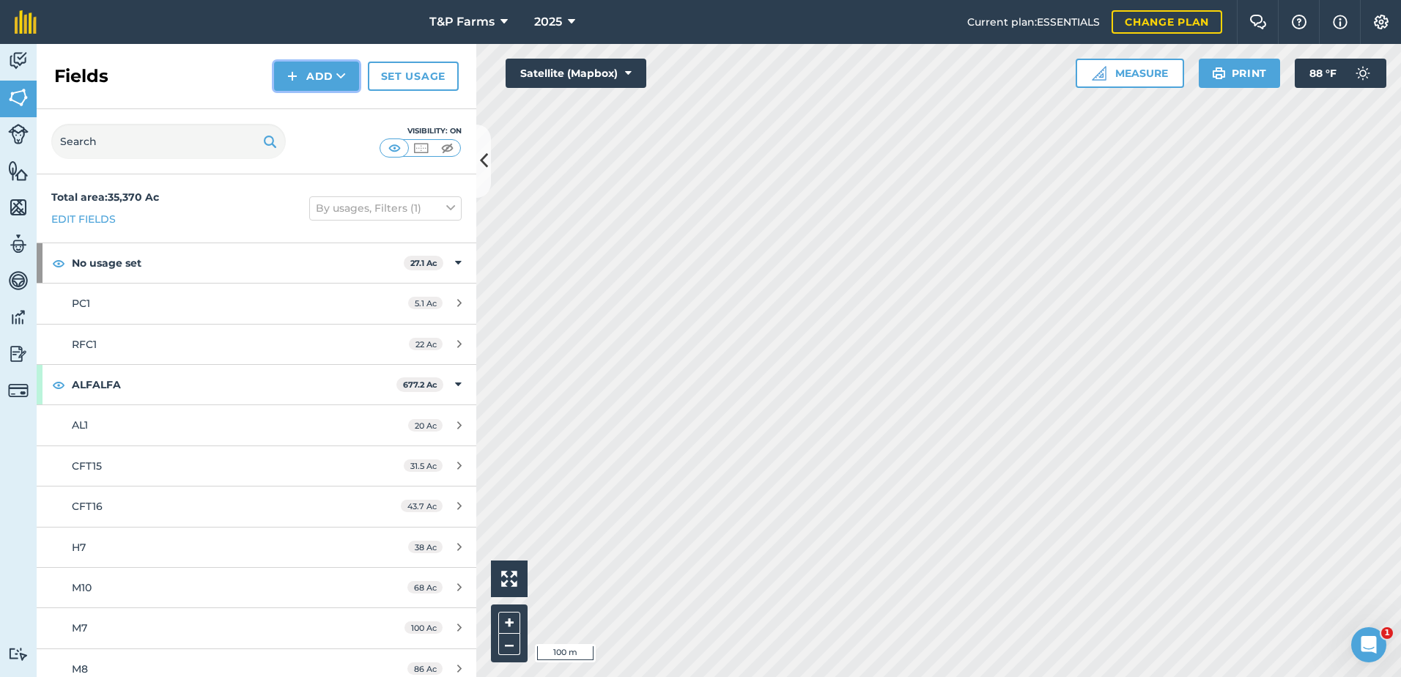
click at [327, 75] on button "Add" at bounding box center [316, 76] width 85 height 29
click at [324, 105] on link "Draw" at bounding box center [316, 109] width 81 height 32
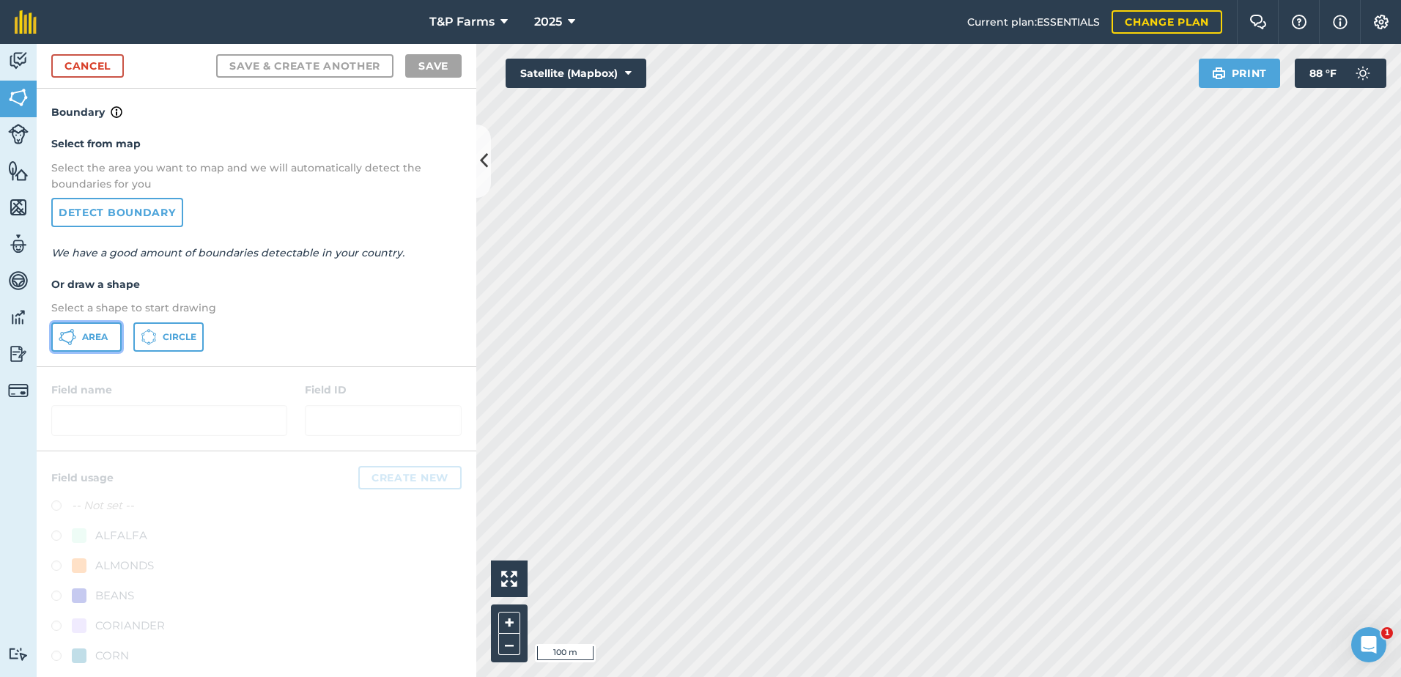
click at [94, 344] on button "Area" at bounding box center [86, 337] width 70 height 29
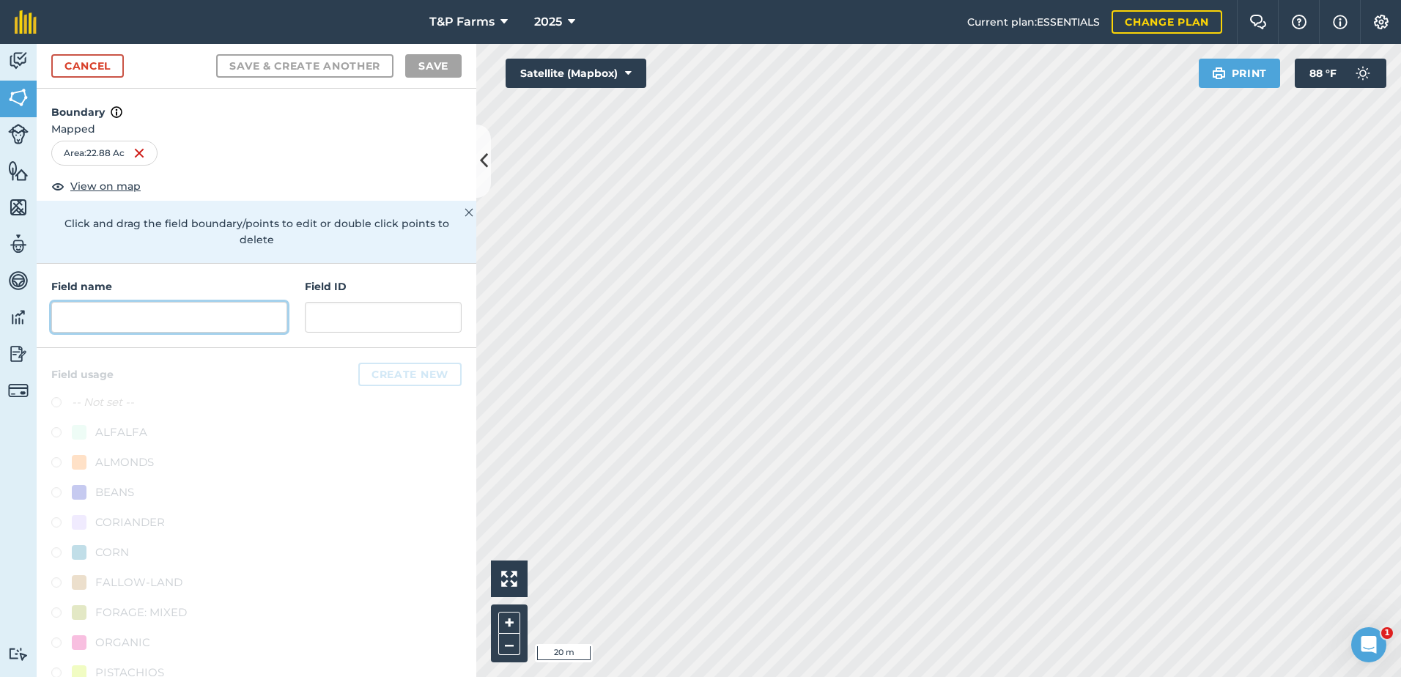
click at [207, 311] on input "text" at bounding box center [169, 317] width 236 height 31
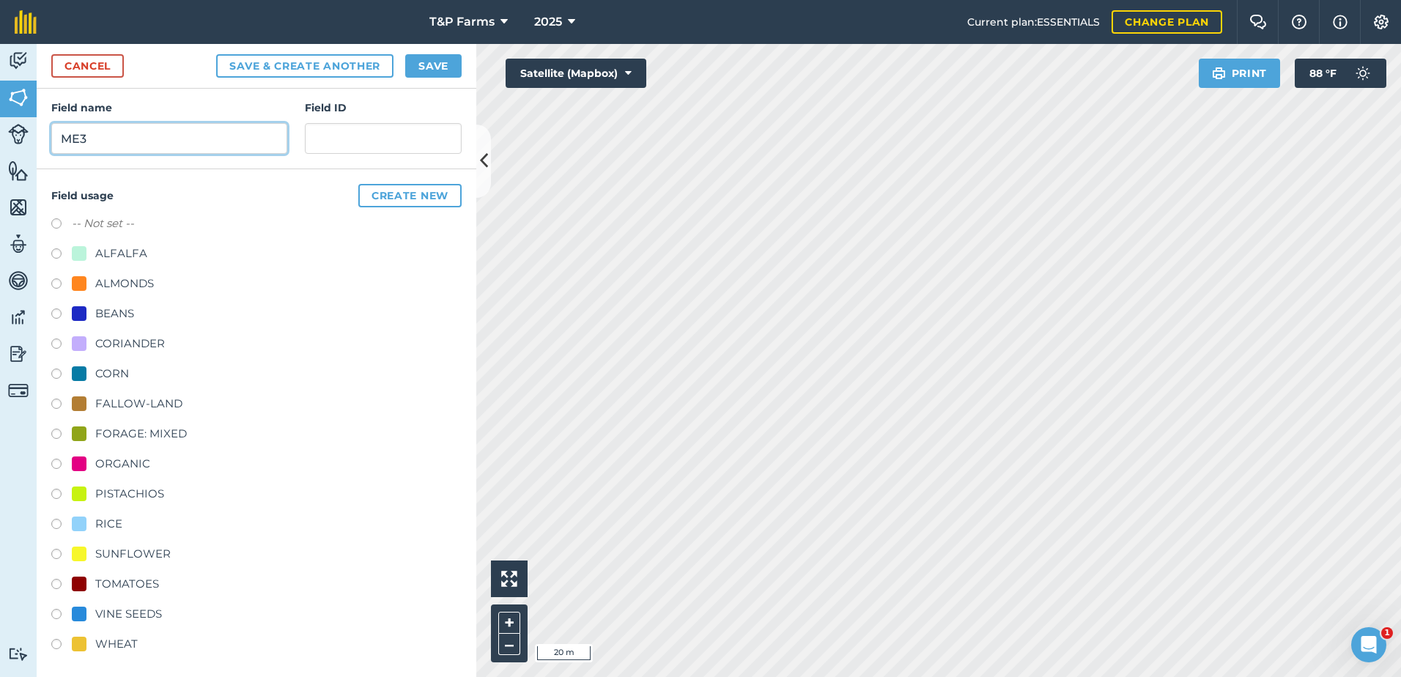
scroll to position [183, 0]
type input "ME3"
click at [122, 635] on div "WHEAT" at bounding box center [116, 641] width 43 height 18
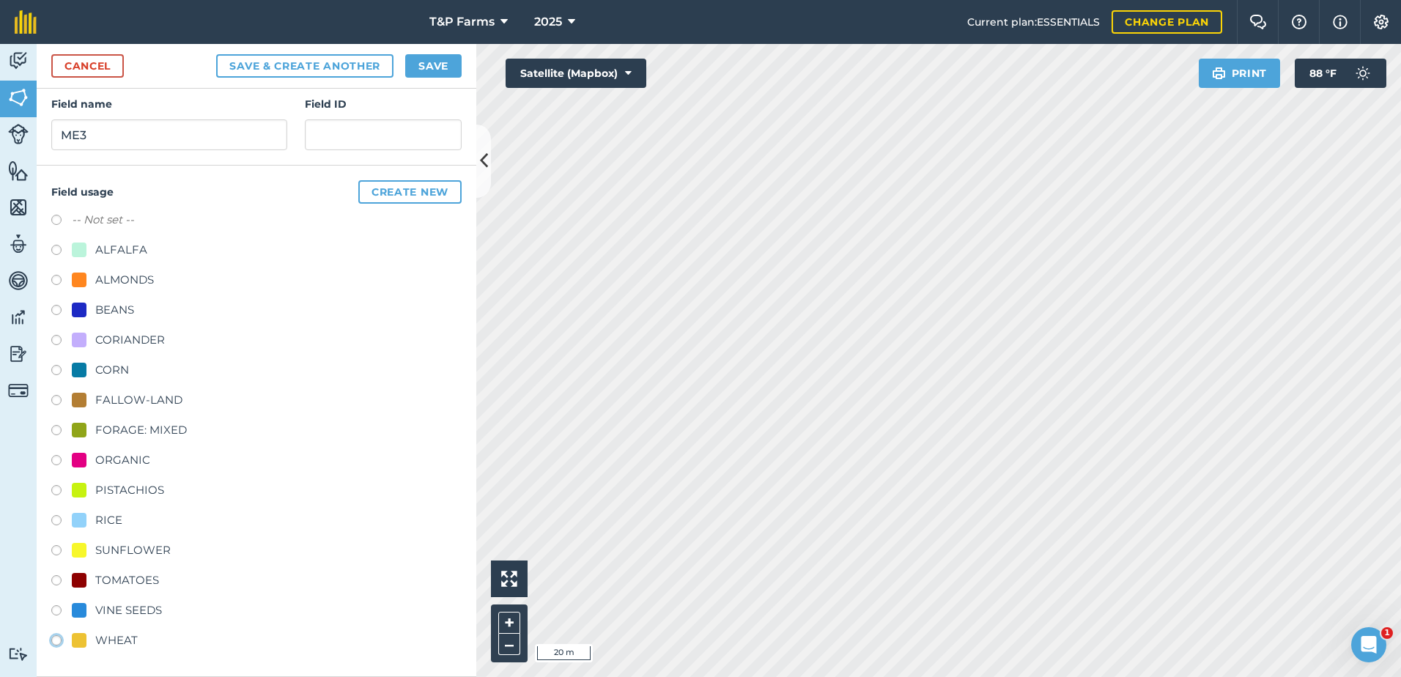
radio input "true"
click at [444, 58] on button "Save" at bounding box center [433, 65] width 56 height 23
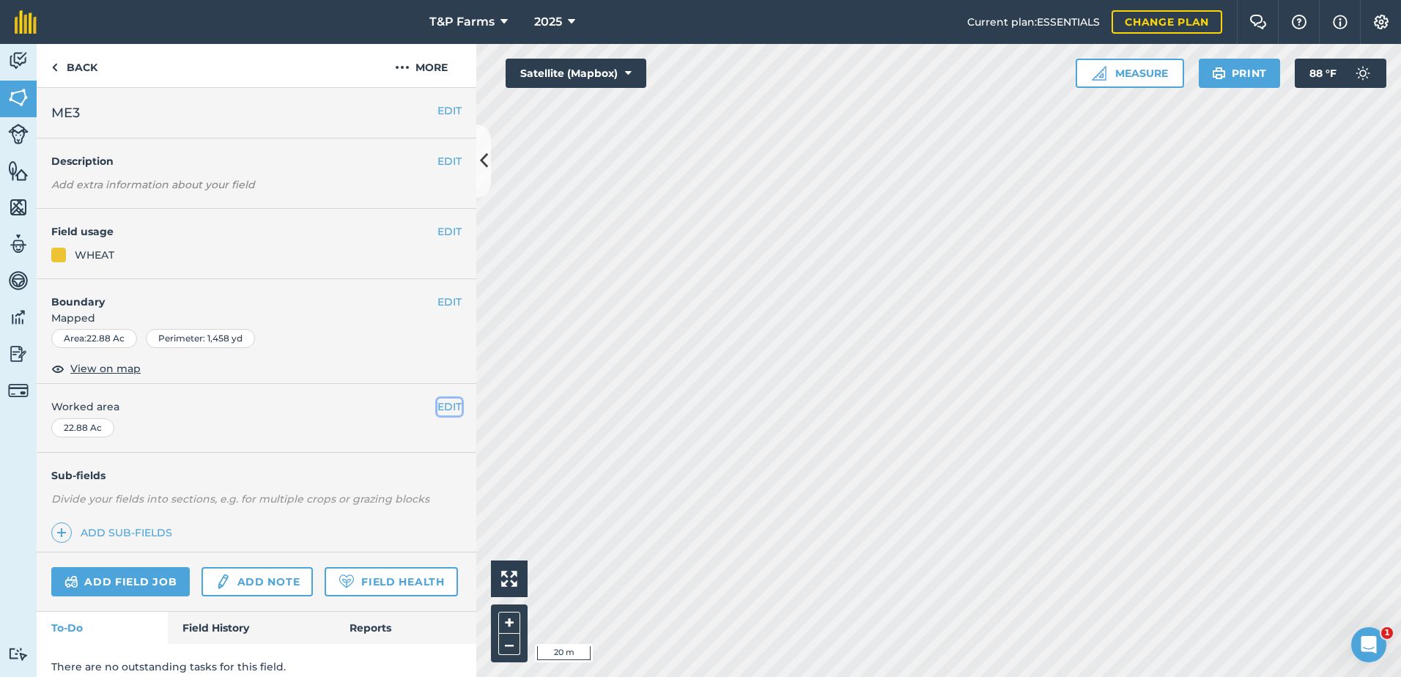
drag, startPoint x: 441, startPoint y: 409, endPoint x: 251, endPoint y: 434, distance: 191.5
click at [424, 415] on div "EDIT Worked area 22.88 Ac" at bounding box center [257, 418] width 440 height 68
click at [445, 410] on button "EDIT" at bounding box center [450, 407] width 24 height 16
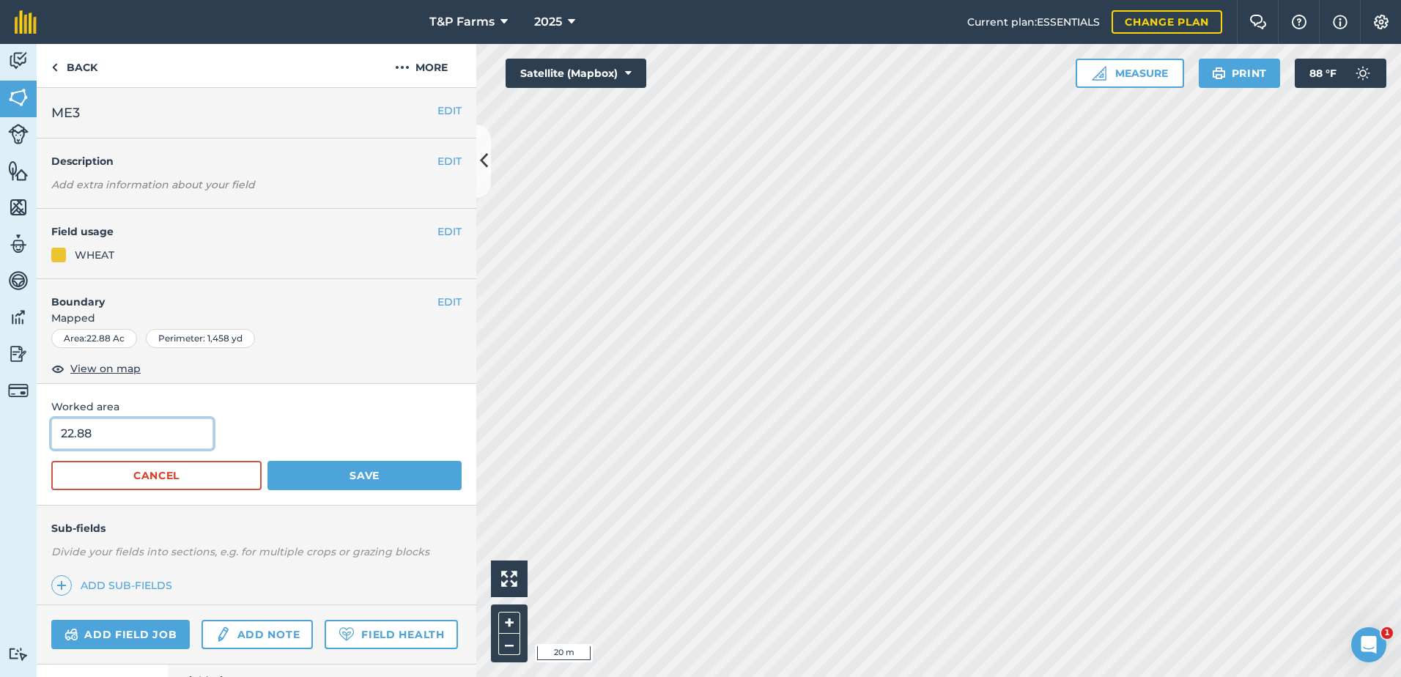
click at [176, 426] on input "22.88" at bounding box center [132, 434] width 162 height 31
type input "22.3"
click at [268, 461] on button "Save" at bounding box center [365, 475] width 194 height 29
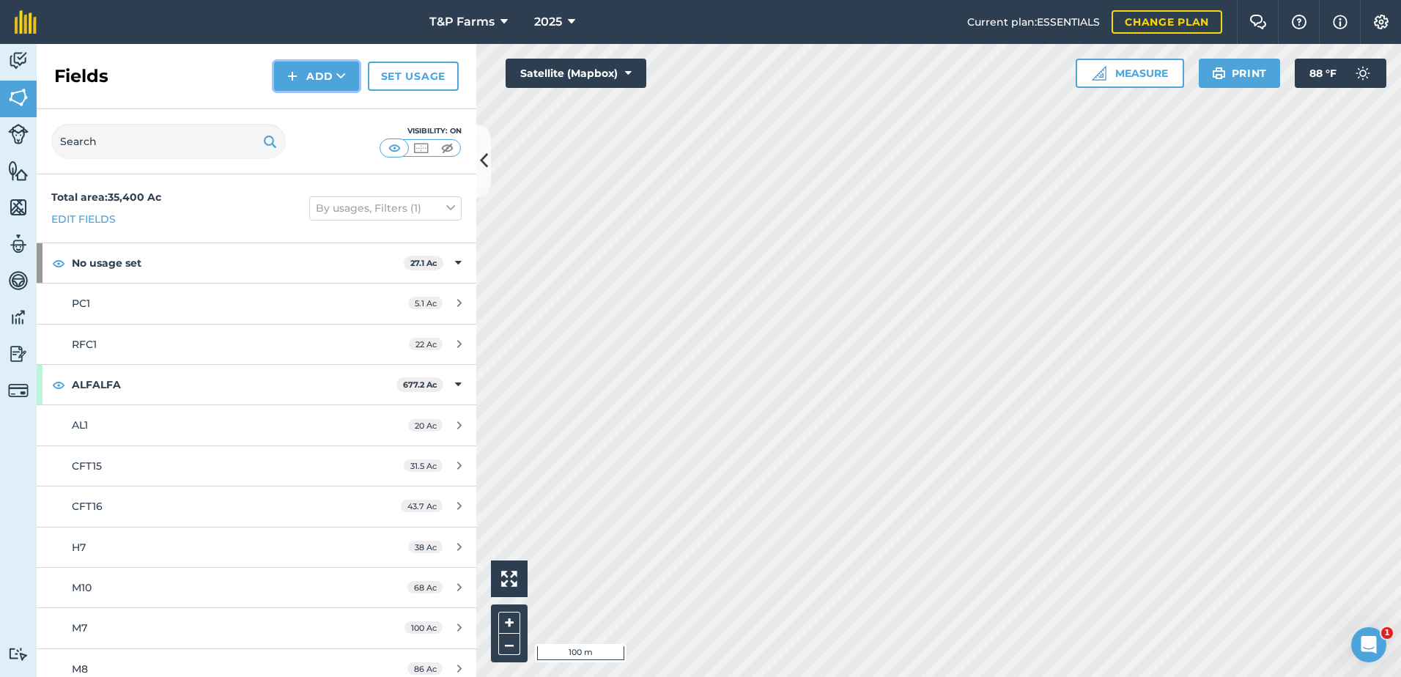
click at [331, 76] on button "Add" at bounding box center [316, 76] width 85 height 29
click at [331, 95] on link "Draw" at bounding box center [316, 109] width 81 height 32
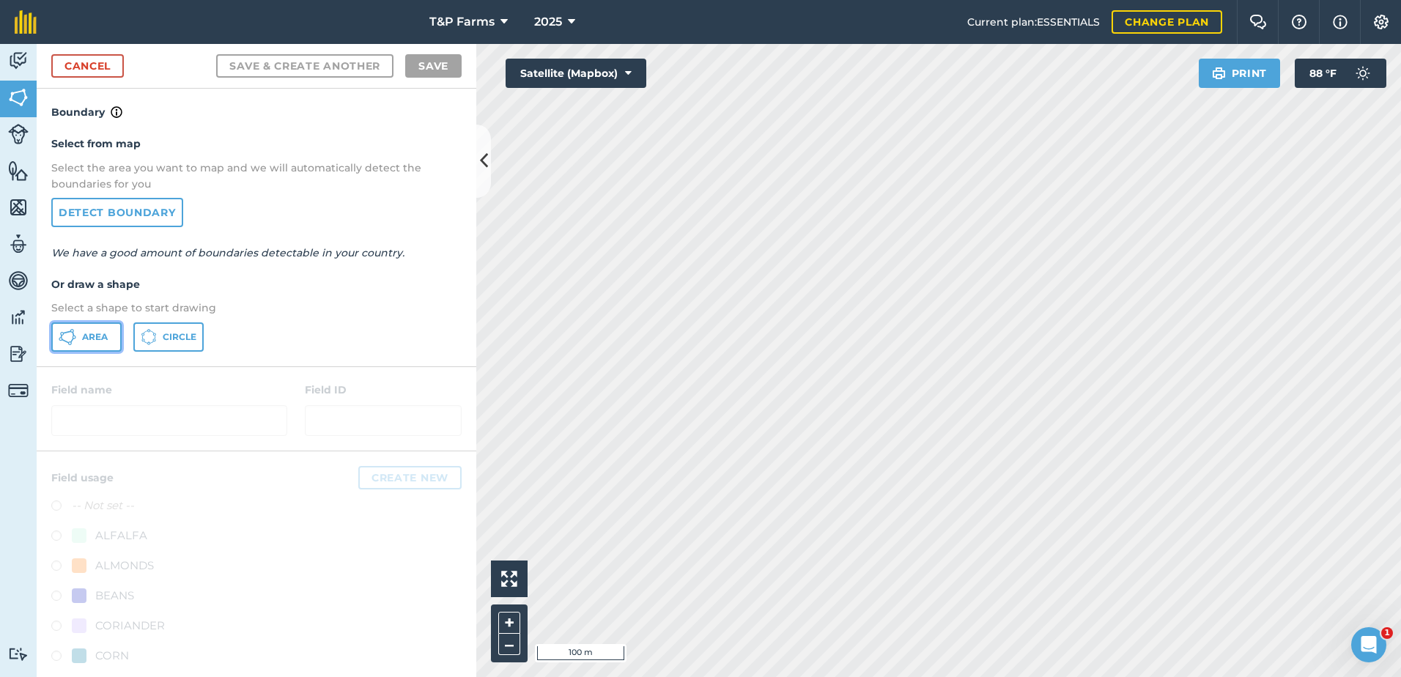
drag, startPoint x: 91, startPoint y: 336, endPoint x: 431, endPoint y: 246, distance: 351.7
click at [109, 331] on button "Area" at bounding box center [86, 337] width 70 height 29
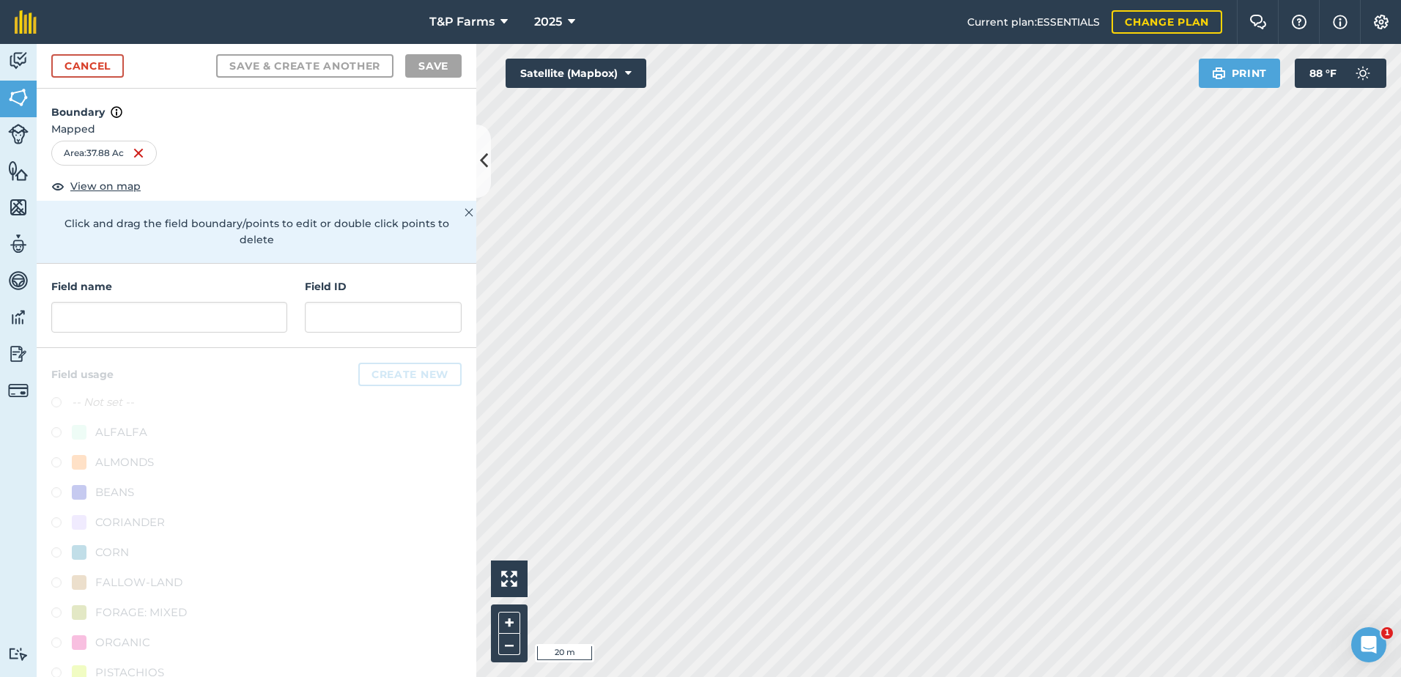
click at [417, 529] on div "Activity Fields Livestock Features Maps Team Vehicles Data Reporting Billing Tu…" at bounding box center [700, 360] width 1401 height 633
click at [817, 677] on html "T&P Farms 2025 Current plan : ESSENTIALS Change plan Farm Chat Help Info Settin…" at bounding box center [700, 338] width 1401 height 677
click at [215, 325] on input "text" at bounding box center [169, 317] width 236 height 31
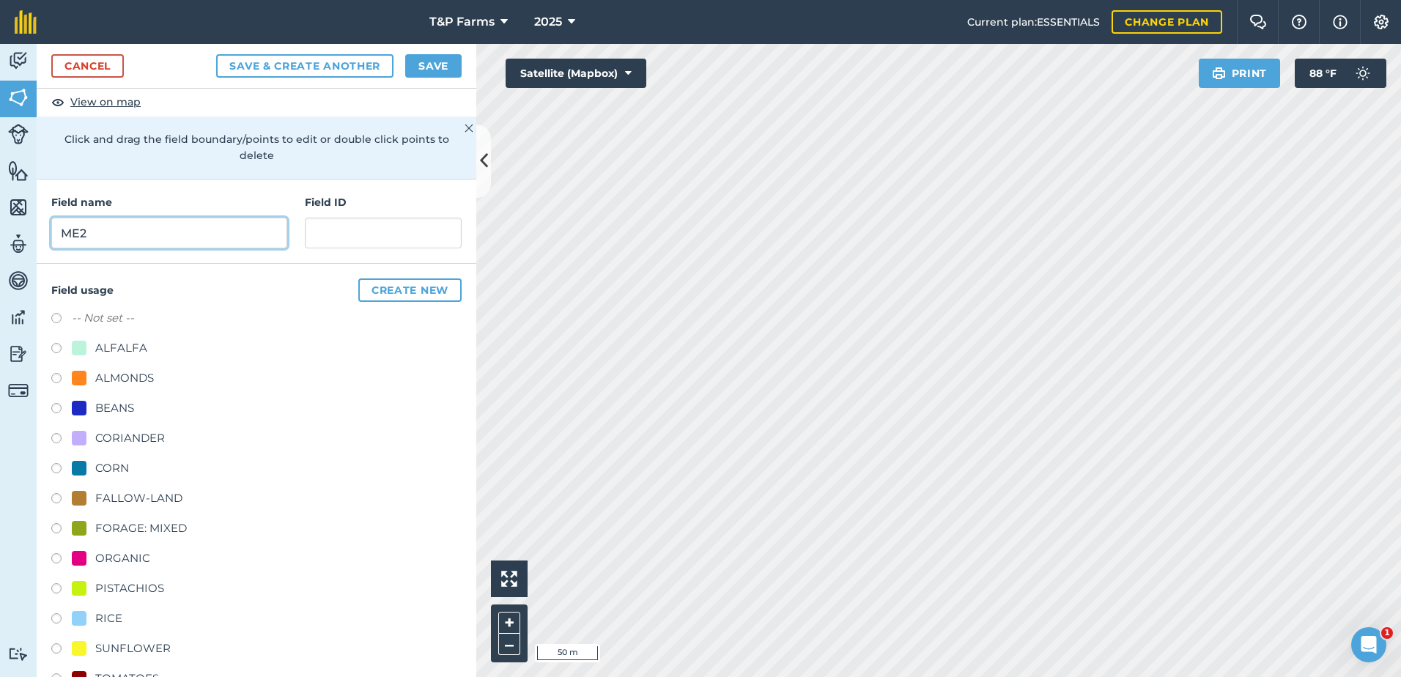
scroll to position [183, 0]
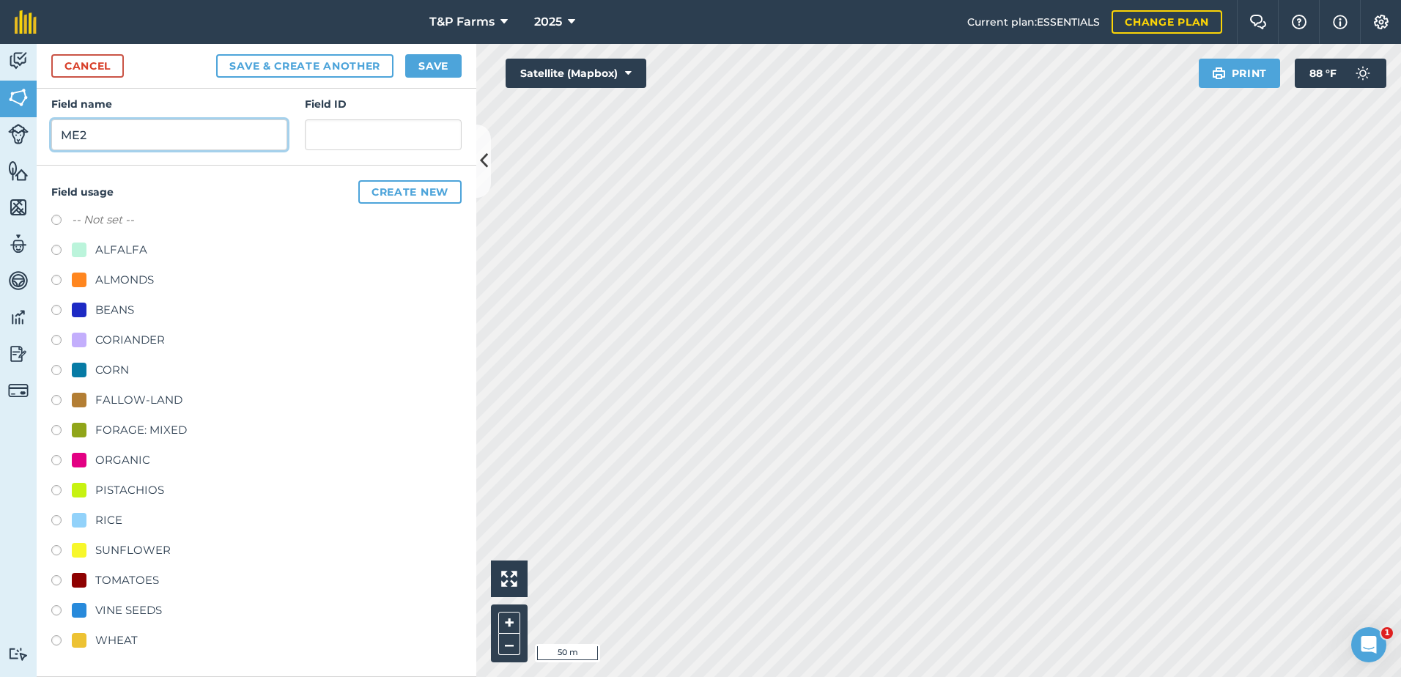
type input "ME2"
click at [128, 637] on div "WHEAT" at bounding box center [116, 641] width 43 height 18
radio input "true"
click at [450, 70] on button "Save" at bounding box center [433, 65] width 56 height 23
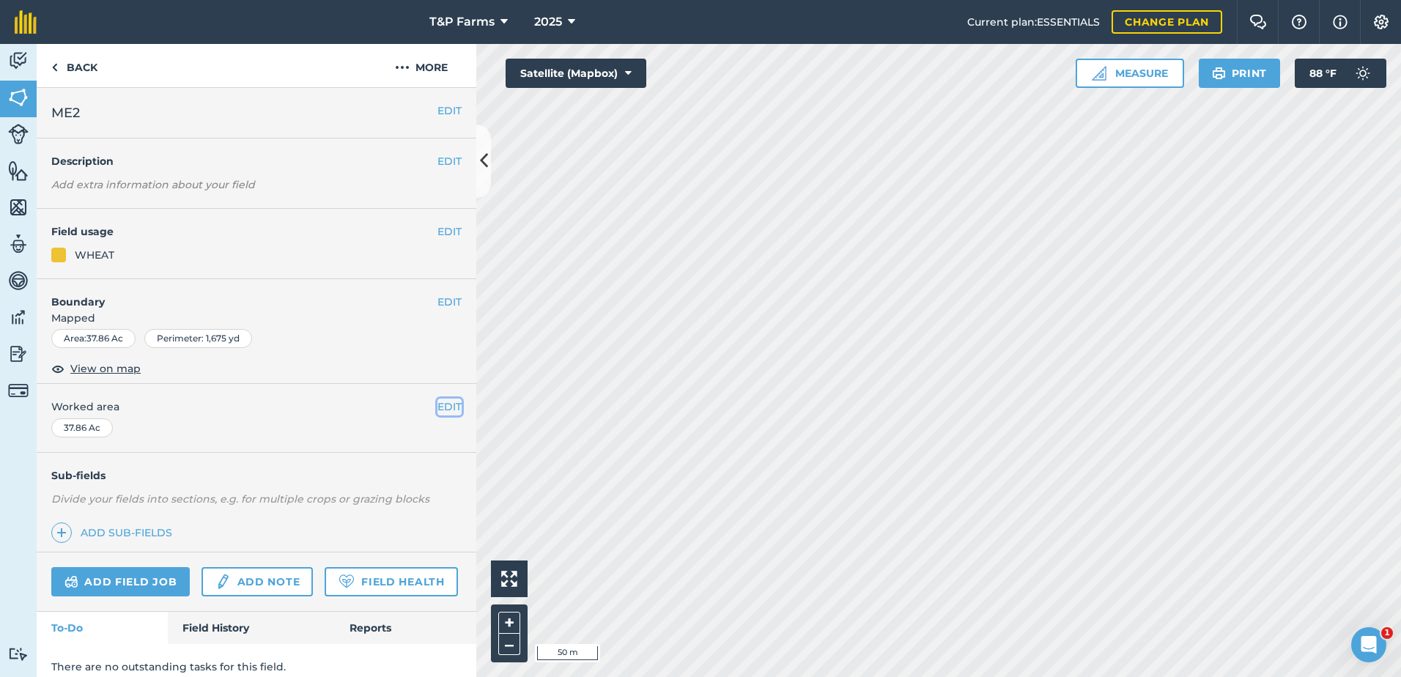
click at [438, 405] on button "EDIT" at bounding box center [450, 407] width 24 height 16
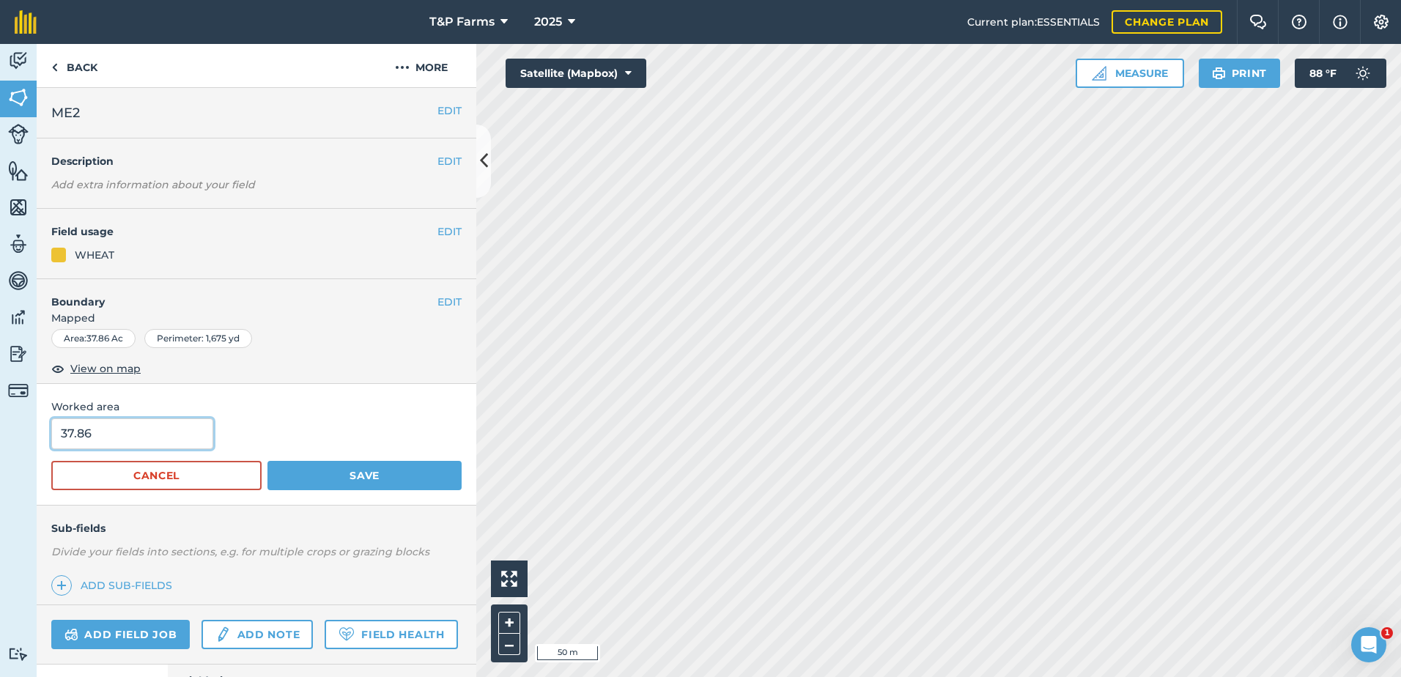
click at [210, 432] on input "37.86" at bounding box center [132, 434] width 162 height 31
type input "37.8"
click at [268, 461] on button "Save" at bounding box center [365, 475] width 194 height 29
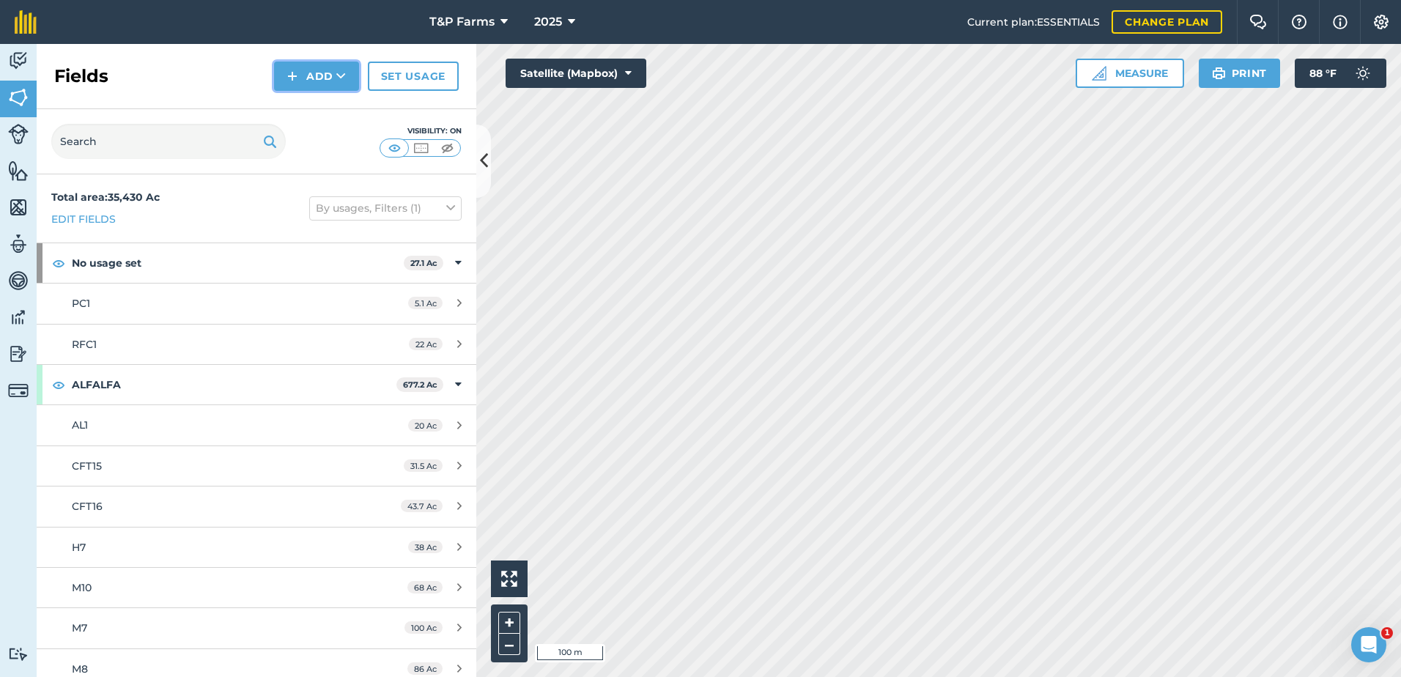
click at [323, 73] on button "Add" at bounding box center [316, 76] width 85 height 29
click at [320, 100] on link "Draw" at bounding box center [316, 109] width 81 height 32
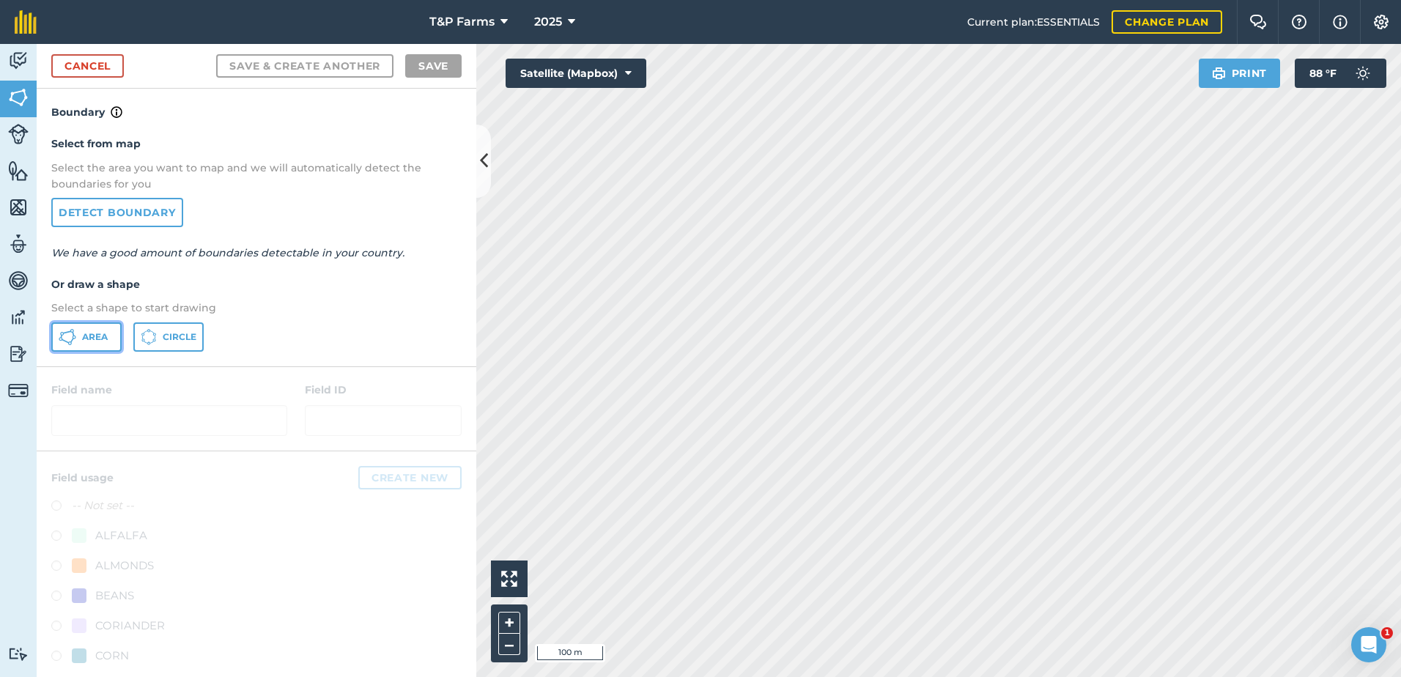
drag, startPoint x: 105, startPoint y: 338, endPoint x: 703, endPoint y: 309, distance: 598.8
click at [107, 339] on span "Area" at bounding box center [95, 337] width 26 height 12
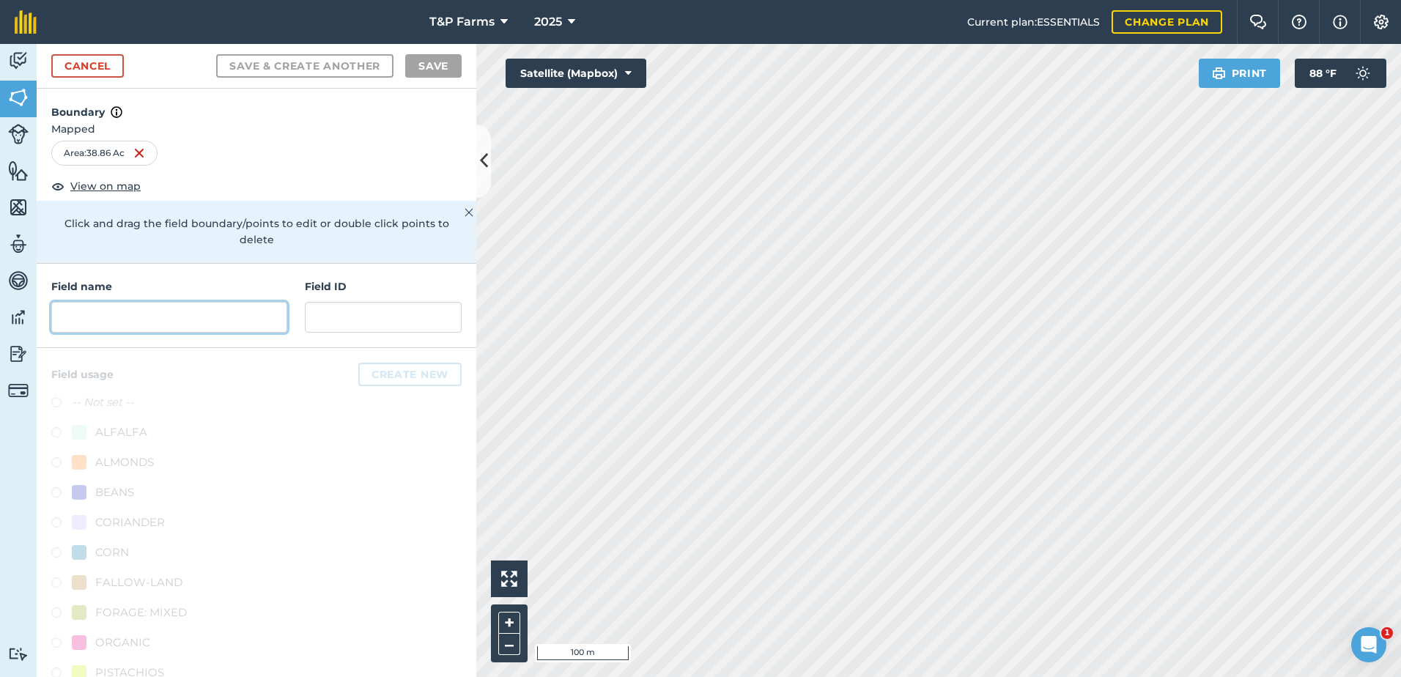
click at [104, 306] on input "text" at bounding box center [169, 317] width 236 height 31
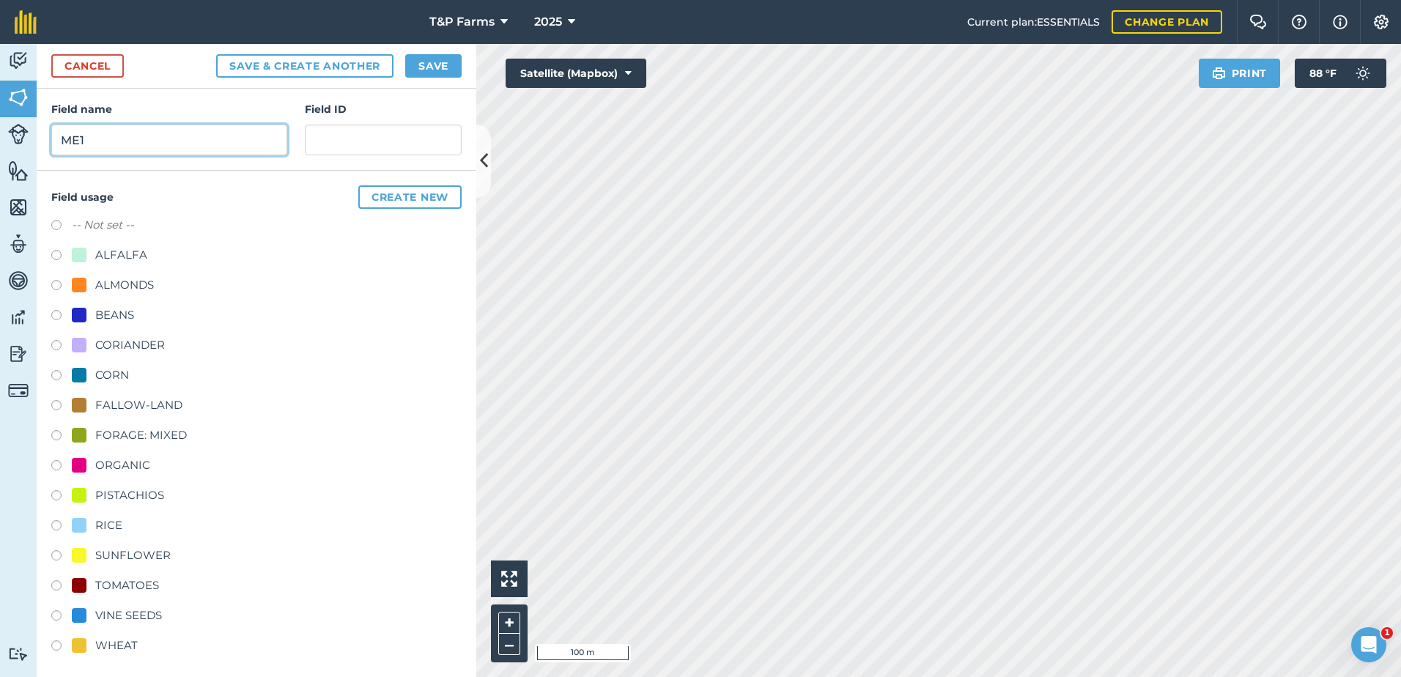
scroll to position [183, 0]
type input "ME1"
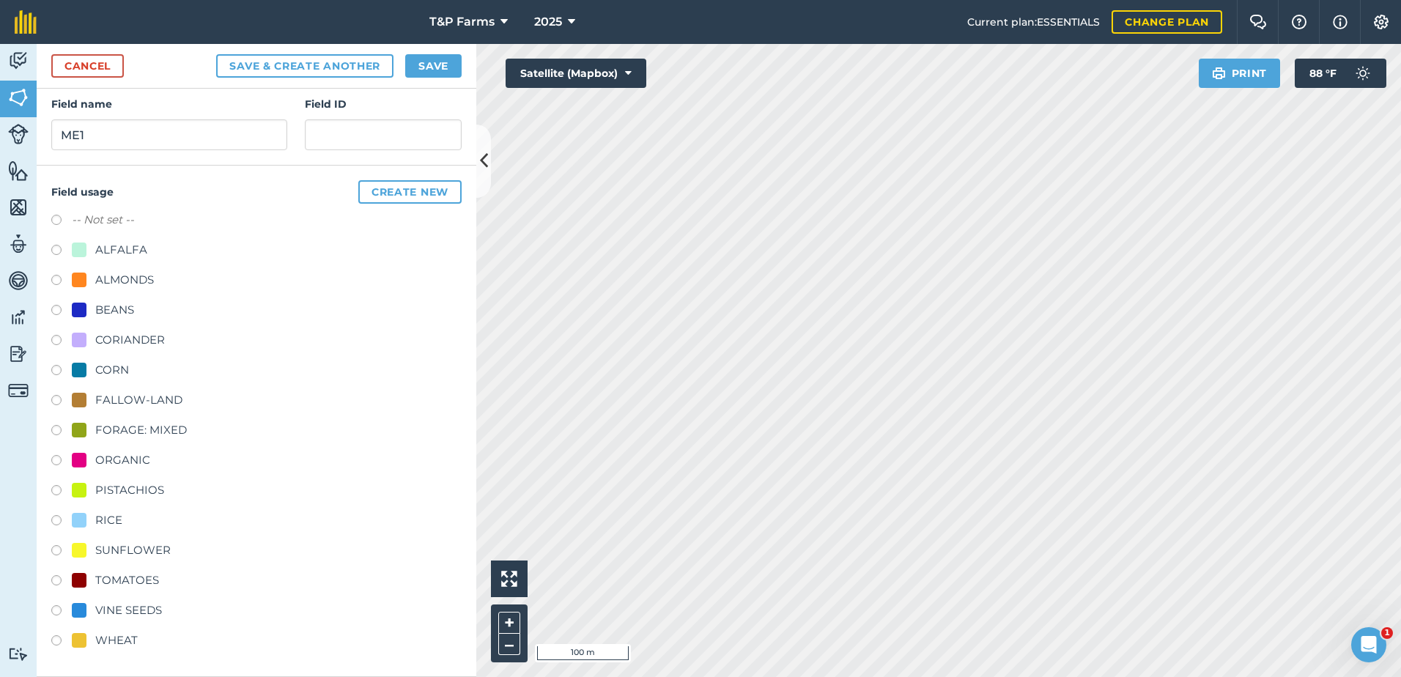
click at [124, 632] on div "WHEAT" at bounding box center [116, 641] width 43 height 18
radio input "true"
click at [432, 73] on button "Save" at bounding box center [433, 65] width 56 height 23
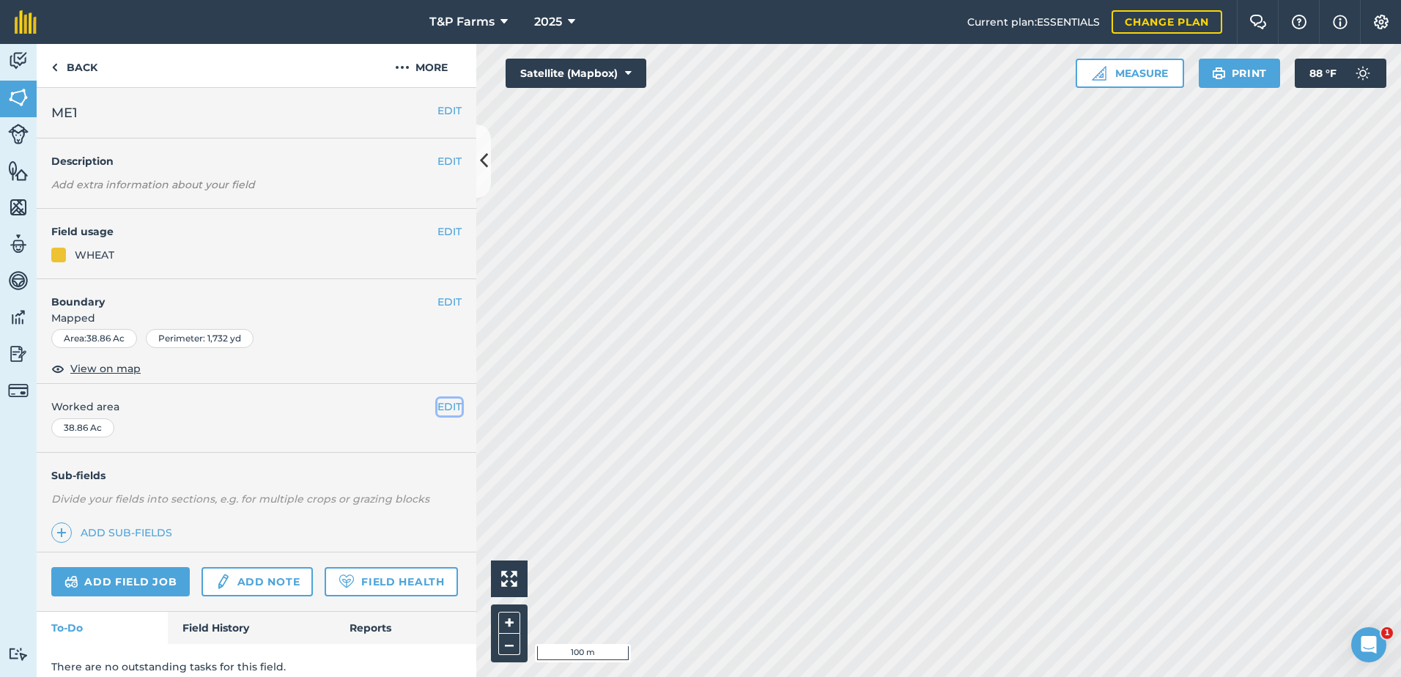
drag, startPoint x: 438, startPoint y: 404, endPoint x: 402, endPoint y: 415, distance: 38.3
click at [438, 404] on button "EDIT" at bounding box center [450, 407] width 24 height 16
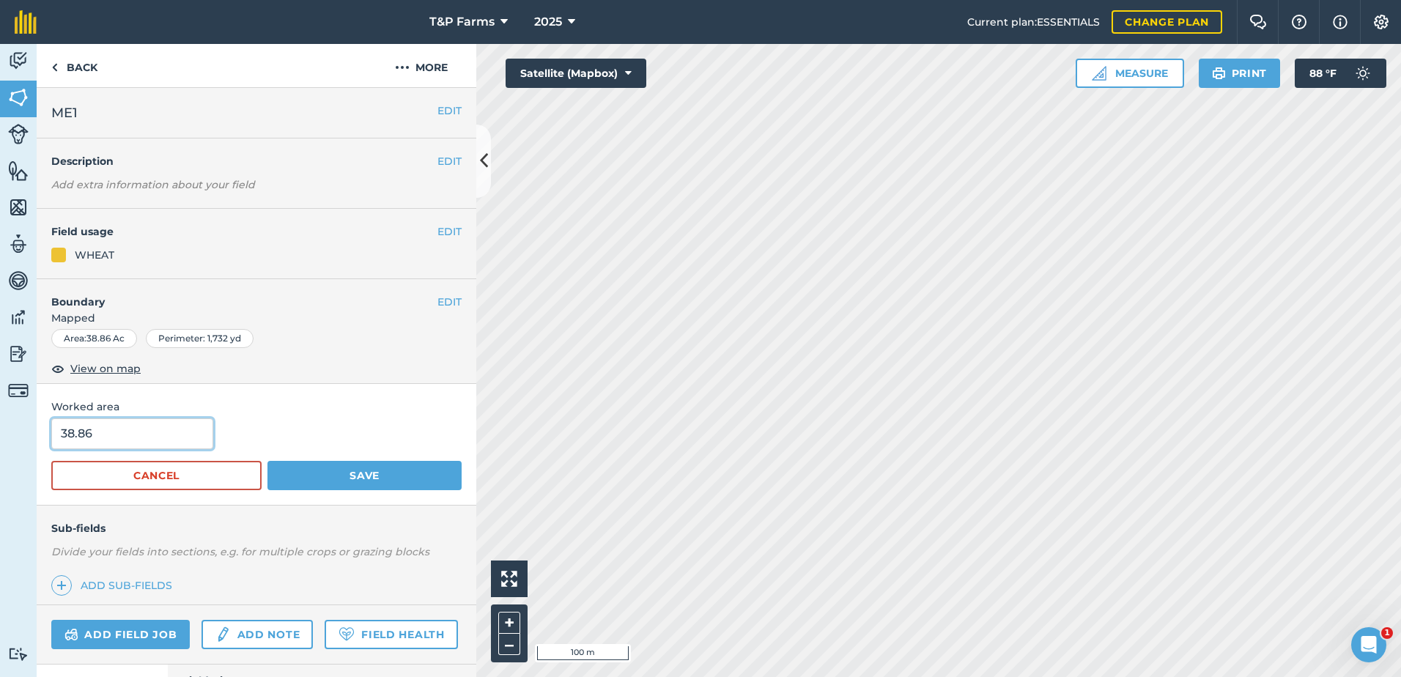
drag, startPoint x: 75, startPoint y: 436, endPoint x: -110, endPoint y: 441, distance: 184.8
click at [0, 441] on html "T&P Farms 2025 Current plan : ESSENTIALS Change plan Farm Chat Help Info Settin…" at bounding box center [700, 338] width 1401 height 677
type input "37.8"
click at [268, 461] on button "Save" at bounding box center [365, 475] width 194 height 29
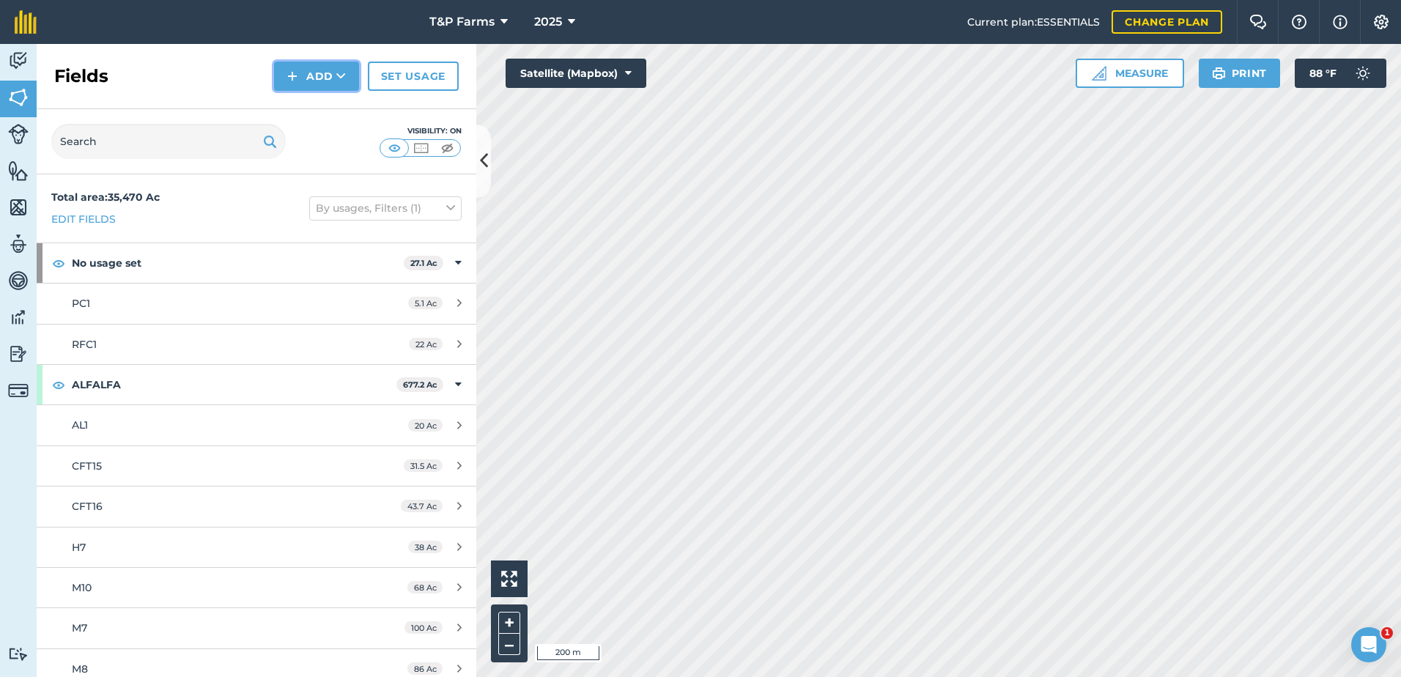
click at [305, 89] on button "Add" at bounding box center [316, 76] width 85 height 29
click at [312, 117] on link "Draw" at bounding box center [316, 109] width 81 height 32
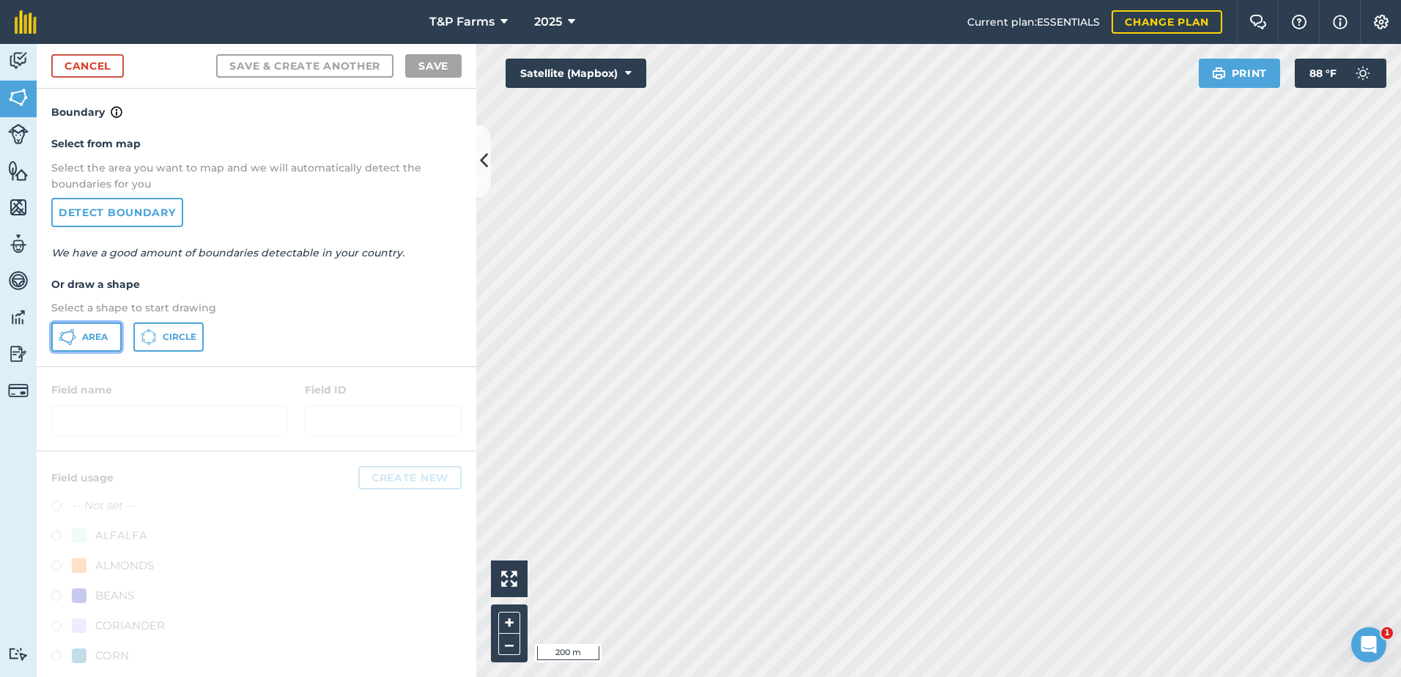
click at [75, 342] on icon at bounding box center [68, 337] width 18 height 18
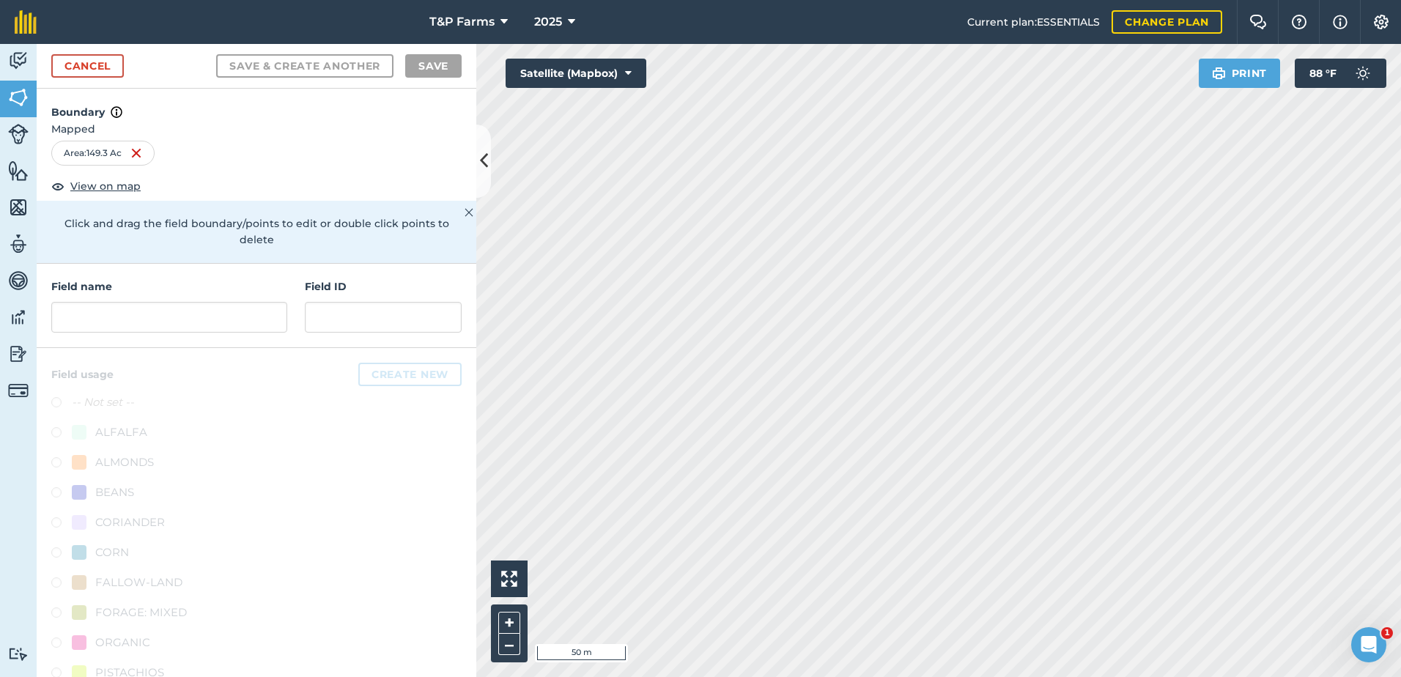
click at [1401, 517] on html "T&P Farms 2025 Current plan : ESSENTIALS Change plan Farm Chat Help Info Settin…" at bounding box center [700, 338] width 1401 height 677
click at [391, 256] on div "Activity Fields Livestock Features Maps Team Vehicles Data Reporting Billing Tu…" at bounding box center [700, 360] width 1401 height 633
click at [446, 400] on div "Activity Fields Livestock Features Maps Team Vehicles Data Reporting Billing Tu…" at bounding box center [700, 360] width 1401 height 633
click at [158, 327] on input "text" at bounding box center [169, 317] width 236 height 31
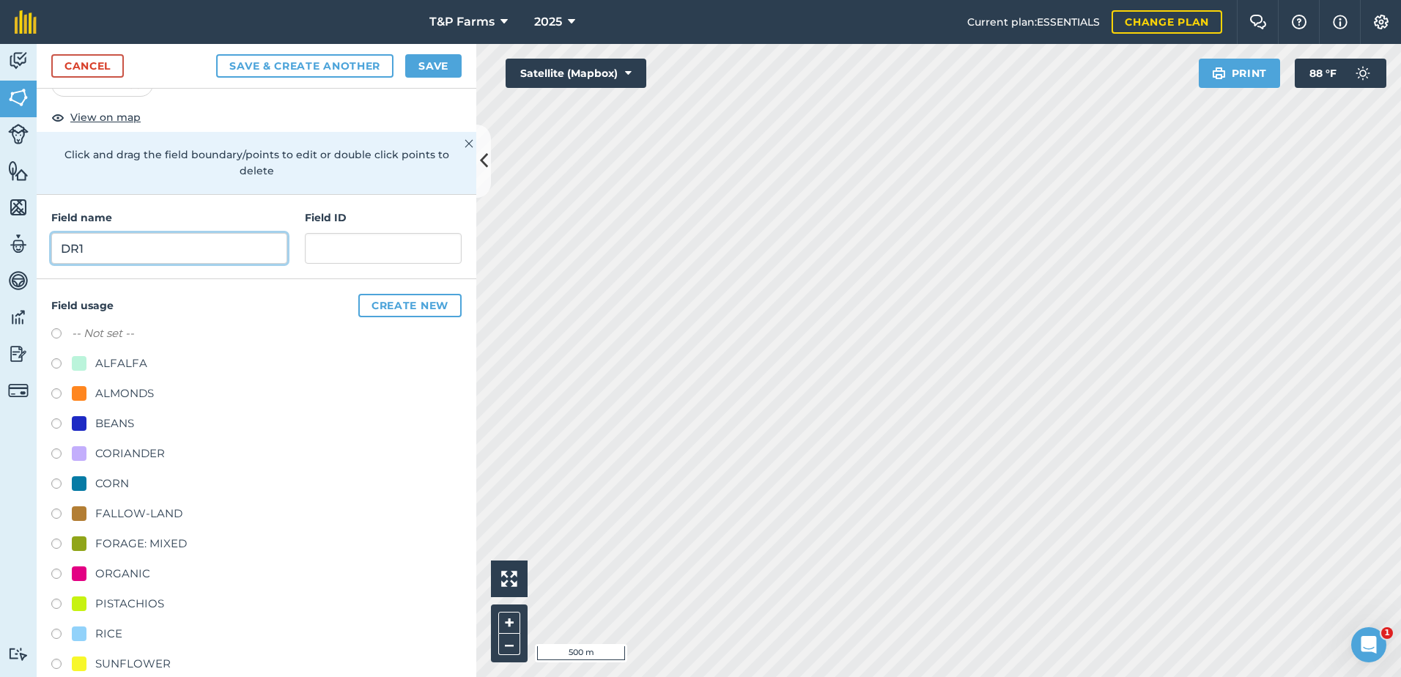
scroll to position [183, 0]
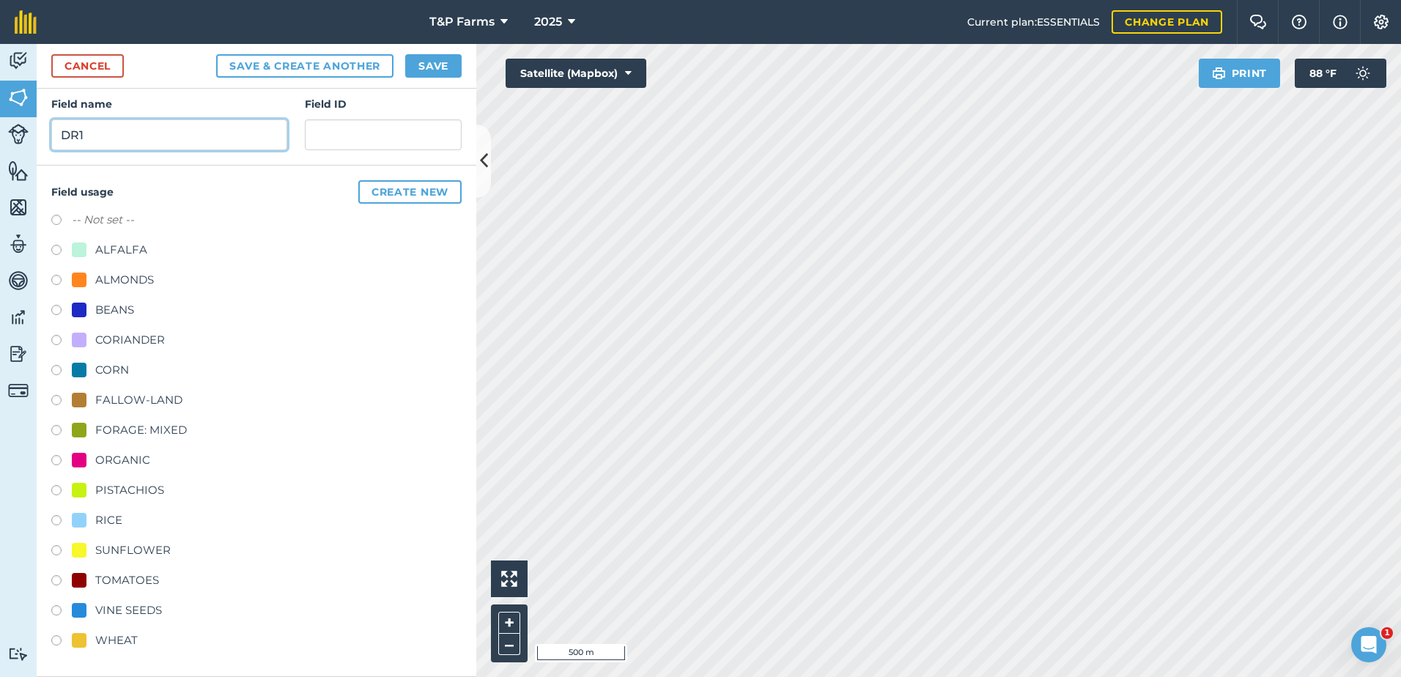
type input "DR1"
click at [115, 284] on div "ALMONDS" at bounding box center [124, 280] width 59 height 18
radio input "true"
click at [432, 68] on button "Save" at bounding box center [433, 65] width 56 height 23
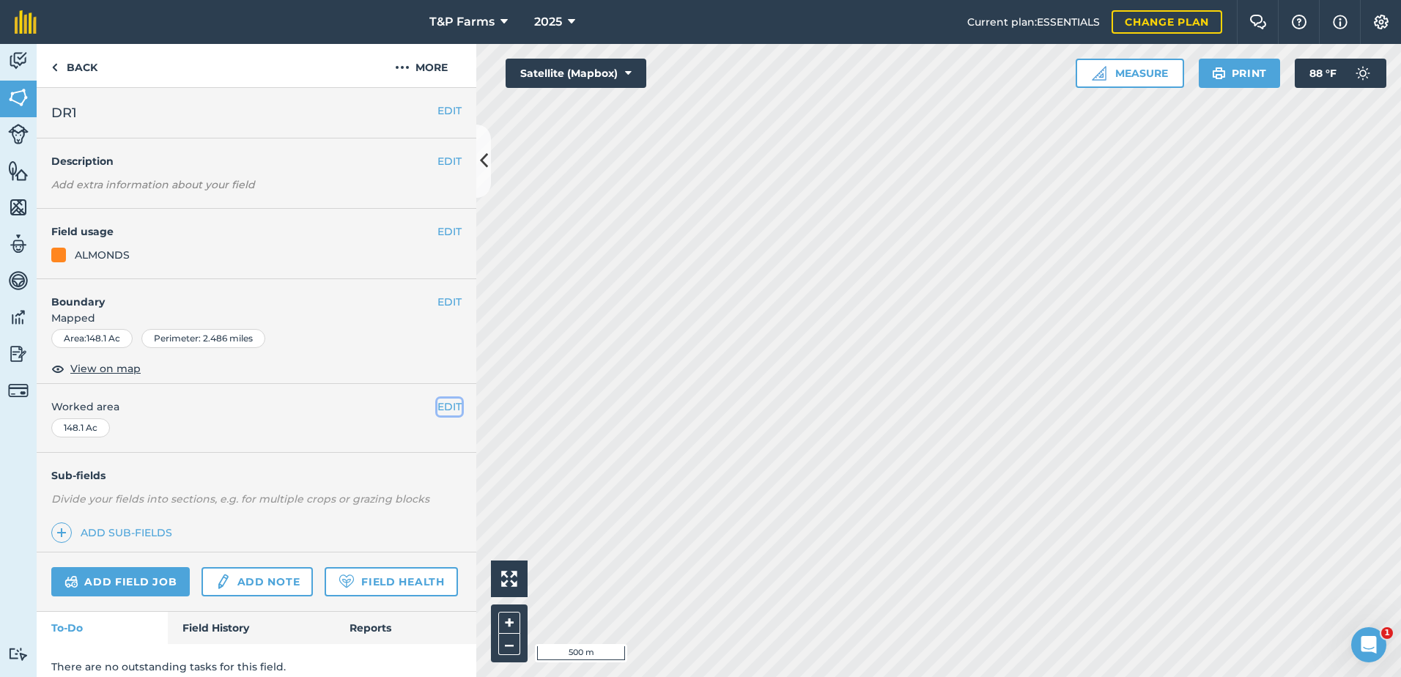
click at [446, 405] on button "EDIT" at bounding box center [450, 407] width 24 height 16
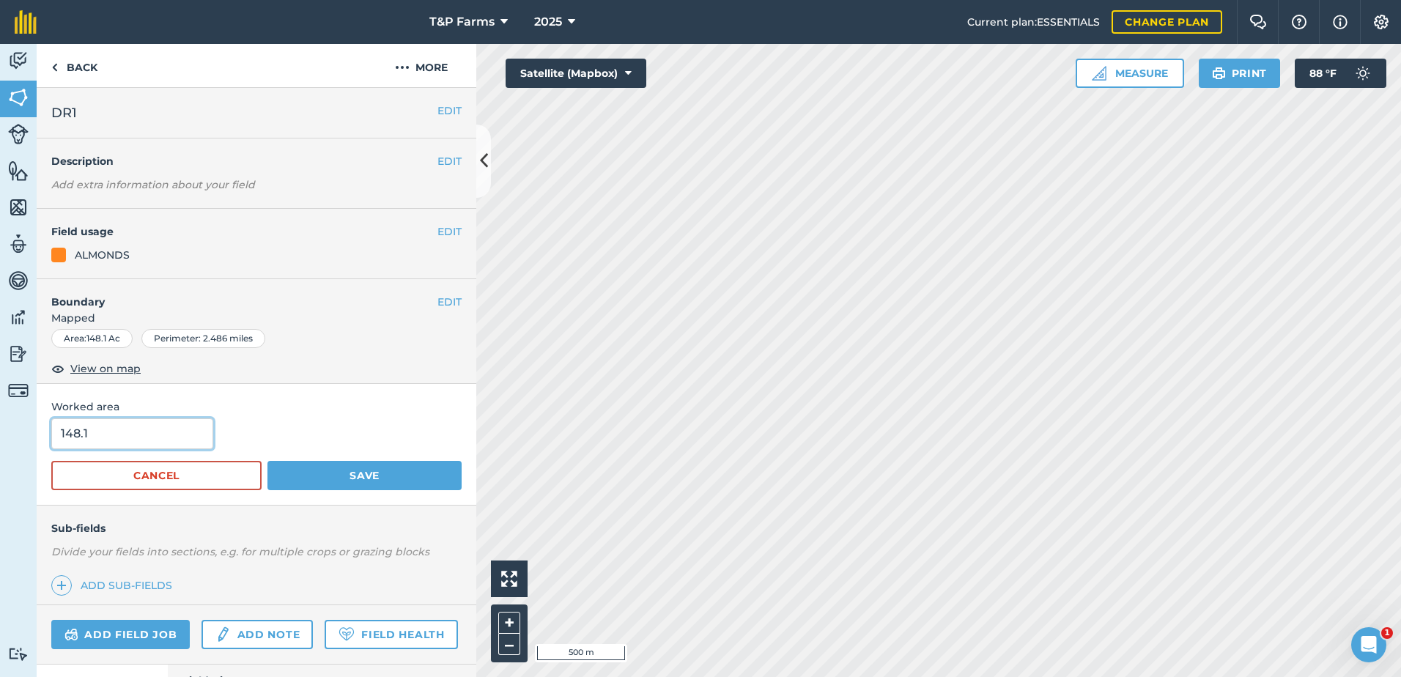
drag, startPoint x: 189, startPoint y: 427, endPoint x: 32, endPoint y: 443, distance: 158.5
click at [32, 443] on div "Activity Fields Livestock Features Maps Team Vehicles Data Reporting Billing Tu…" at bounding box center [700, 360] width 1401 height 633
type input "147"
click at [268, 461] on button "Save" at bounding box center [365, 475] width 194 height 29
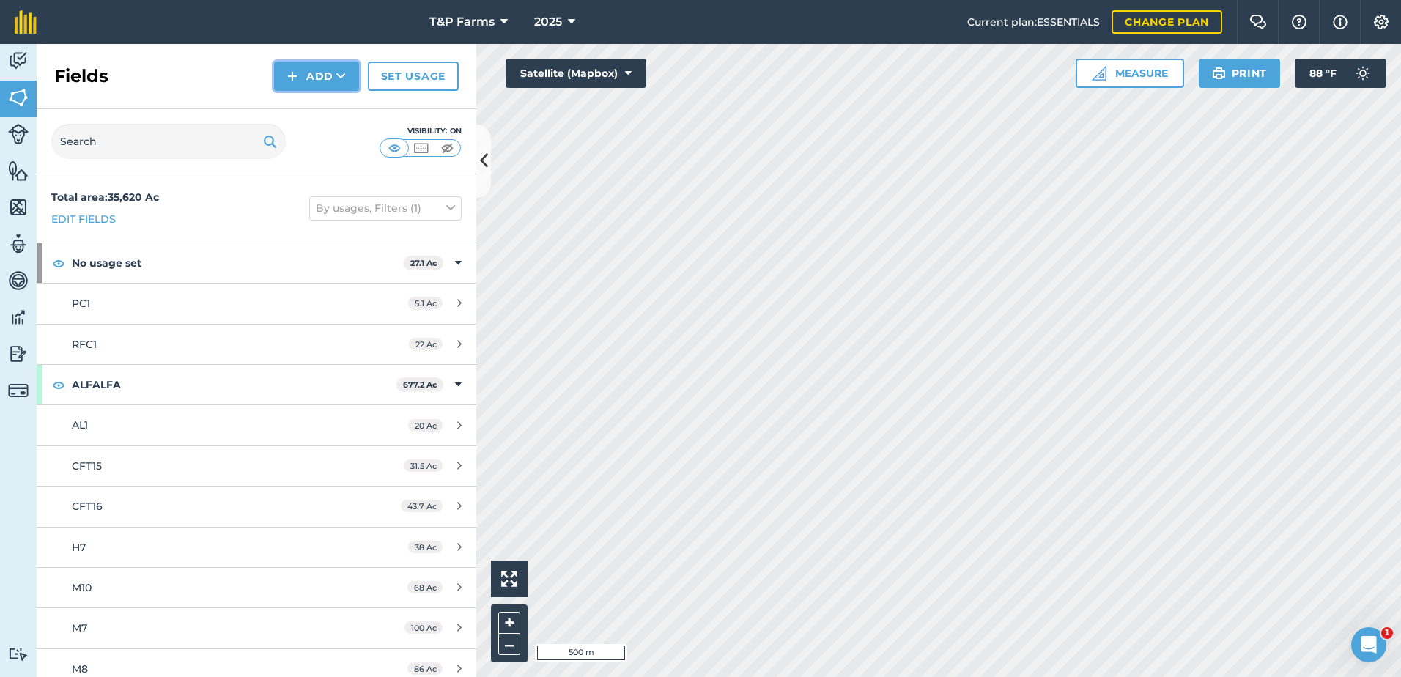
click at [310, 84] on button "Add" at bounding box center [316, 76] width 85 height 29
click at [328, 117] on link "Draw" at bounding box center [316, 109] width 81 height 32
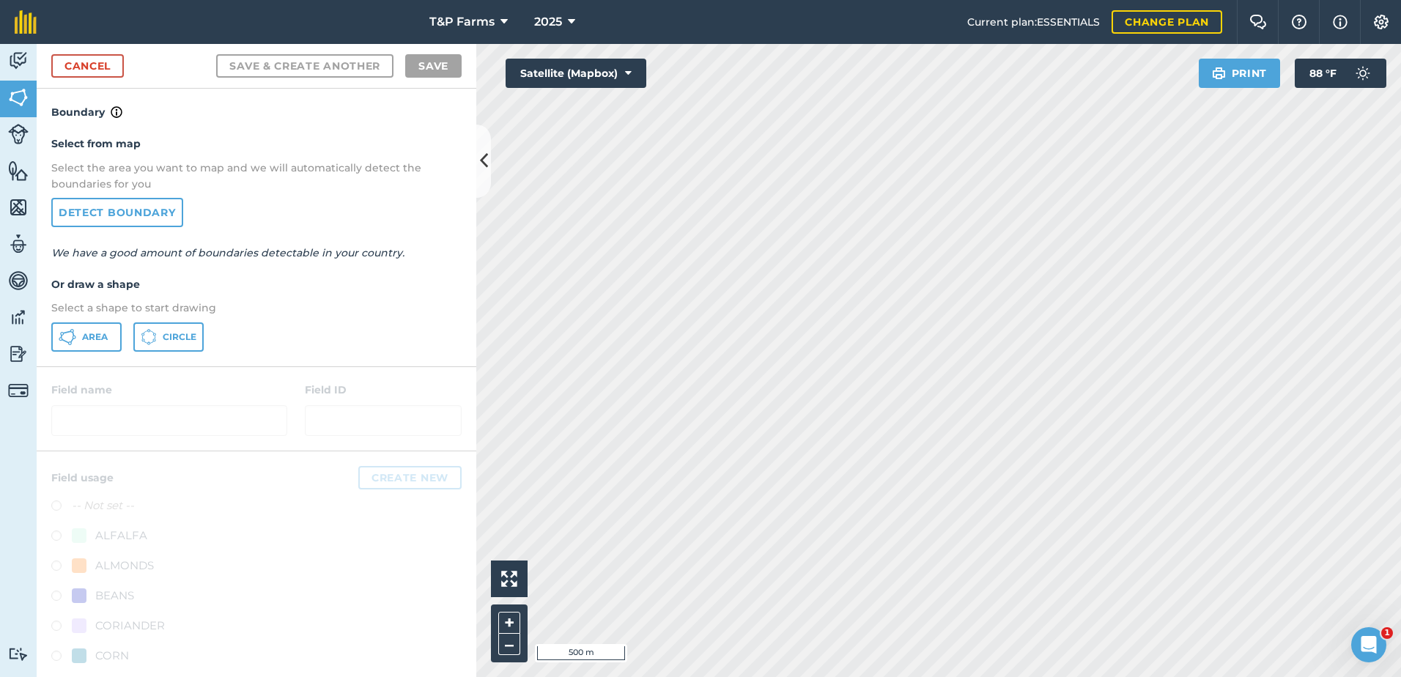
click at [43, 351] on div "Select from map Select the area you want to map and we will automatically detec…" at bounding box center [257, 243] width 440 height 245
click at [89, 344] on button "Area" at bounding box center [86, 337] width 70 height 29
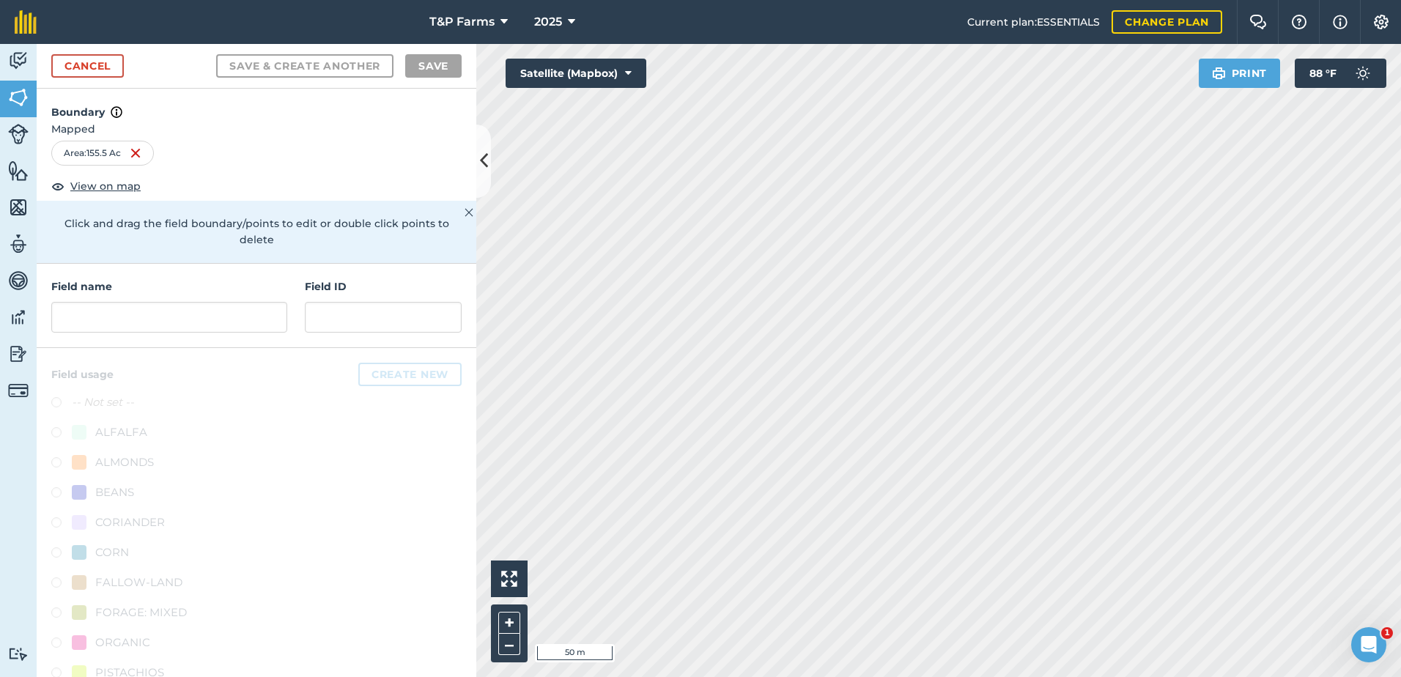
click at [247, 516] on div "Activity Fields Livestock Features Maps Team Vehicles Data Reporting Billing Tu…" at bounding box center [700, 360] width 1401 height 633
click at [199, 319] on input "text" at bounding box center [169, 317] width 236 height 31
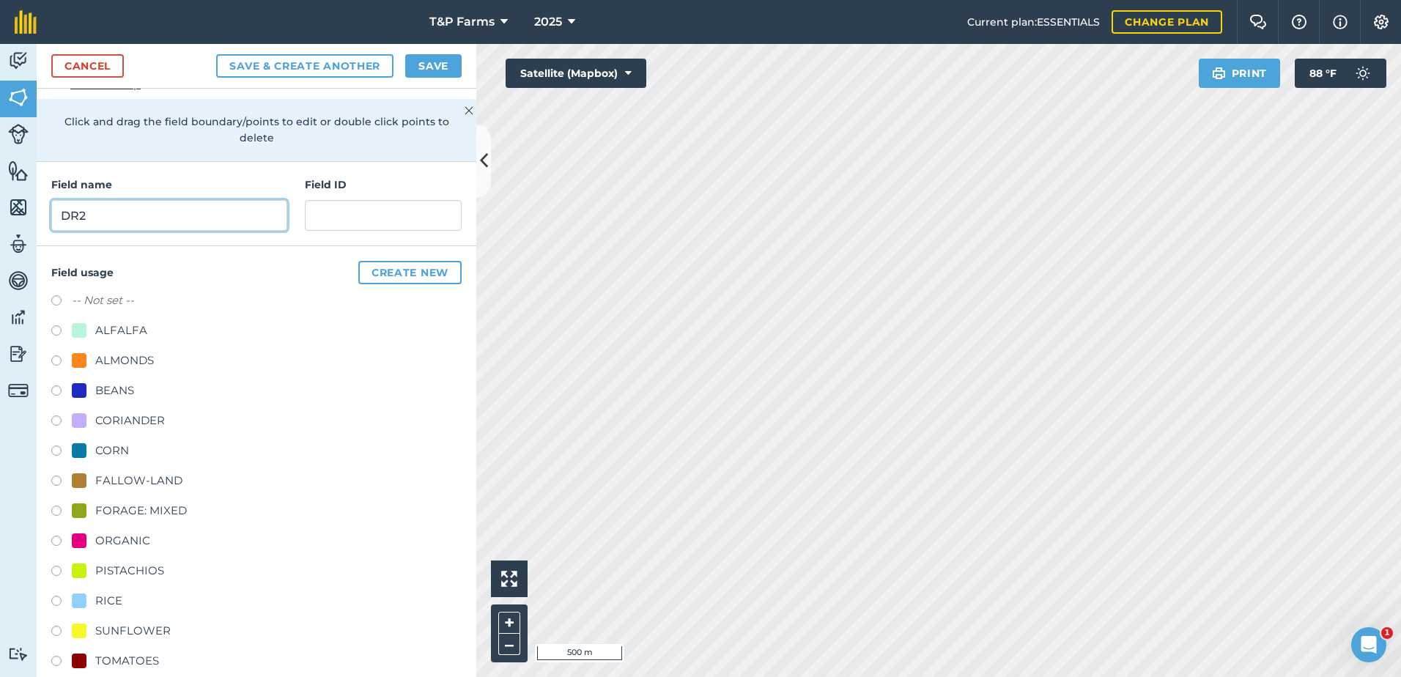
scroll to position [183, 0]
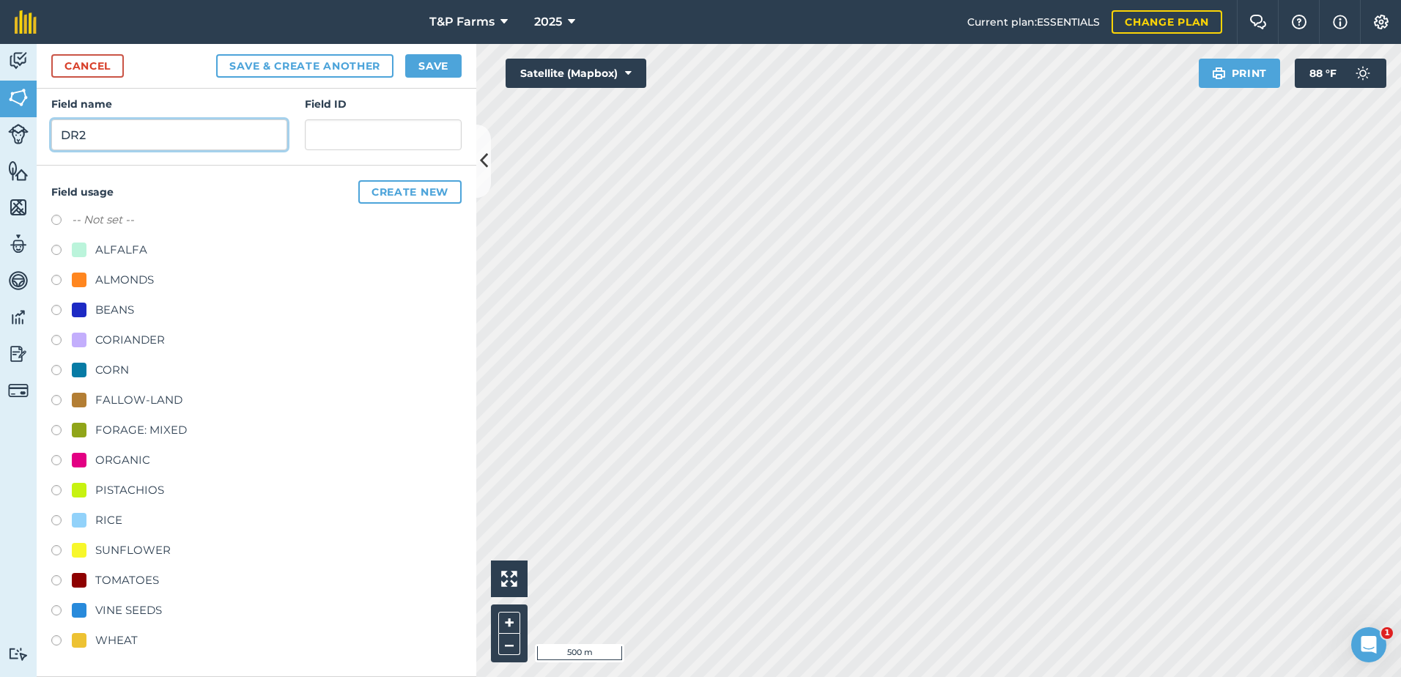
type input "DR2"
click at [100, 288] on div "ALMONDS" at bounding box center [124, 280] width 59 height 18
radio input "true"
click at [438, 66] on button "Save" at bounding box center [433, 65] width 56 height 23
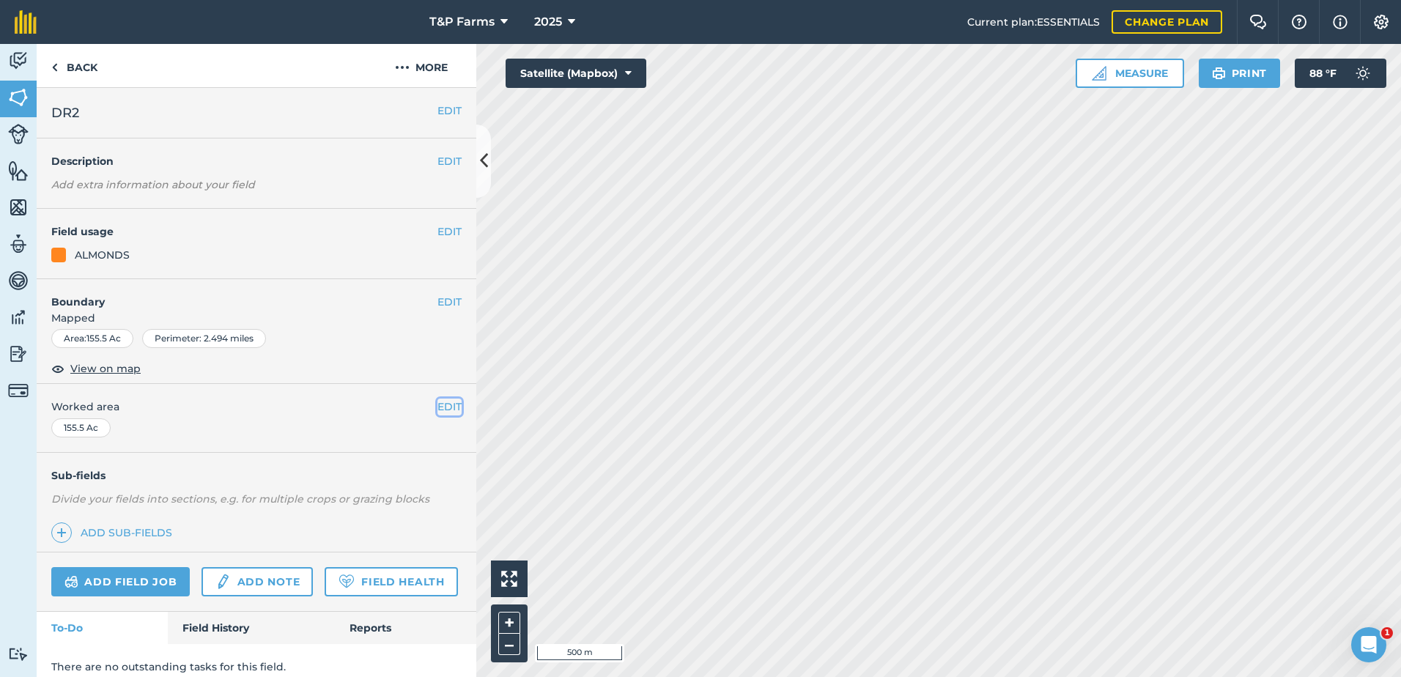
click at [441, 410] on button "EDIT" at bounding box center [450, 407] width 24 height 16
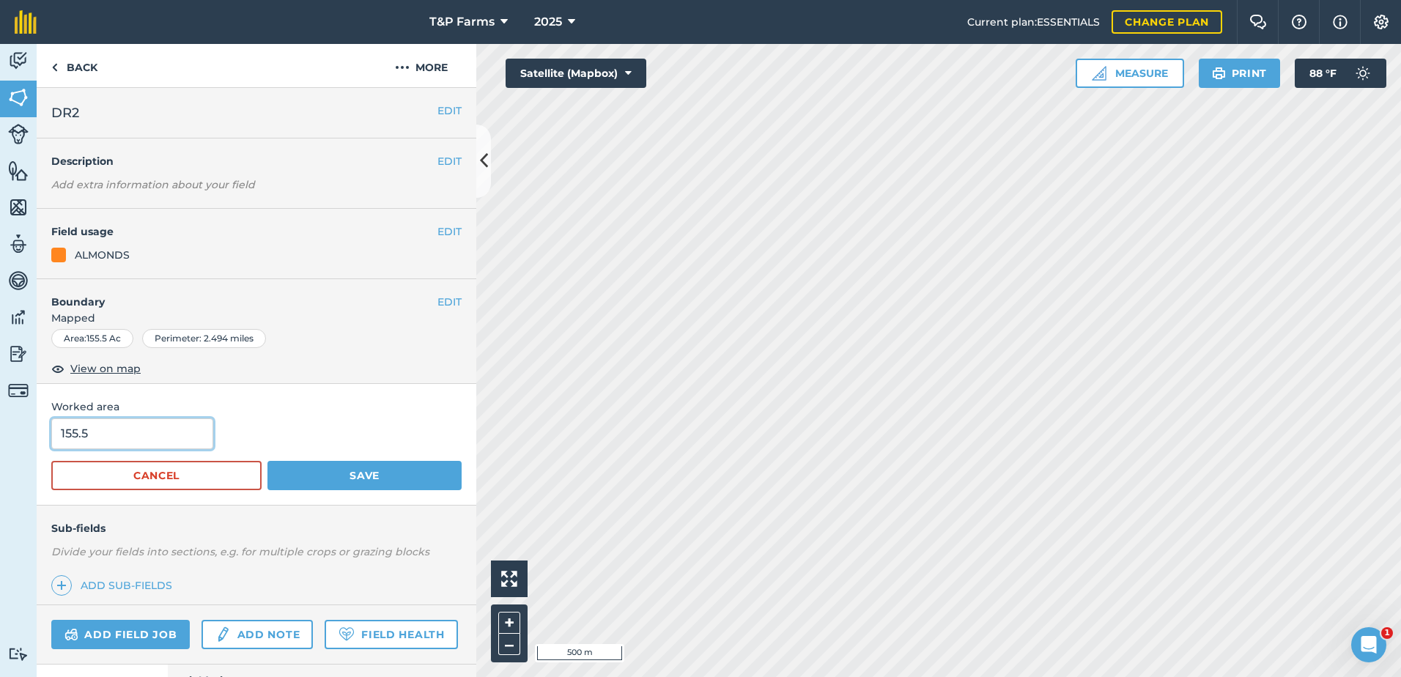
drag, startPoint x: 133, startPoint y: 435, endPoint x: -91, endPoint y: 421, distance: 224.0
click at [0, 421] on html "T&P Farms 2025 Current plan : ESSENTIALS Change plan Farm Chat Help Info Settin…" at bounding box center [700, 338] width 1401 height 677
type input "147"
click at [268, 461] on button "Save" at bounding box center [365, 475] width 194 height 29
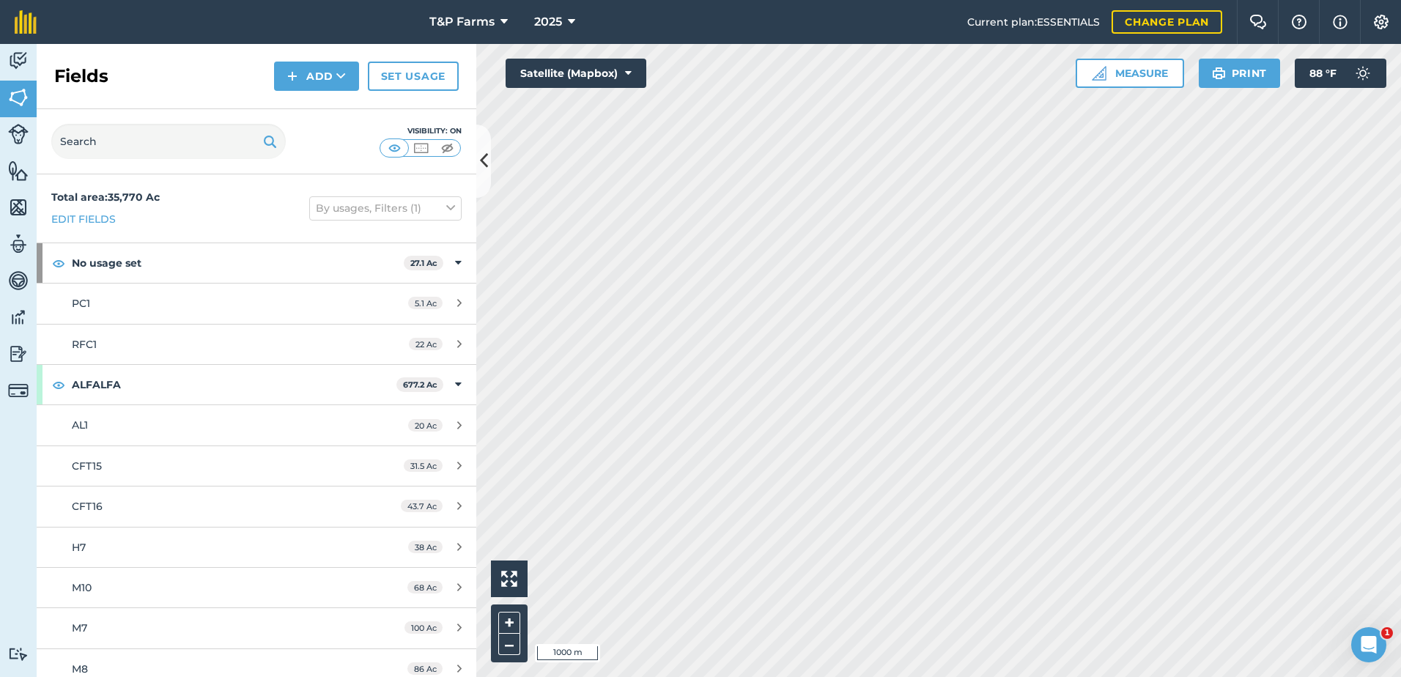
click at [748, 677] on html "T&P Farms 2025 Current plan : ESSENTIALS Change plan Farm Chat Help Info Settin…" at bounding box center [700, 338] width 1401 height 677
click at [309, 80] on button "Add" at bounding box center [316, 76] width 85 height 29
click at [325, 119] on link "Draw" at bounding box center [316, 109] width 81 height 32
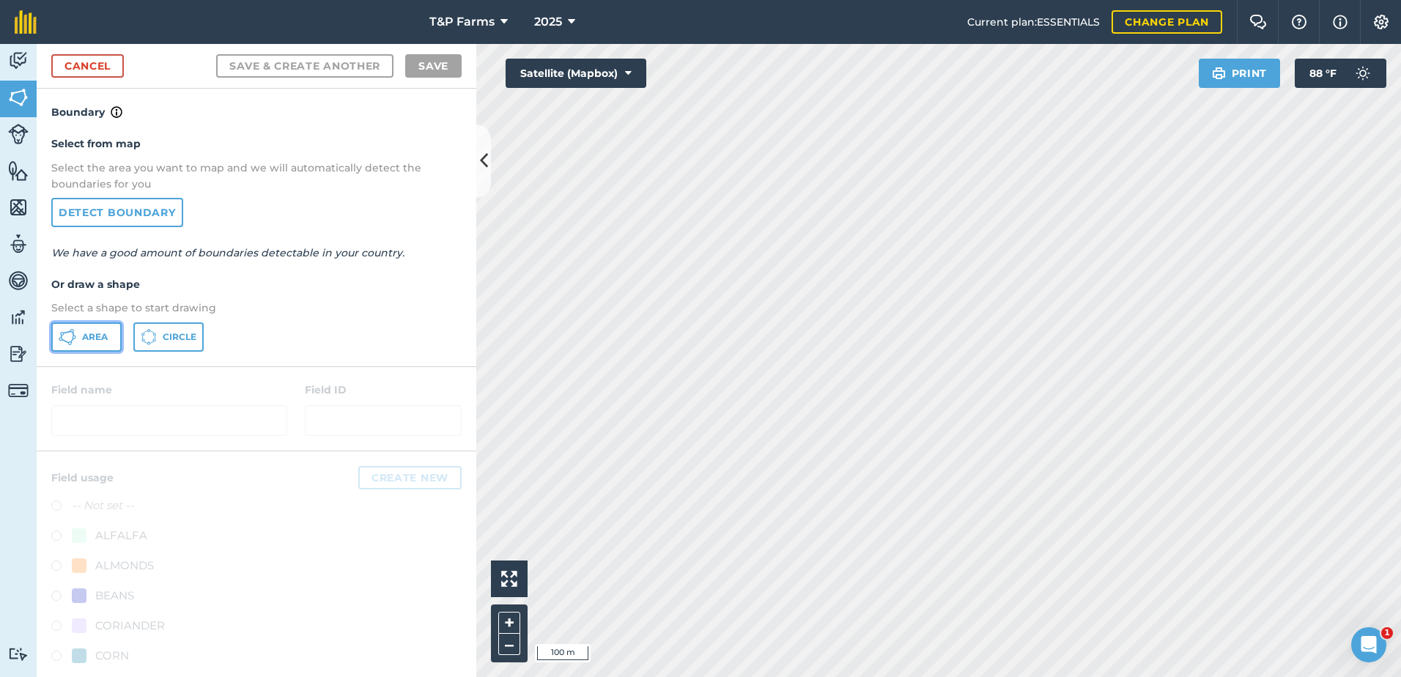
click at [70, 345] on icon at bounding box center [68, 337] width 18 height 18
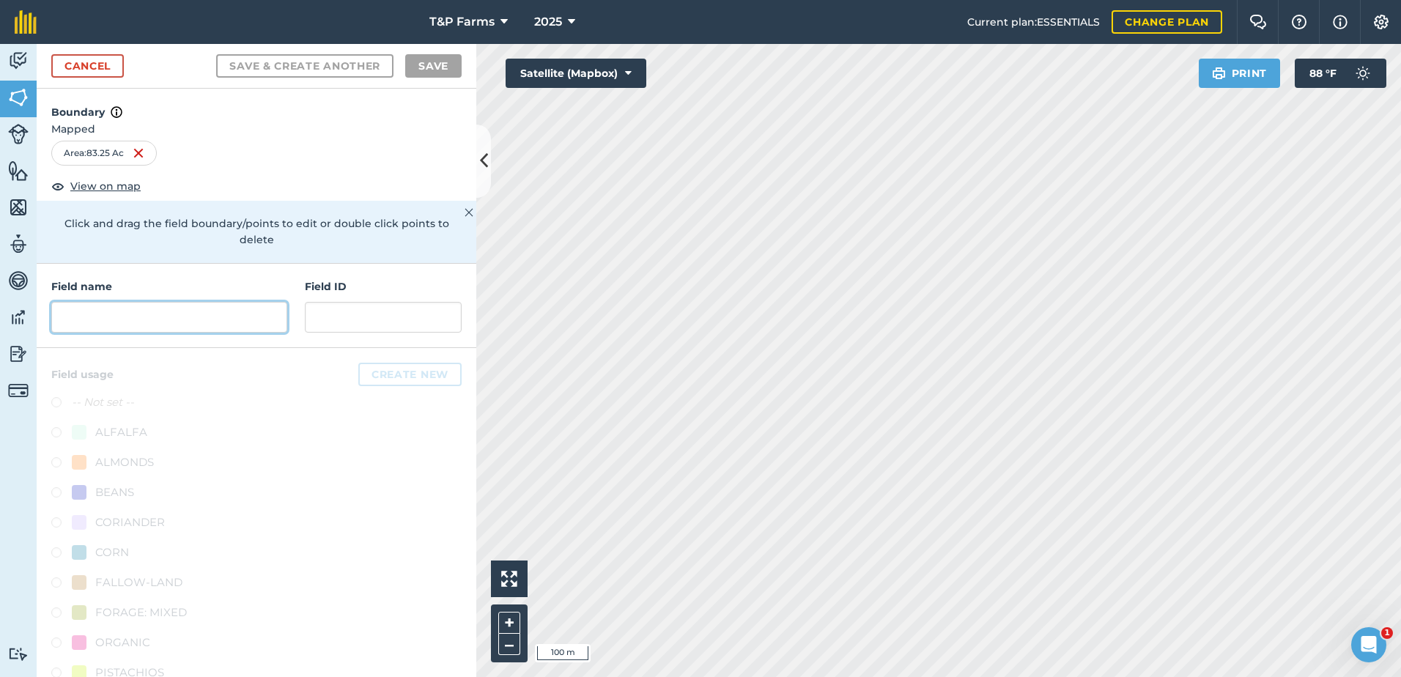
click at [164, 323] on input "text" at bounding box center [169, 317] width 236 height 31
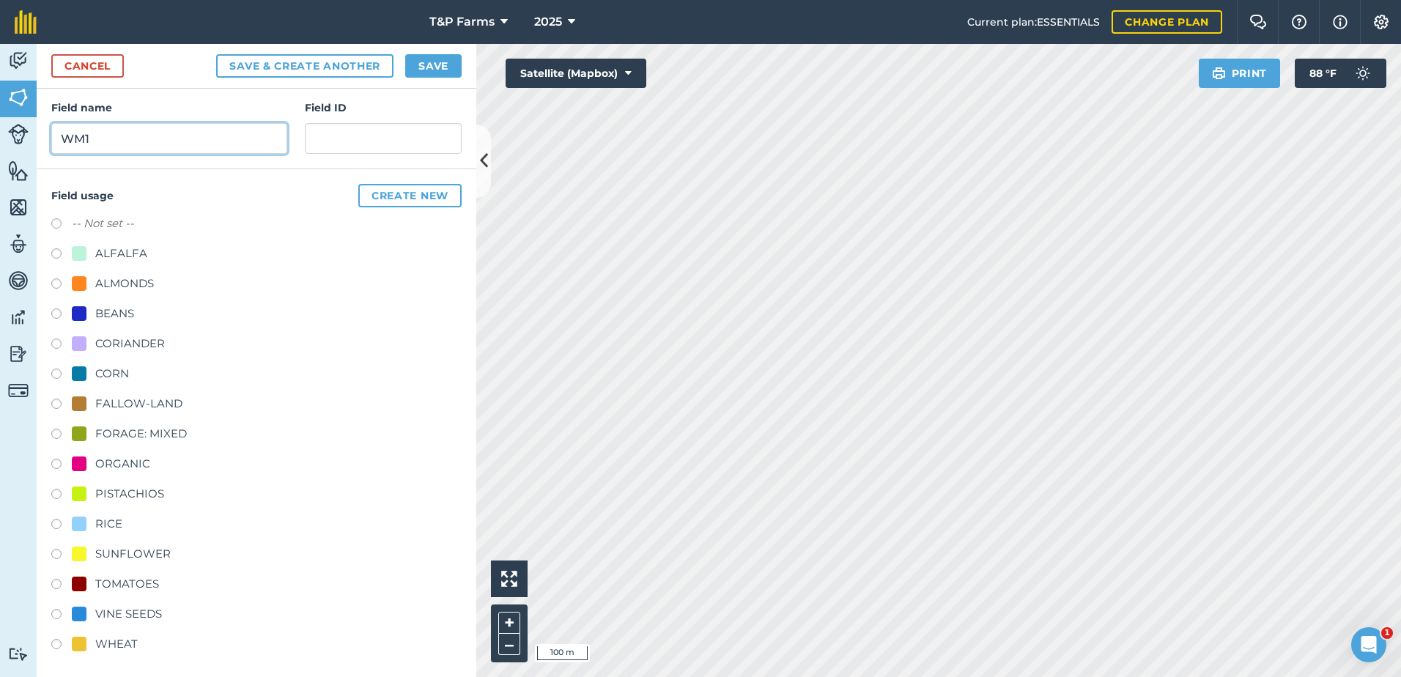
scroll to position [183, 0]
type input "WM1"
click at [126, 617] on div "VINE SEEDS" at bounding box center [128, 611] width 67 height 18
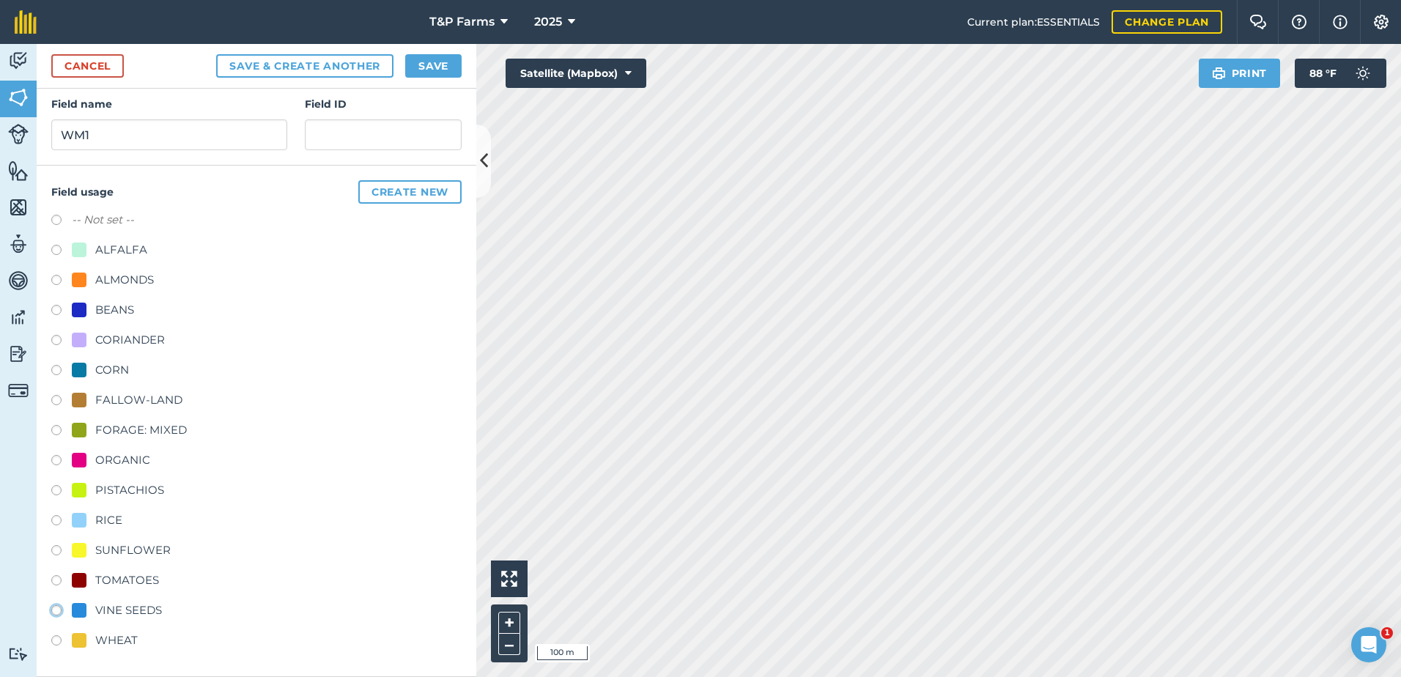
radio input "true"
click at [453, 56] on button "Save" at bounding box center [433, 65] width 56 height 23
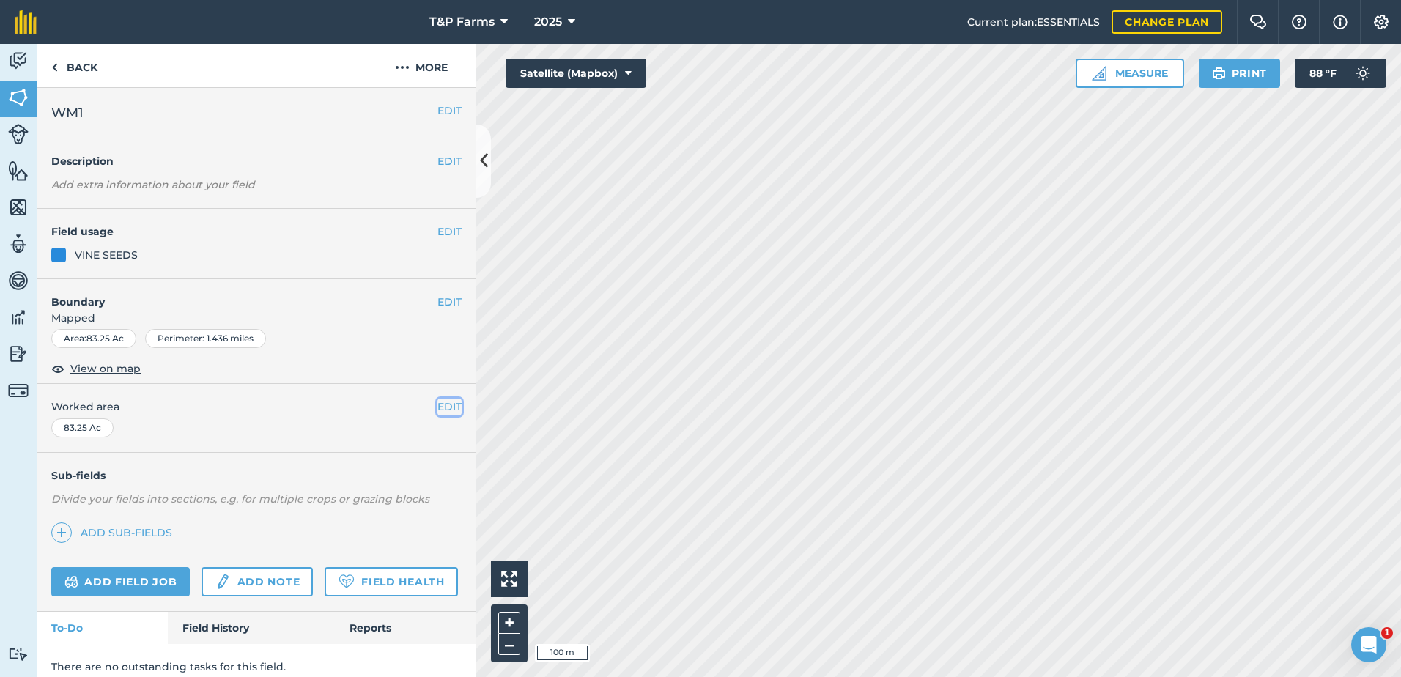
click at [443, 404] on button "EDIT" at bounding box center [450, 407] width 24 height 16
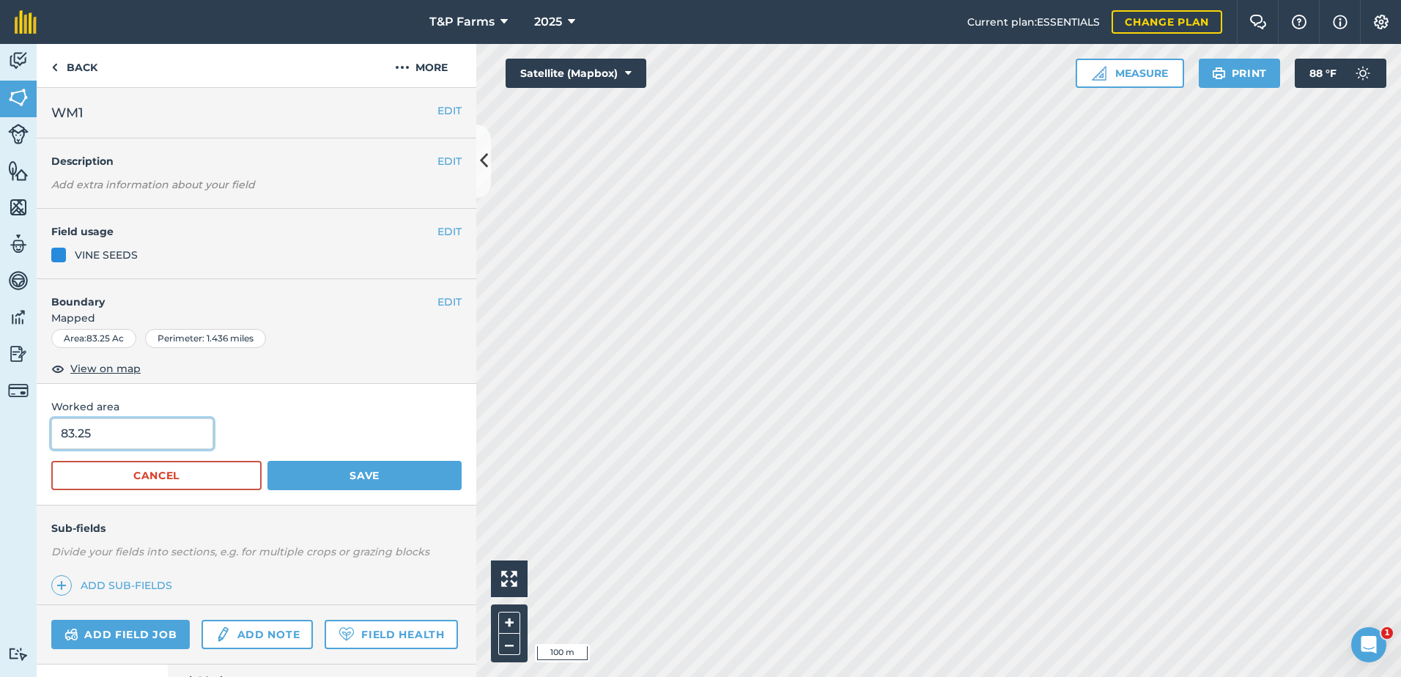
drag, startPoint x: 162, startPoint y: 418, endPoint x: -1, endPoint y: 432, distance: 164.0
click at [0, 432] on html "T&P Farms 2025 Current plan : ESSENTIALS Change plan Farm Chat Help Info Settin…" at bounding box center [700, 338] width 1401 height 677
type input "80"
click at [268, 461] on button "Save" at bounding box center [365, 475] width 194 height 29
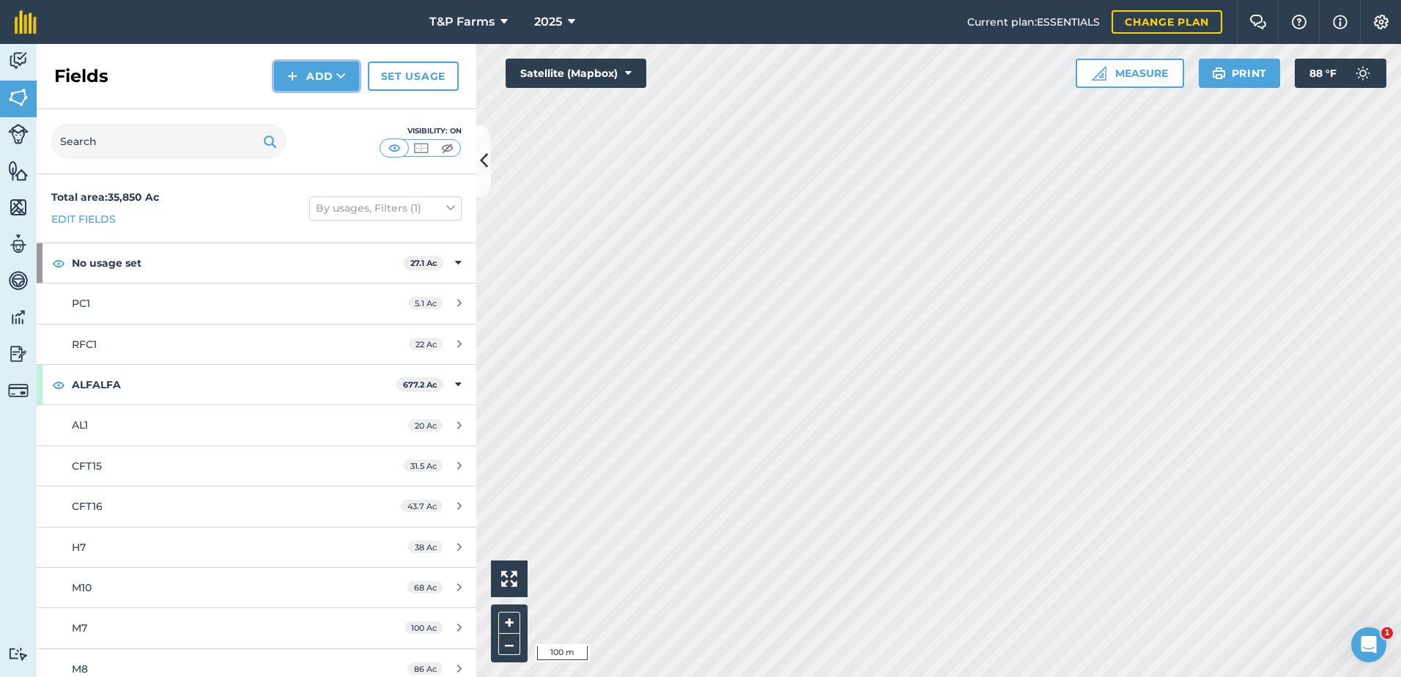
drag, startPoint x: 347, startPoint y: 70, endPoint x: 345, endPoint y: 78, distance: 7.7
click at [347, 73] on button "Add" at bounding box center [316, 76] width 85 height 29
click at [337, 96] on link "Draw" at bounding box center [316, 109] width 81 height 32
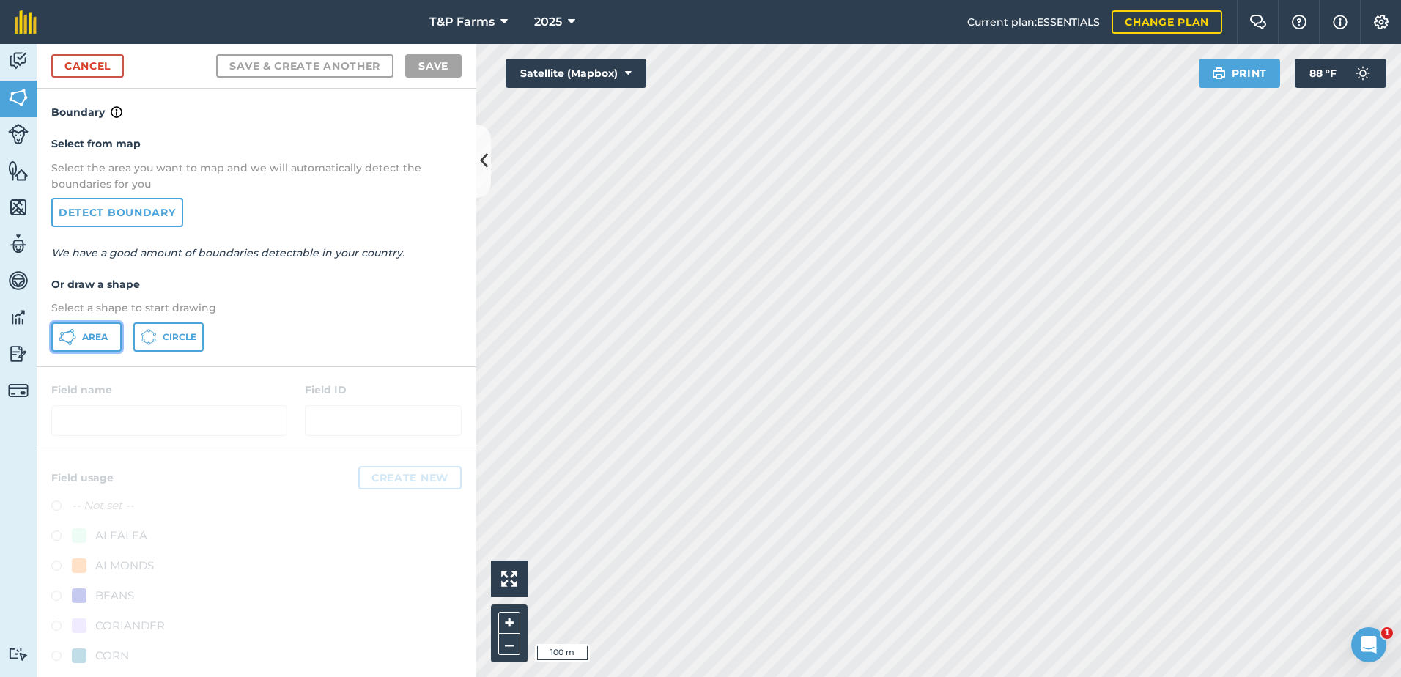
drag, startPoint x: 70, startPoint y: 334, endPoint x: 162, endPoint y: 334, distance: 91.6
click at [71, 334] on icon at bounding box center [68, 337] width 18 height 18
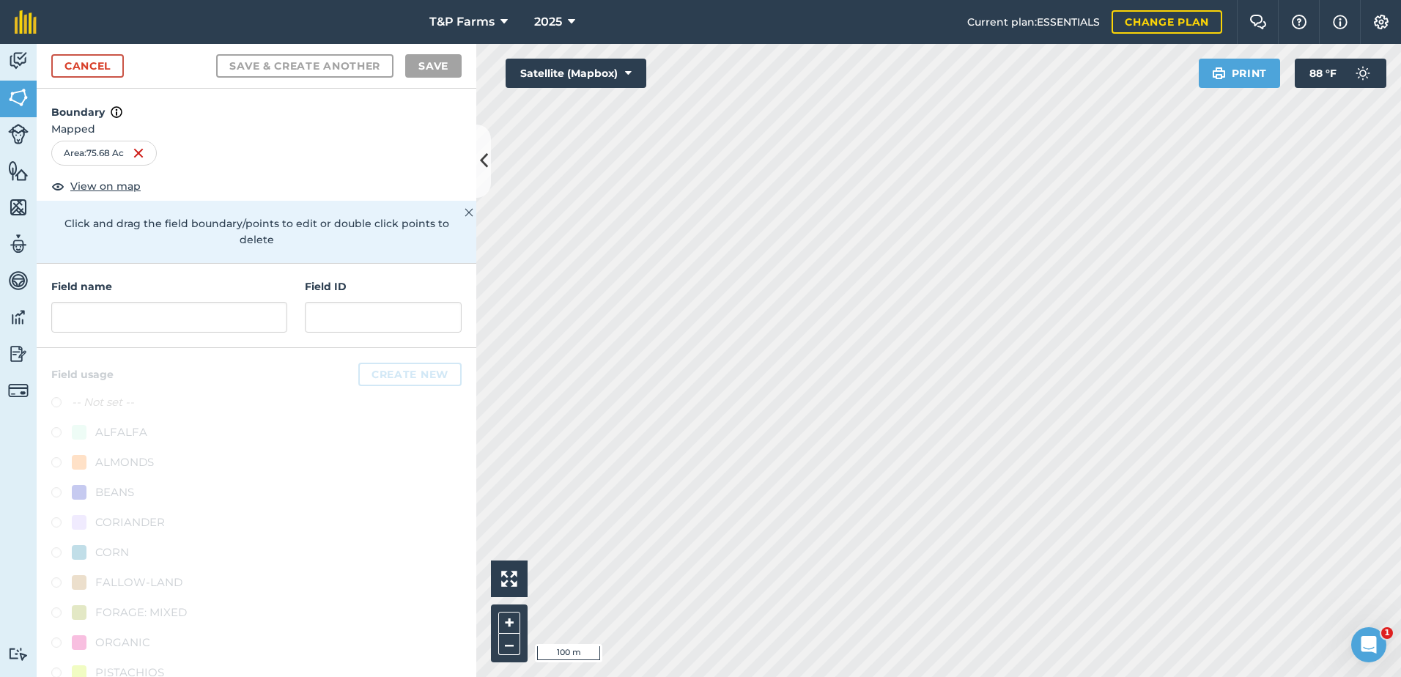
click at [198, 301] on div "Field name" at bounding box center [169, 306] width 236 height 54
click at [202, 320] on input "text" at bounding box center [169, 317] width 236 height 31
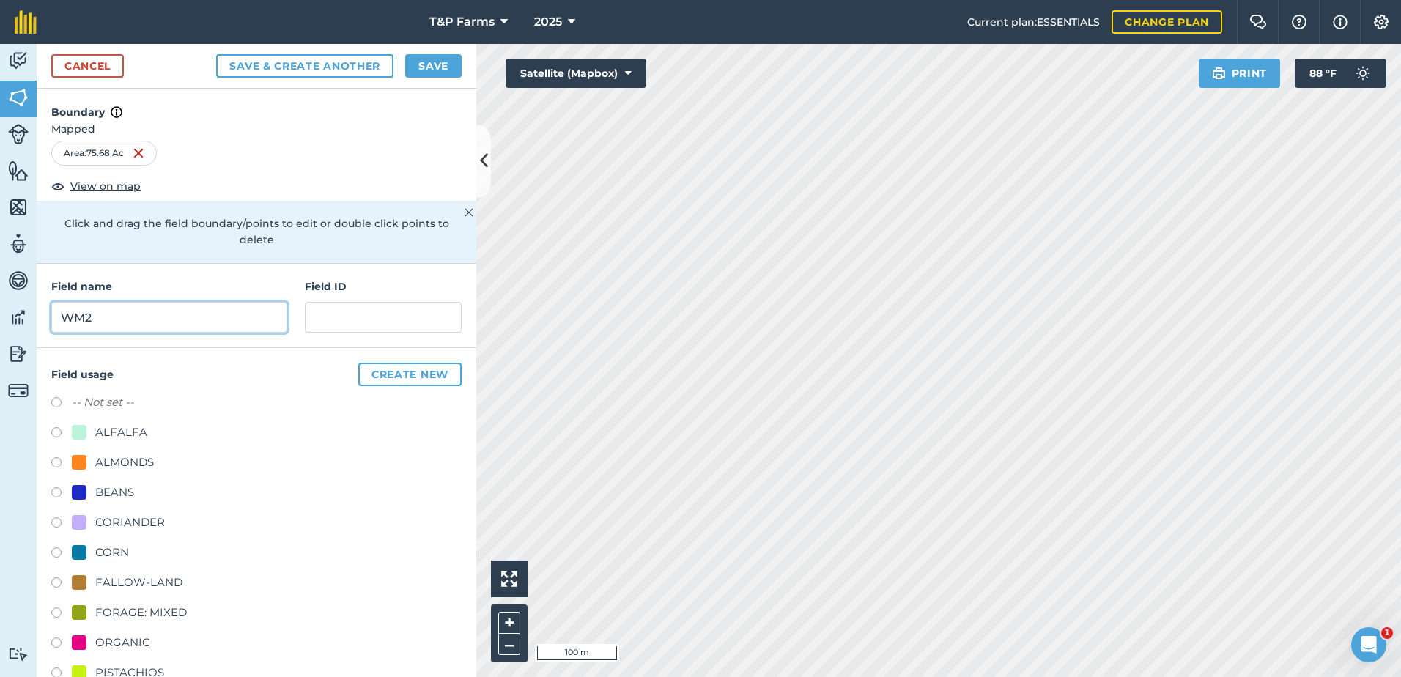
type input "WM2"
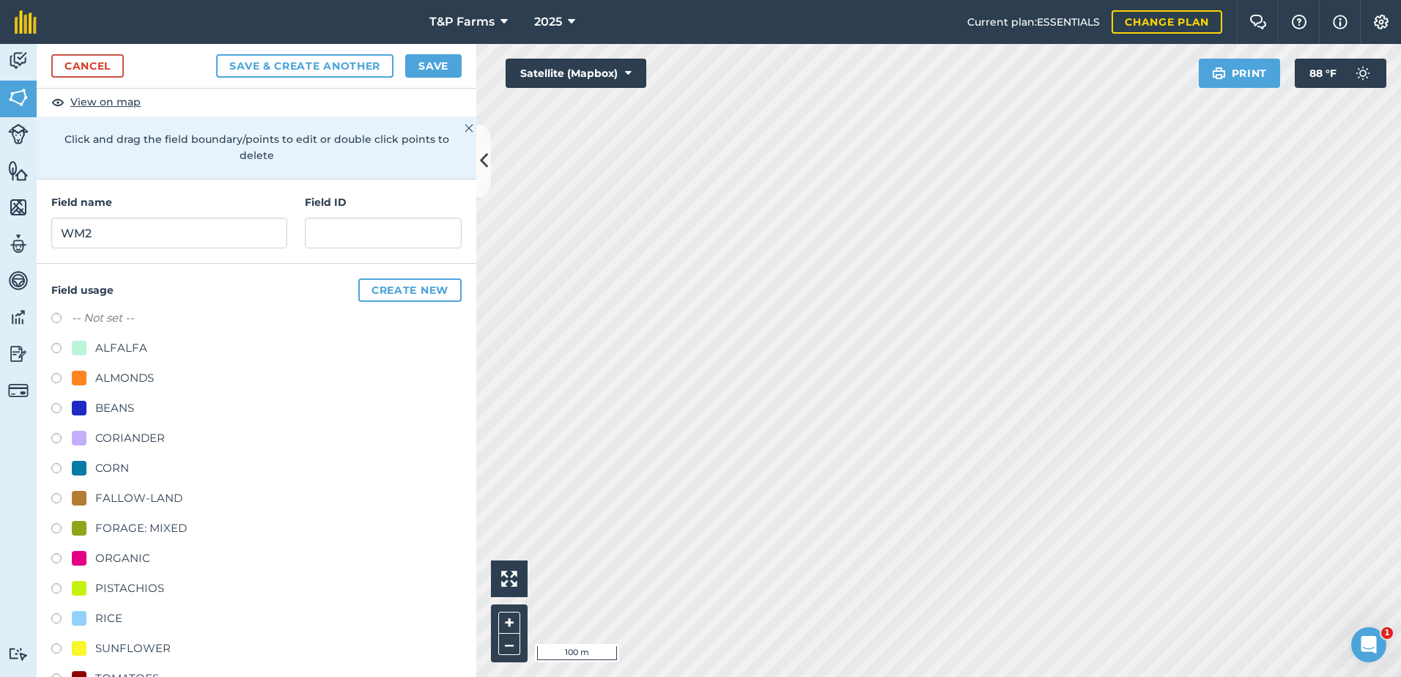
scroll to position [183, 0]
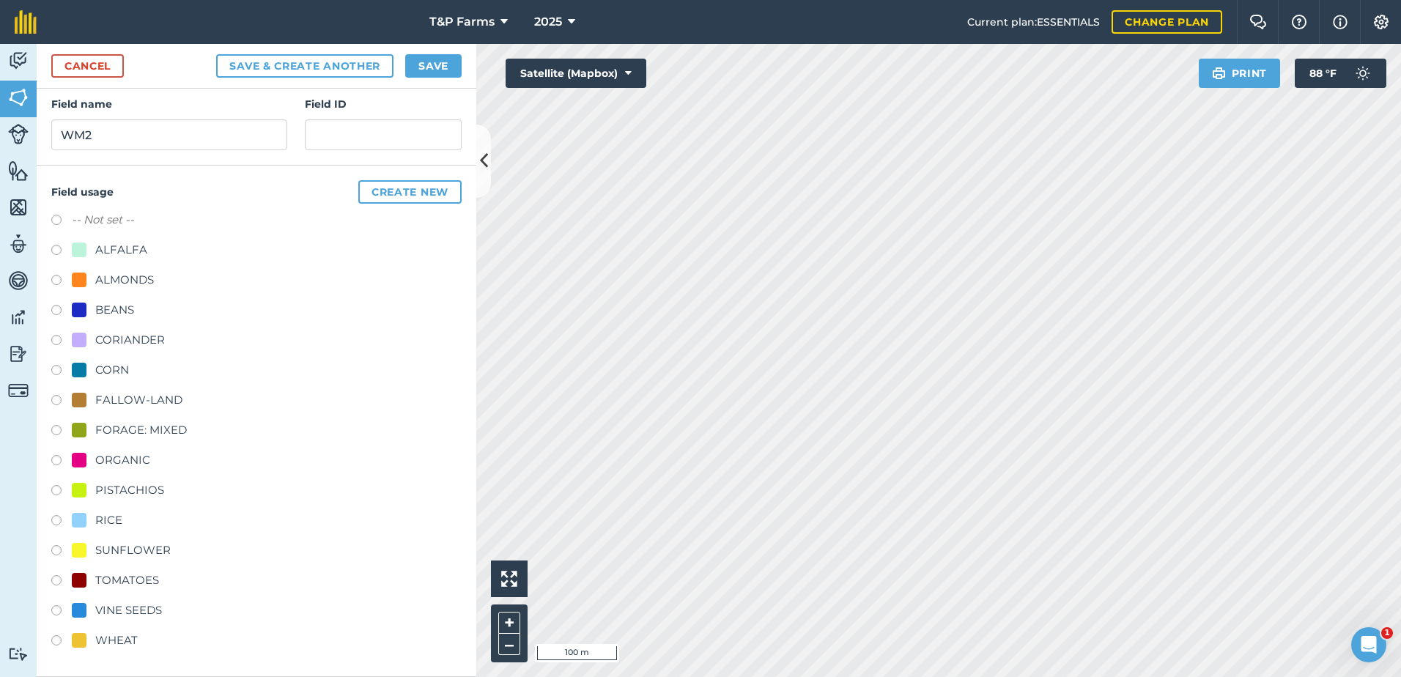
click at [126, 612] on div "VINE SEEDS" at bounding box center [128, 611] width 67 height 18
radio input "true"
click at [453, 70] on button "Save" at bounding box center [433, 65] width 56 height 23
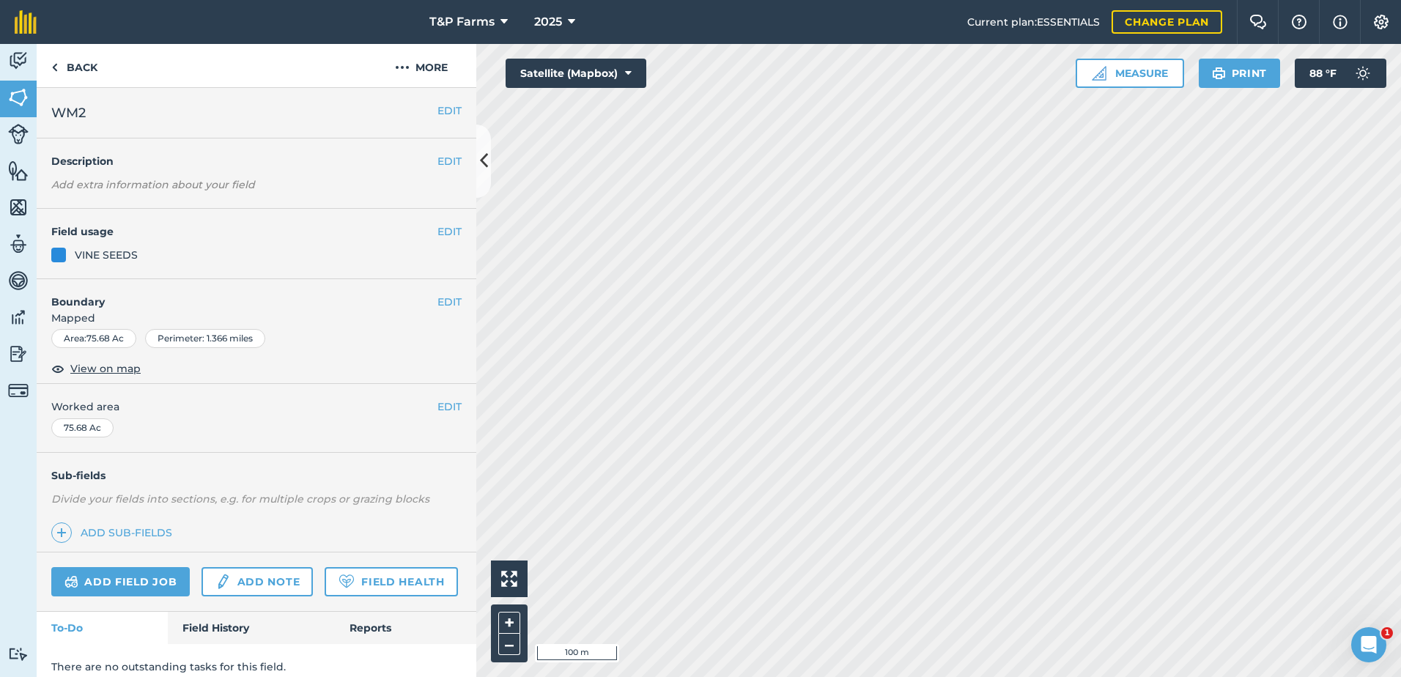
click at [428, 397] on div "EDIT Worked area 75.68 Ac" at bounding box center [257, 418] width 440 height 68
click at [438, 403] on button "EDIT" at bounding box center [450, 407] width 24 height 16
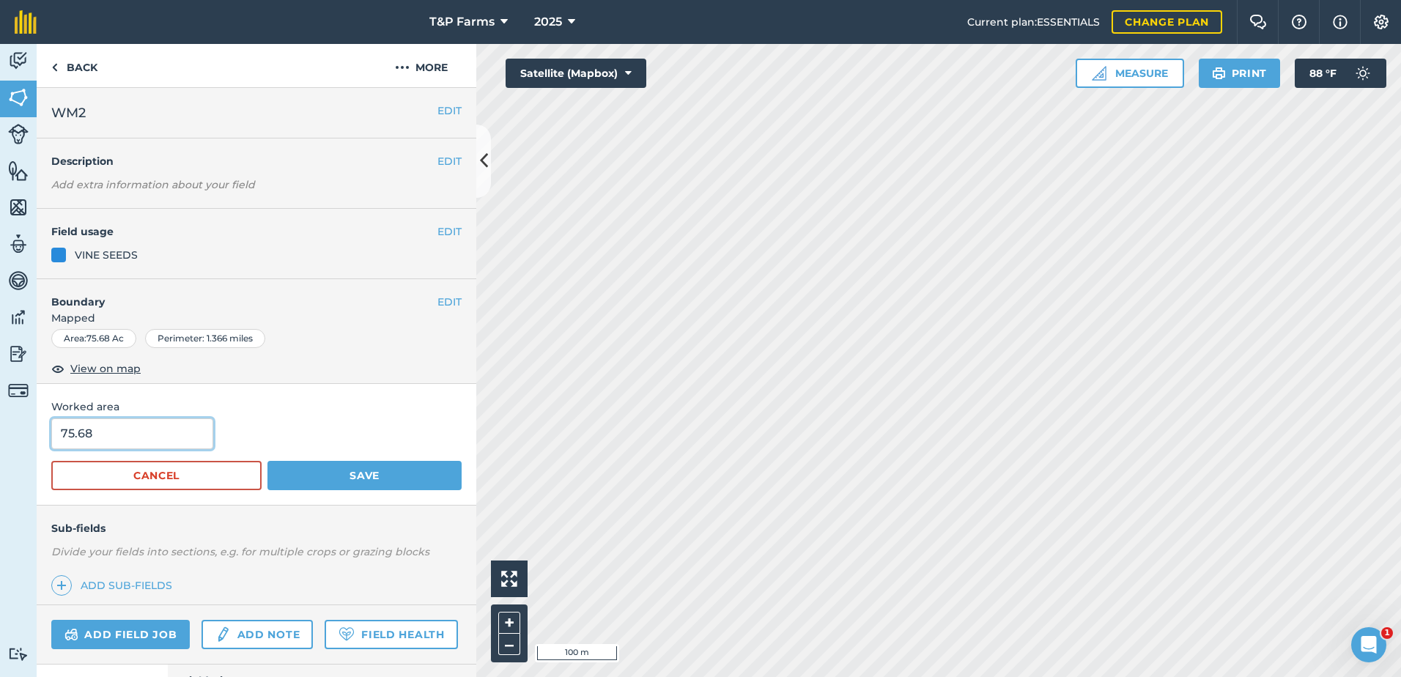
drag, startPoint x: 95, startPoint y: 433, endPoint x: 2, endPoint y: 434, distance: 93.1
click at [2, 434] on div "Activity Fields Livestock Features Maps Team Vehicles Data Reporting Billing Tu…" at bounding box center [700, 360] width 1401 height 633
type input "73"
click at [268, 461] on button "Save" at bounding box center [365, 475] width 194 height 29
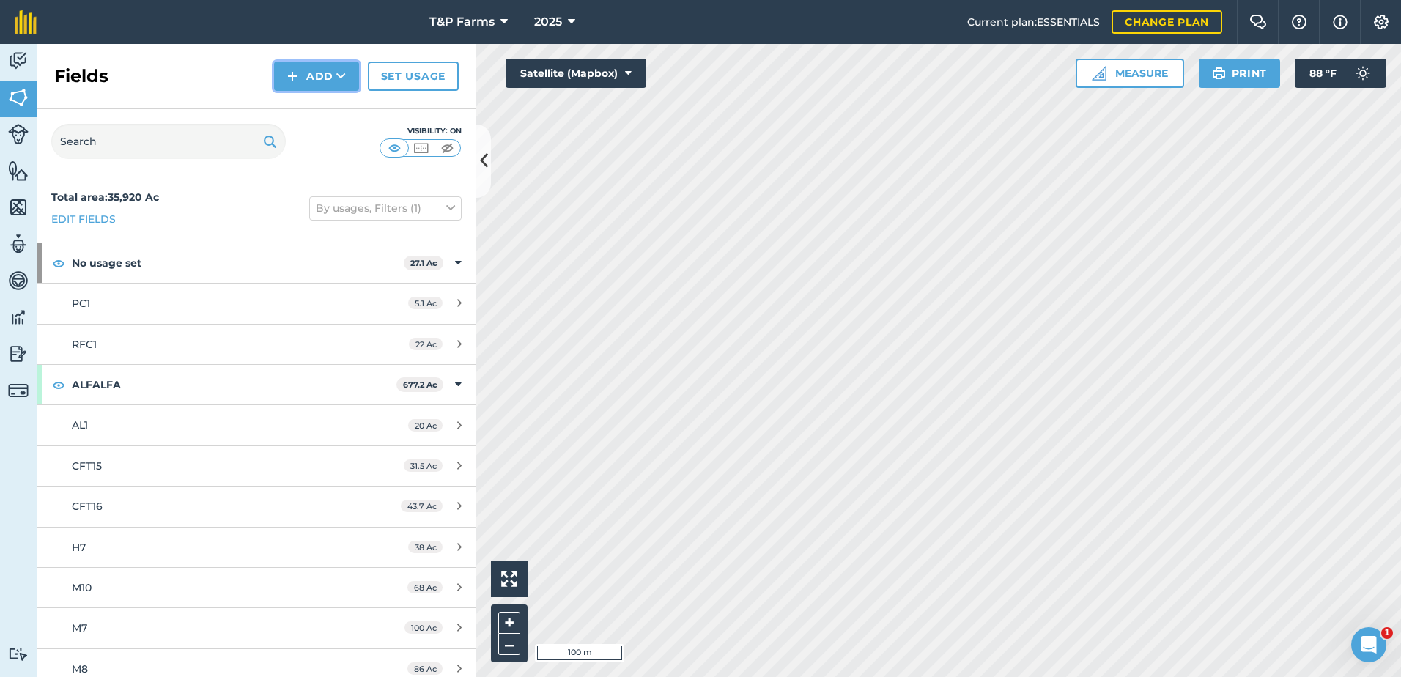
click at [328, 86] on button "Add" at bounding box center [316, 76] width 85 height 29
click at [328, 108] on link "Draw" at bounding box center [316, 109] width 81 height 32
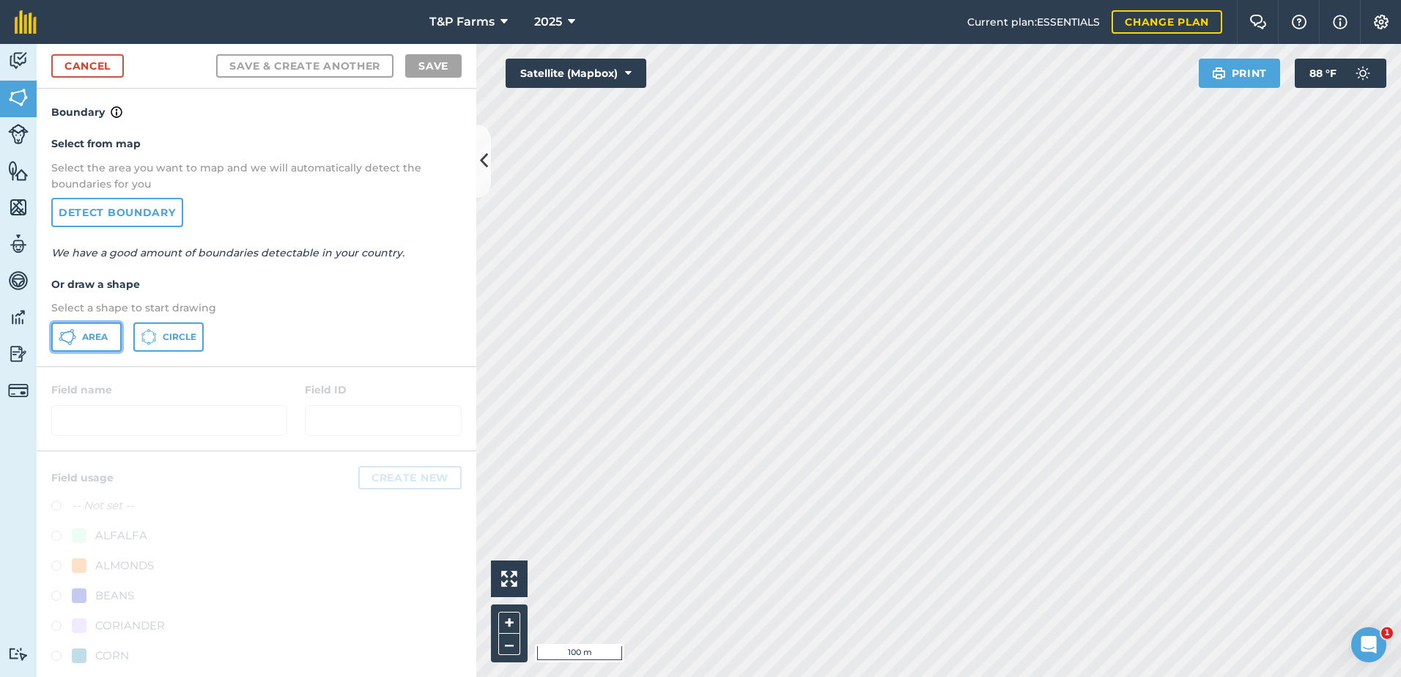
drag, startPoint x: 86, startPoint y: 341, endPoint x: 428, endPoint y: 304, distance: 343.5
click at [87, 342] on span "Area" at bounding box center [95, 337] width 26 height 12
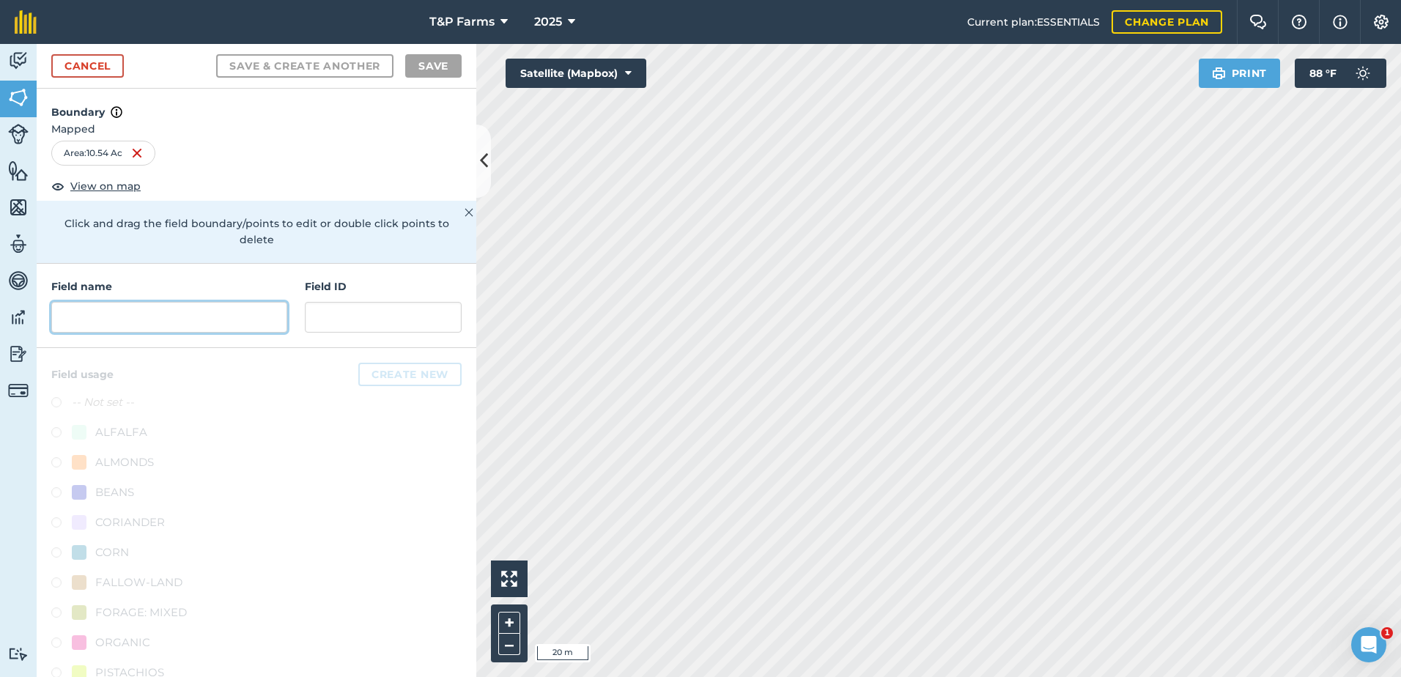
click at [224, 323] on input "text" at bounding box center [169, 317] width 236 height 31
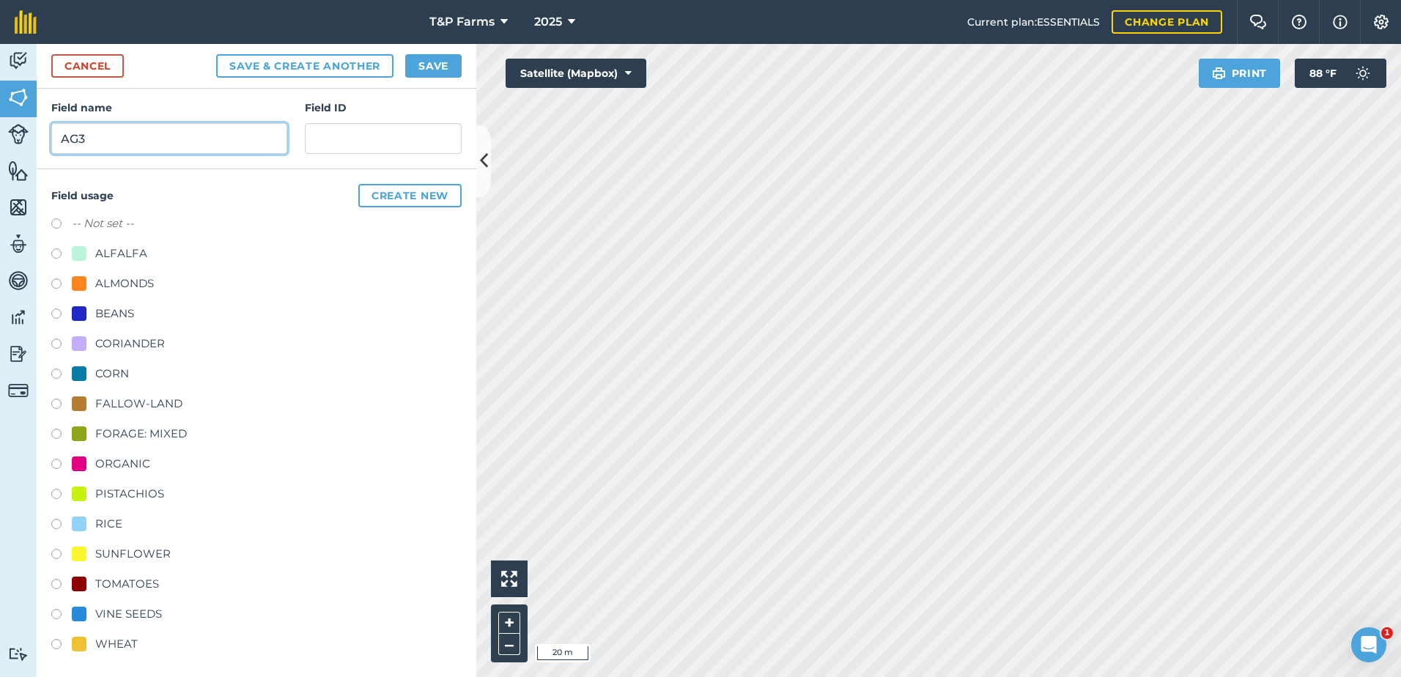
scroll to position [183, 0]
type input "AG3"
click at [129, 651] on div "WHEAT" at bounding box center [256, 642] width 410 height 21
click at [128, 646] on div "WHEAT" at bounding box center [116, 641] width 43 height 18
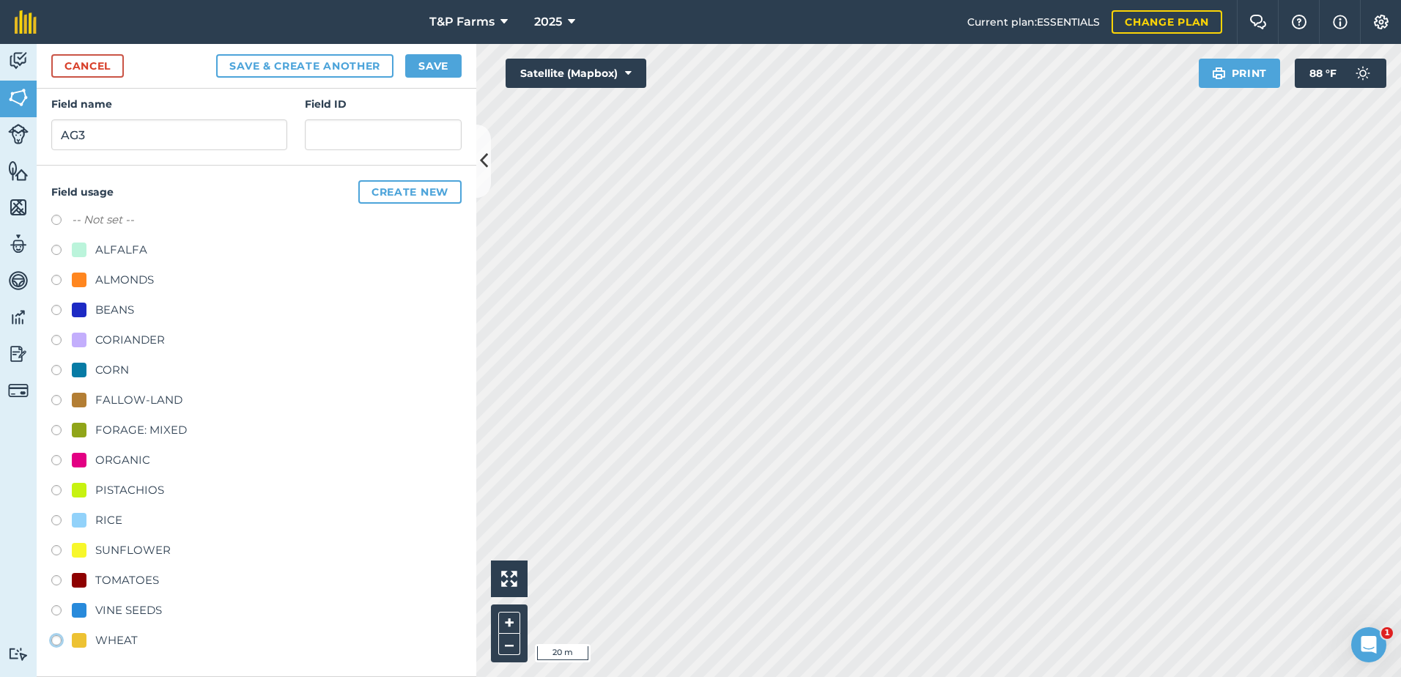
radio input "true"
click at [438, 69] on button "Save" at bounding box center [433, 65] width 56 height 23
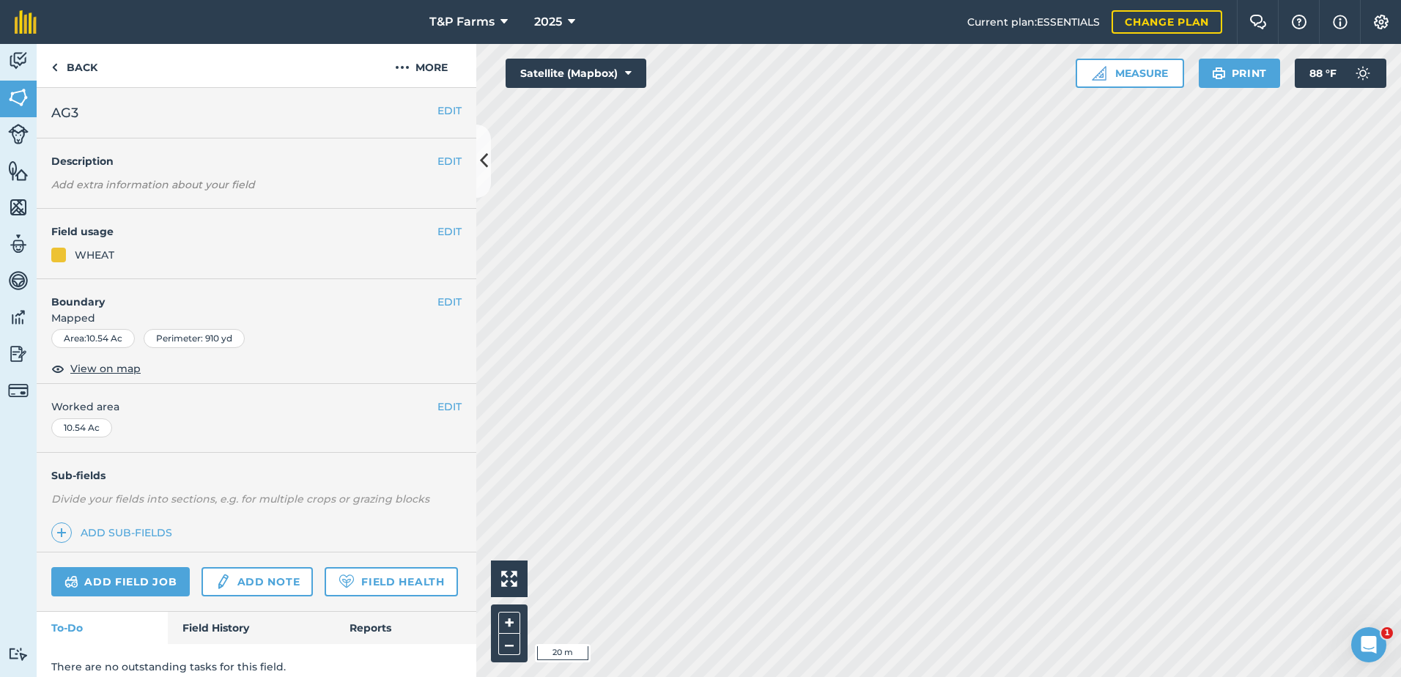
click at [430, 397] on div "EDIT Worked area 10.54 Ac" at bounding box center [257, 418] width 440 height 68
click at [438, 410] on button "EDIT" at bounding box center [450, 407] width 24 height 16
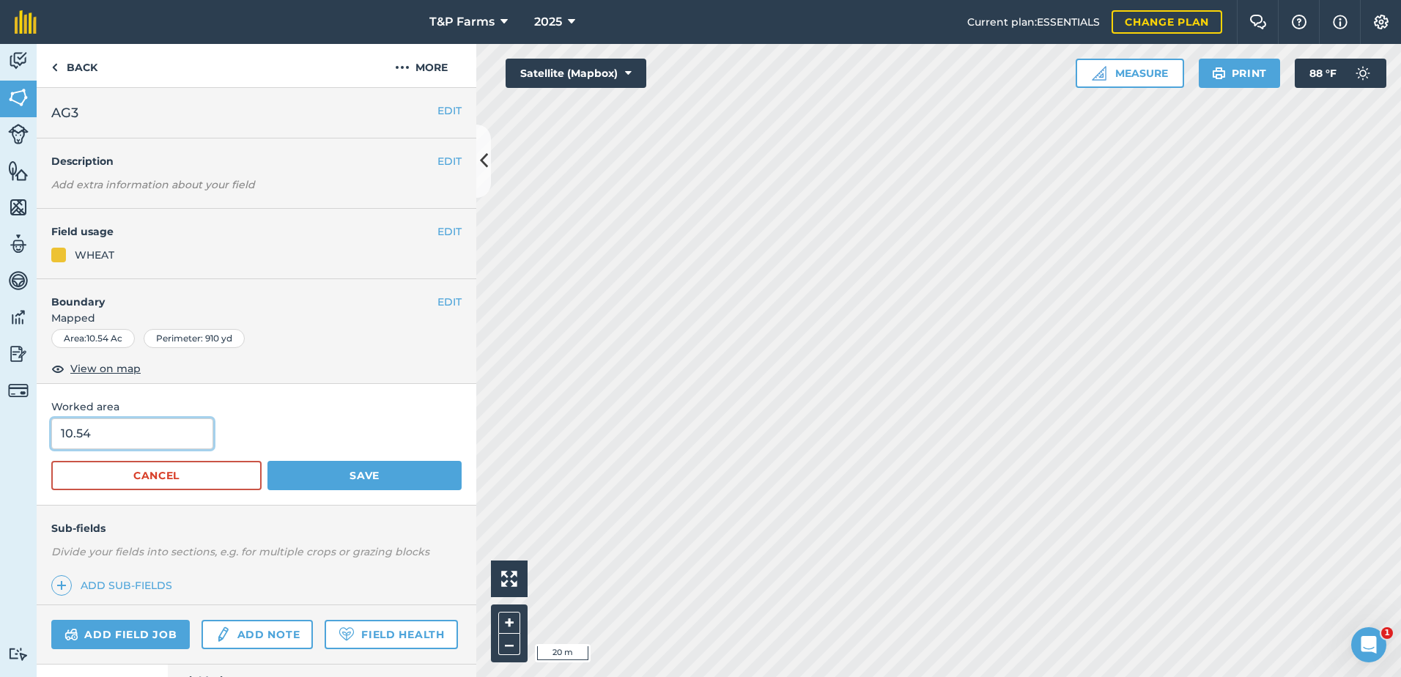
click at [207, 442] on input "10.54" at bounding box center [132, 434] width 162 height 31
type input "10"
click at [268, 461] on button "Save" at bounding box center [365, 475] width 194 height 29
